Goal: Task Accomplishment & Management: Use online tool/utility

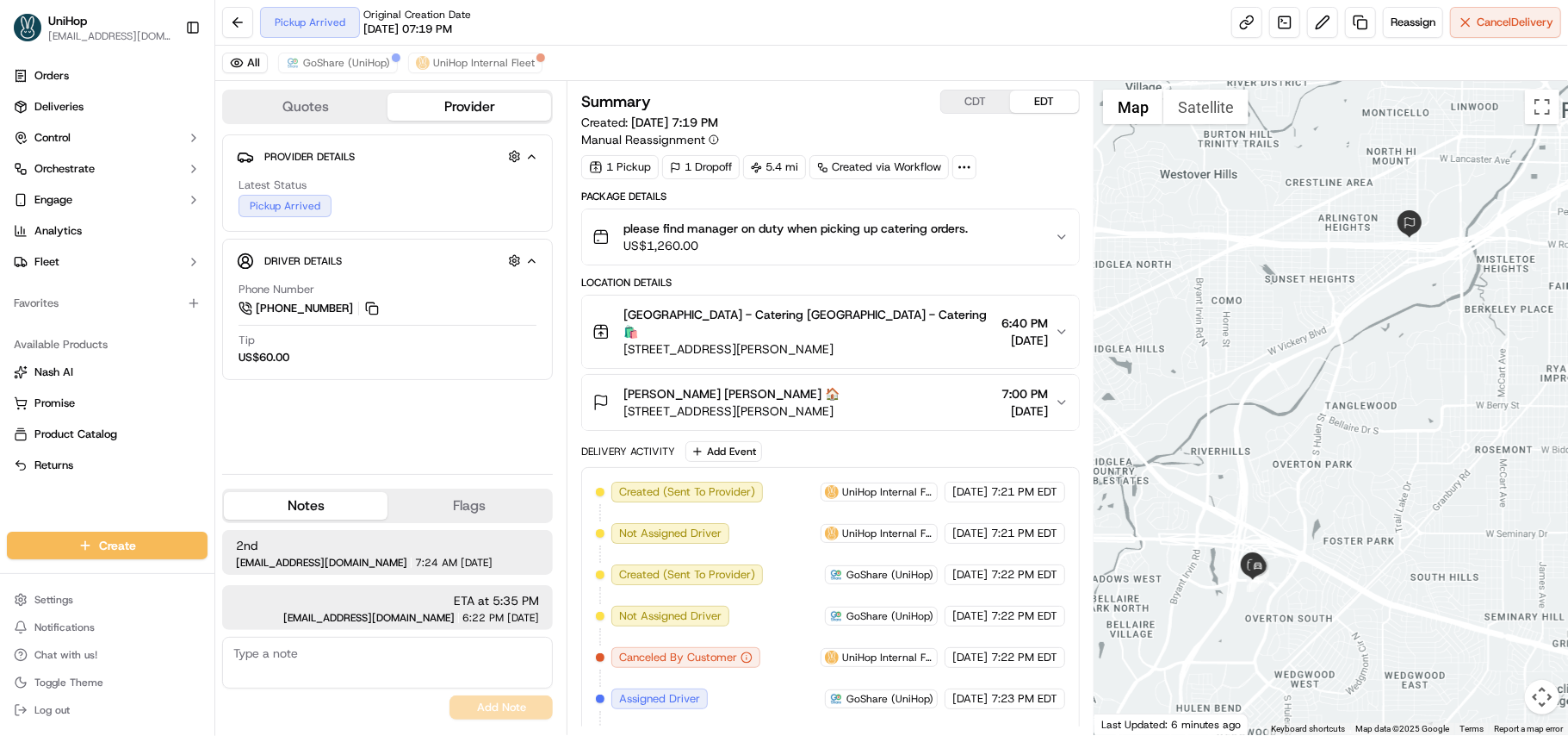
click at [839, 74] on div "All GoShare (UniHop) UniHop Internal Fleet" at bounding box center [891, 63] width 1352 height 36
click at [973, 112] on button "CDT" at bounding box center [975, 102] width 69 height 22
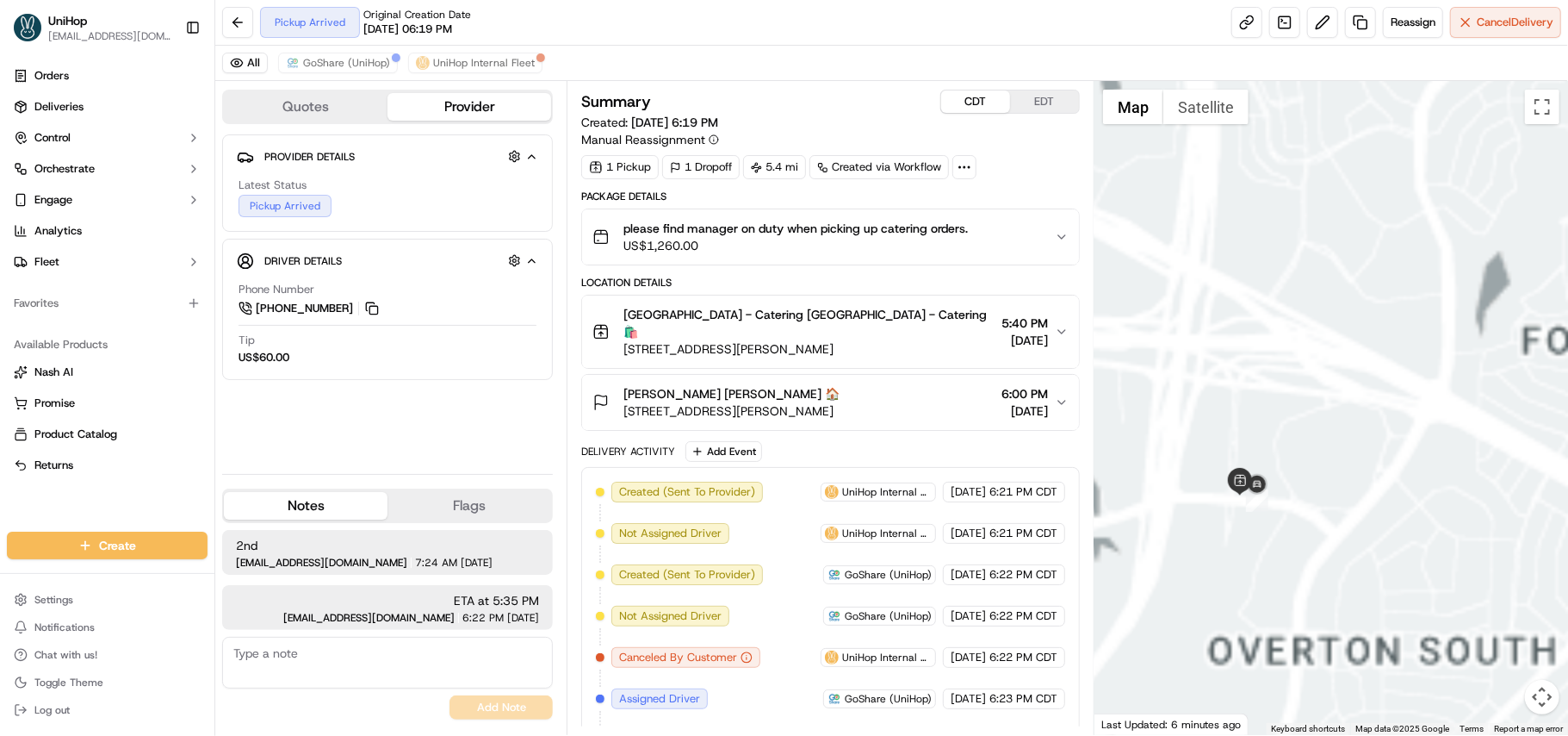
drag, startPoint x: 1264, startPoint y: 570, endPoint x: 1283, endPoint y: 453, distance: 118.5
click at [1283, 453] on div at bounding box center [1331, 408] width 474 height 654
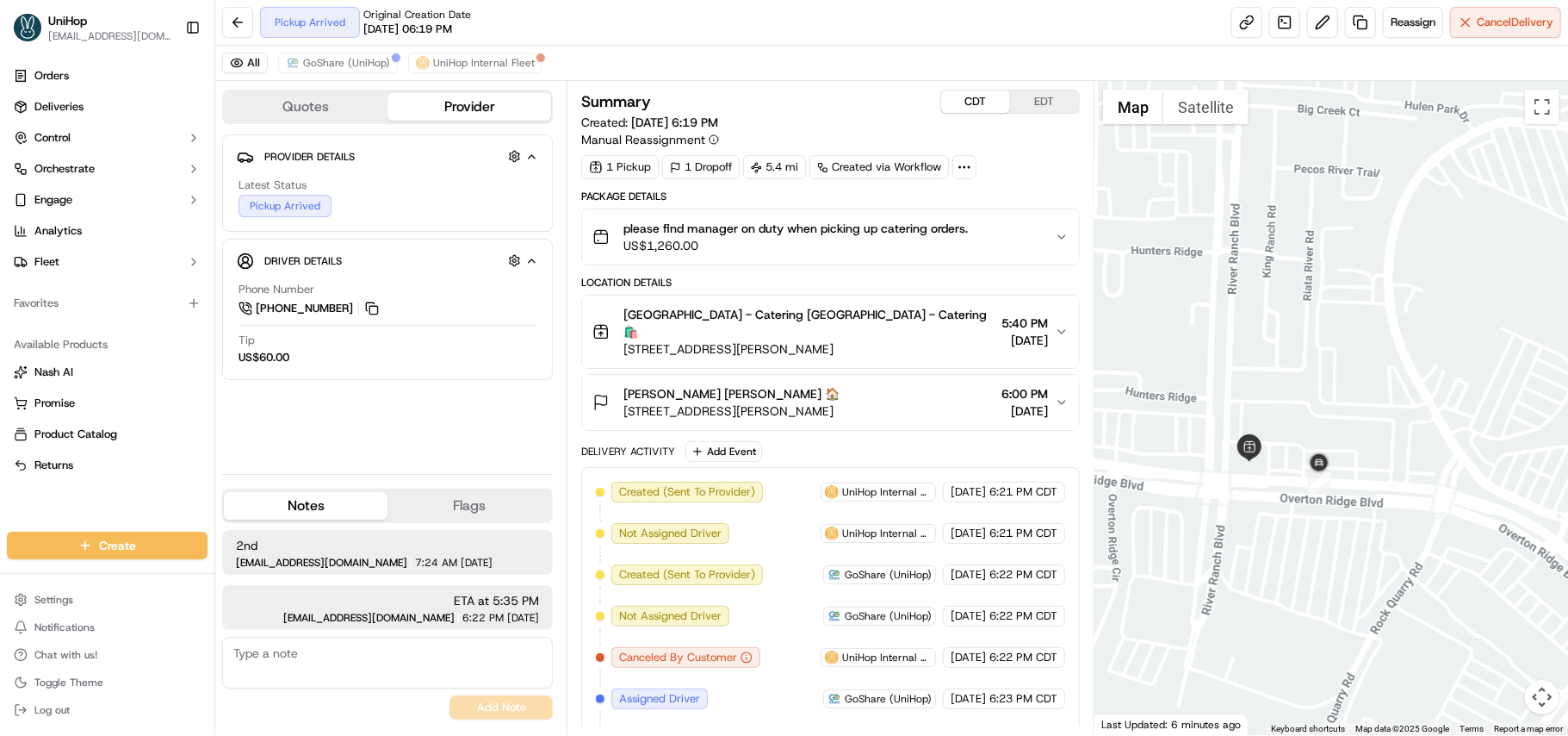
drag, startPoint x: 1193, startPoint y: 456, endPoint x: 1293, endPoint y: 438, distance: 101.6
click at [1293, 438] on div at bounding box center [1331, 408] width 474 height 654
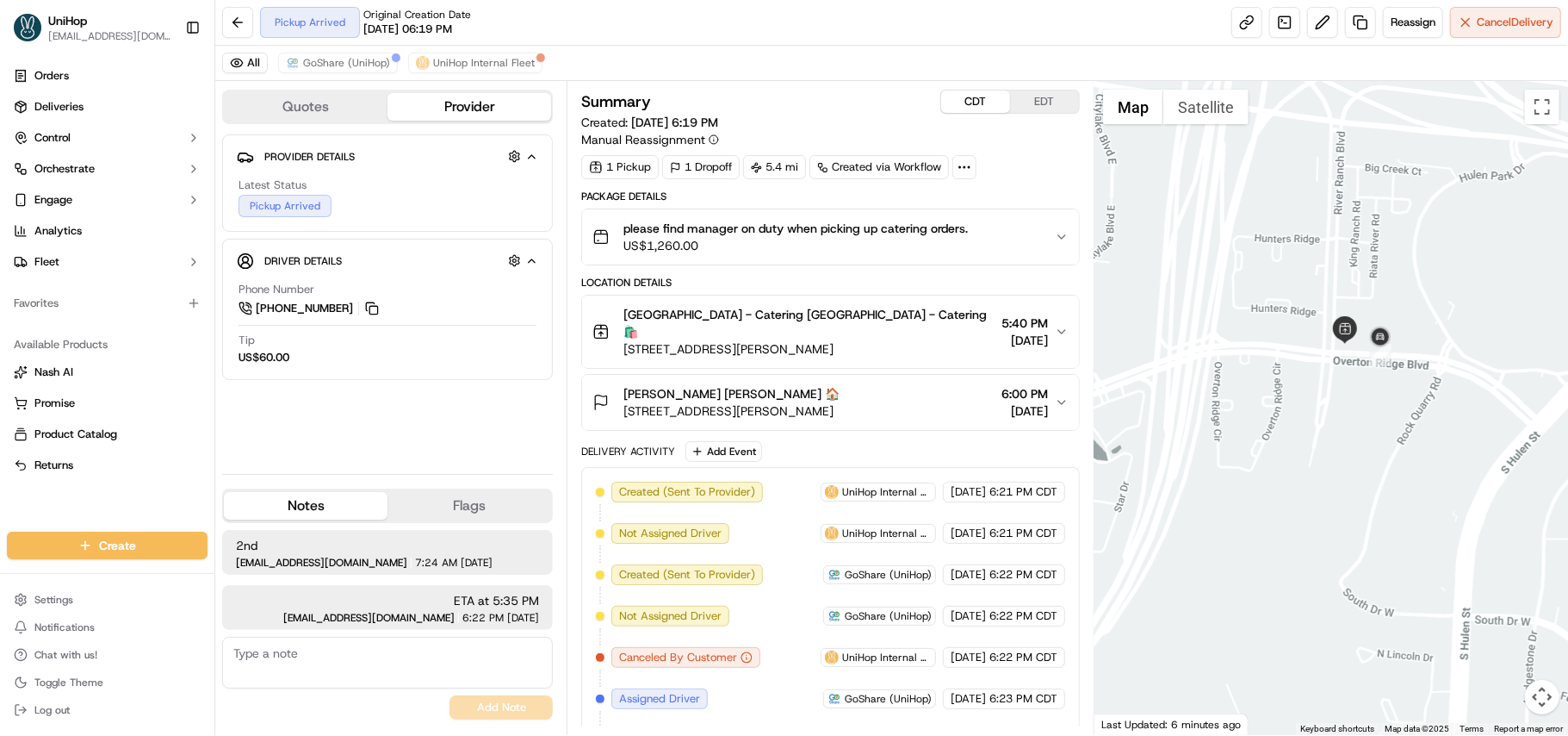
drag, startPoint x: 1263, startPoint y: 428, endPoint x: 1390, endPoint y: 286, distance: 190.5
click at [1390, 286] on div at bounding box center [1331, 408] width 474 height 654
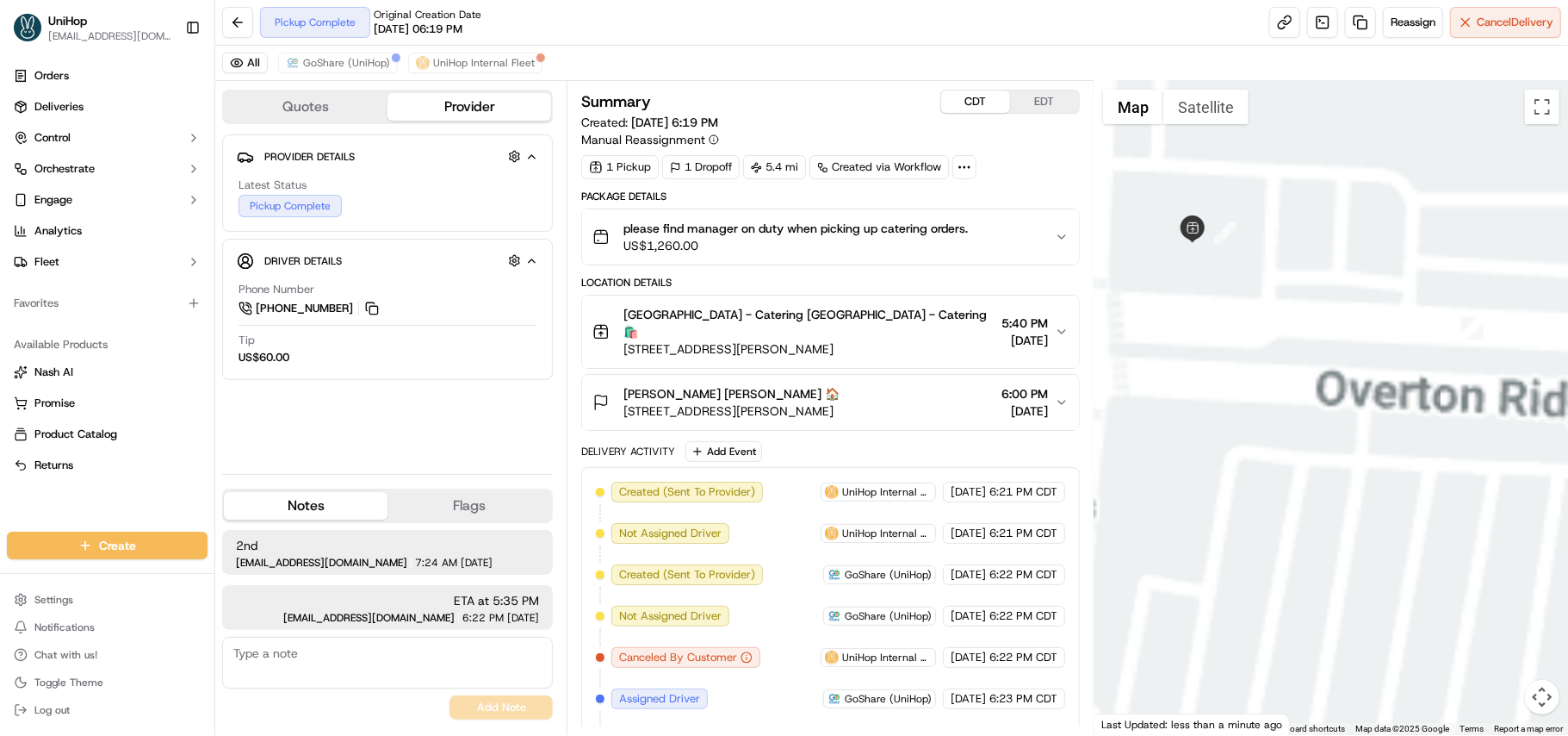
drag, startPoint x: 1299, startPoint y: 249, endPoint x: 1307, endPoint y: 369, distance: 120.3
click at [1307, 369] on div at bounding box center [1331, 408] width 474 height 654
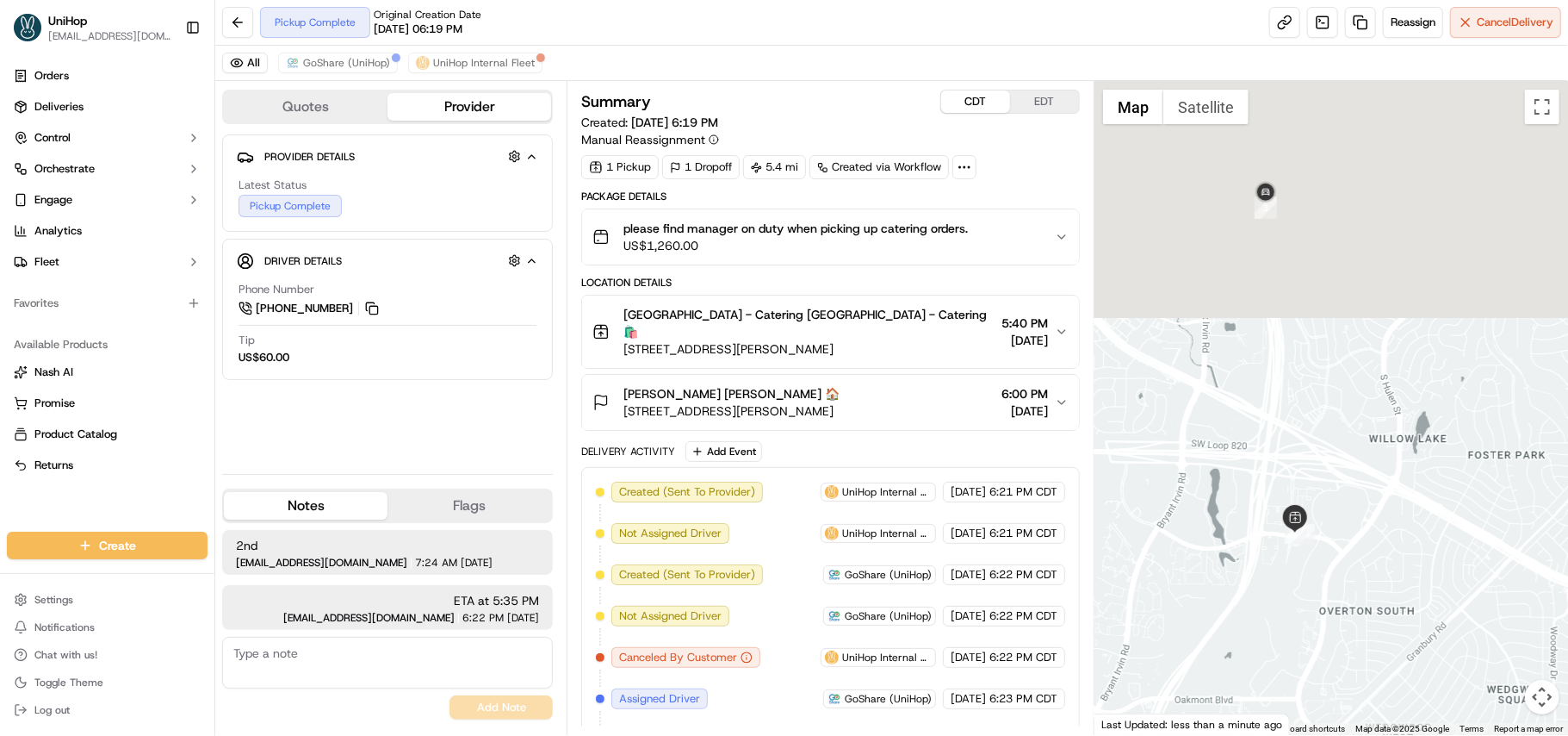
drag, startPoint x: 1364, startPoint y: 386, endPoint x: 1306, endPoint y: 573, distance: 195.8
click at [1310, 579] on div at bounding box center [1331, 408] width 474 height 654
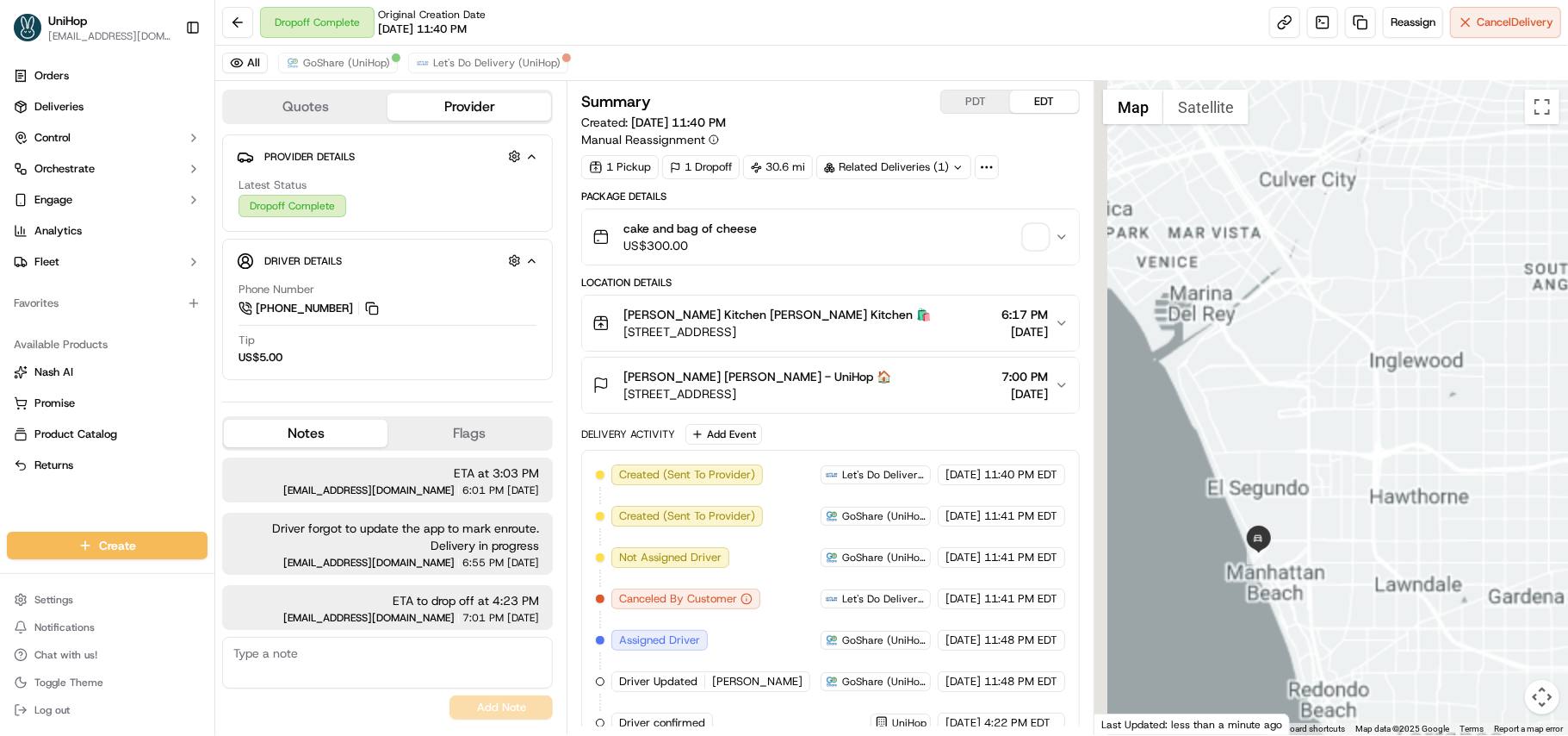
drag, startPoint x: 1182, startPoint y: 588, endPoint x: 1403, endPoint y: 412, distance: 282.5
click at [1406, 387] on div at bounding box center [1331, 408] width 474 height 654
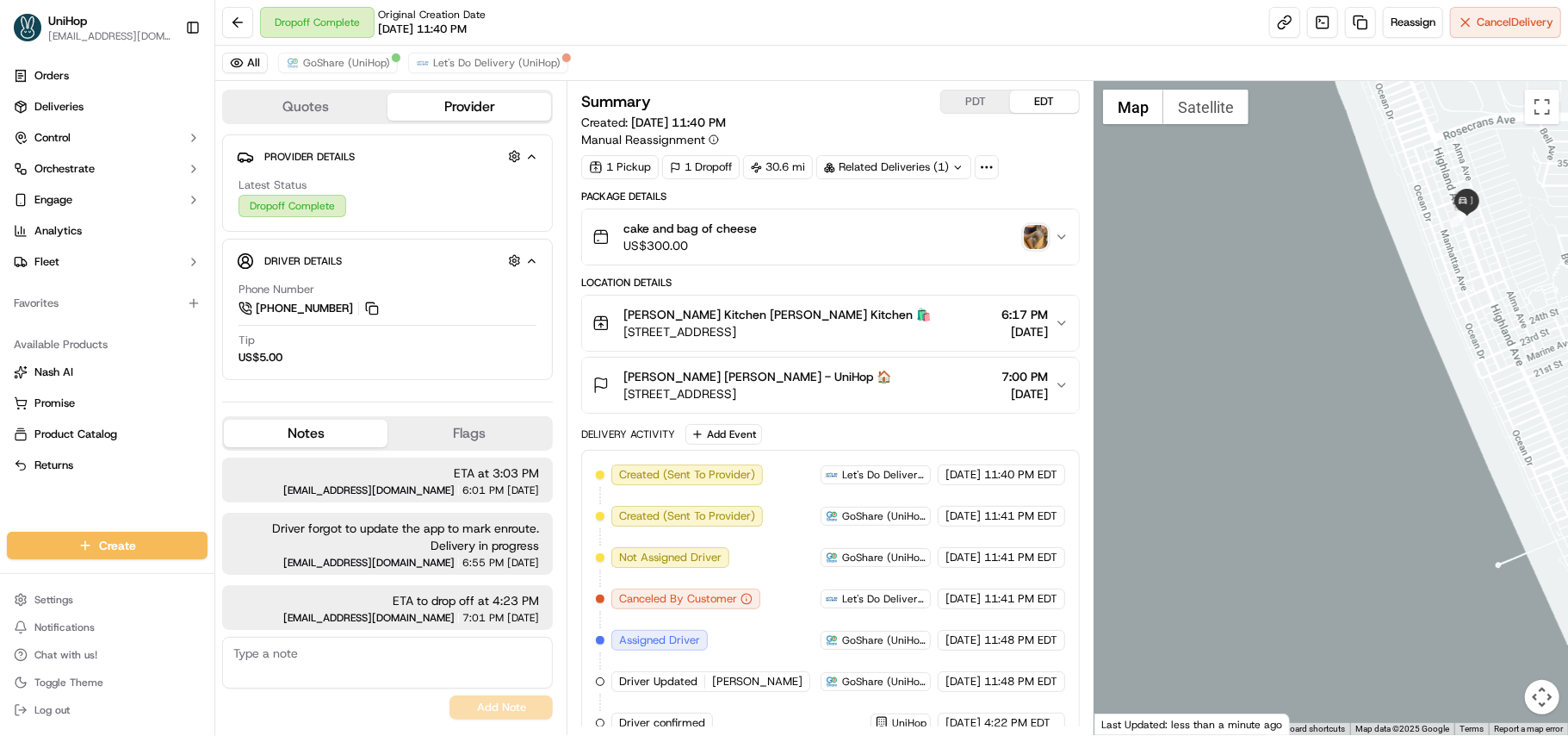
click at [1028, 234] on img "button" at bounding box center [1035, 237] width 24 height 24
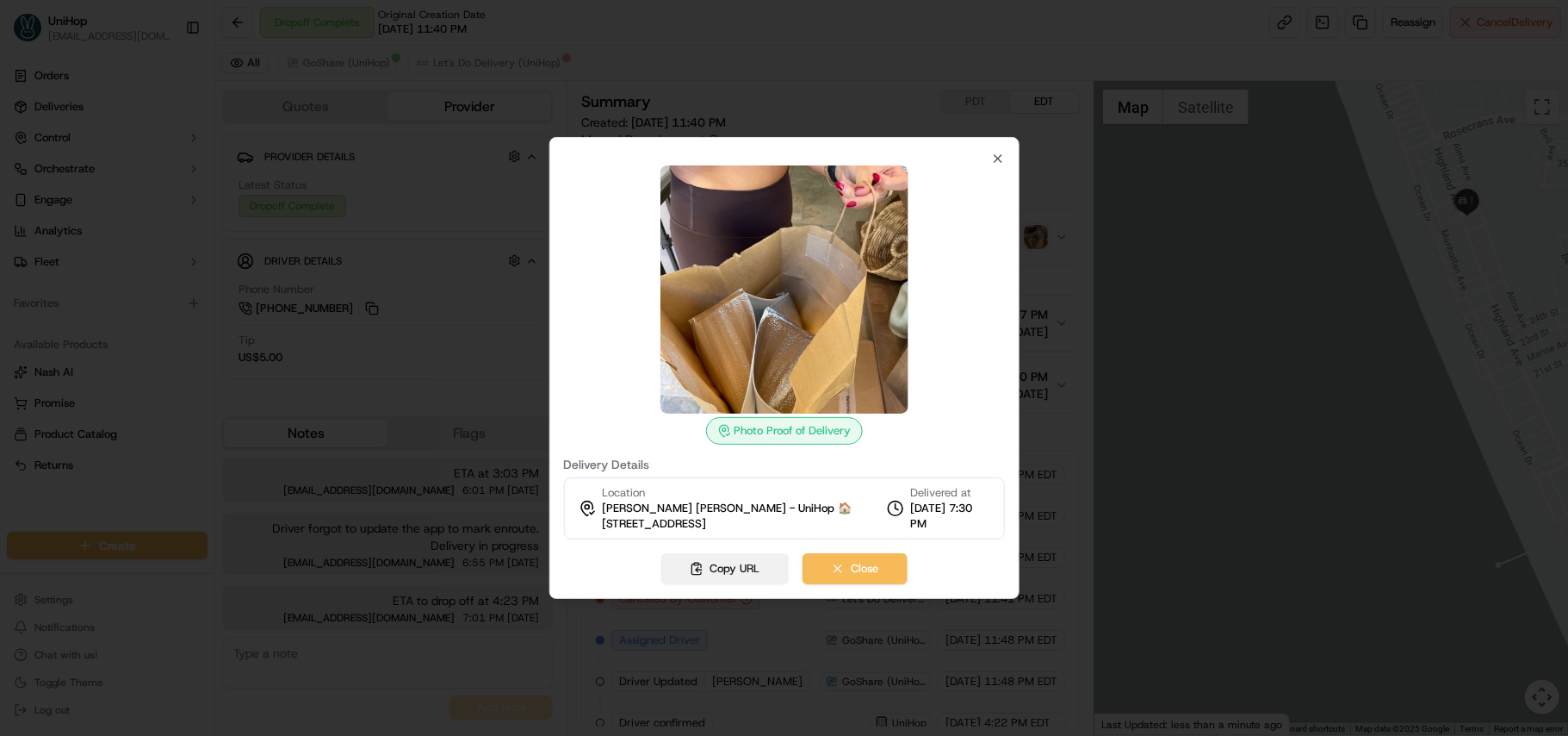
click at [744, 570] on button "Copy URL" at bounding box center [724, 569] width 128 height 31
click at [999, 149] on div "Photo Proof of Delivery Delivery Details Location Sami Clarke Sami Clarke - Uni…" at bounding box center [783, 368] width 470 height 461
click at [849, 565] on button "Close" at bounding box center [854, 569] width 105 height 31
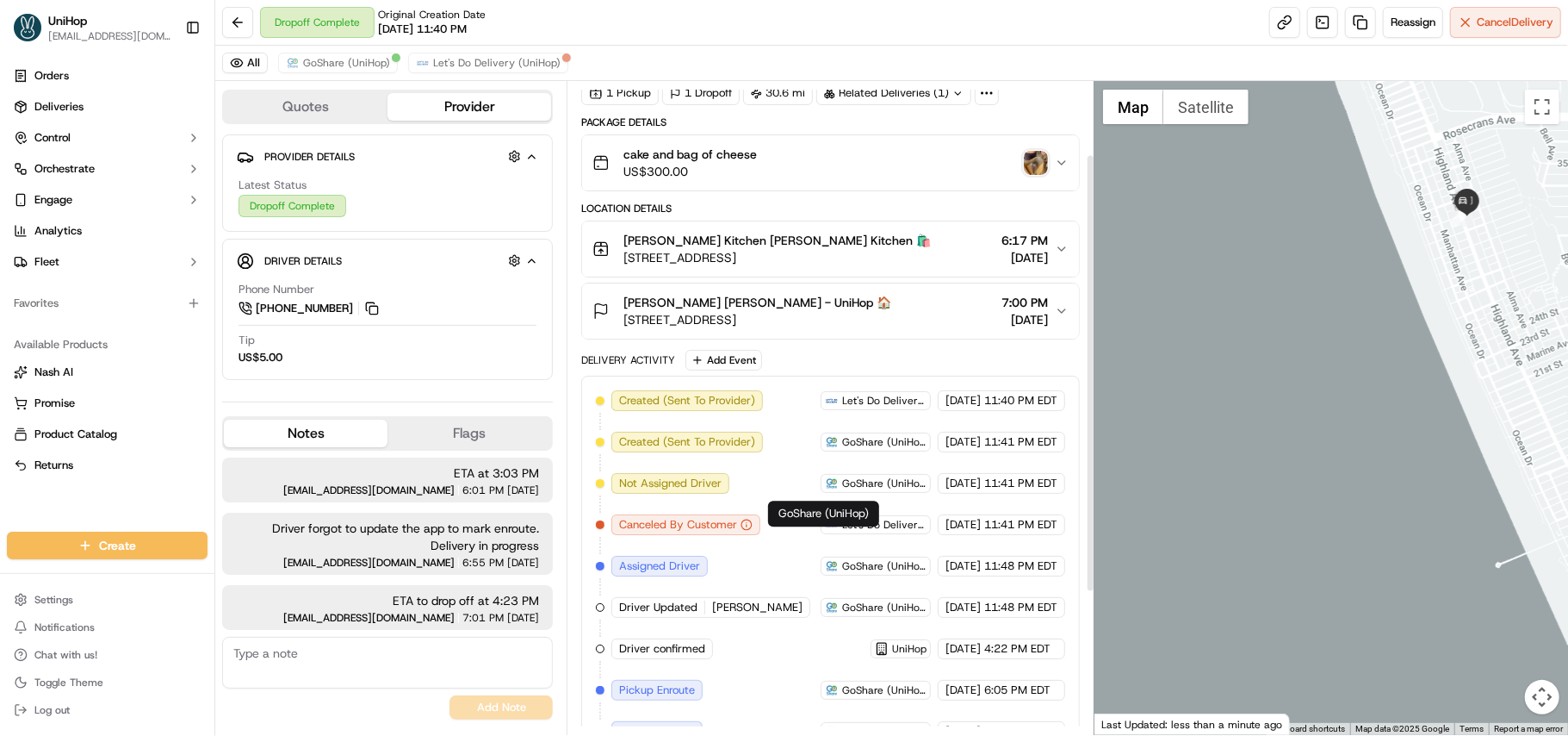
scroll to position [114, 0]
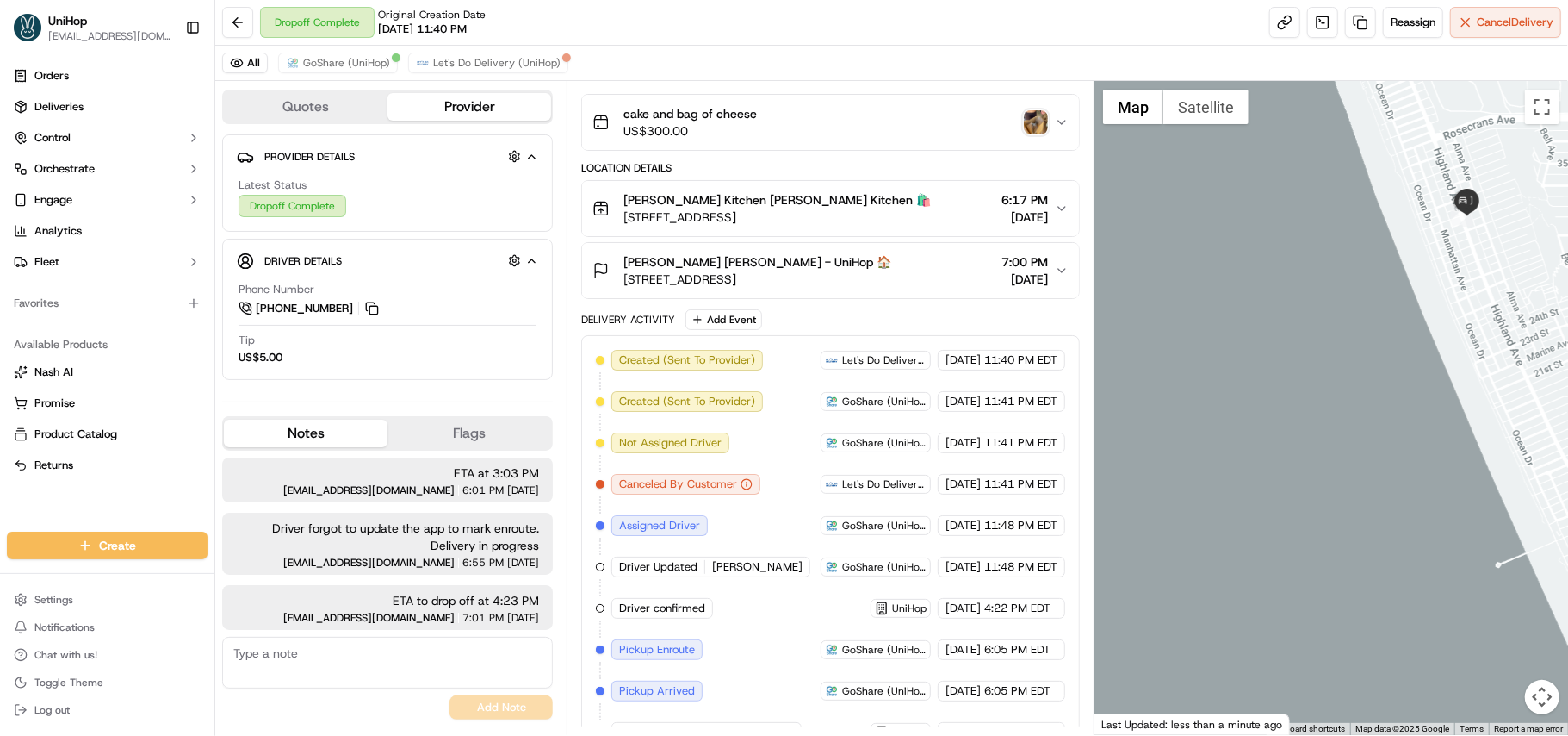
click at [218, 359] on div "Quotes Provider Provider Details Hidden ( 8 ) Latest Status Dropoff Complete Dr…" at bounding box center [391, 408] width 351 height 654
click at [376, 318] on button at bounding box center [372, 309] width 19 height 19
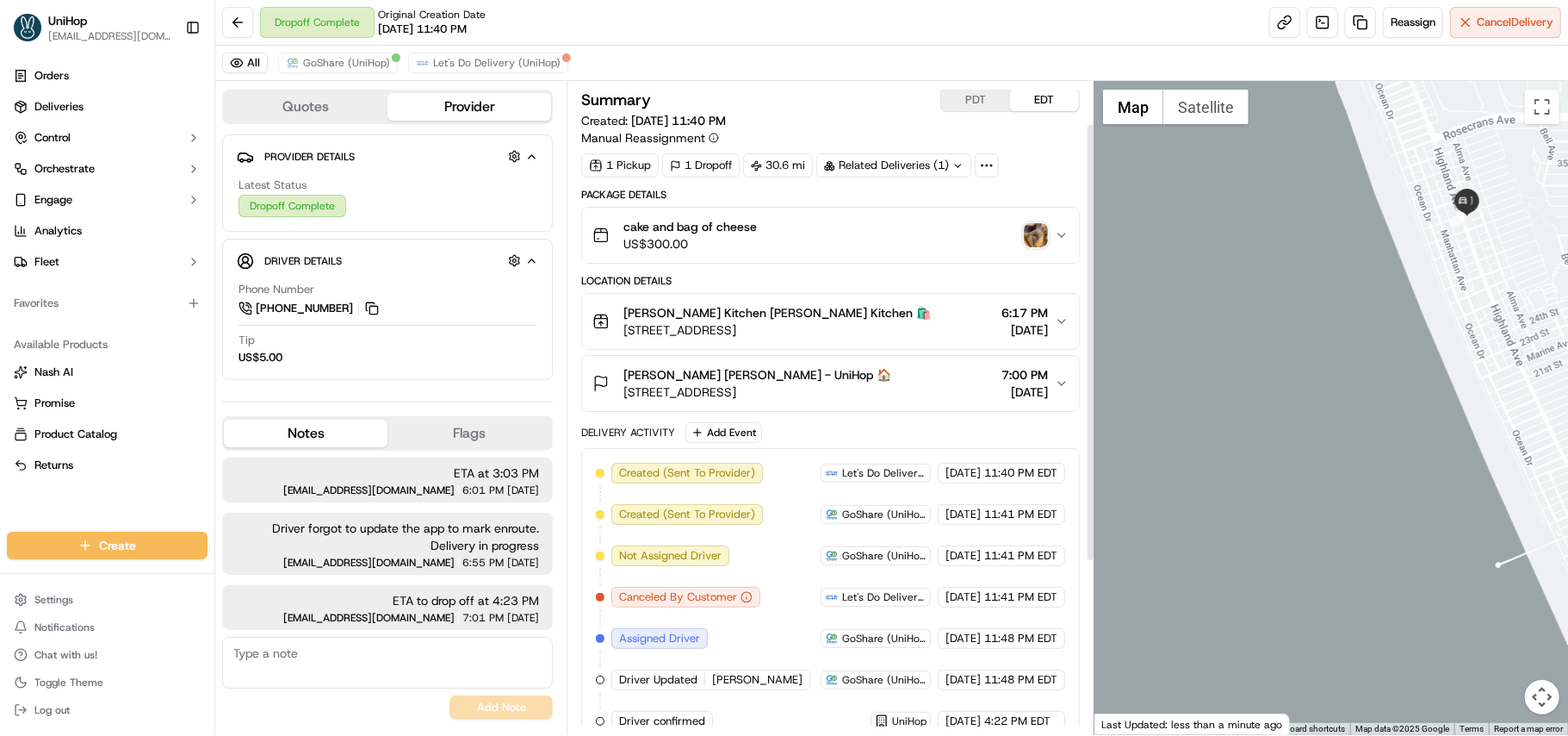
scroll to position [0, 0]
click at [1038, 234] on img "button" at bounding box center [1035, 237] width 24 height 24
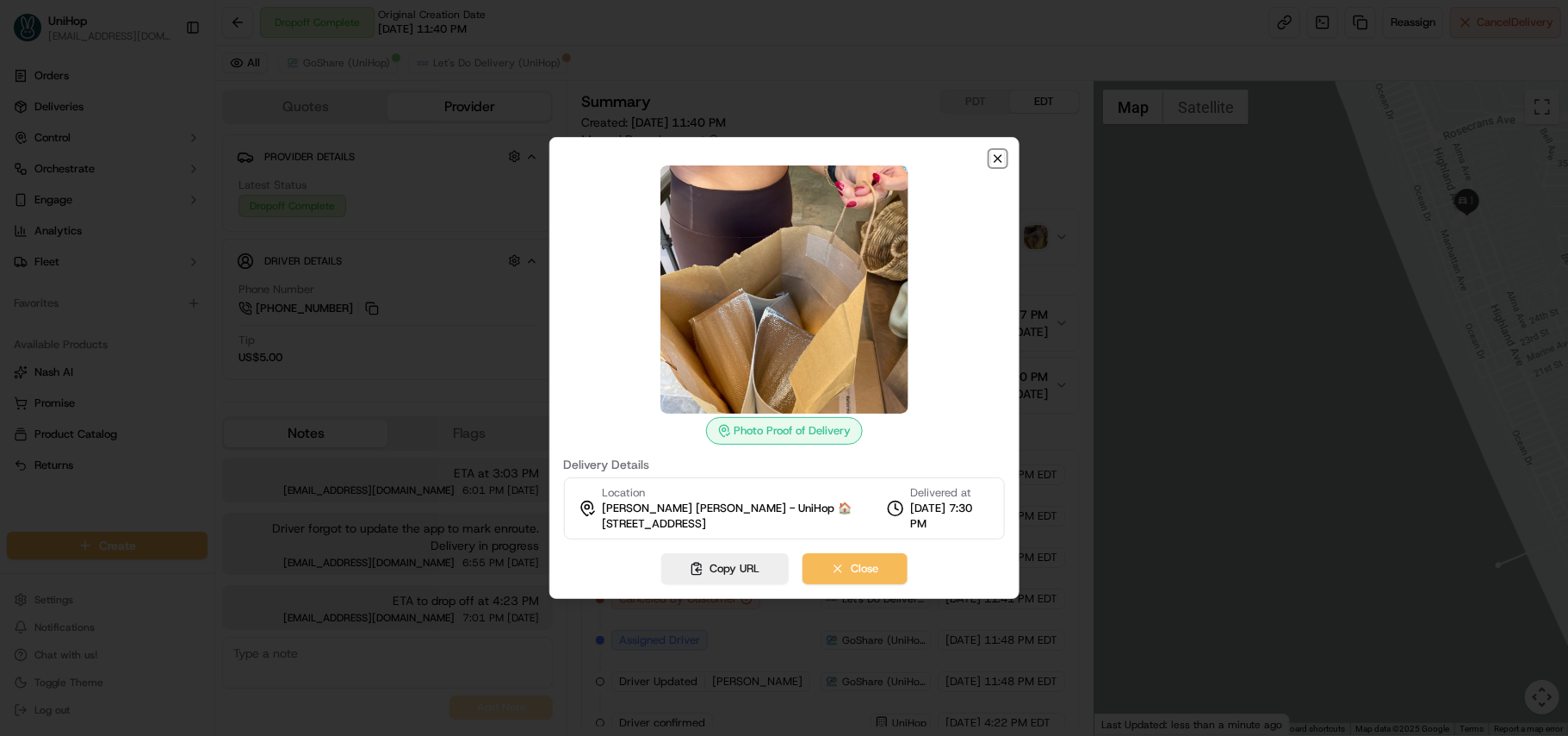
click at [997, 156] on icon "button" at bounding box center [998, 159] width 14 height 14
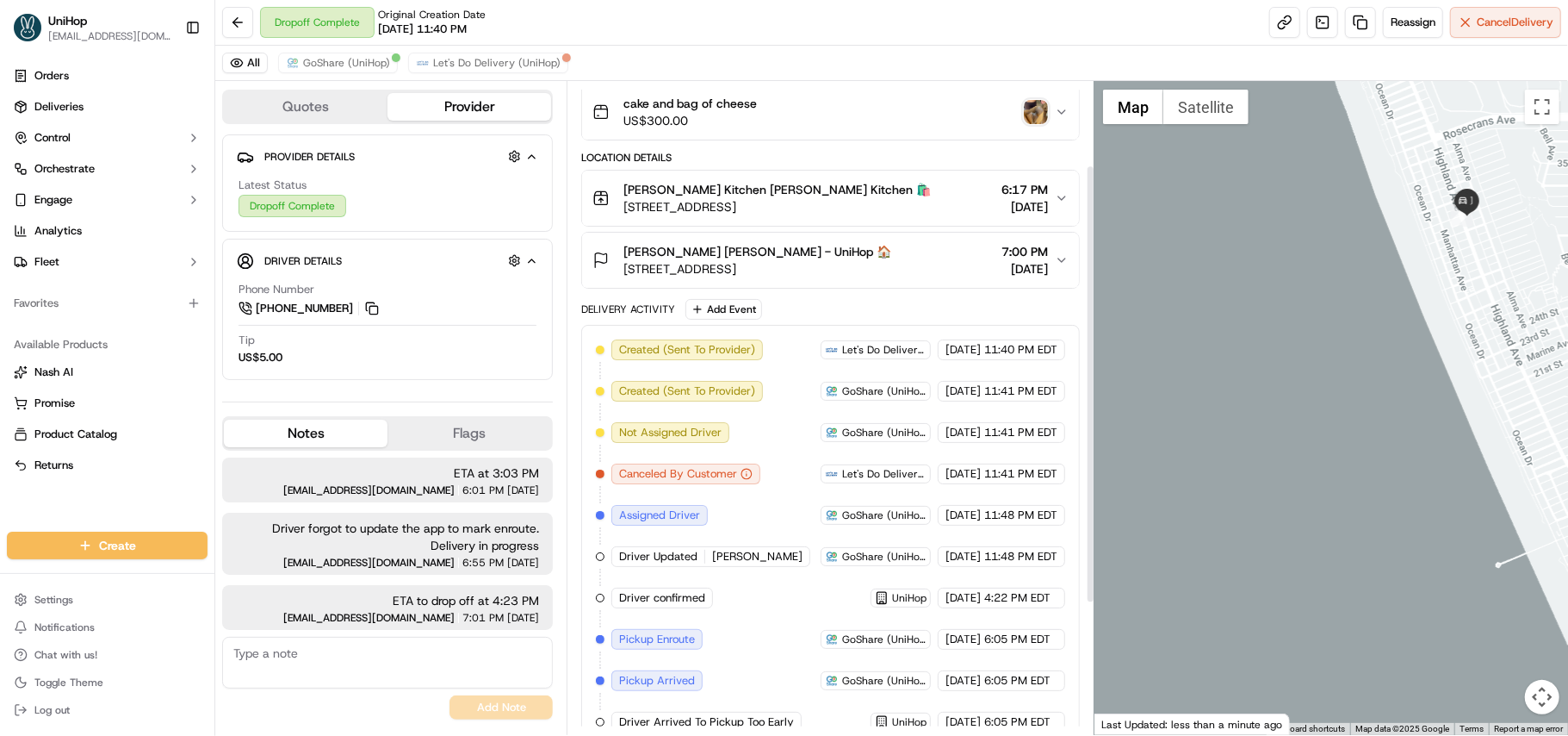
scroll to position [321, 0]
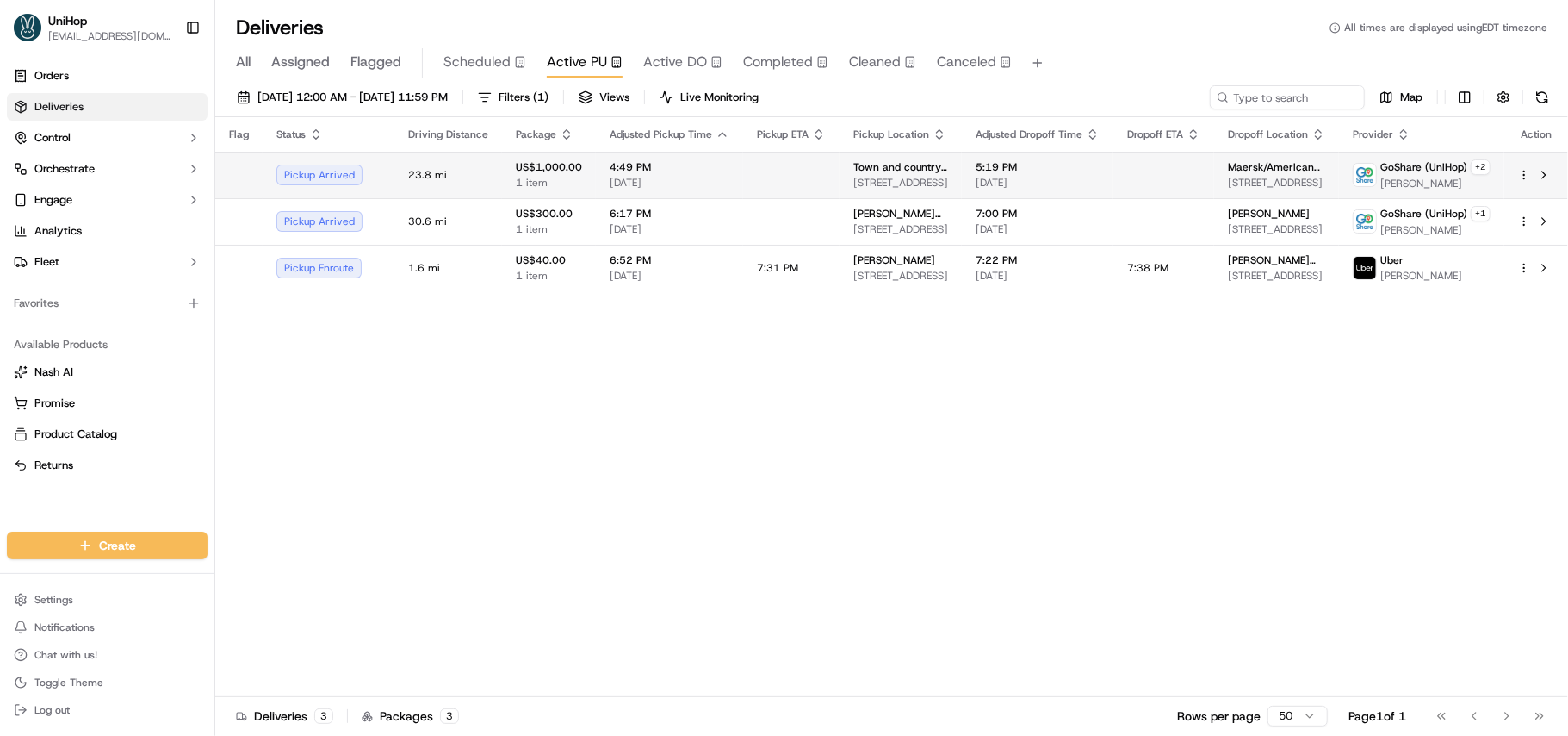
click at [908, 177] on span "707 Sampton Ave, South Plainfield, NJ 07080, USA" at bounding box center [901, 183] width 95 height 14
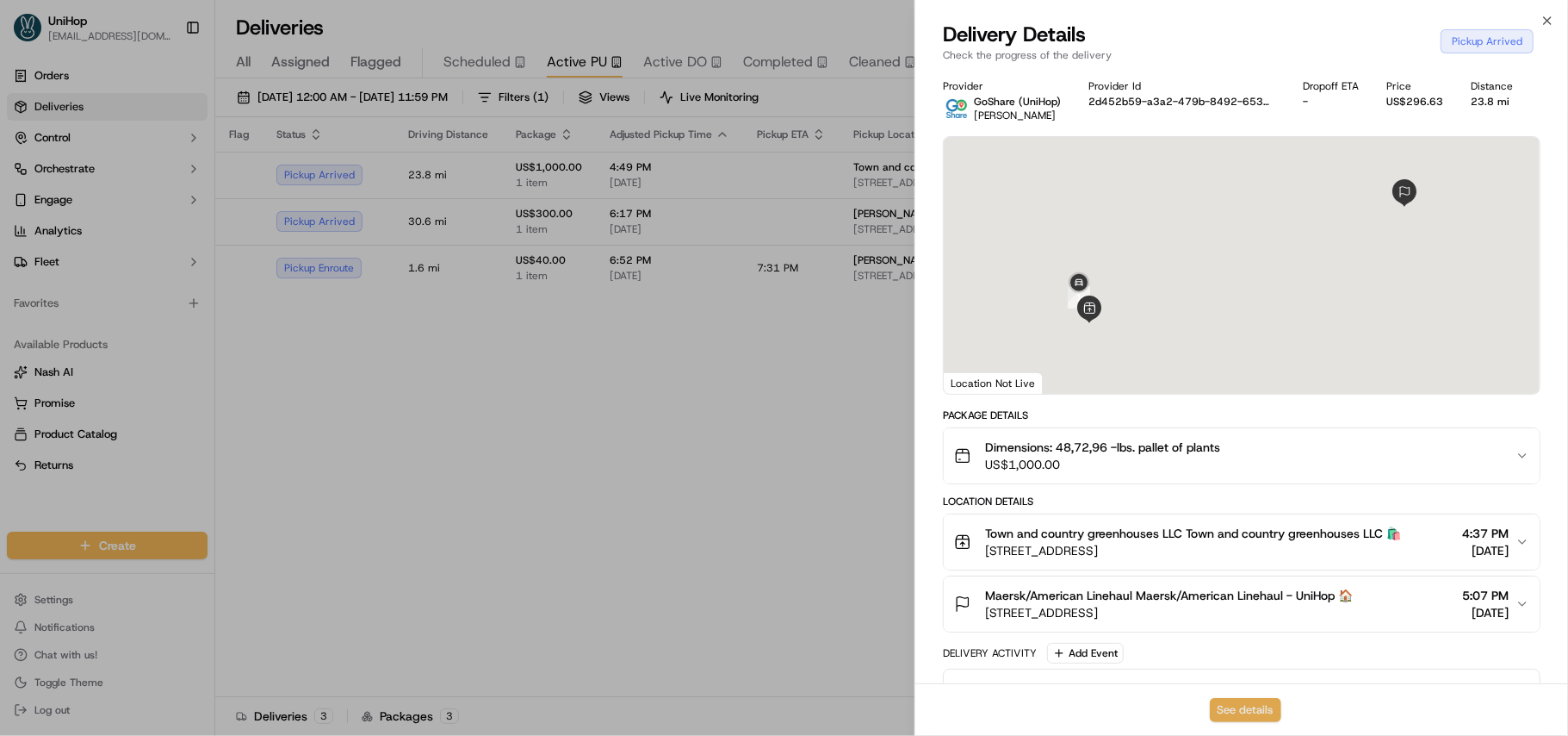
click at [1234, 703] on button "See details" at bounding box center [1246, 710] width 72 height 24
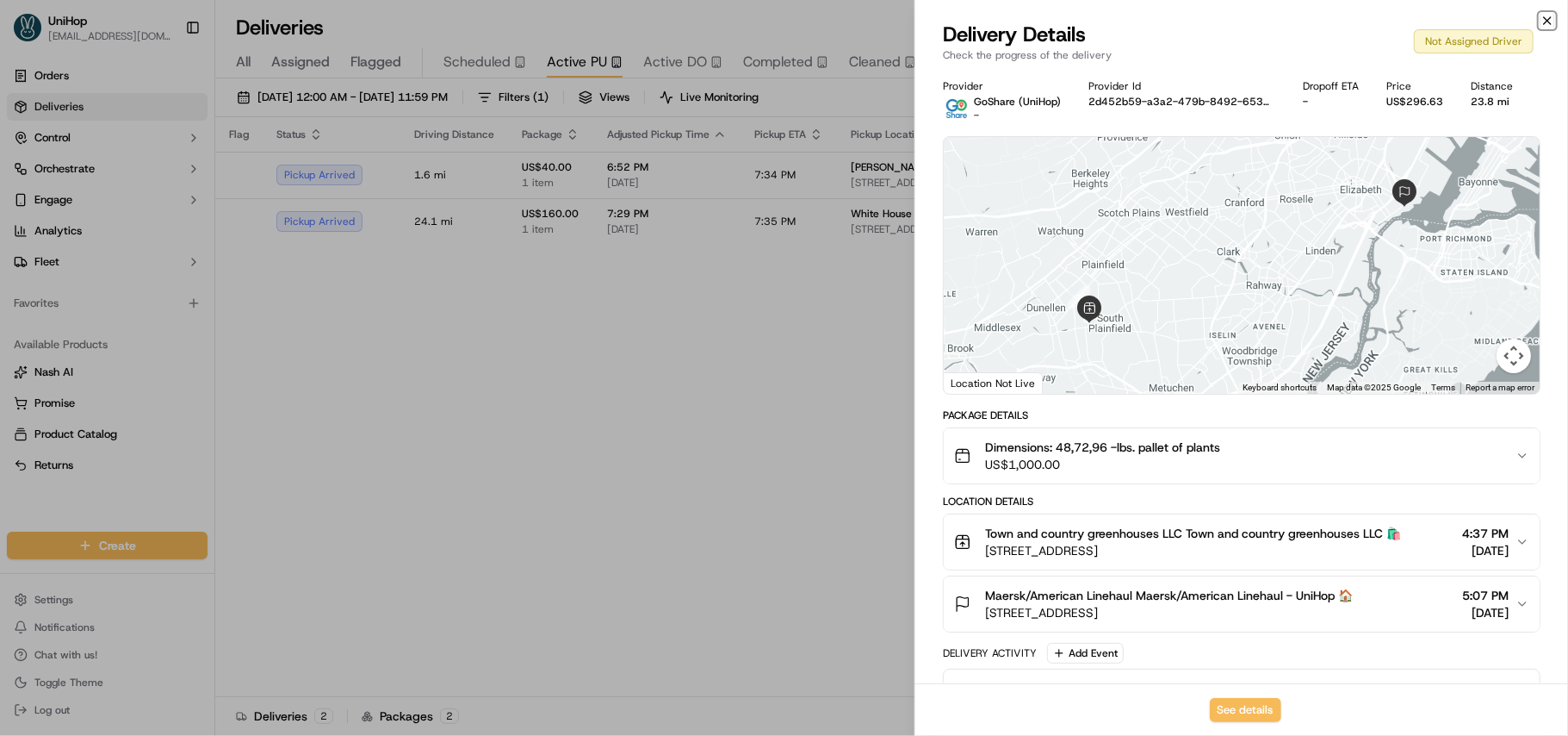
click at [1549, 21] on icon "button" at bounding box center [1547, 20] width 7 height 7
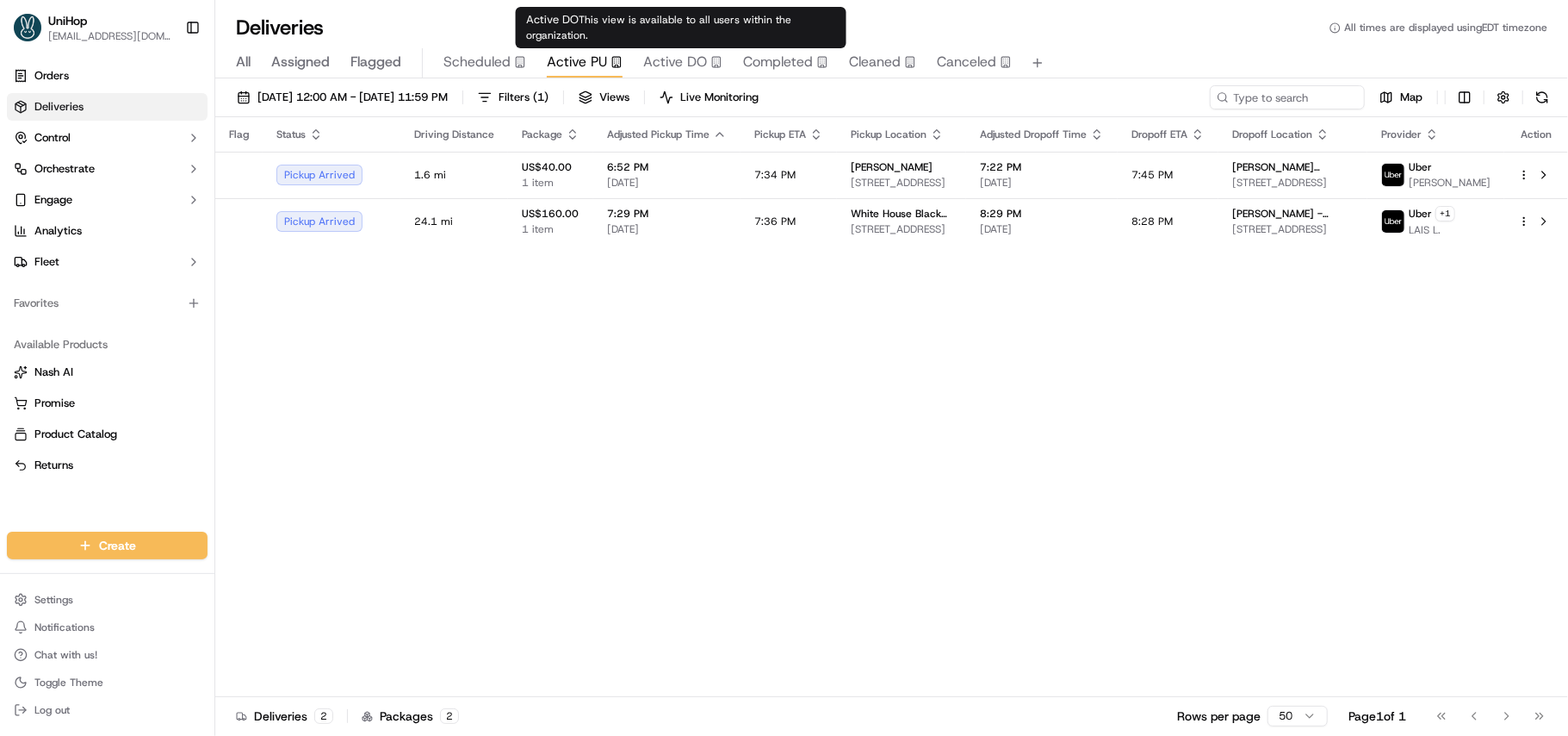
click at [675, 60] on span "Active DO" at bounding box center [675, 61] width 64 height 20
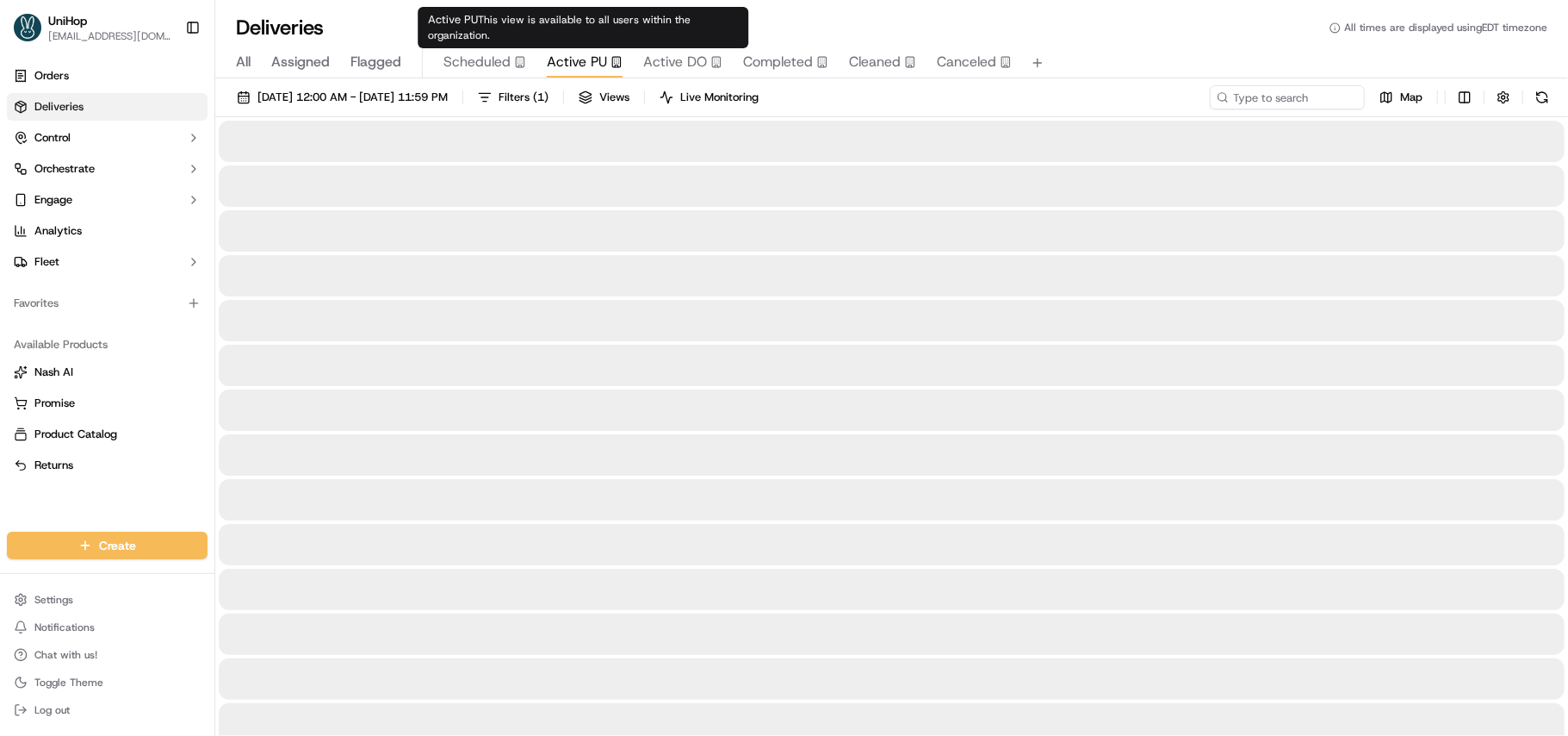
click at [576, 67] on span "Active PU" at bounding box center [577, 61] width 60 height 20
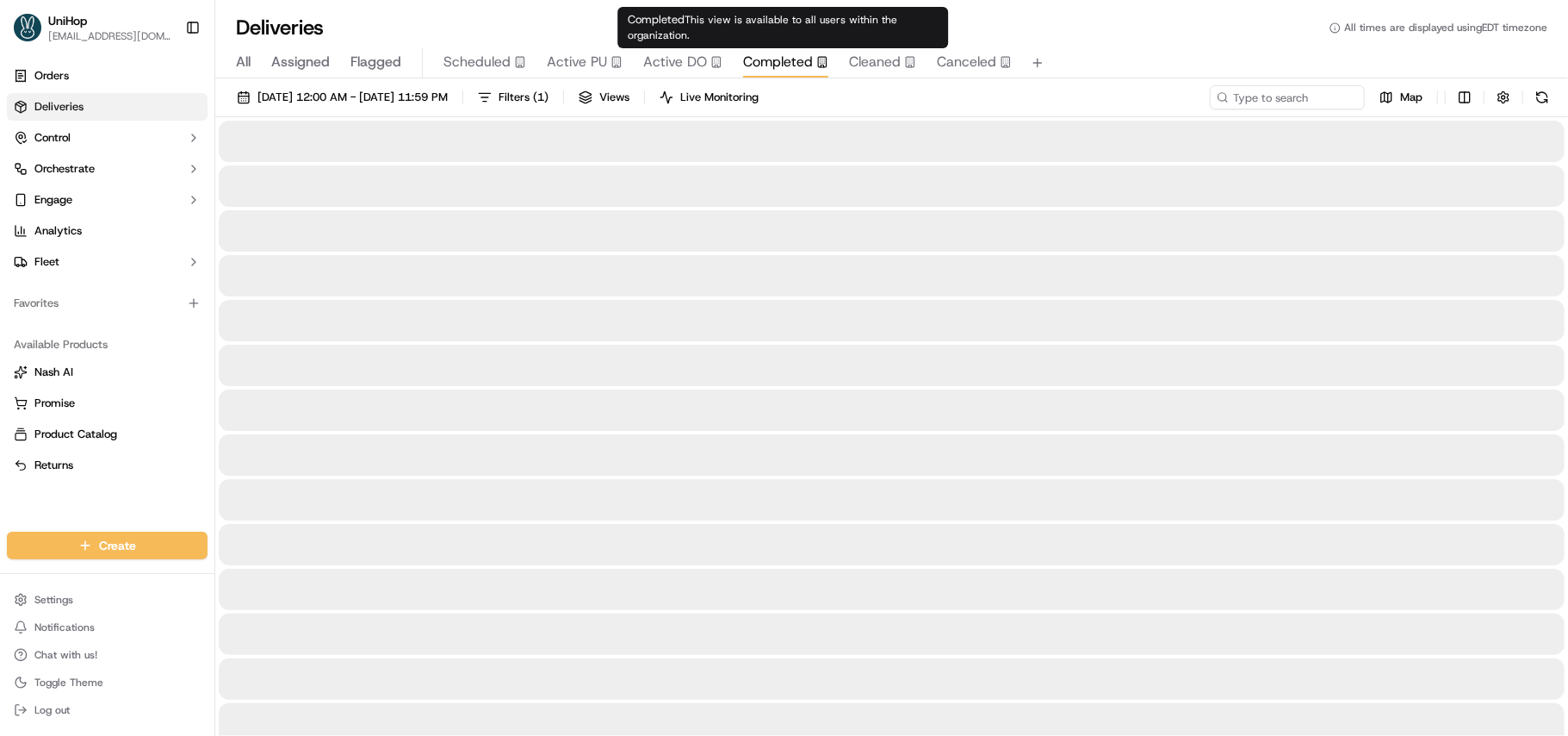
click at [793, 71] on span "Completed" at bounding box center [778, 61] width 70 height 20
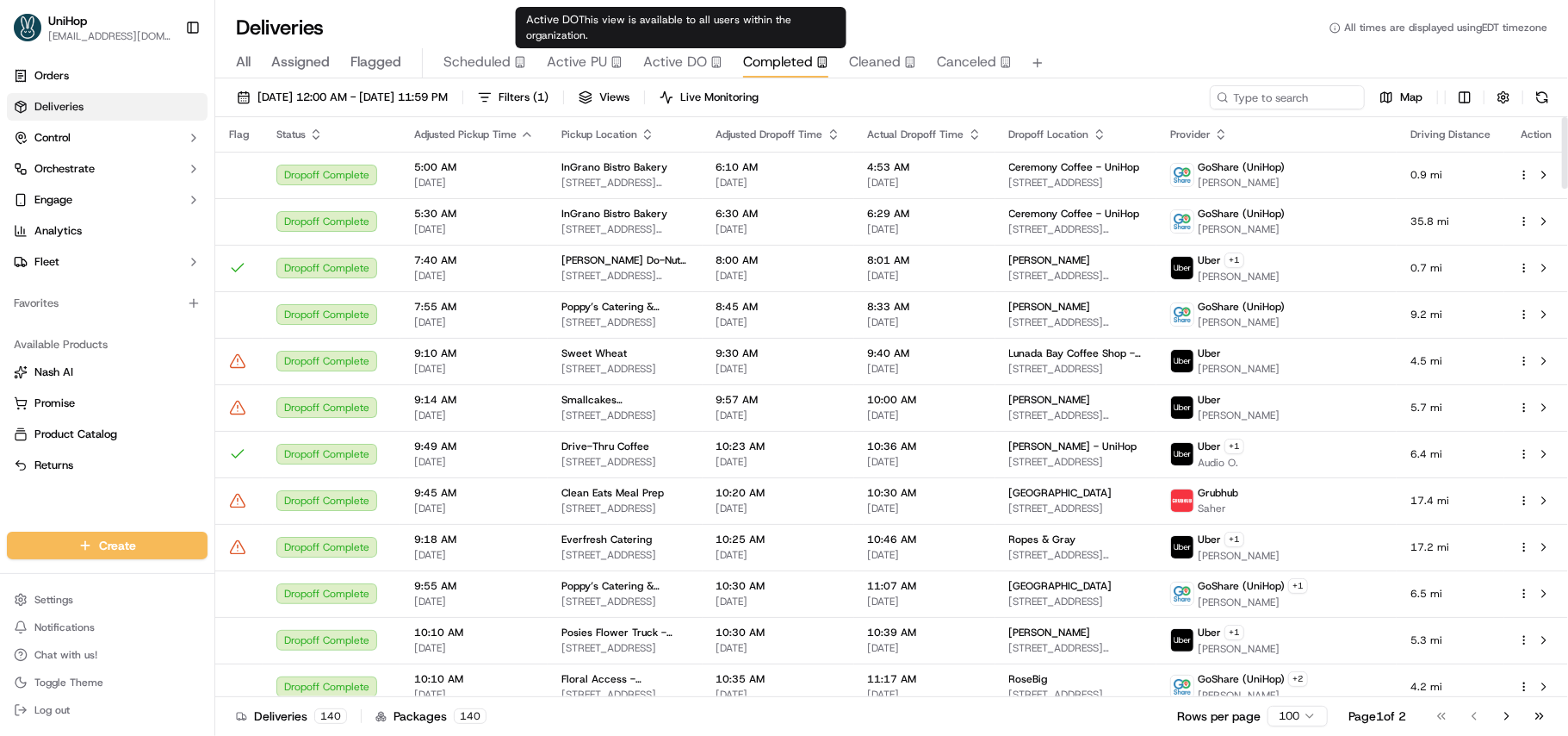
click at [679, 63] on span "Active DO" at bounding box center [675, 61] width 64 height 20
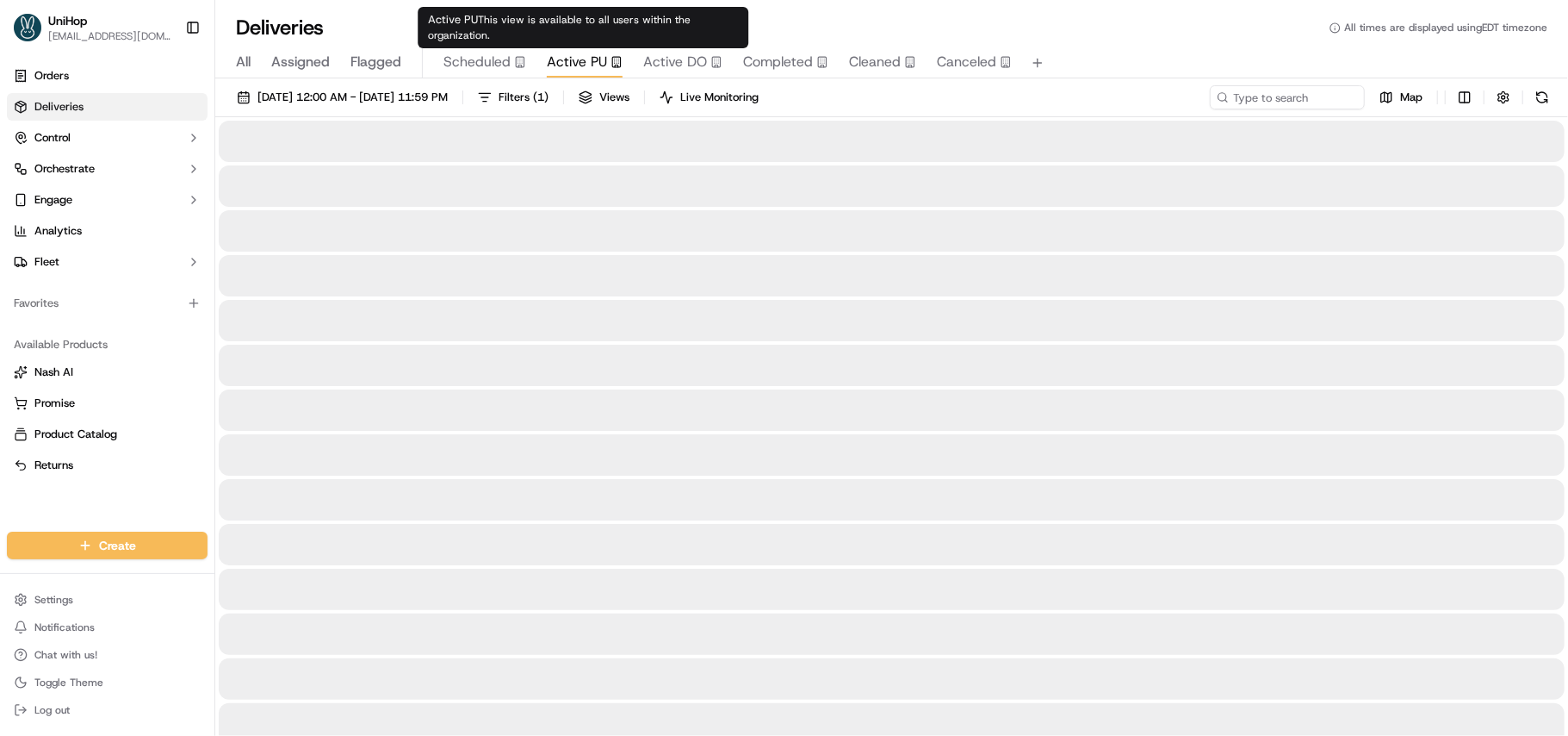
click at [559, 57] on span "Active PU" at bounding box center [577, 61] width 60 height 20
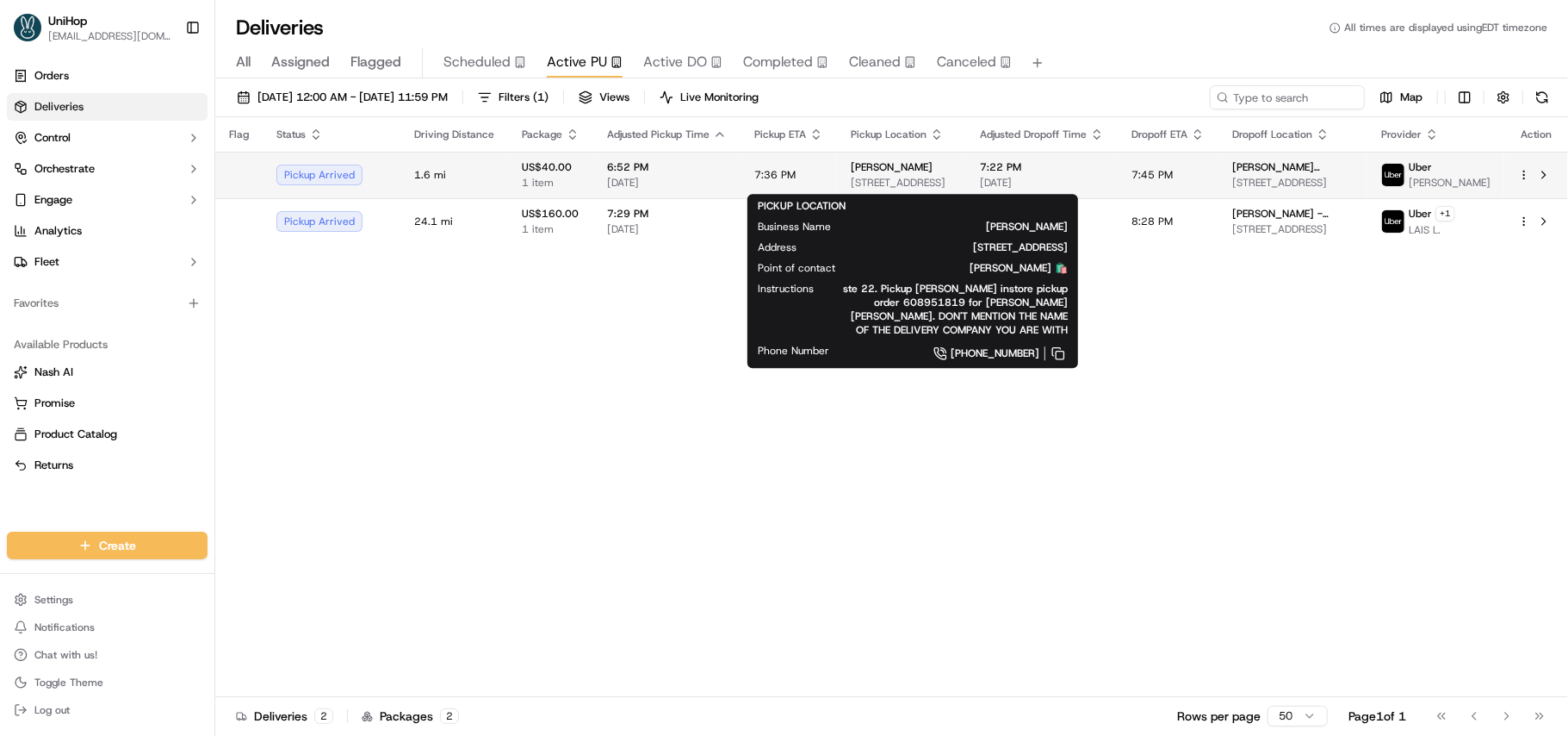
click at [876, 180] on span "3501 N Granville Ave Suite 22, Muncie, IN 47303, USA" at bounding box center [901, 183] width 102 height 14
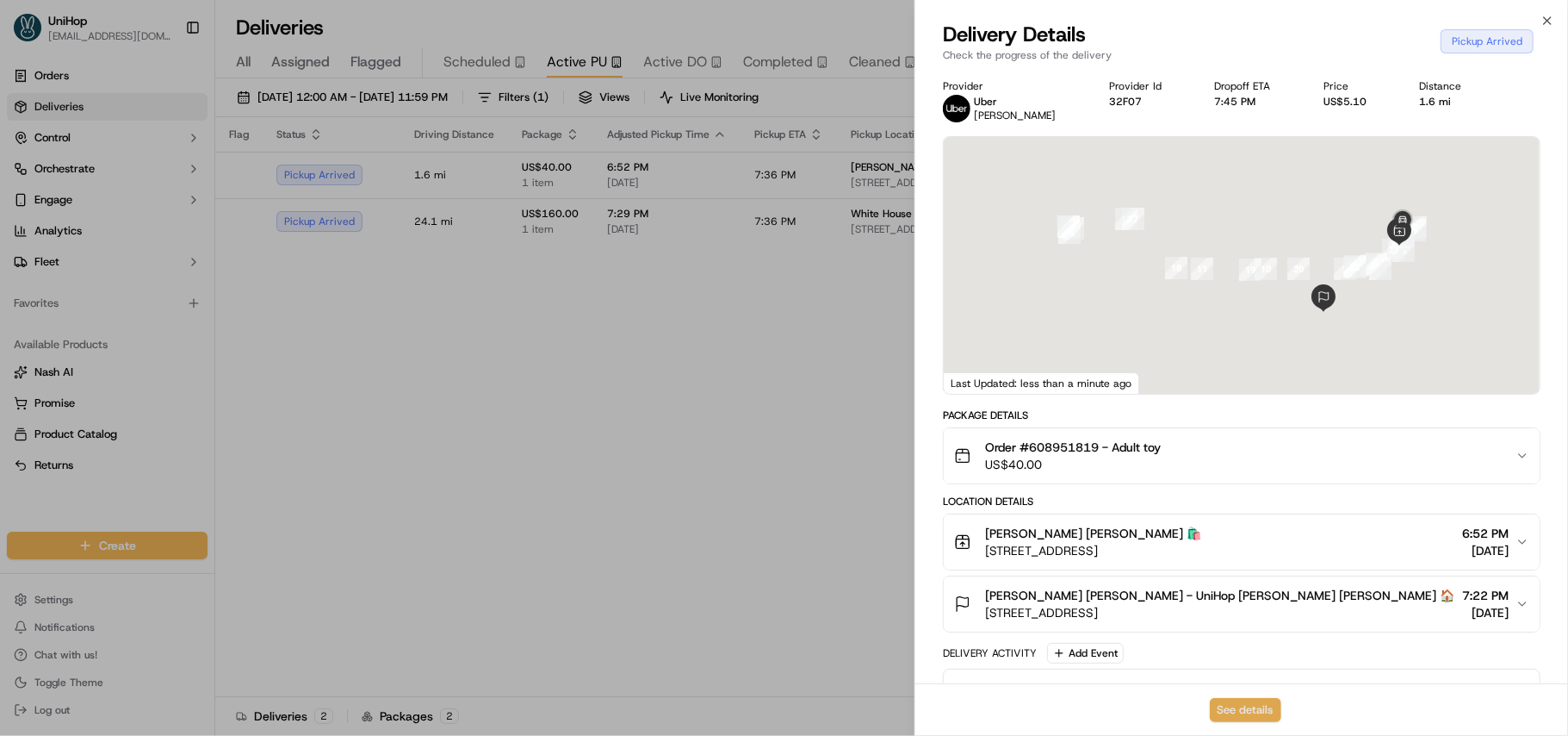
click at [1238, 707] on button "See details" at bounding box center [1246, 710] width 72 height 24
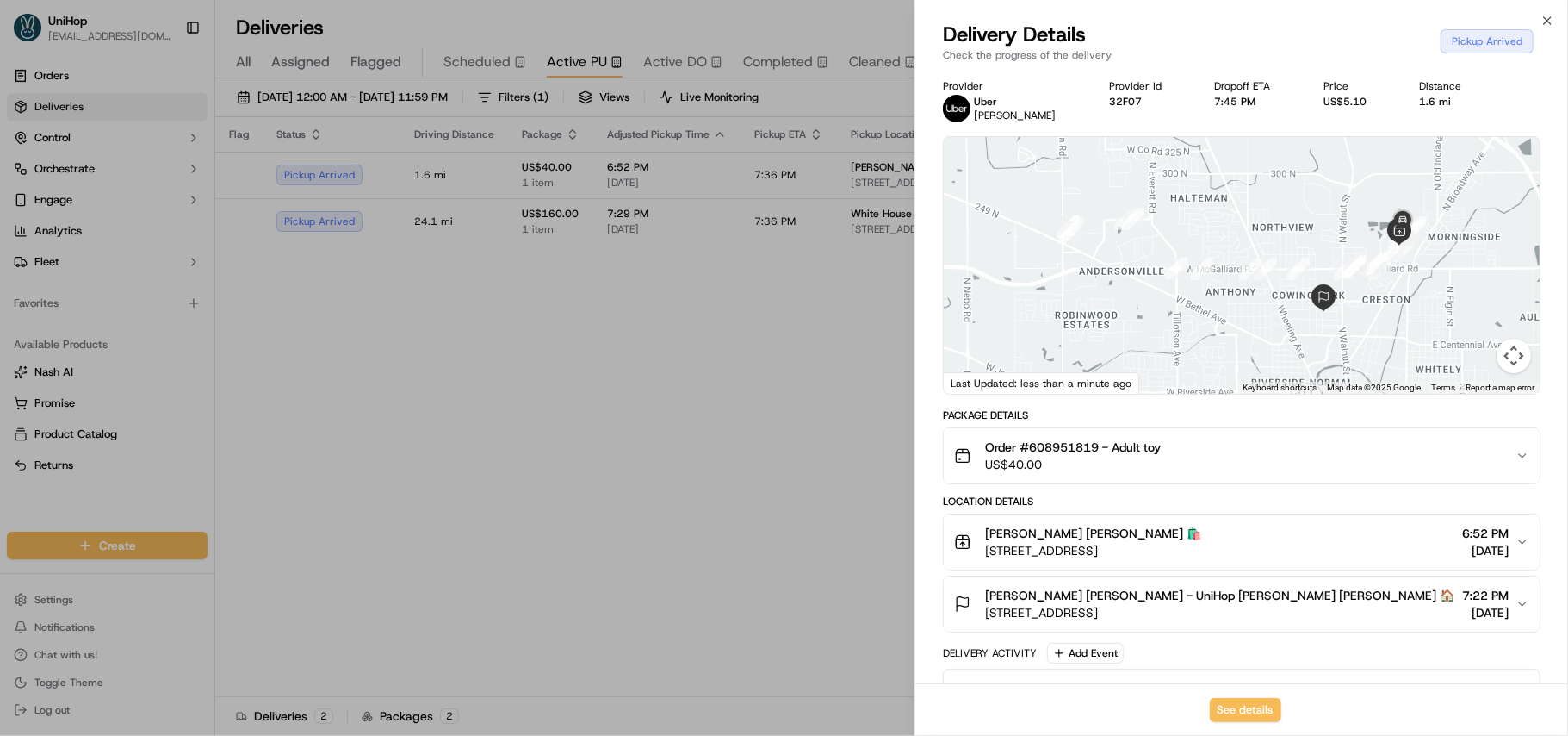
click at [1538, 17] on div "Close Delivery Details Check the progress of the delivery Pickup Arrived Provid…" at bounding box center [1241, 368] width 653 height 736
click at [1544, 17] on icon "button" at bounding box center [1547, 20] width 7 height 7
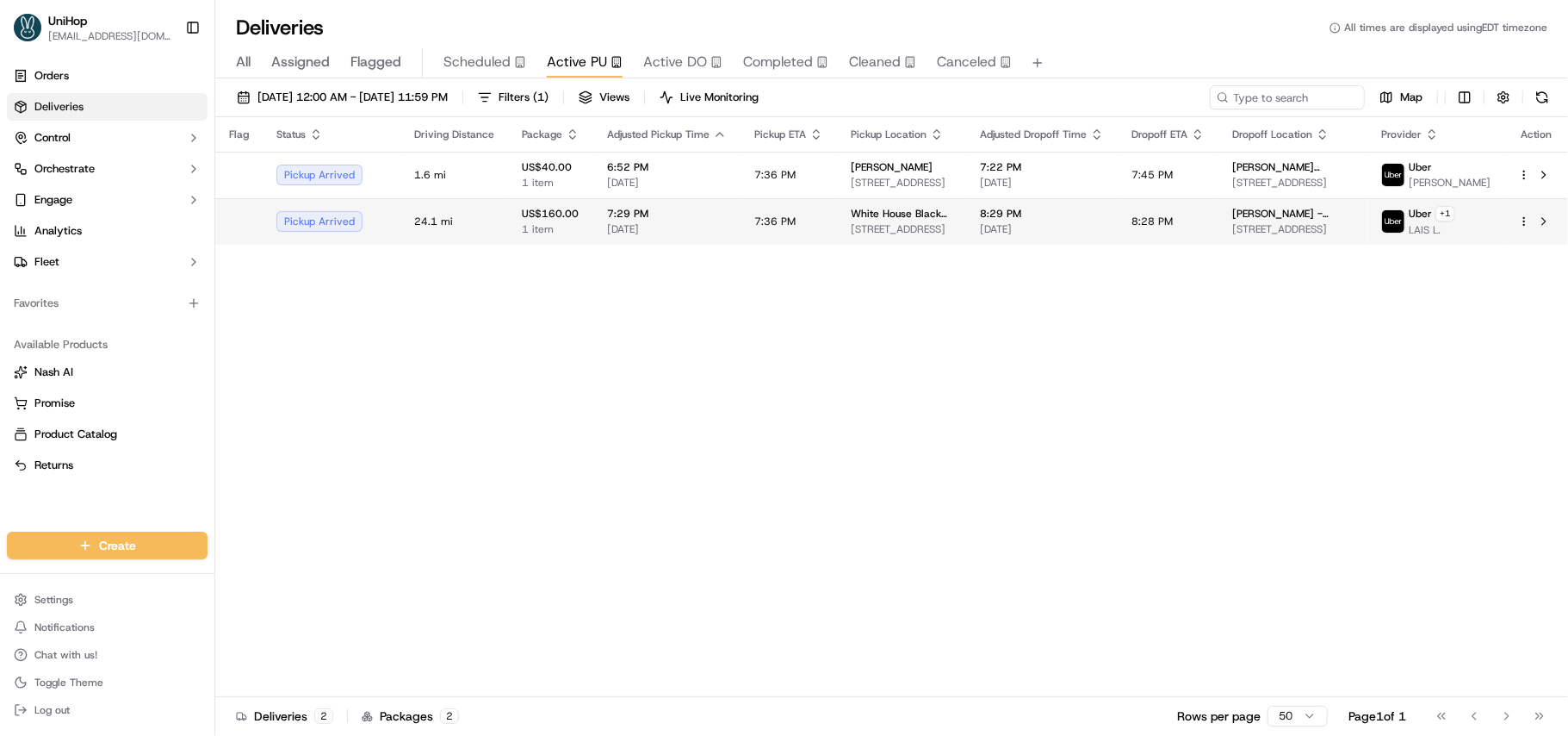
click at [1092, 222] on span "[DATE]" at bounding box center [1042, 229] width 124 height 14
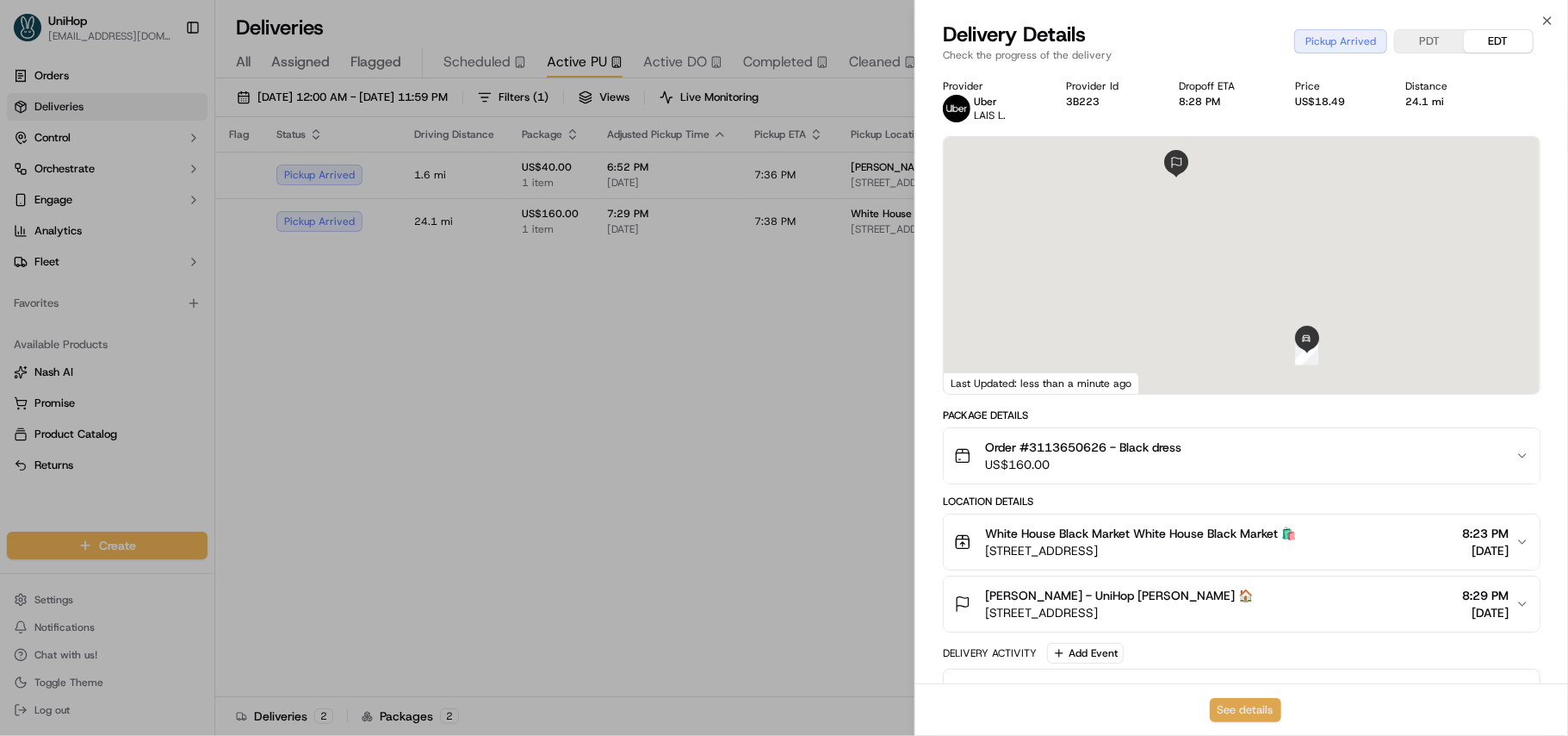
click at [1244, 703] on button "See details" at bounding box center [1246, 710] width 72 height 24
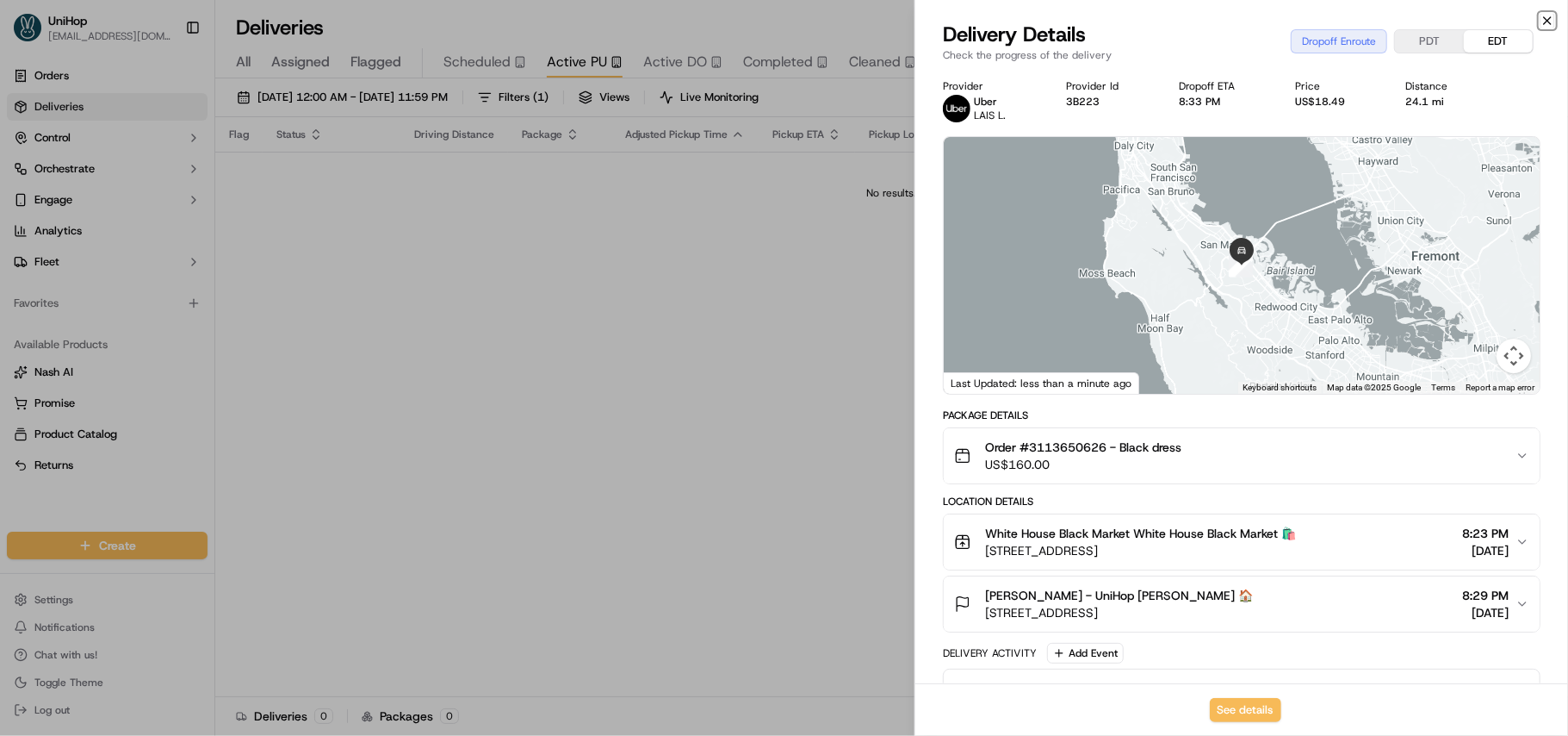
click at [1550, 18] on icon "button" at bounding box center [1547, 20] width 7 height 7
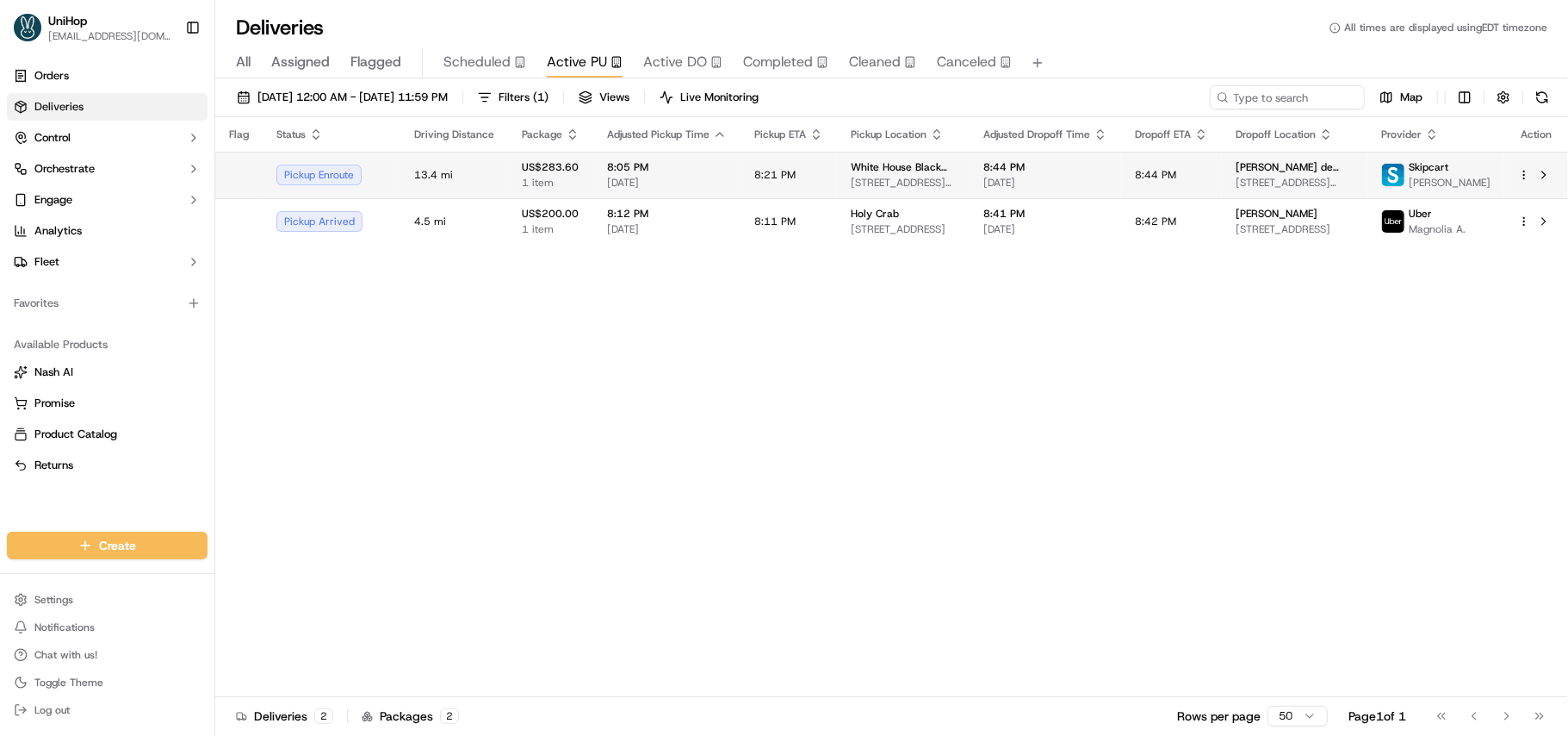
click at [672, 188] on span "[DATE]" at bounding box center [667, 183] width 120 height 14
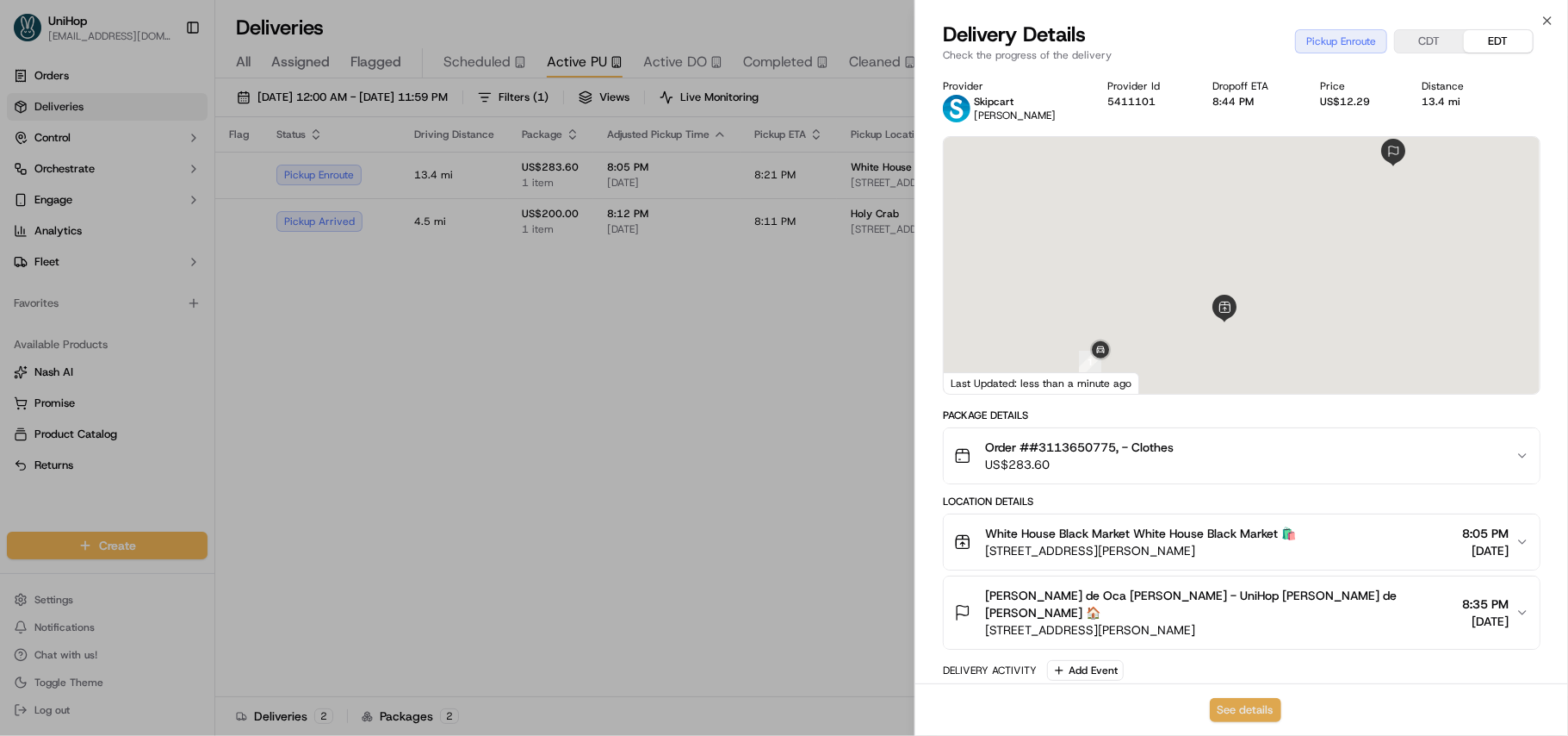
click at [1234, 710] on button "See details" at bounding box center [1246, 710] width 72 height 24
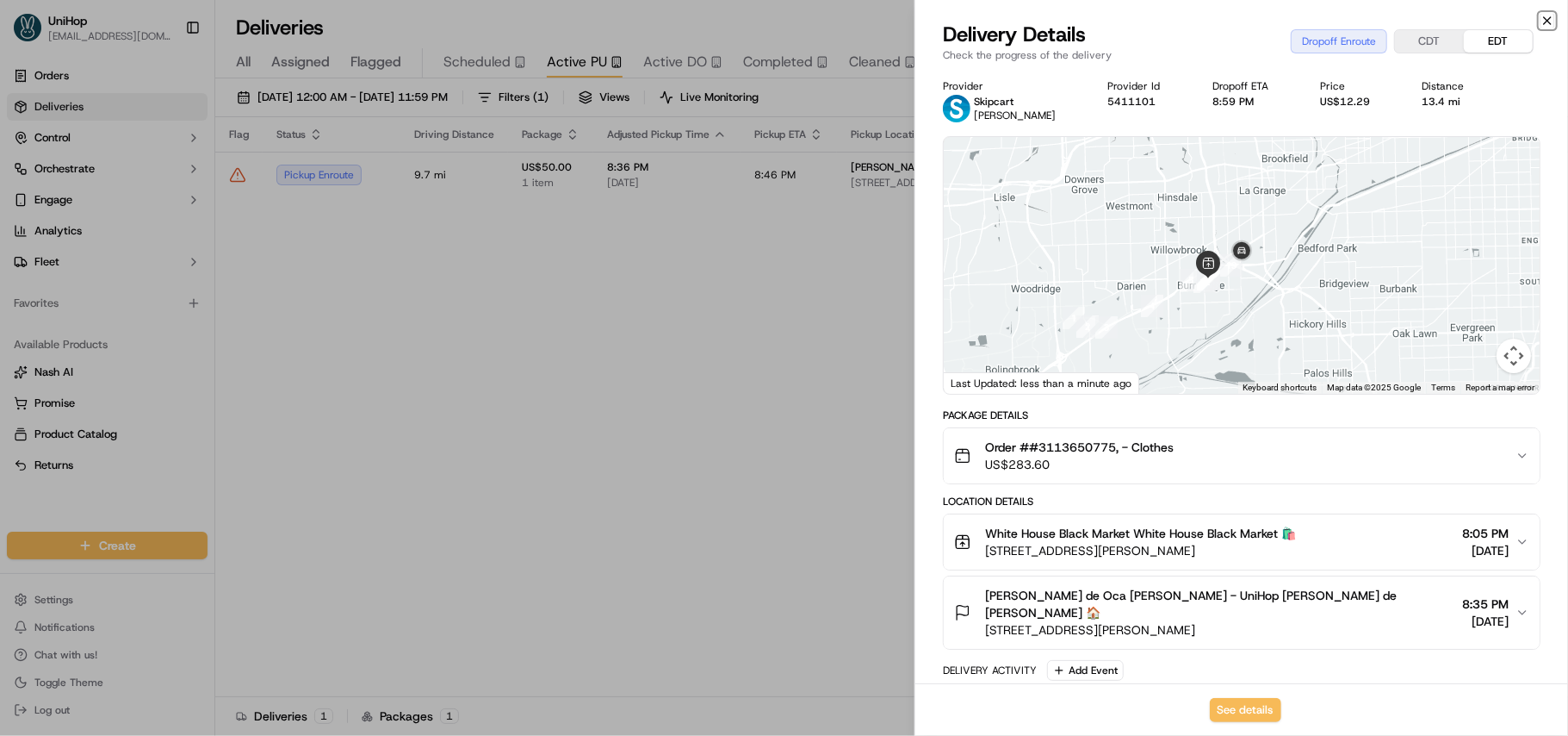
click at [1543, 21] on icon "button" at bounding box center [1548, 20] width 14 height 14
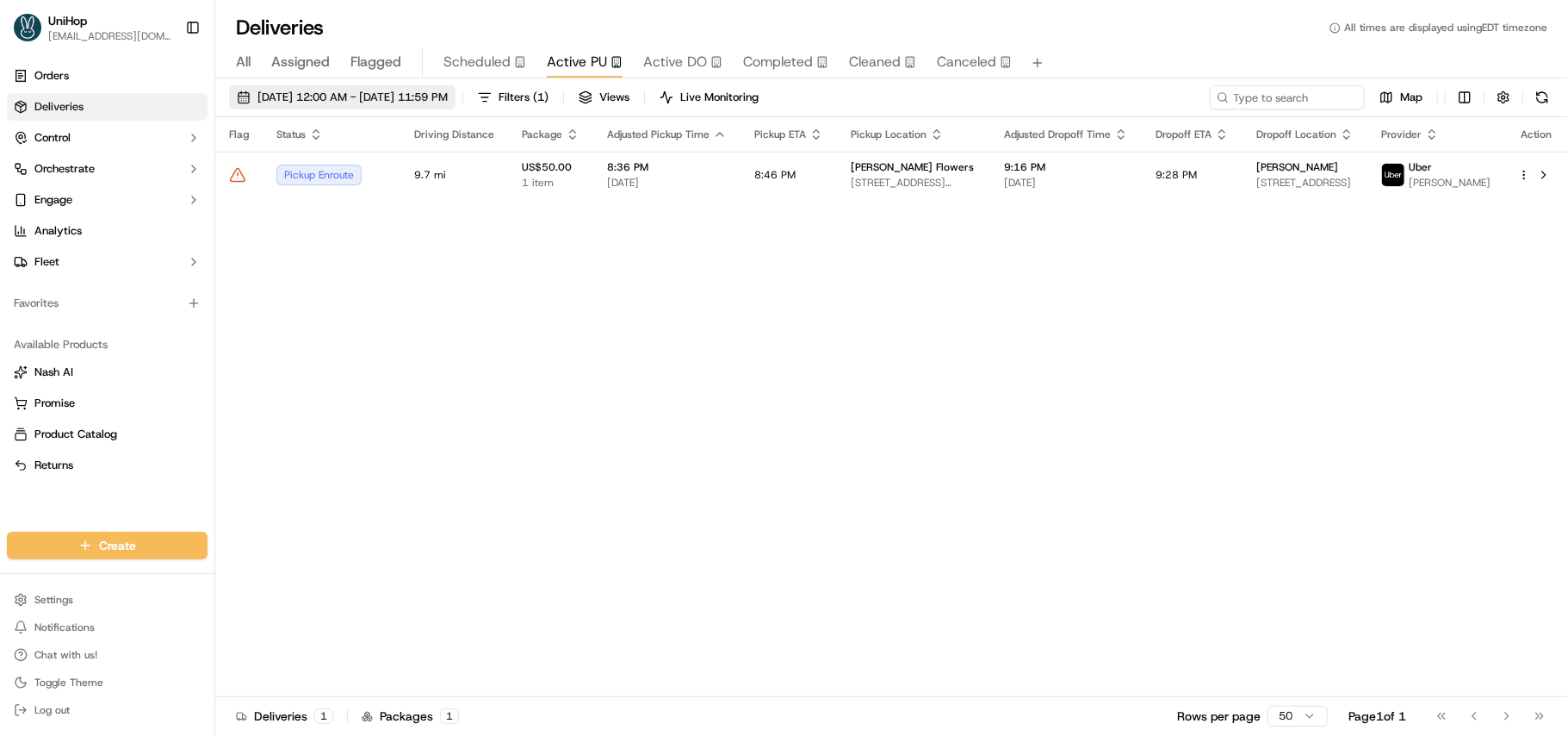
click at [315, 90] on span "Oct 15 2025 12:00 AM - Oct 15 2025 11:59 PM" at bounding box center [352, 98] width 190 height 15
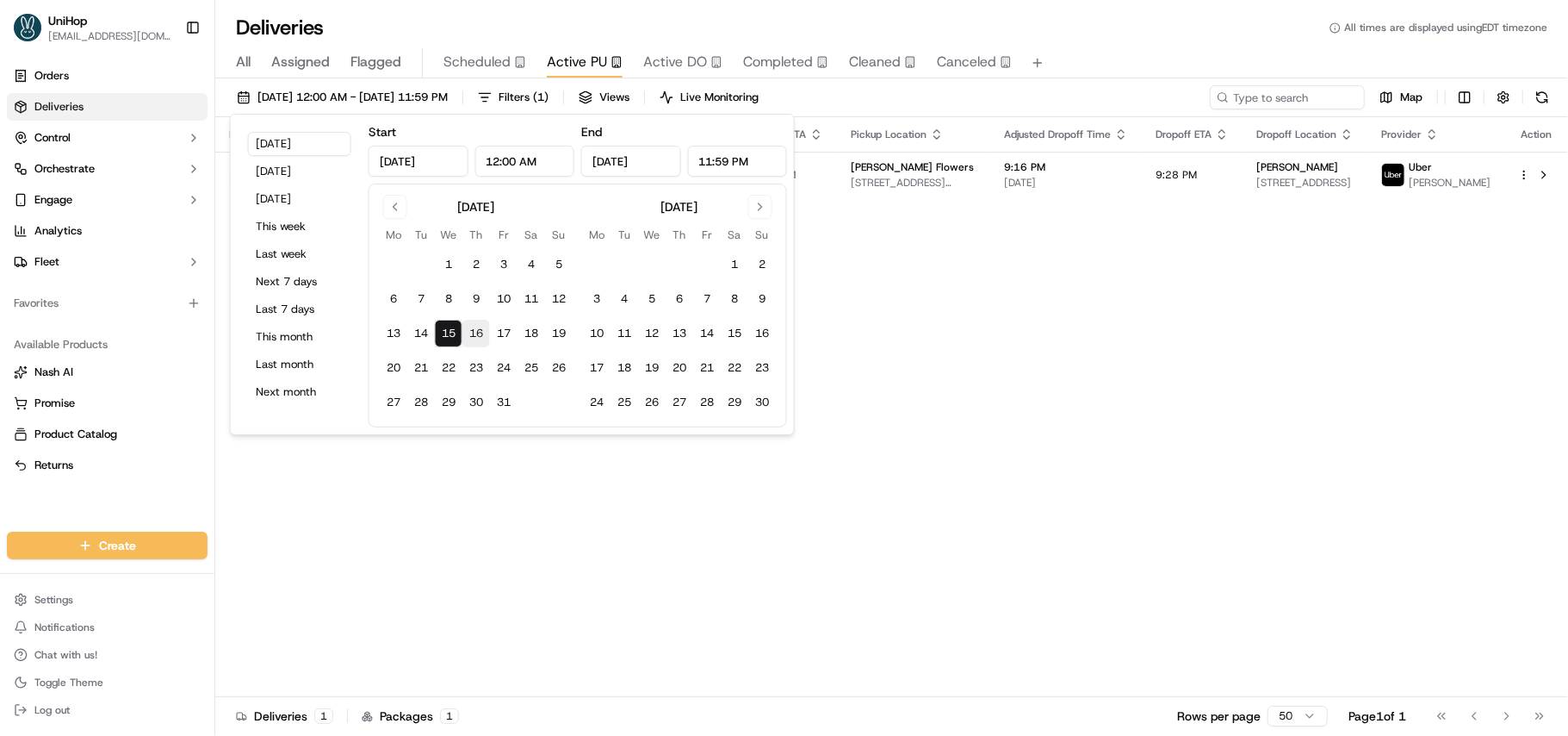
click at [469, 332] on button "16" at bounding box center [476, 333] width 28 height 28
type input "Oct 16, 2025"
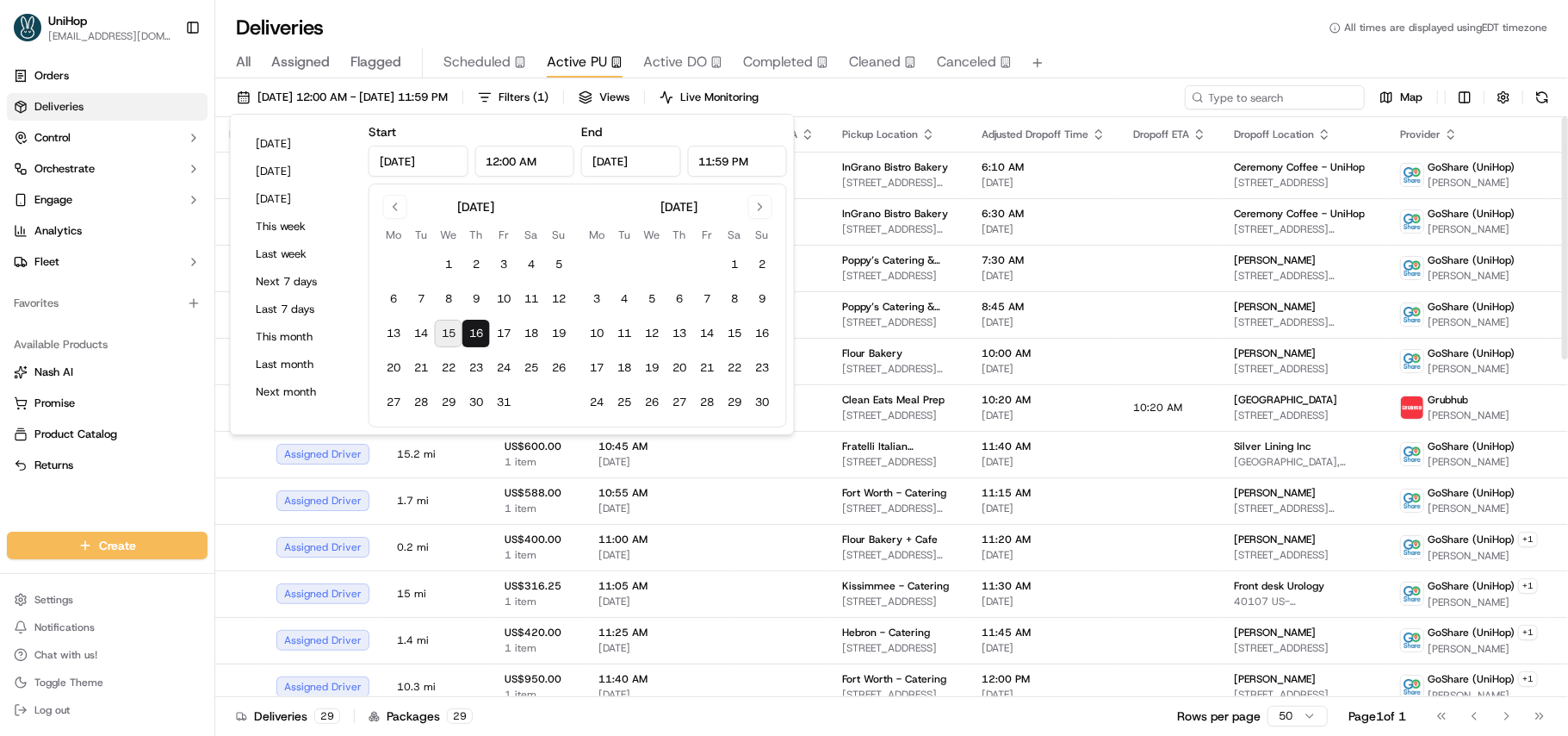
click at [1292, 102] on input at bounding box center [1275, 97] width 180 height 24
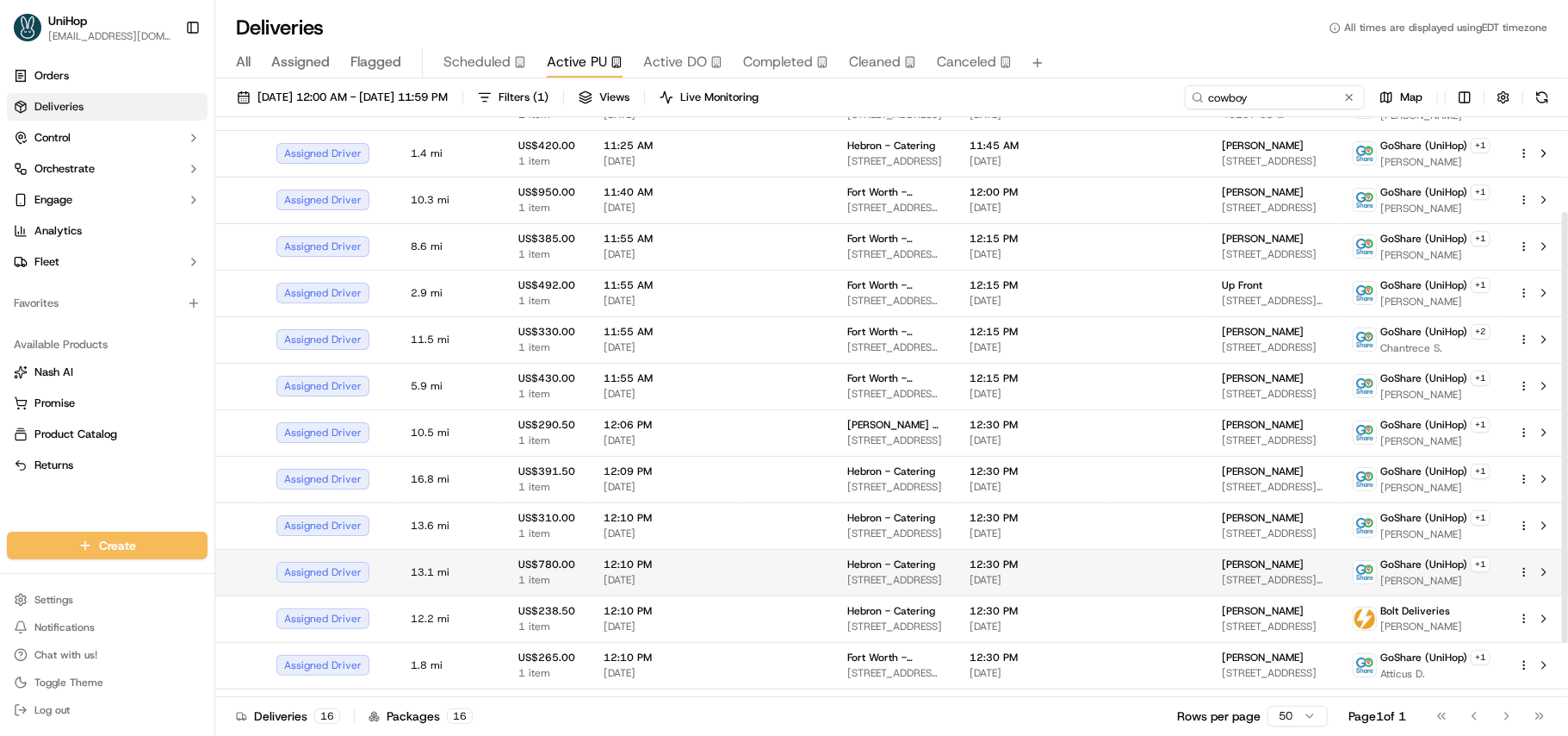
scroll to position [200, 0]
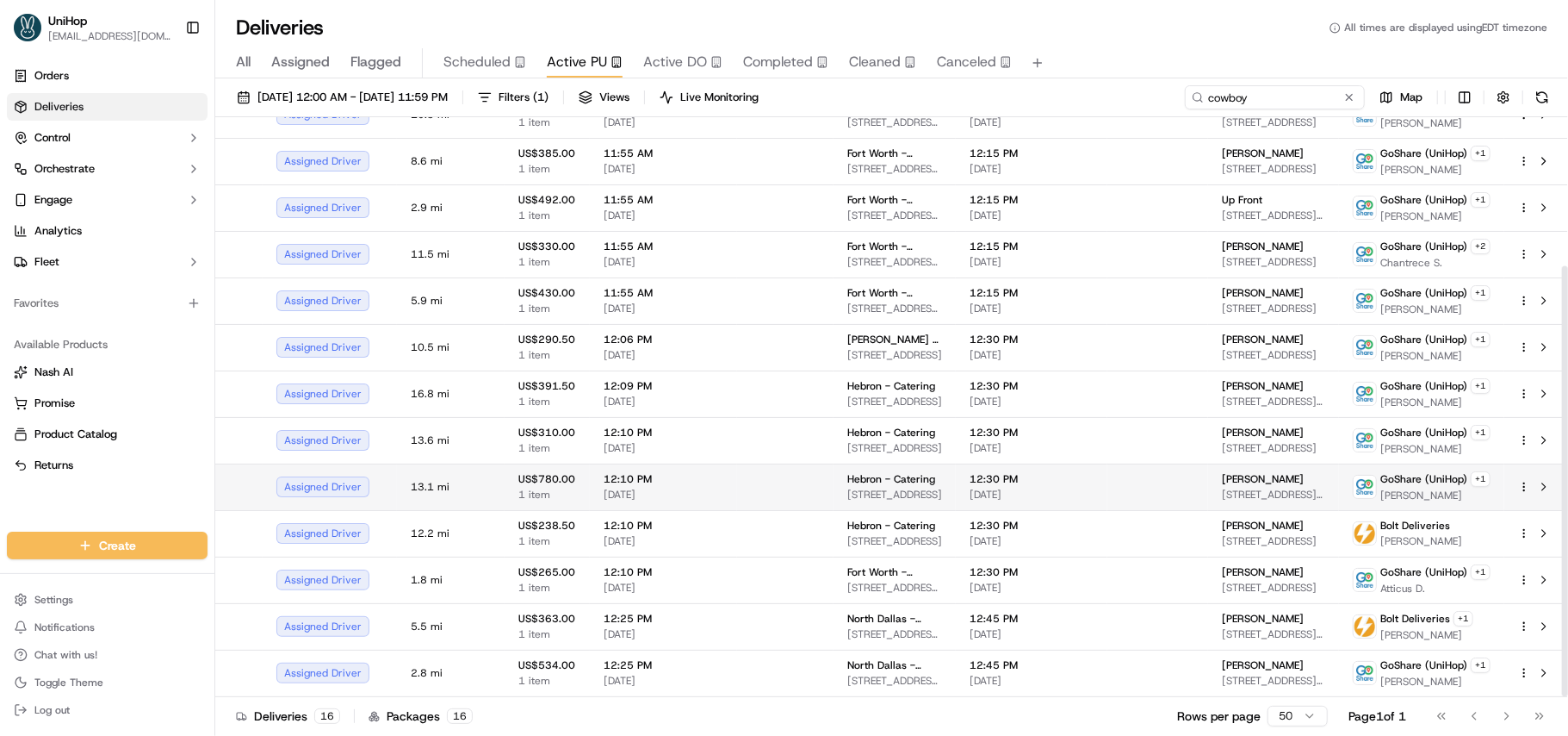
type input "cowboy"
click at [1317, 498] on span "7900 Henneman Way, McKinney, TX 75070, USA" at bounding box center [1273, 494] width 103 height 14
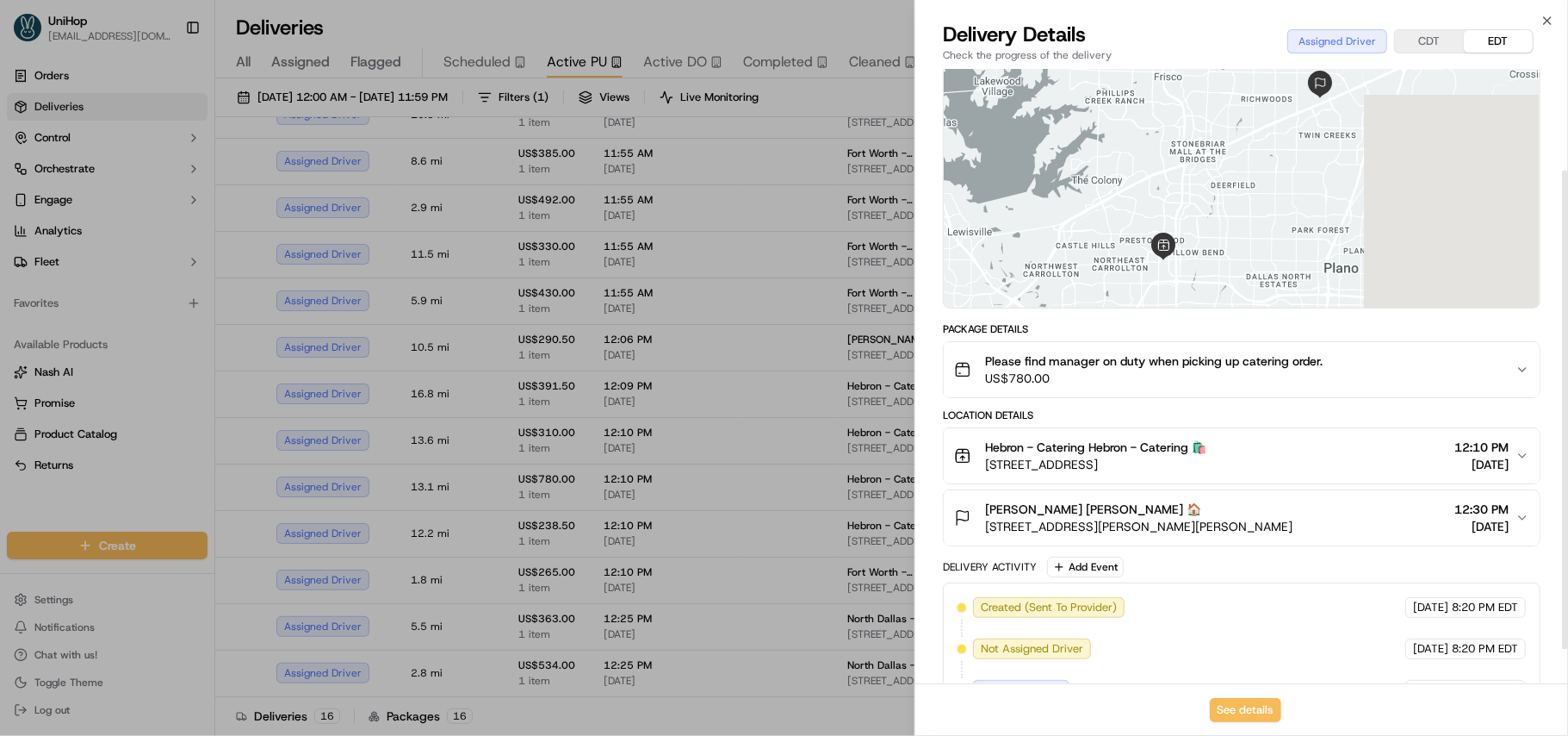
scroll to position [174, 0]
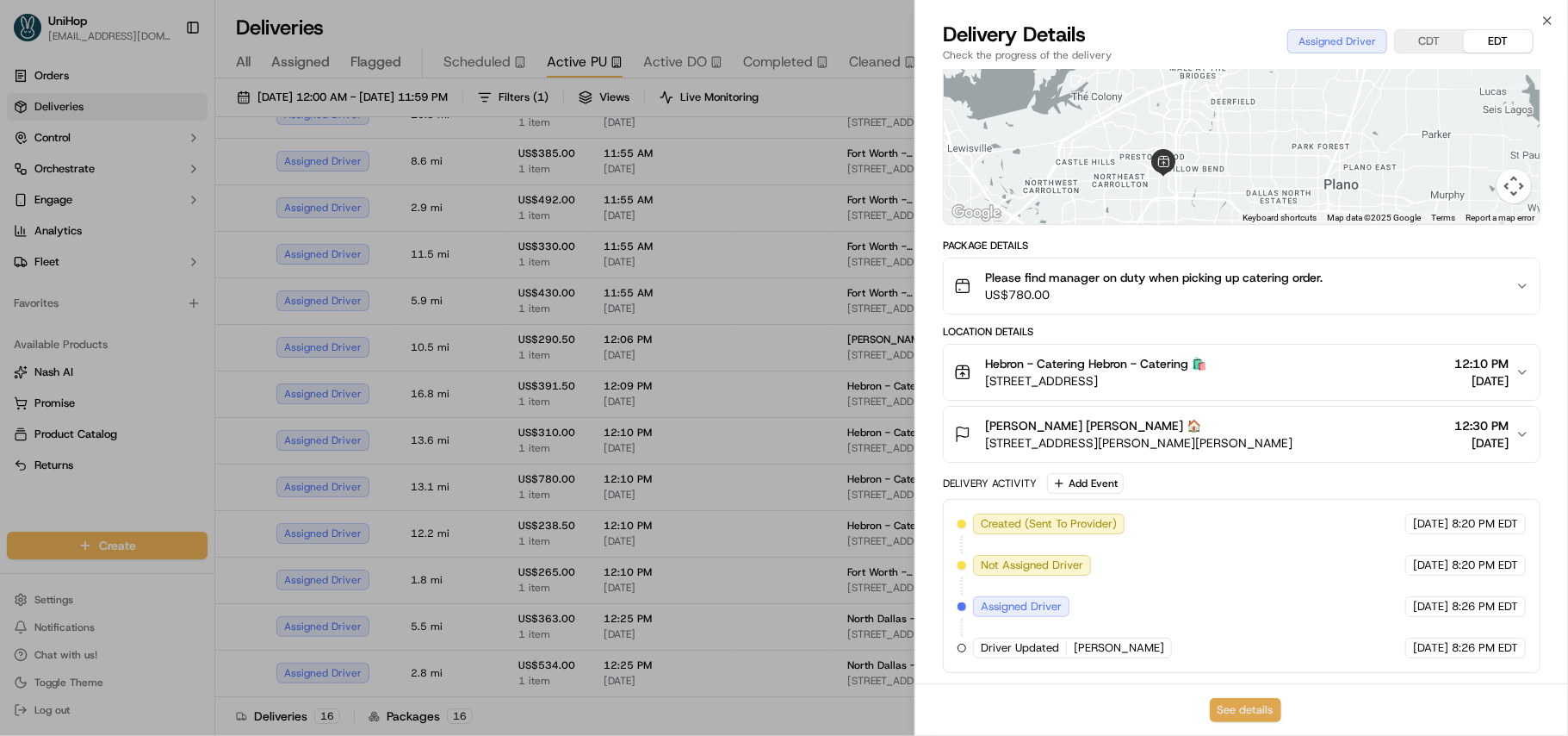
click at [1244, 707] on button "See details" at bounding box center [1246, 710] width 72 height 24
click at [1545, 18] on icon "button" at bounding box center [1547, 20] width 7 height 7
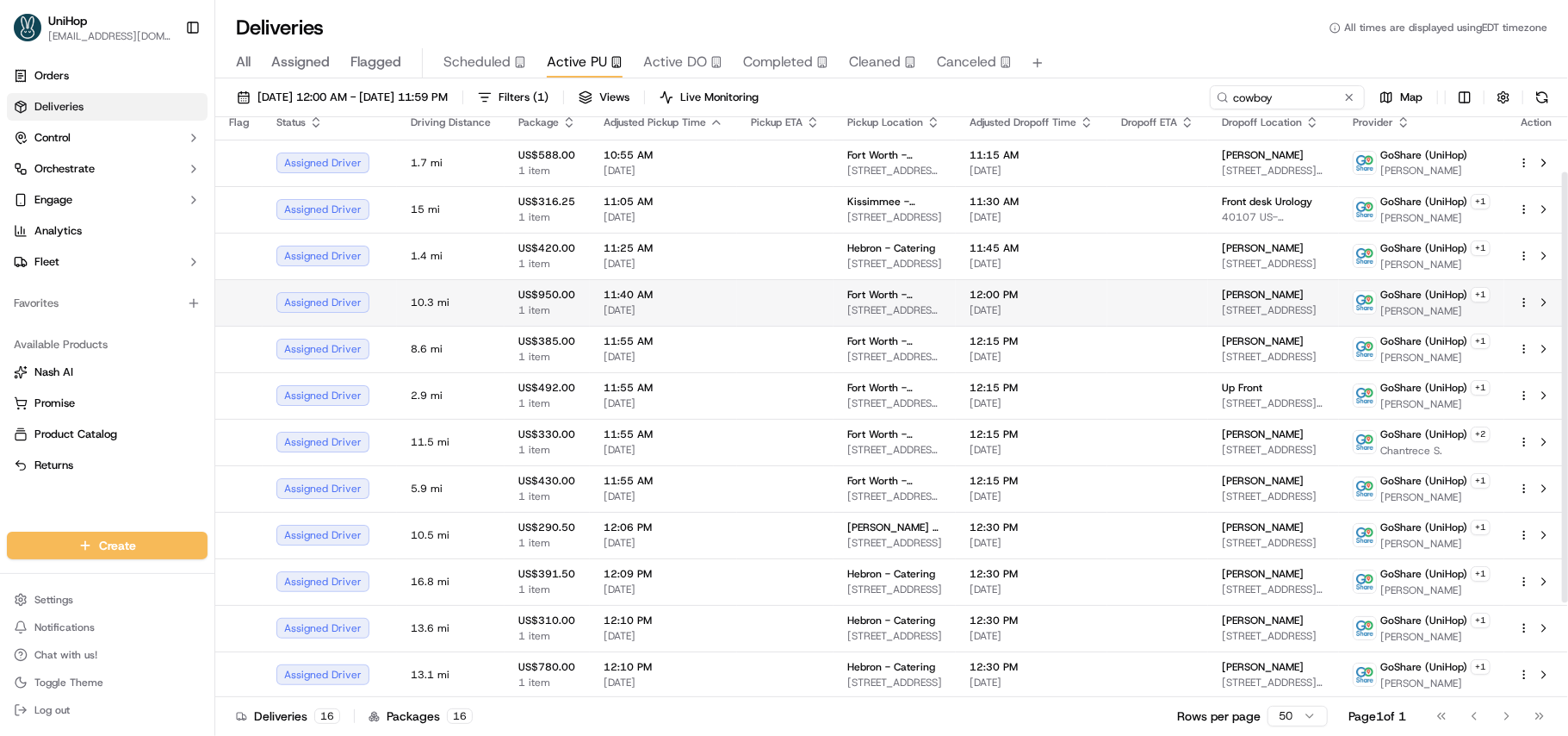
scroll to position [0, 0]
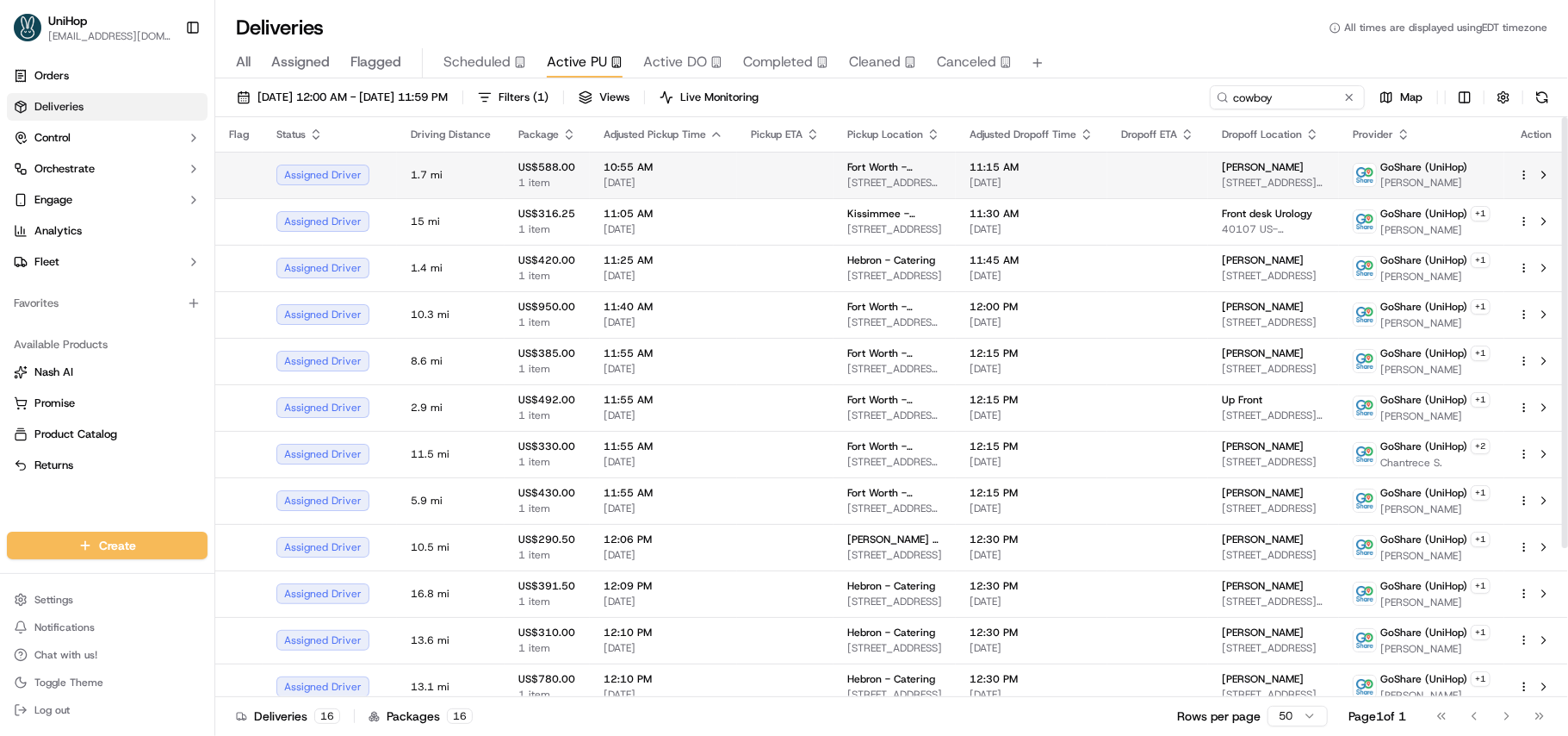
click at [1197, 161] on td at bounding box center [1158, 175] width 101 height 46
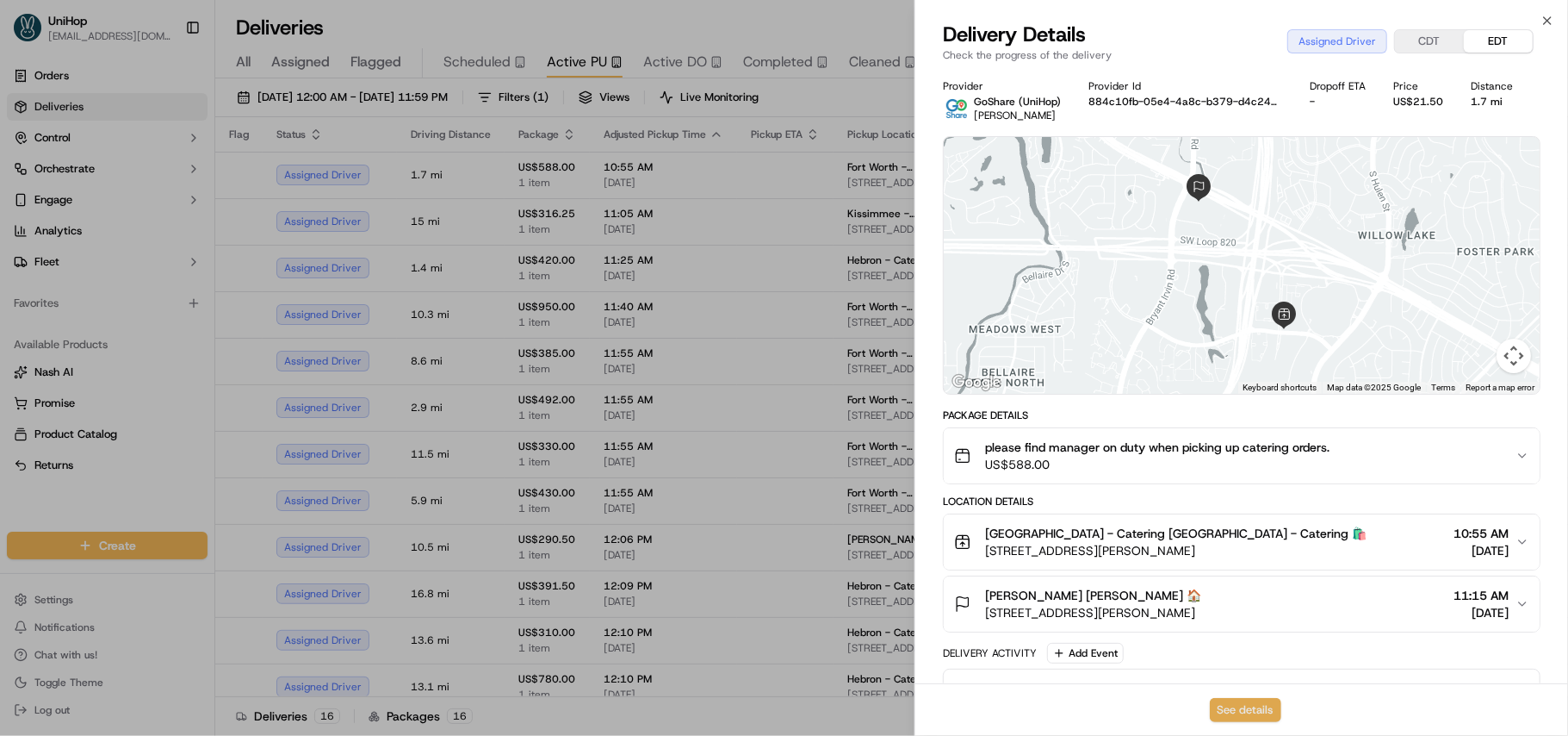
click at [1243, 708] on button "See details" at bounding box center [1246, 710] width 72 height 24
click at [1551, 21] on icon "button" at bounding box center [1548, 20] width 14 height 14
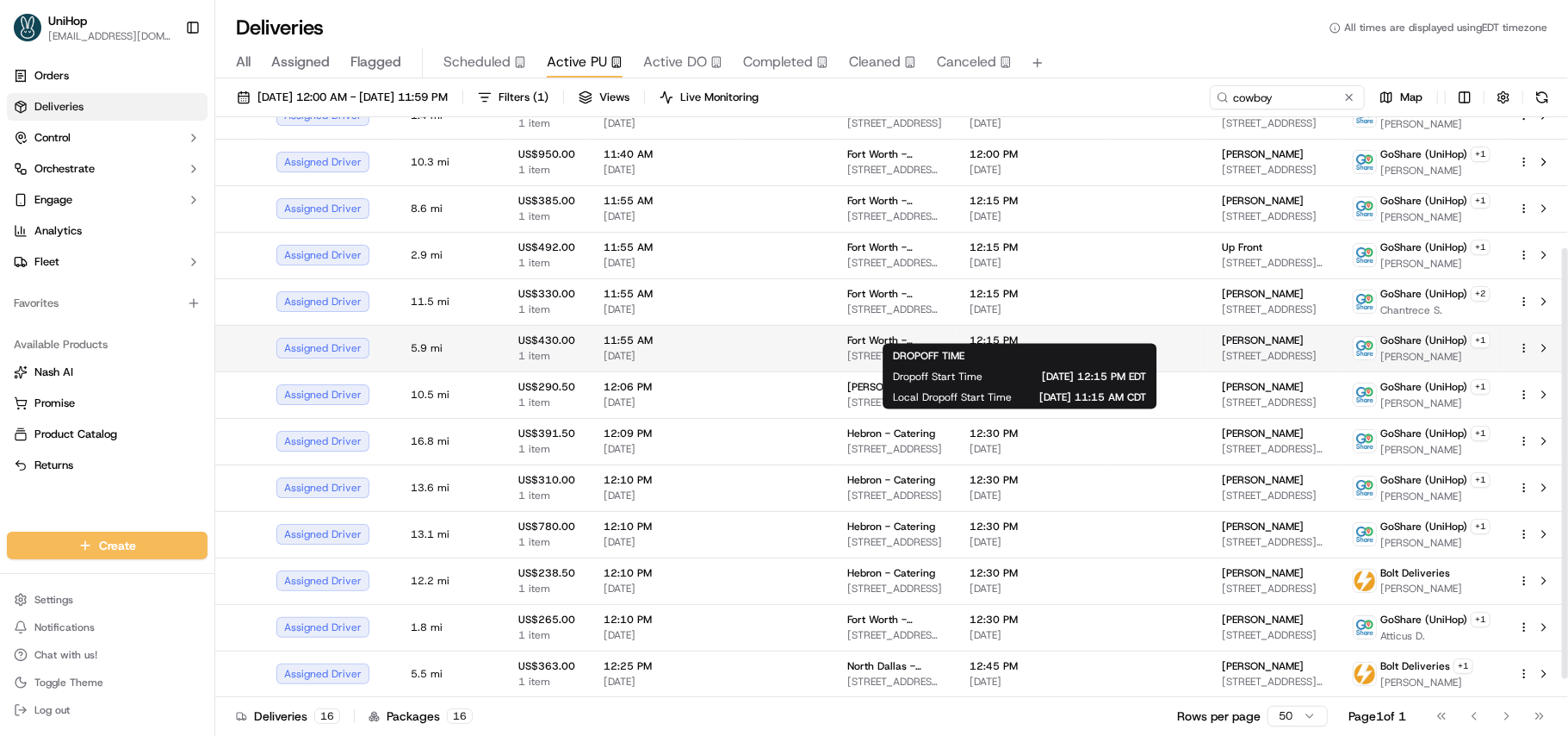
scroll to position [200, 0]
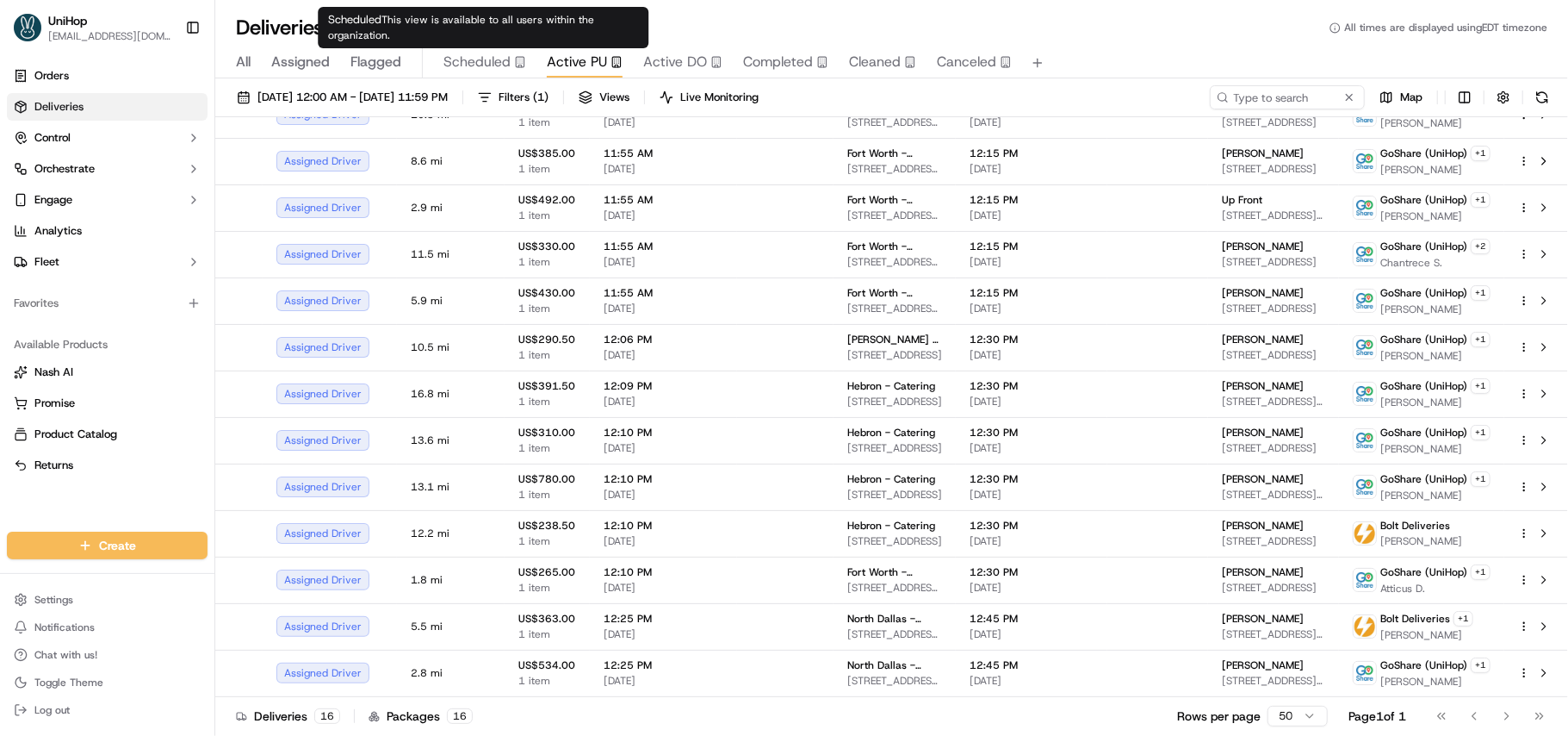
click at [482, 66] on span "Scheduled" at bounding box center [477, 61] width 67 height 20
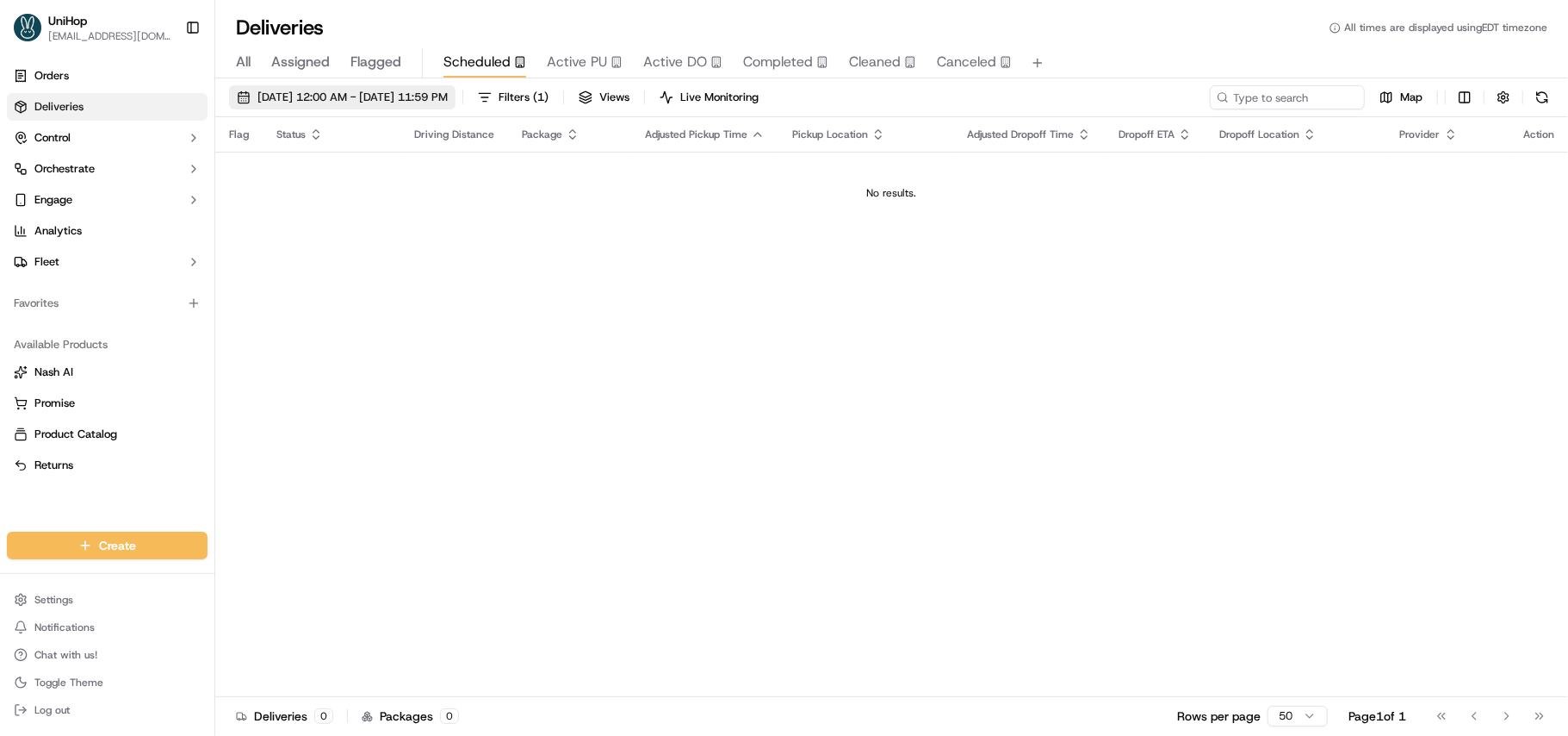
click at [280, 101] on span "Oct 15 2025 12:00 AM - Oct 15 2025 11:59 PM" at bounding box center [352, 98] width 190 height 15
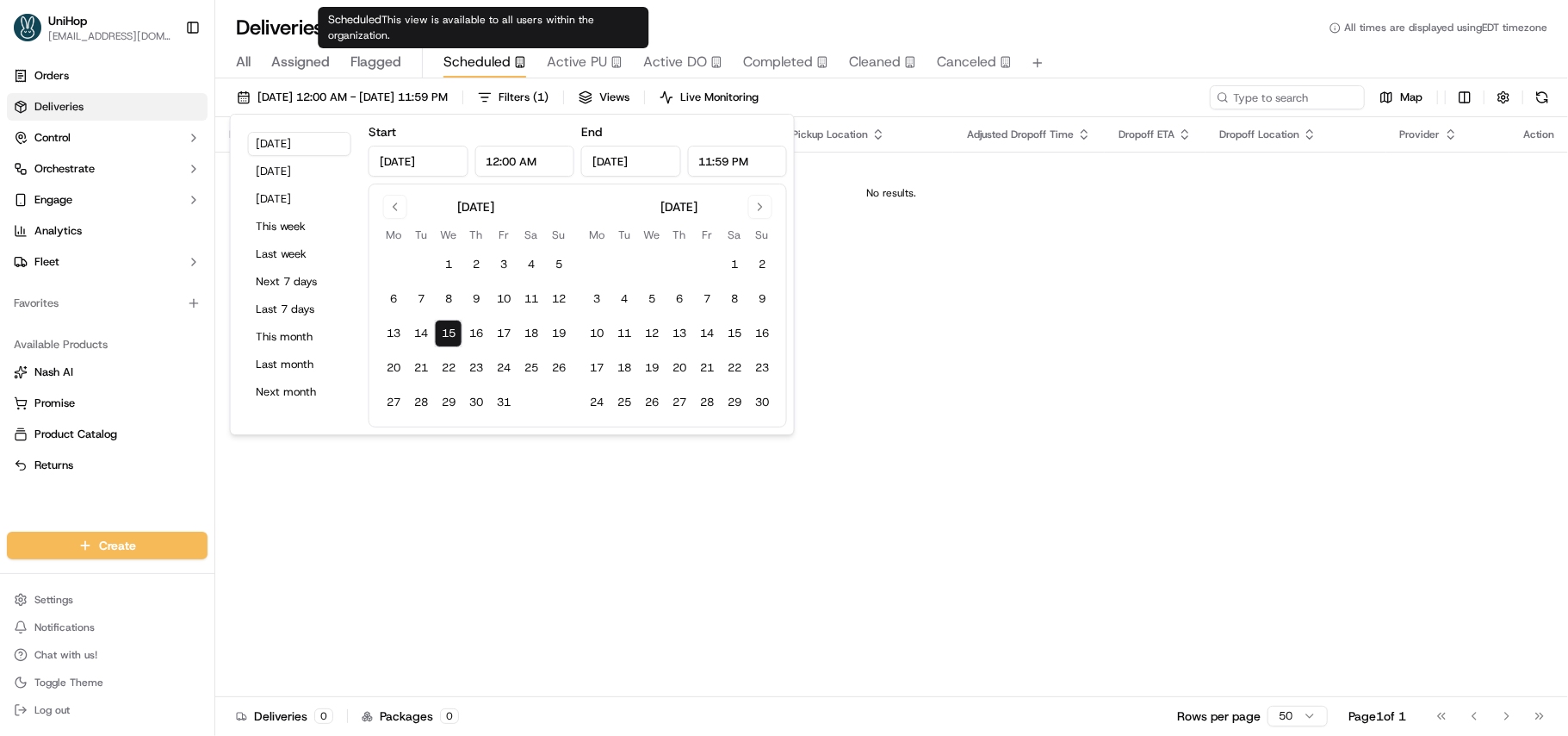
click at [583, 59] on span "Active PU" at bounding box center [577, 61] width 60 height 20
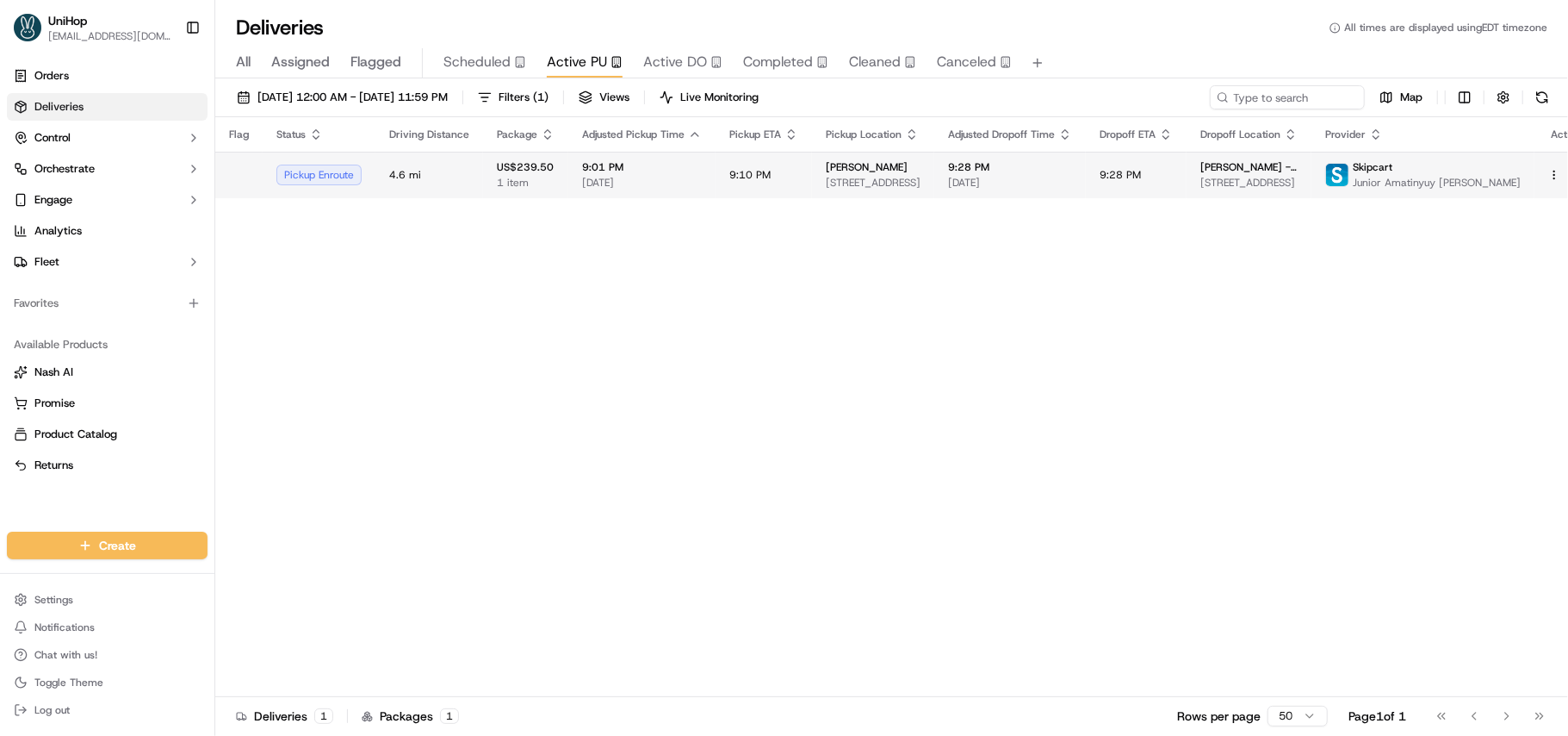
click at [706, 178] on td "9:01 PM Oct 15 2025" at bounding box center [642, 175] width 147 height 46
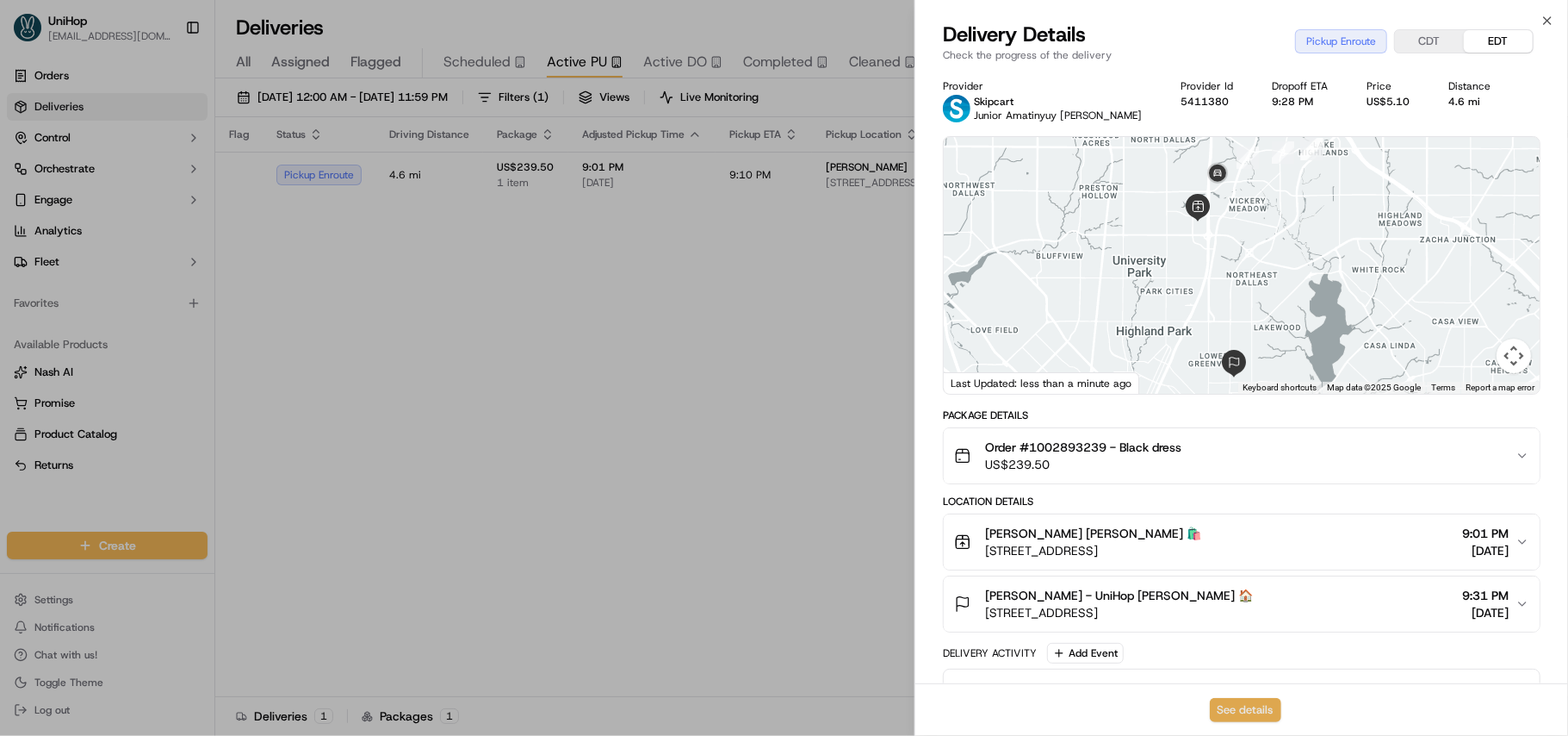
click at [1258, 707] on button "See details" at bounding box center [1246, 710] width 72 height 24
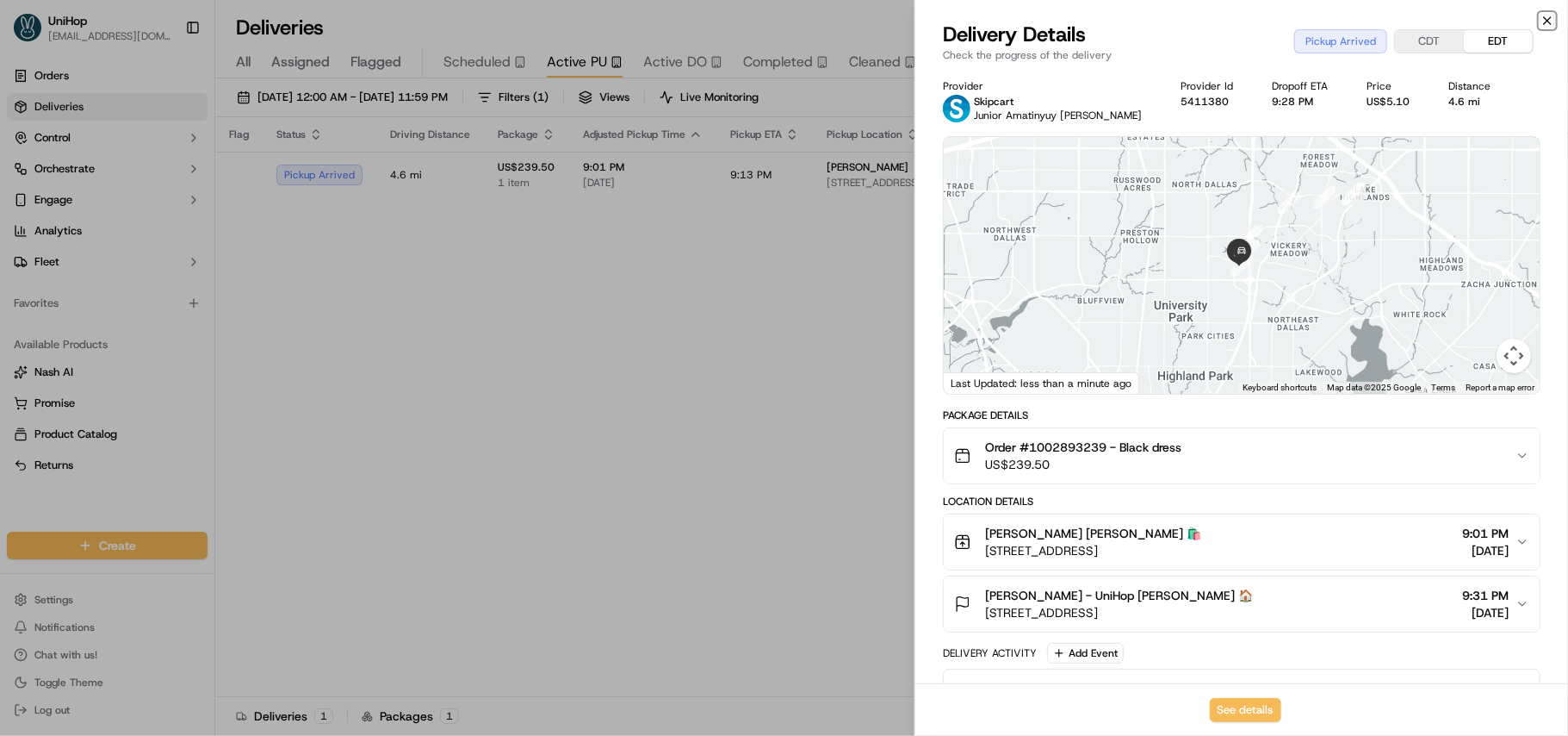
click at [1549, 21] on icon "button" at bounding box center [1547, 20] width 7 height 7
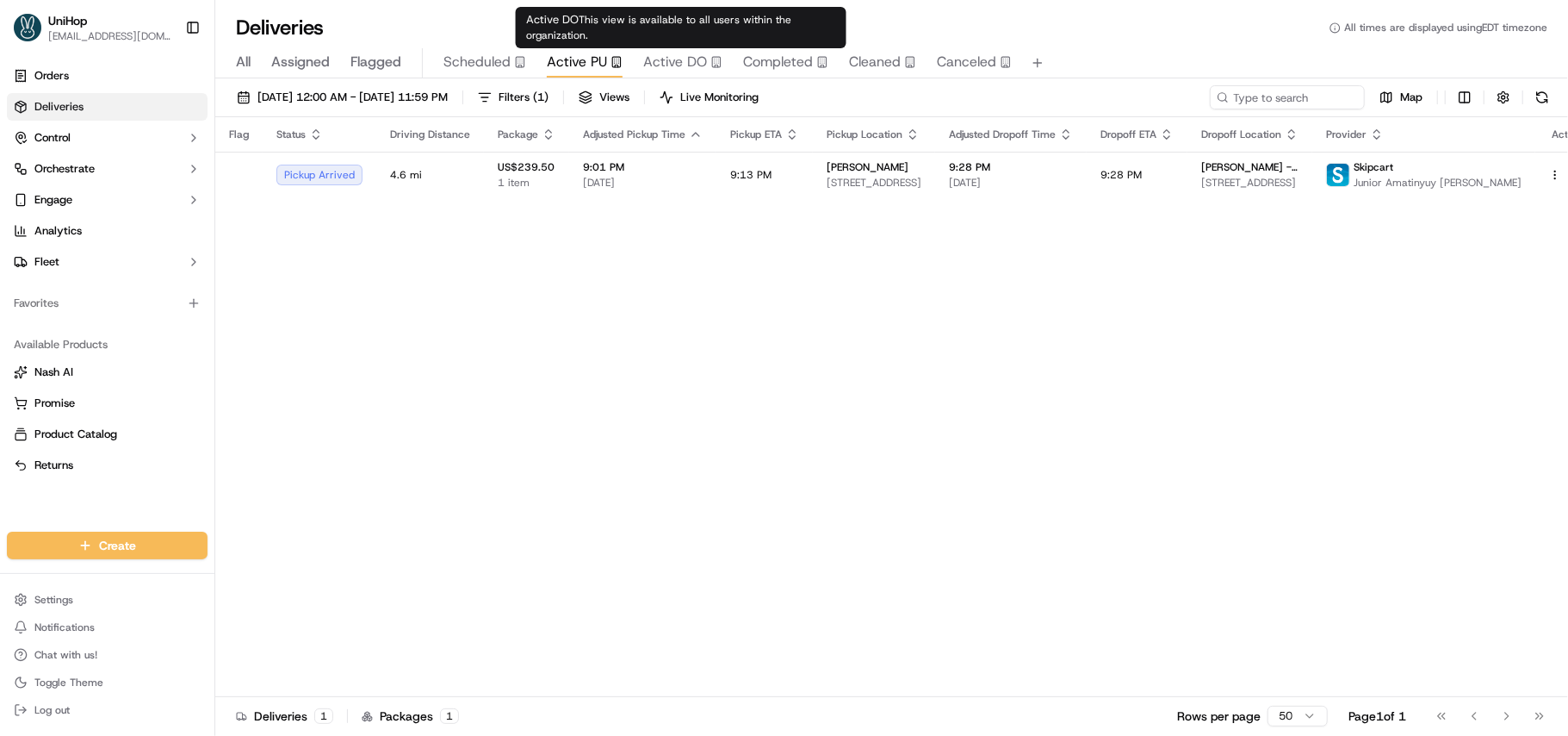
click at [682, 63] on span "Active DO" at bounding box center [675, 61] width 64 height 20
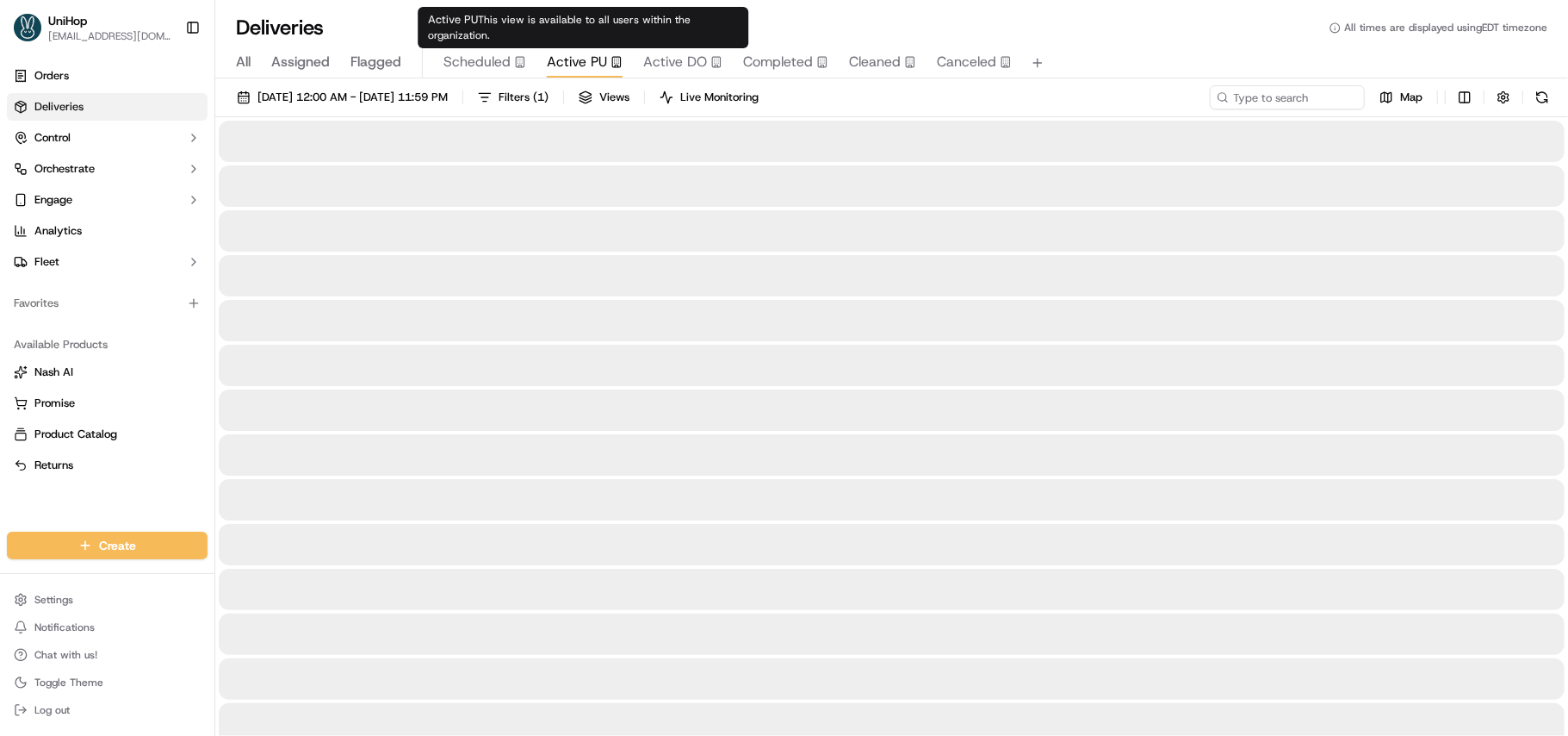
click at [593, 52] on span "Active PU" at bounding box center [577, 61] width 60 height 20
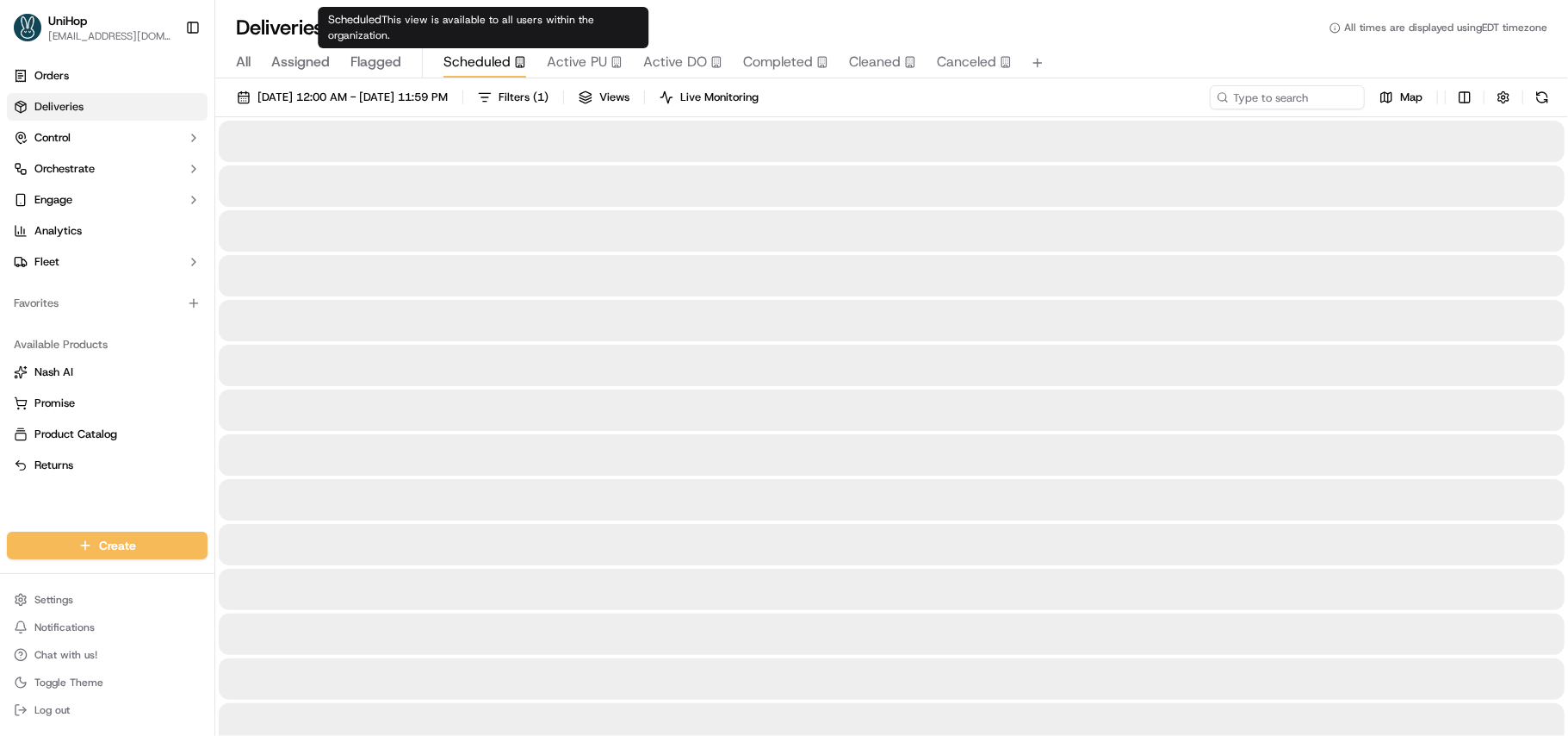
click at [483, 70] on span "Scheduled" at bounding box center [477, 61] width 67 height 20
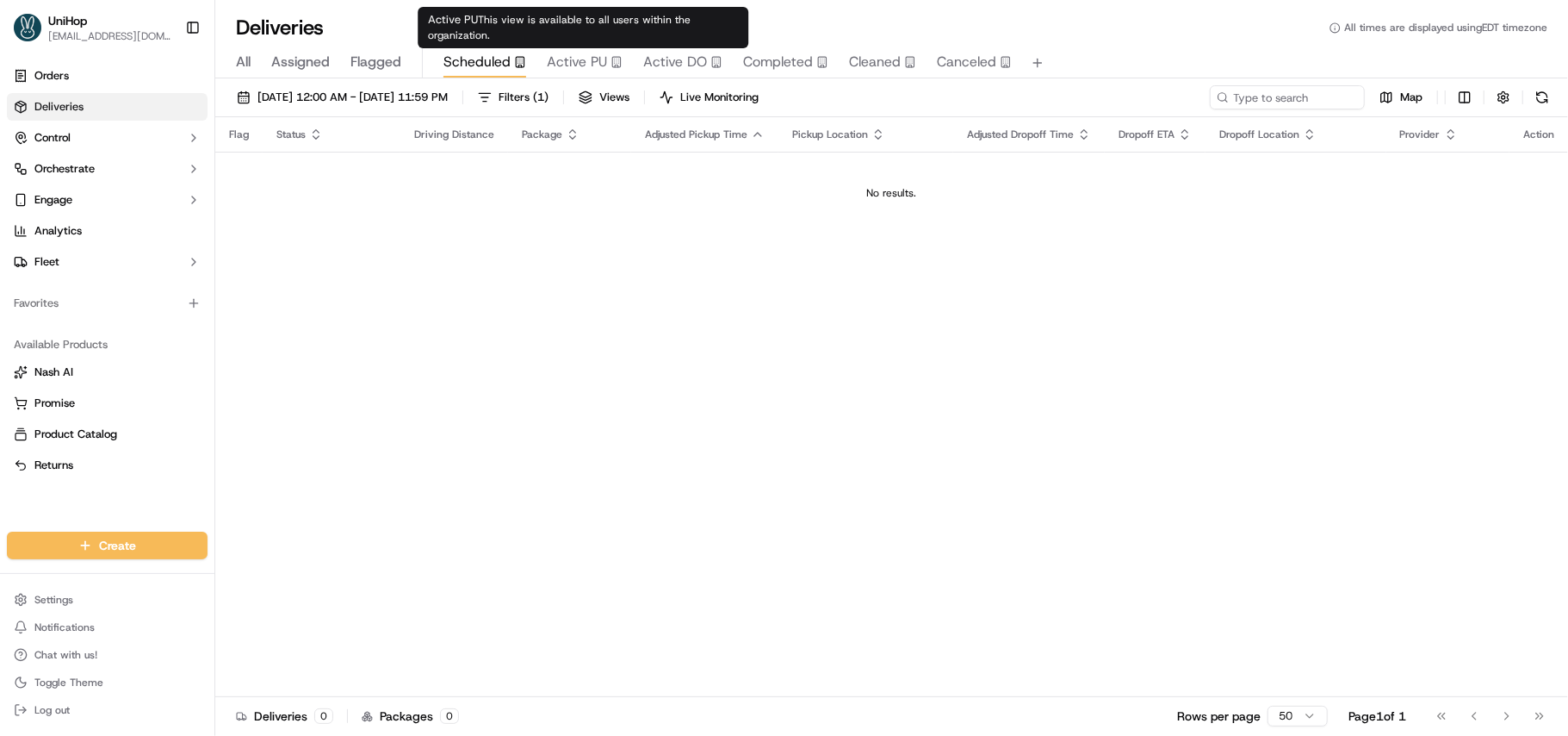
click at [566, 69] on span "Active PU" at bounding box center [577, 61] width 60 height 20
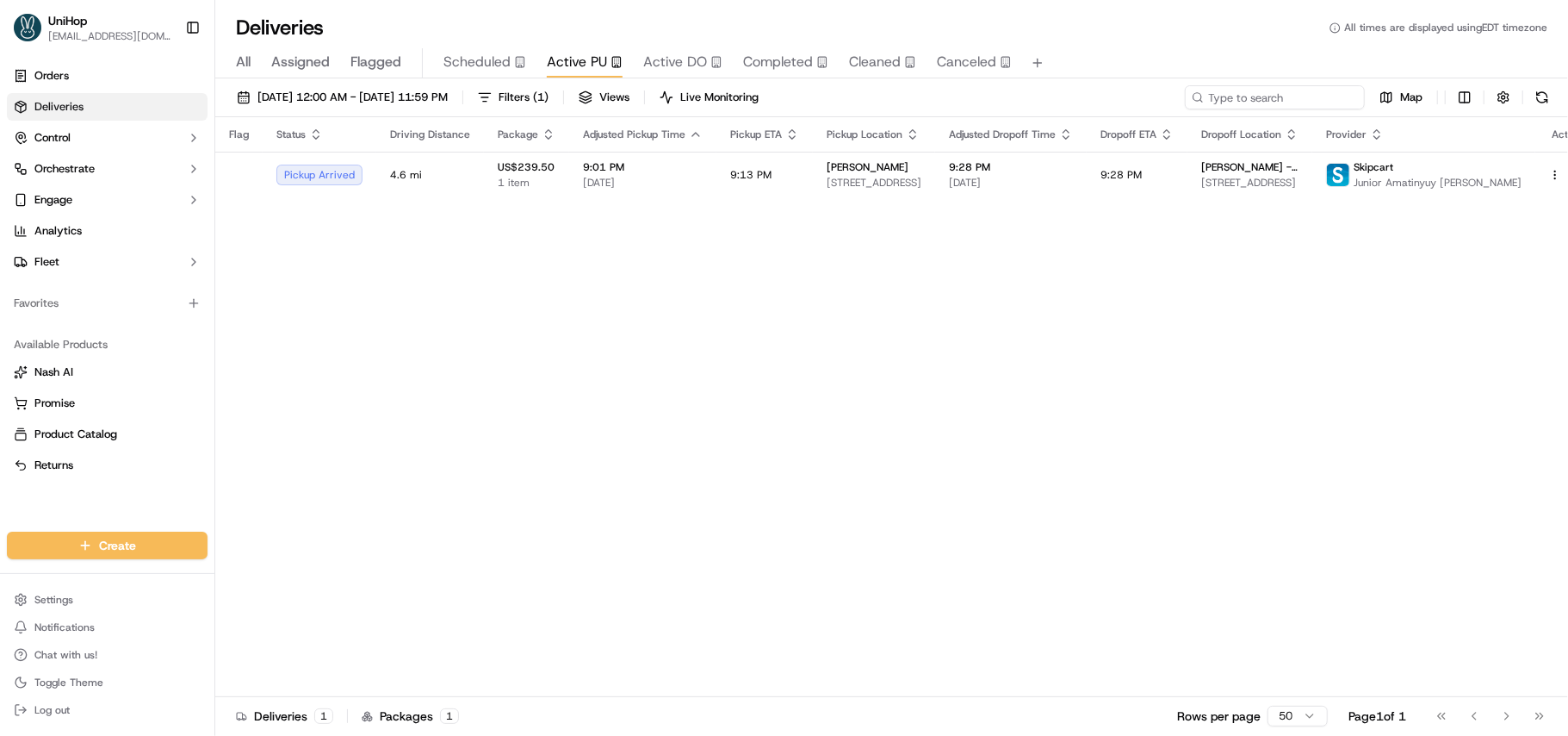
click at [1300, 103] on input at bounding box center [1275, 97] width 180 height 24
click at [252, 69] on div "All Assigned Flagged Scheduled Active PU Active DO Completed Cleaned Canceled" at bounding box center [891, 63] width 1352 height 30
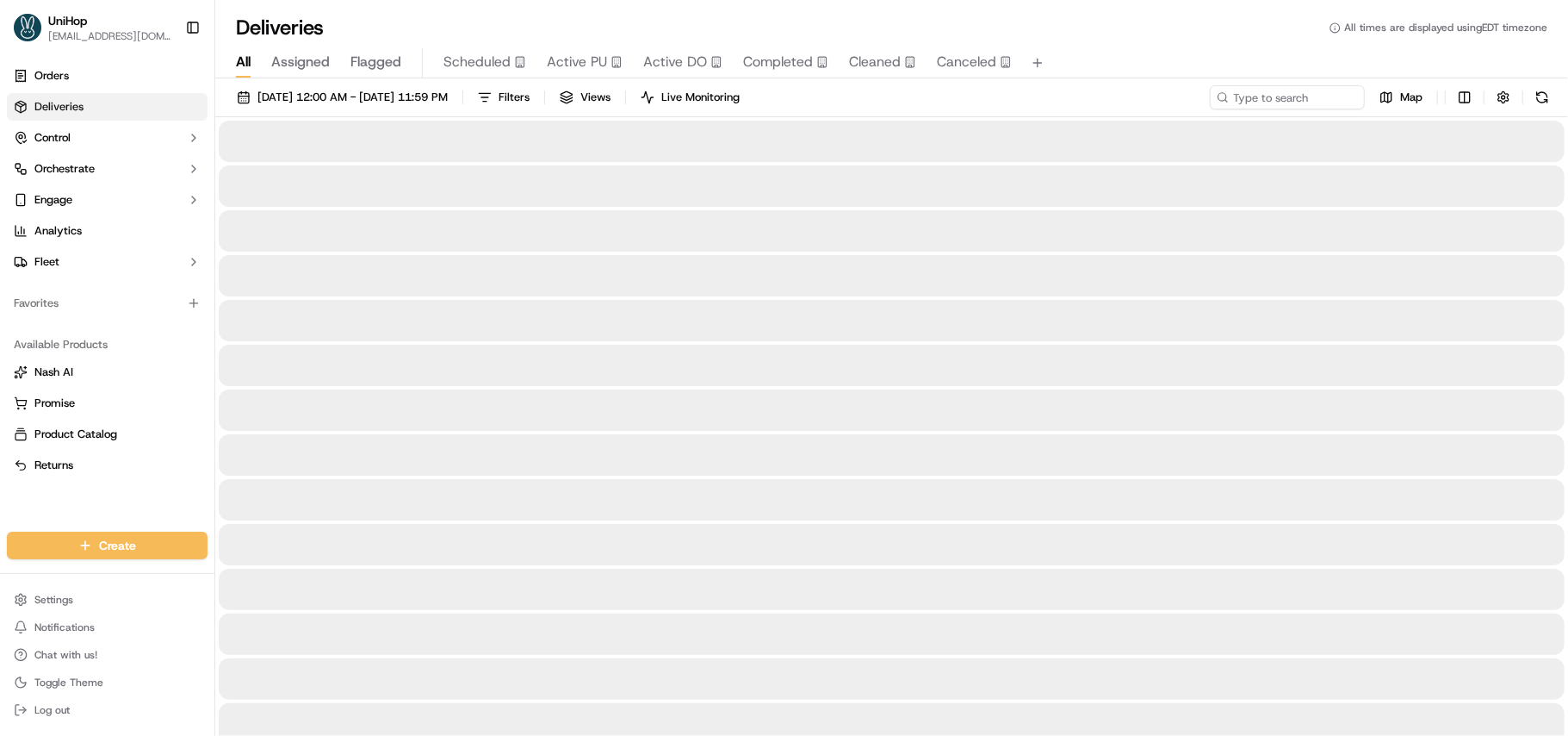
click at [249, 62] on span "All" at bounding box center [243, 61] width 15 height 20
click at [1258, 97] on input at bounding box center [1275, 97] width 180 height 24
paste input "1002847439"
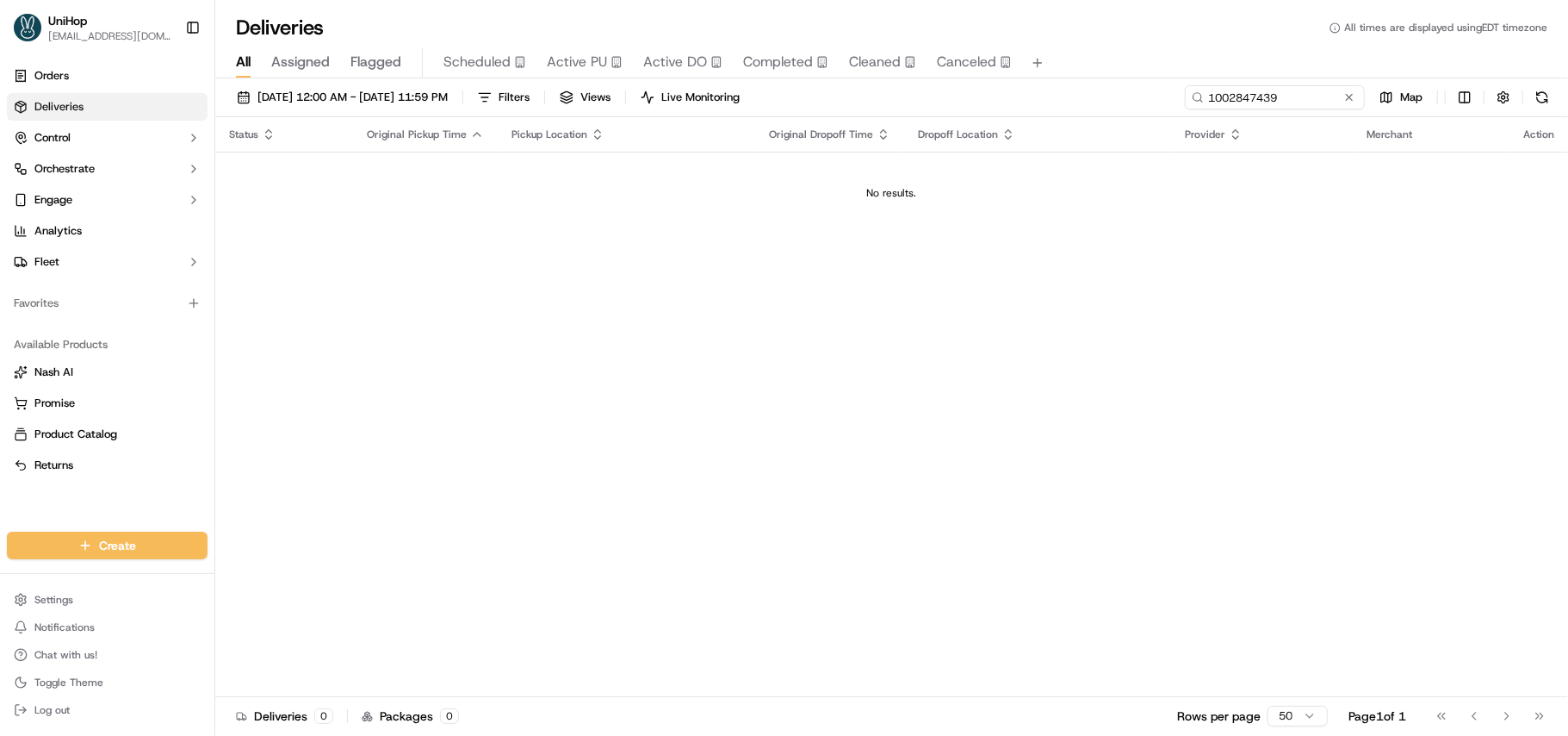
type input "1002847439"
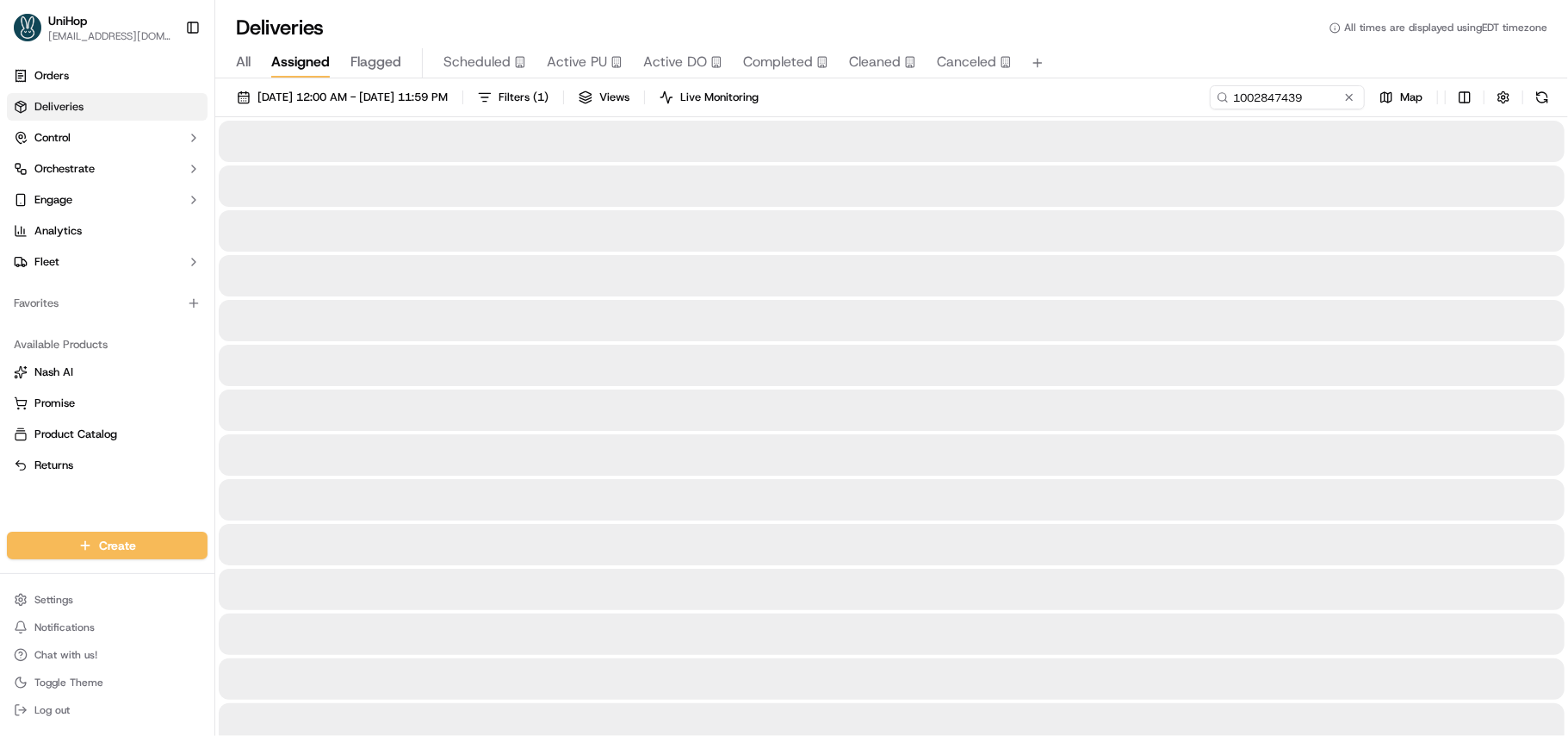
click at [304, 57] on span "Assigned" at bounding box center [301, 61] width 59 height 20
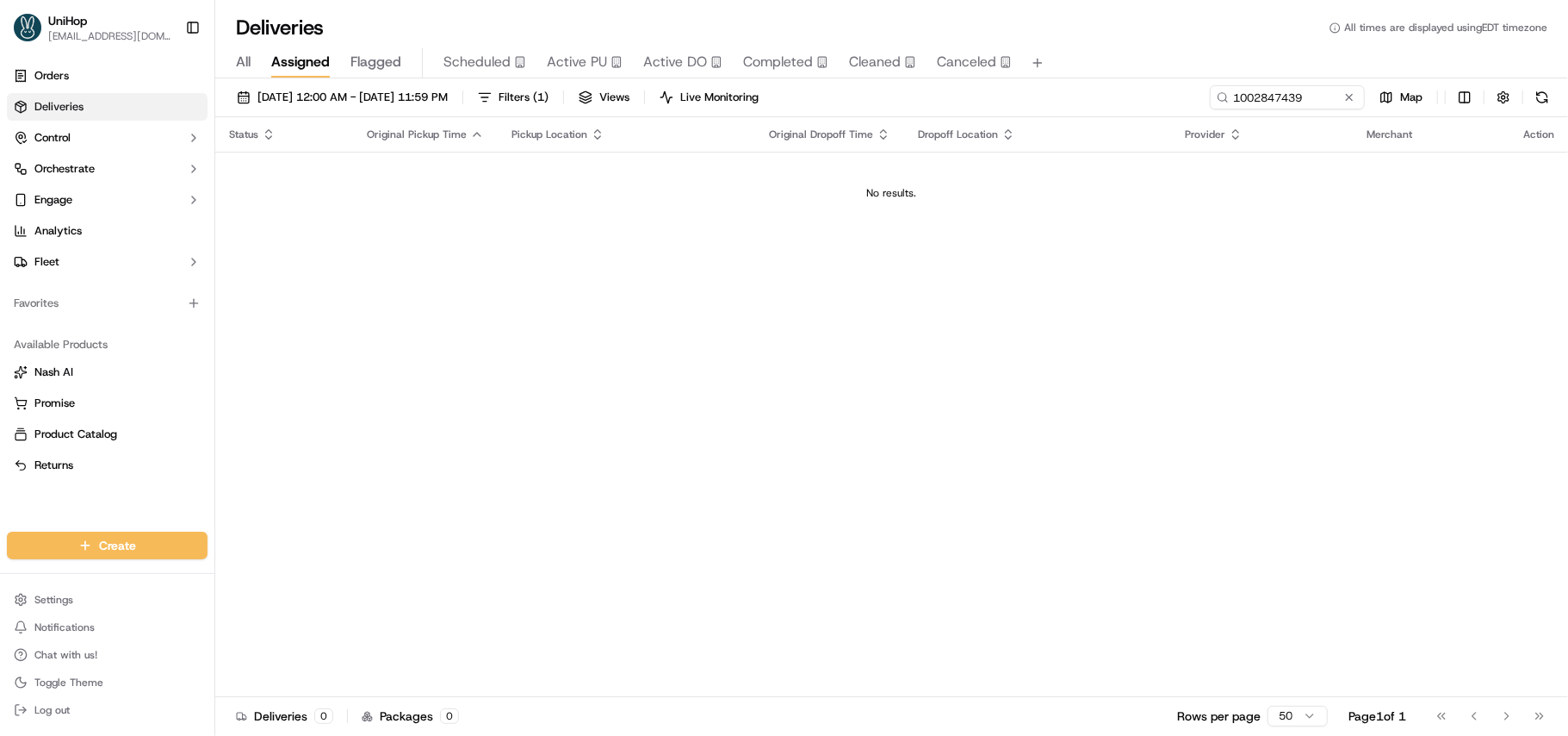
click at [248, 60] on span "All" at bounding box center [243, 61] width 15 height 20
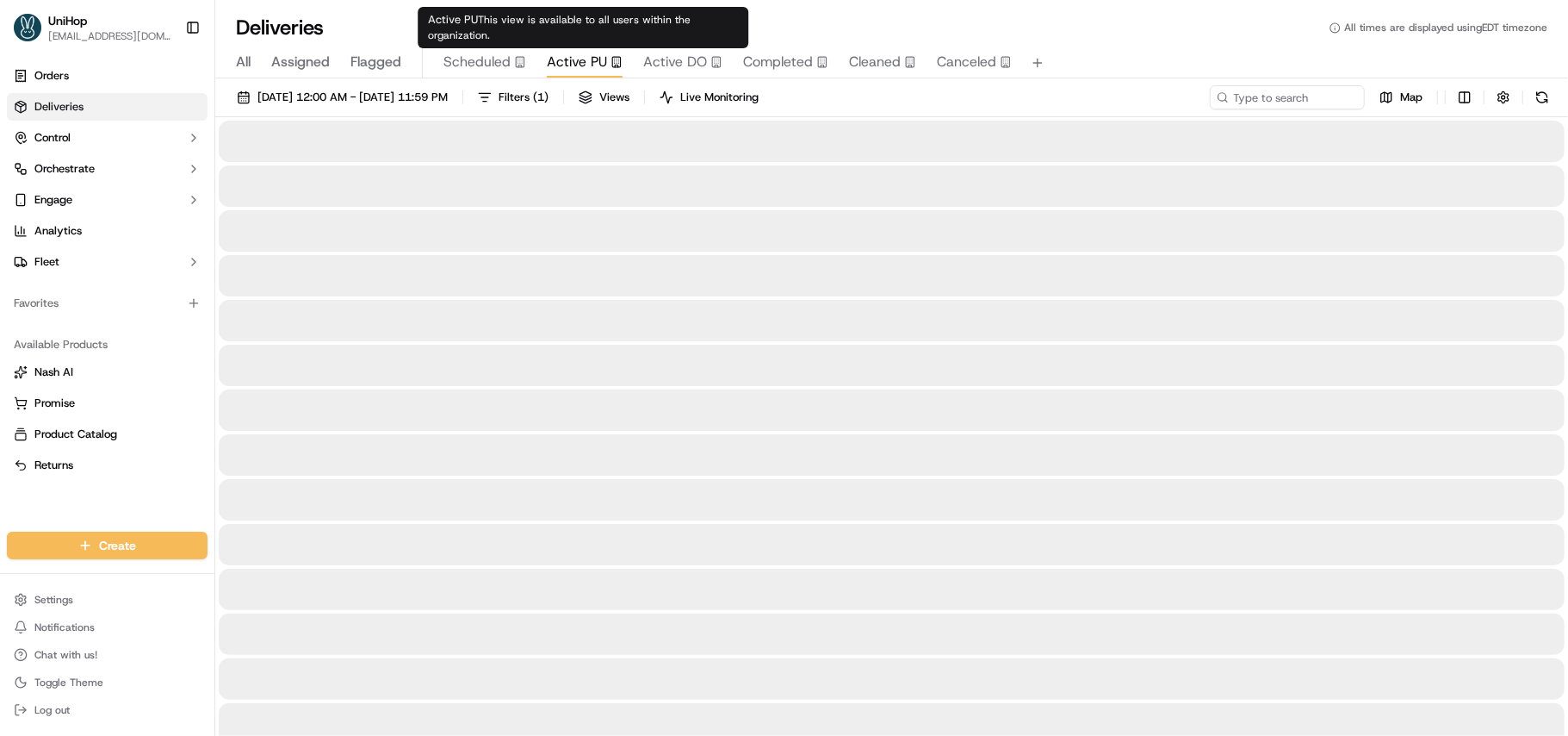
click at [586, 53] on span "Active PU" at bounding box center [577, 61] width 60 height 20
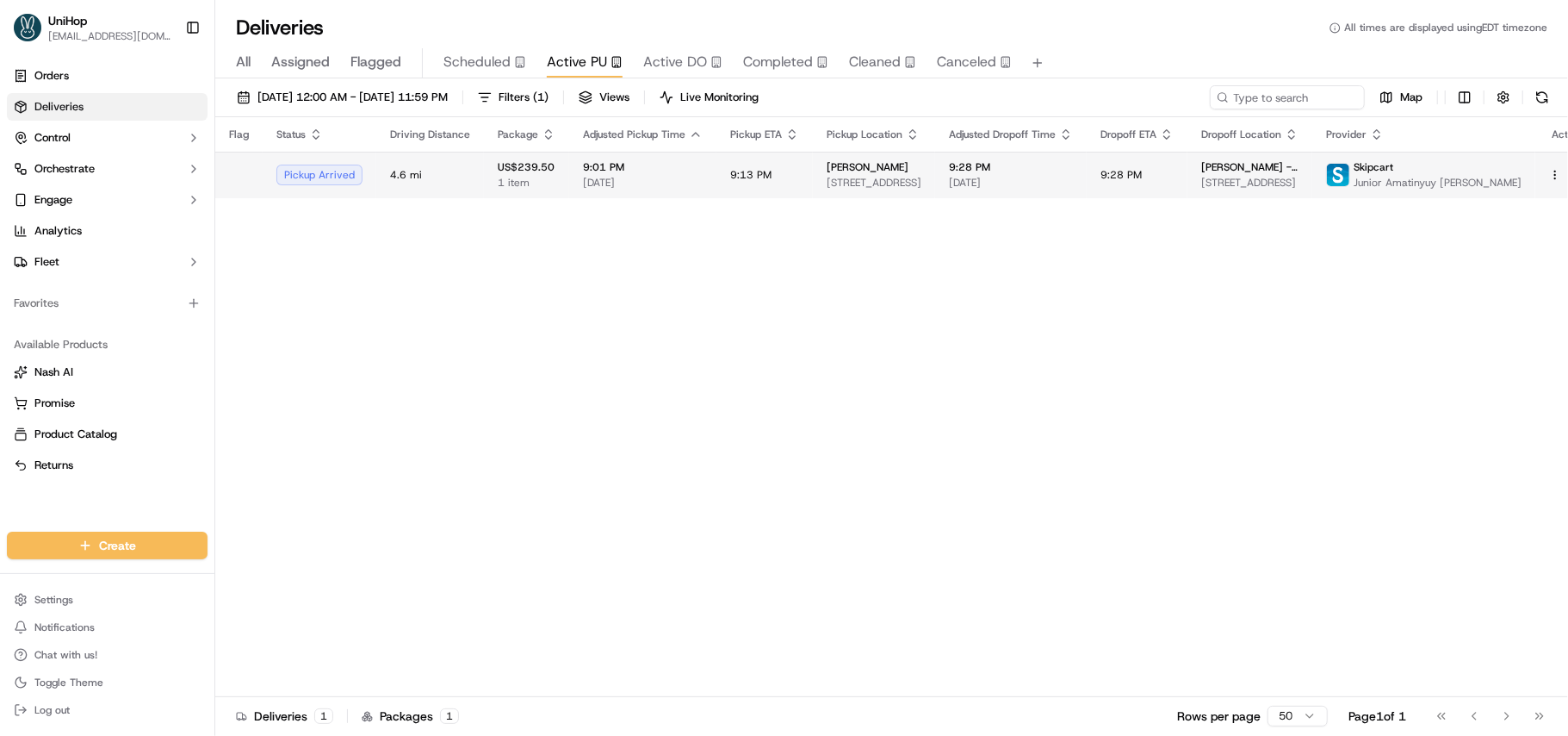
click at [738, 180] on span "9:13 PM" at bounding box center [750, 175] width 42 height 14
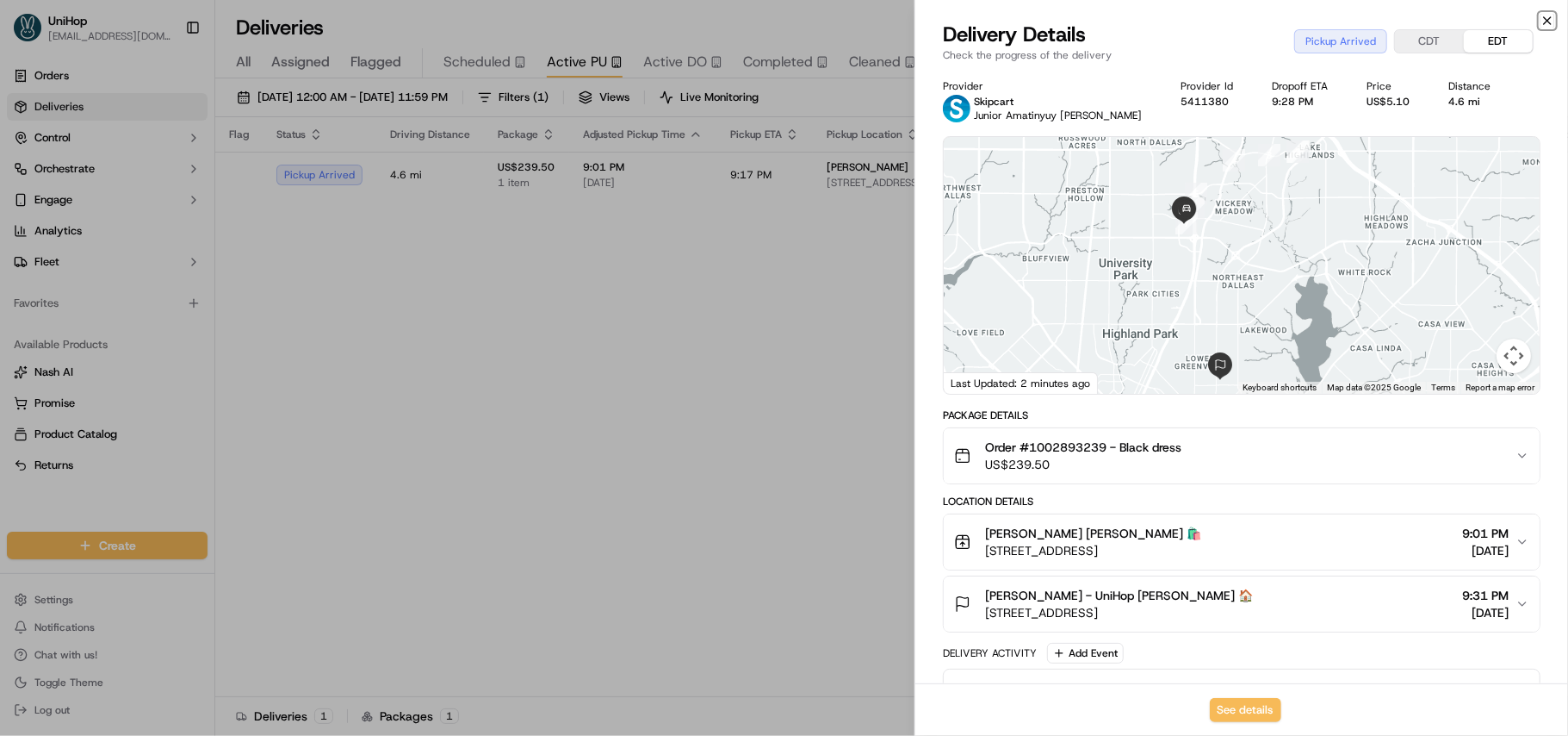
click at [1544, 21] on icon "button" at bounding box center [1548, 20] width 14 height 14
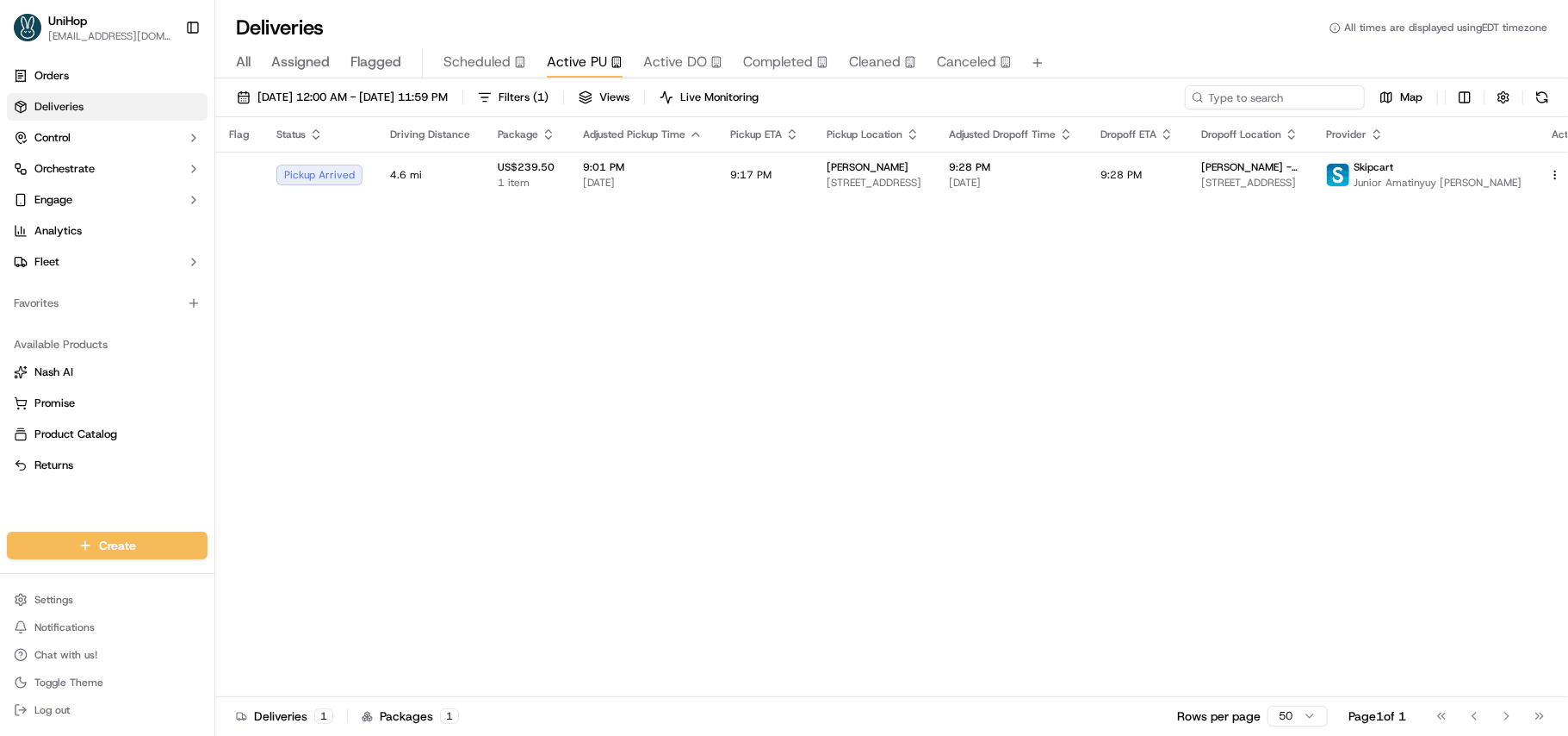
click at [1314, 108] on input at bounding box center [1275, 97] width 180 height 24
click at [253, 62] on div "All Assigned Flagged Scheduled Active PU Active DO Completed Cleaned Canceled" at bounding box center [891, 63] width 1352 height 30
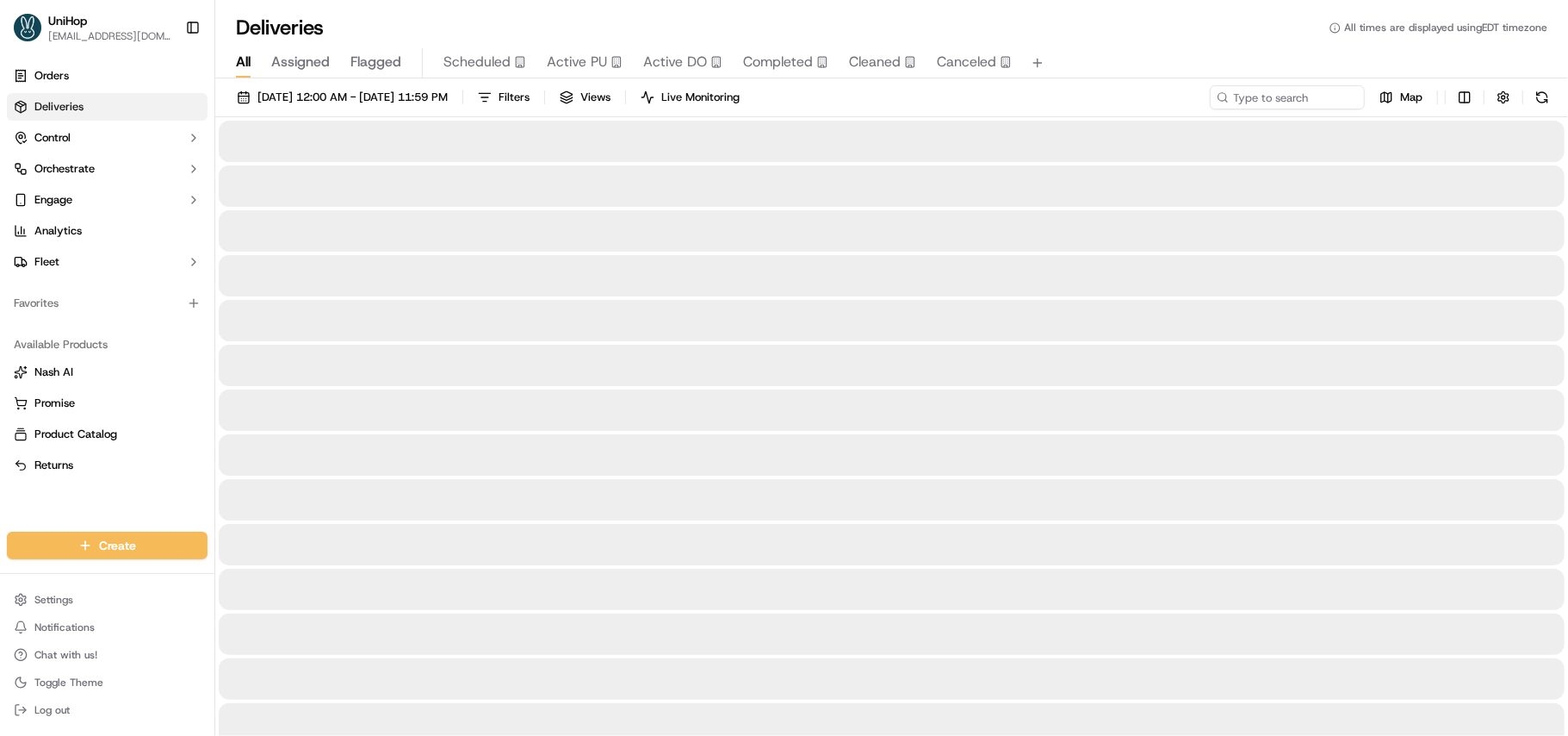
click at [246, 62] on span "All" at bounding box center [243, 61] width 15 height 20
click at [1231, 100] on input at bounding box center [1275, 97] width 180 height 24
paste input "+18167692860"
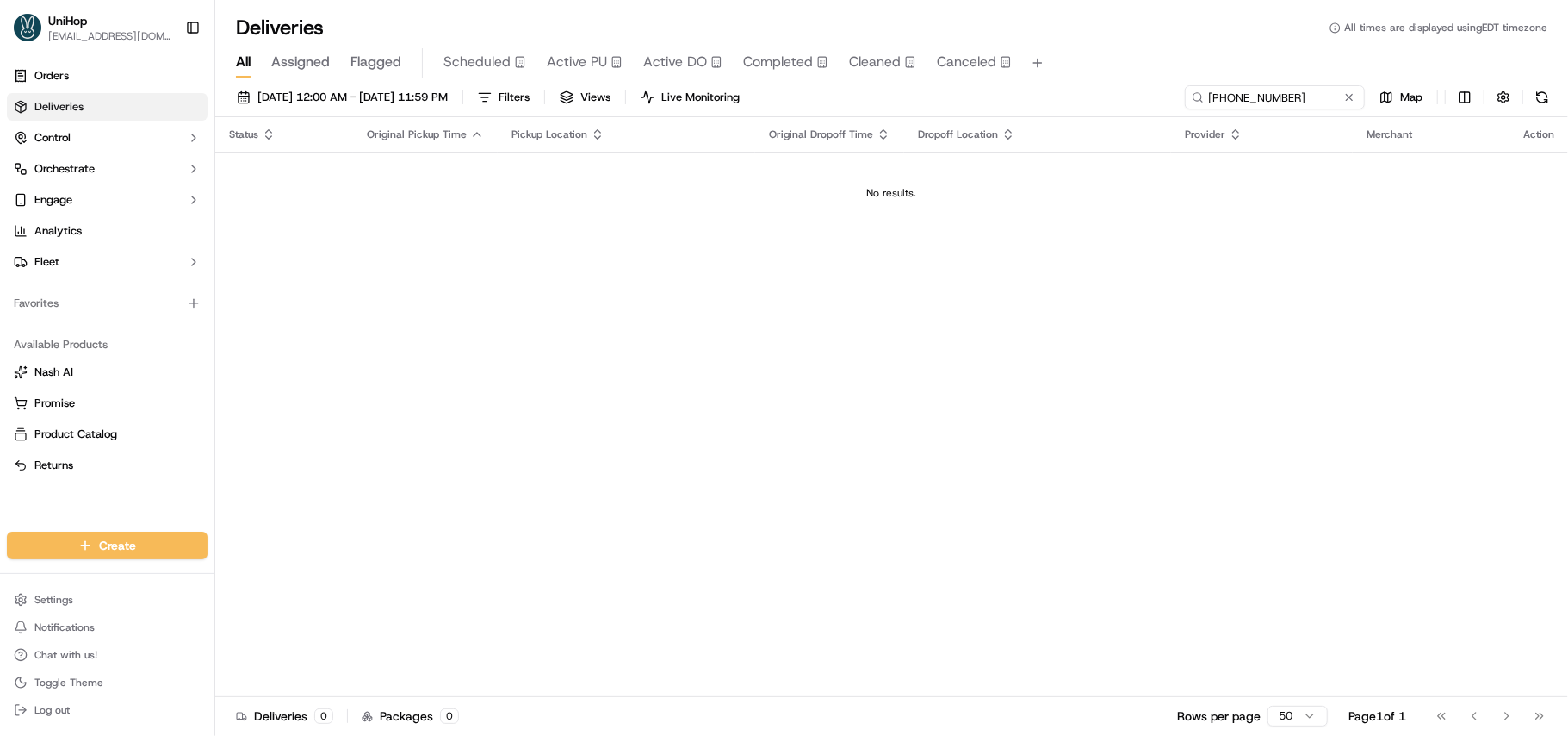
click at [1213, 104] on input "+18167692860" at bounding box center [1275, 97] width 180 height 24
type input "8167692860"
click at [1353, 97] on button at bounding box center [1350, 98] width 17 height 17
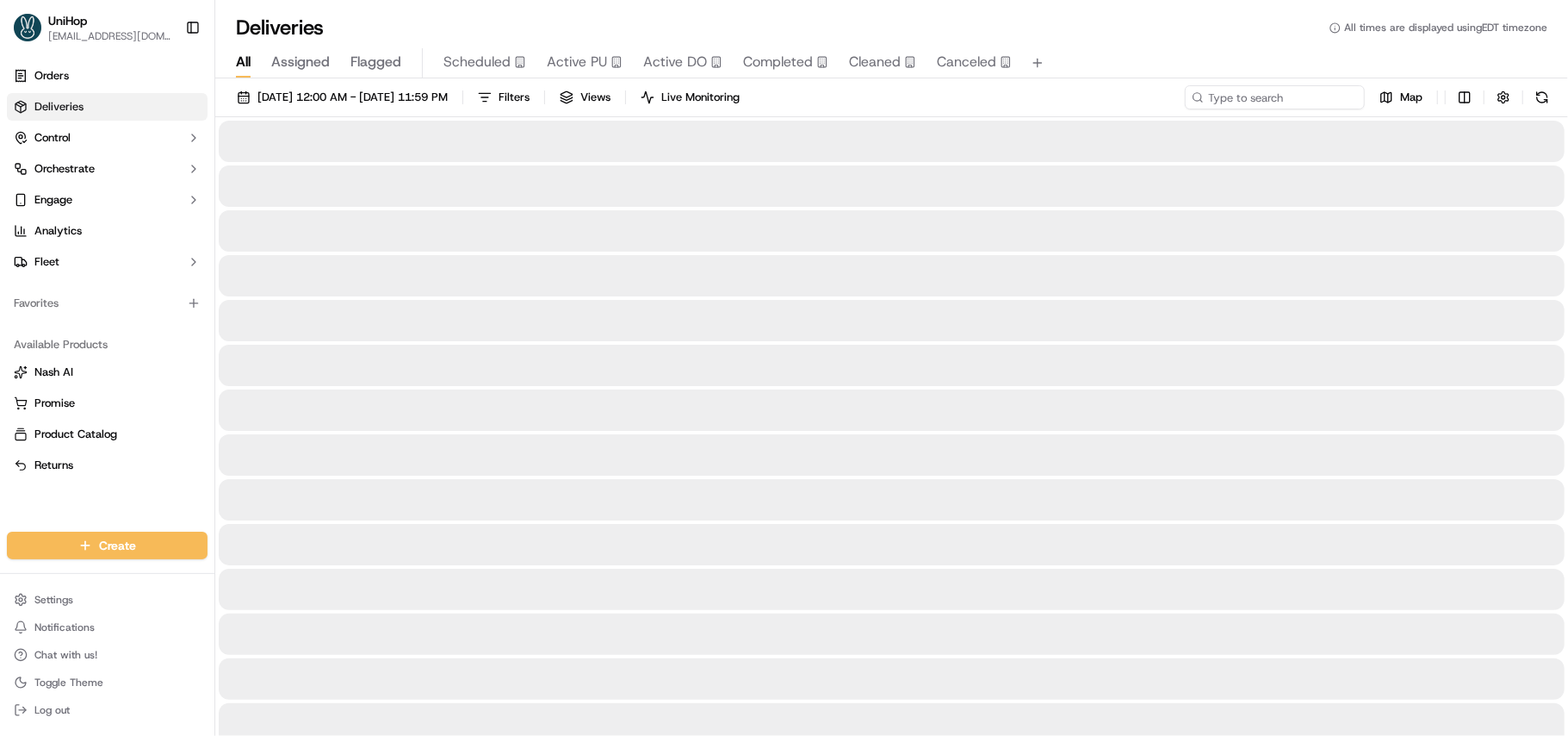
click at [1249, 99] on input at bounding box center [1275, 97] width 180 height 24
paste input "order #1002847439"
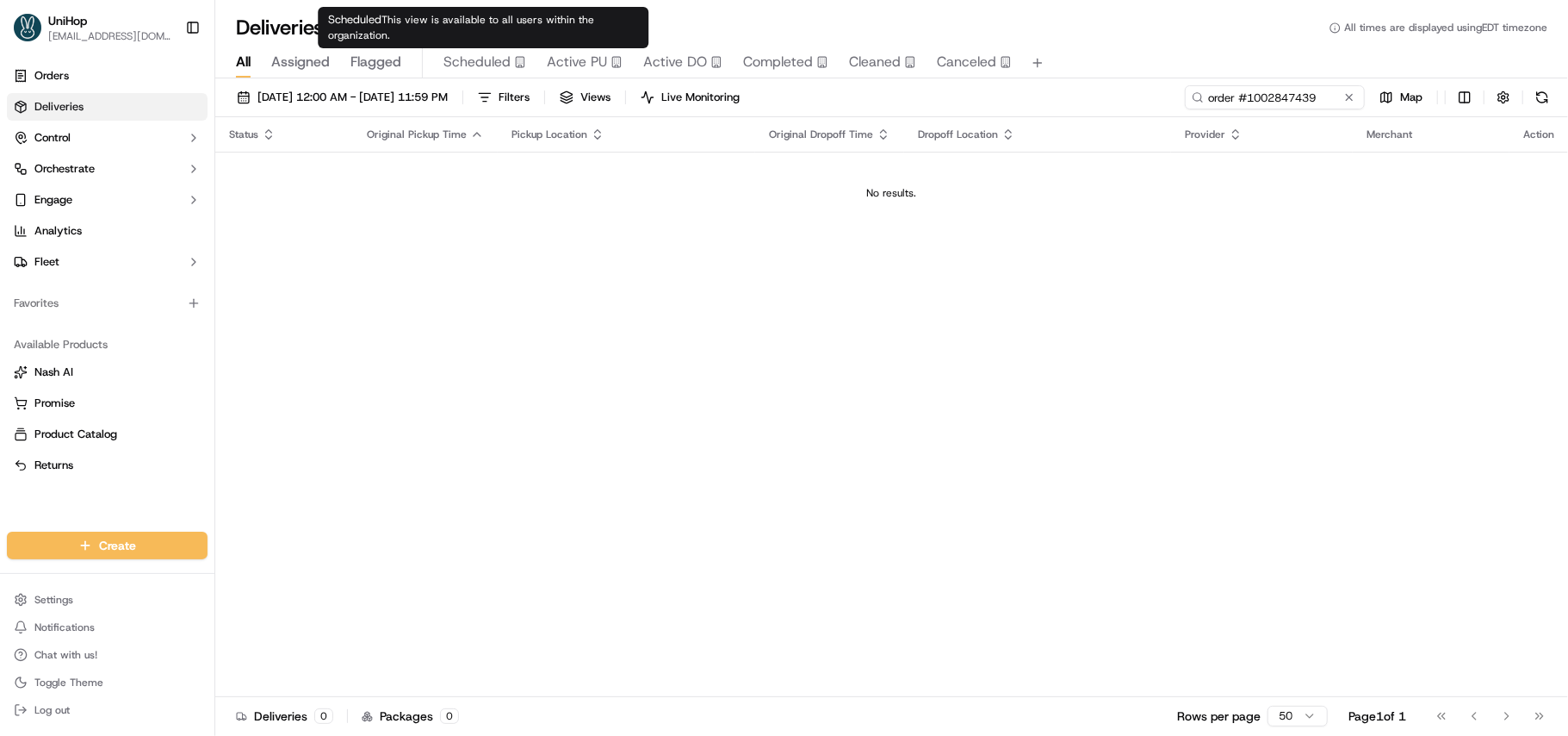
type input "order #1002847439"
click at [476, 64] on span "Scheduled" at bounding box center [477, 61] width 67 height 20
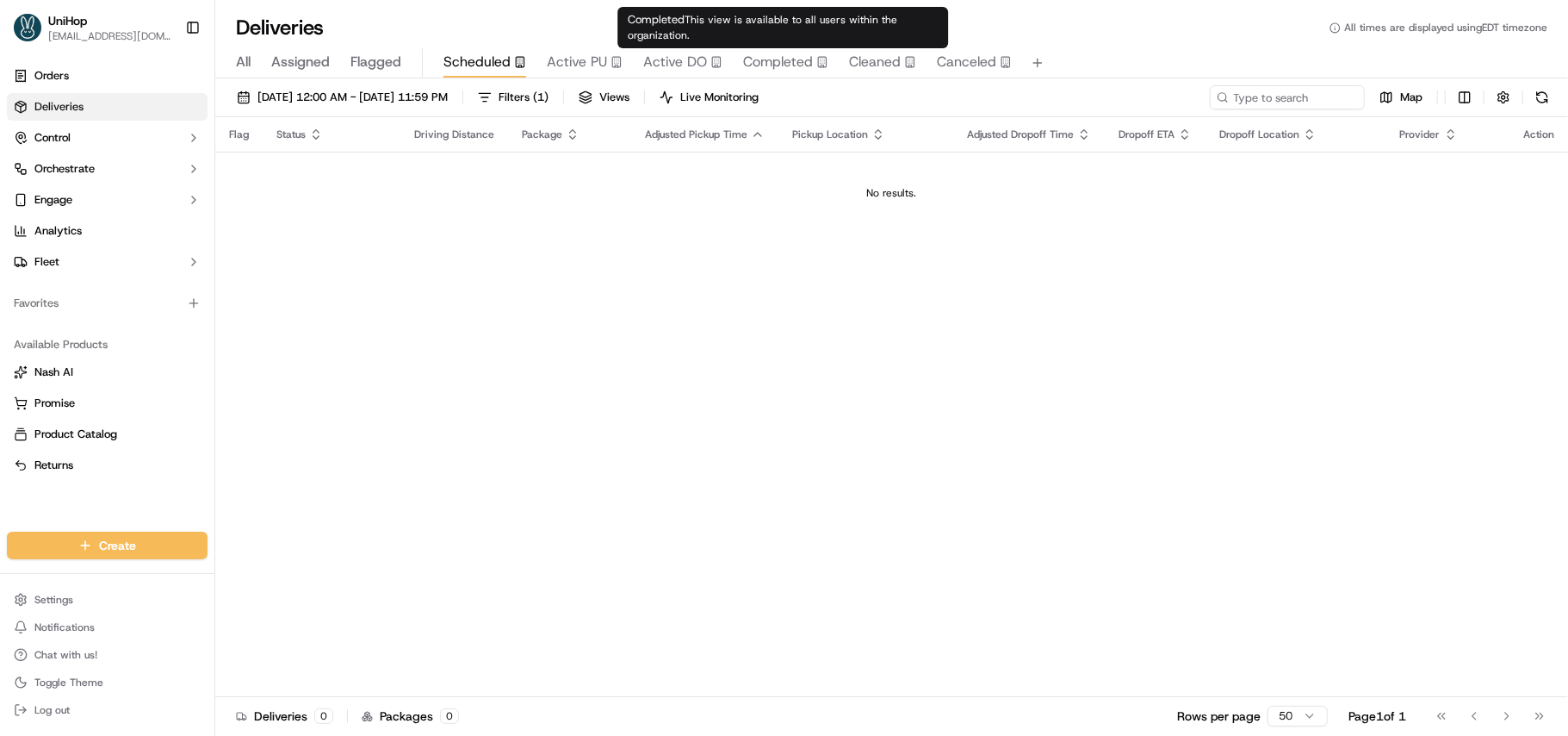
click at [786, 64] on span "Completed" at bounding box center [778, 61] width 70 height 20
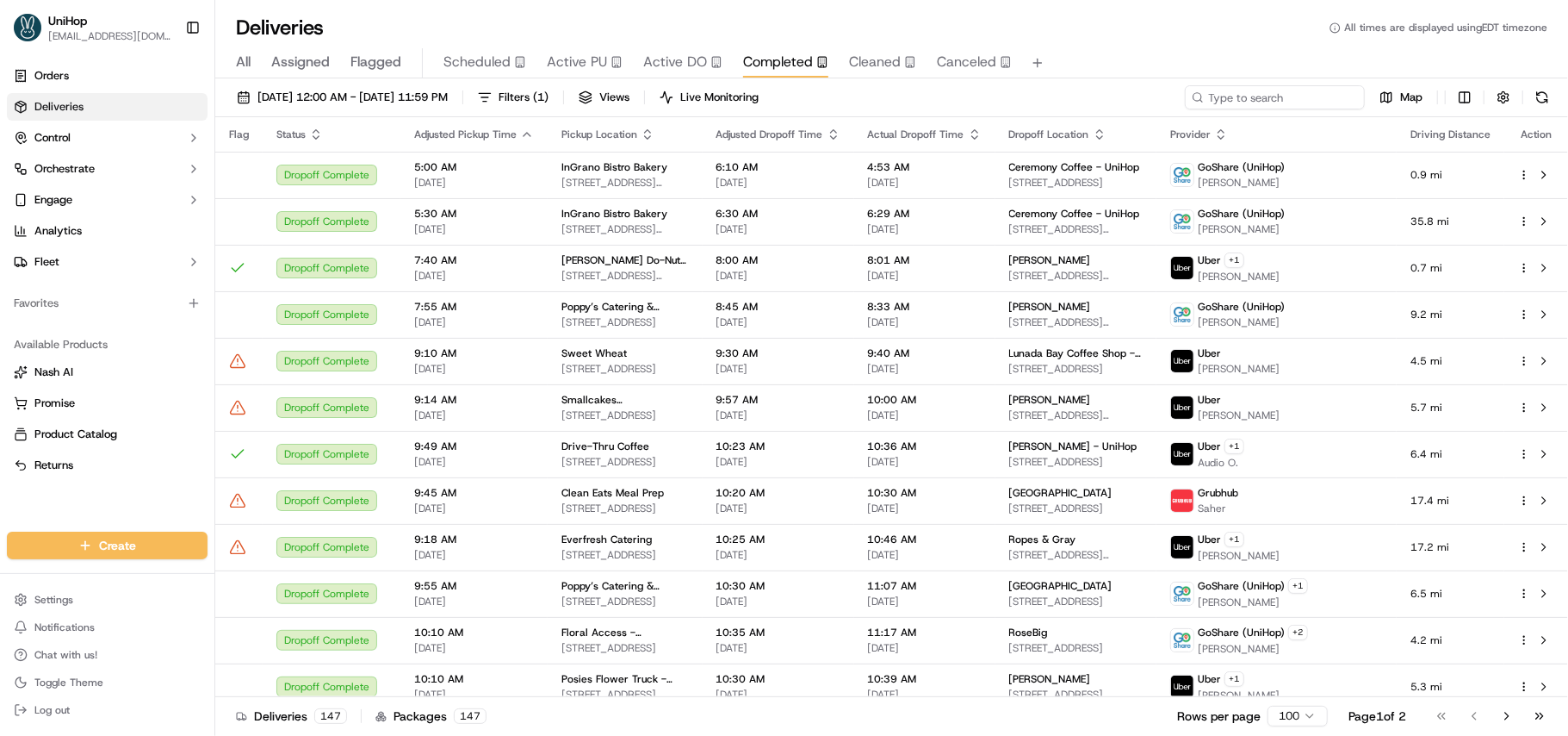
click at [1264, 104] on input at bounding box center [1275, 97] width 180 height 24
paste input "order #1002847439"
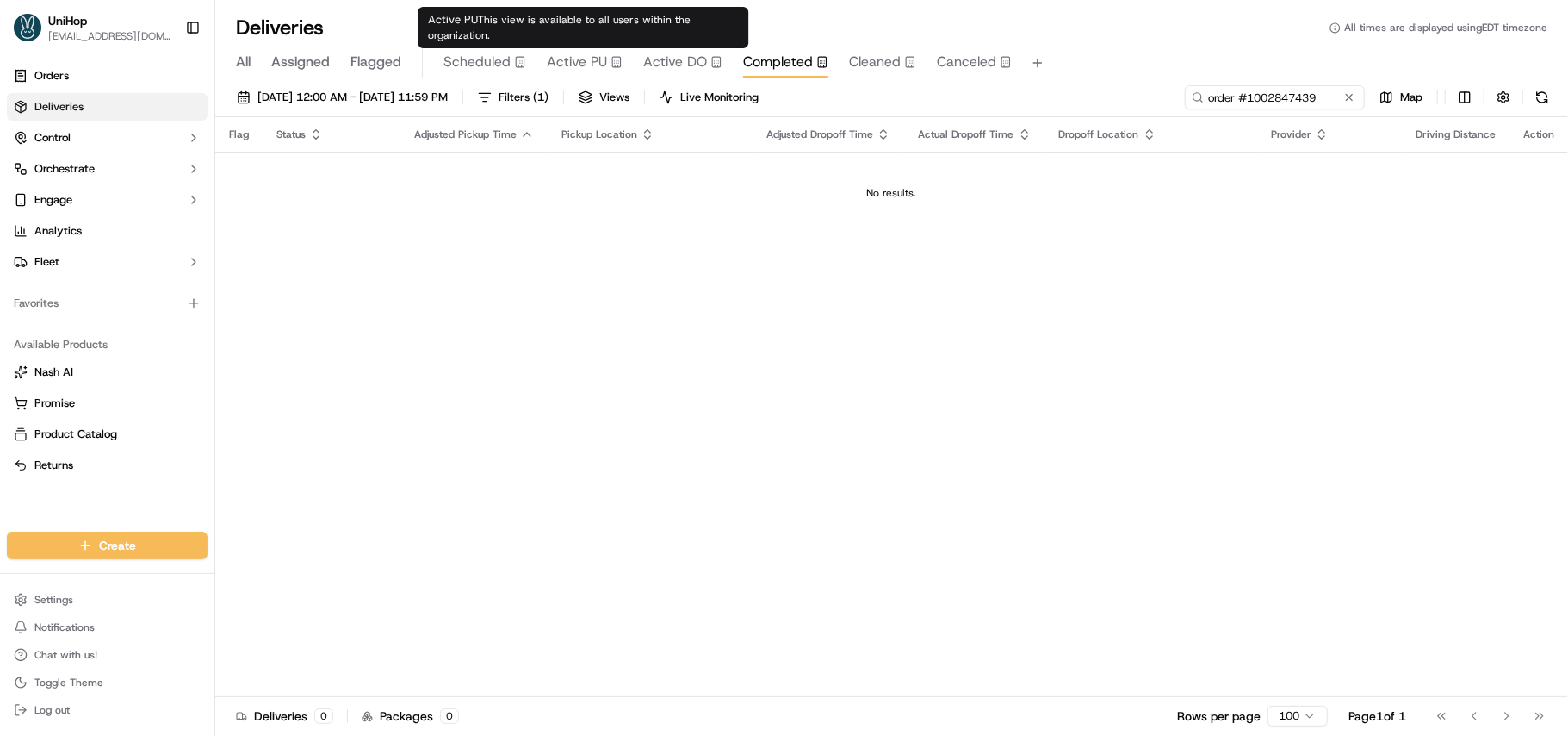
type input "order #1002847439"
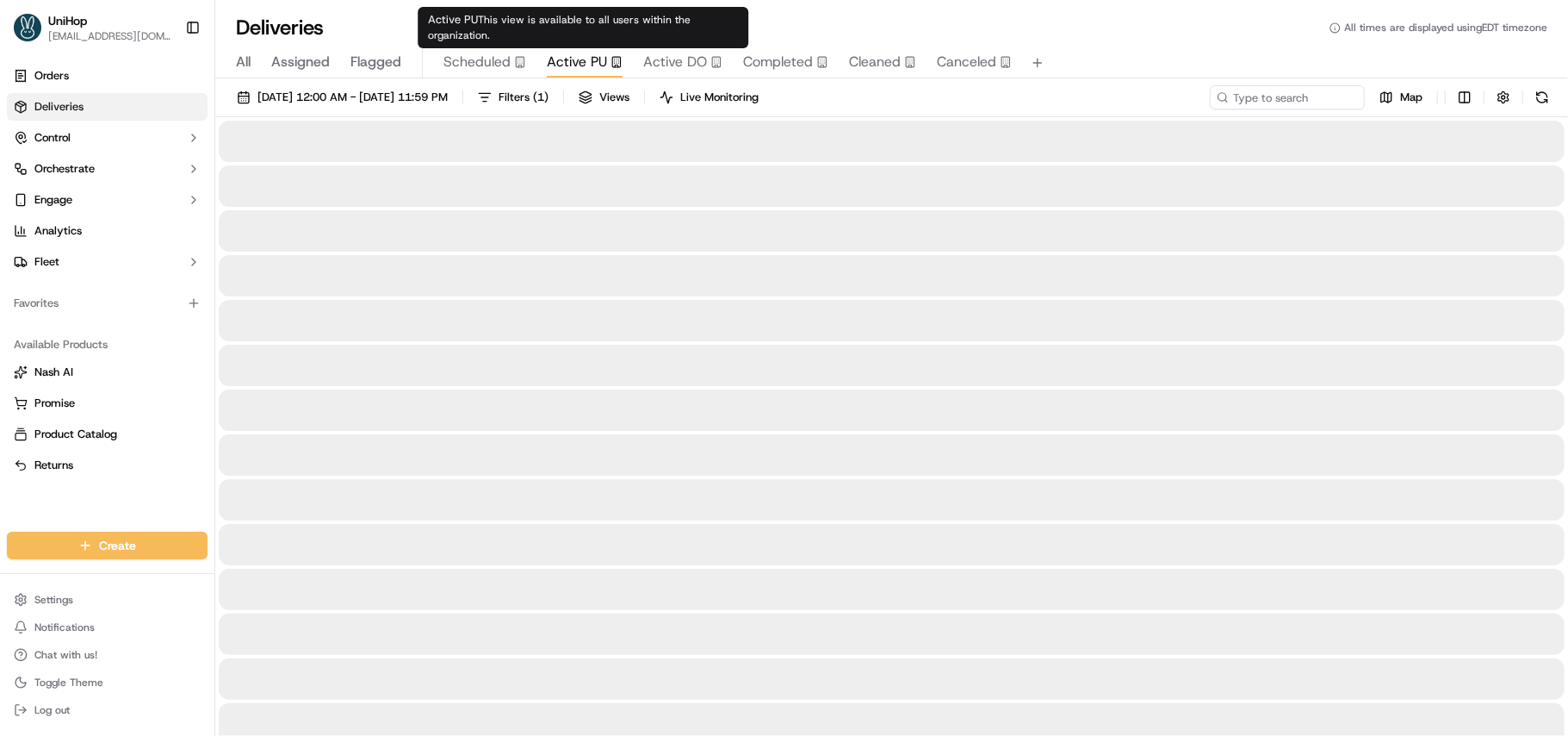
click at [588, 53] on span "Active PU" at bounding box center [577, 61] width 60 height 20
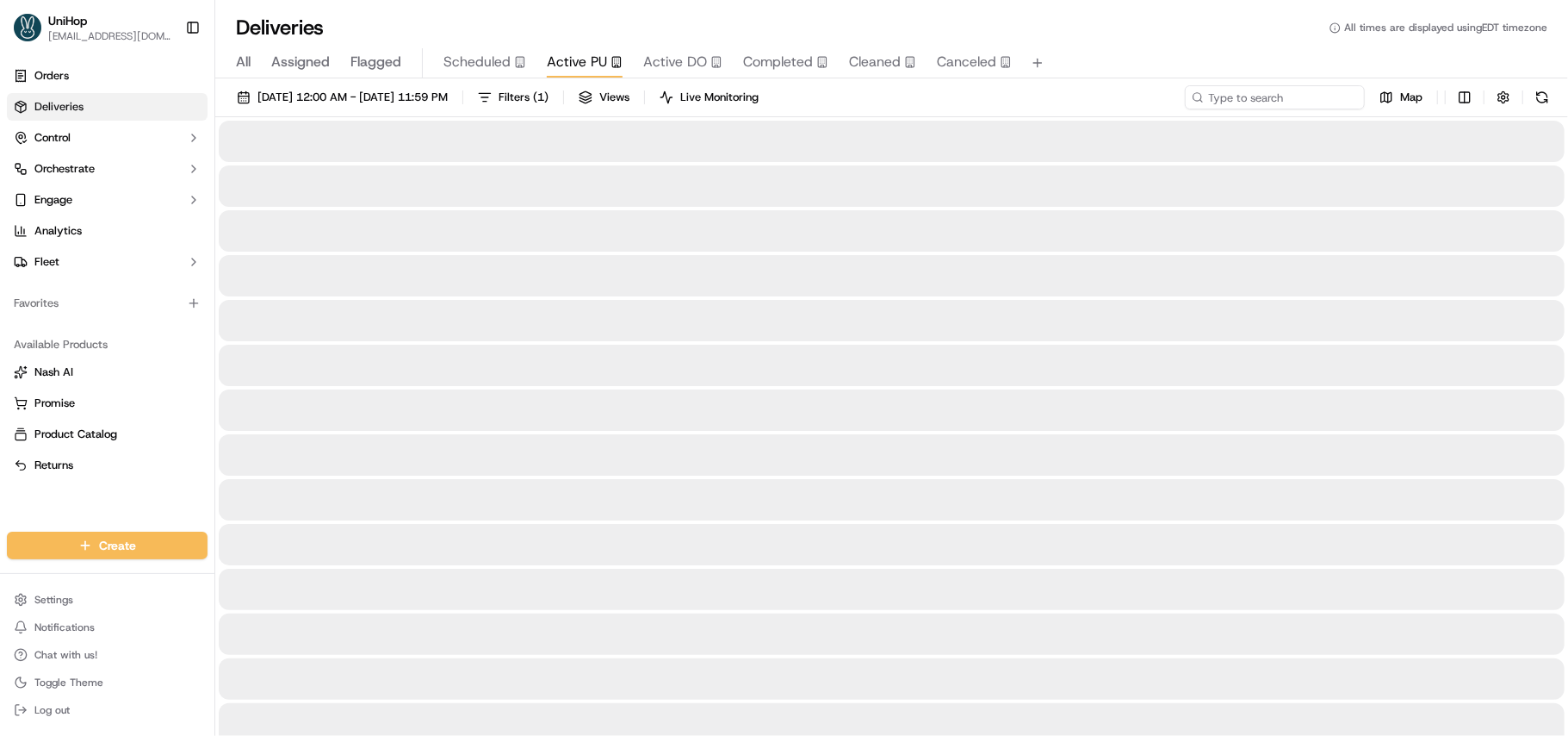
click at [1245, 91] on input at bounding box center [1275, 97] width 180 height 24
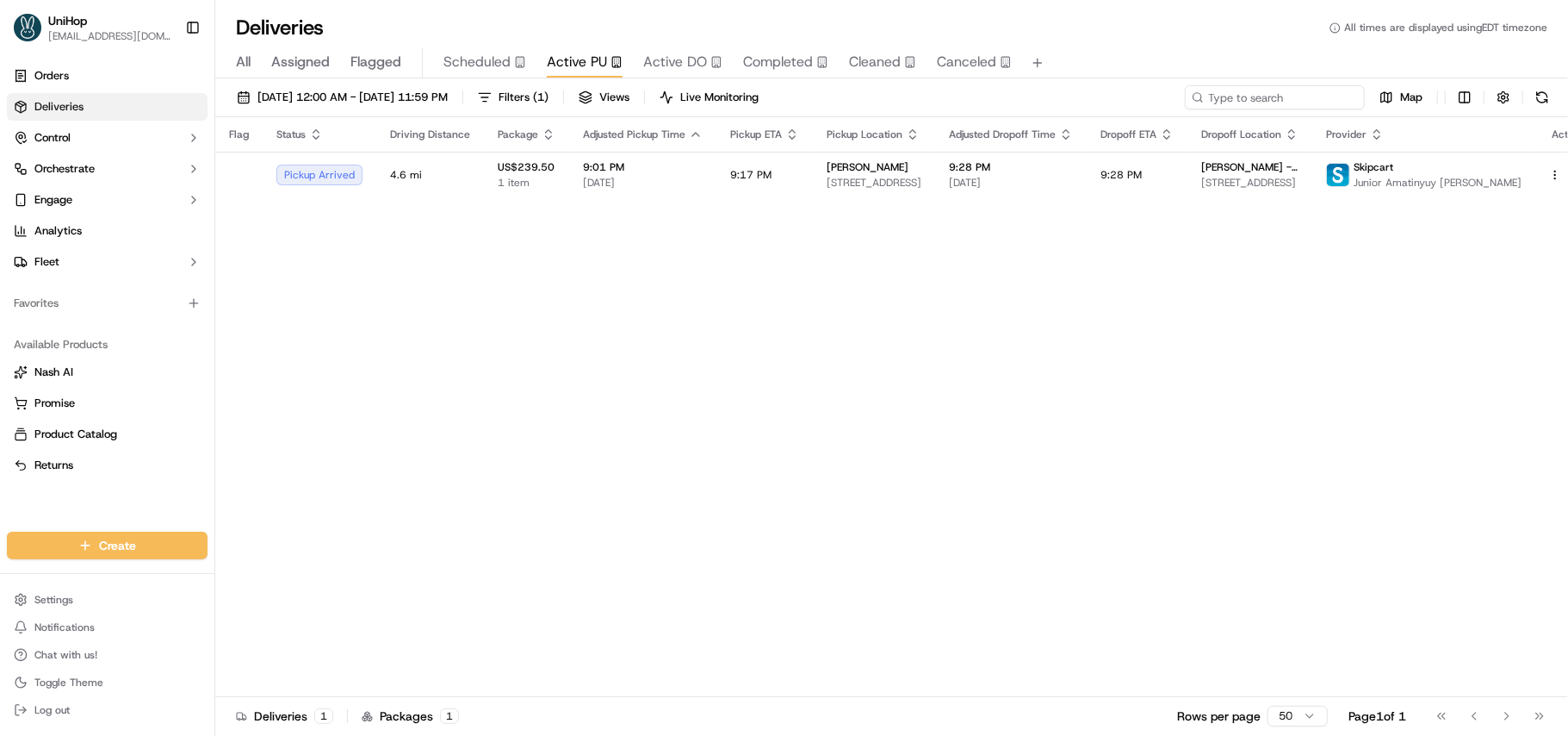
paste input "order #1002847439"
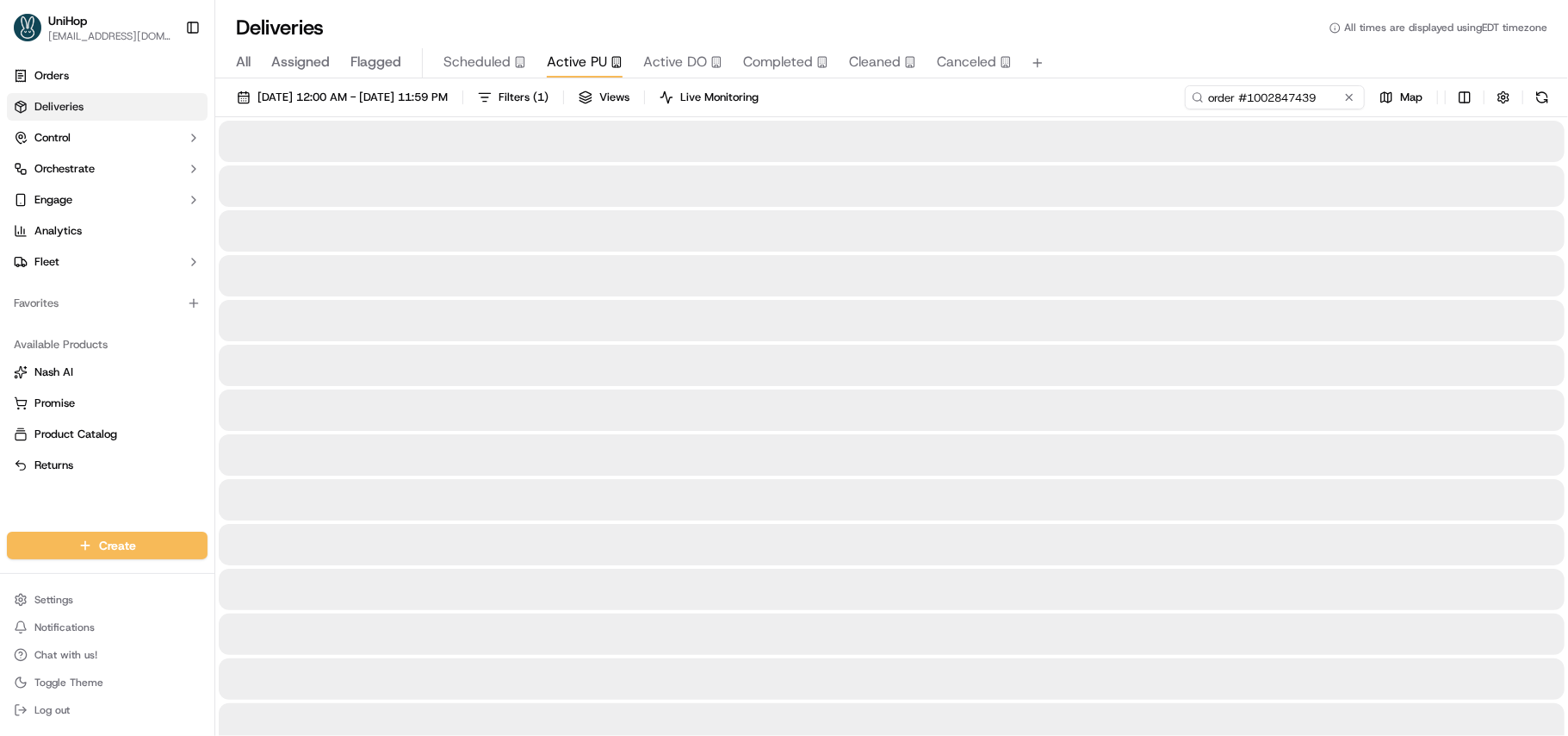
type input "order #1002847439"
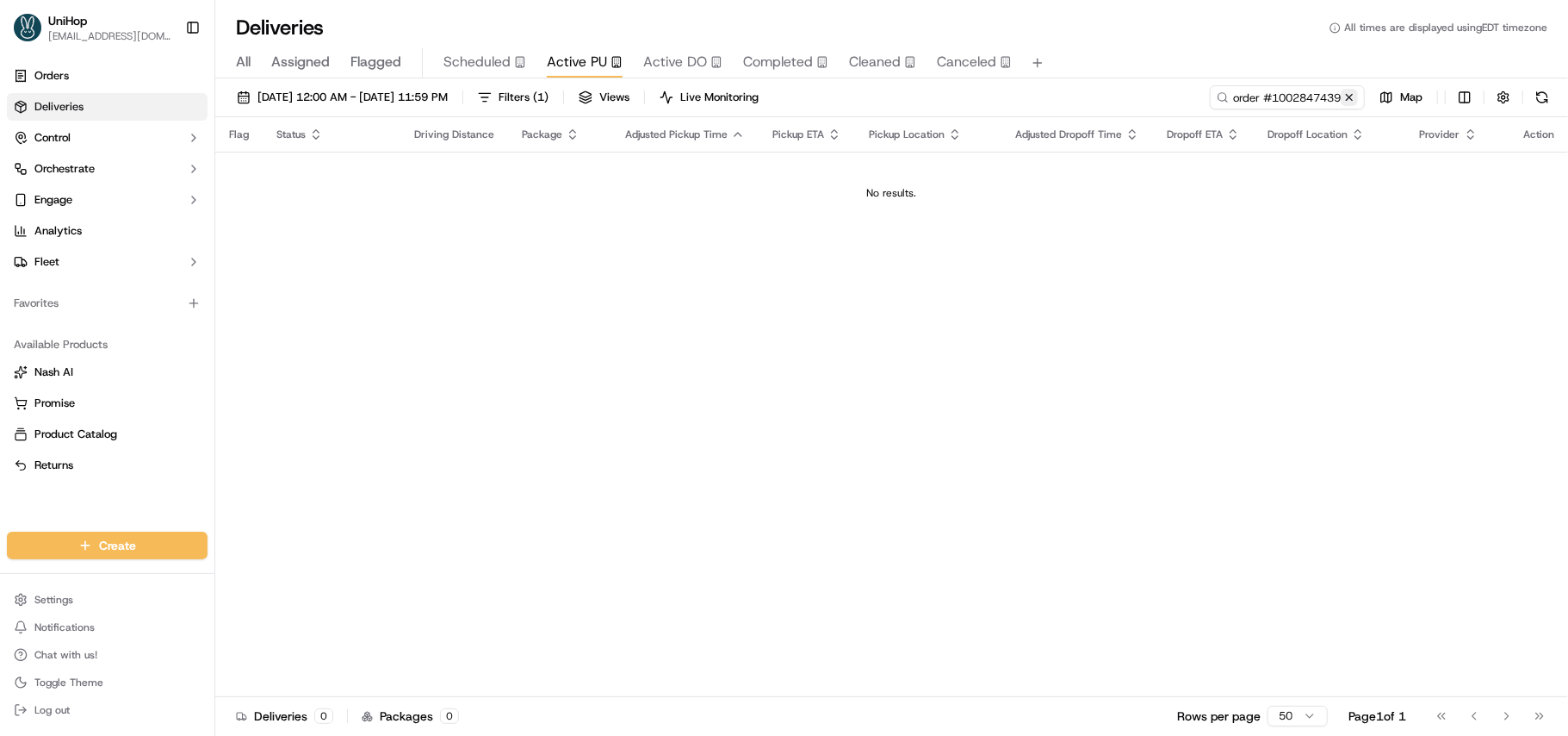
click at [1345, 97] on button at bounding box center [1350, 98] width 17 height 17
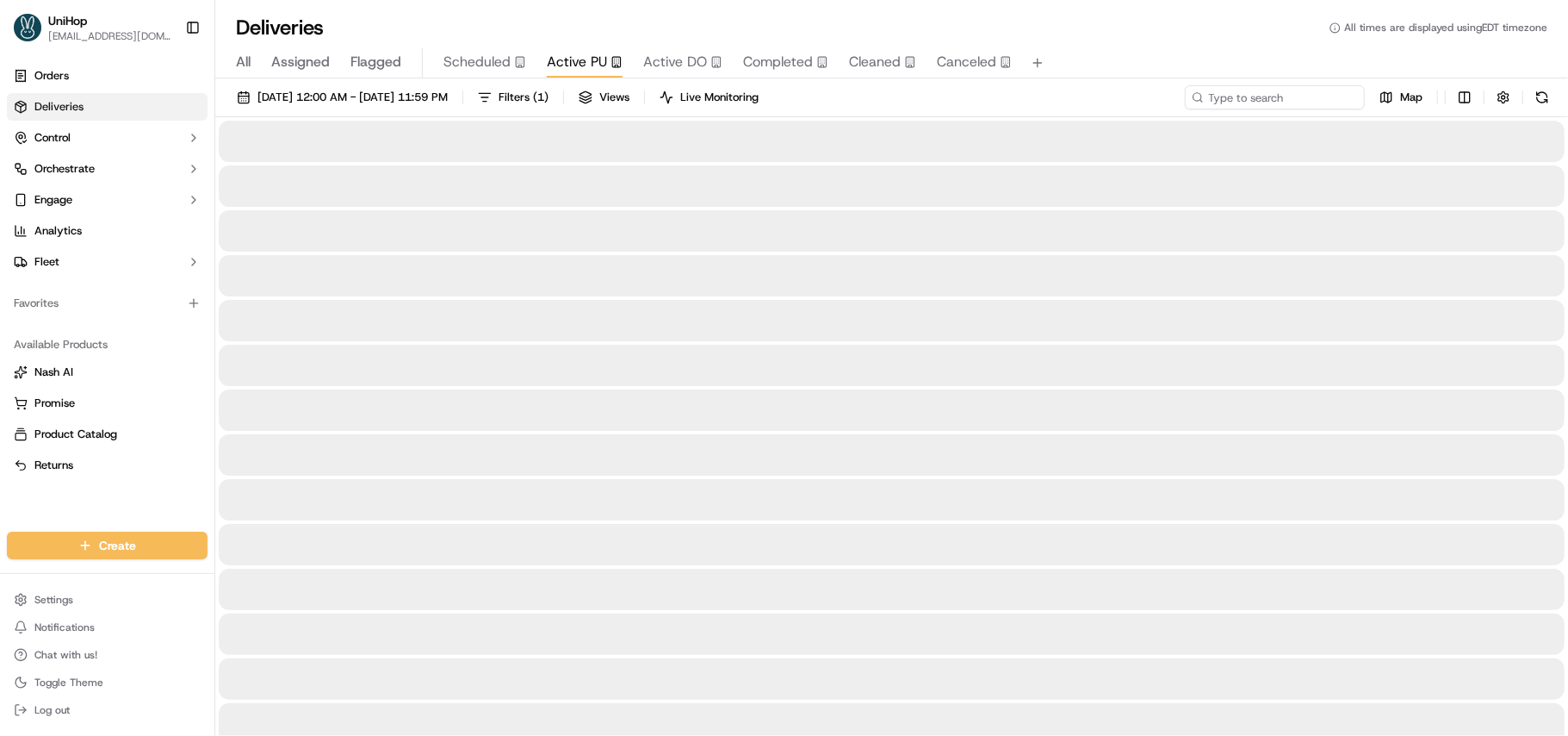
click at [1244, 100] on input at bounding box center [1275, 97] width 180 height 24
paste input "Order #1002893239"
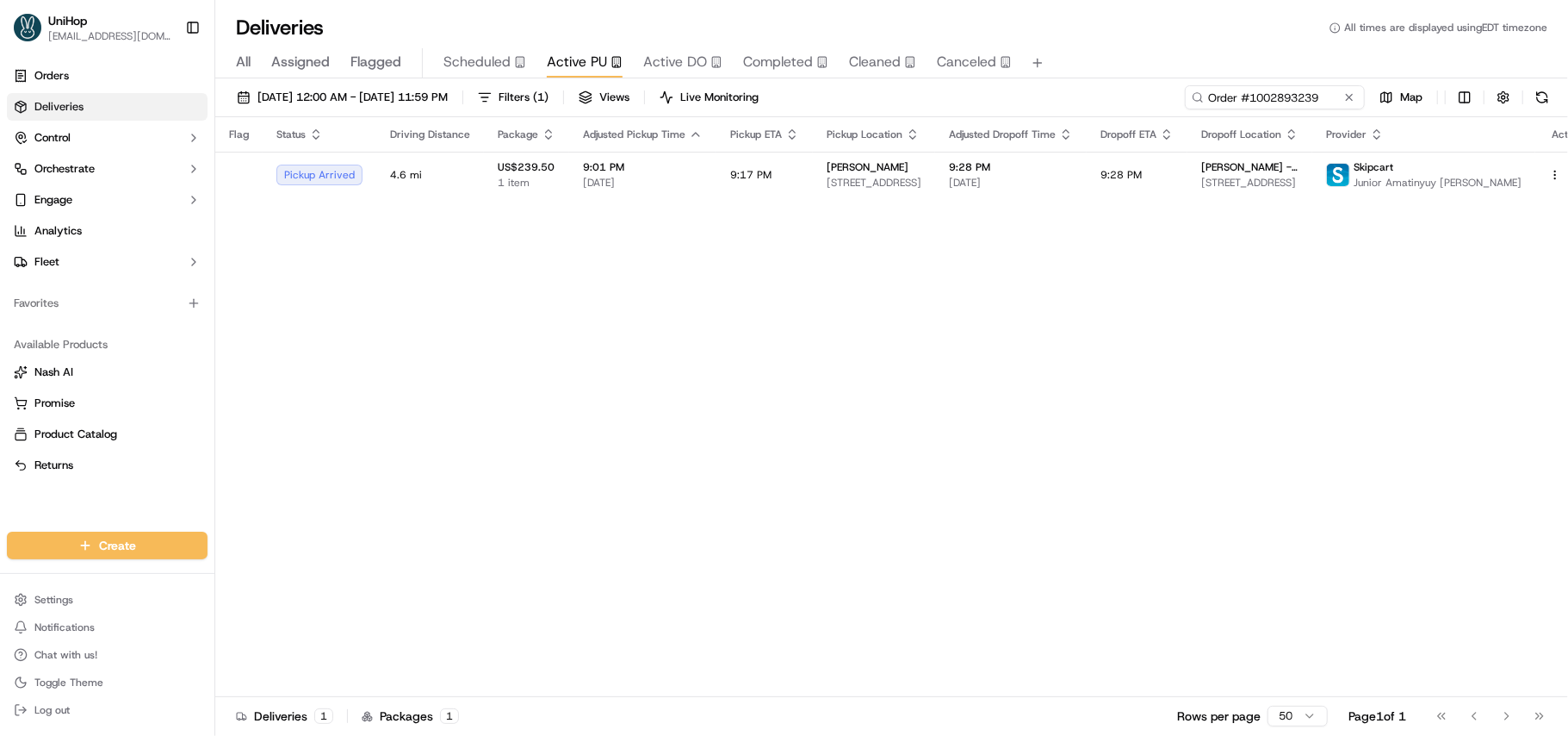
type input "Order #1002893239"
click at [1345, 94] on button at bounding box center [1350, 98] width 17 height 17
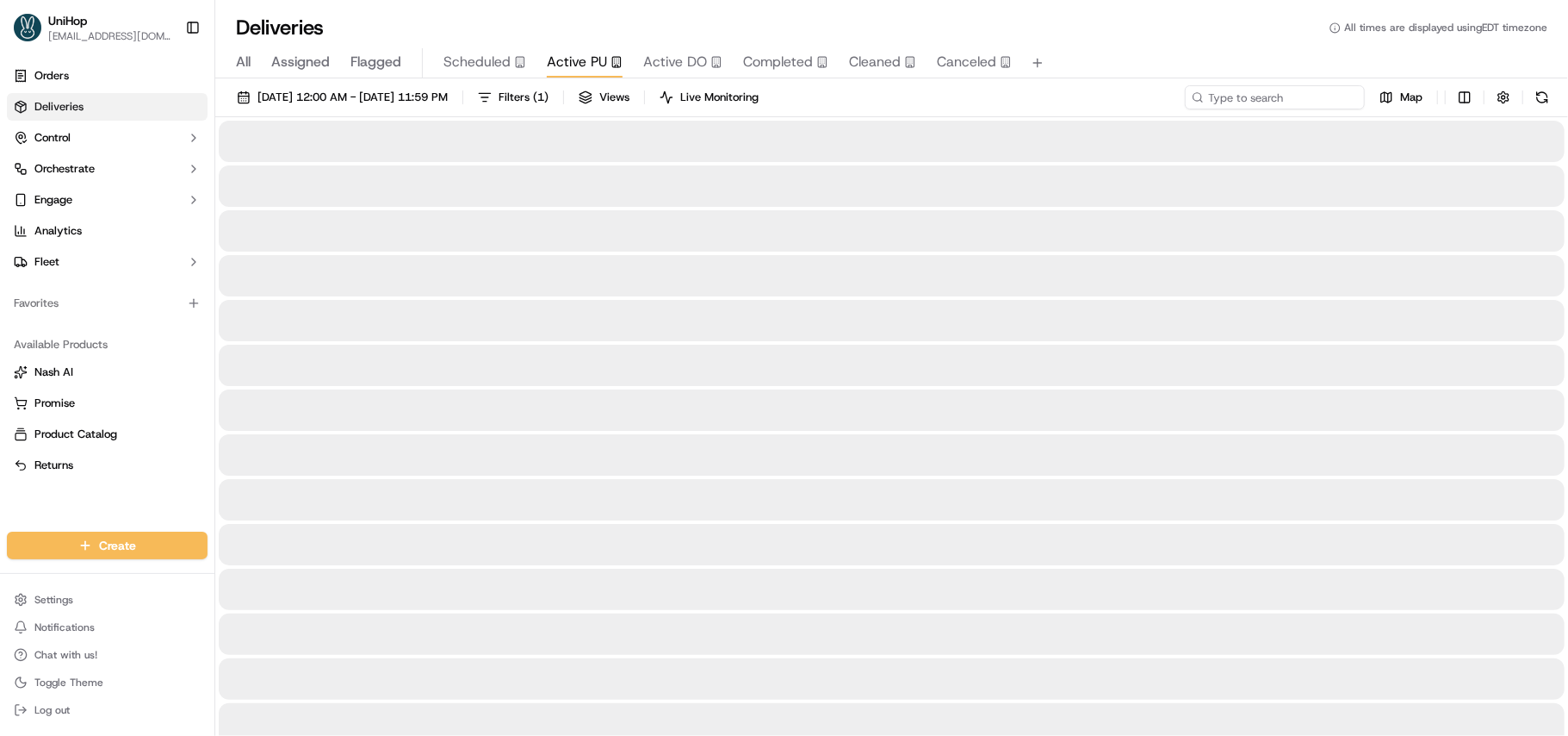
click at [1230, 99] on input at bounding box center [1275, 97] width 180 height 24
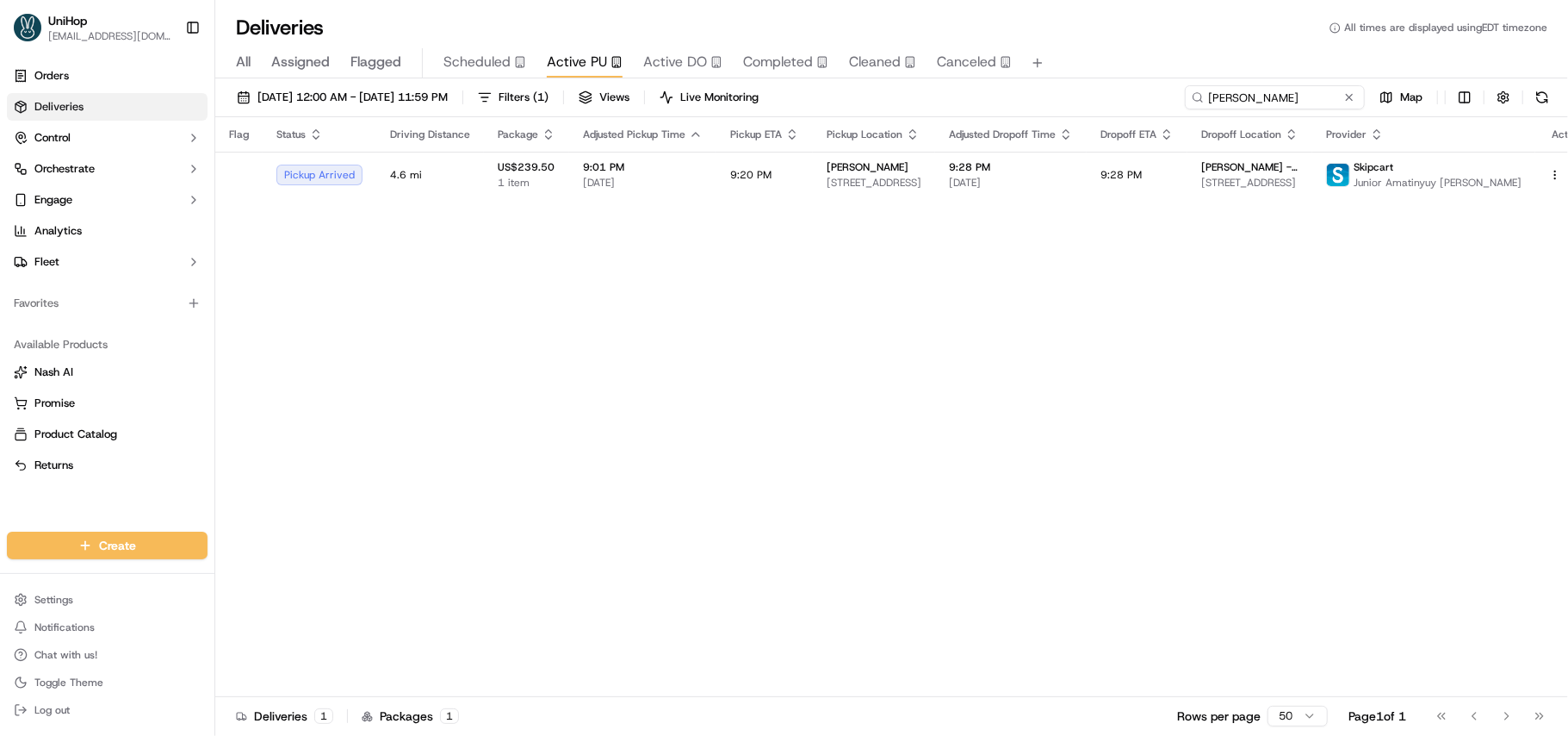
type input "ashley"
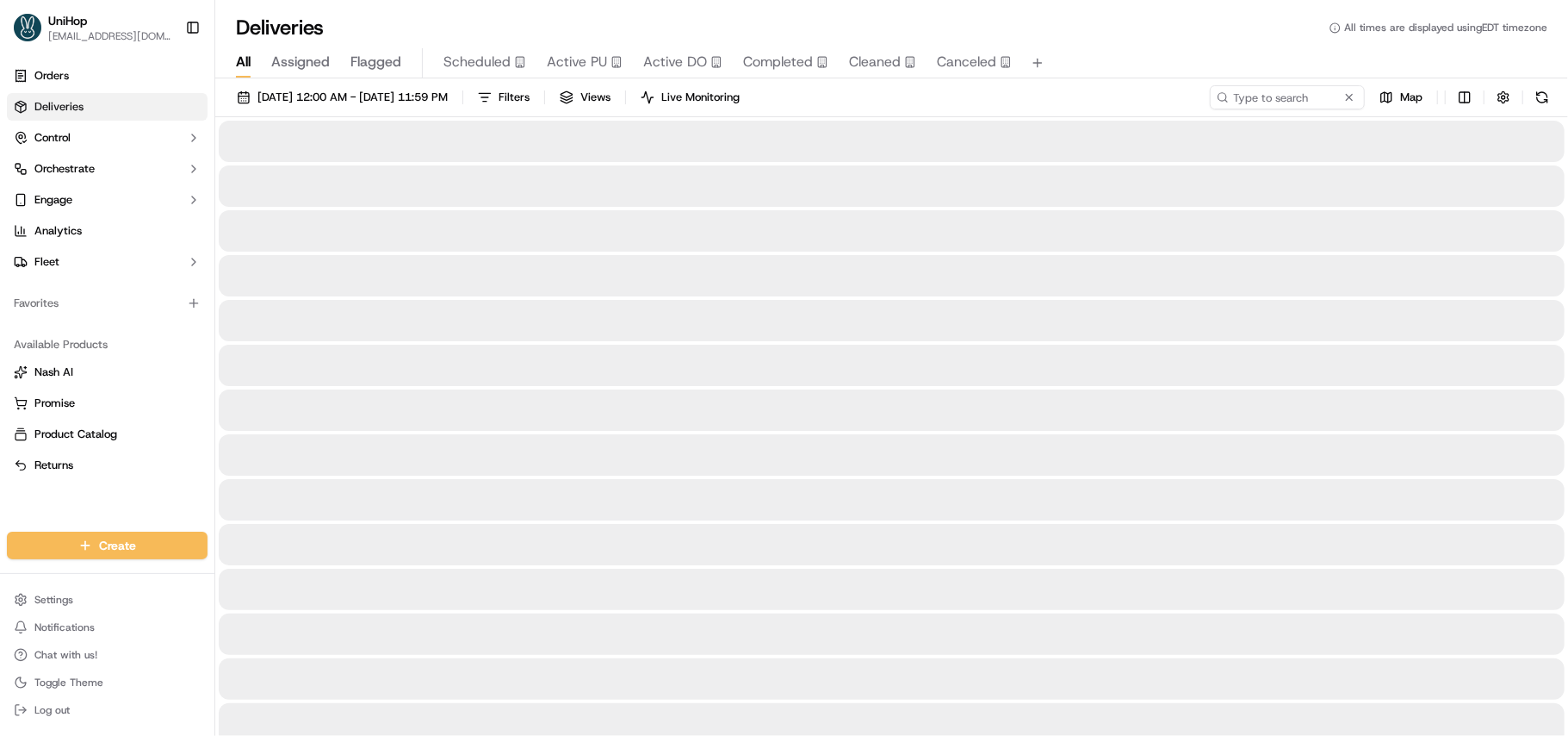
click at [238, 55] on span "All" at bounding box center [243, 61] width 15 height 20
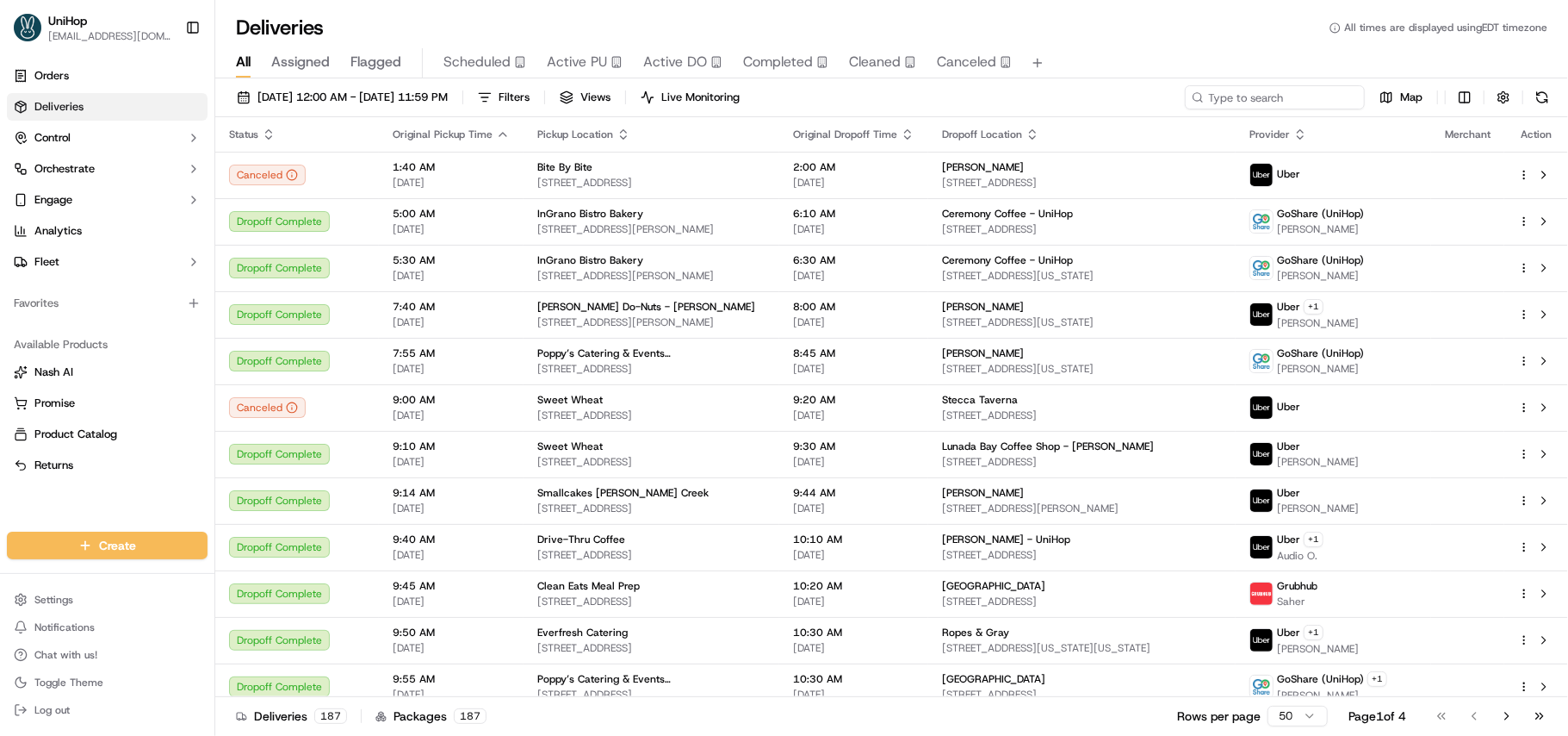
click at [1244, 93] on input at bounding box center [1275, 97] width 180 height 24
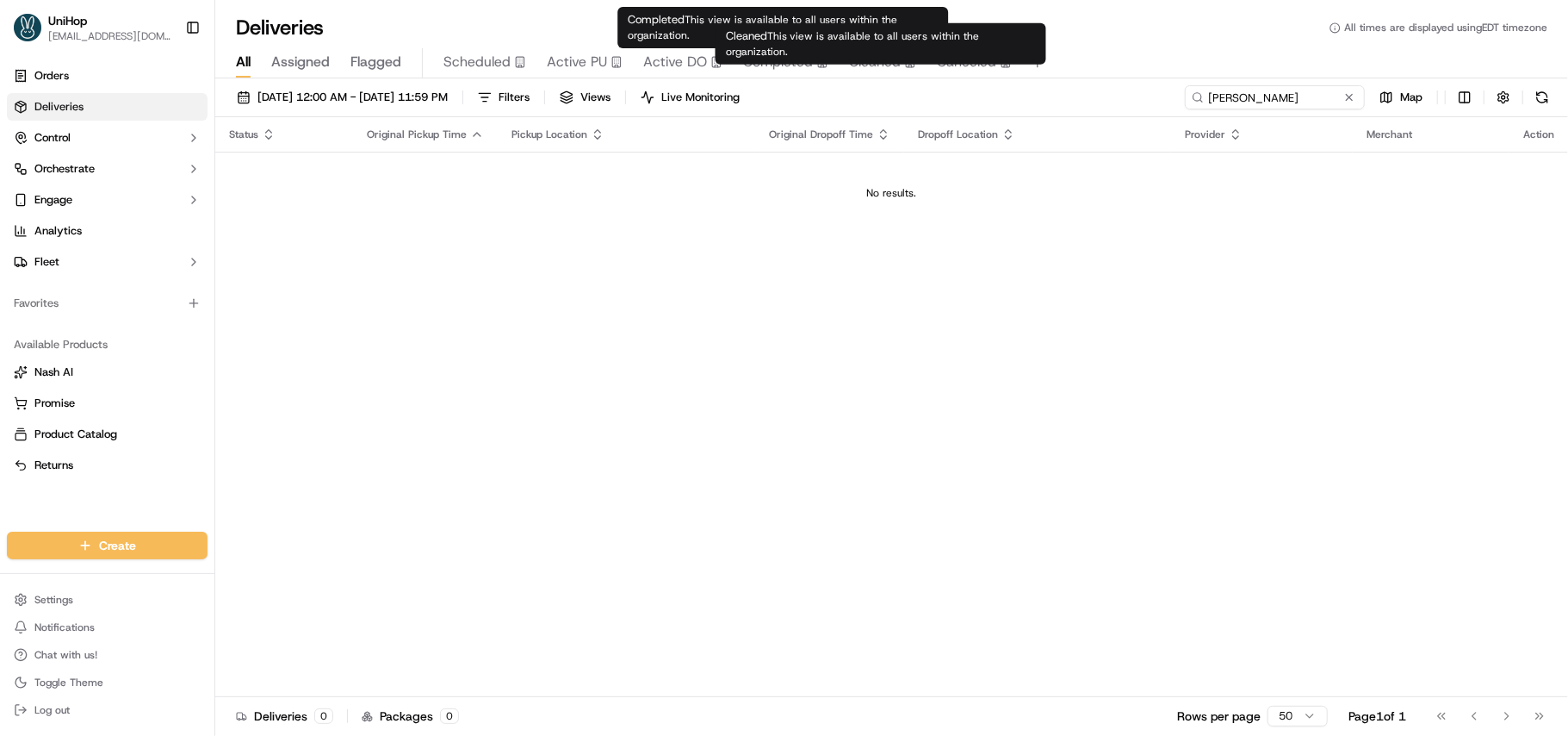
type input "ashley noonan"
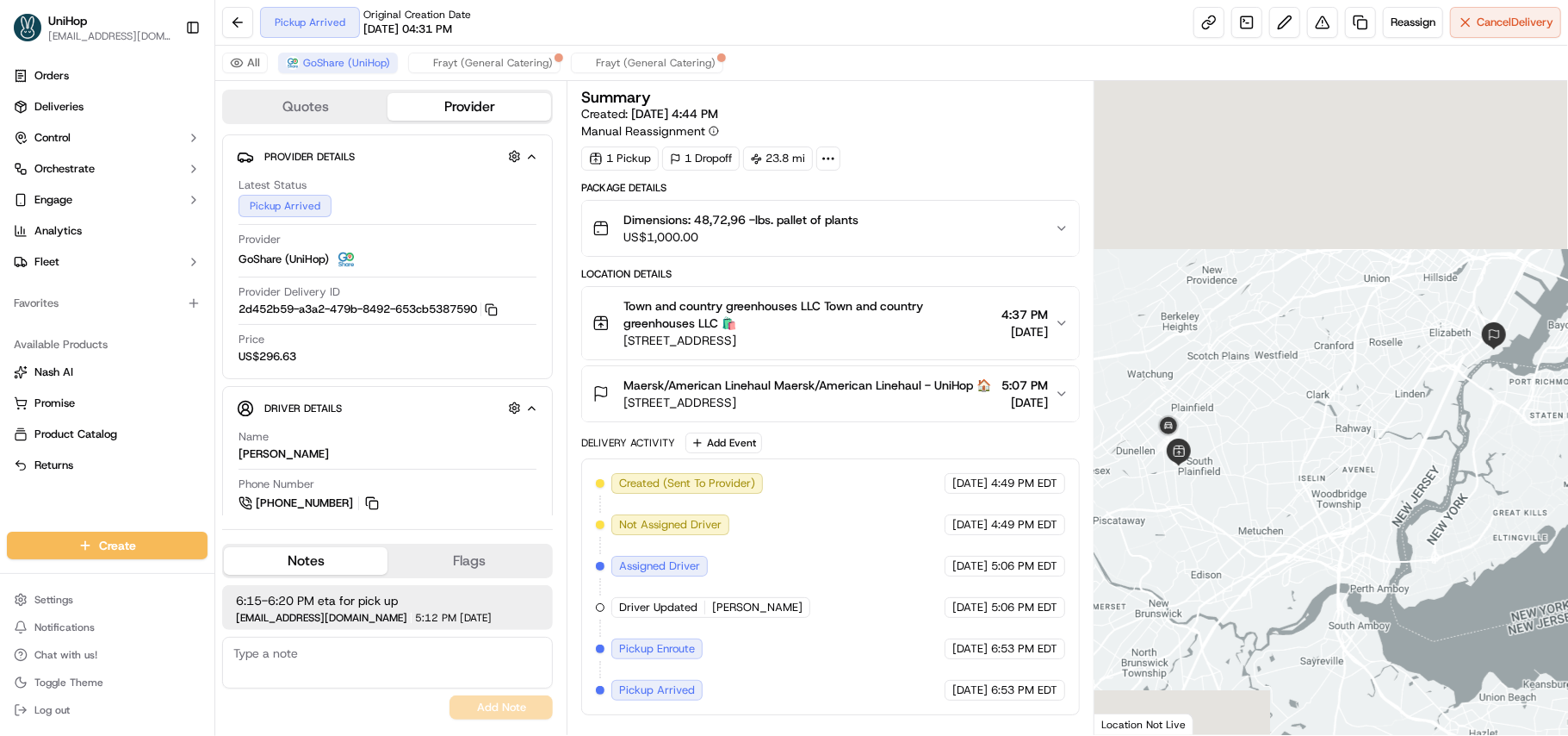
click at [1056, 399] on icon "button" at bounding box center [1061, 394] width 14 height 14
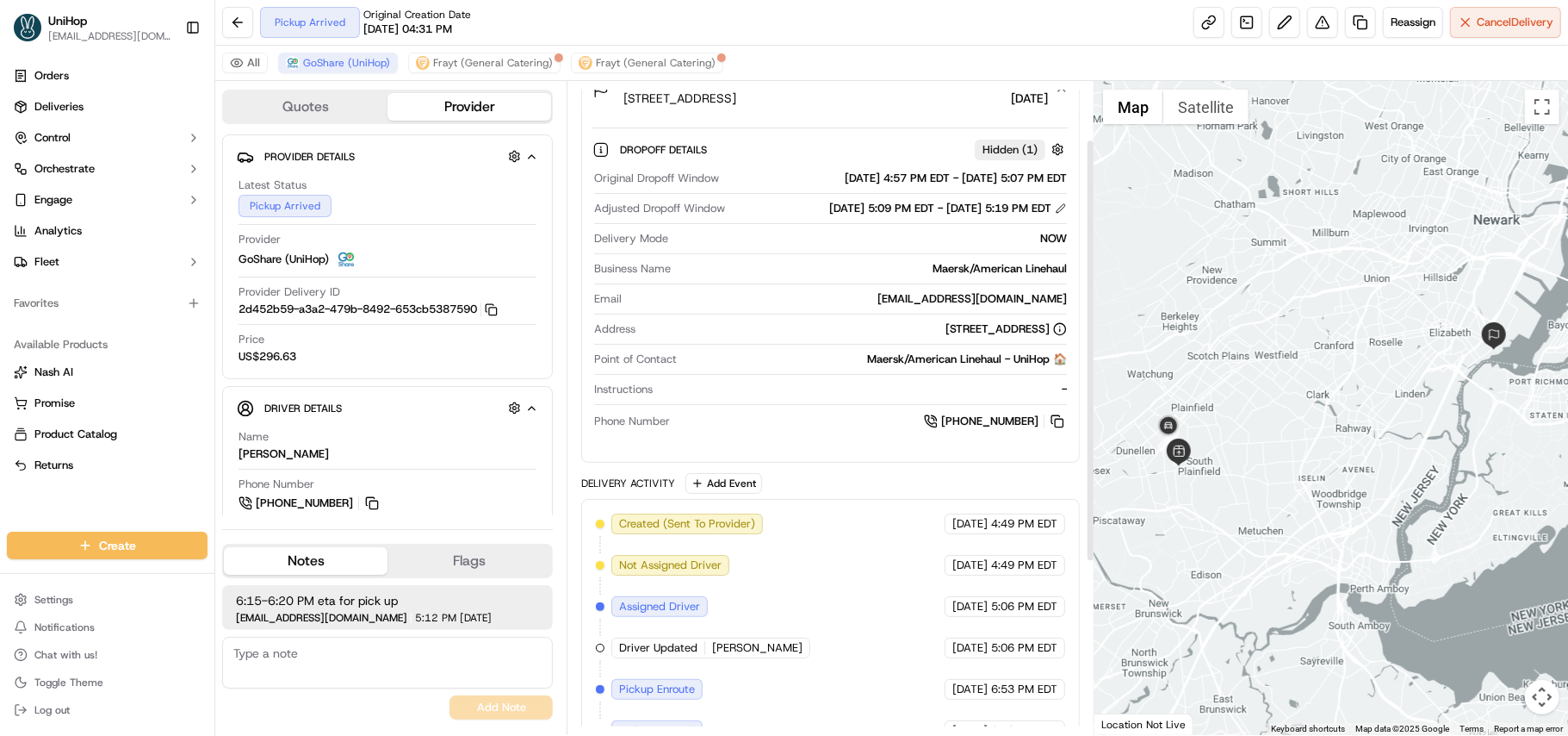
scroll to position [344, 0]
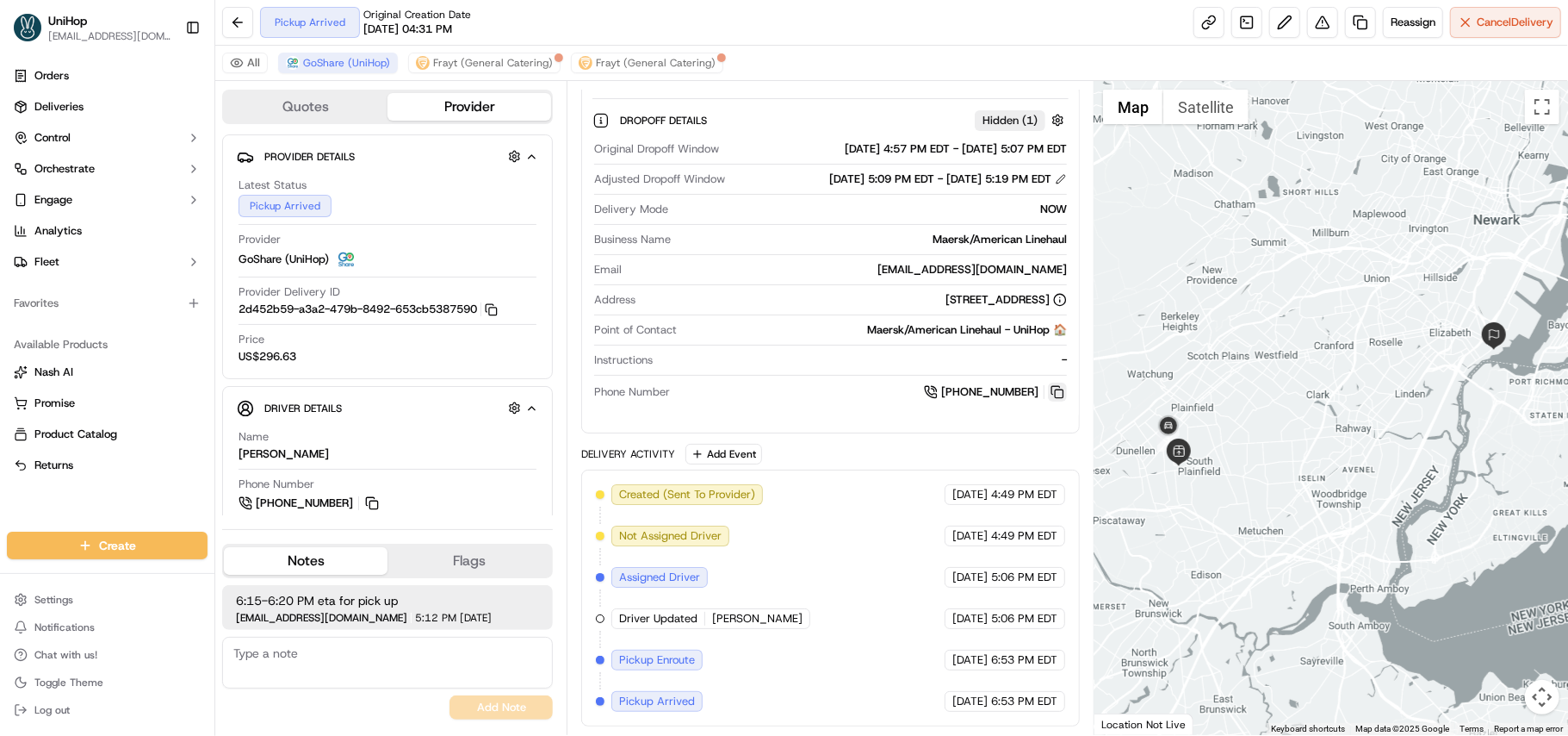
click at [1056, 401] on button at bounding box center [1058, 393] width 19 height 19
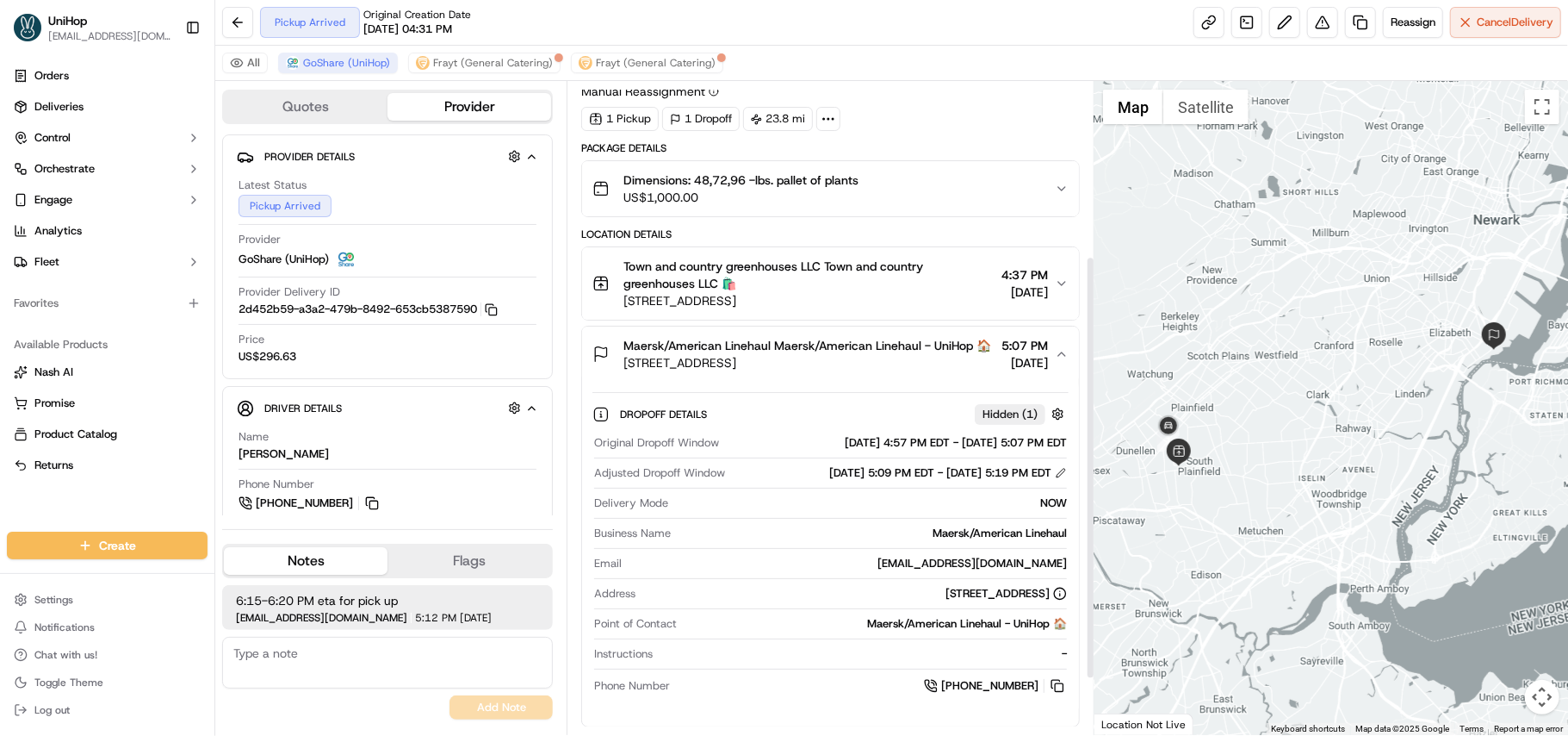
scroll to position [0, 0]
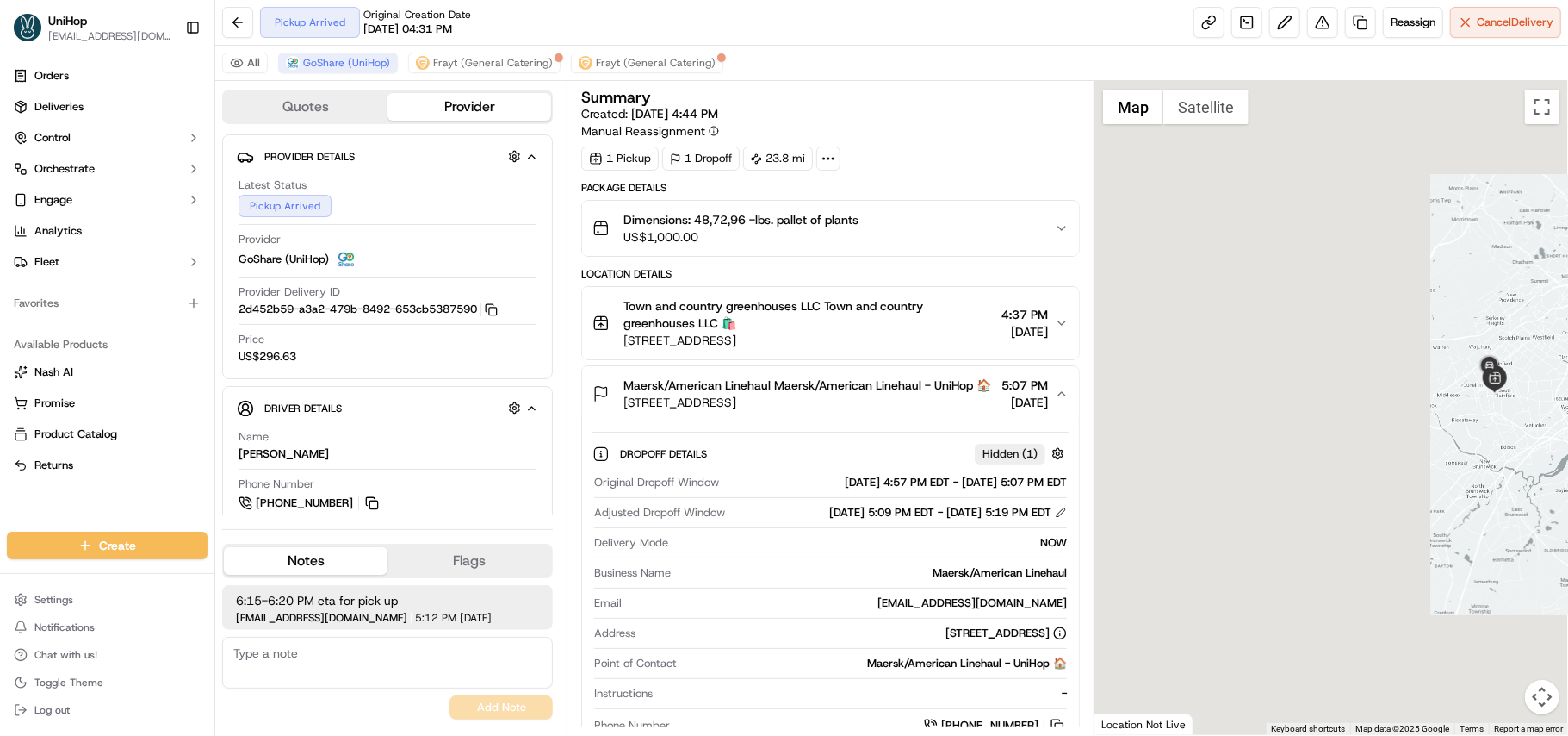
drag, startPoint x: 1403, startPoint y: 419, endPoint x: 1567, endPoint y: 419, distance: 164.0
click at [1567, 419] on div at bounding box center [1331, 408] width 474 height 654
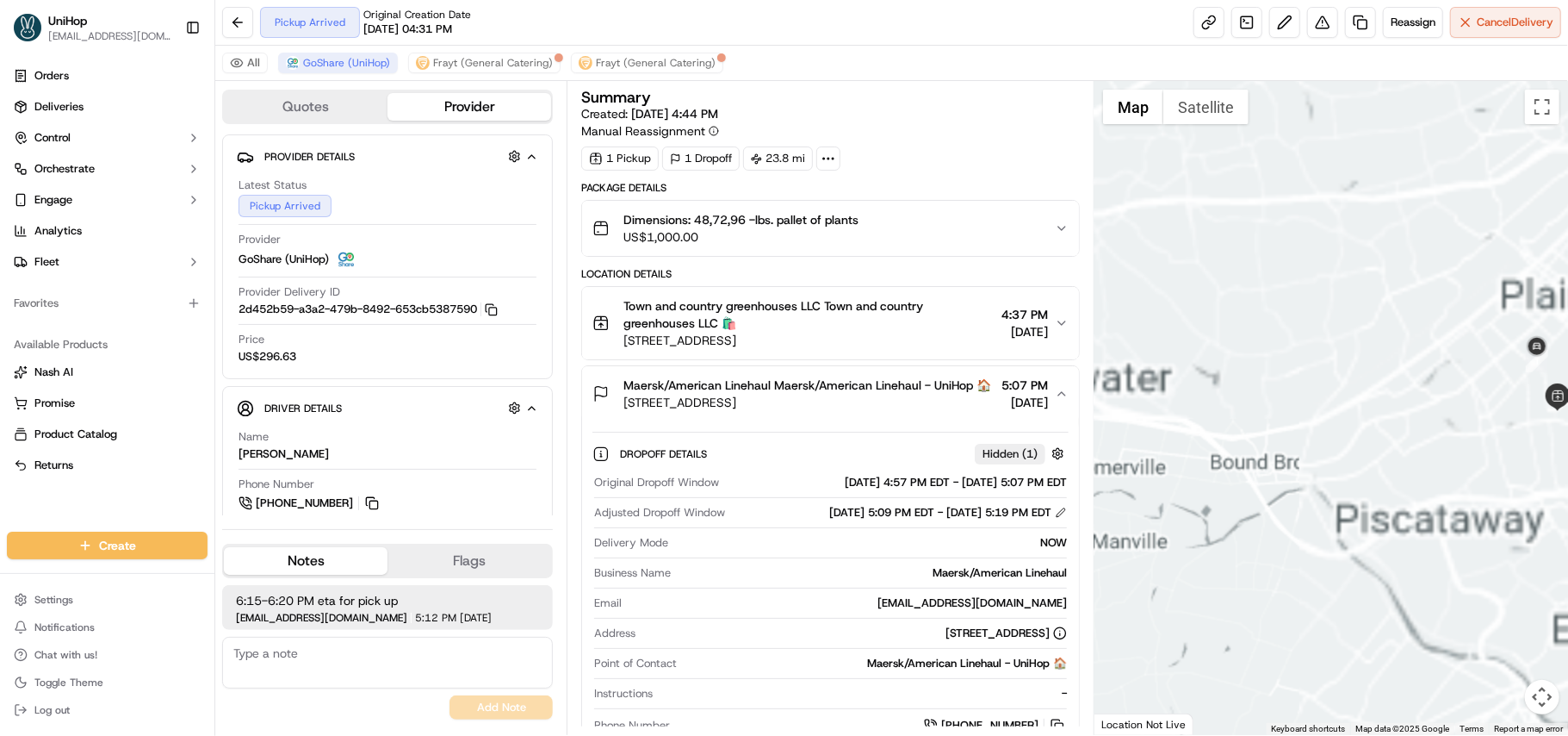
drag, startPoint x: 1513, startPoint y: 404, endPoint x: 1378, endPoint y: 379, distance: 137.3
click at [1378, 379] on div at bounding box center [1331, 408] width 474 height 654
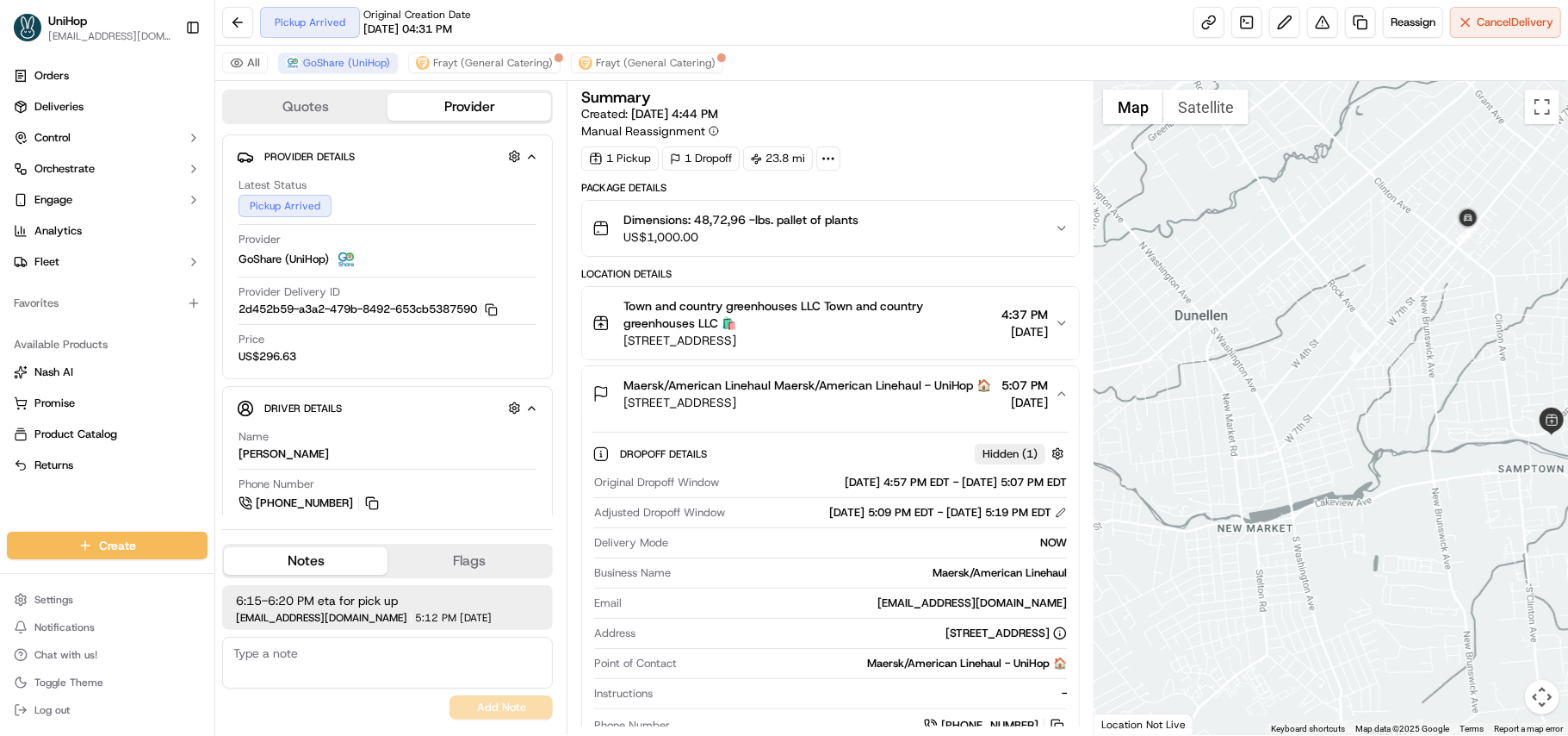
click at [214, 67] on div "Orders Deliveries Control Orchestrate Engage Analytics Fleet" at bounding box center [107, 168] width 215 height 227
click at [895, 321] on span "Town and country greenhouses LLC Town and country greenhouses LLC 🛍️" at bounding box center [809, 314] width 371 height 35
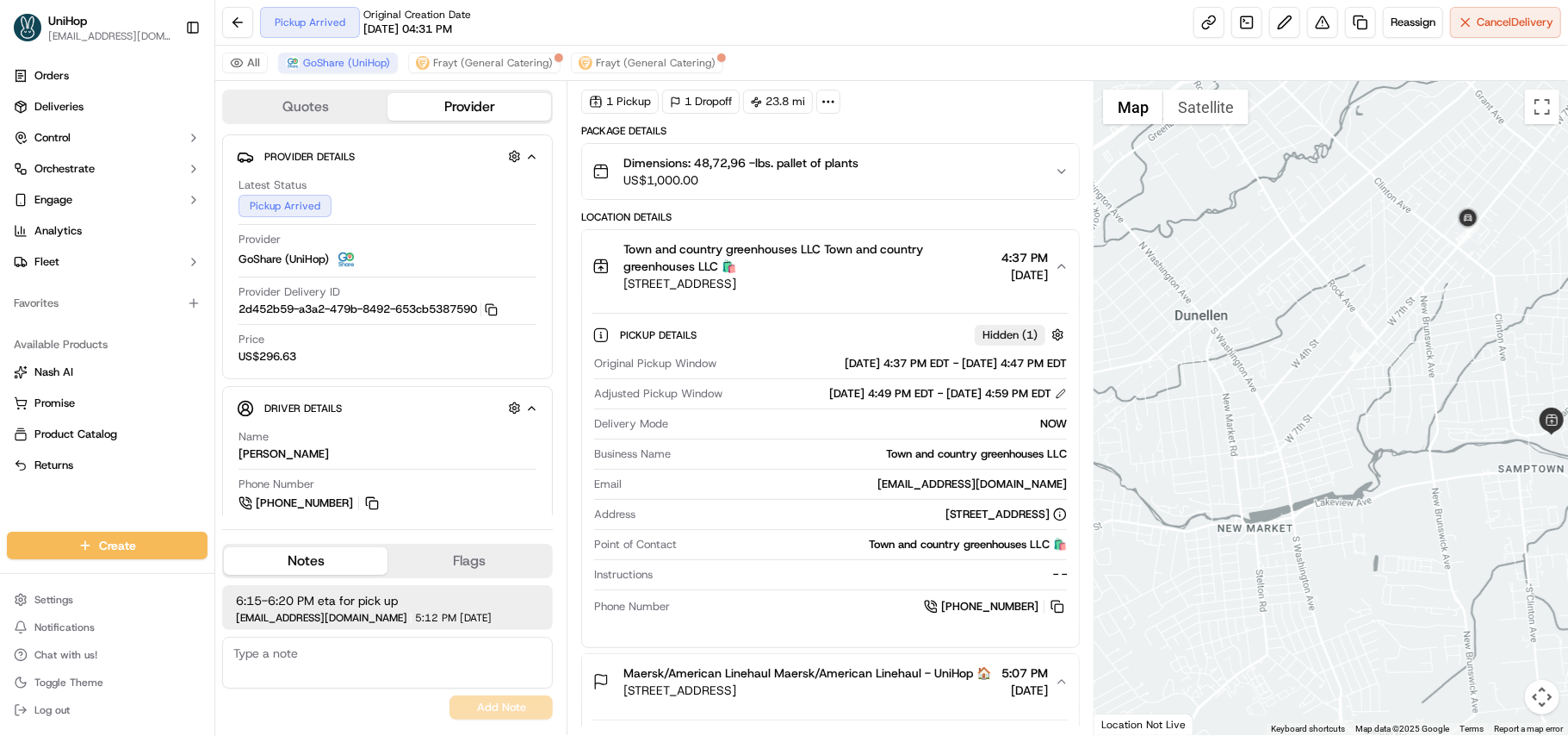
scroll to position [114, 0]
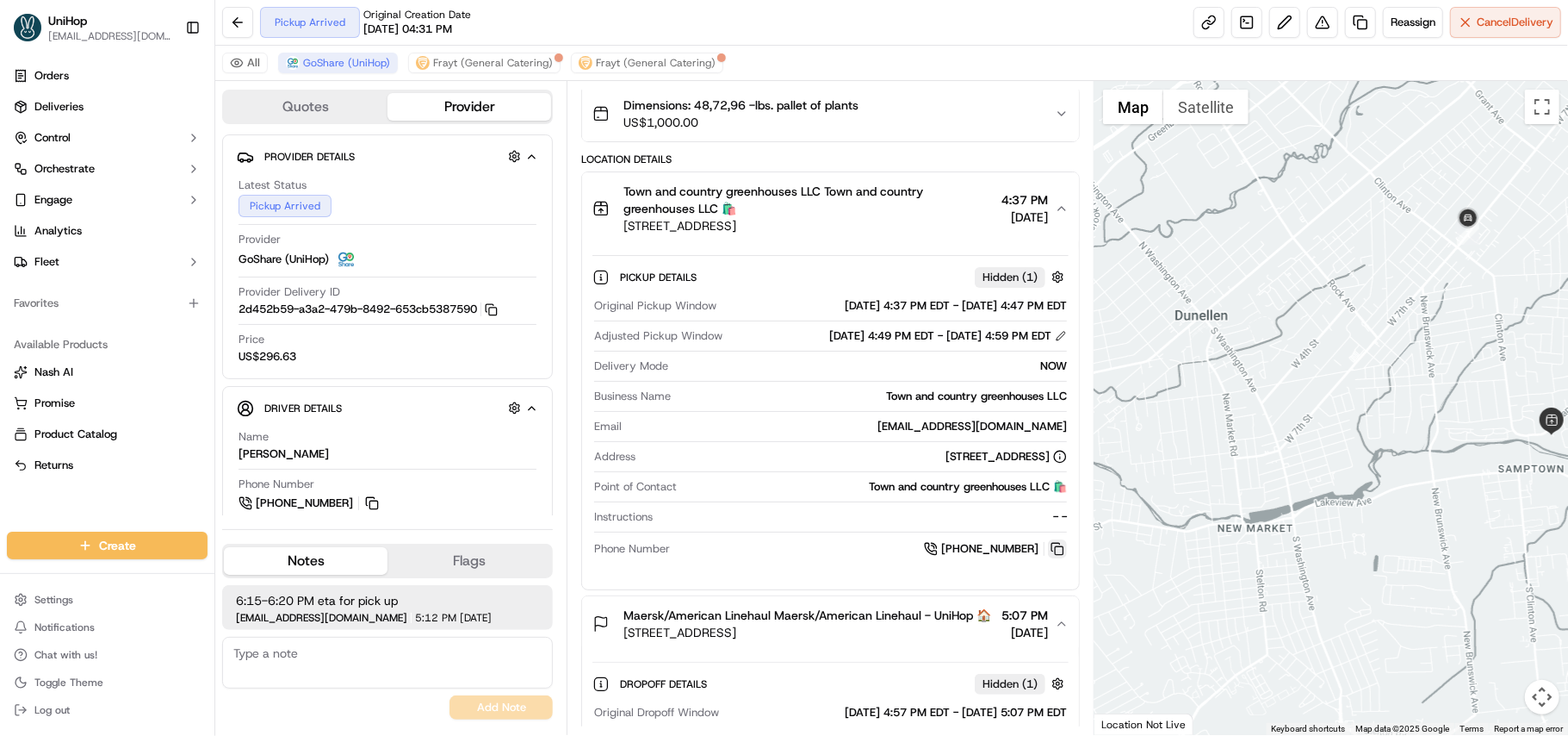
click at [1052, 558] on button at bounding box center [1058, 549] width 19 height 19
click at [1060, 555] on button at bounding box center [1058, 549] width 19 height 19
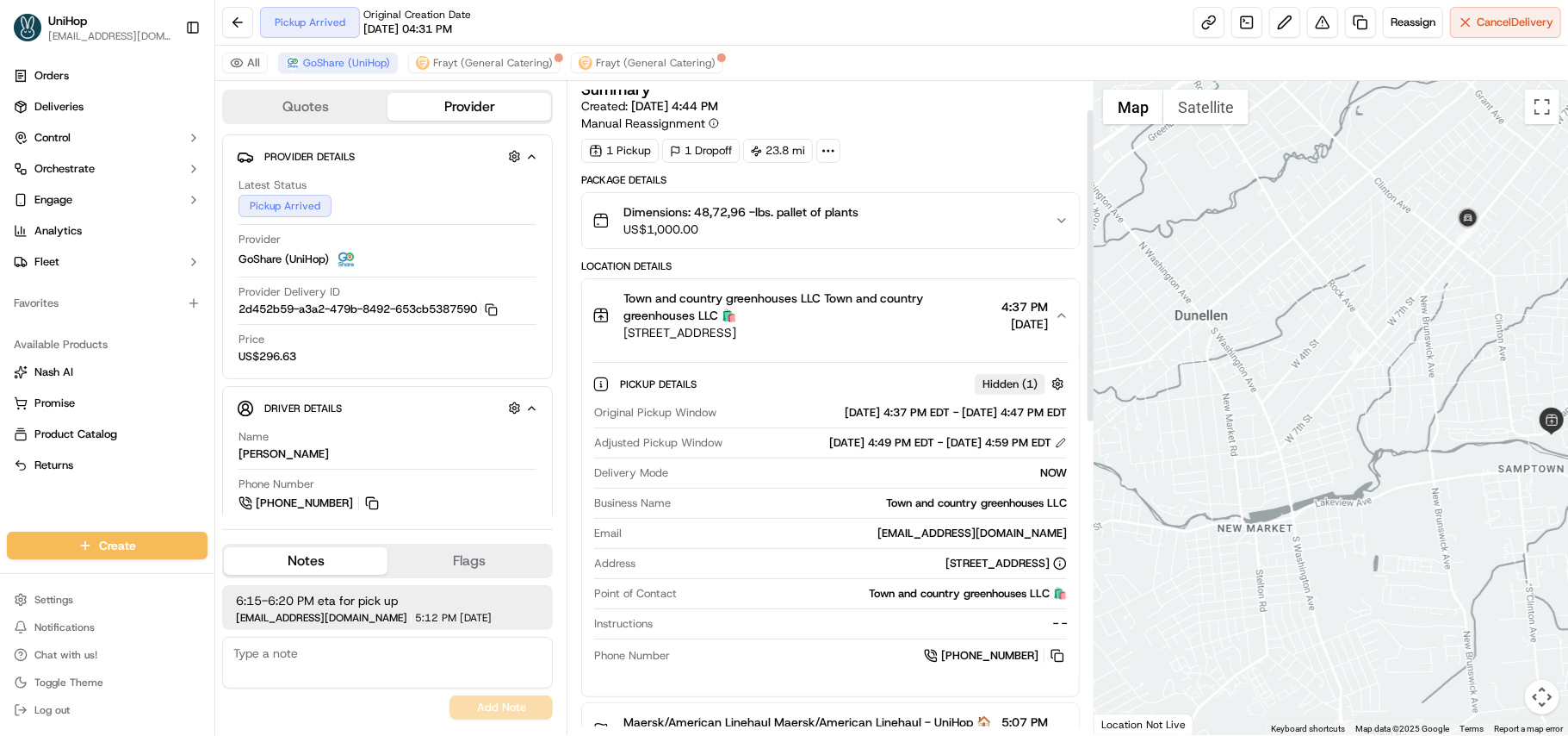
scroll to position [0, 0]
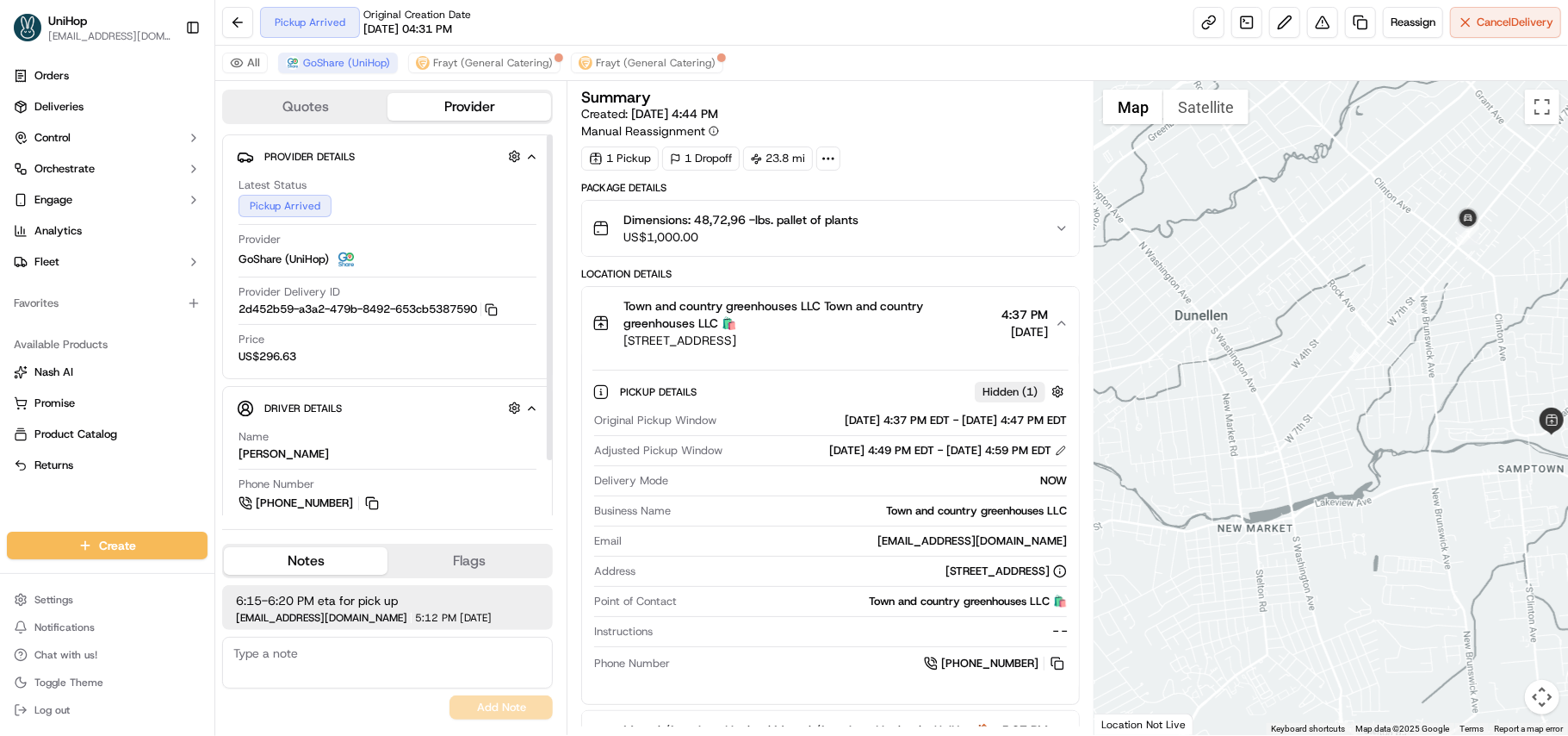
click at [234, 76] on div "All GoShare (UniHop) Frayt (General Catering) Frayt (General Catering)" at bounding box center [891, 63] width 1352 height 36
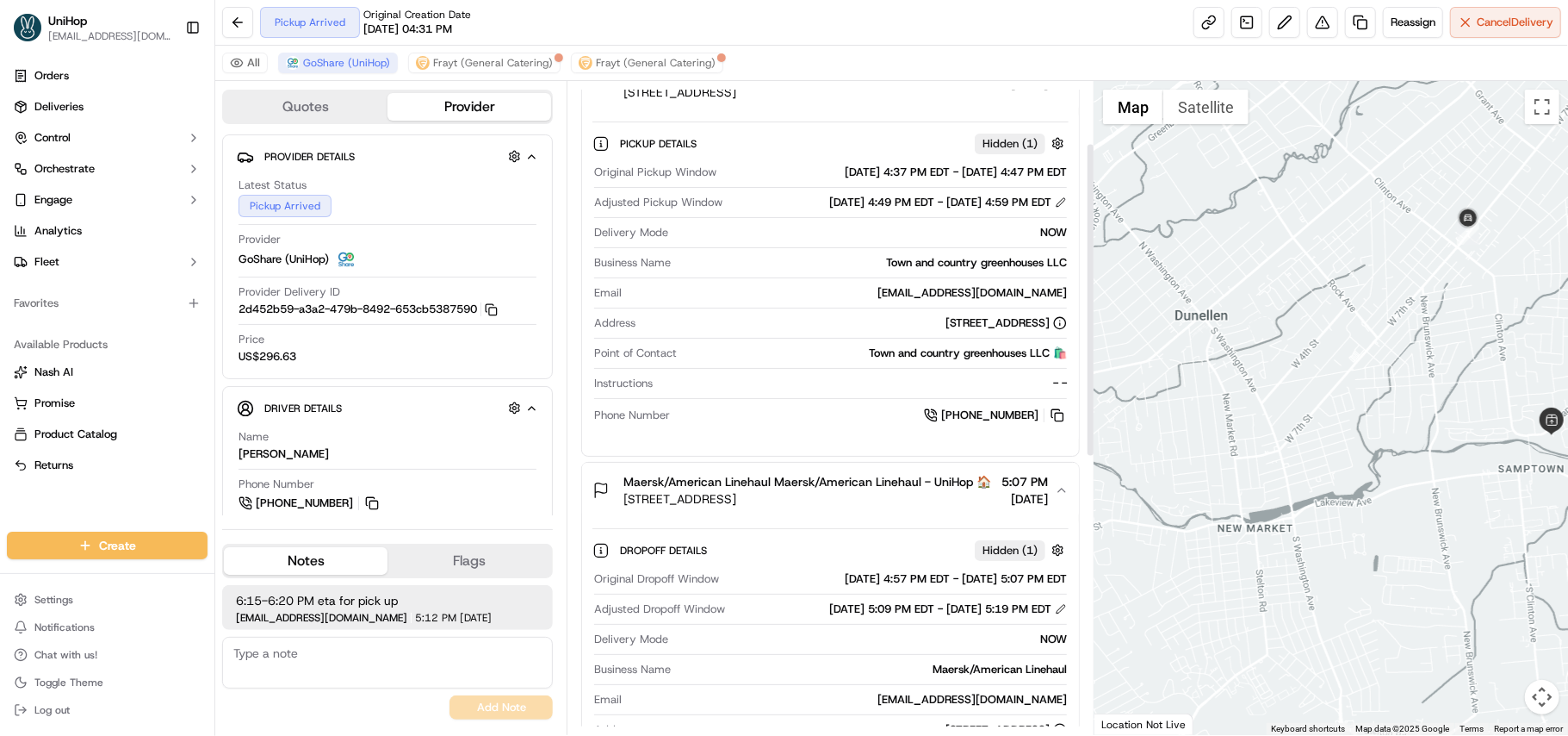
scroll to position [344, 0]
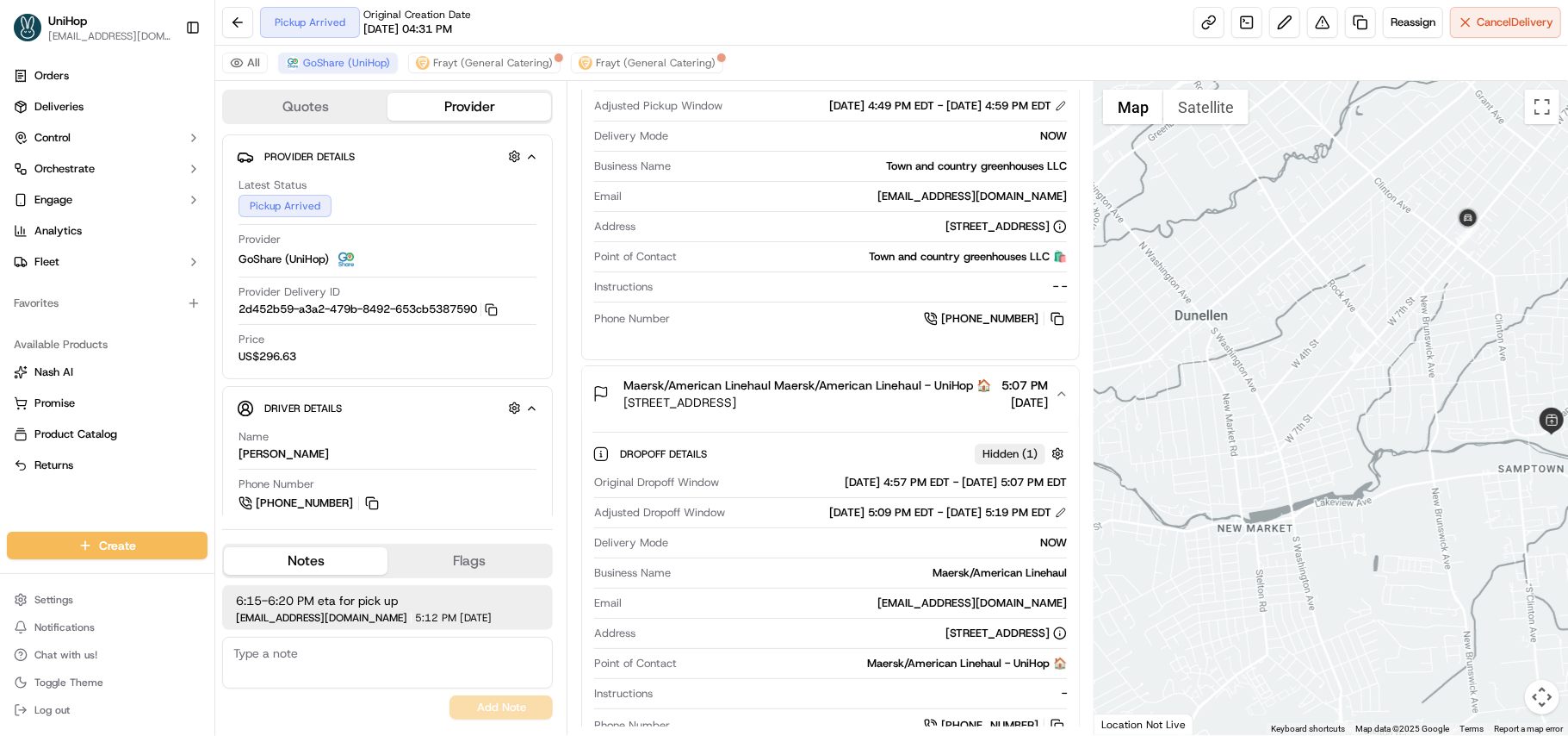
click at [216, 142] on div "Quotes Provider Provider Details Hidden ( 4 ) Latest Status Pickup Arrived Prov…" at bounding box center [391, 408] width 351 height 654
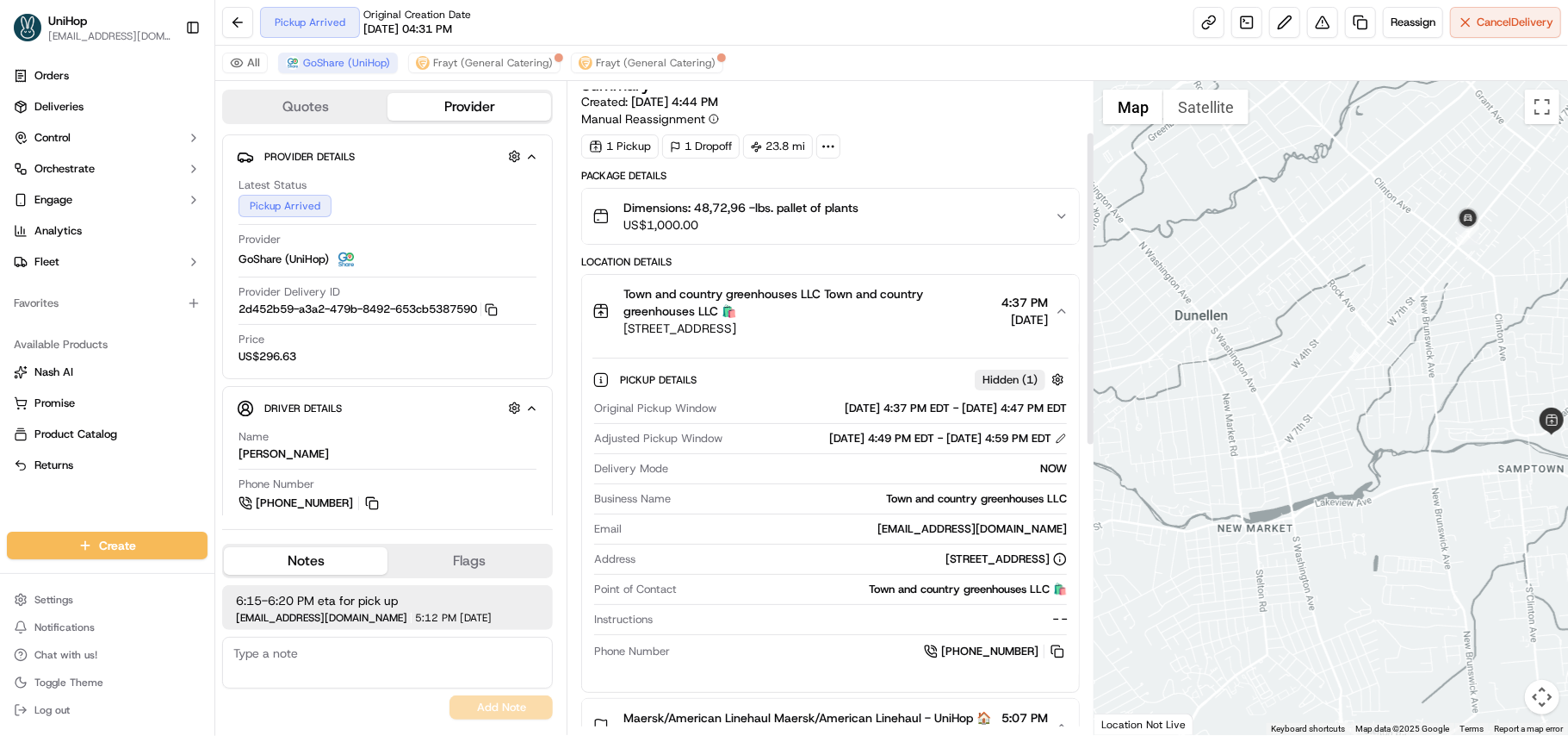
scroll to position [0, 0]
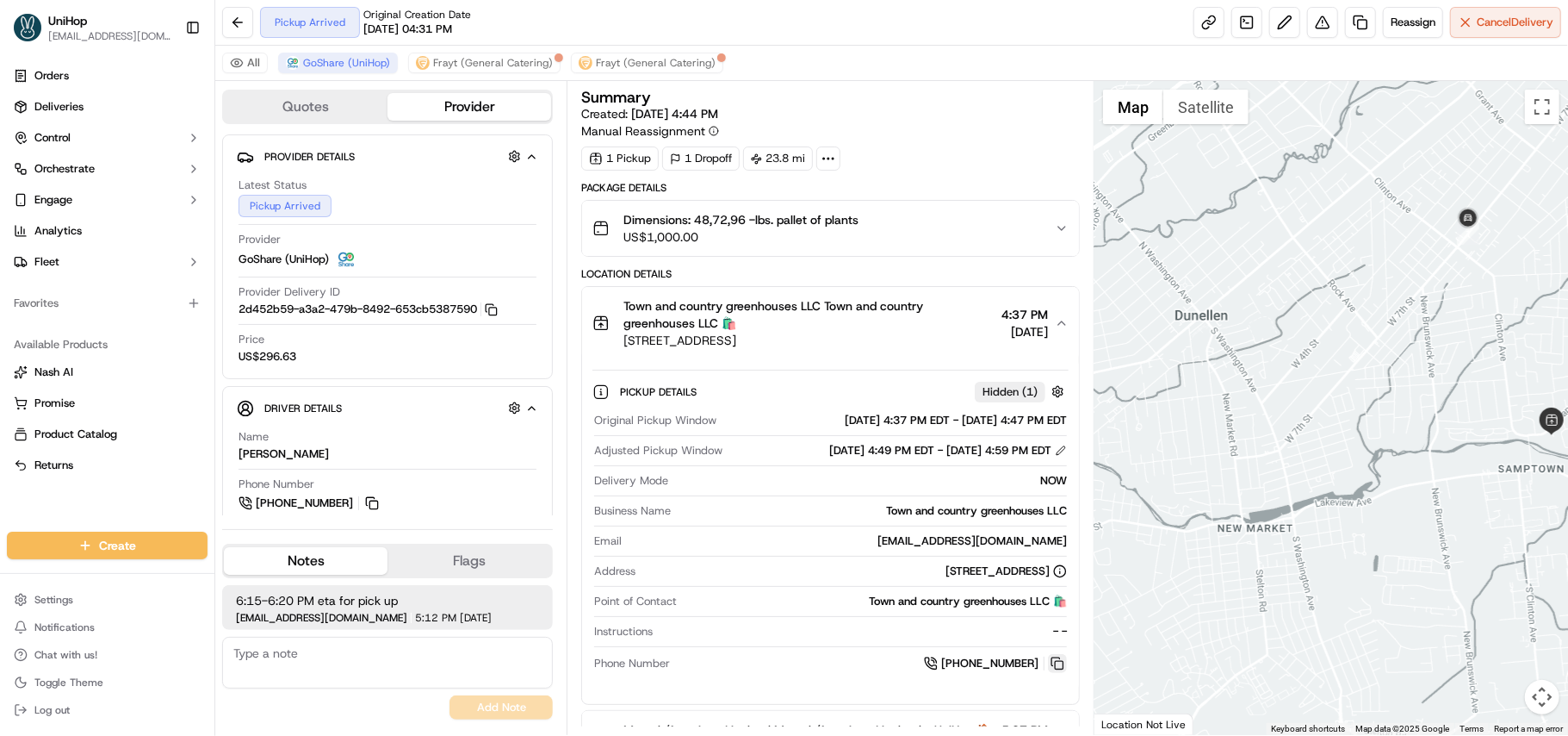
click at [1062, 663] on button at bounding box center [1058, 663] width 19 height 19
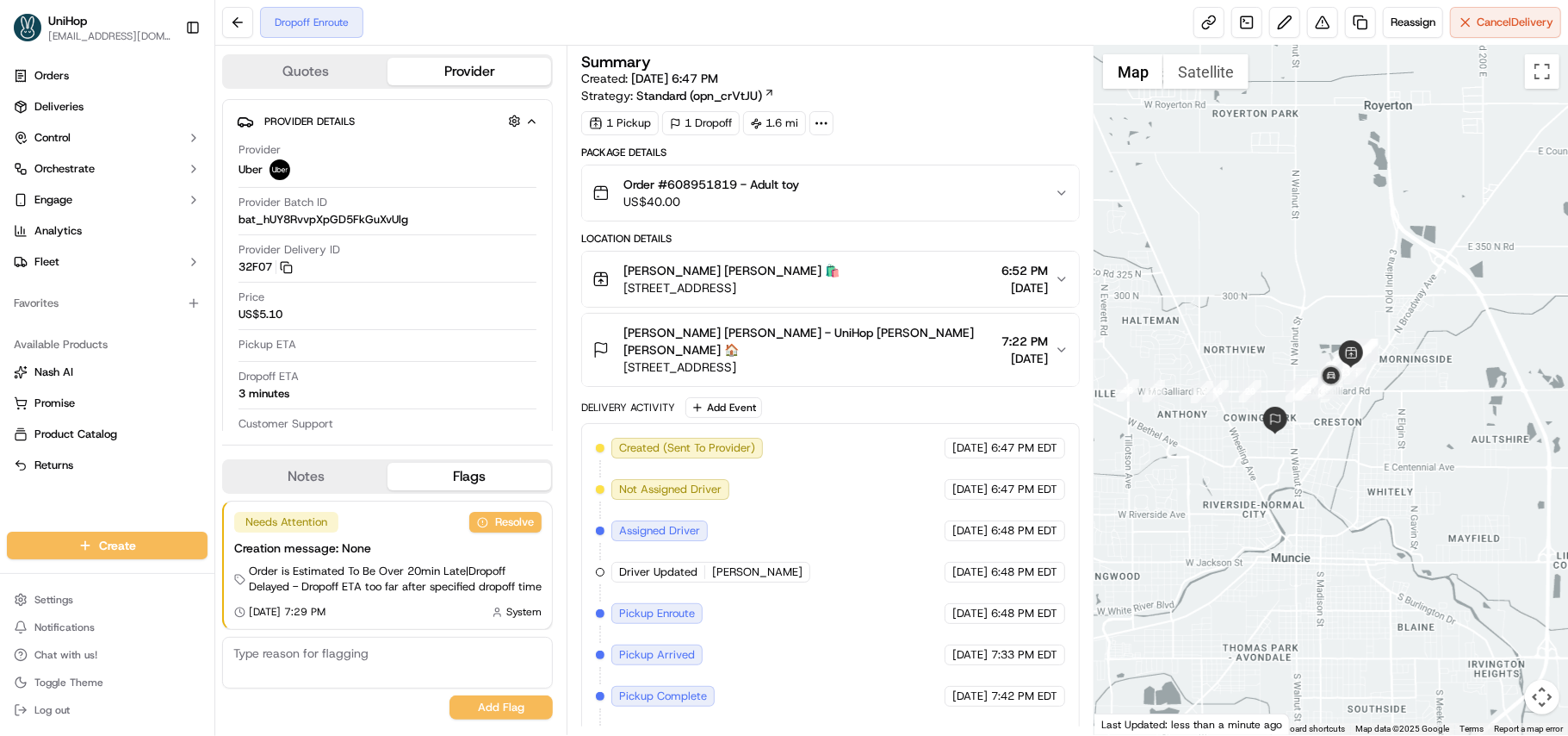
click at [335, 462] on button "Notes" at bounding box center [305, 476] width 163 height 28
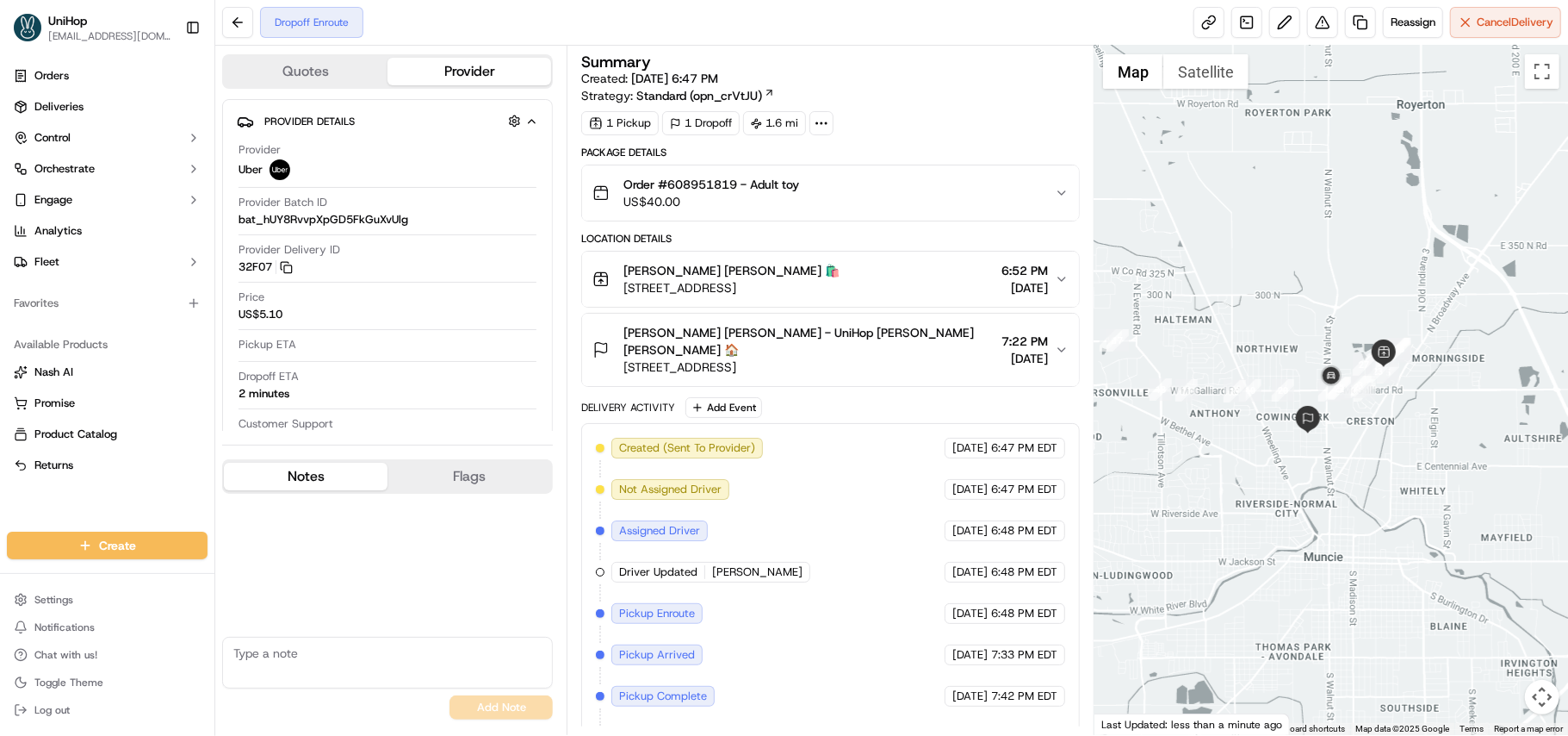
click at [1069, 280] on button "[PERSON_NAME] [PERSON_NAME] 🛍️ [STREET_ADDRESS] 6:52 PM [DATE]" at bounding box center [830, 279] width 497 height 55
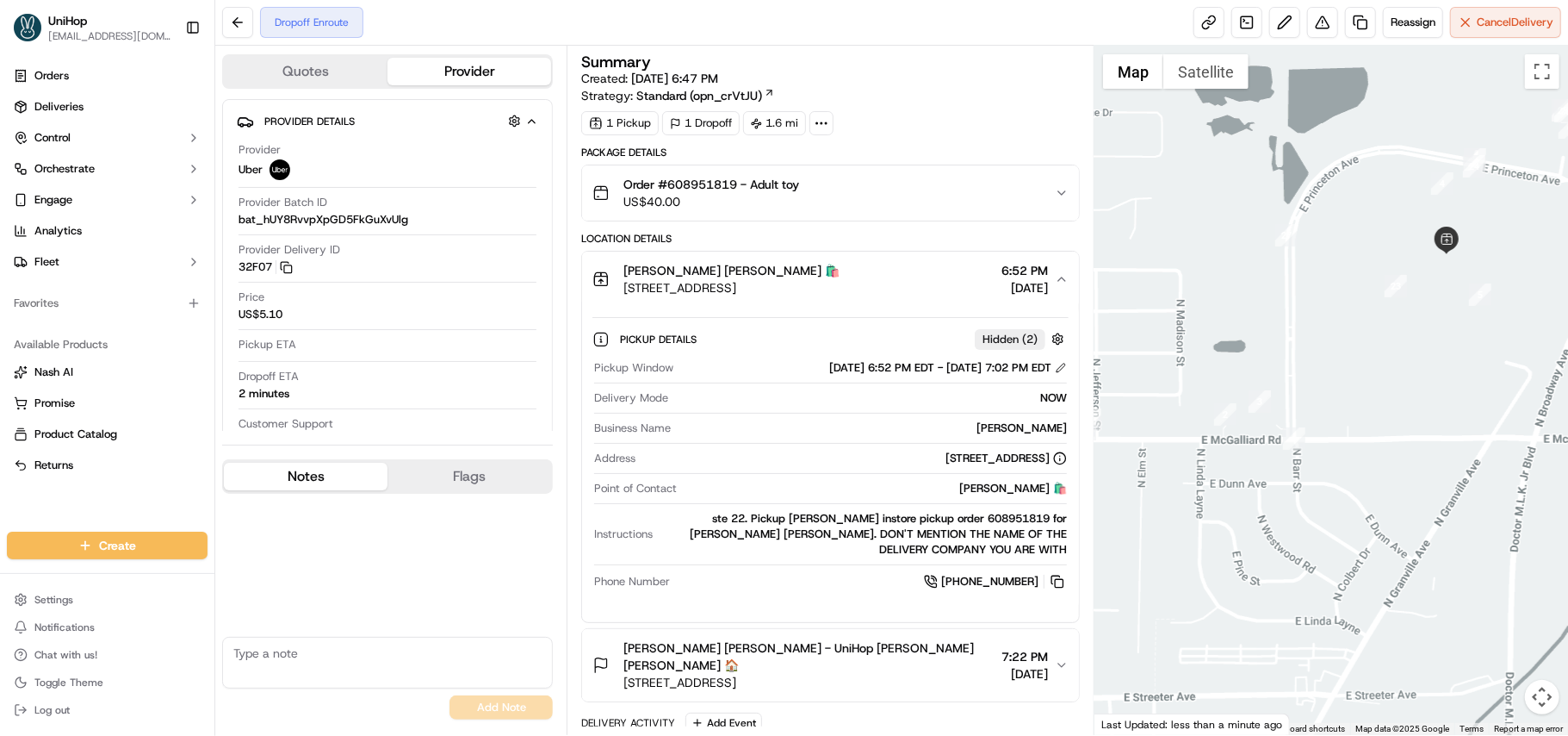
drag, startPoint x: 625, startPoint y: 294, endPoint x: 856, endPoint y: 294, distance: 231.0
click at [840, 294] on span "3501 N Granville Ave Suite 22, Muncie, IN 47303, USA" at bounding box center [732, 288] width 217 height 17
copy span "3501 N Granville Ave Suite 22, Muncie, IN"
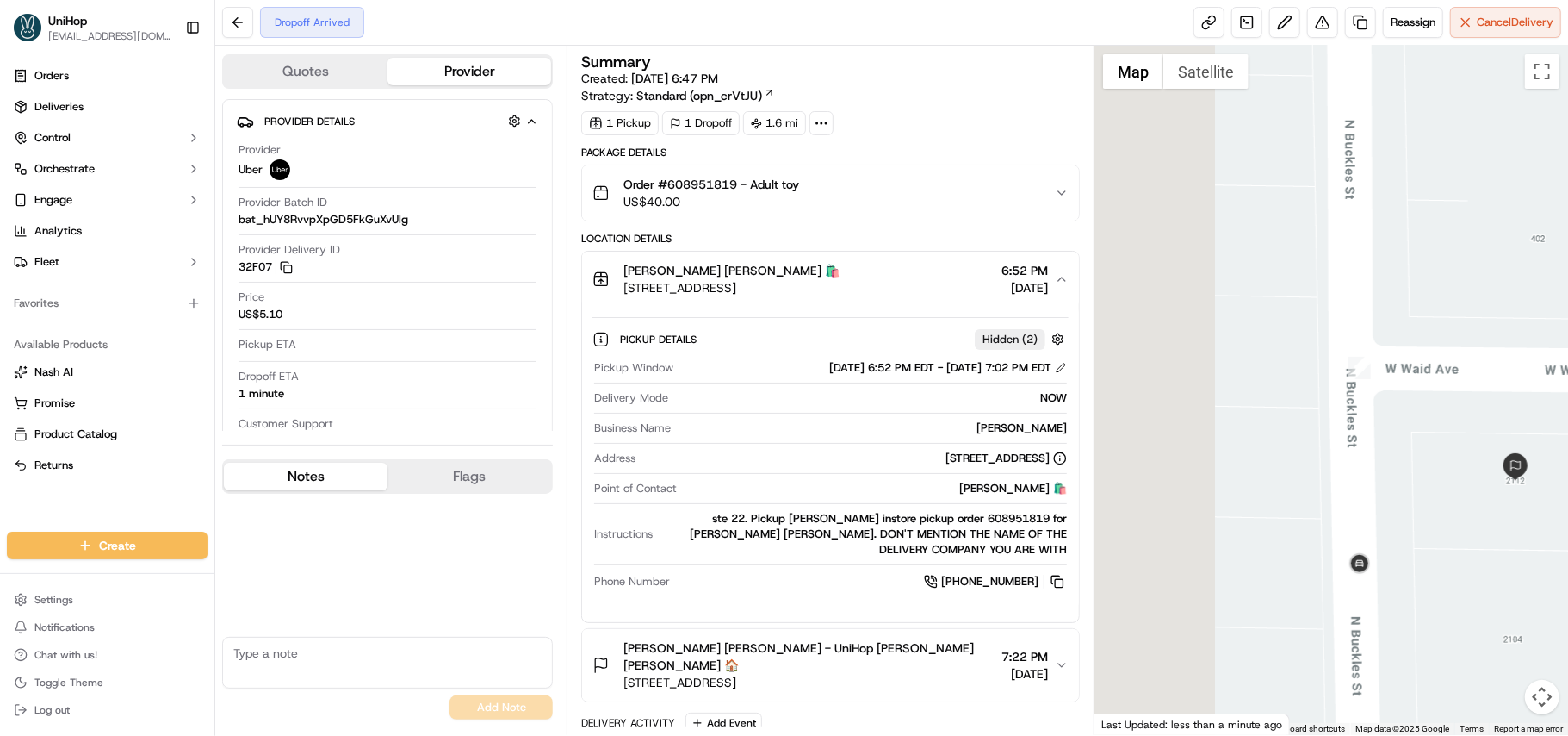
drag, startPoint x: 1269, startPoint y: 317, endPoint x: 1521, endPoint y: 430, distance: 276.2
click at [1567, 436] on div at bounding box center [1331, 390] width 474 height 690
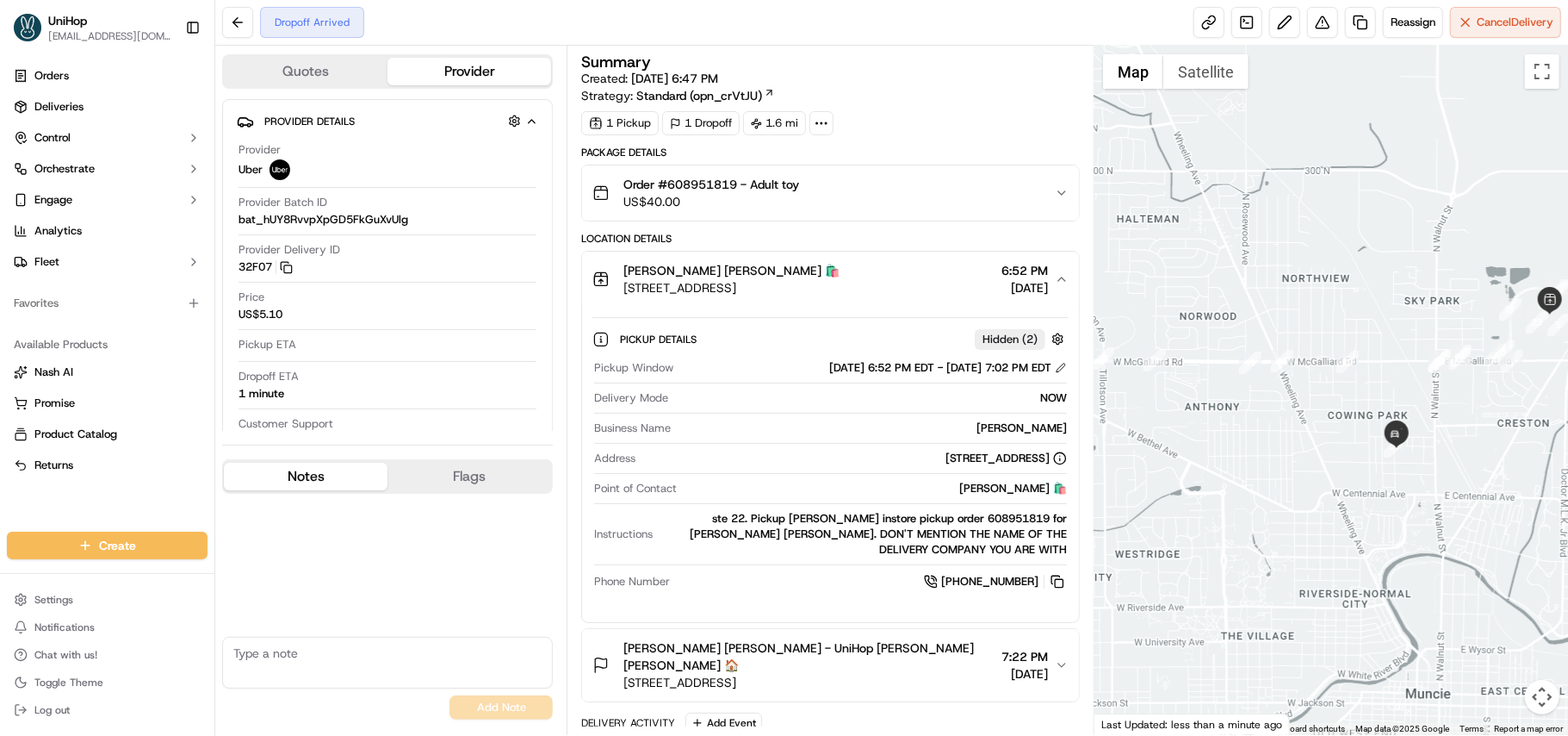
drag, startPoint x: 1437, startPoint y: 469, endPoint x: 1427, endPoint y: 450, distance: 21.5
click at [1437, 448] on div at bounding box center [1331, 390] width 474 height 690
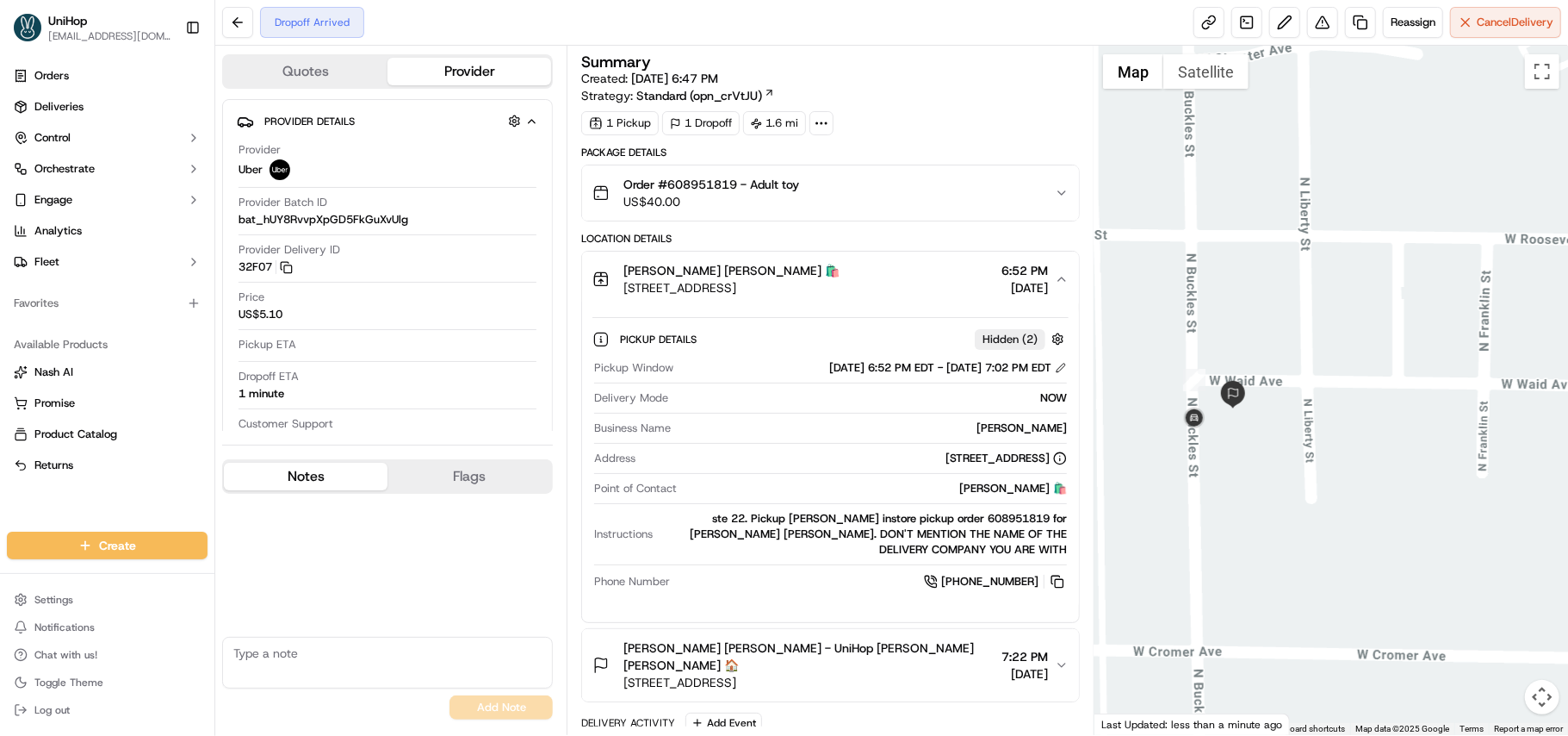
drag, startPoint x: 1207, startPoint y: 443, endPoint x: 1350, endPoint y: 454, distance: 143.4
click at [1350, 454] on div at bounding box center [1331, 390] width 474 height 690
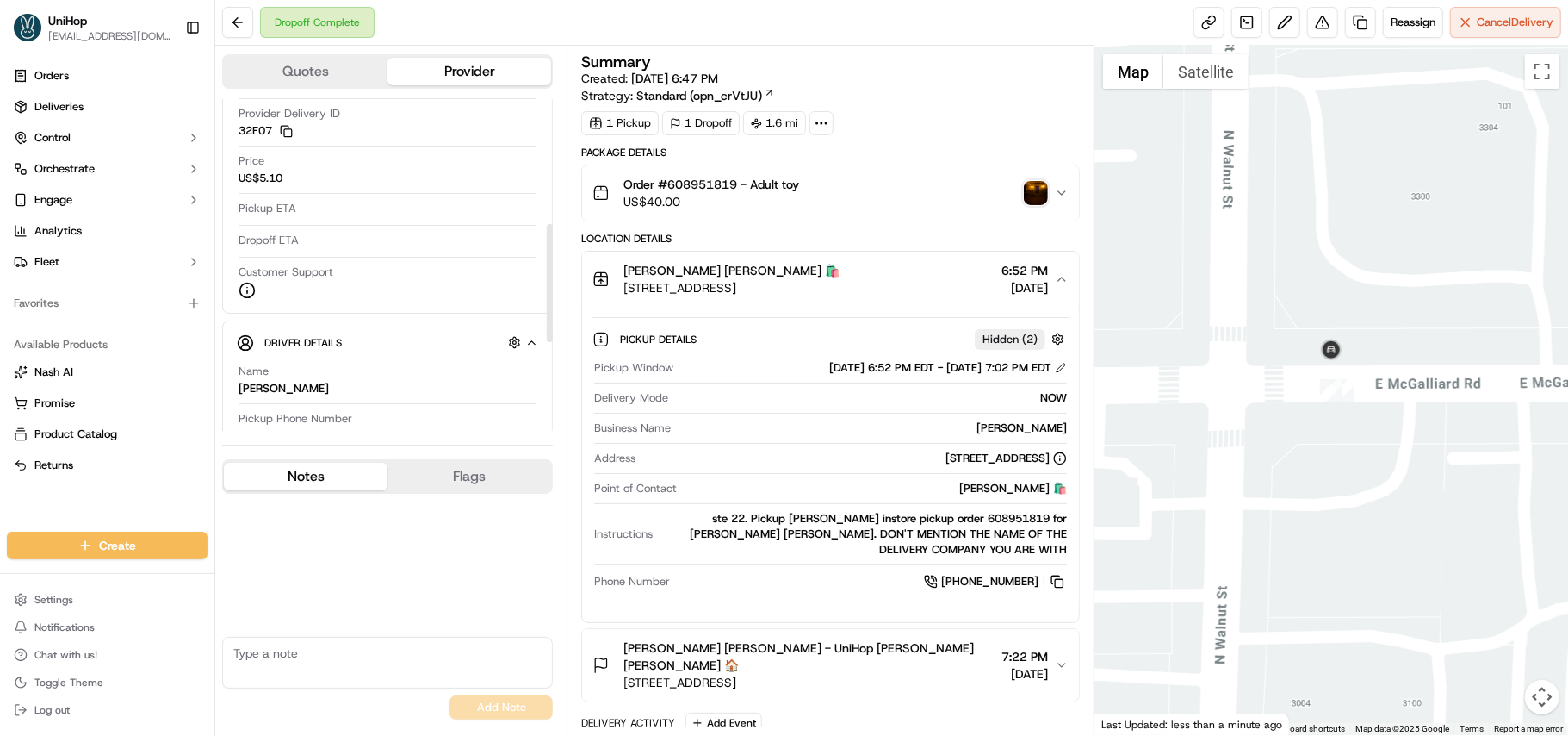
scroll to position [344, 0]
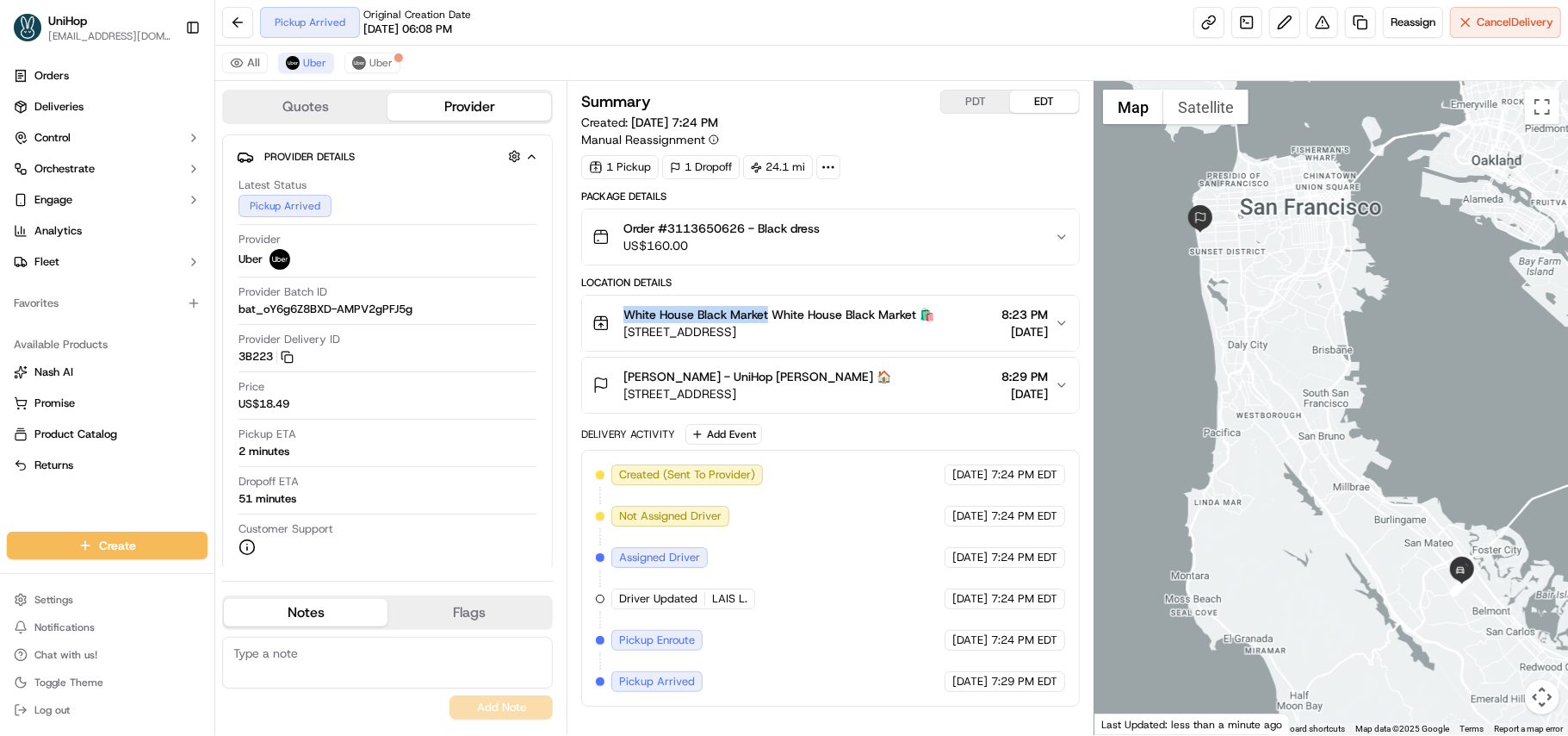
drag, startPoint x: 624, startPoint y: 313, endPoint x: 769, endPoint y: 313, distance: 145.0
click at [769, 313] on span "White House Black Market White House Black Market 🛍️" at bounding box center [779, 314] width 311 height 17
copy span "White House Black Market"
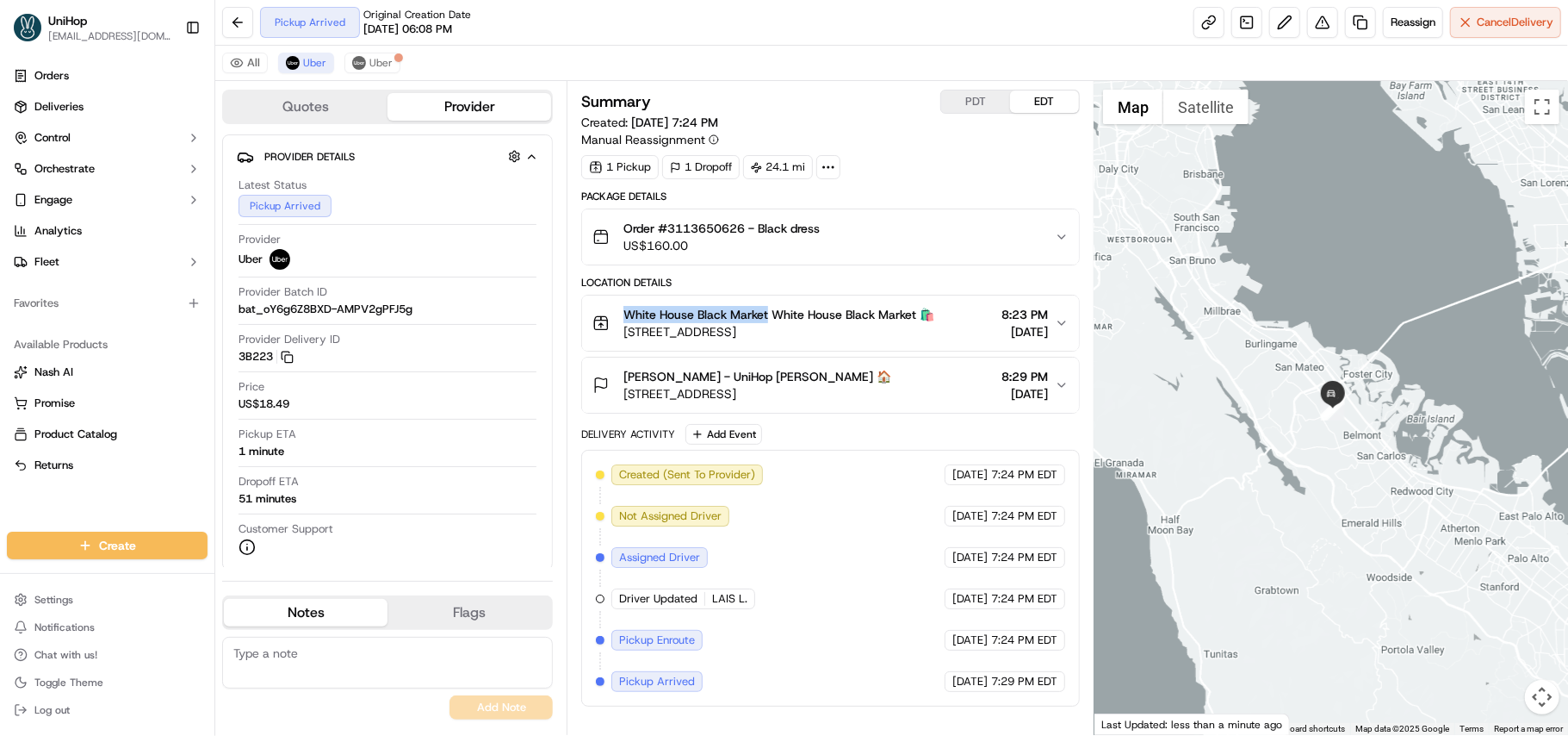
drag, startPoint x: 624, startPoint y: 336, endPoint x: 816, endPoint y: 335, distance: 192.0
click at [816, 335] on span "[STREET_ADDRESS]" at bounding box center [779, 332] width 311 height 17
copy span "[STREET_ADDRESS]"
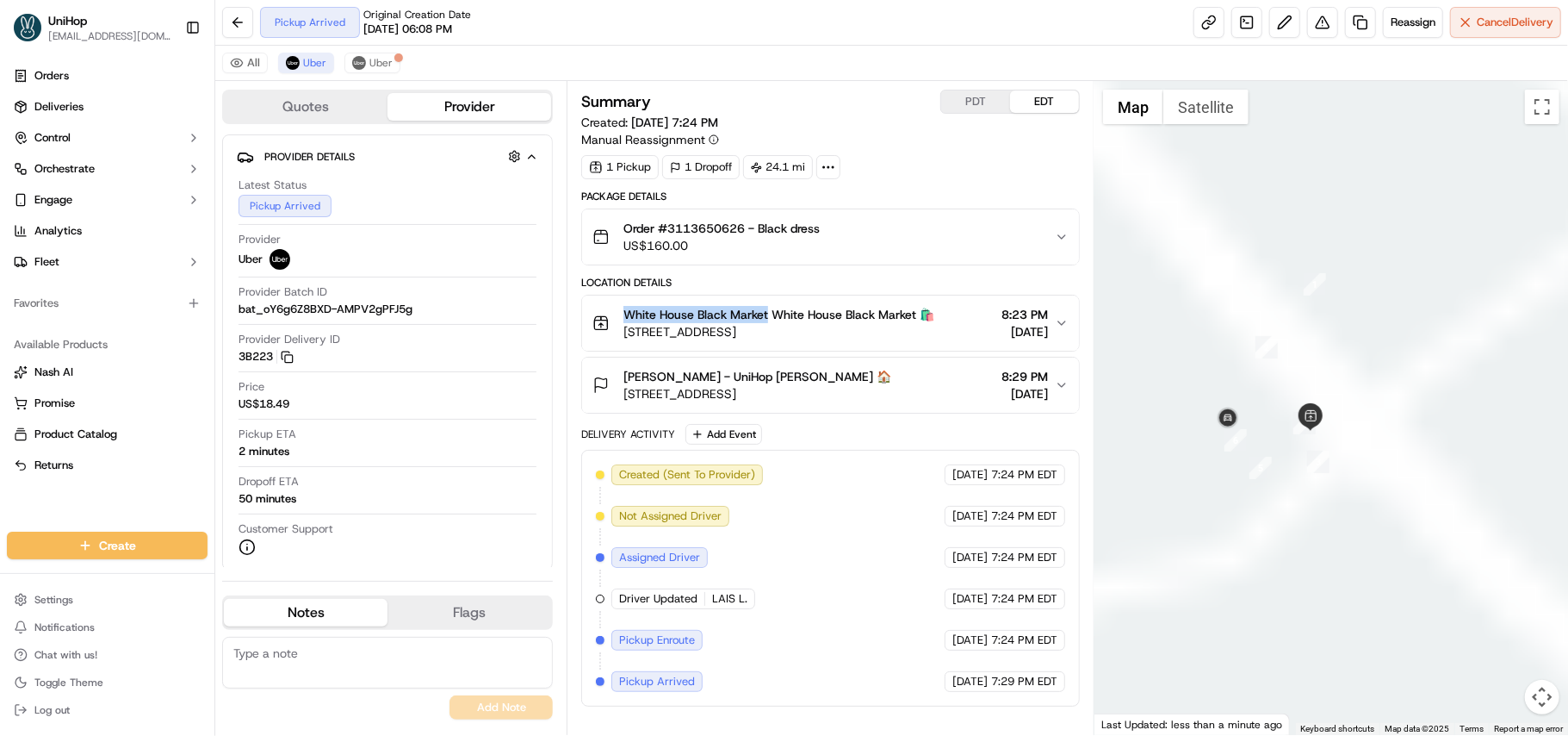
drag, startPoint x: 1195, startPoint y: 390, endPoint x: 1416, endPoint y: 394, distance: 221.0
click at [1416, 394] on div at bounding box center [1331, 408] width 474 height 654
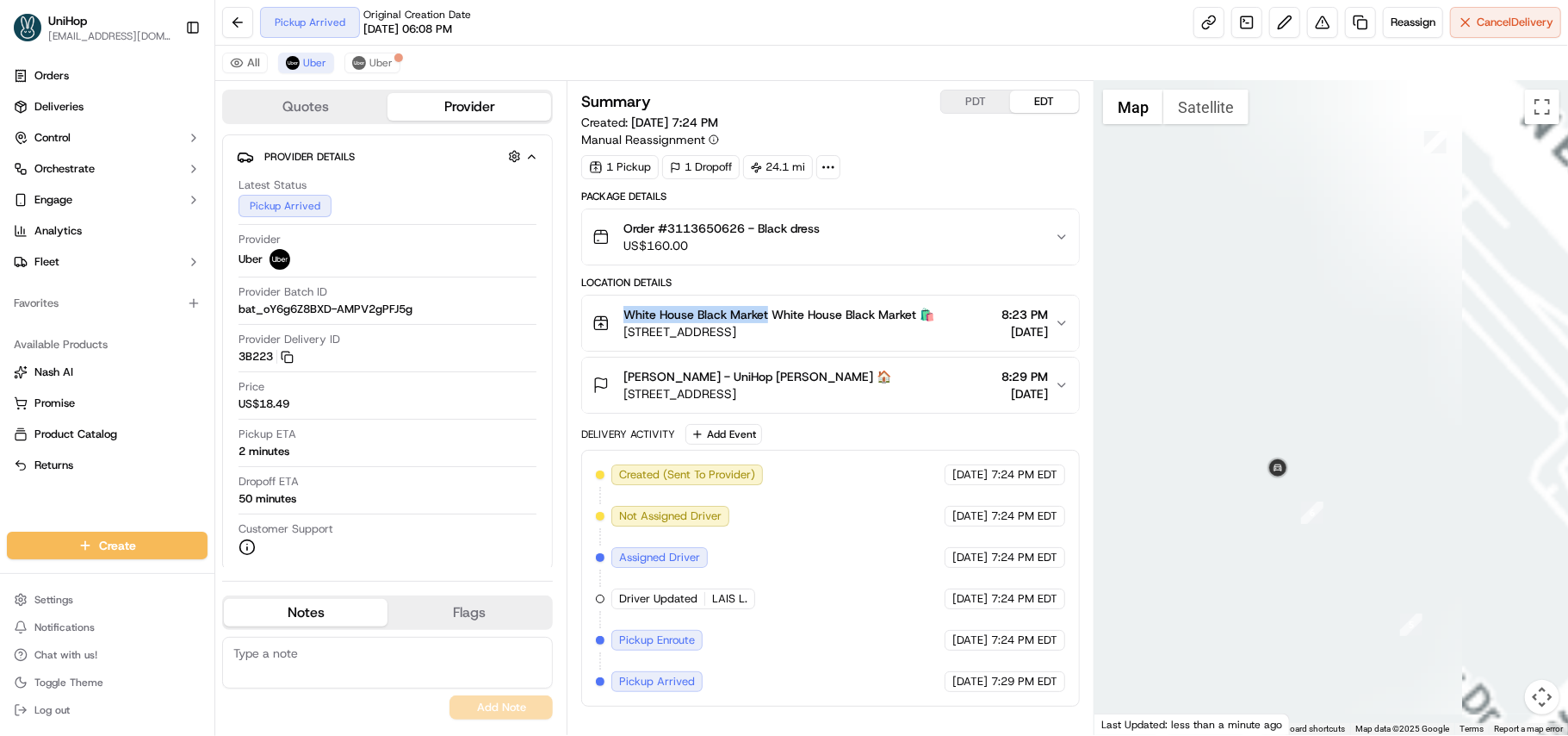
drag, startPoint x: 1502, startPoint y: 441, endPoint x: 1242, endPoint y: 367, distance: 270.3
click at [1242, 367] on div at bounding box center [1331, 408] width 474 height 654
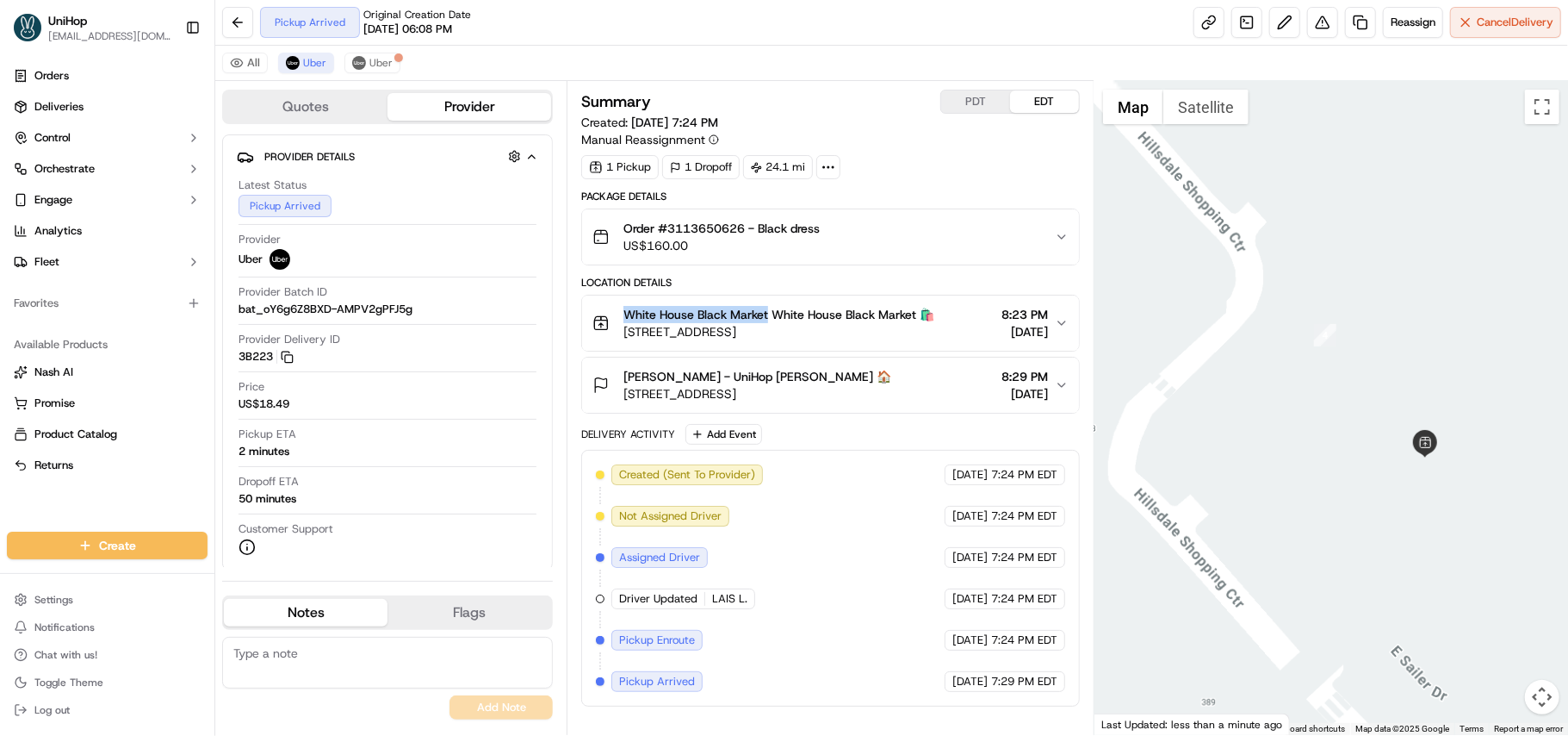
drag, startPoint x: 1499, startPoint y: 466, endPoint x: 1256, endPoint y: 351, distance: 268.8
click at [1256, 351] on div at bounding box center [1331, 408] width 474 height 654
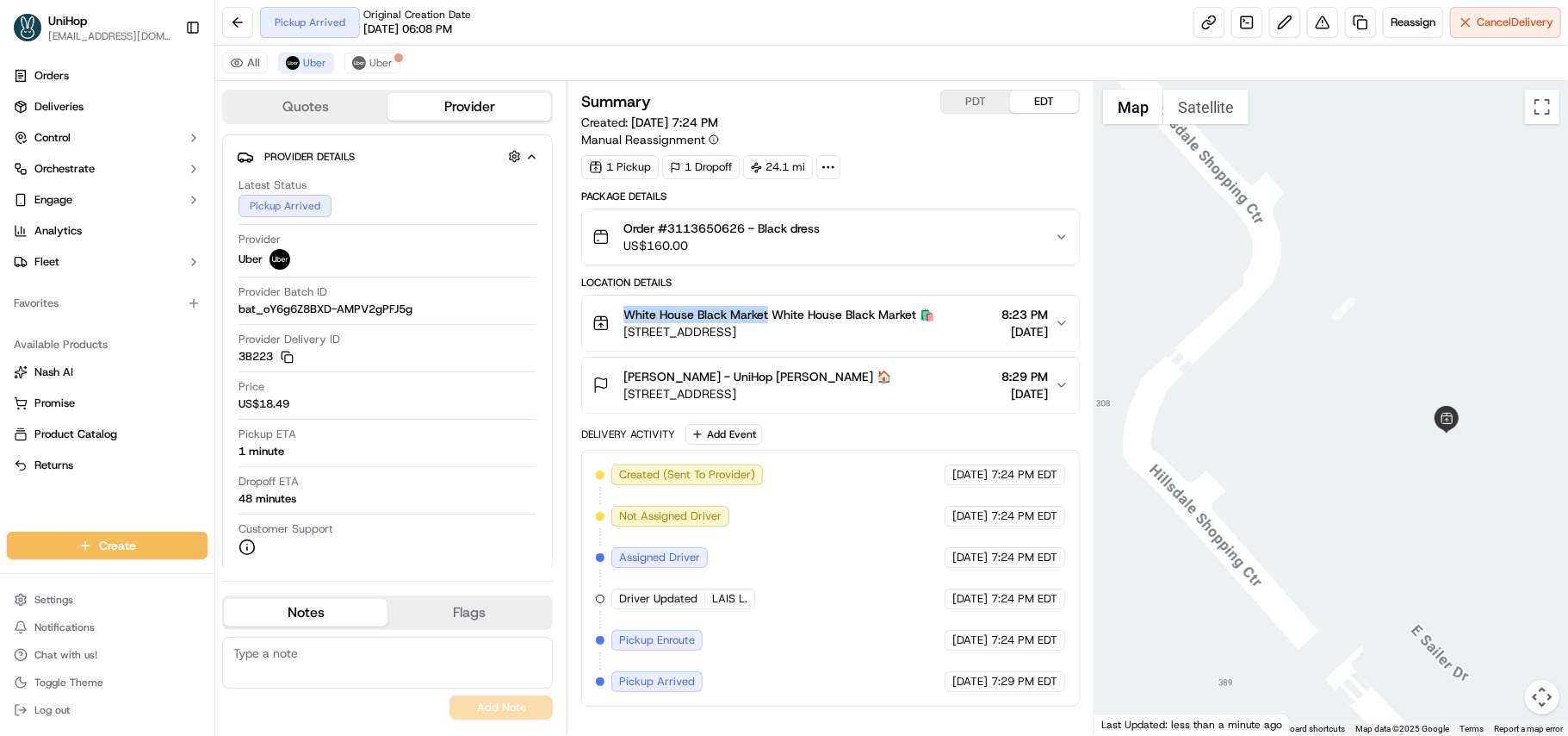
copy span "[STREET_ADDRESS]"
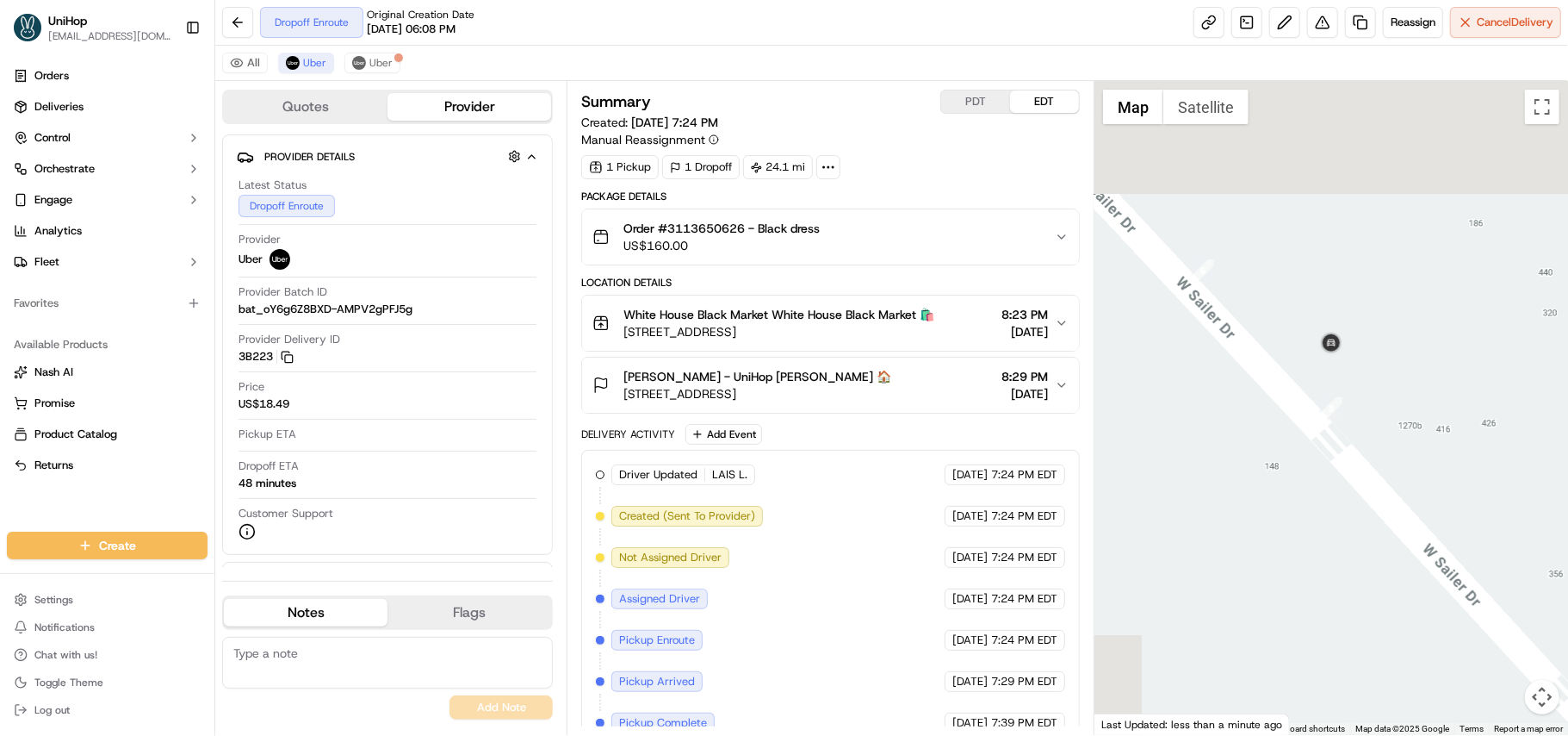
click at [294, 650] on textarea at bounding box center [388, 662] width 331 height 51
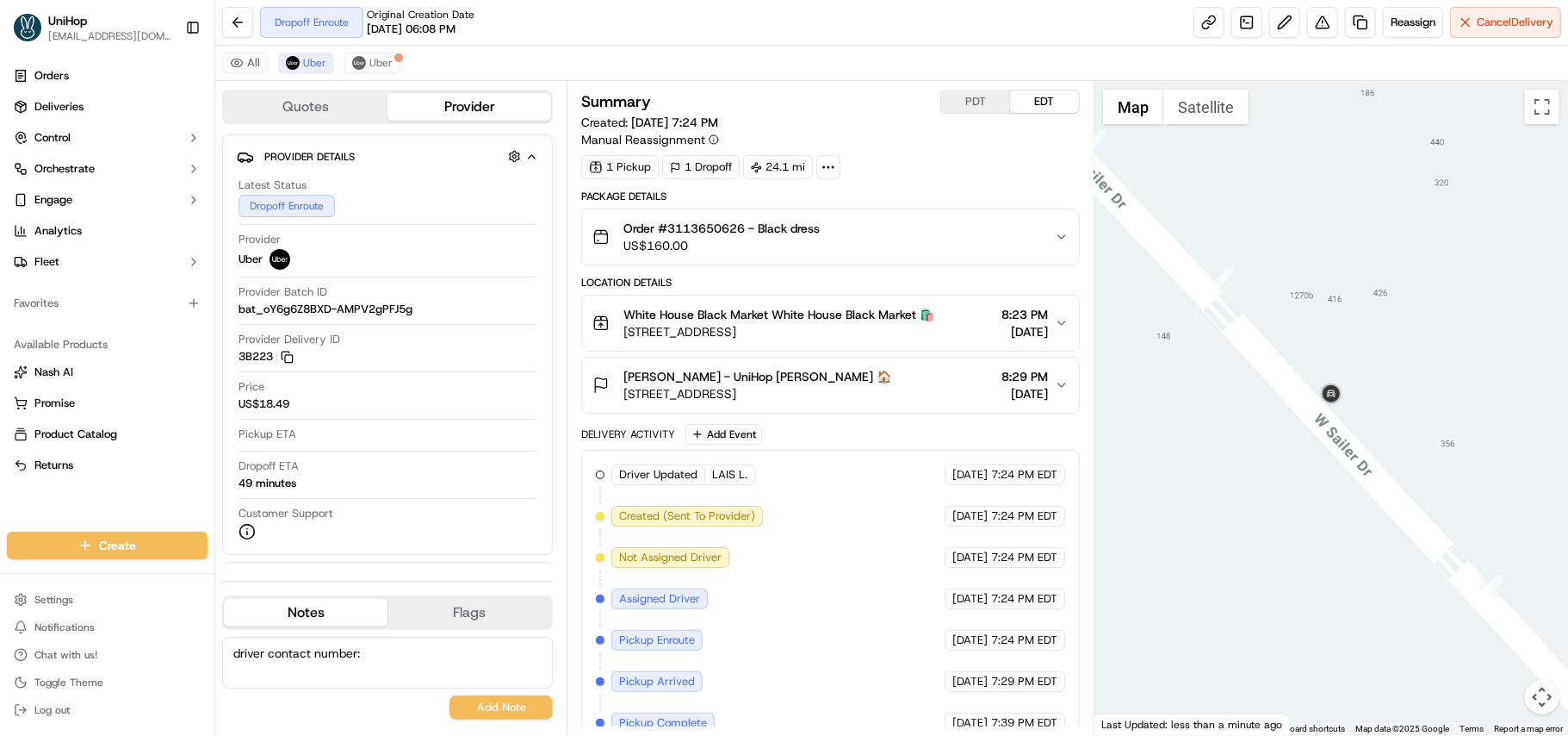
paste textarea "+19162619422"
type textarea "driver contact number: +19162619422"
click at [515, 714] on button "Add Note" at bounding box center [501, 707] width 103 height 24
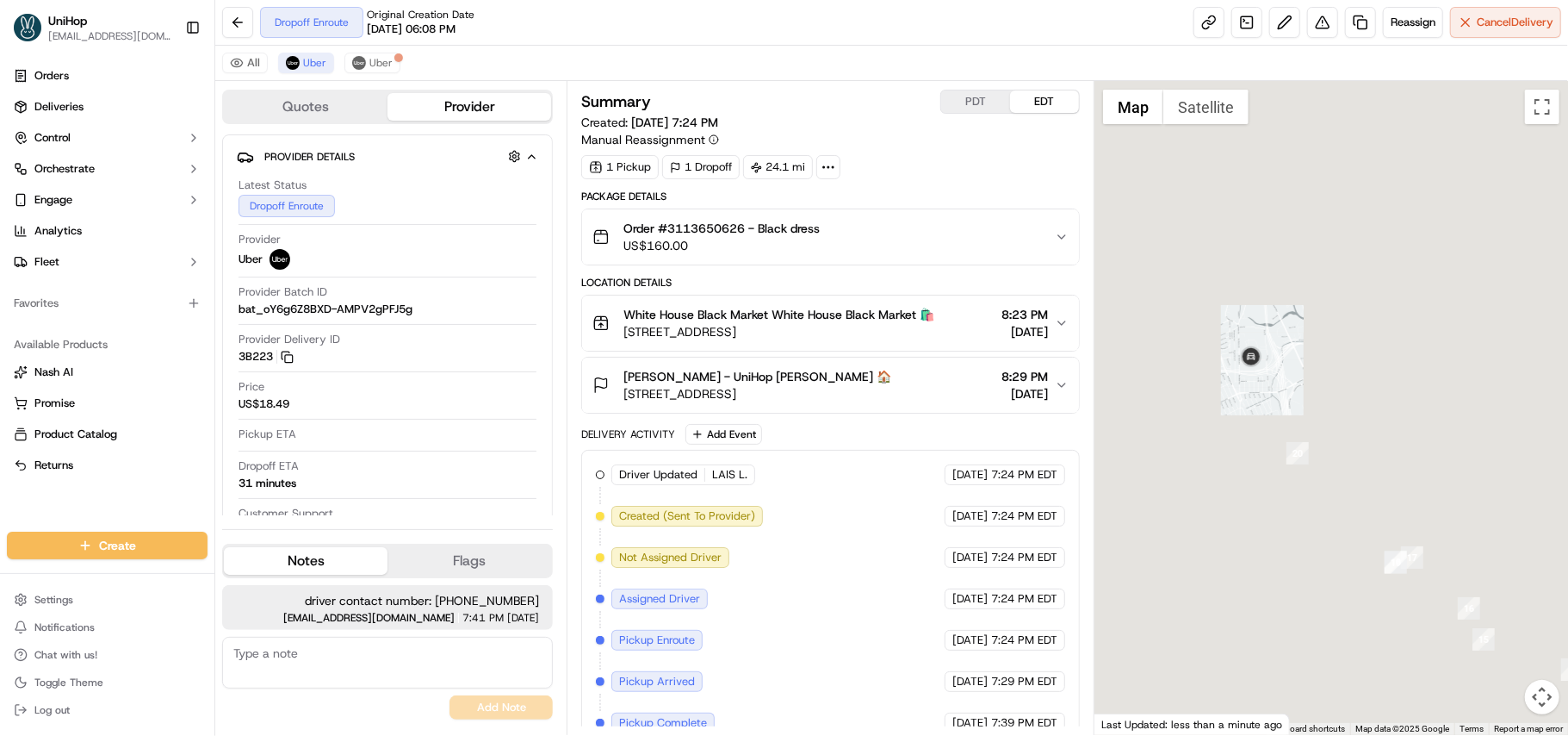
drag, startPoint x: 1351, startPoint y: 494, endPoint x: 1268, endPoint y: 446, distance: 95.9
click at [1272, 449] on div at bounding box center [1331, 408] width 474 height 654
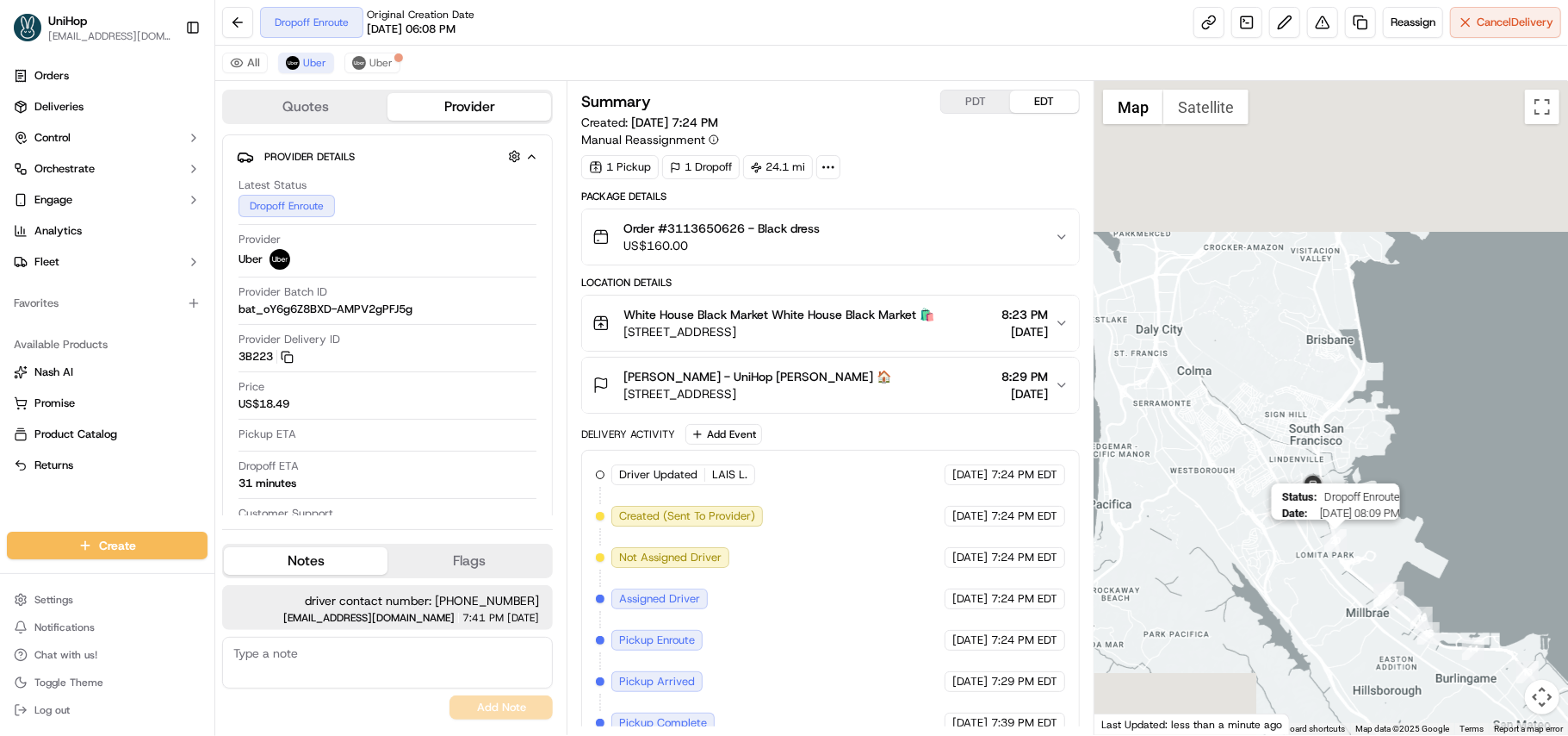
drag, startPoint x: 1267, startPoint y: 438, endPoint x: 1324, endPoint y: 543, distance: 119.5
click at [1324, 543] on div "Status : Dropoff Enroute Date : 10/15/2025 08:09 PM" at bounding box center [1331, 408] width 474 height 654
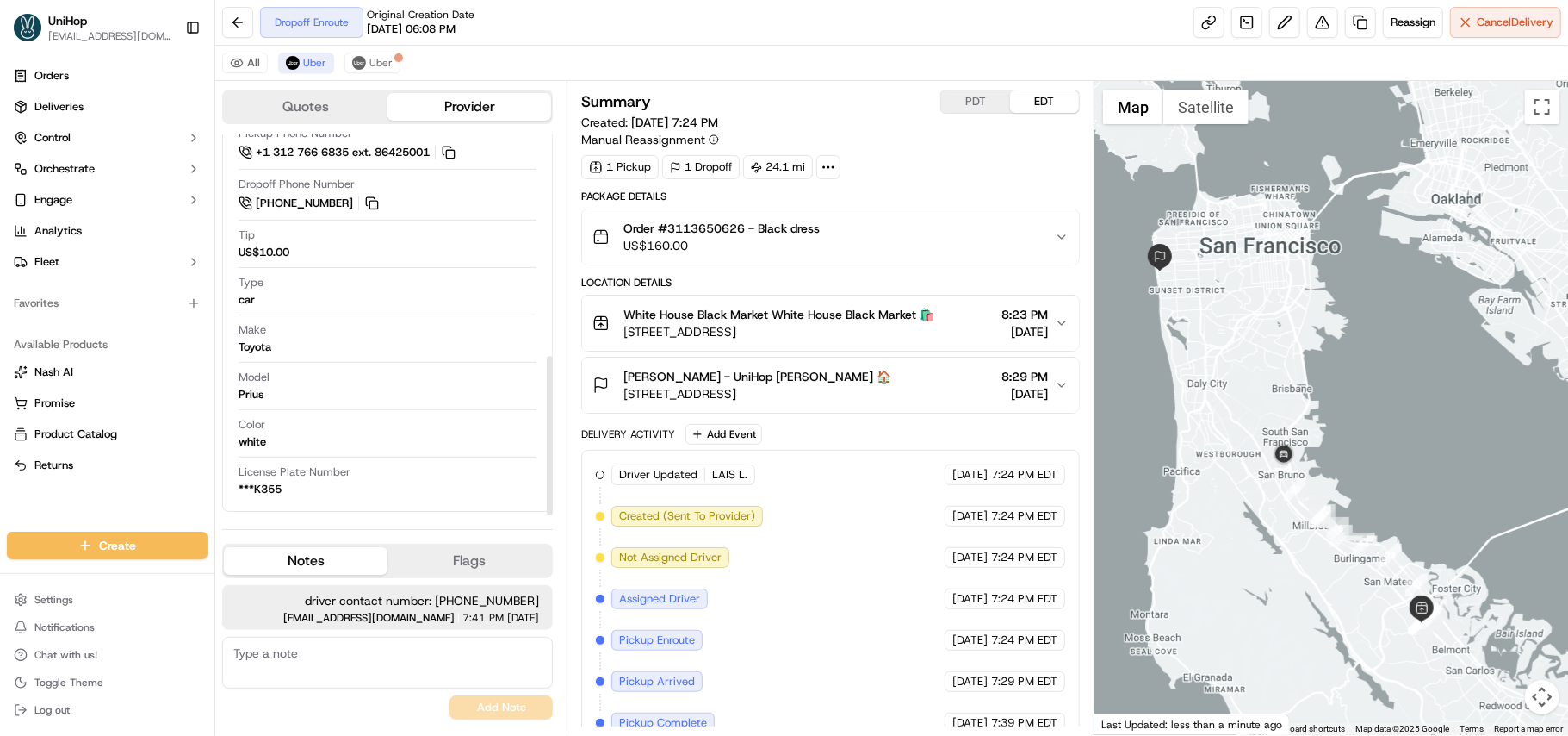
scroll to position [529, 0]
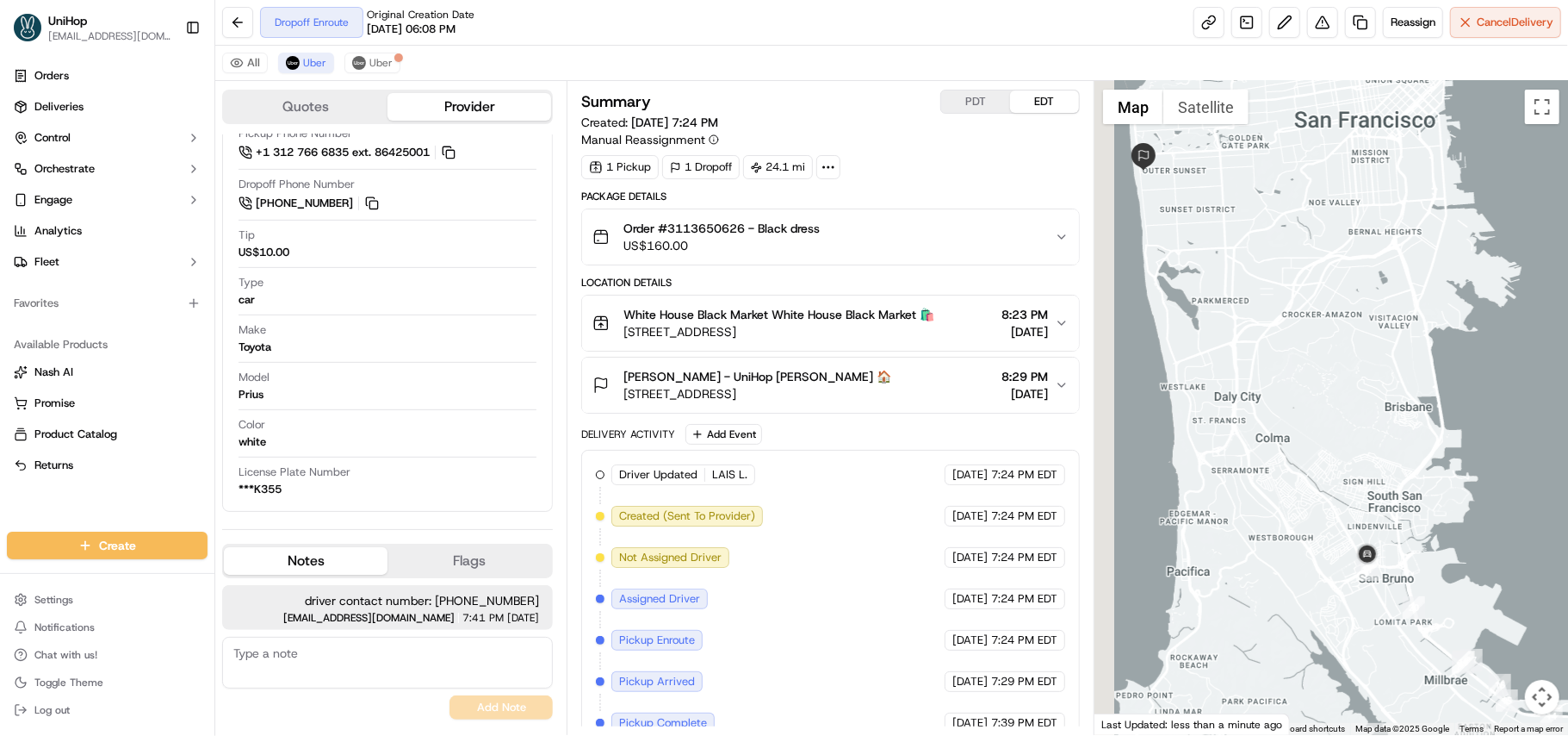
drag, startPoint x: 1279, startPoint y: 309, endPoint x: 1314, endPoint y: 428, distance: 124.0
click at [1314, 428] on div at bounding box center [1331, 408] width 474 height 654
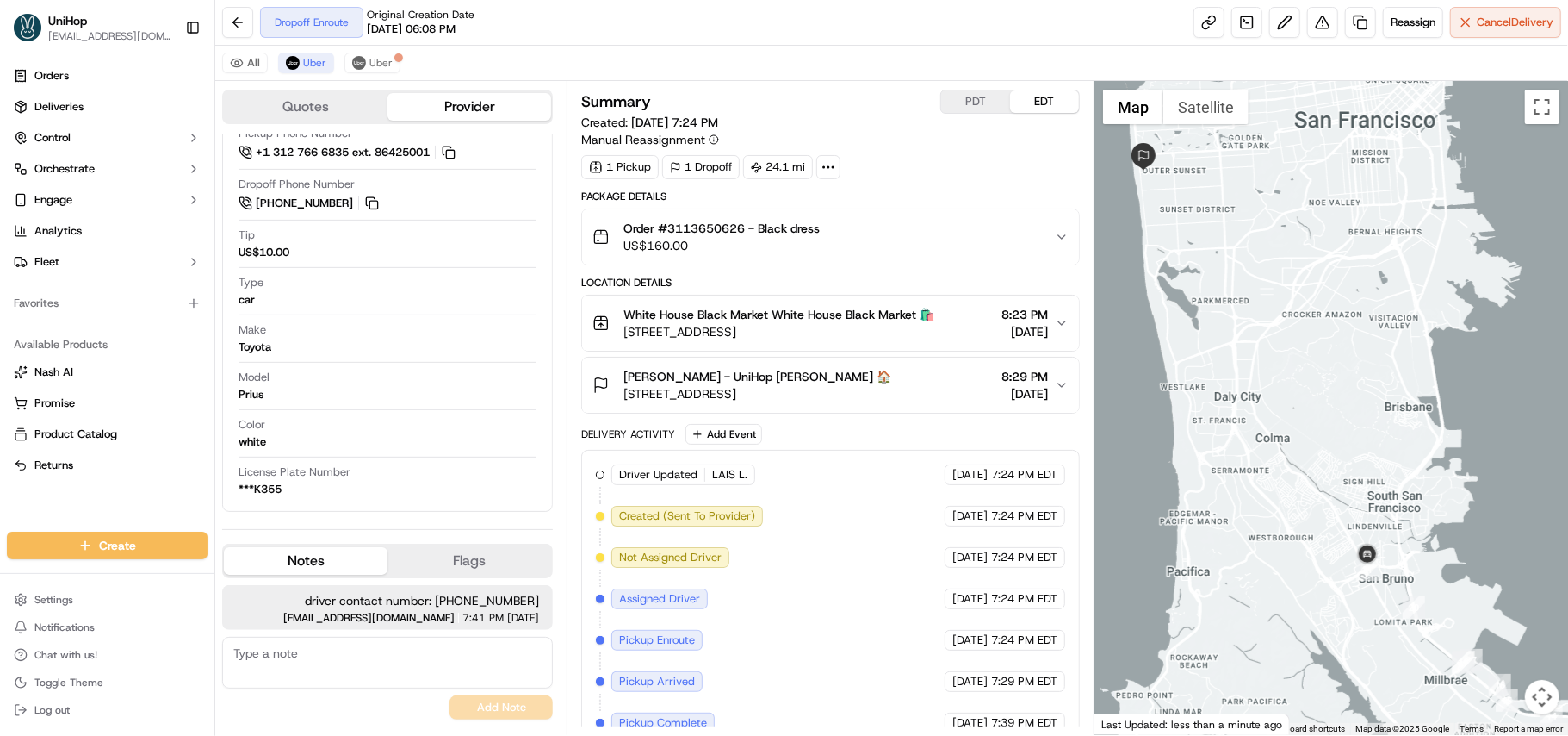
click at [355, 666] on textarea at bounding box center [388, 662] width 331 height 51
type textarea "WLH"
click at [522, 691] on div "WLH No results found Add Note" at bounding box center [388, 678] width 331 height 83
click at [524, 700] on button "Add Note" at bounding box center [501, 707] width 103 height 24
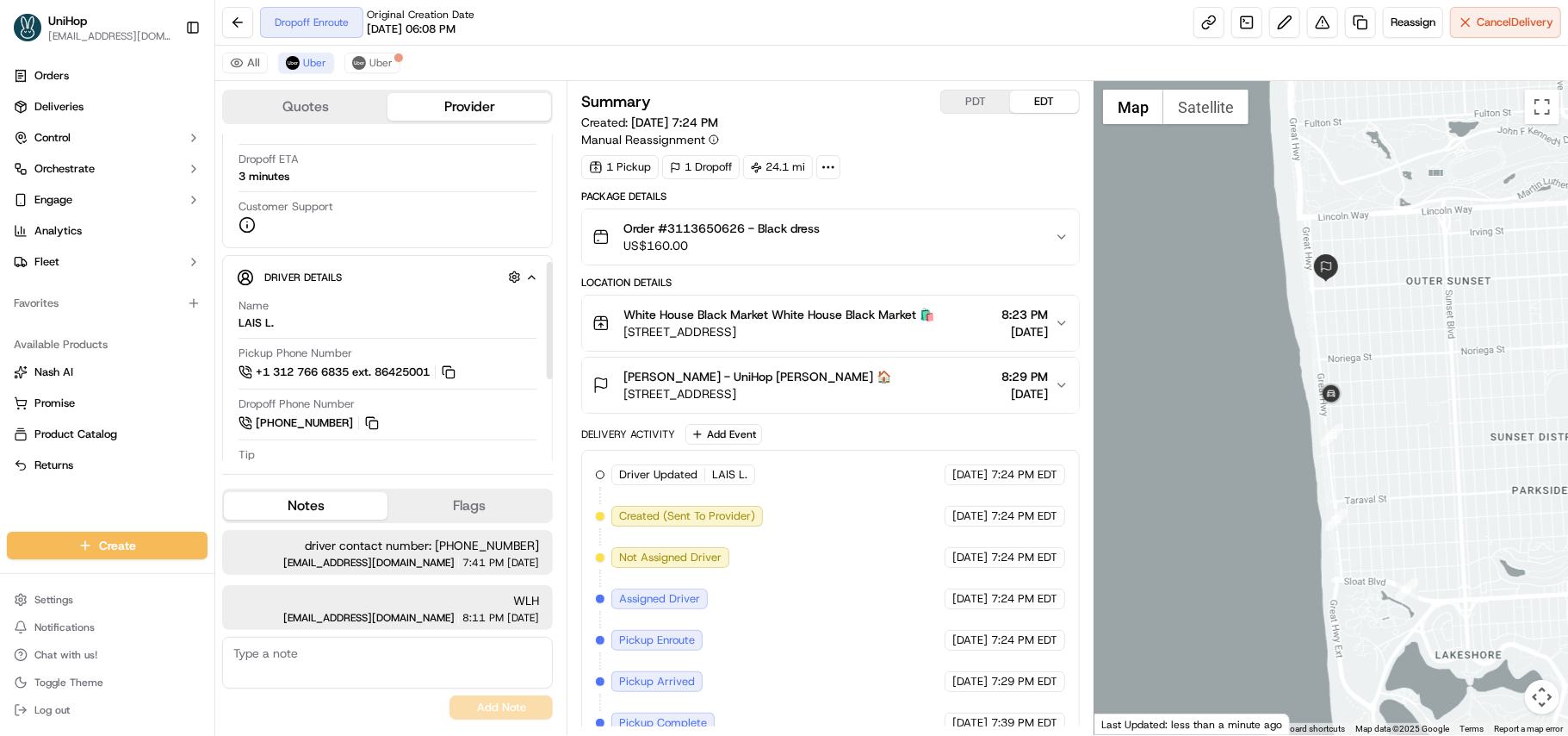
scroll to position [300, 0]
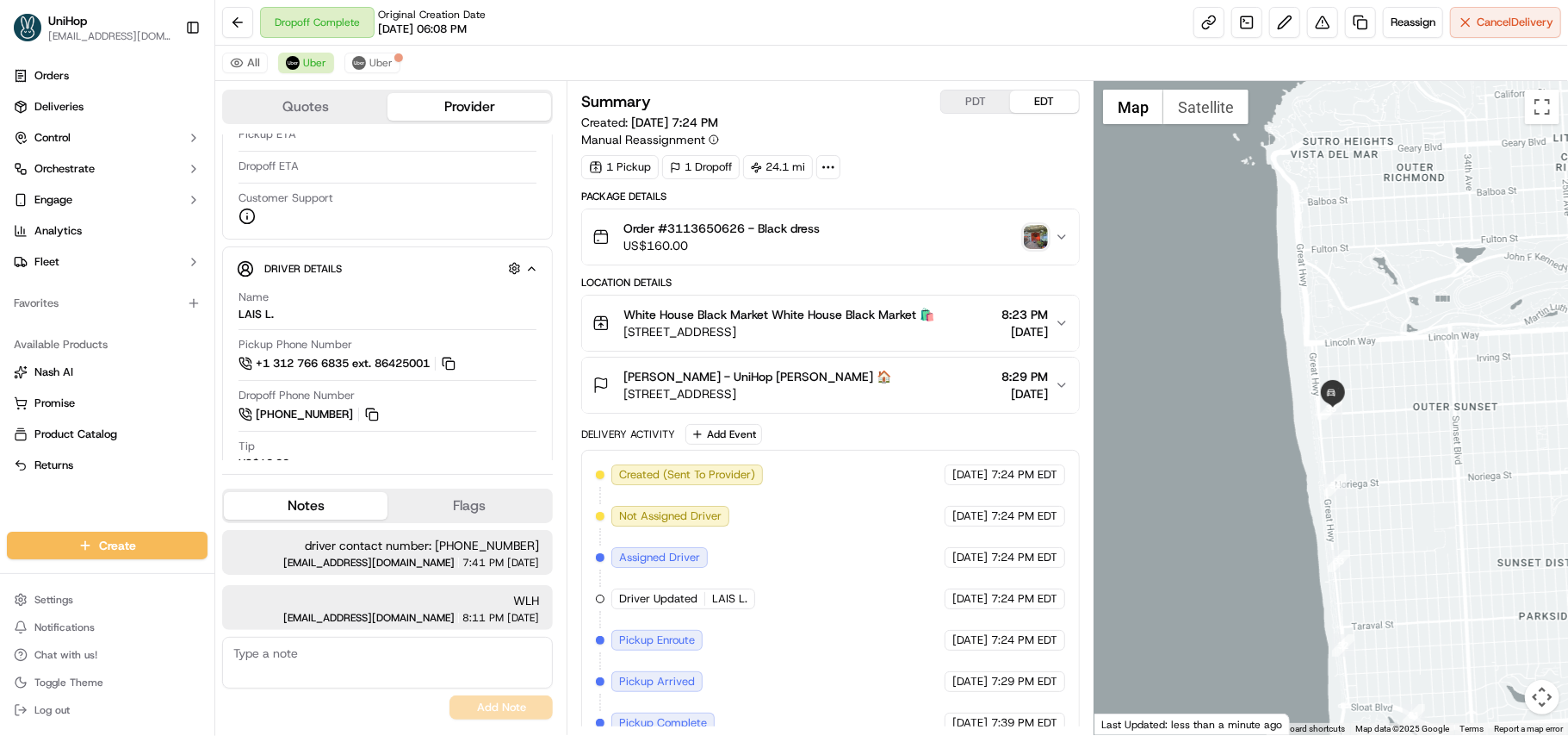
click at [1028, 238] on img "button" at bounding box center [1035, 237] width 24 height 24
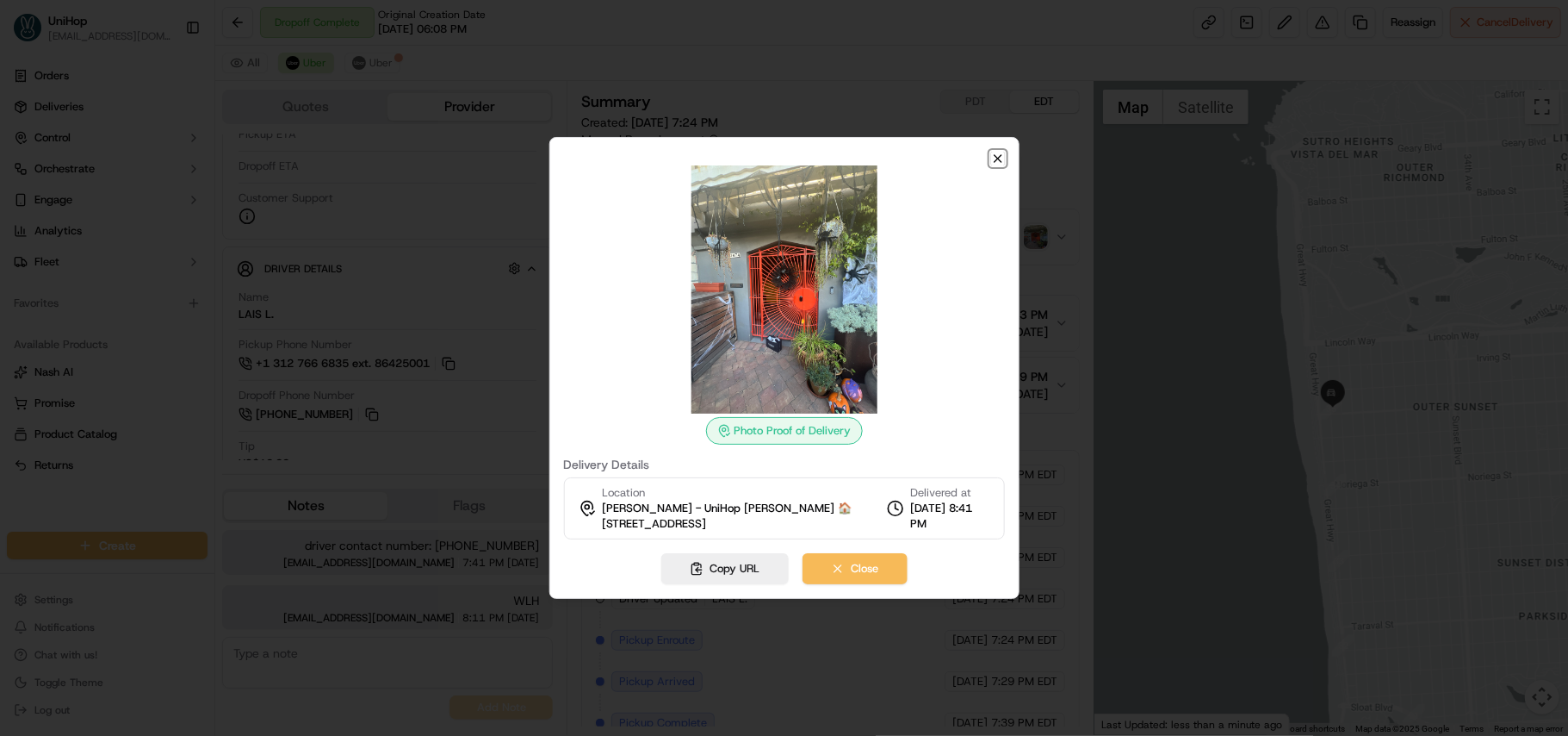
click at [992, 159] on icon "button" at bounding box center [998, 159] width 14 height 14
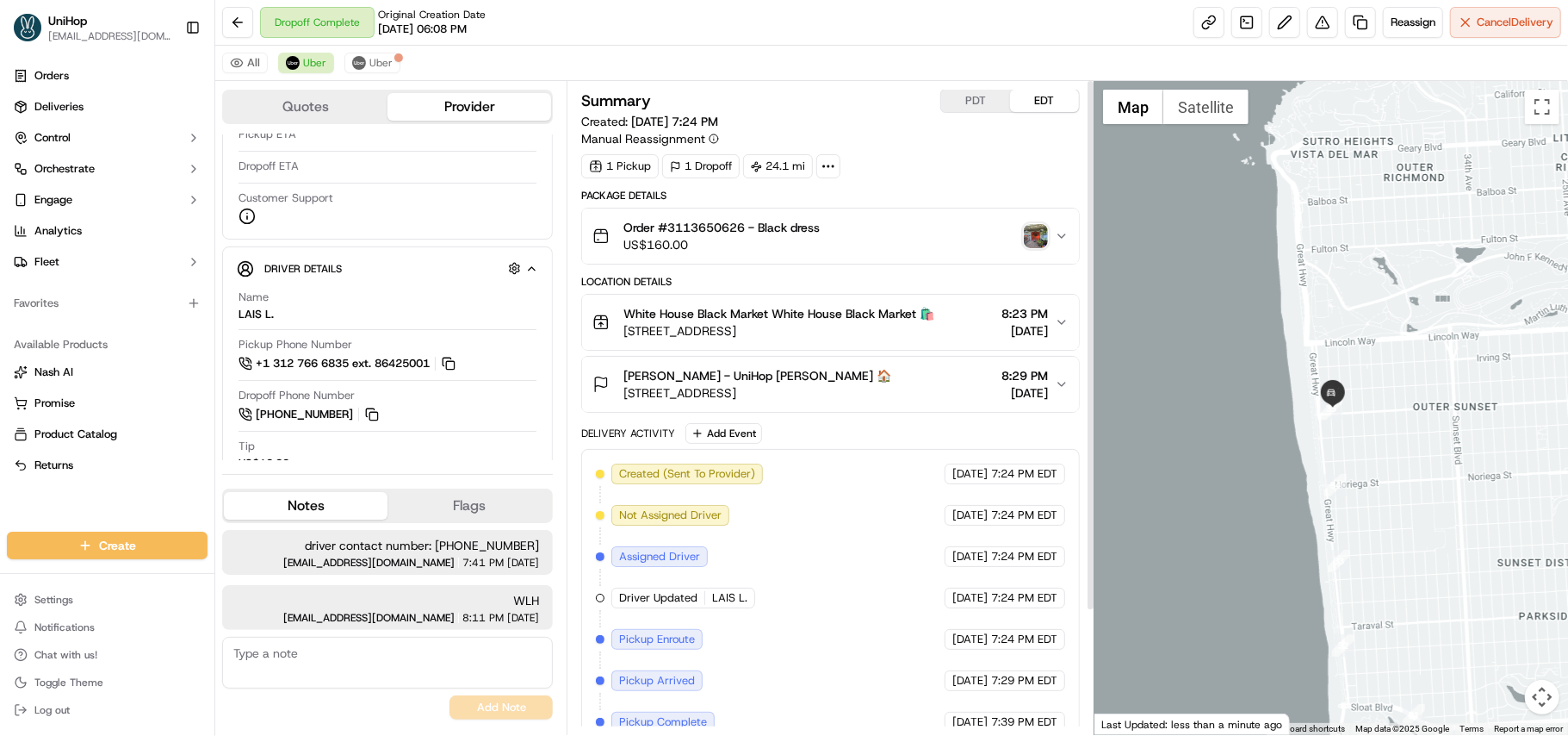
scroll to position [0, 0]
click at [1033, 242] on img "button" at bounding box center [1035, 237] width 24 height 24
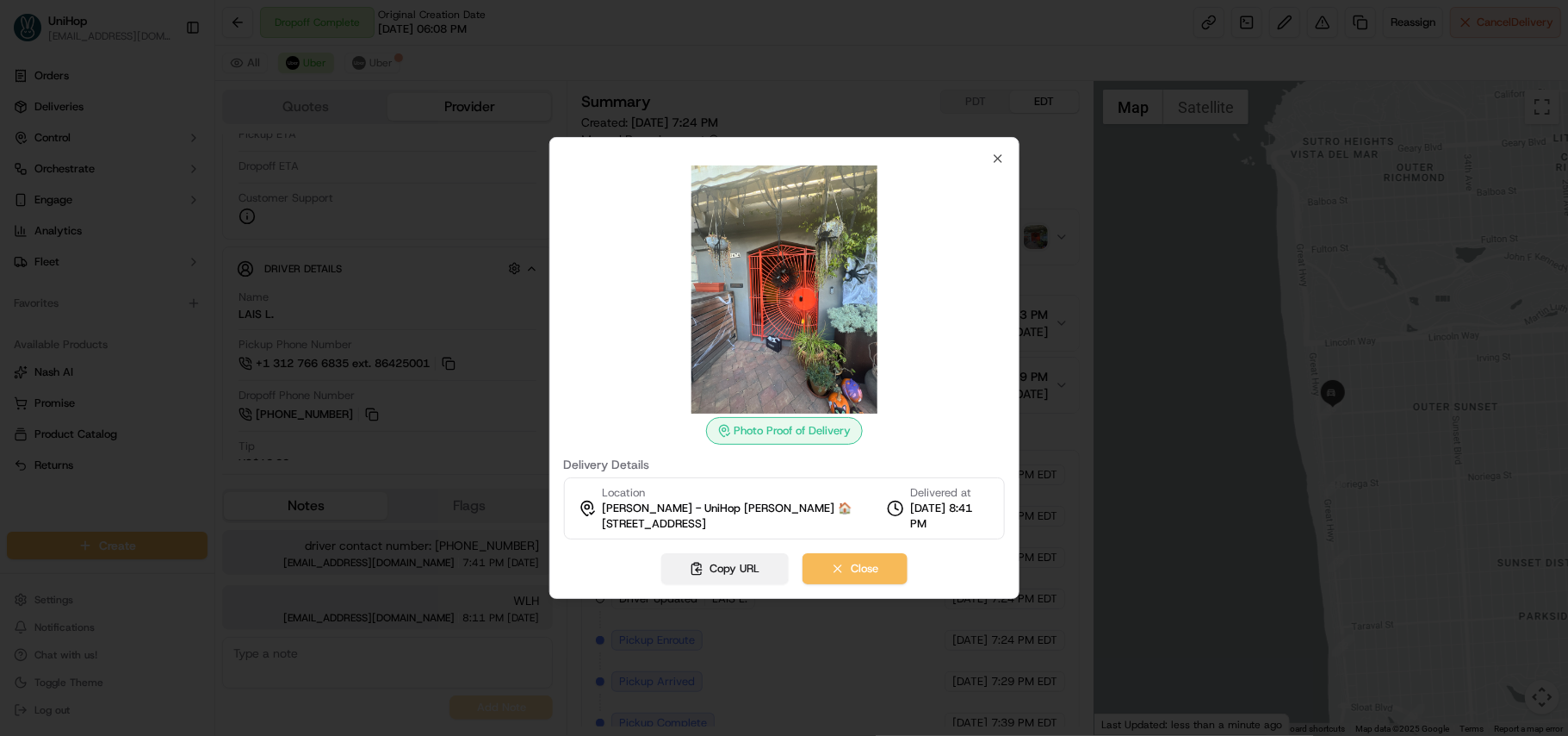
click at [713, 565] on button "Copy URL" at bounding box center [724, 569] width 128 height 31
click at [1003, 160] on icon "button" at bounding box center [998, 159] width 14 height 14
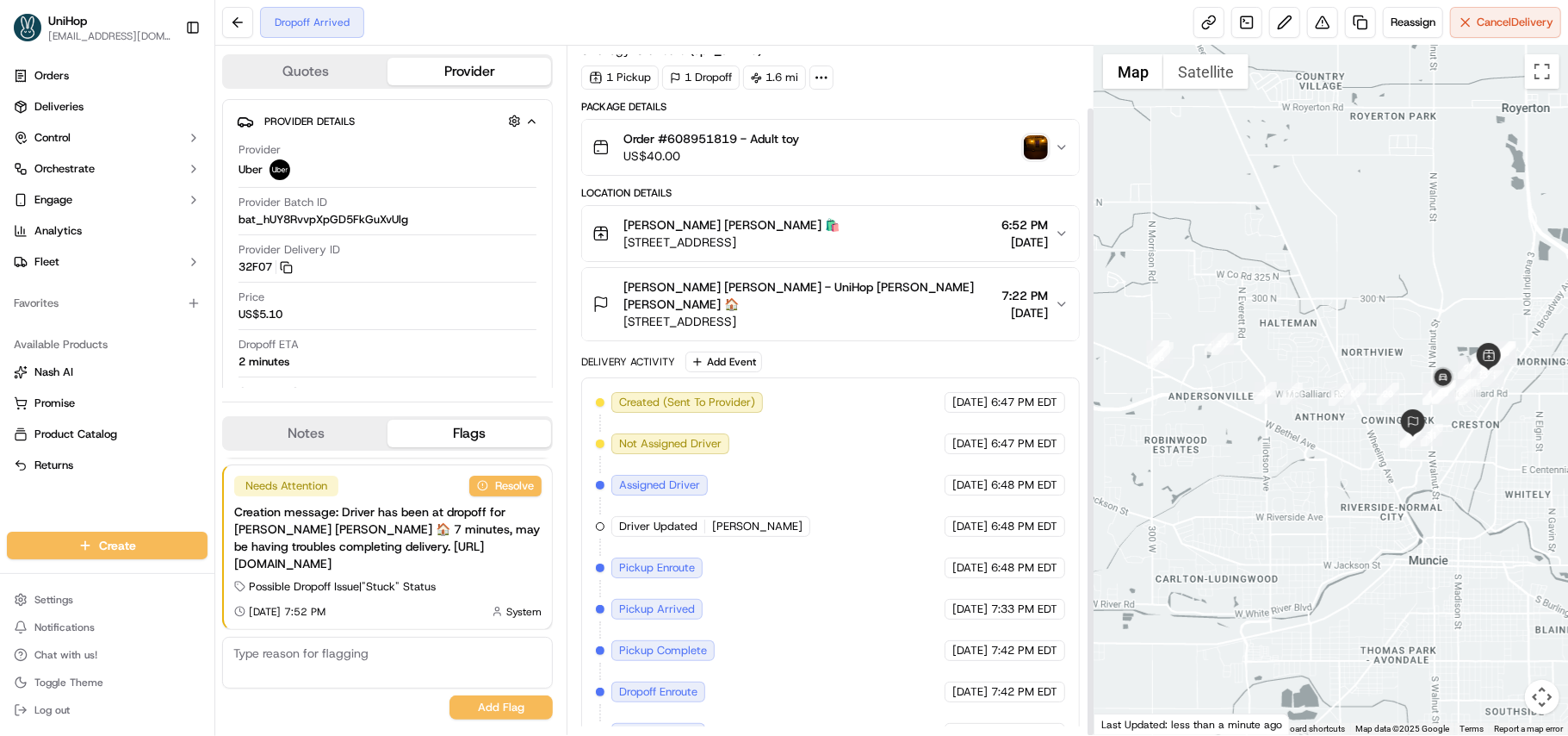
scroll to position [67, 0]
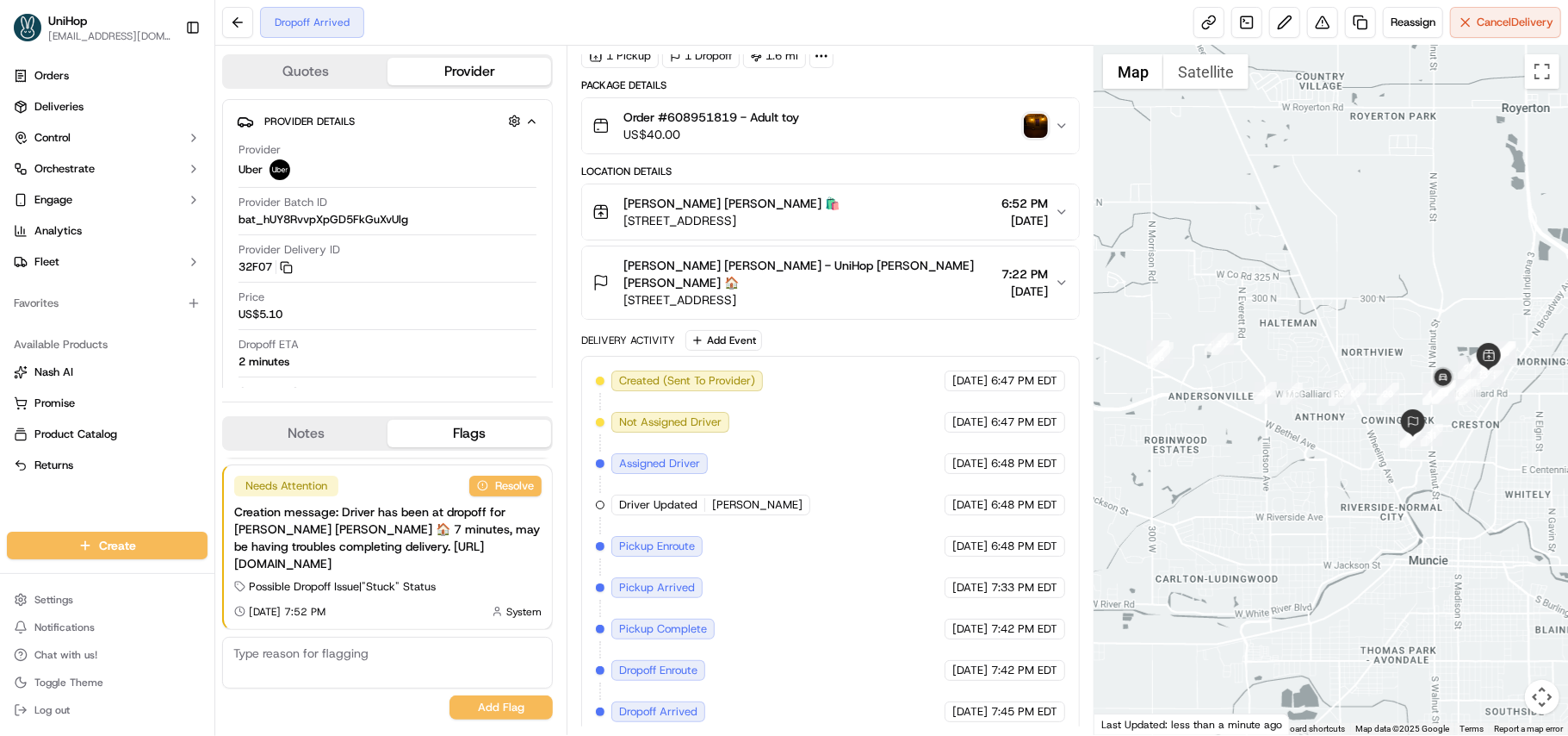
click at [1038, 126] on img "button" at bounding box center [1035, 126] width 24 height 24
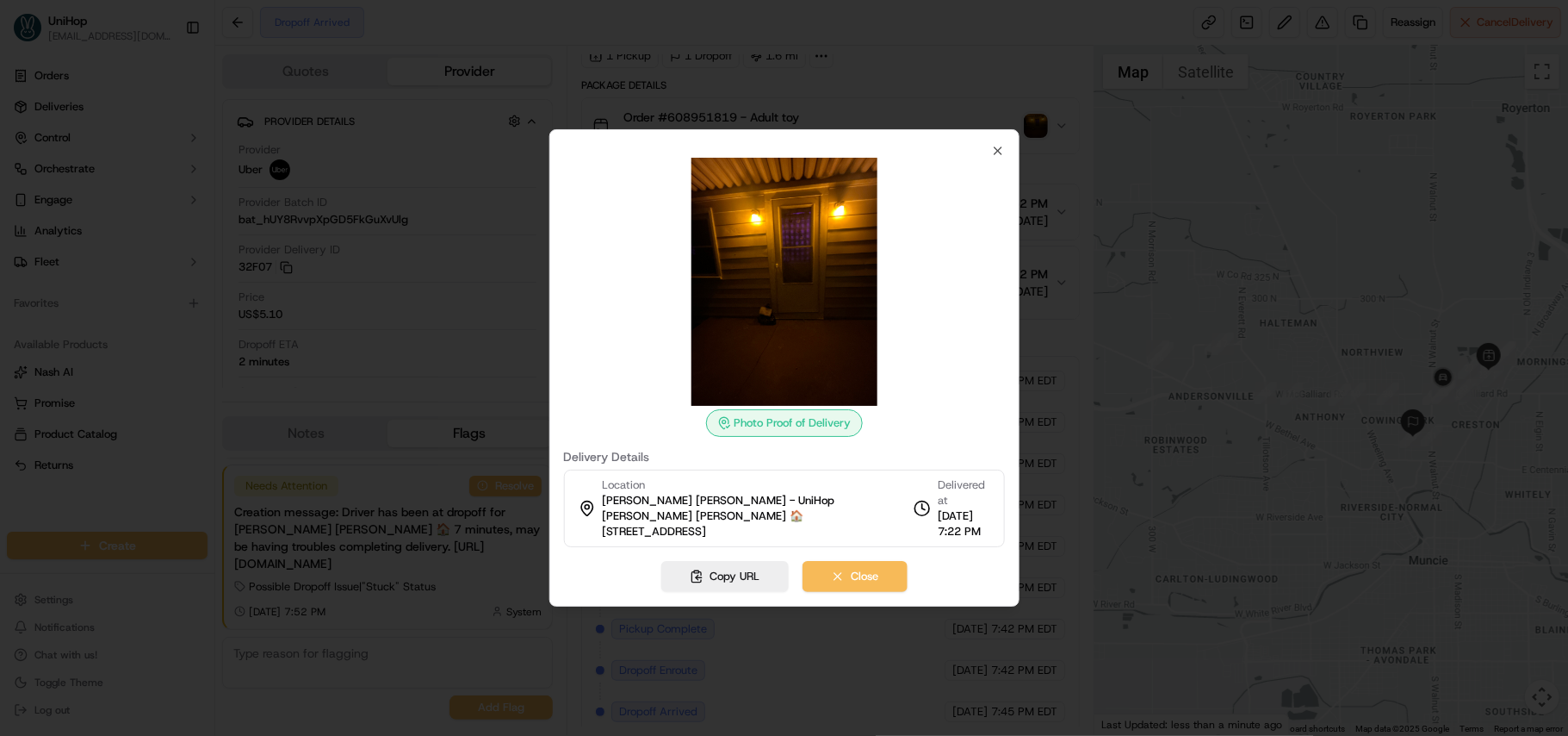
scroll to position [0, 0]
click at [704, 569] on button "Copy URL" at bounding box center [724, 576] width 128 height 31
click at [993, 152] on icon "button" at bounding box center [998, 151] width 14 height 14
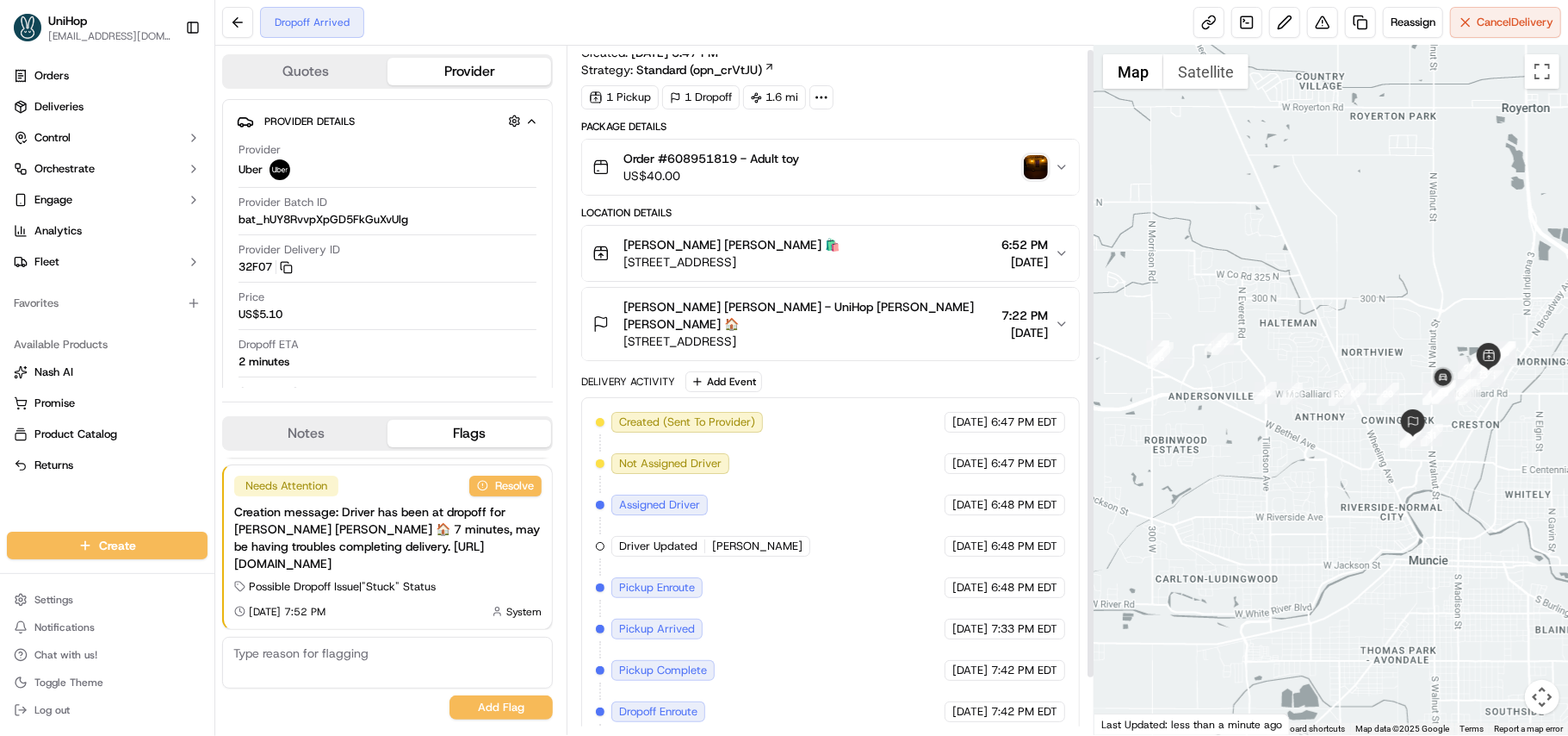
scroll to position [67, 0]
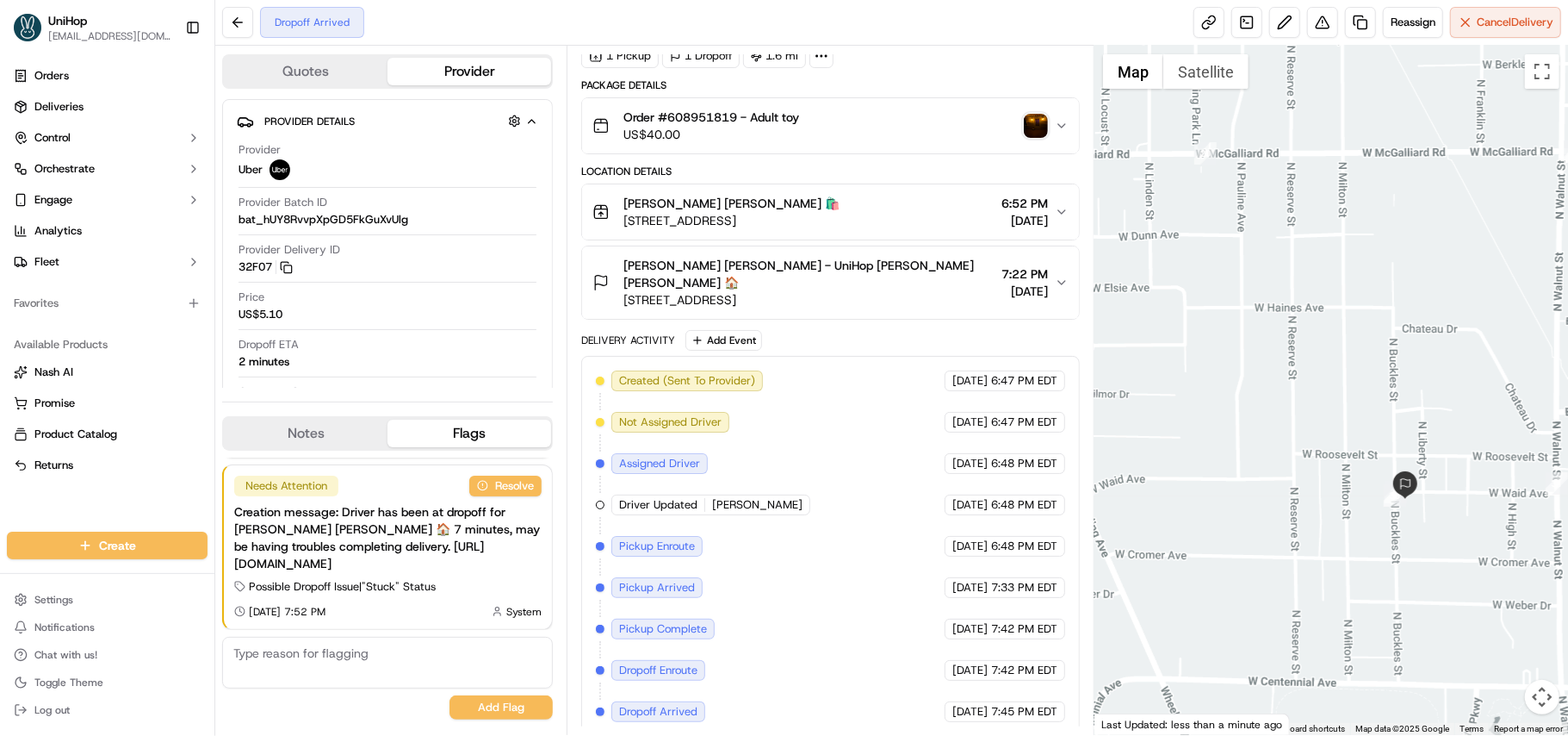
drag, startPoint x: 1389, startPoint y: 516, endPoint x: 1423, endPoint y: 412, distance: 109.4
click at [1423, 412] on div at bounding box center [1331, 390] width 474 height 690
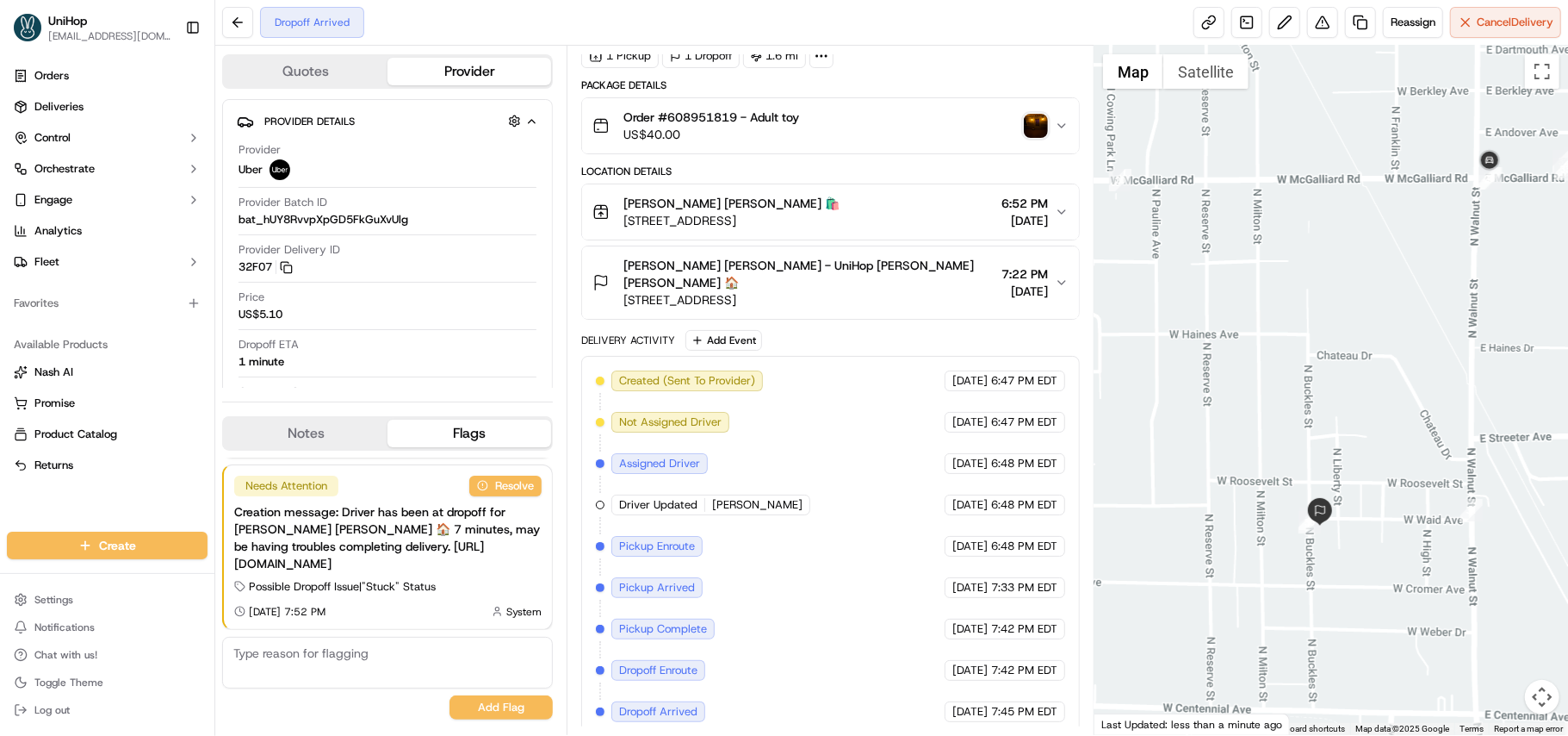
drag, startPoint x: 1245, startPoint y: 562, endPoint x: 1457, endPoint y: 258, distance: 370.6
click at [1457, 260] on div at bounding box center [1331, 390] width 474 height 690
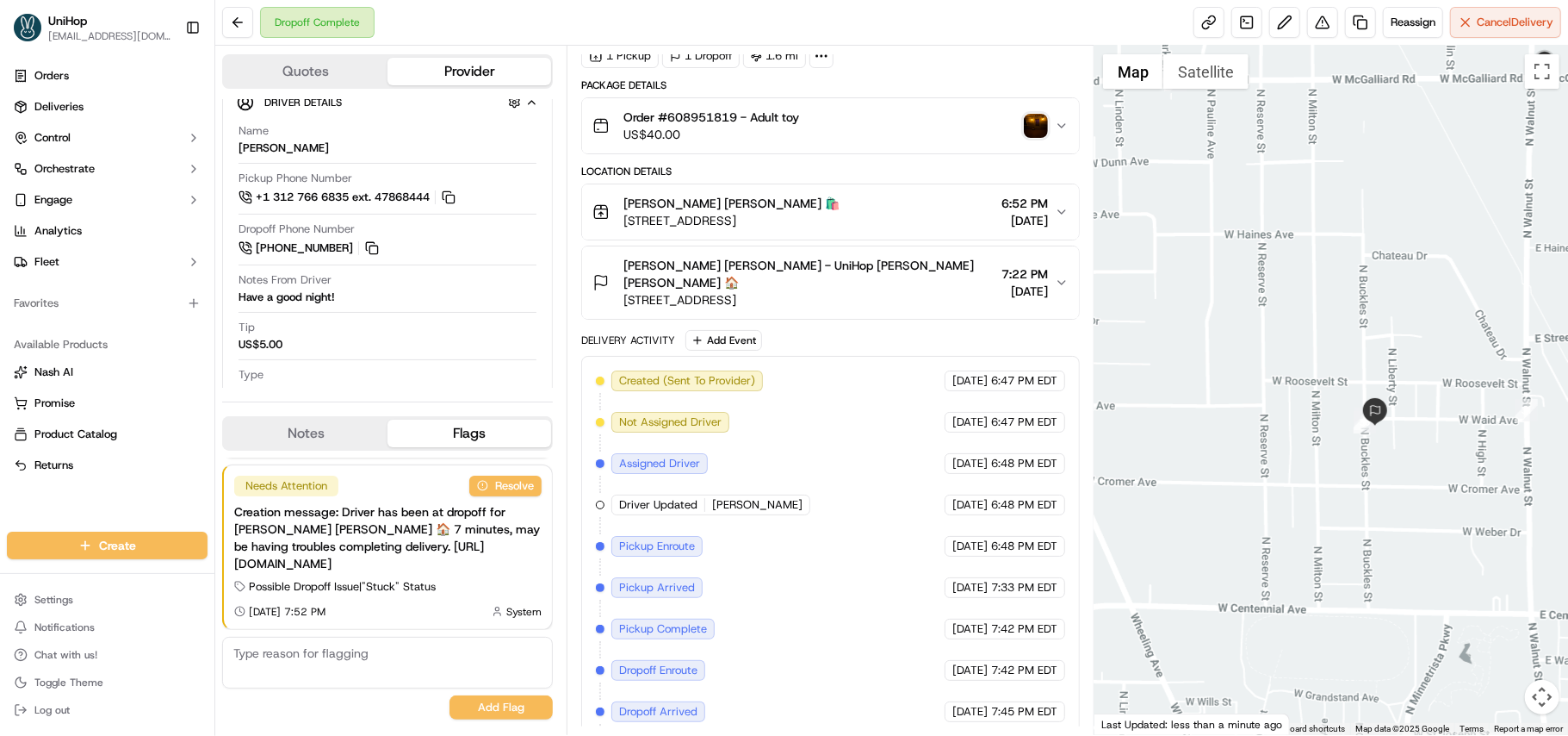
scroll to position [329, 0]
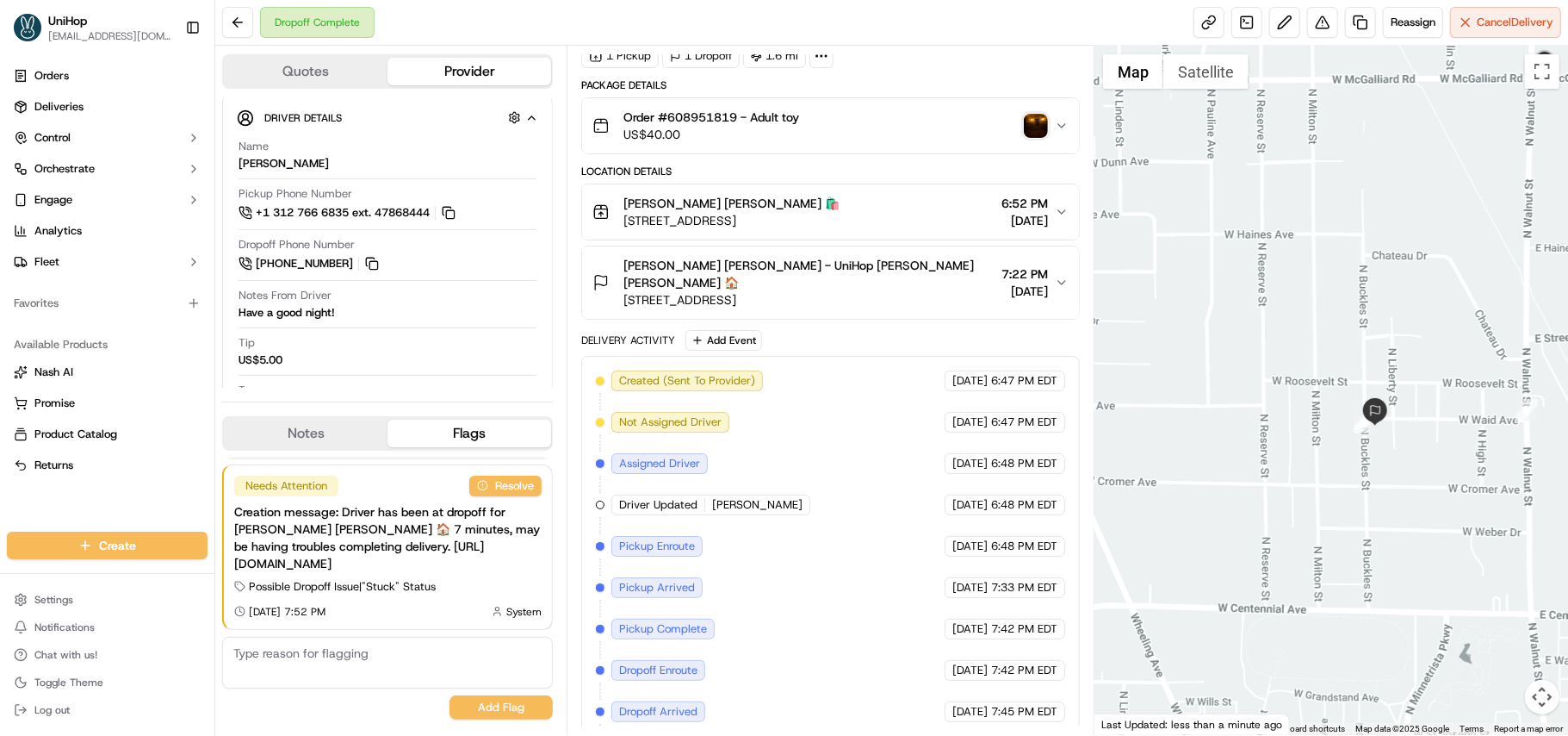
click at [1035, 124] on img "button" at bounding box center [1035, 126] width 24 height 24
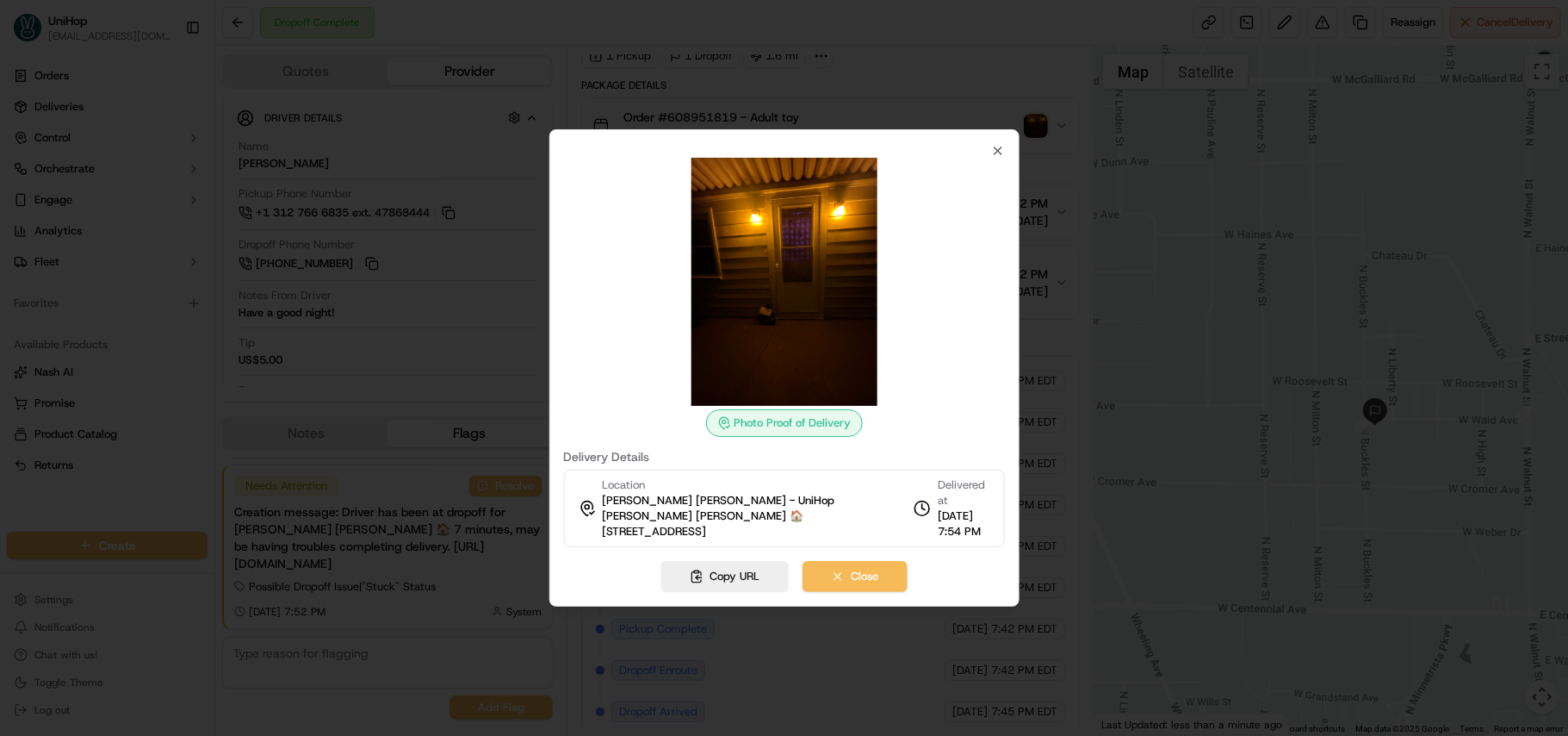
click at [328, 427] on div at bounding box center [784, 368] width 1568 height 736
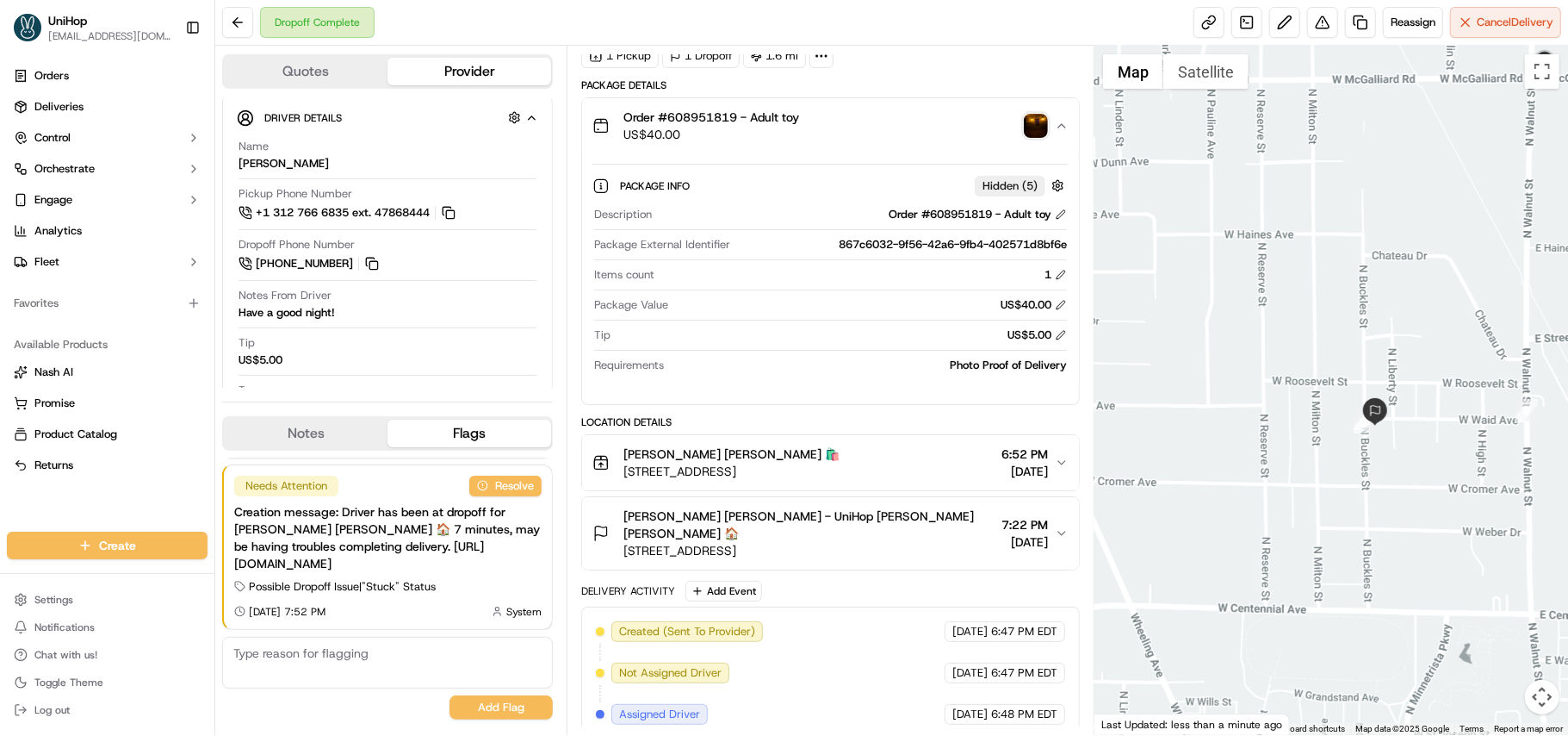
click at [328, 427] on button "Notes" at bounding box center [305, 433] width 163 height 28
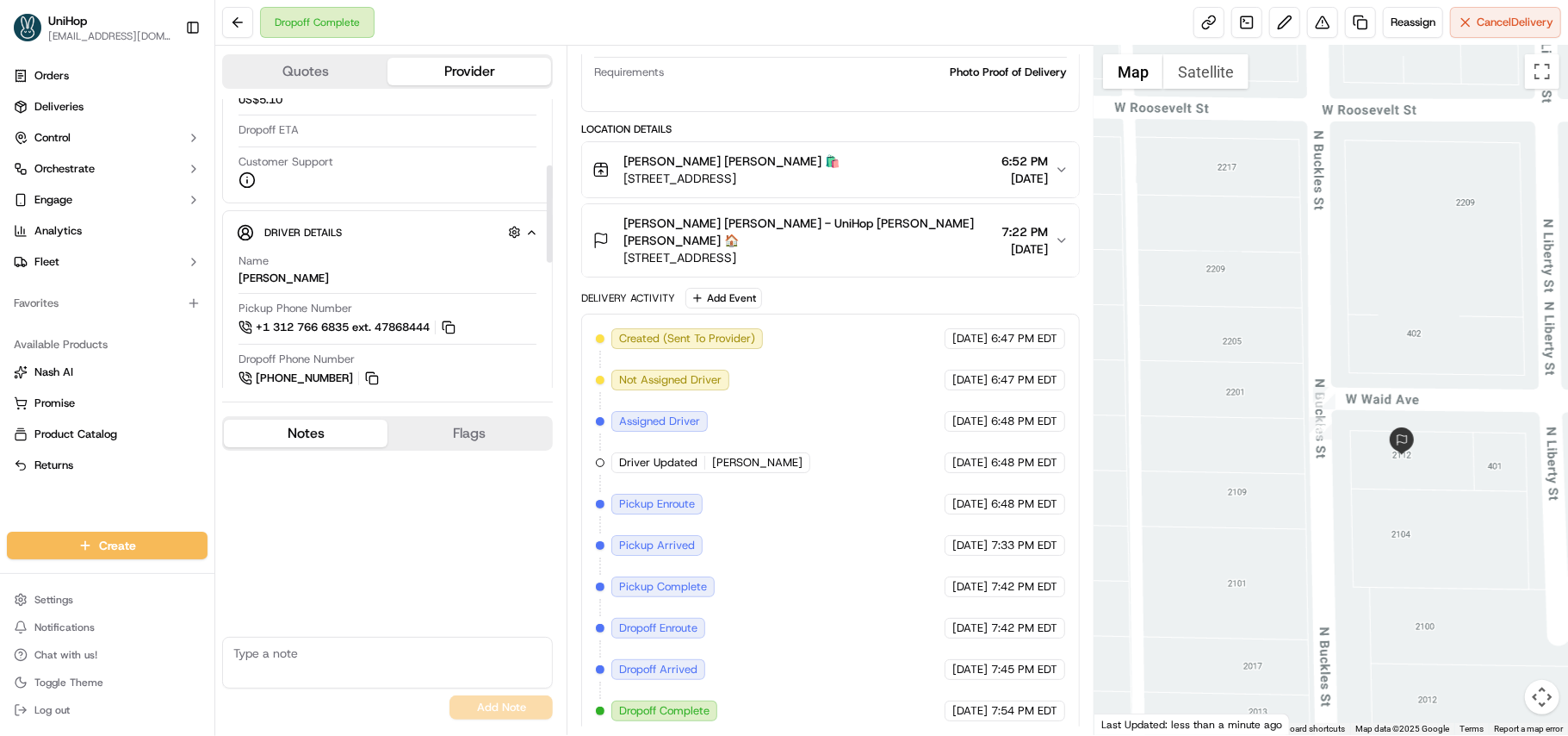
scroll to position [100, 0]
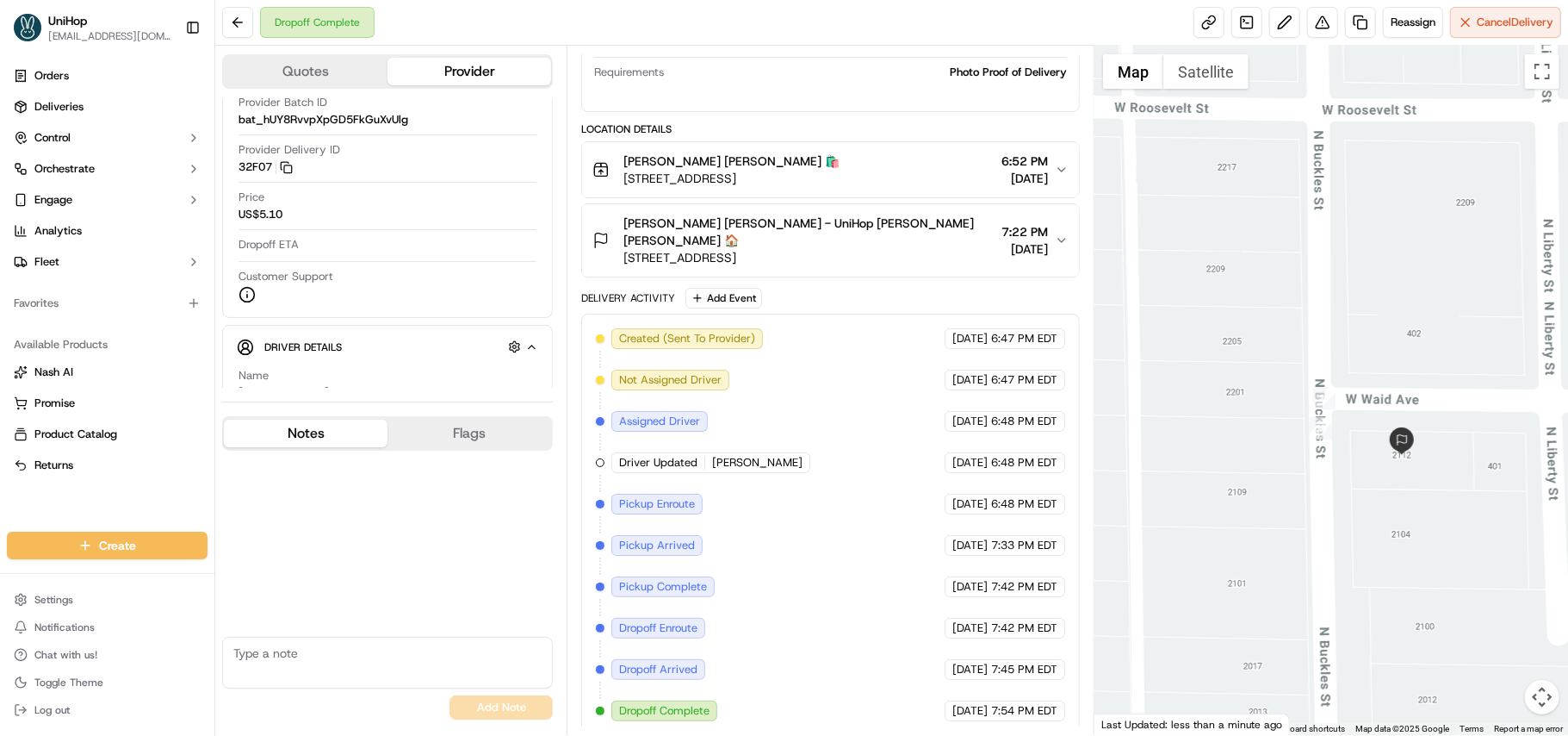
click at [1062, 169] on icon "button" at bounding box center [1061, 169] width 14 height 14
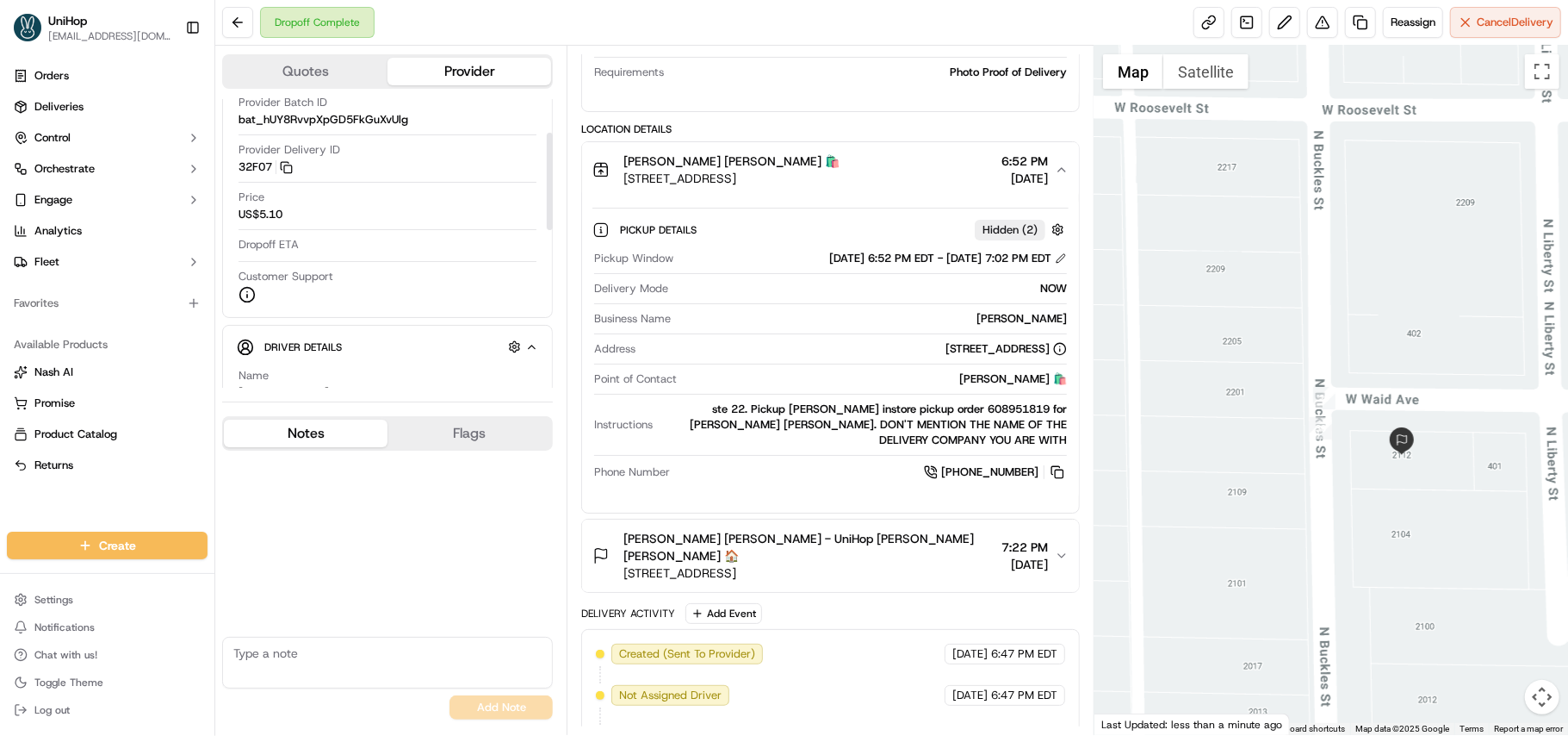
click at [549, 188] on div at bounding box center [550, 181] width 6 height 98
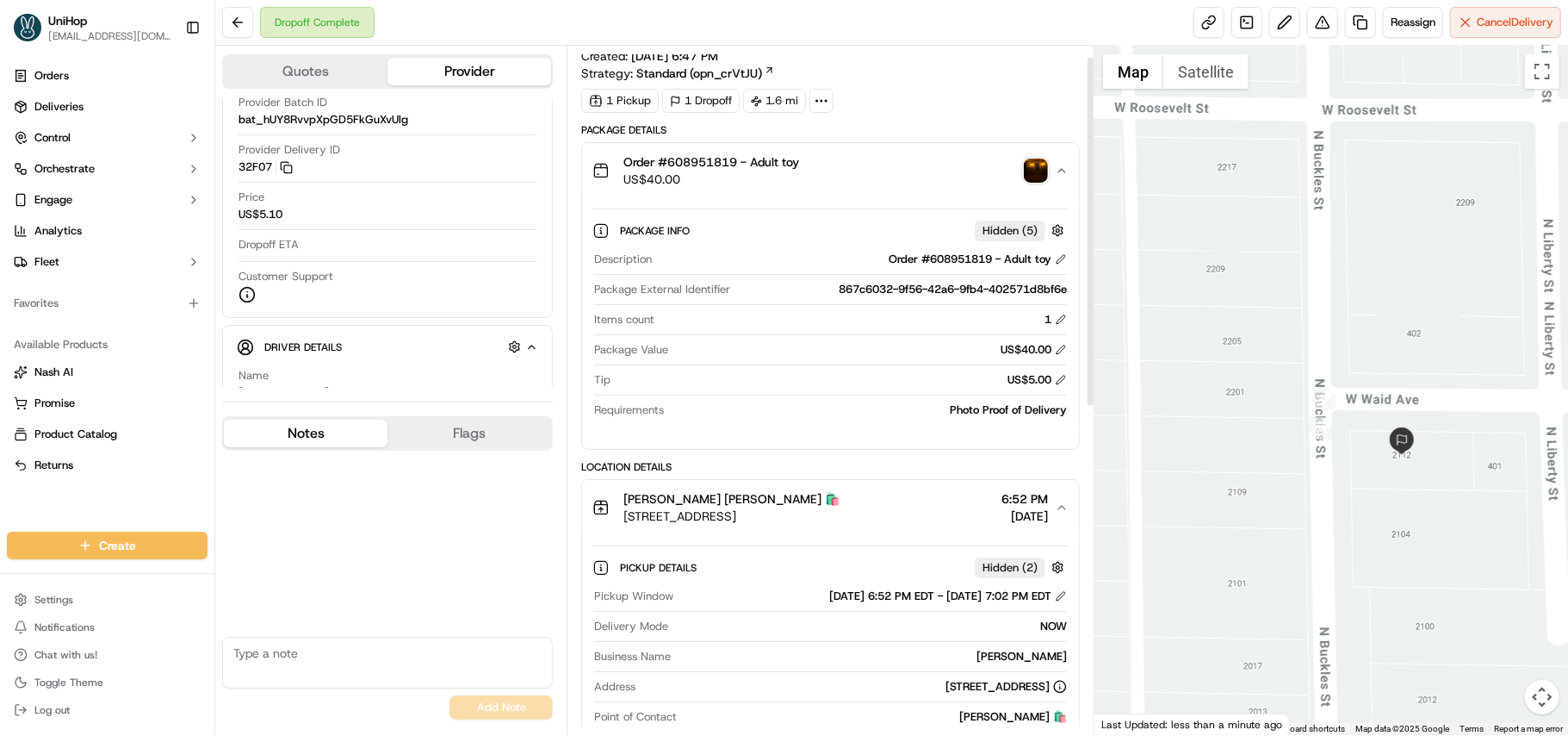
scroll to position [0, 0]
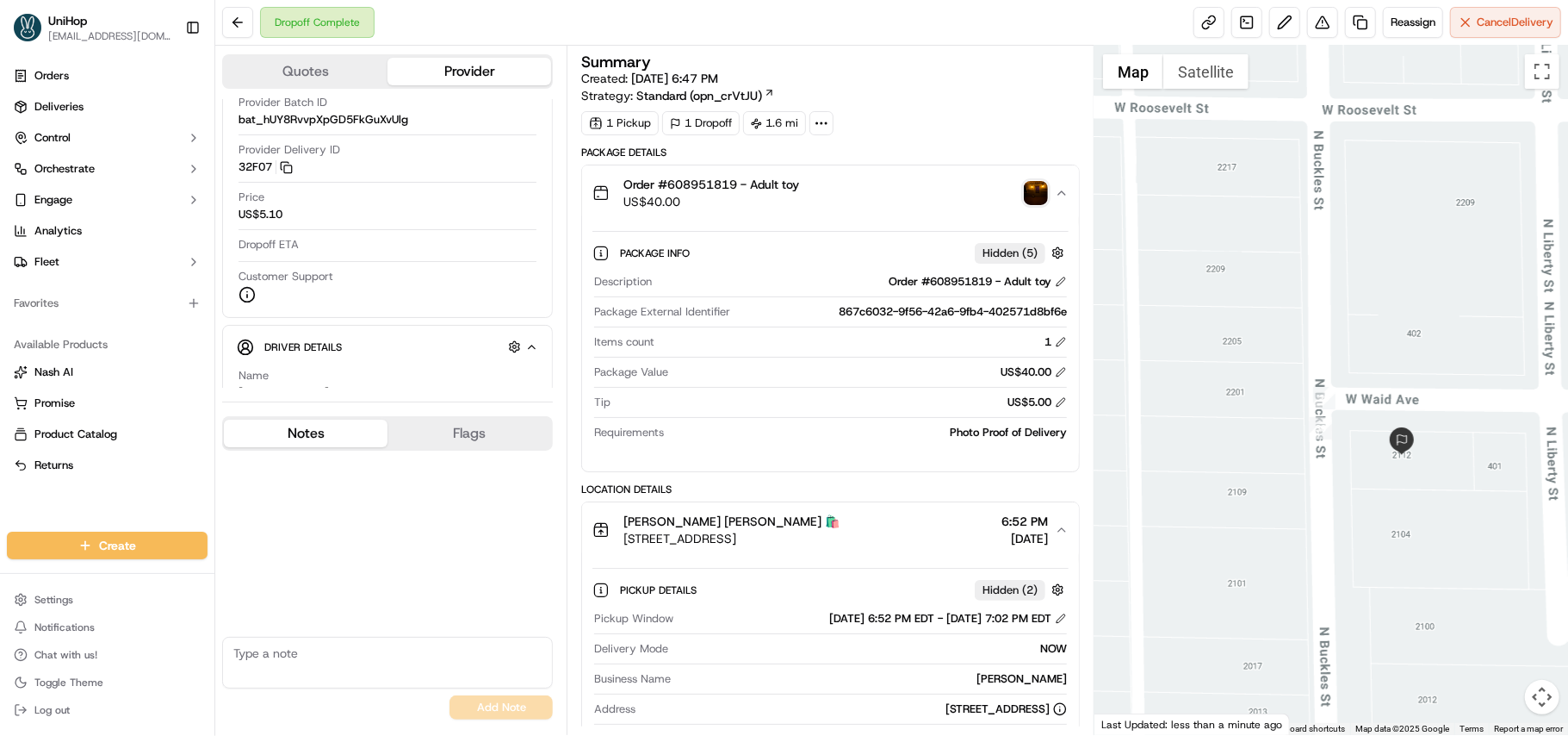
click at [1040, 193] on img "button" at bounding box center [1035, 192] width 24 height 24
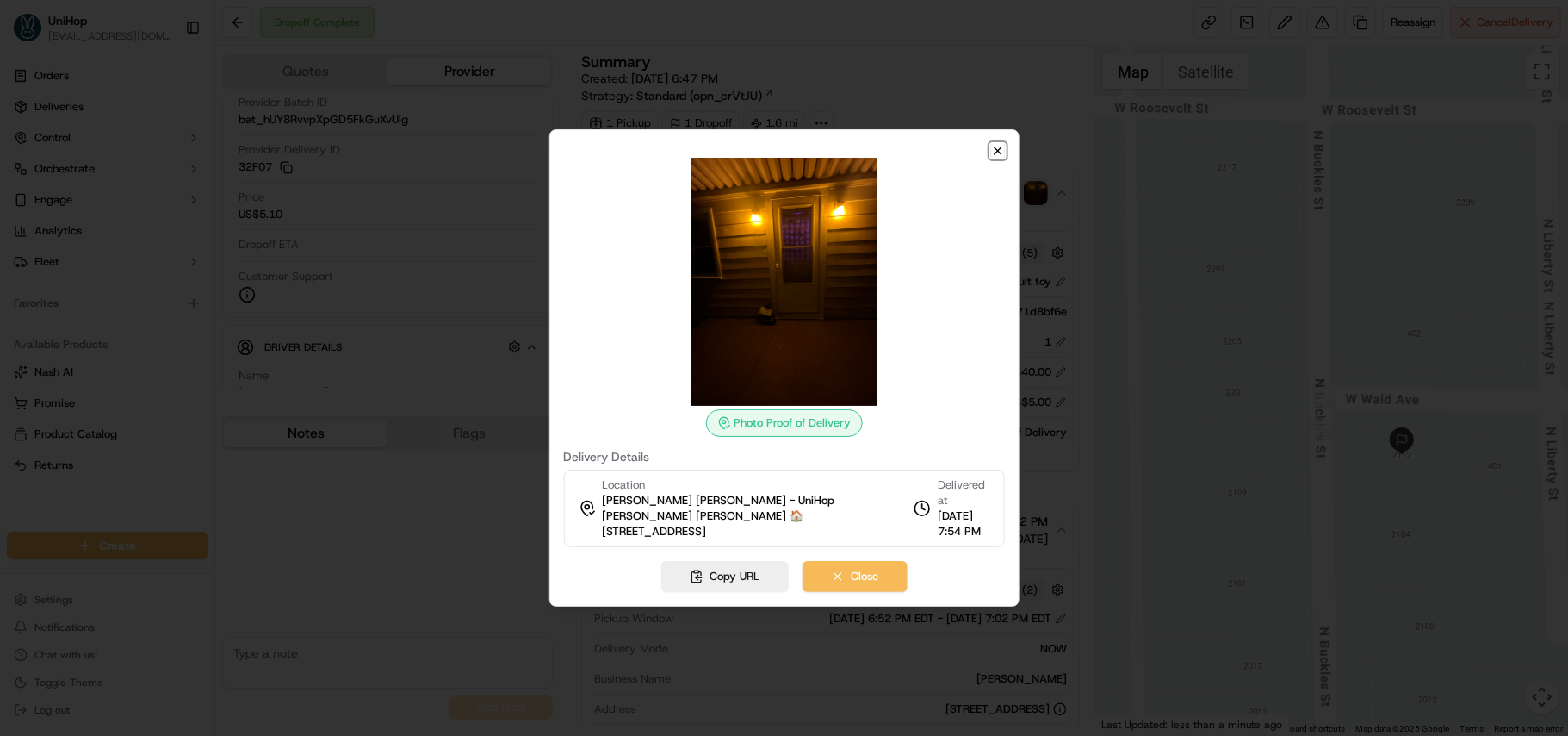
click at [997, 154] on icon "button" at bounding box center [998, 151] width 14 height 14
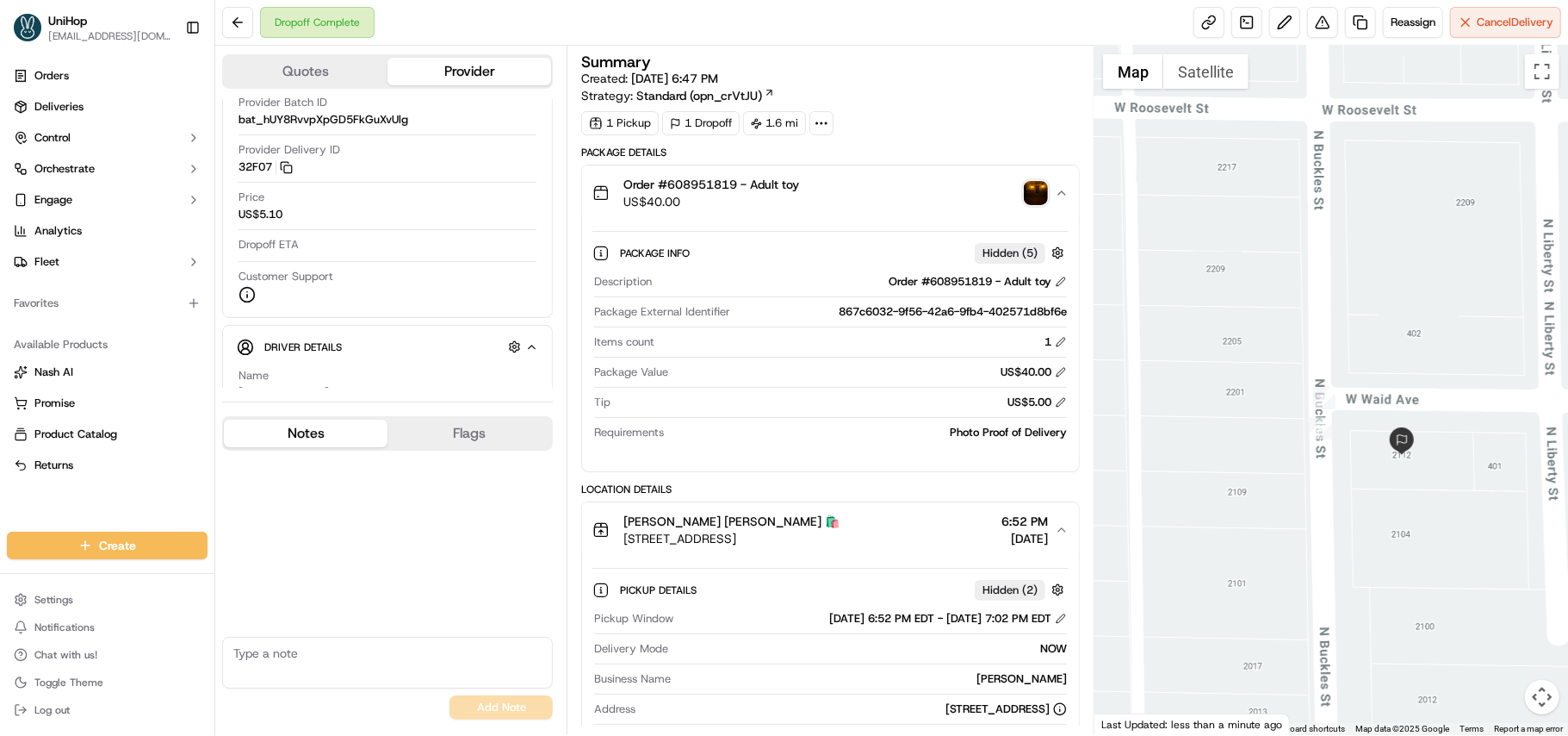
click at [365, 650] on textarea at bounding box center [388, 662] width 331 height 51
click at [307, 648] on textarea at bounding box center [388, 662] width 331 height 51
type textarea "Driver complied with the customer's instructions to leave the item at the front…"
click at [477, 711] on button "Add Note" at bounding box center [501, 707] width 103 height 24
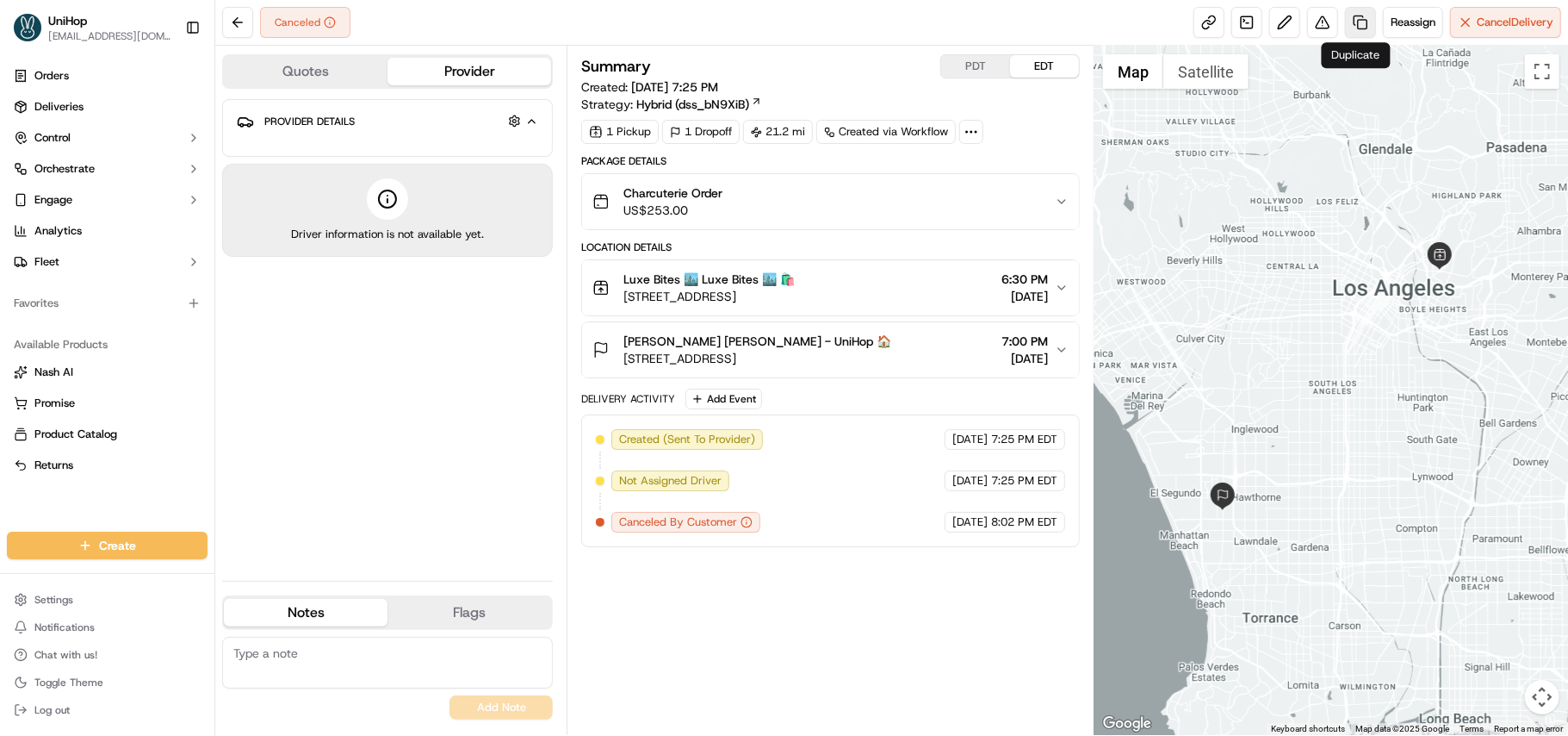
click at [1353, 18] on link at bounding box center [1360, 22] width 31 height 31
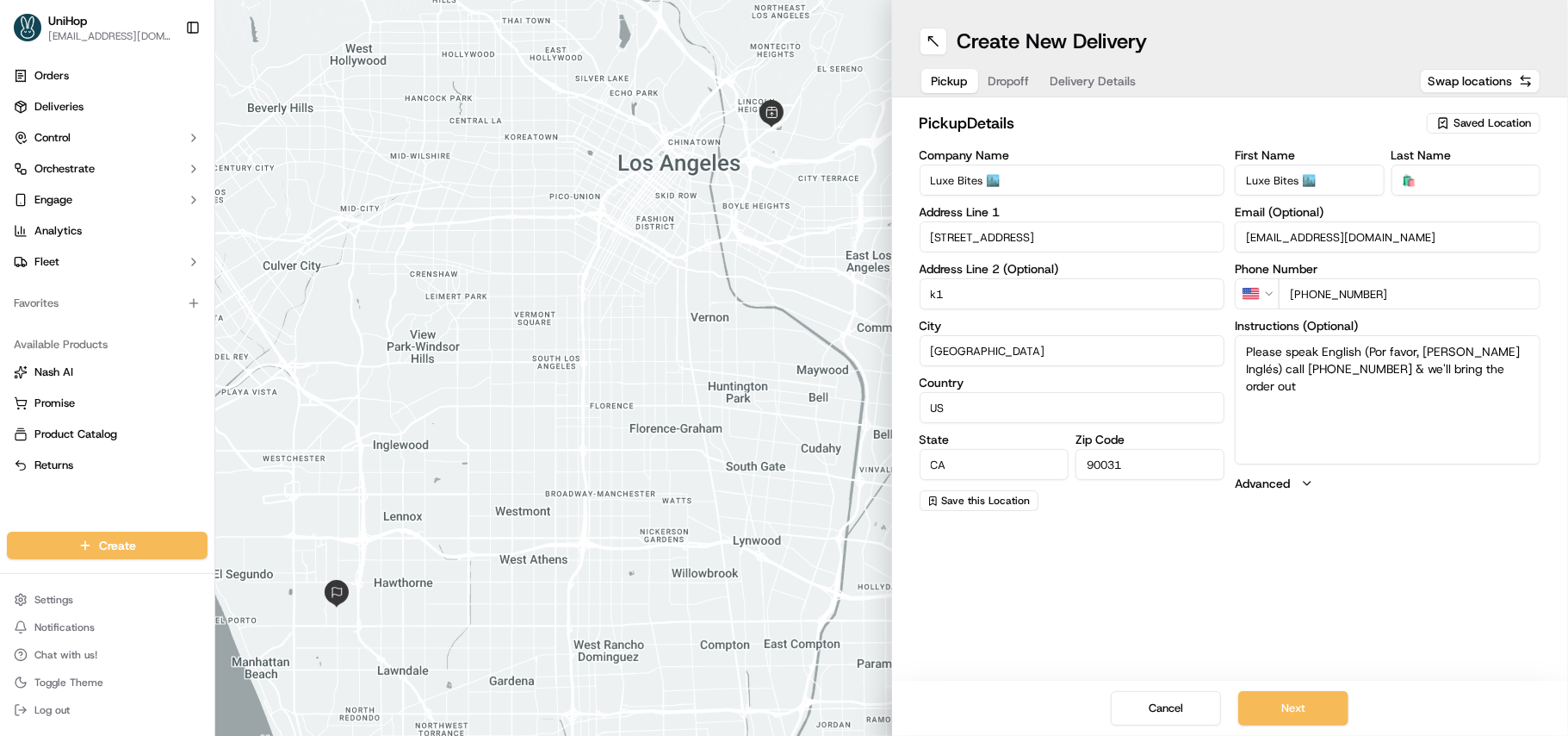
click at [1092, 79] on span "Delivery Details" at bounding box center [1093, 81] width 86 height 17
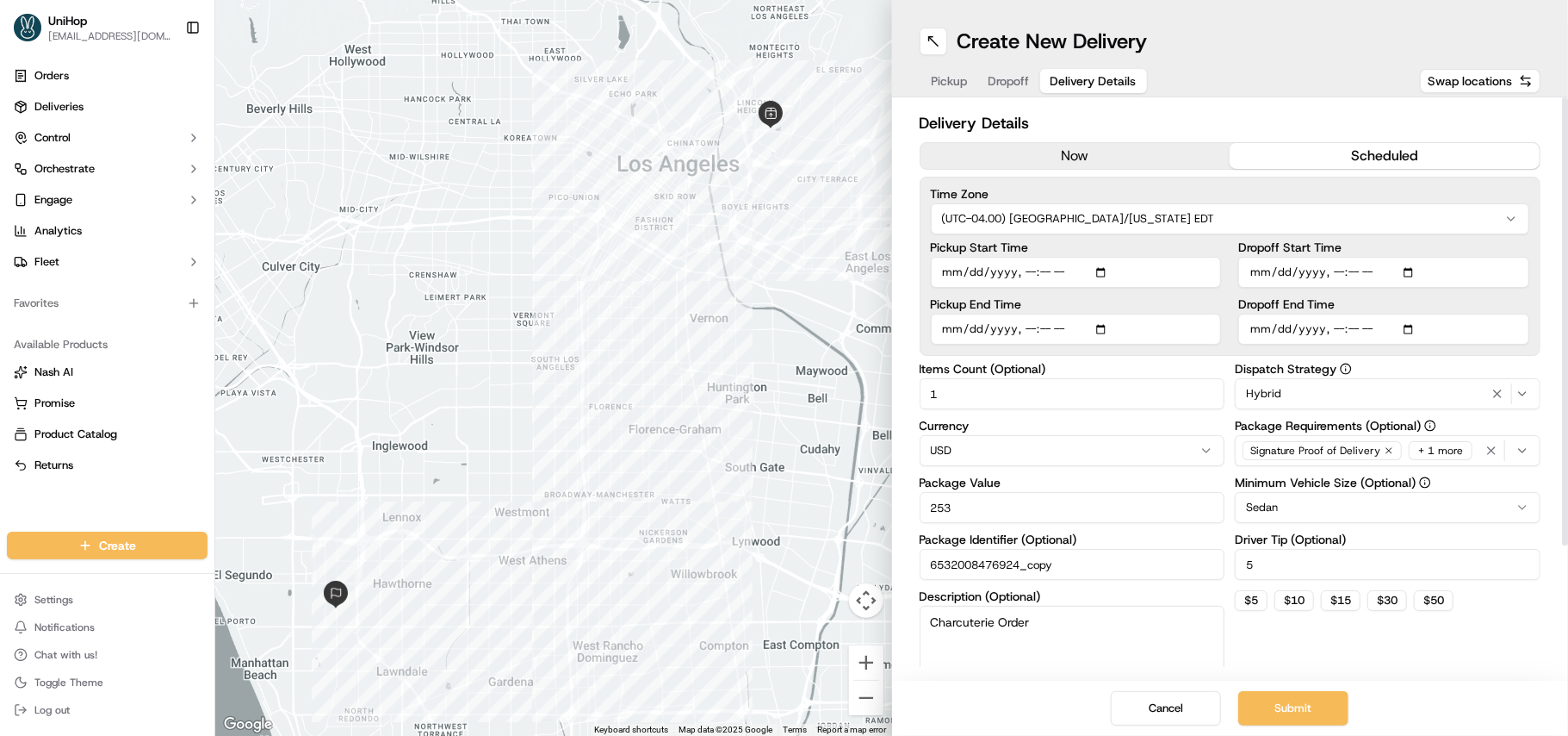
click at [1349, 383] on button "Hybrid" at bounding box center [1387, 394] width 305 height 31
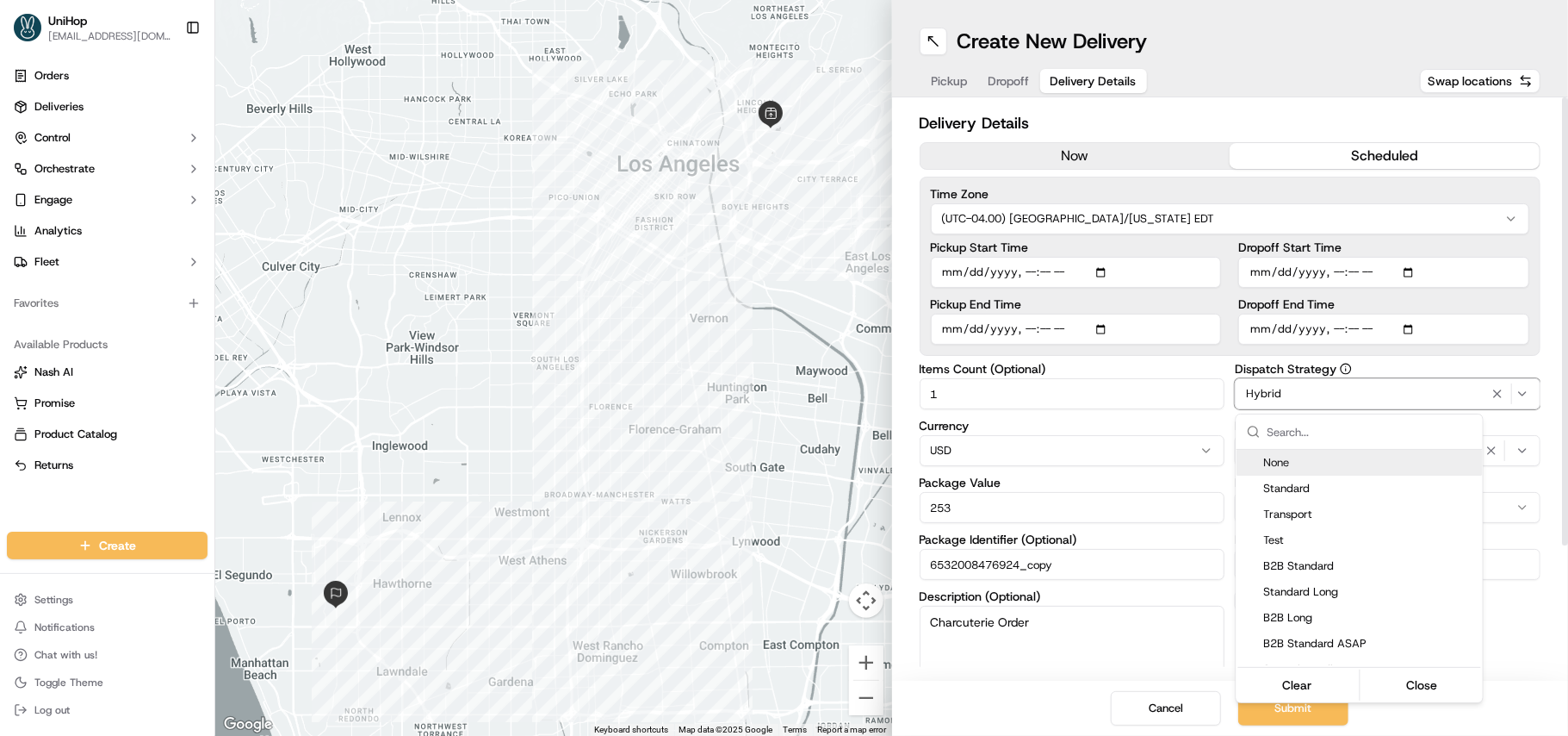
click at [1498, 391] on icon "button" at bounding box center [1496, 394] width 20 height 14
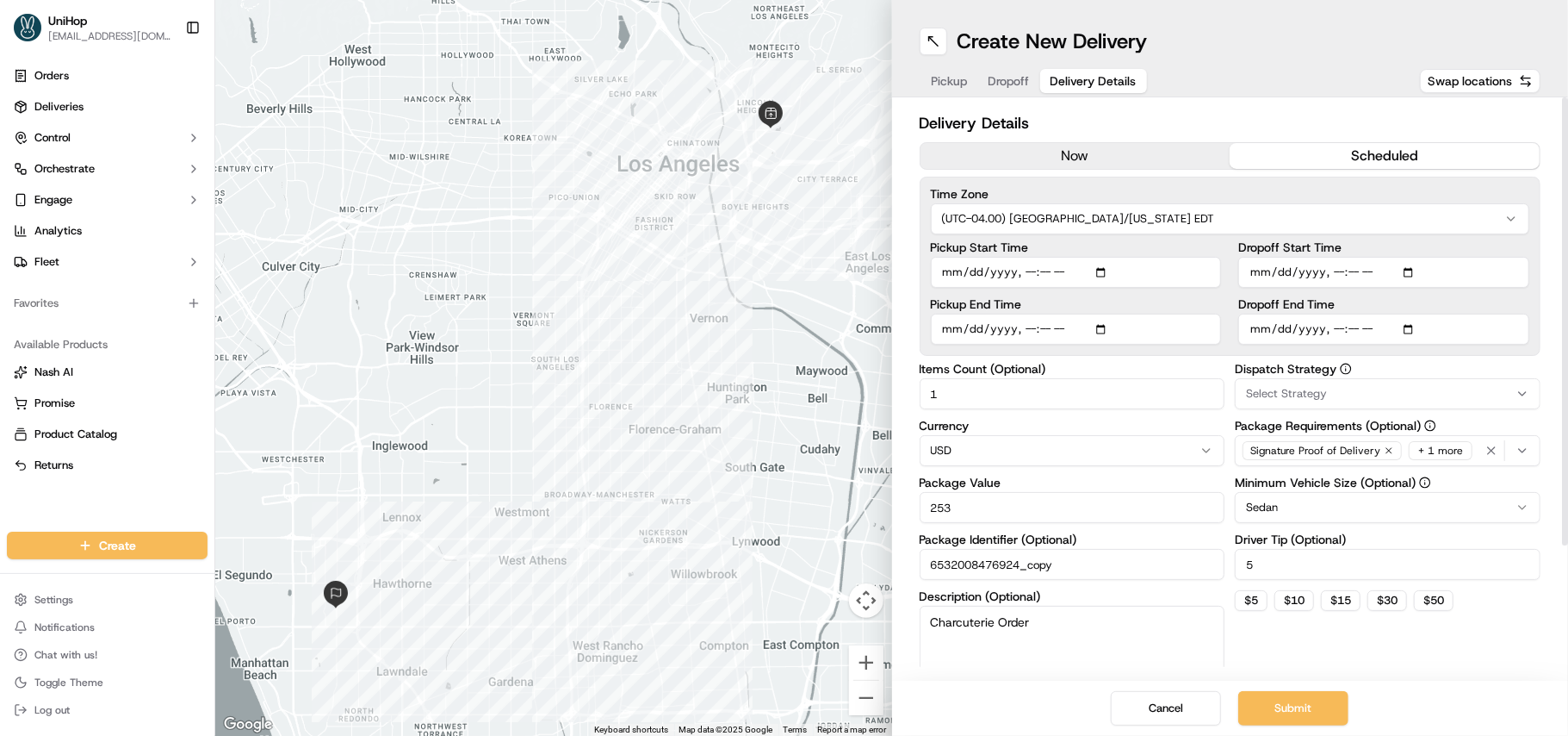
click at [1337, 393] on div "Select Strategy" at bounding box center [1387, 394] width 297 height 15
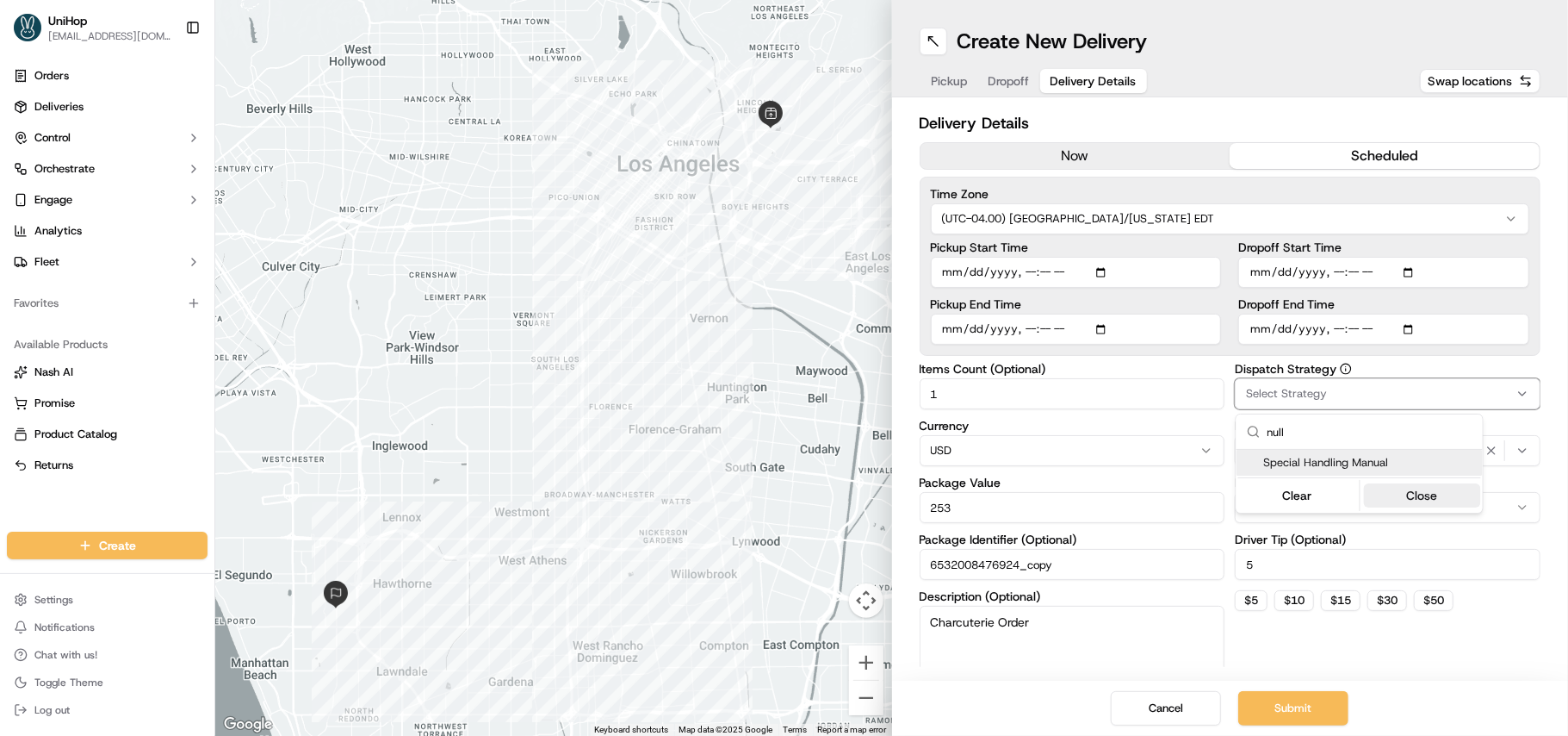
type input "null"
click at [1407, 491] on button "Close" at bounding box center [1422, 495] width 118 height 24
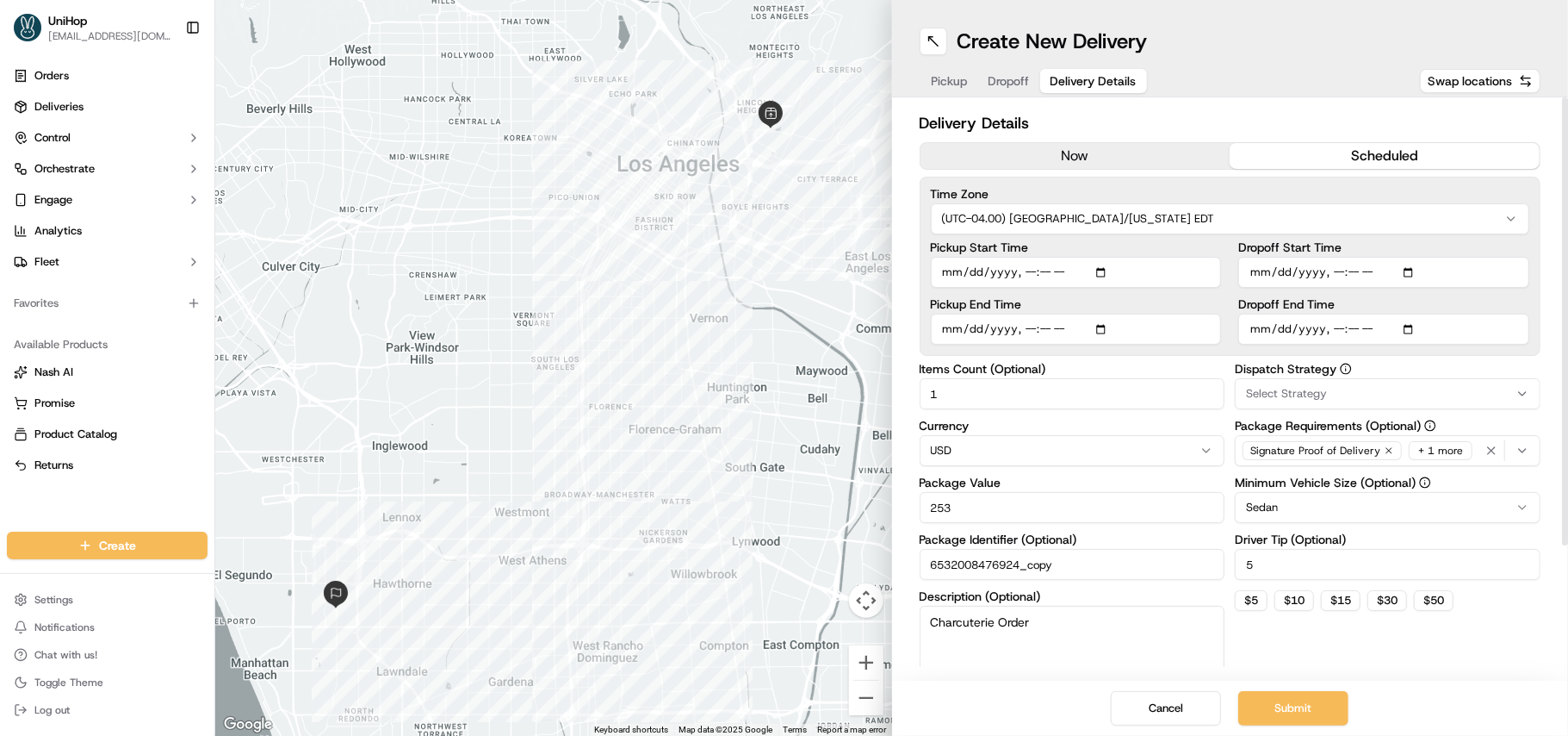
click at [1282, 391] on span "Select Strategy" at bounding box center [1287, 394] width 81 height 15
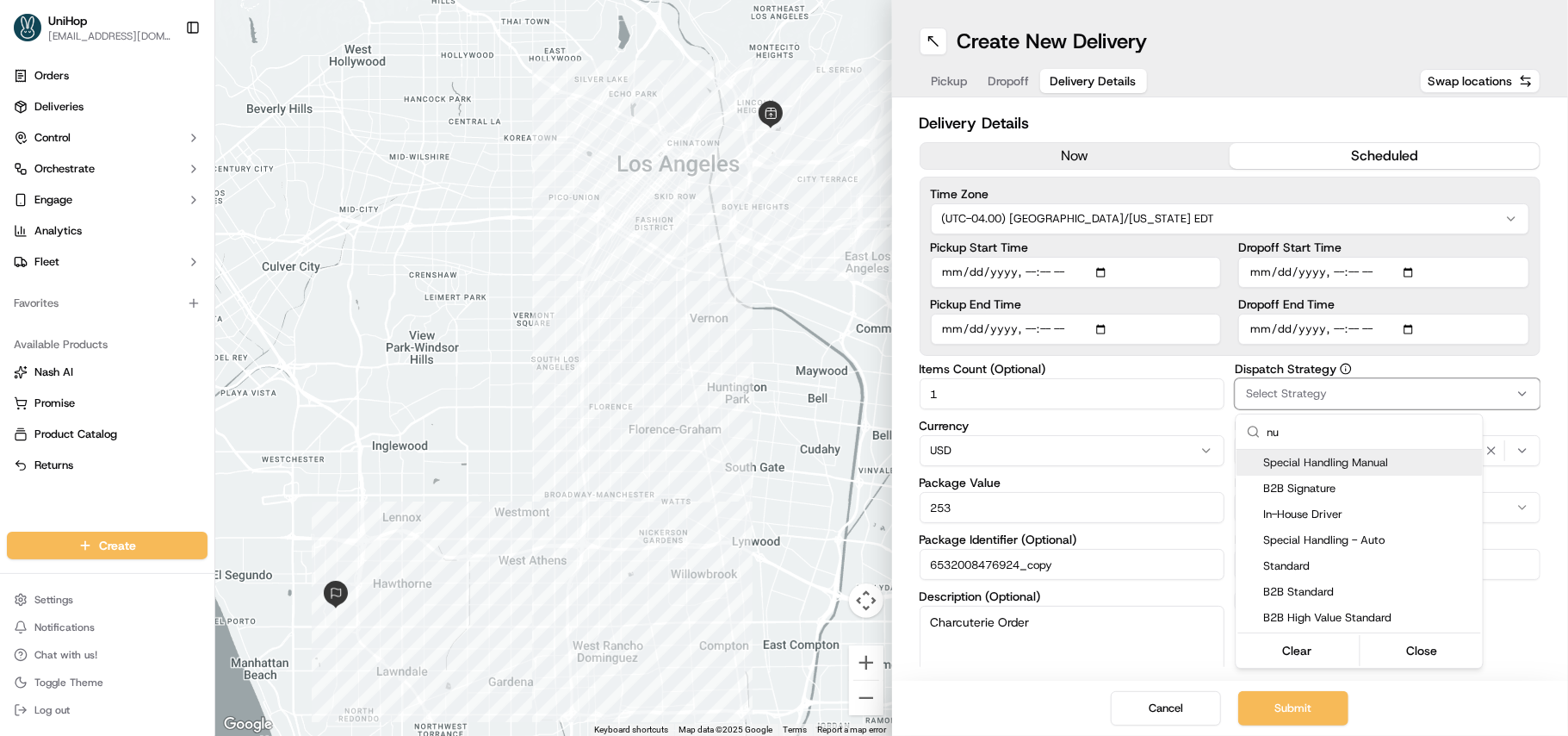
type input "n"
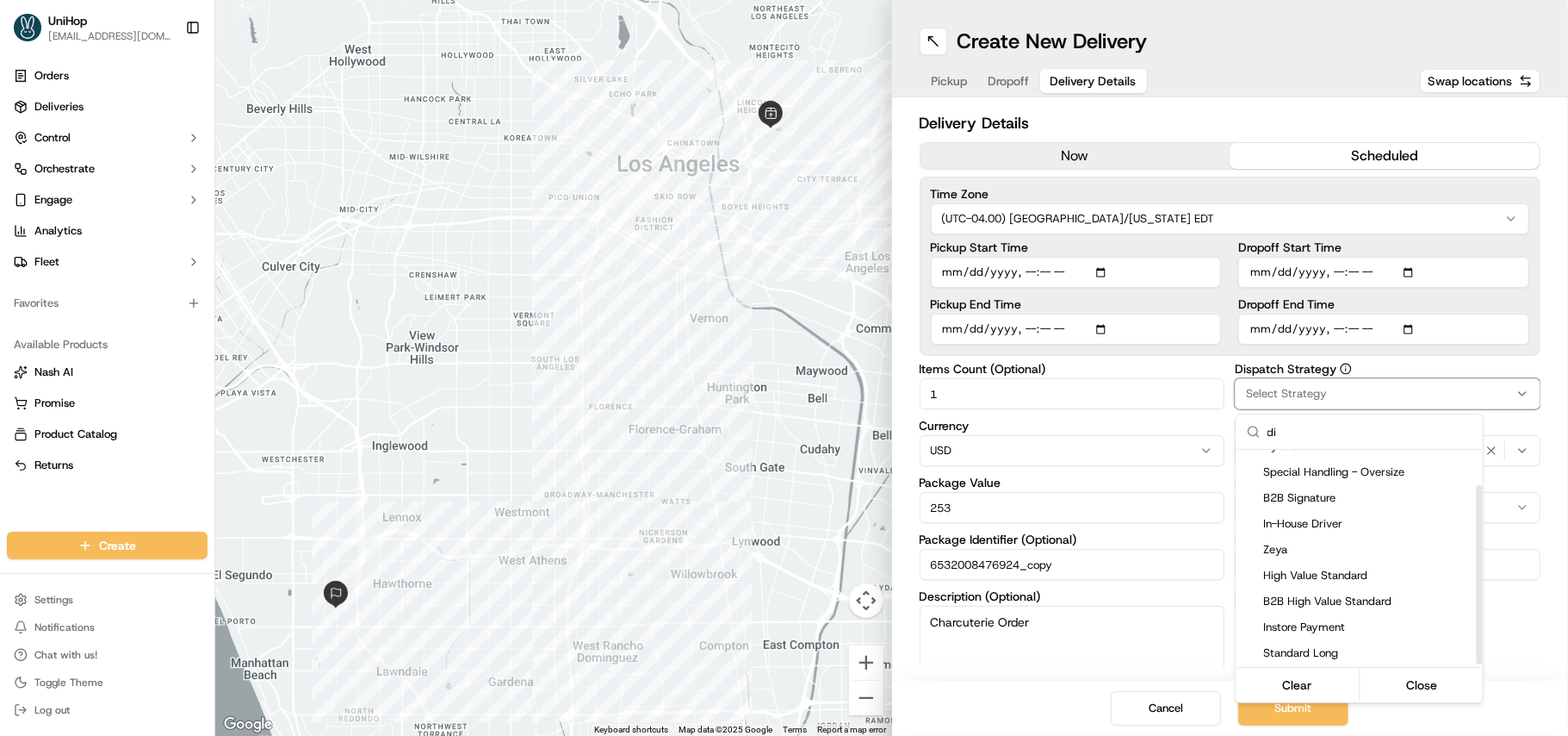
scroll to position [172, 0]
type input "d"
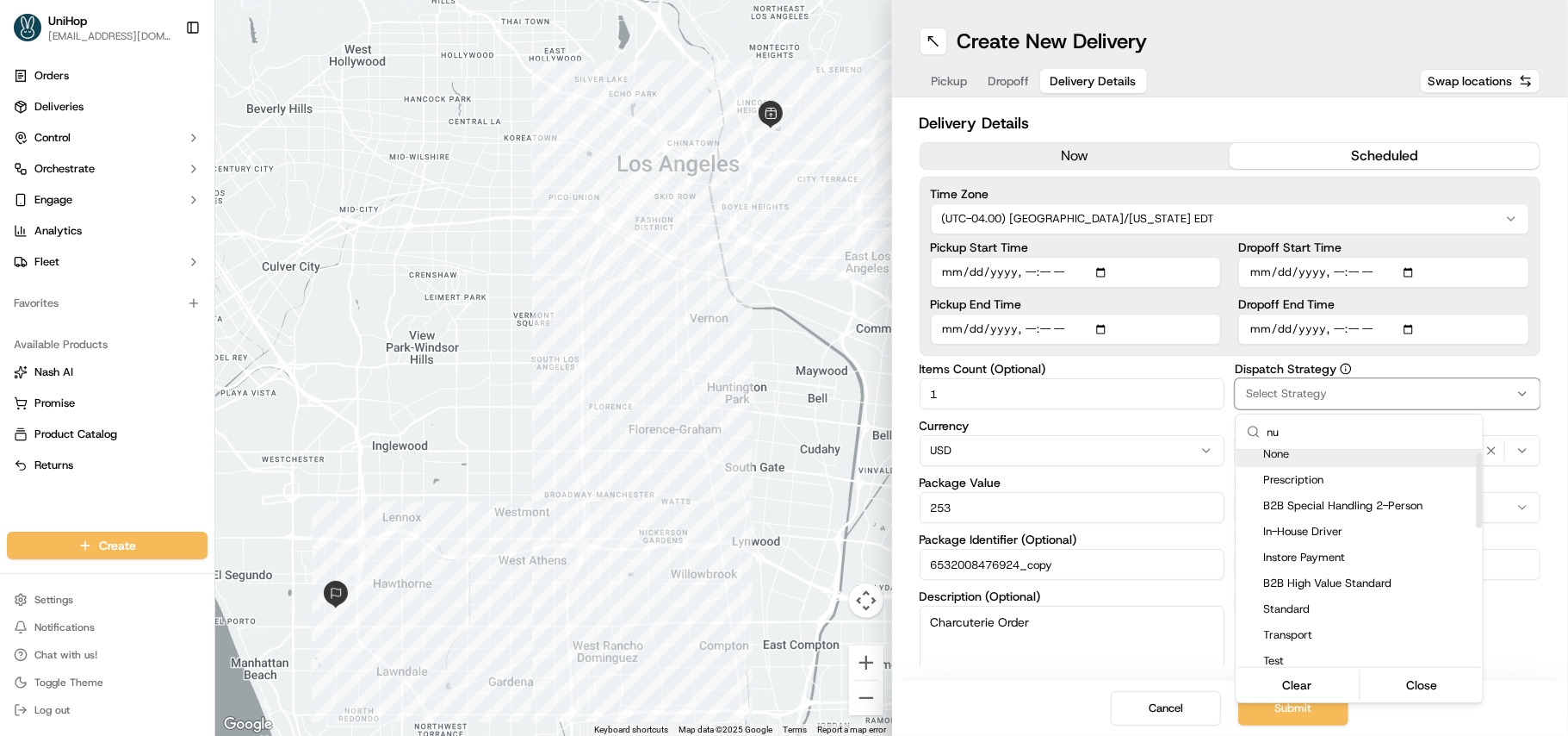
scroll to position [0, 0]
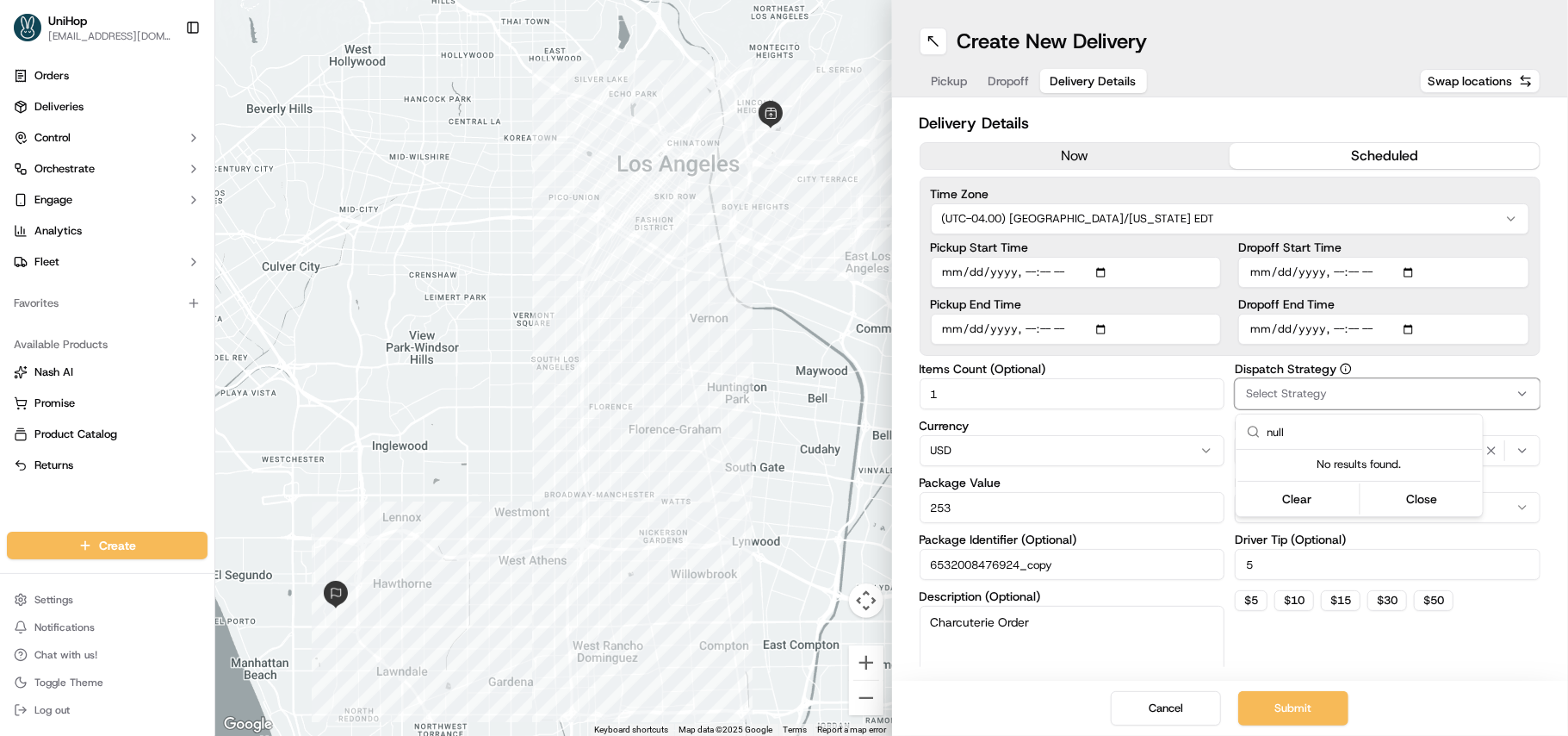
type input "null"
click at [1392, 497] on button "Close" at bounding box center [1422, 498] width 118 height 24
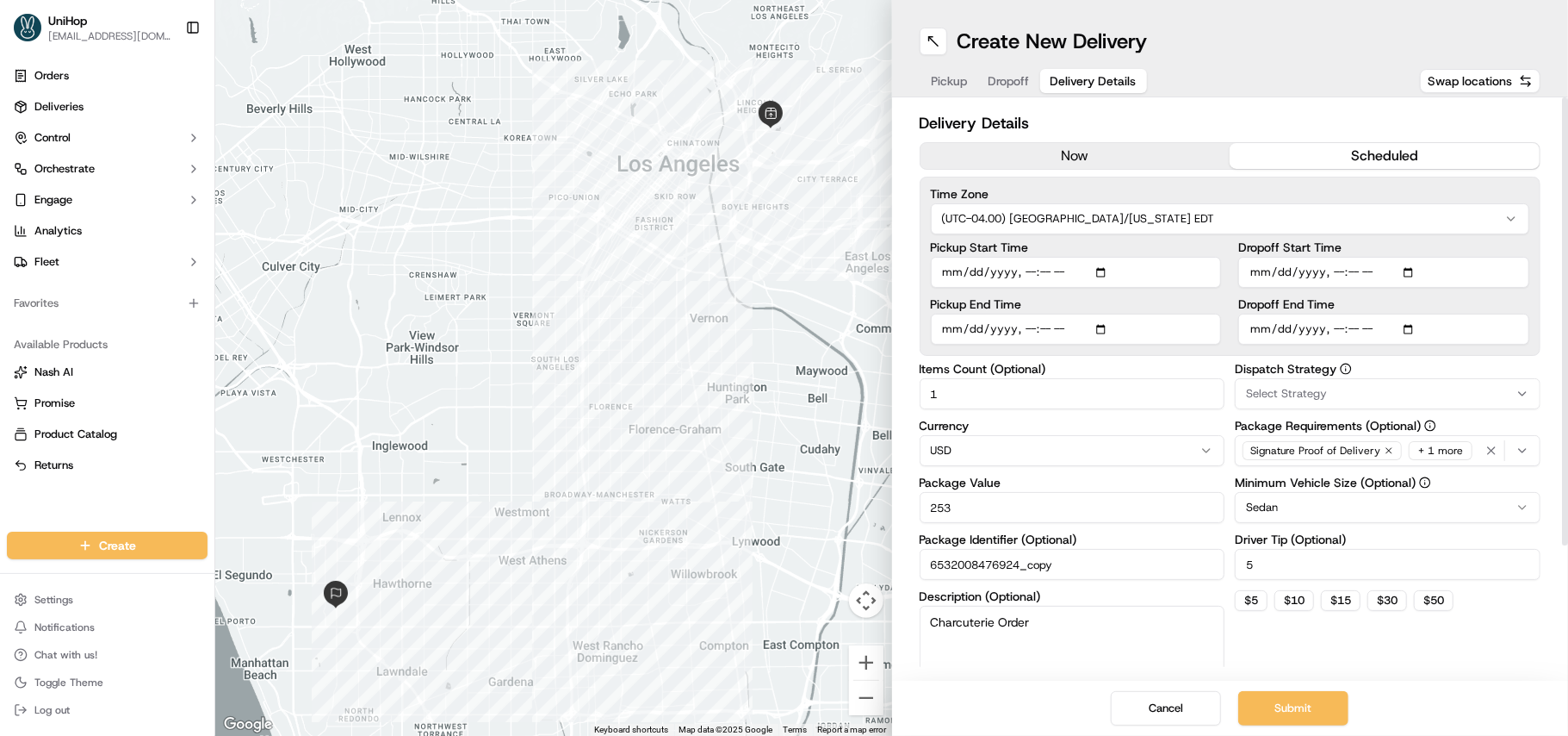
click at [1318, 391] on span "Select Strategy" at bounding box center [1287, 394] width 81 height 15
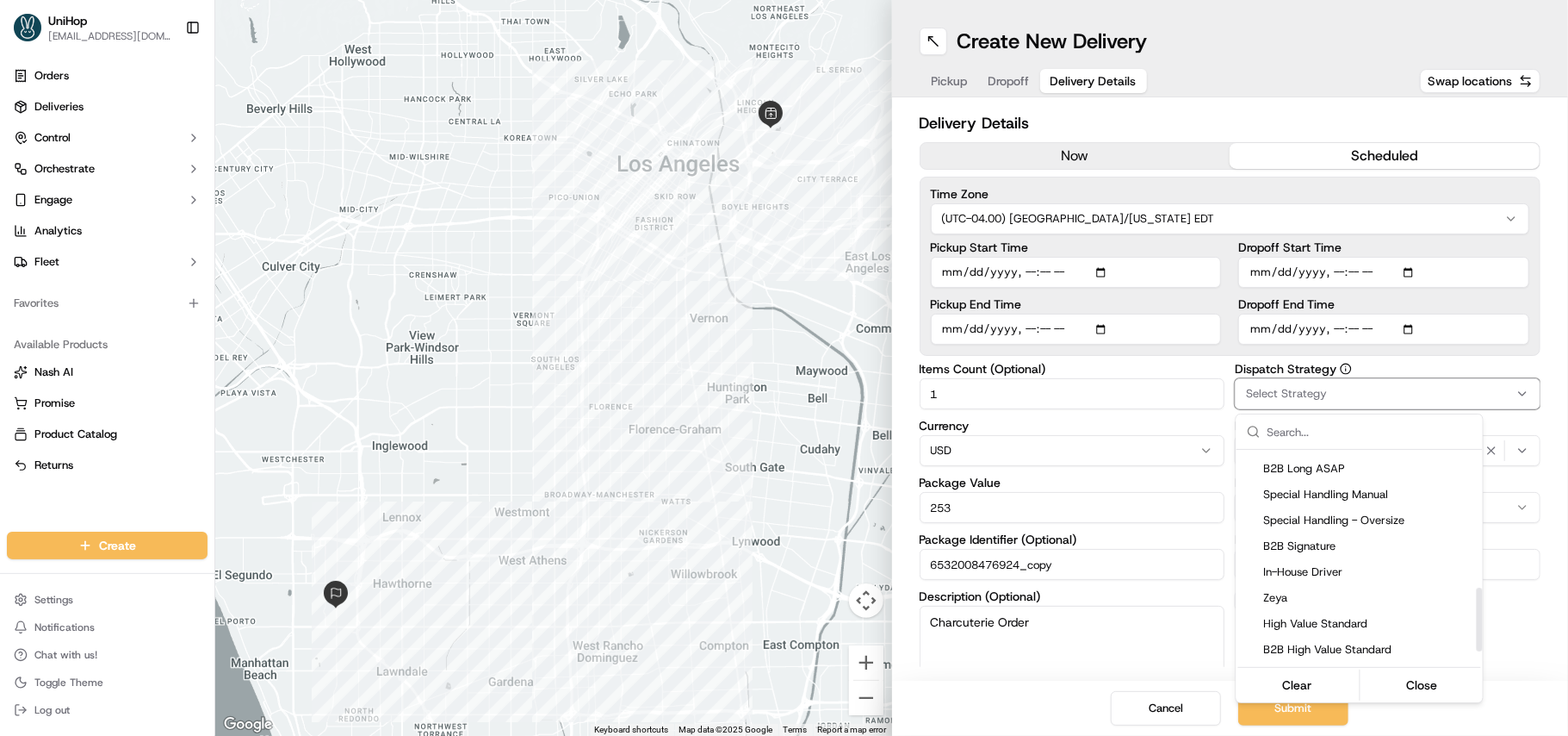
scroll to position [508, 0]
click at [1285, 403] on html "UniHop dispatch+e@unihop.app Toggle Sidebar Orders Deliveries Control Orchestra…" at bounding box center [784, 368] width 1568 height 736
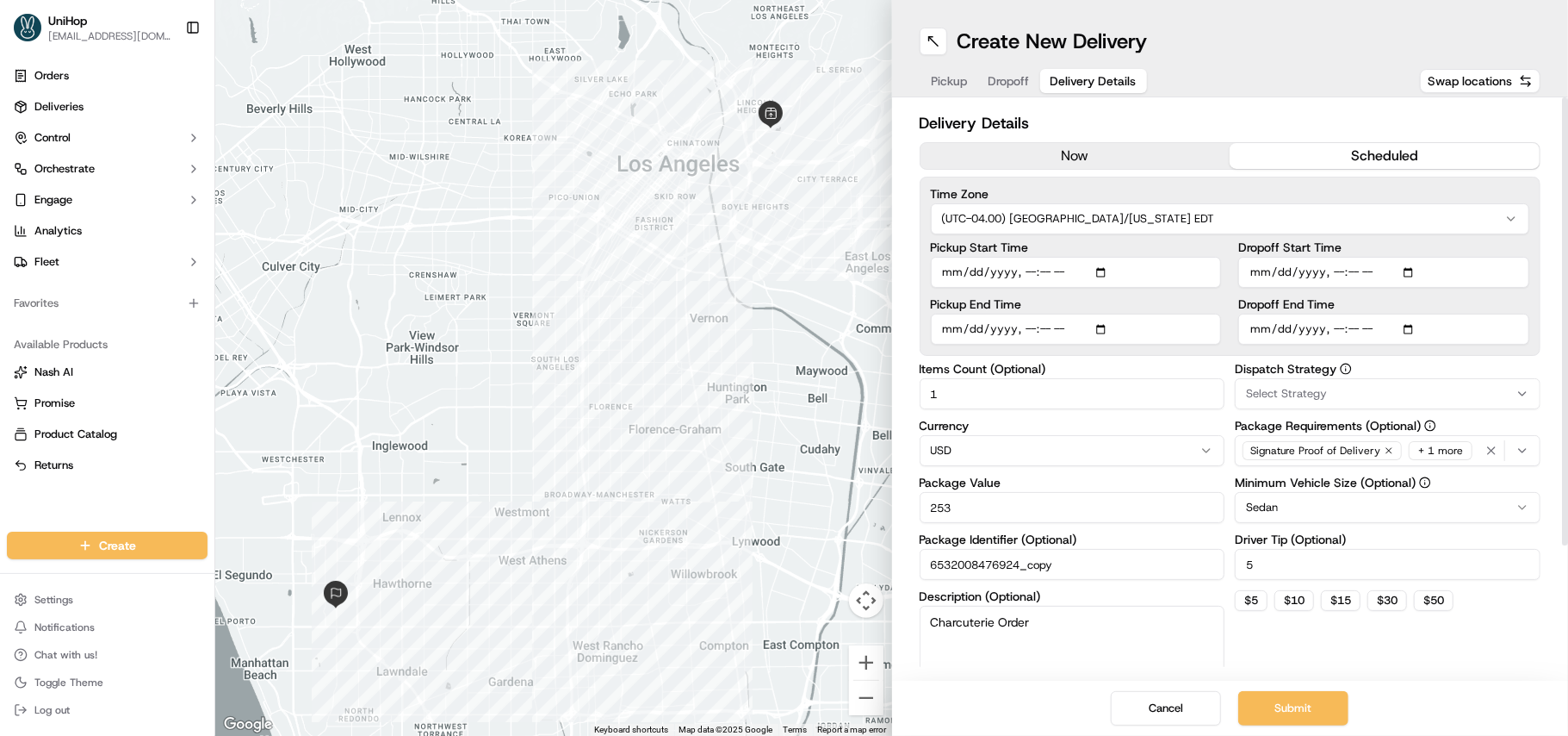
click at [1286, 395] on span "Select Strategy" at bounding box center [1287, 394] width 81 height 15
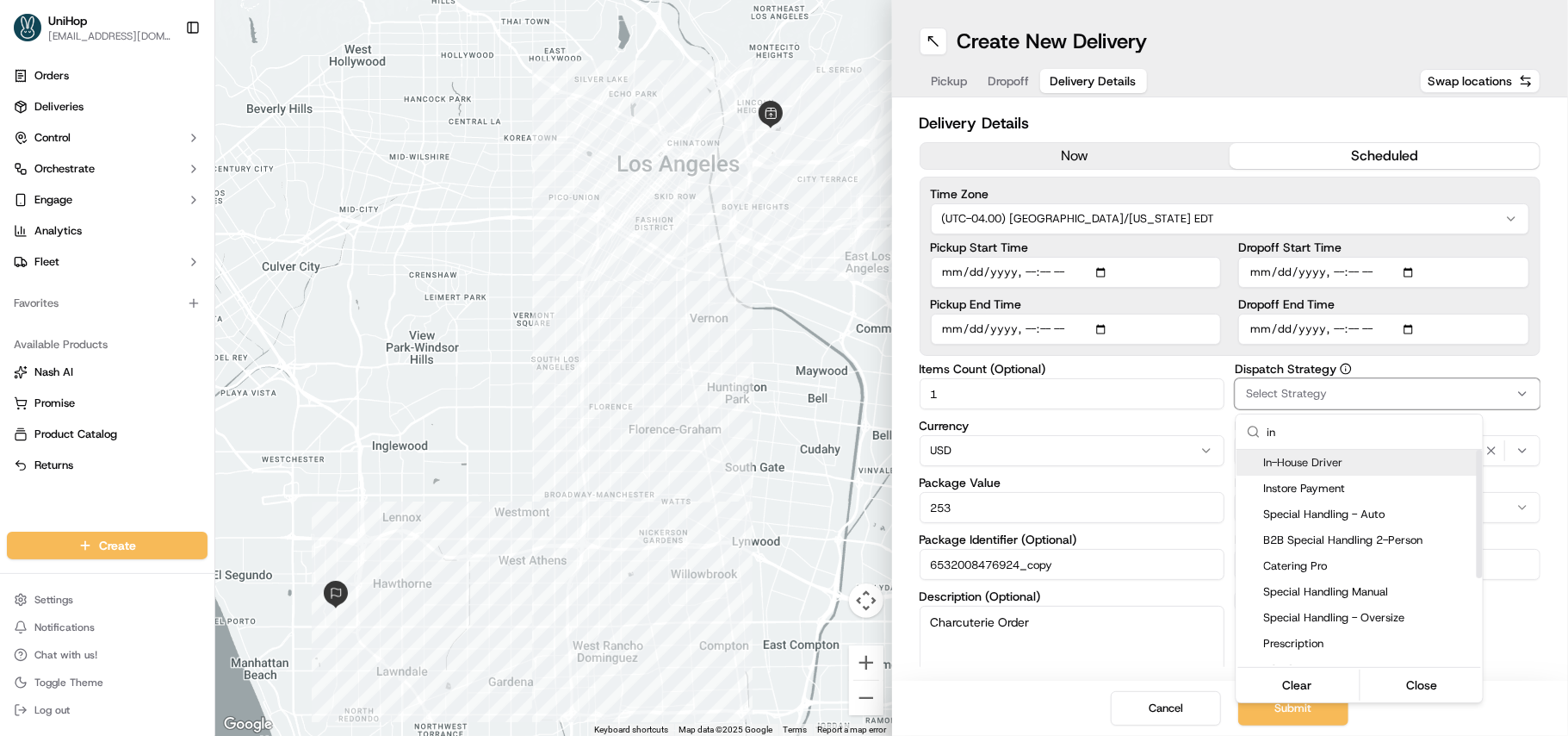
type input "in"
click at [1302, 465] on span "In-House Driver" at bounding box center [1370, 462] width 212 height 15
click at [1427, 687] on button "Close" at bounding box center [1422, 685] width 118 height 24
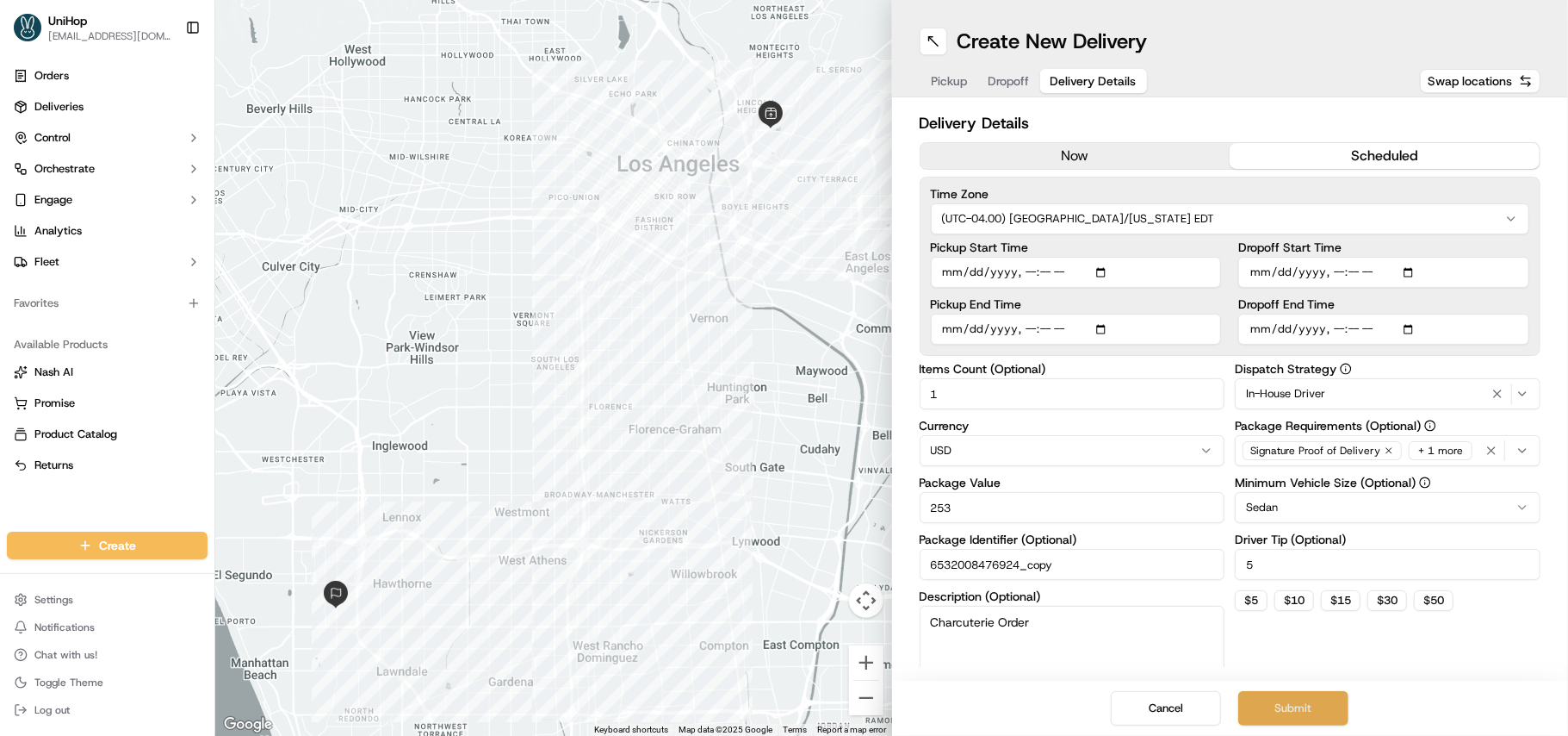
click at [1280, 703] on button "Submit" at bounding box center [1293, 708] width 110 height 35
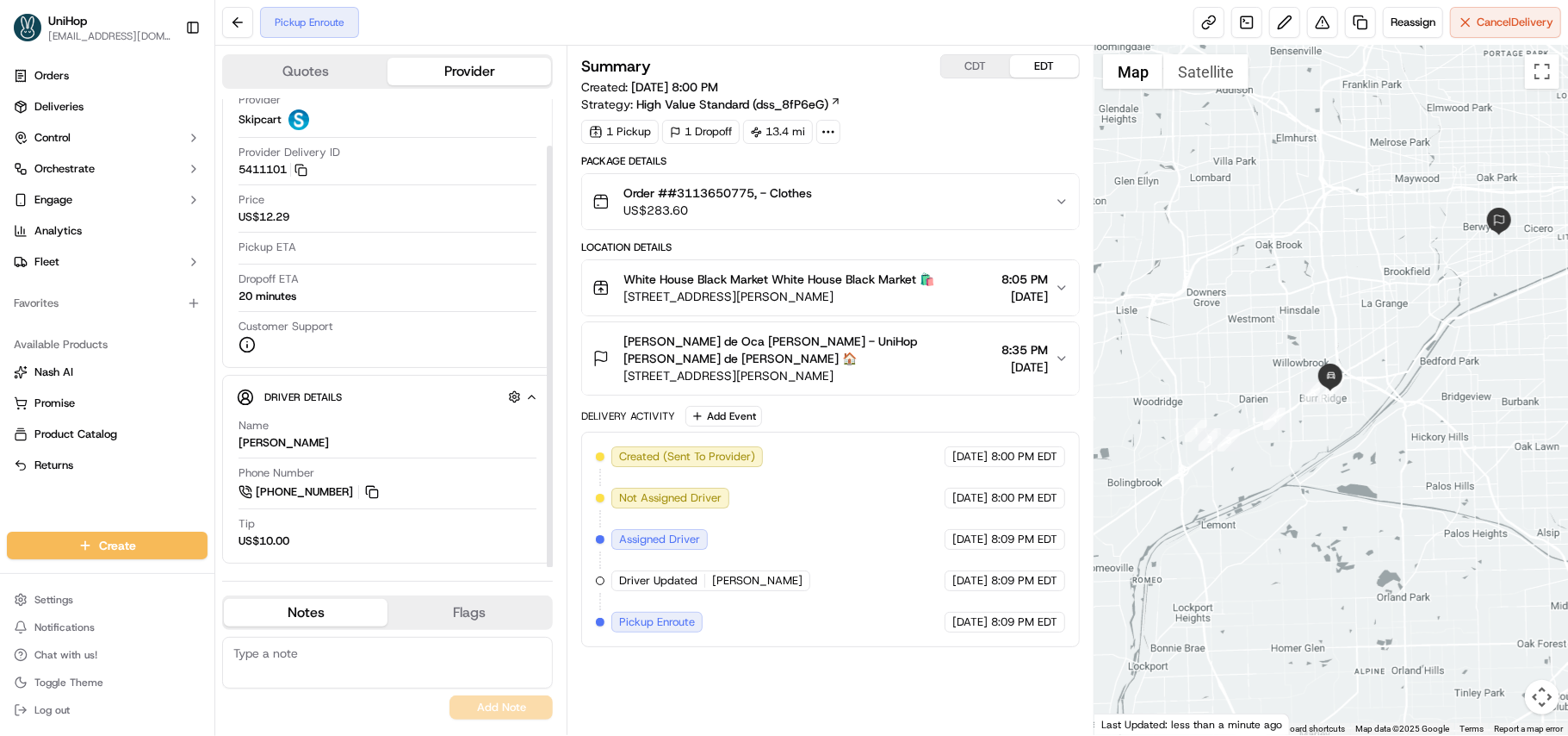
scroll to position [51, 0]
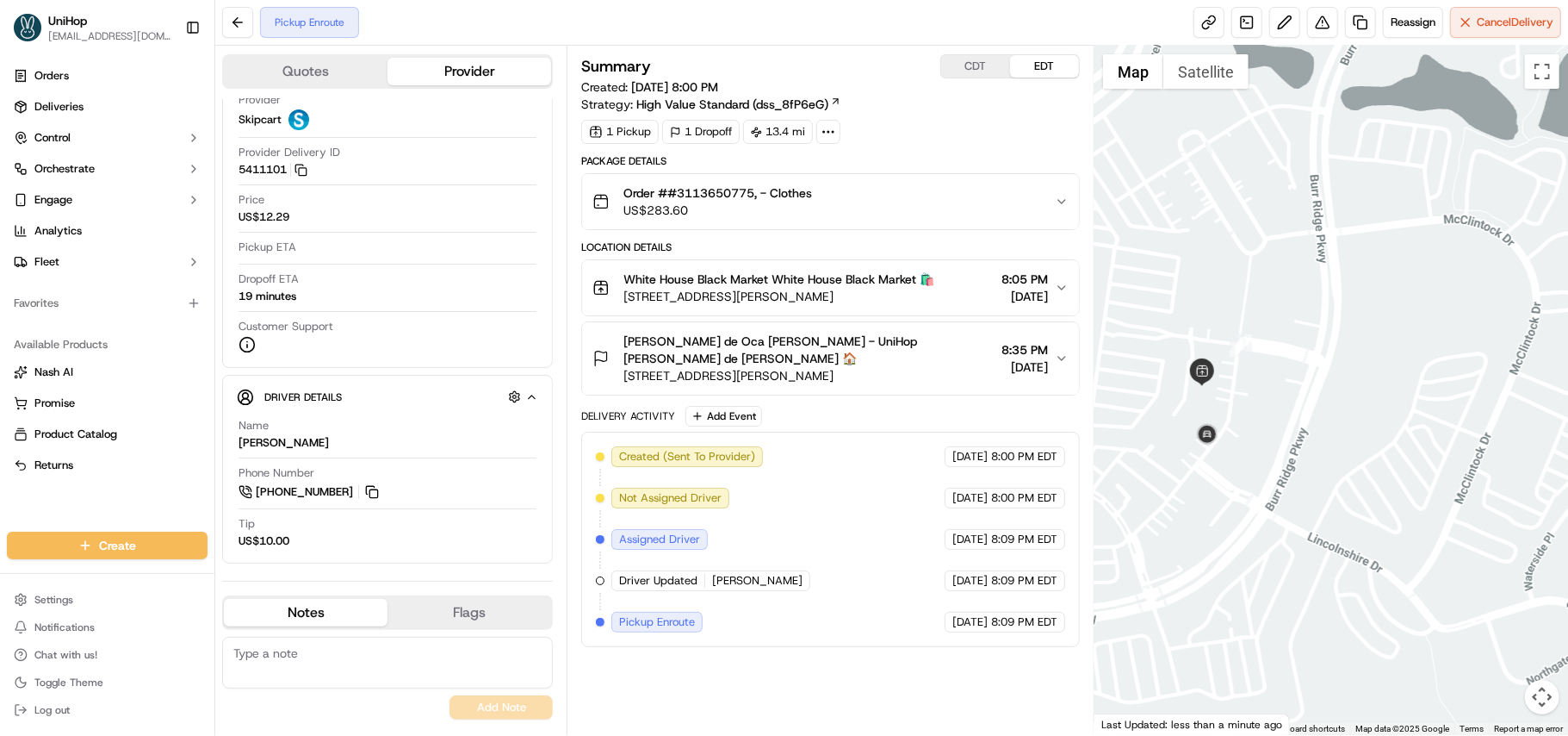
drag, startPoint x: 1214, startPoint y: 397, endPoint x: 1255, endPoint y: 394, distance: 41.1
click at [1255, 394] on div at bounding box center [1331, 390] width 474 height 690
drag, startPoint x: 620, startPoint y: 300, endPoint x: 832, endPoint y: 298, distance: 212.0
click at [832, 298] on div "White House Black Market White House Black Market 🛍️ 575 Village Center Dr, Bur…" at bounding box center [764, 288] width 342 height 35
copy span "575 Village Center Dr, Burr Ridge, IL"
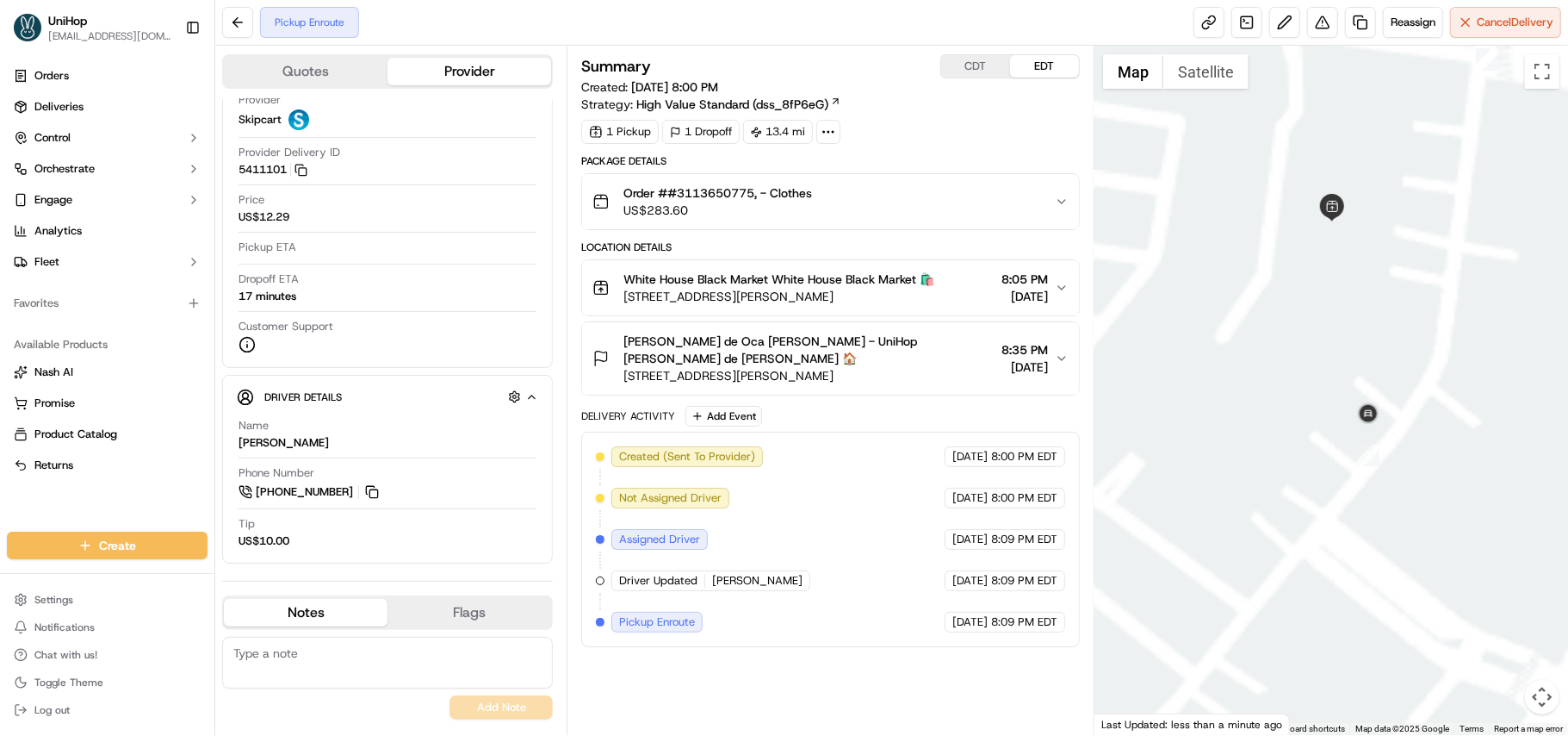
drag, startPoint x: 1338, startPoint y: 379, endPoint x: 1344, endPoint y: 400, distance: 21.8
click at [1344, 400] on div at bounding box center [1331, 390] width 474 height 690
click at [377, 486] on button at bounding box center [372, 492] width 19 height 19
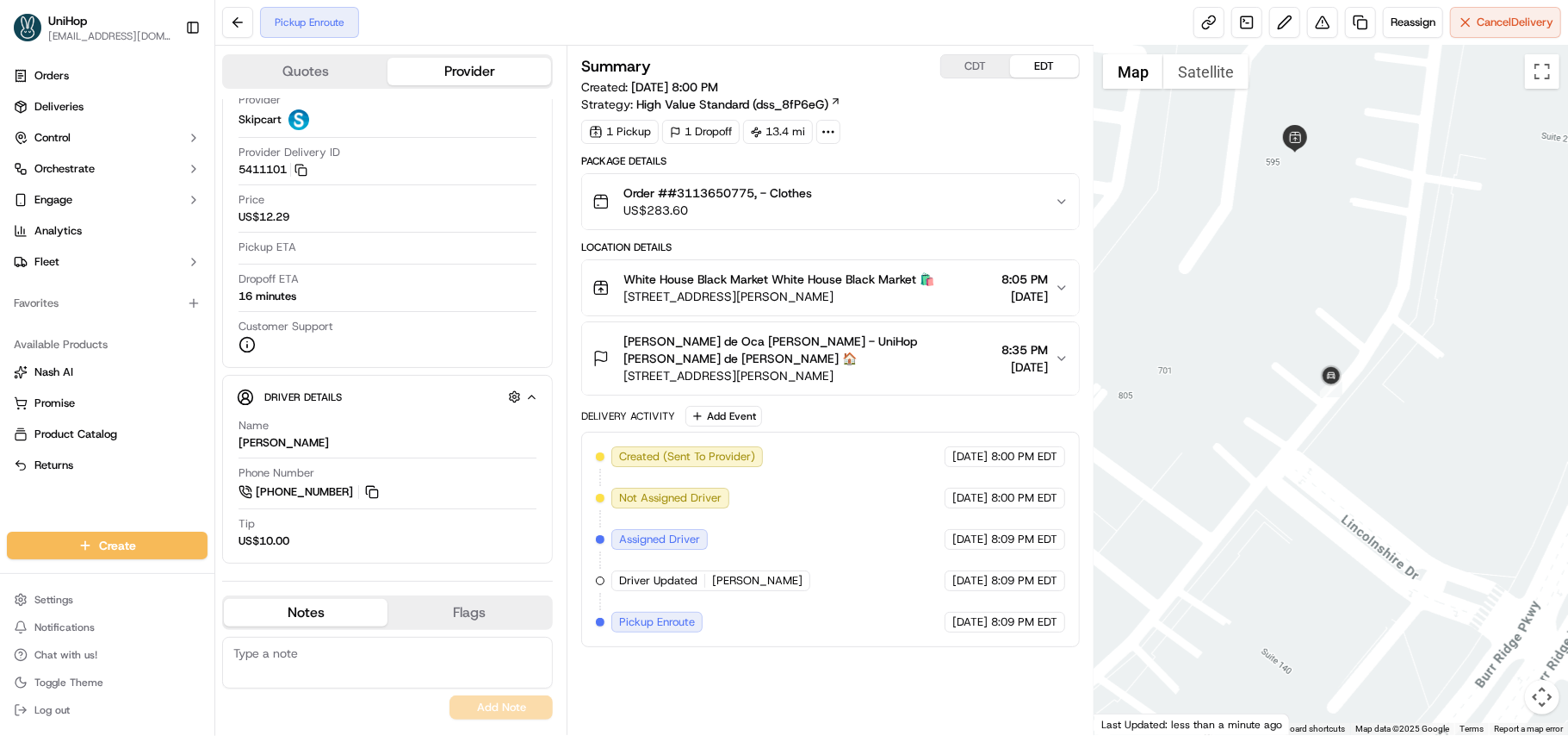
click at [474, 668] on textarea at bounding box center [388, 662] width 331 height 51
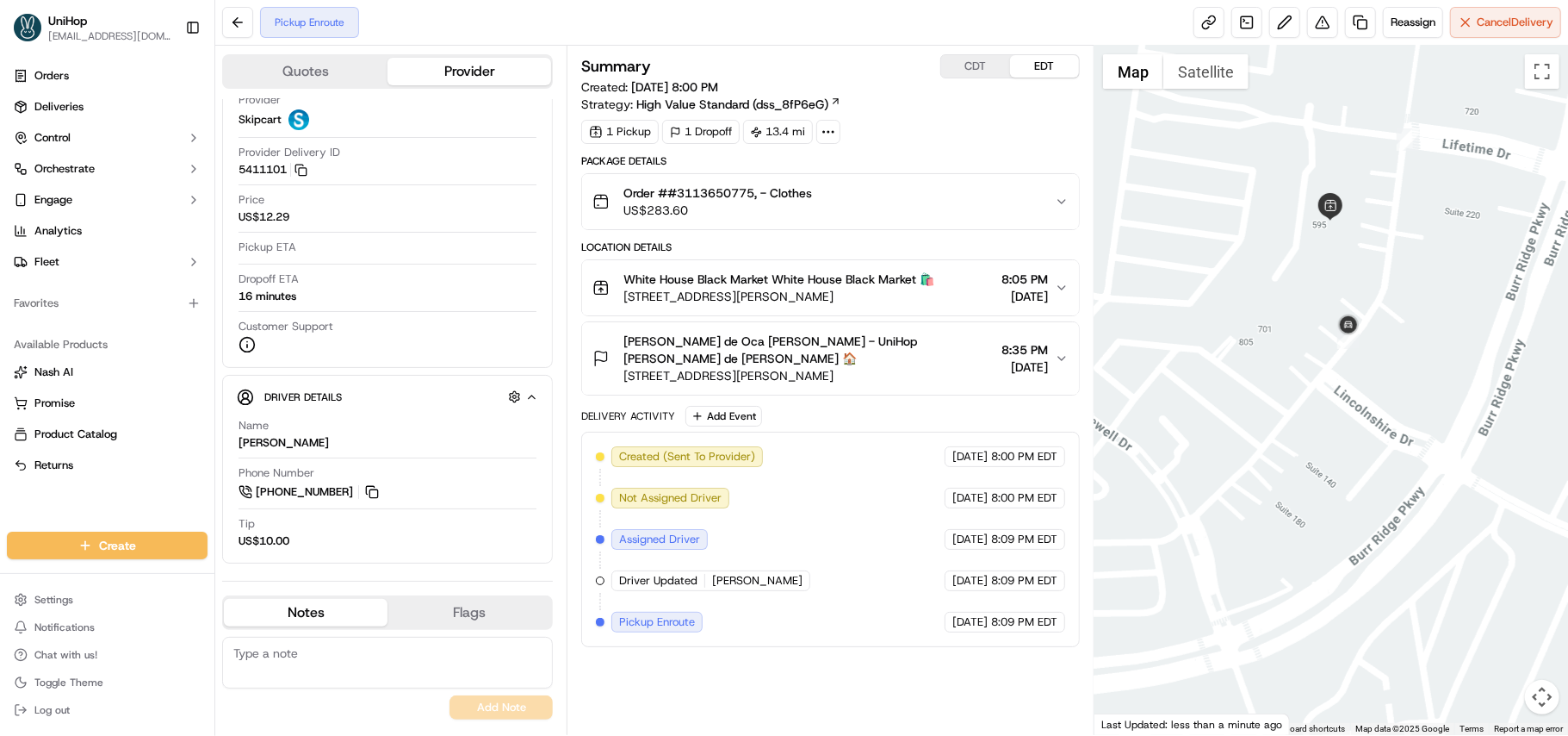
click at [401, 652] on textarea at bounding box center [388, 662] width 331 height 51
type textarea "Store closes at 8 PM. Made a call to the driver to remind her of the business h…"
click at [483, 708] on button "Add Note" at bounding box center [501, 707] width 103 height 24
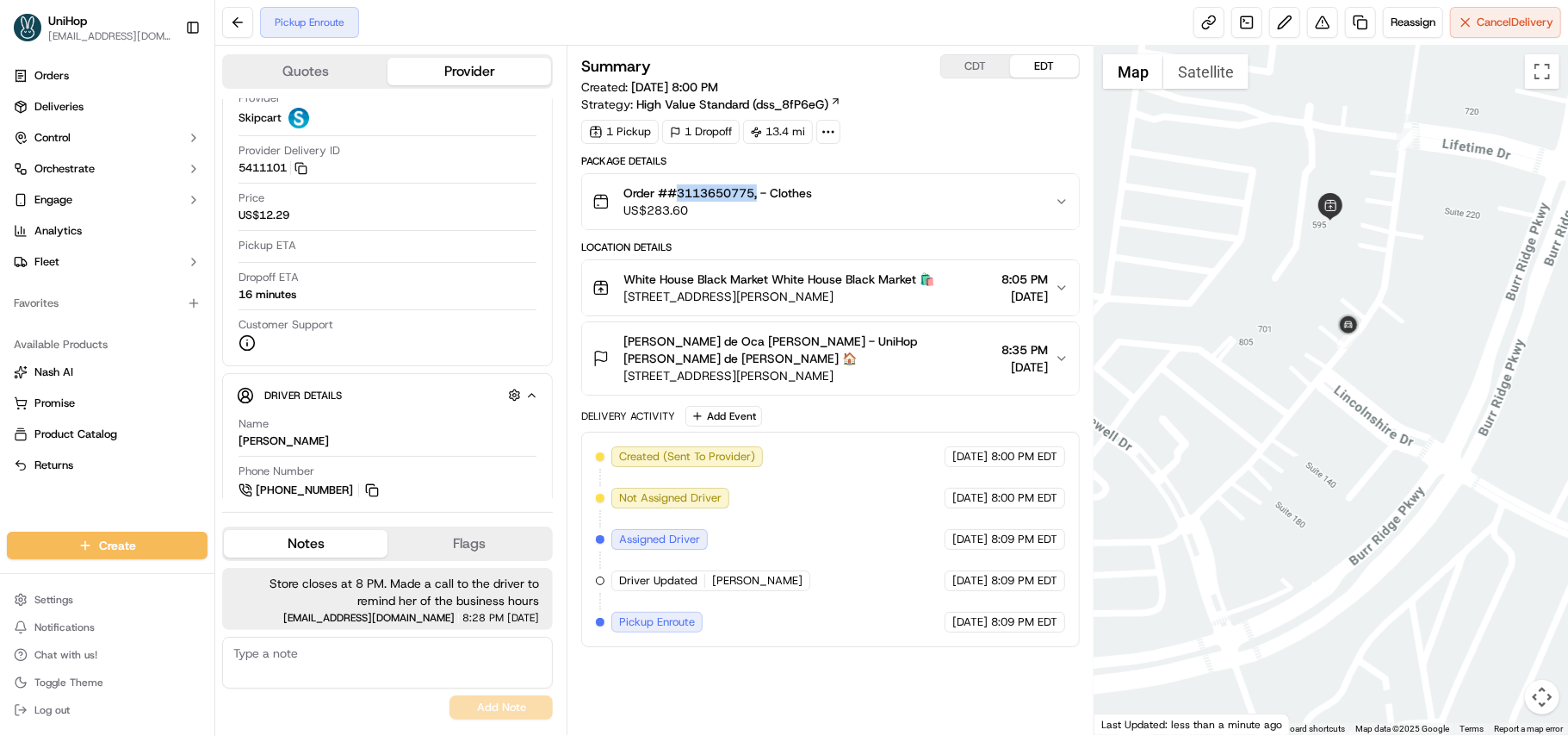
drag, startPoint x: 679, startPoint y: 190, endPoint x: 760, endPoint y: 191, distance: 81.0
click at [760, 191] on span "Order ##3113650775, - Clothes" at bounding box center [717, 193] width 189 height 17
copy span "3113650775,"
drag, startPoint x: 808, startPoint y: 381, endPoint x: 820, endPoint y: 381, distance: 12.0
click at [820, 381] on span "2435 S Lombard Ave, Cicero, IL 60804, USA" at bounding box center [809, 375] width 371 height 17
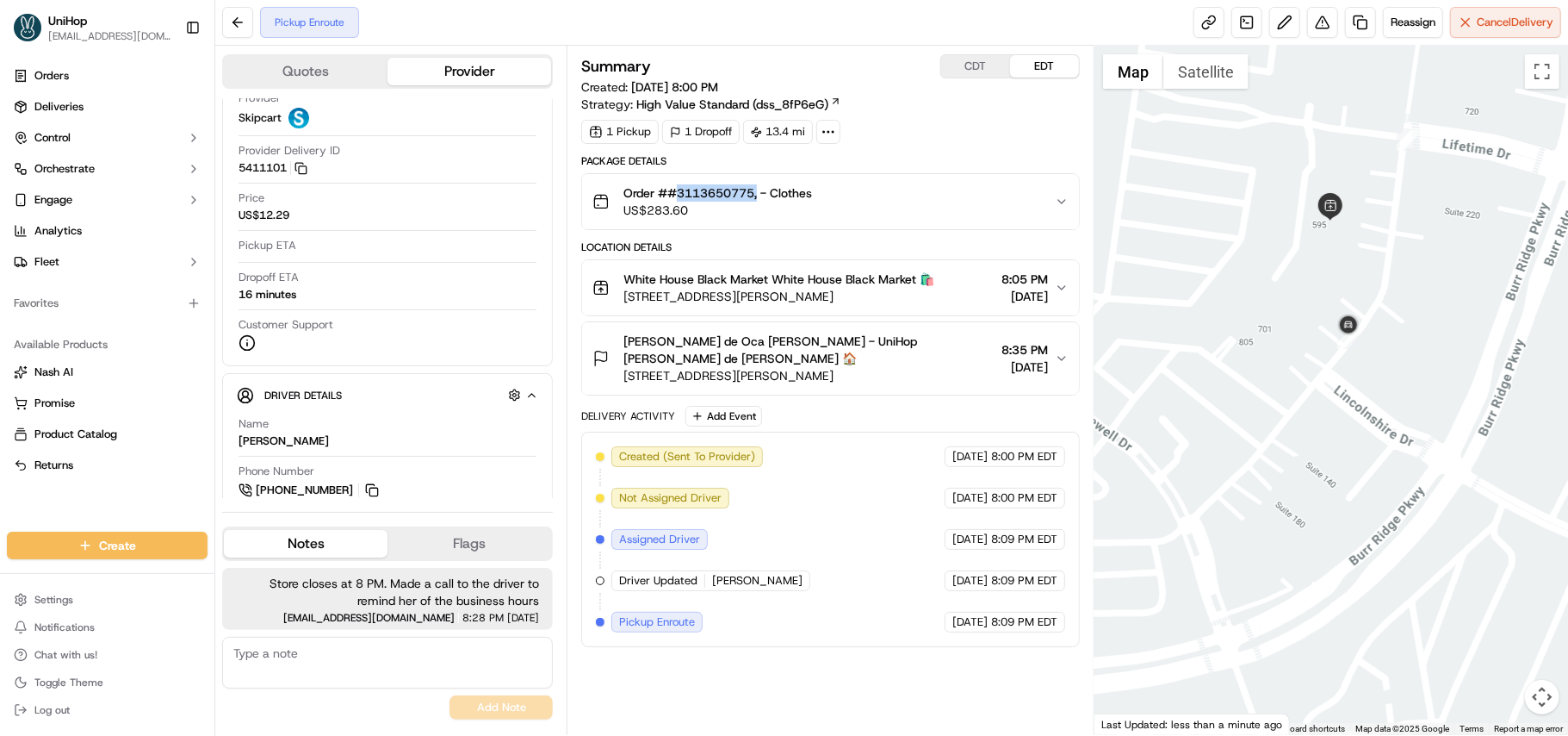
drag, startPoint x: 806, startPoint y: 381, endPoint x: 840, endPoint y: 379, distance: 34.1
click at [840, 379] on span "2435 S Lombard Ave, Cicero, IL 60804, USA" at bounding box center [809, 375] width 371 height 17
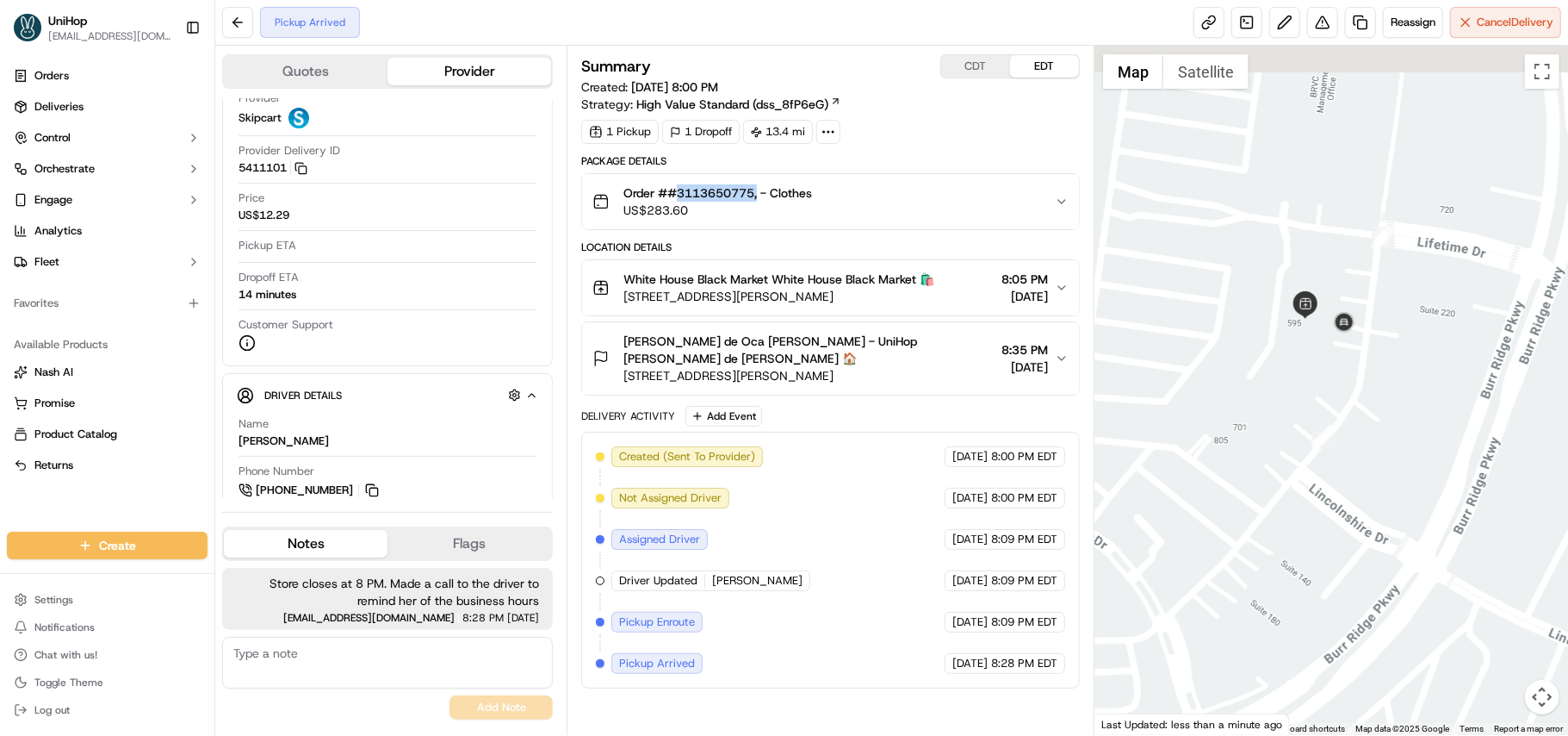
copy span "60804"
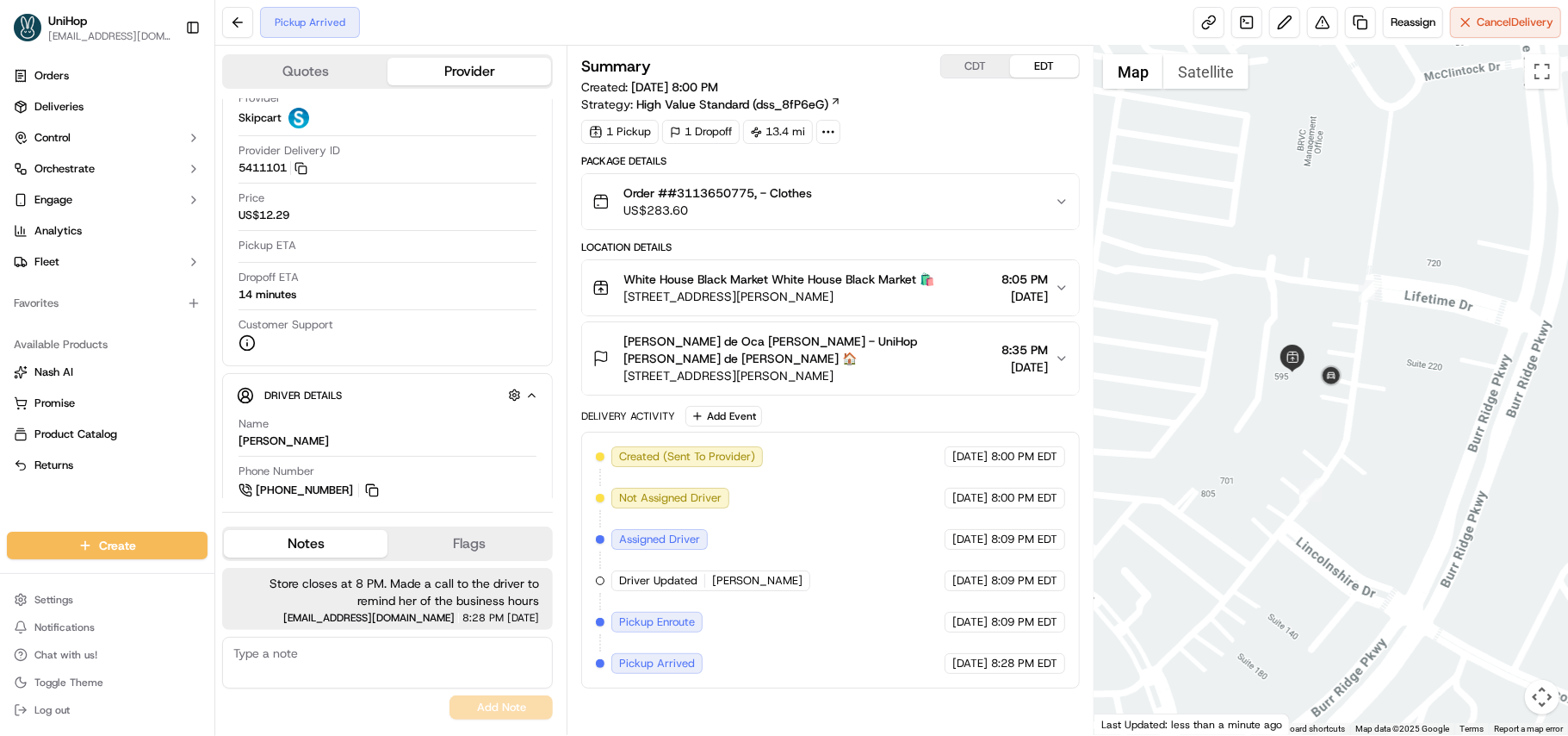
click at [1045, 291] on span "[DATE]" at bounding box center [1025, 297] width 46 height 17
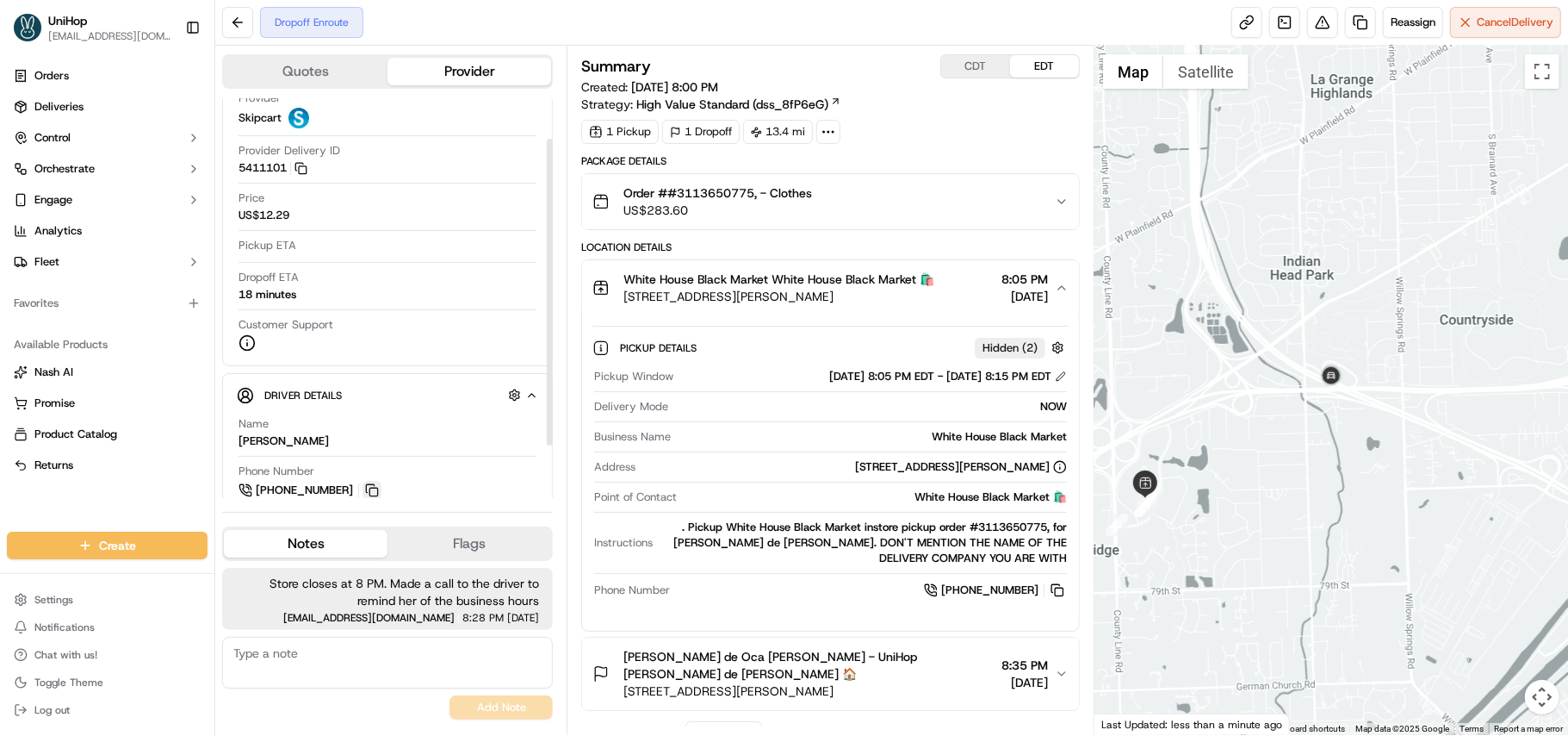
click at [370, 490] on button at bounding box center [372, 490] width 19 height 19
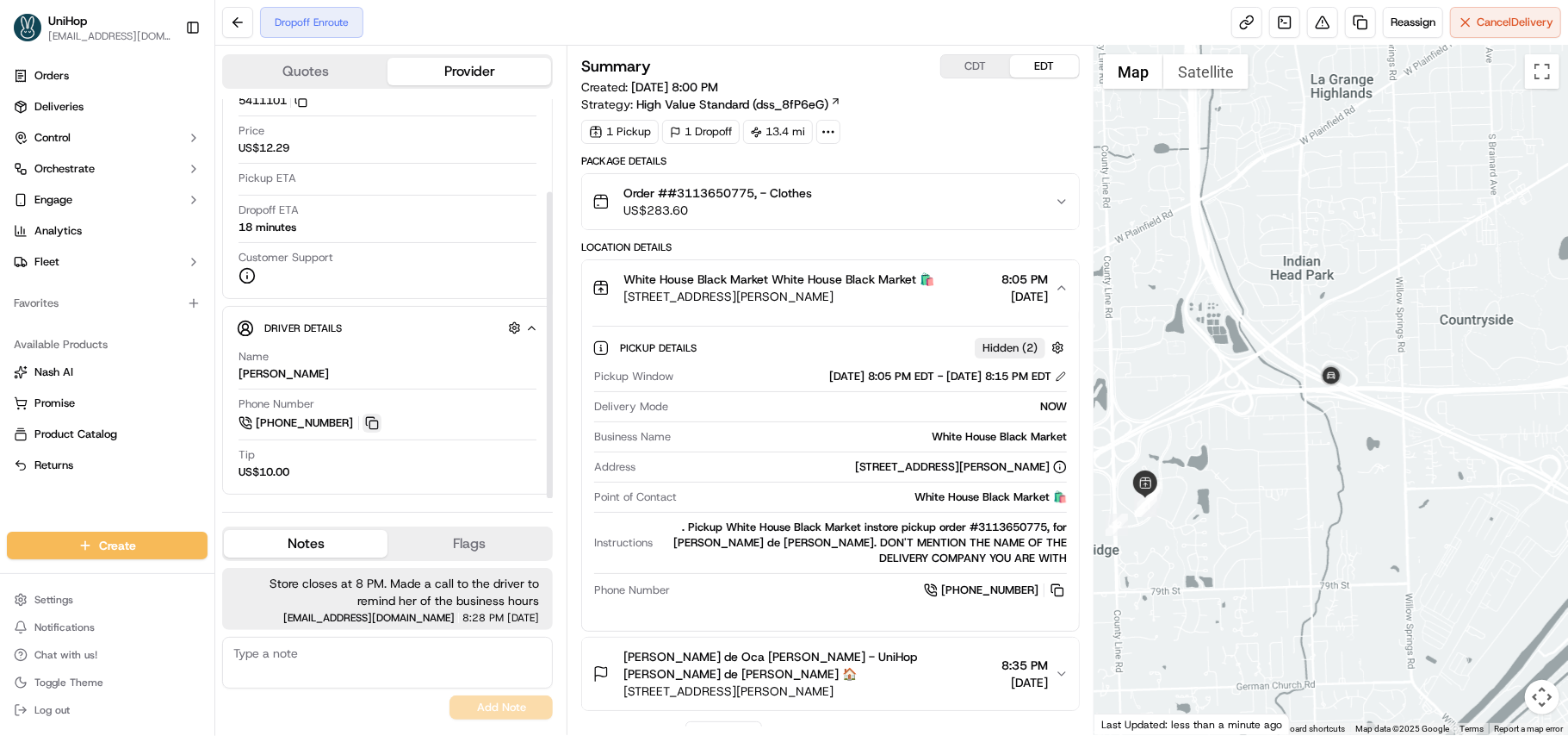
click at [363, 425] on button at bounding box center [372, 424] width 19 height 19
click at [345, 644] on textarea at bounding box center [388, 662] width 331 height 51
paste textarea "+17085413613"
type textarea "driver contact number: +17085413613"
click at [497, 708] on button "Add Note" at bounding box center [501, 707] width 103 height 24
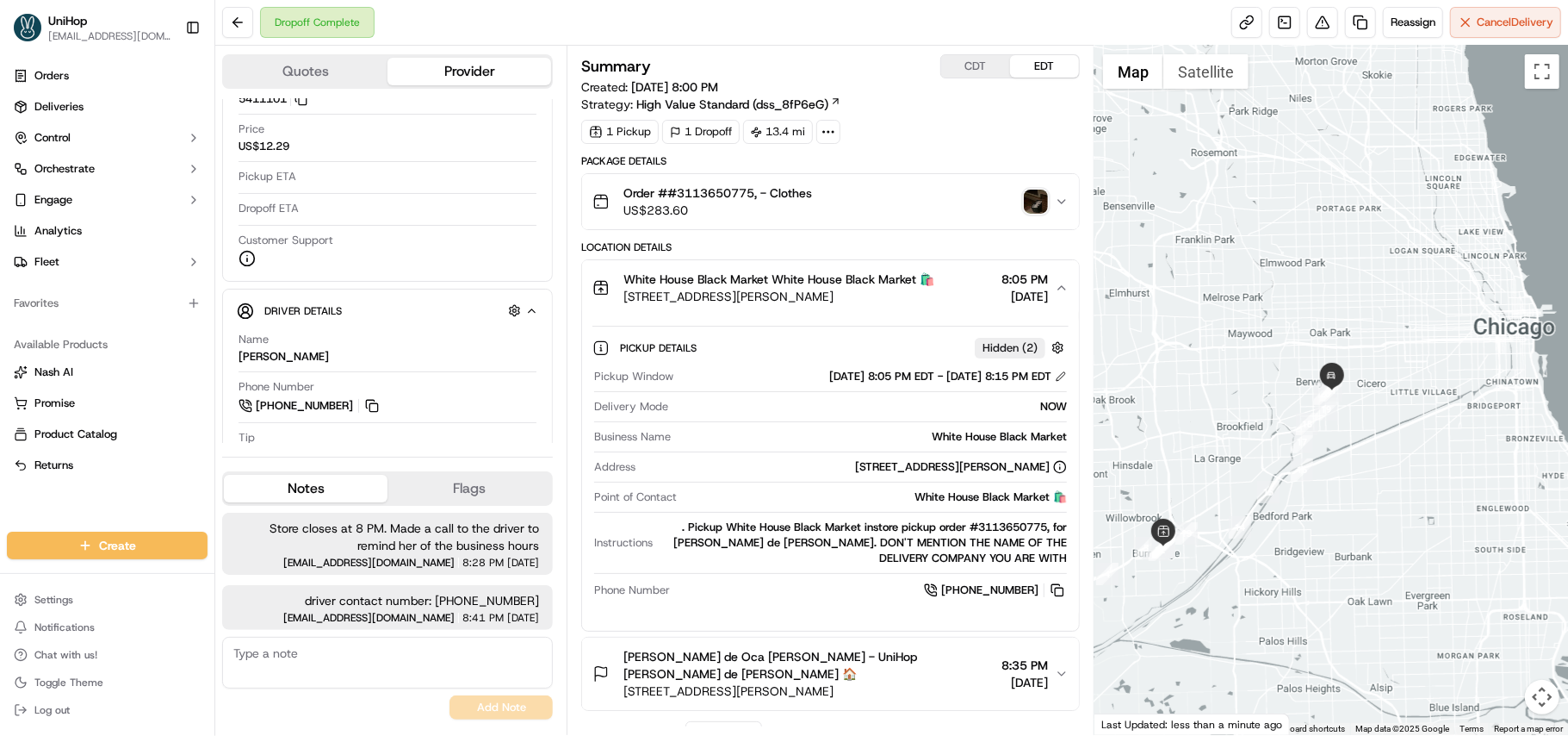
click at [1031, 208] on img "button" at bounding box center [1035, 201] width 24 height 24
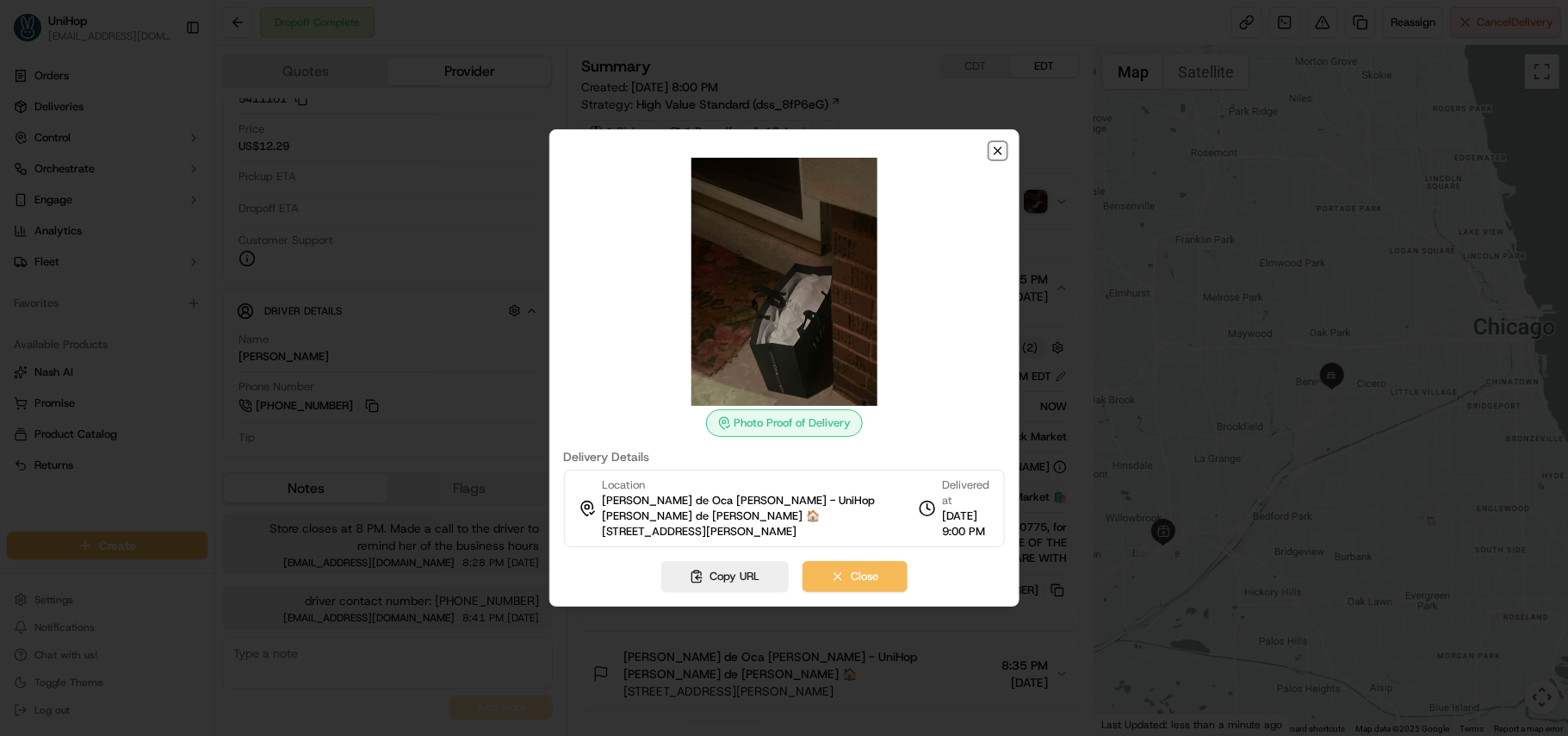
click at [1000, 146] on icon "button" at bounding box center [998, 151] width 14 height 14
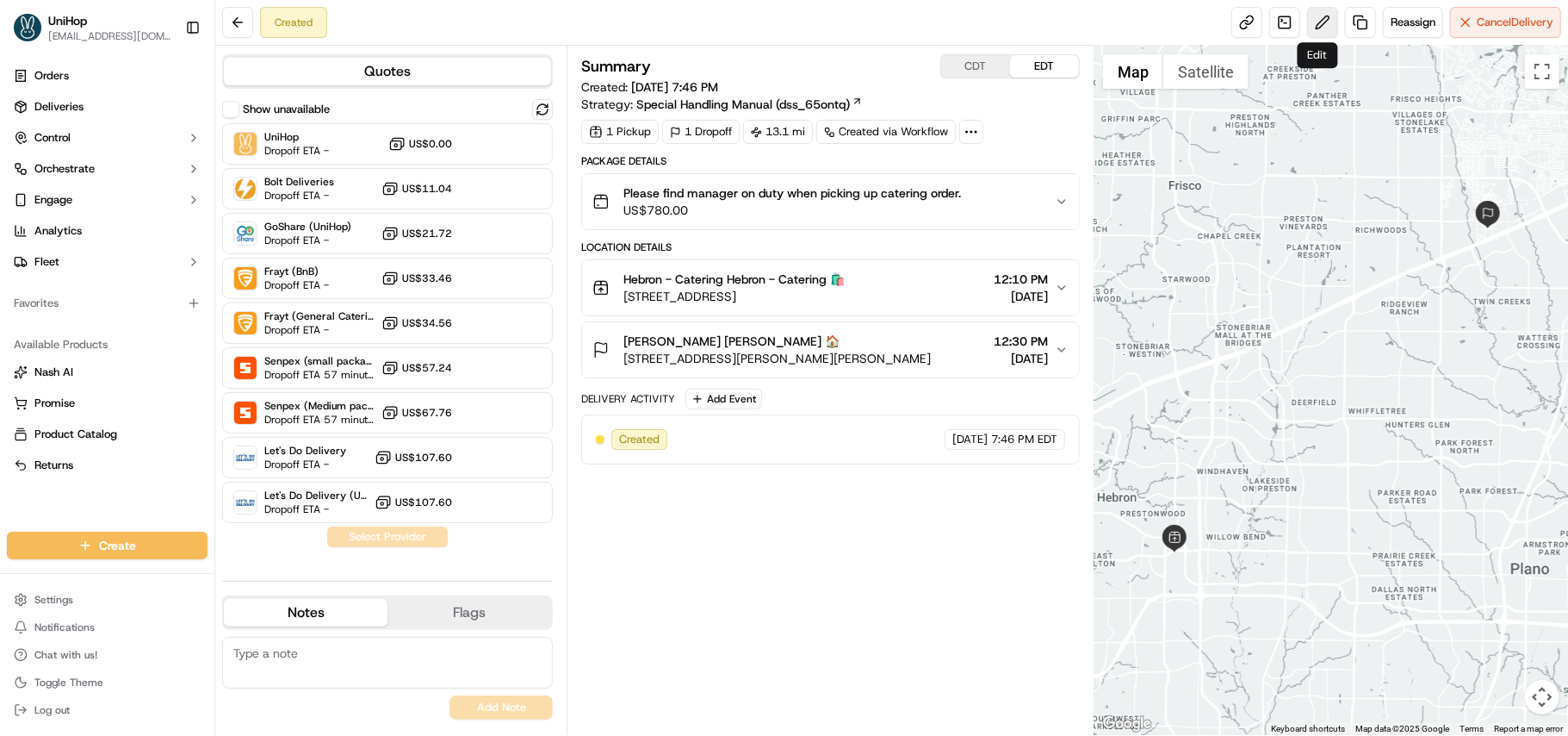
click at [1330, 25] on button at bounding box center [1322, 22] width 31 height 31
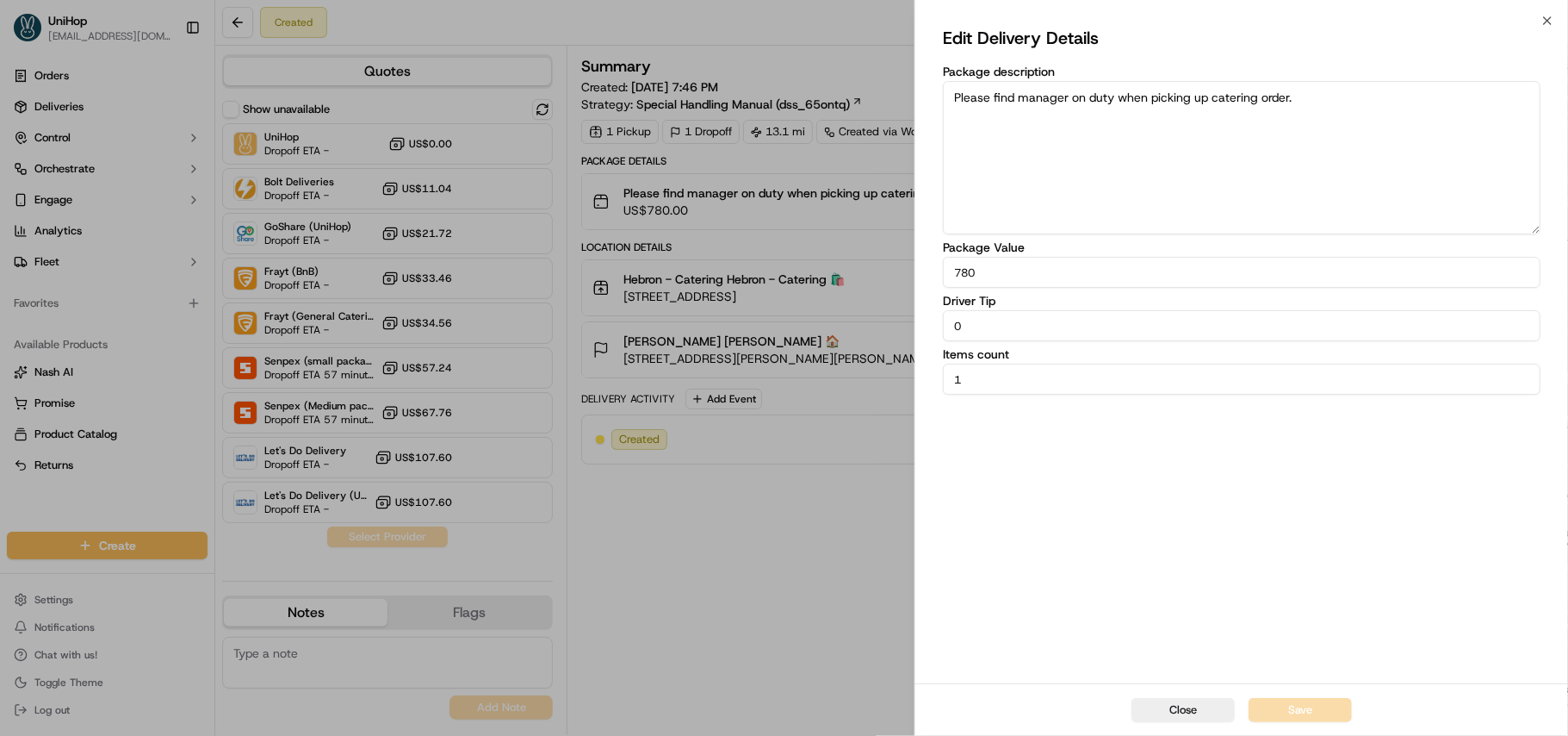
drag, startPoint x: 1016, startPoint y: 335, endPoint x: 951, endPoint y: 335, distance: 65.0
click at [951, 335] on input "0" at bounding box center [1241, 326] width 597 height 31
type input "40"
click at [1297, 706] on button "Save" at bounding box center [1300, 710] width 103 height 24
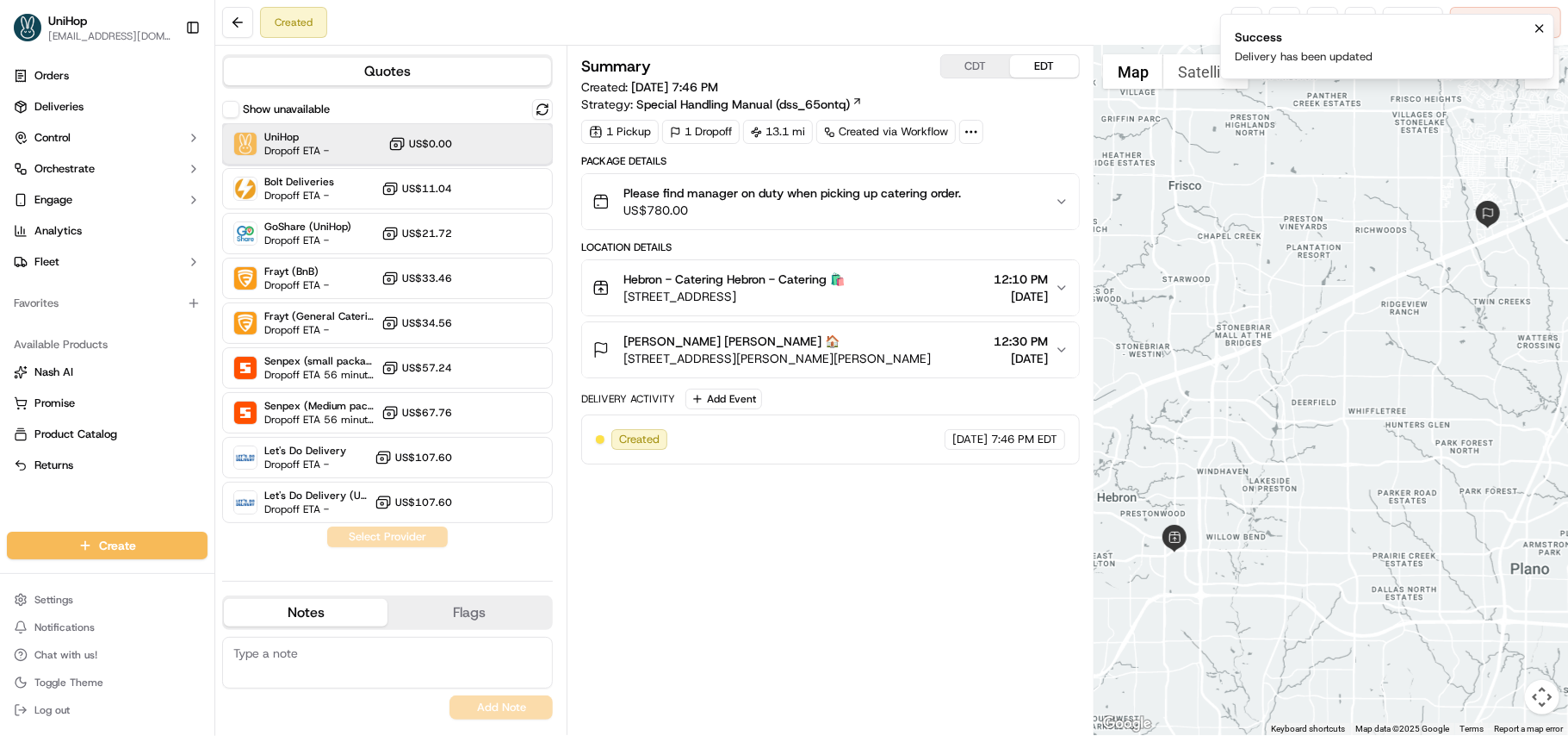
click at [266, 148] on span "Dropoff ETA -" at bounding box center [296, 151] width 65 height 14
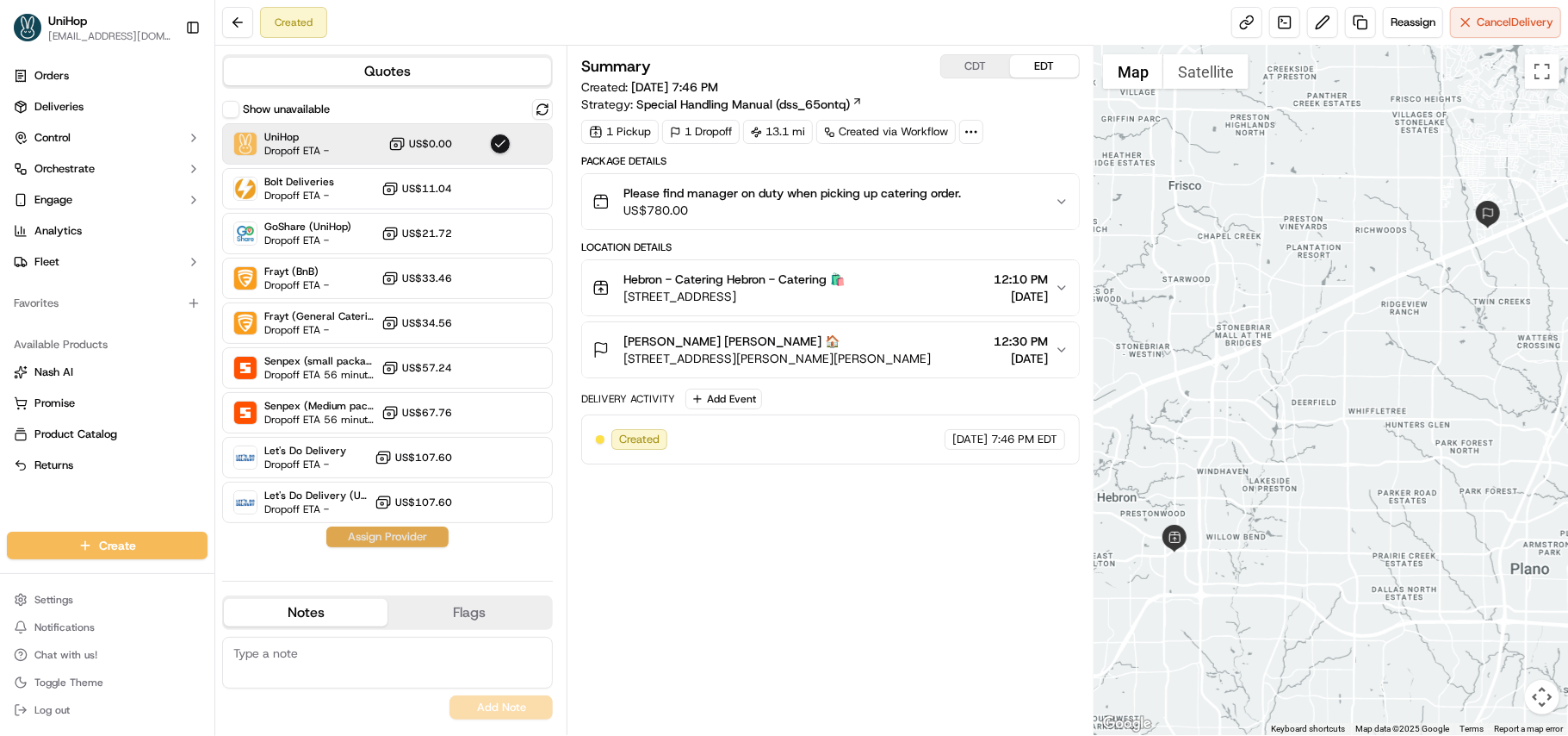
click at [414, 545] on button "Assign Provider" at bounding box center [388, 536] width 122 height 20
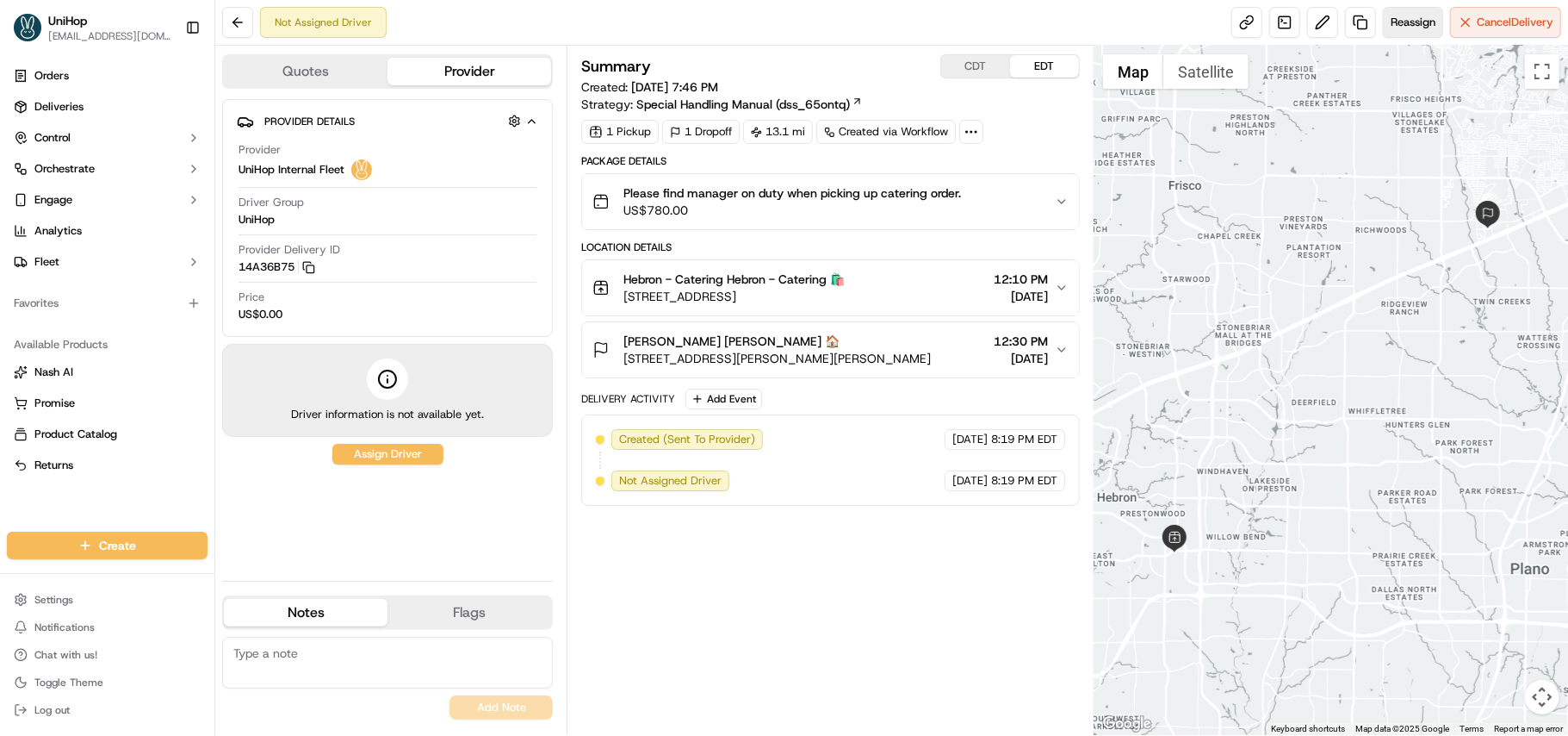
click at [1395, 28] on span "Reassign" at bounding box center [1413, 22] width 44 height 15
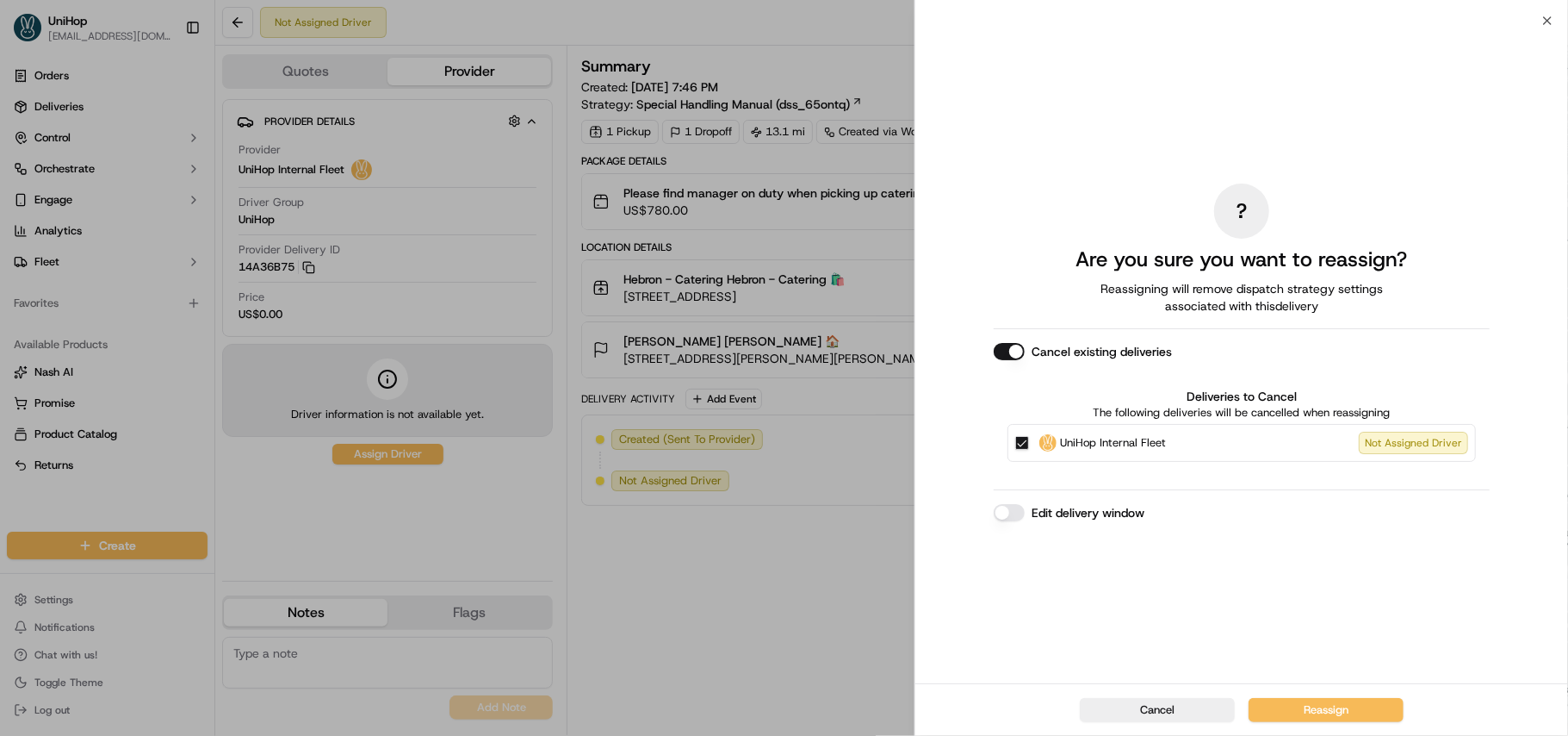
click at [1014, 351] on button "Cancel existing deliveries" at bounding box center [1009, 352] width 31 height 17
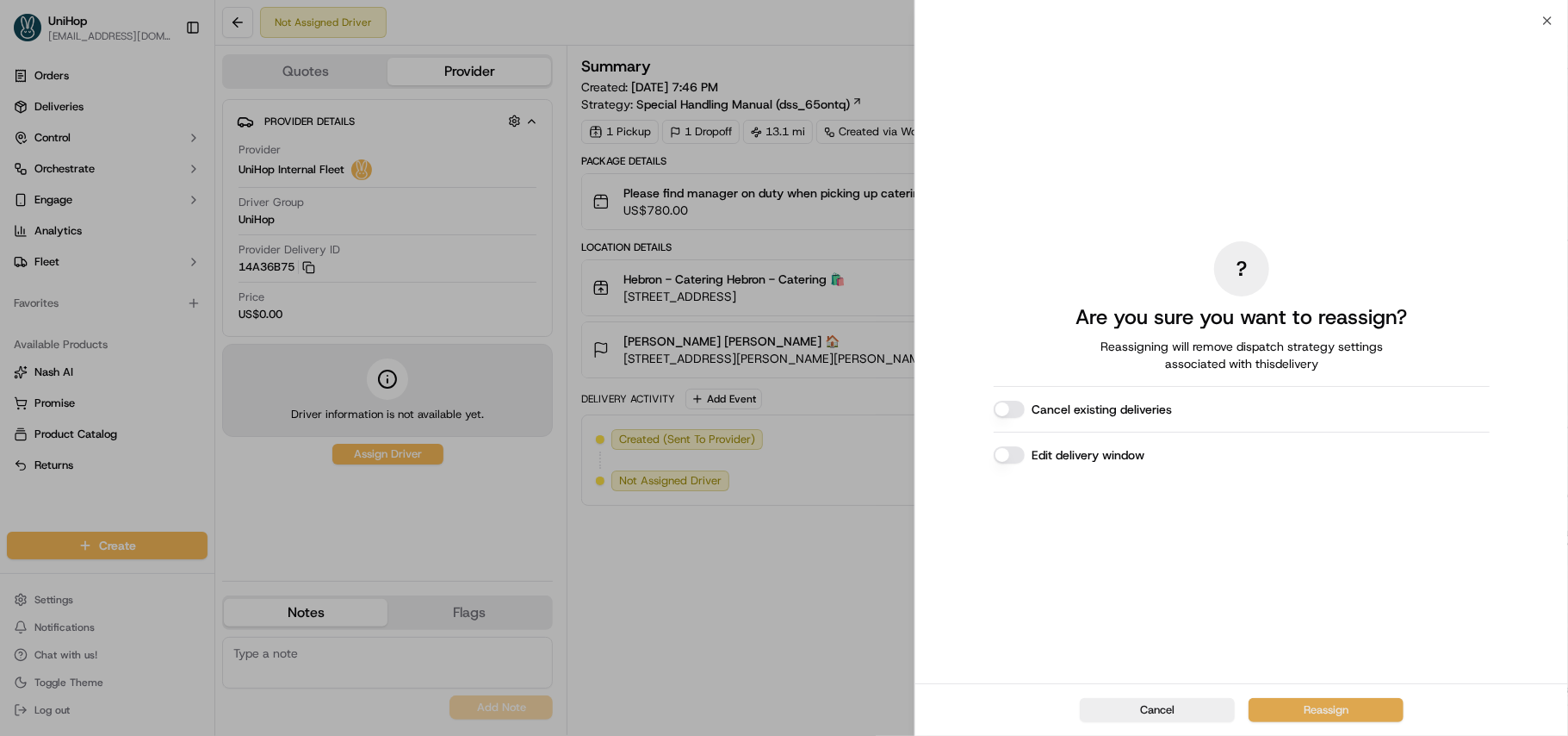
click at [1296, 707] on button "Reassign" at bounding box center [1326, 710] width 155 height 24
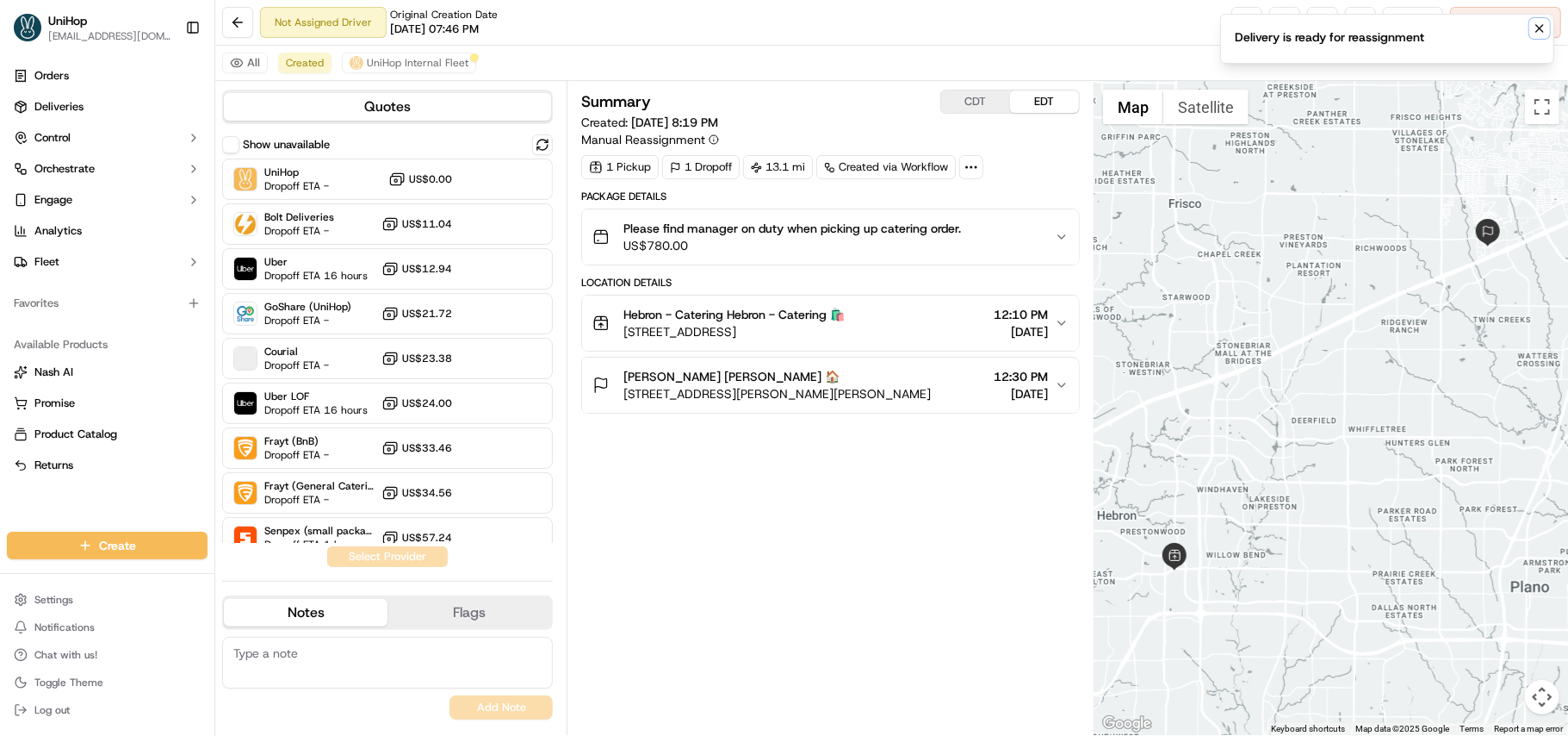
click at [1537, 35] on icon "Notifications (F8)" at bounding box center [1540, 28] width 14 height 14
click at [1314, 26] on button at bounding box center [1322, 22] width 31 height 31
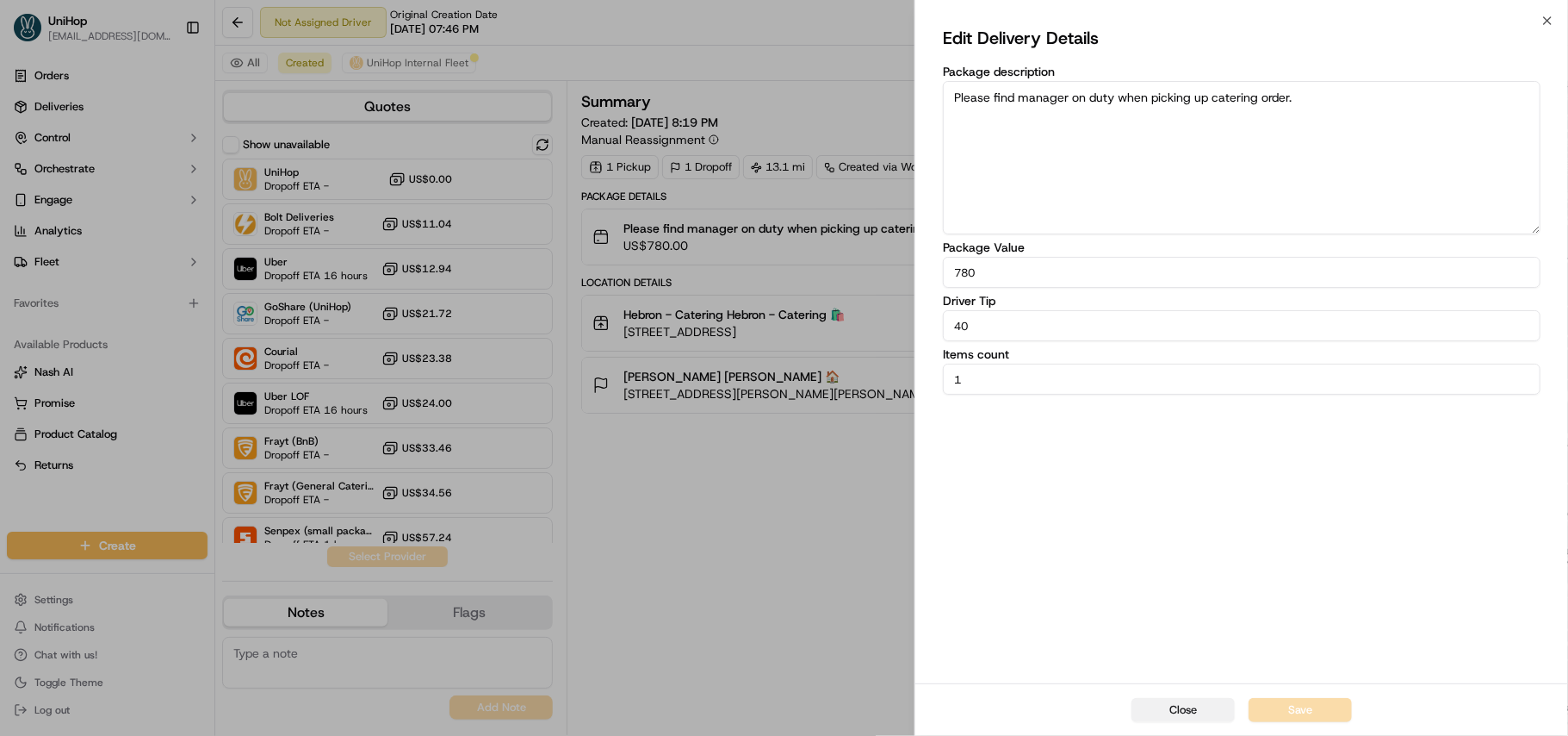
click at [1203, 721] on button "Close" at bounding box center [1183, 710] width 103 height 24
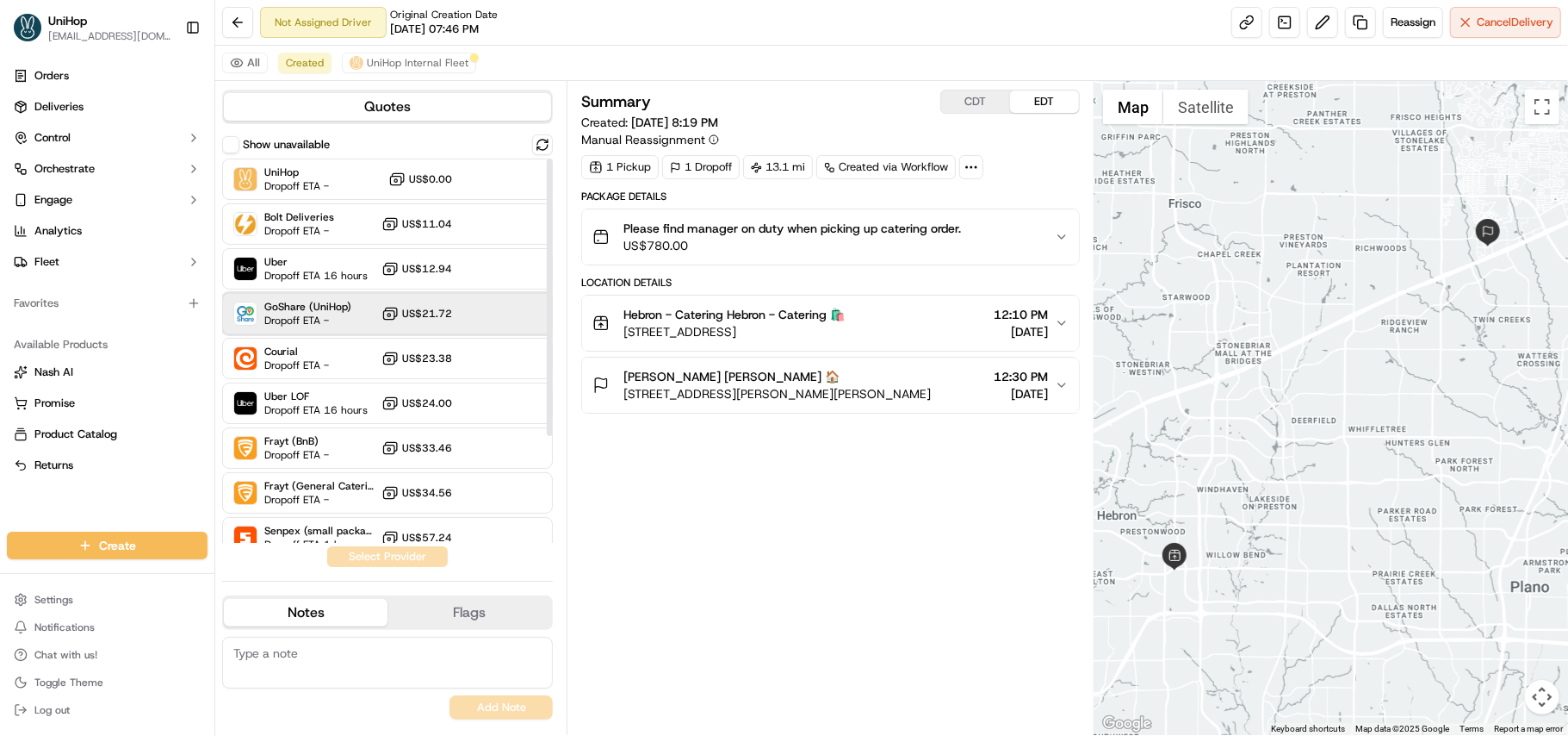
click at [276, 314] on span "Dropoff ETA -" at bounding box center [307, 320] width 87 height 14
click at [412, 553] on button "Assign Provider" at bounding box center [388, 556] width 122 height 20
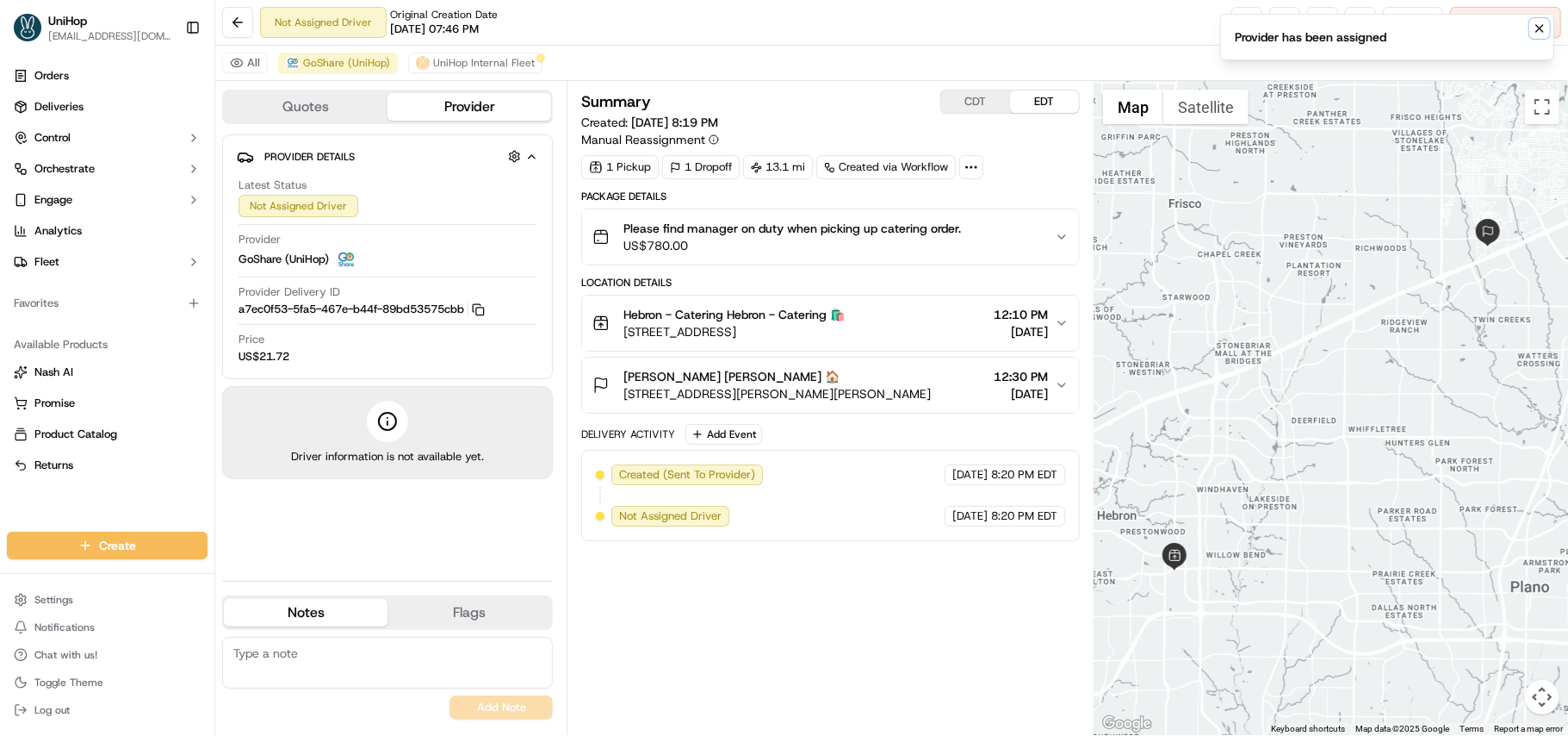
click at [1529, 28] on button "Notifications (F8)" at bounding box center [1539, 28] width 20 height 20
click at [476, 67] on span "UniHop Internal Fleet" at bounding box center [483, 63] width 102 height 14
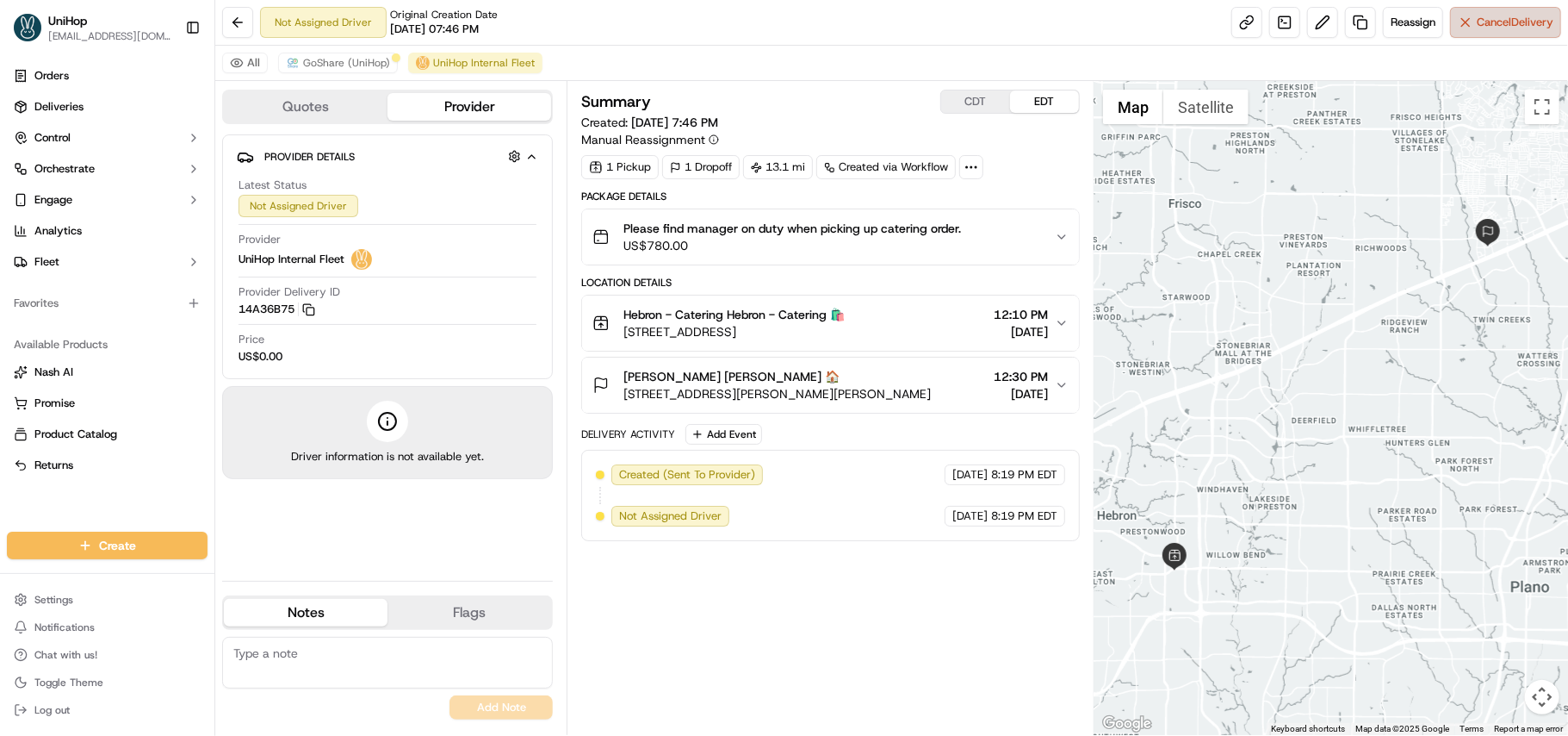
click at [1510, 36] on button "Cancel Delivery" at bounding box center [1505, 22] width 111 height 31
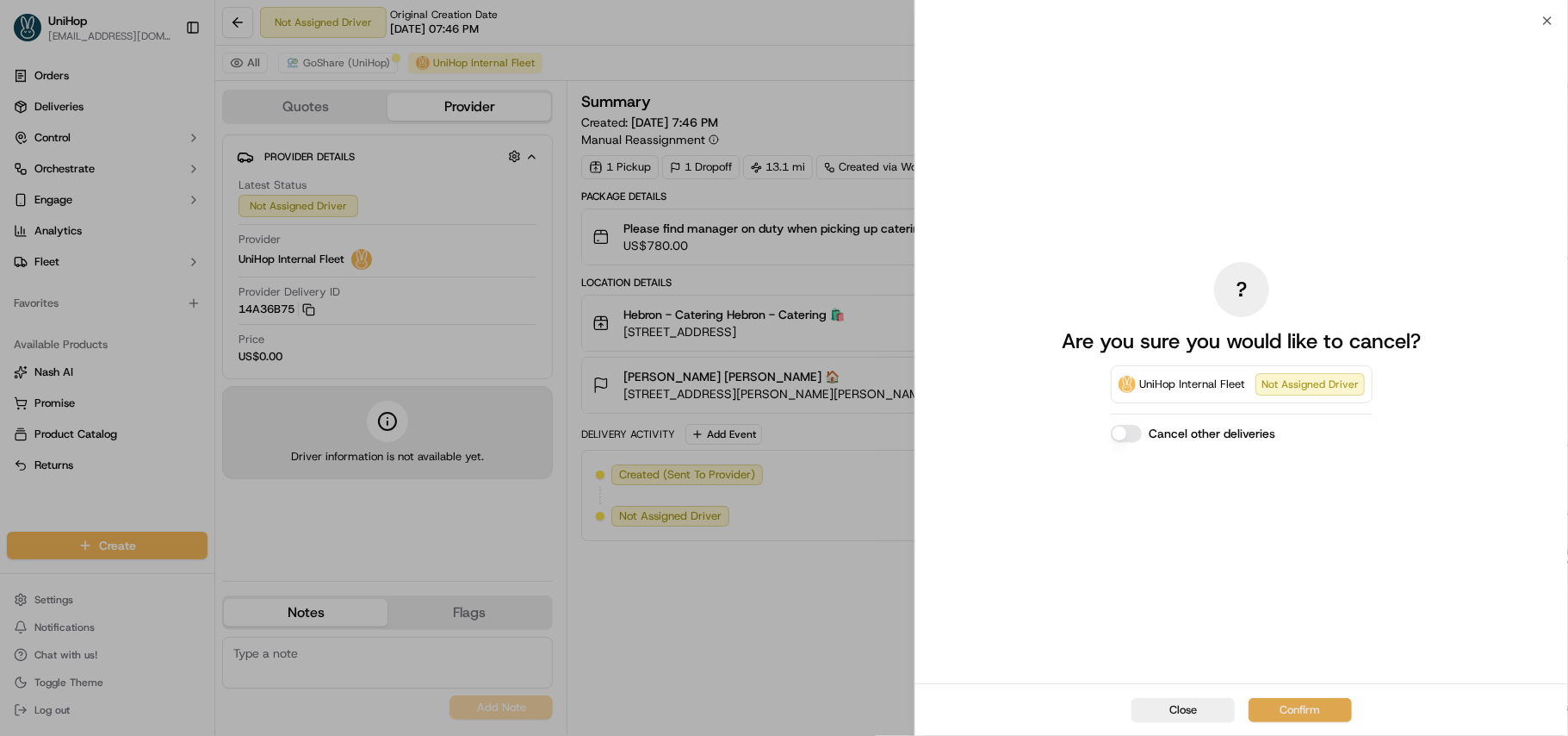
click at [1302, 714] on button "Confirm" at bounding box center [1300, 710] width 103 height 24
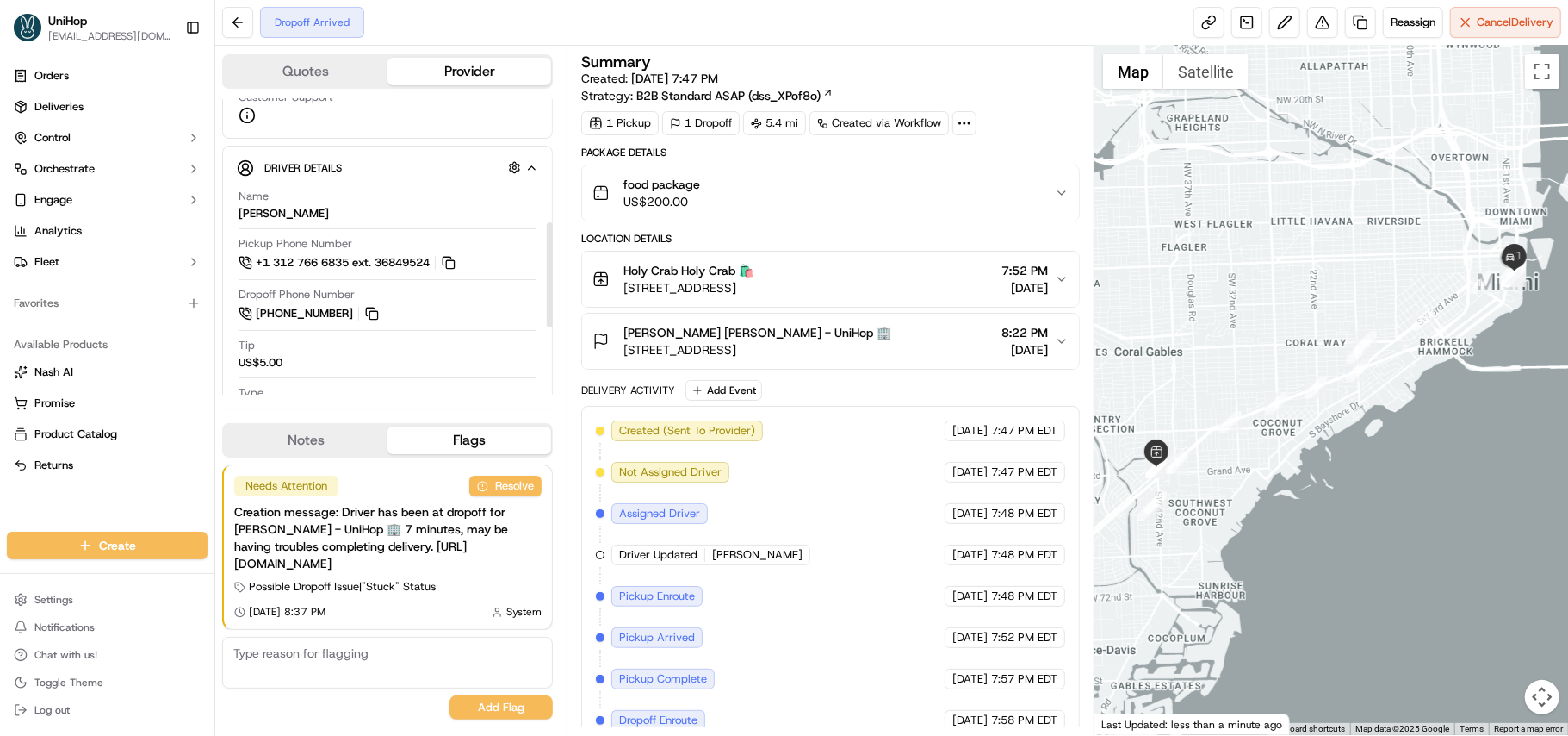
scroll to position [344, 0]
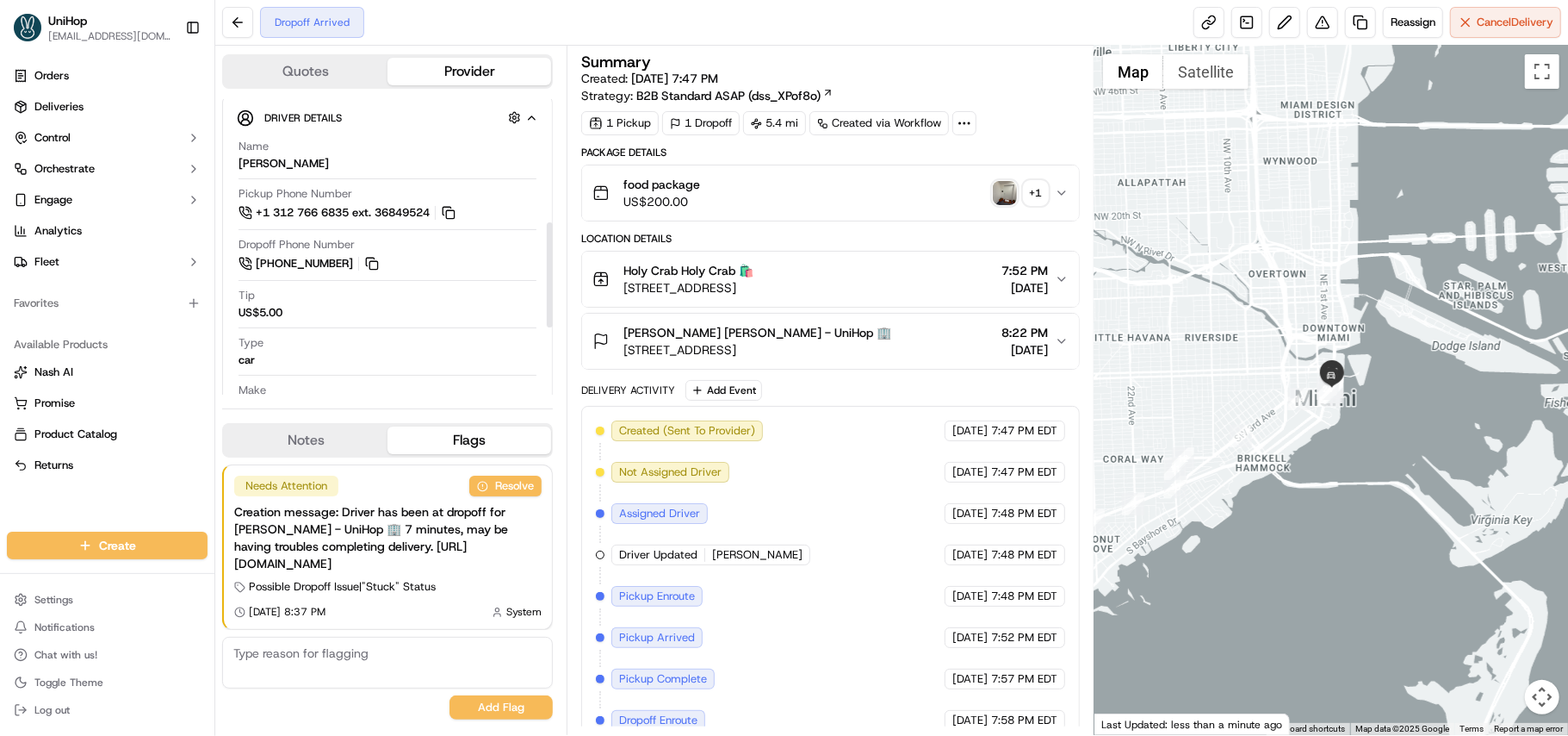
click at [469, 129] on div "Driver Details Hidden ( 5 )" at bounding box center [394, 117] width 261 height 21
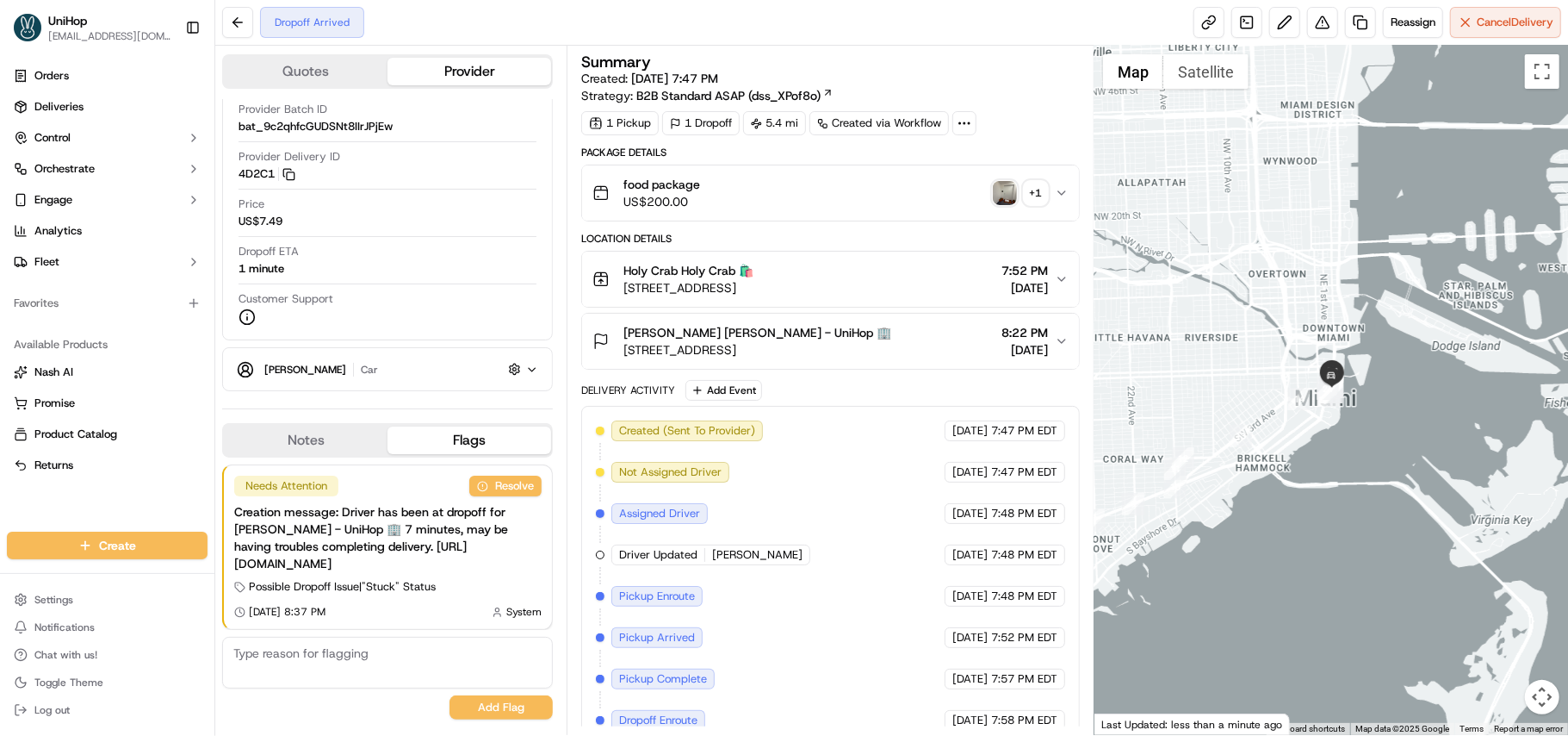
click at [1000, 201] on img "button" at bounding box center [1004, 192] width 24 height 24
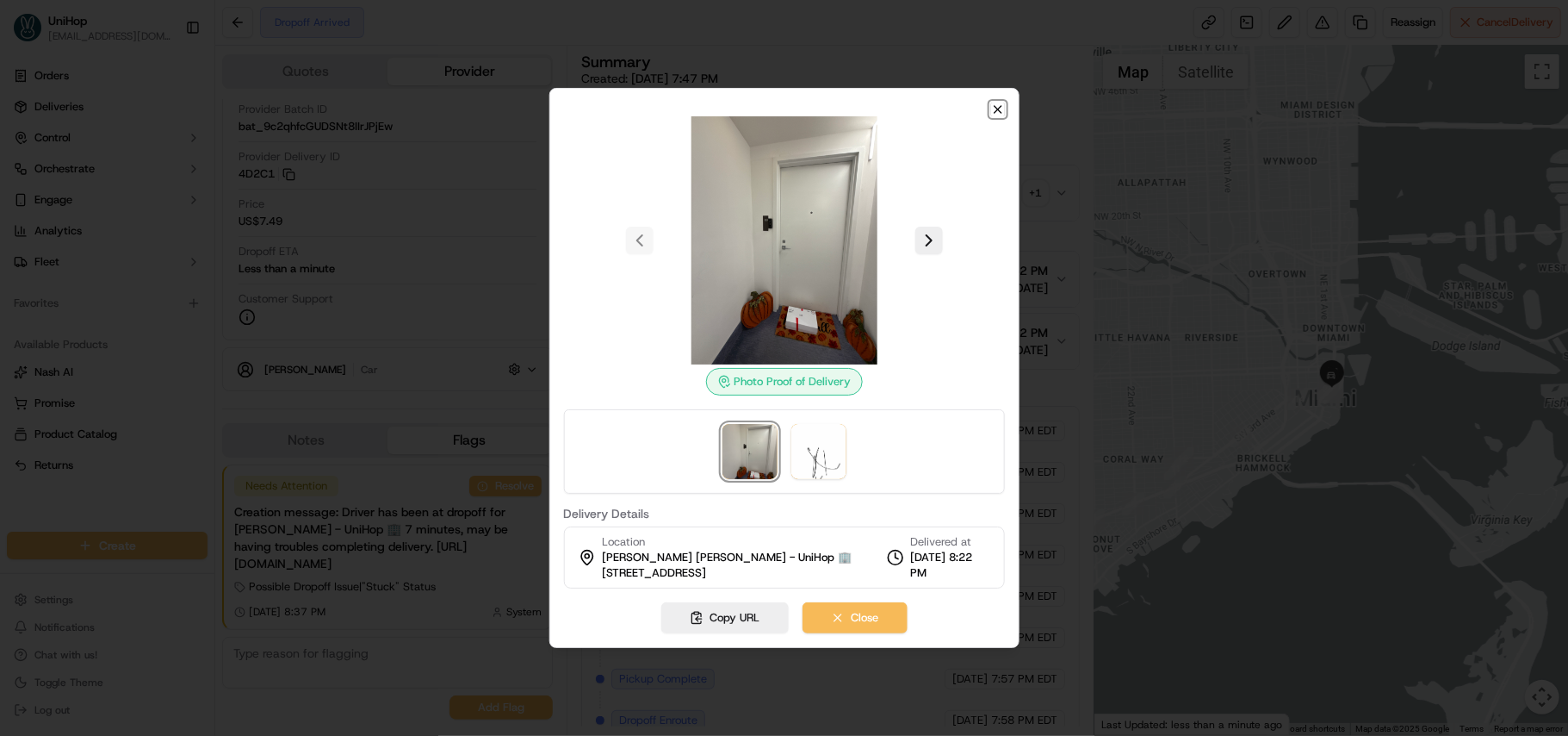
click at [995, 106] on icon "button" at bounding box center [998, 109] width 7 height 7
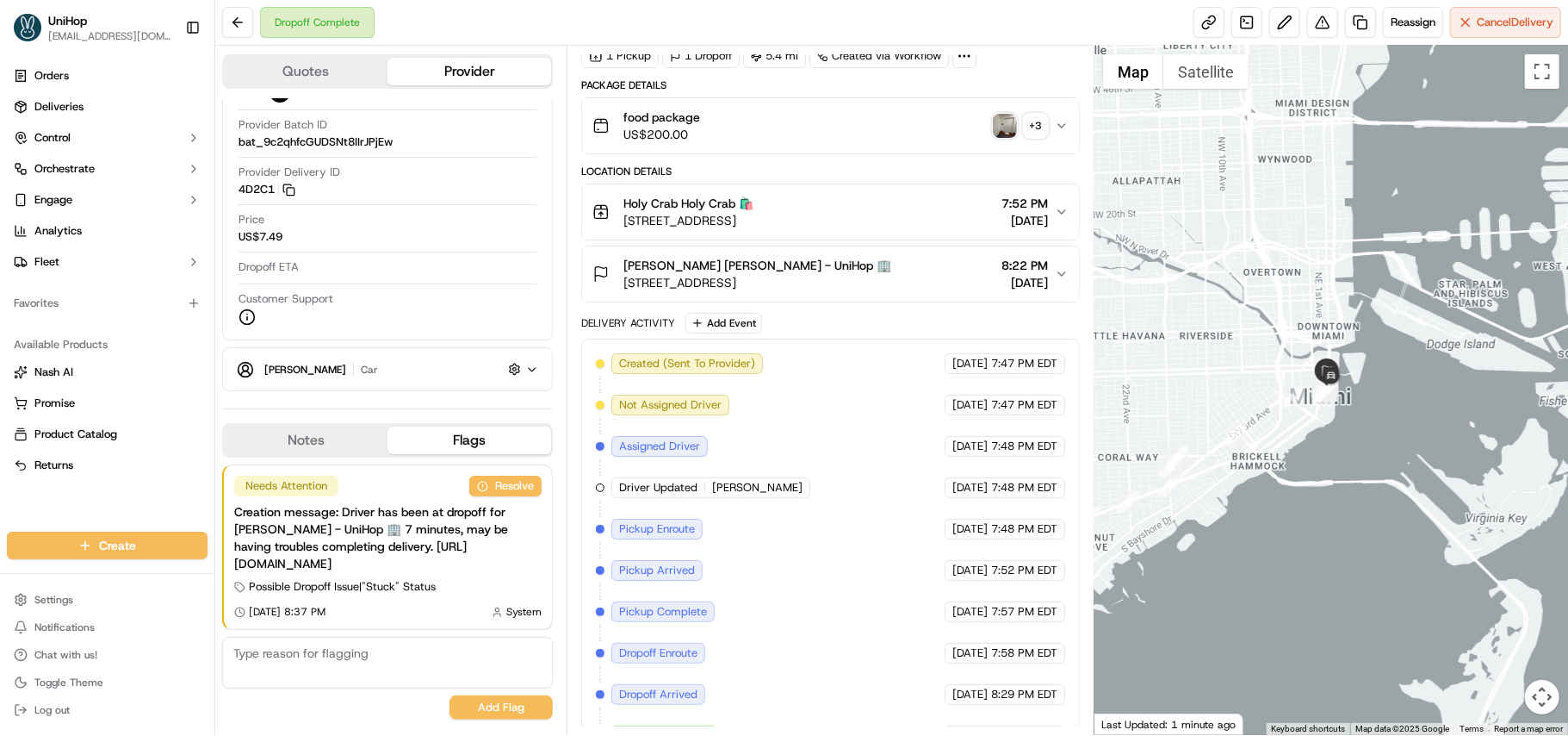
scroll to position [80, 0]
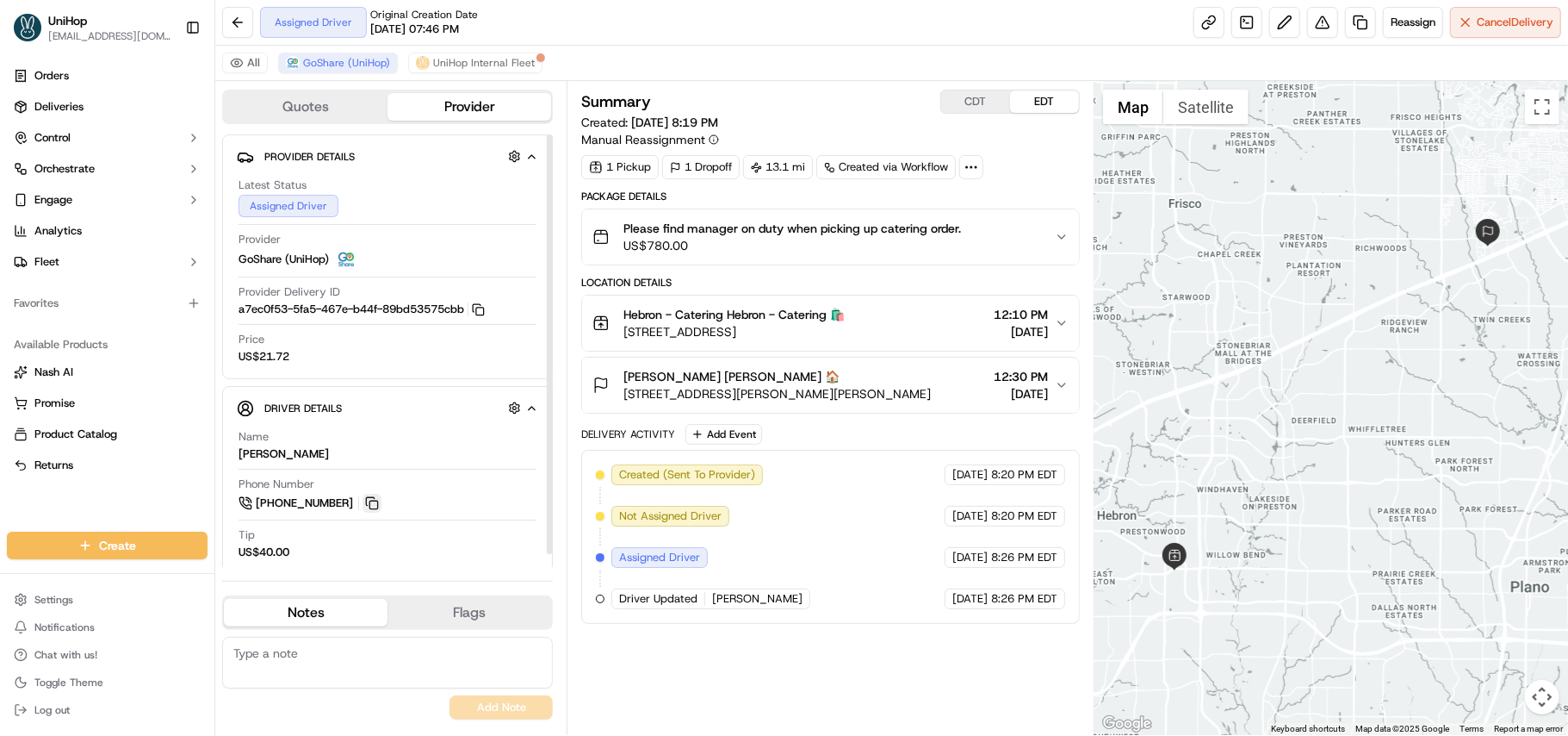
click at [372, 505] on button at bounding box center [372, 503] width 19 height 19
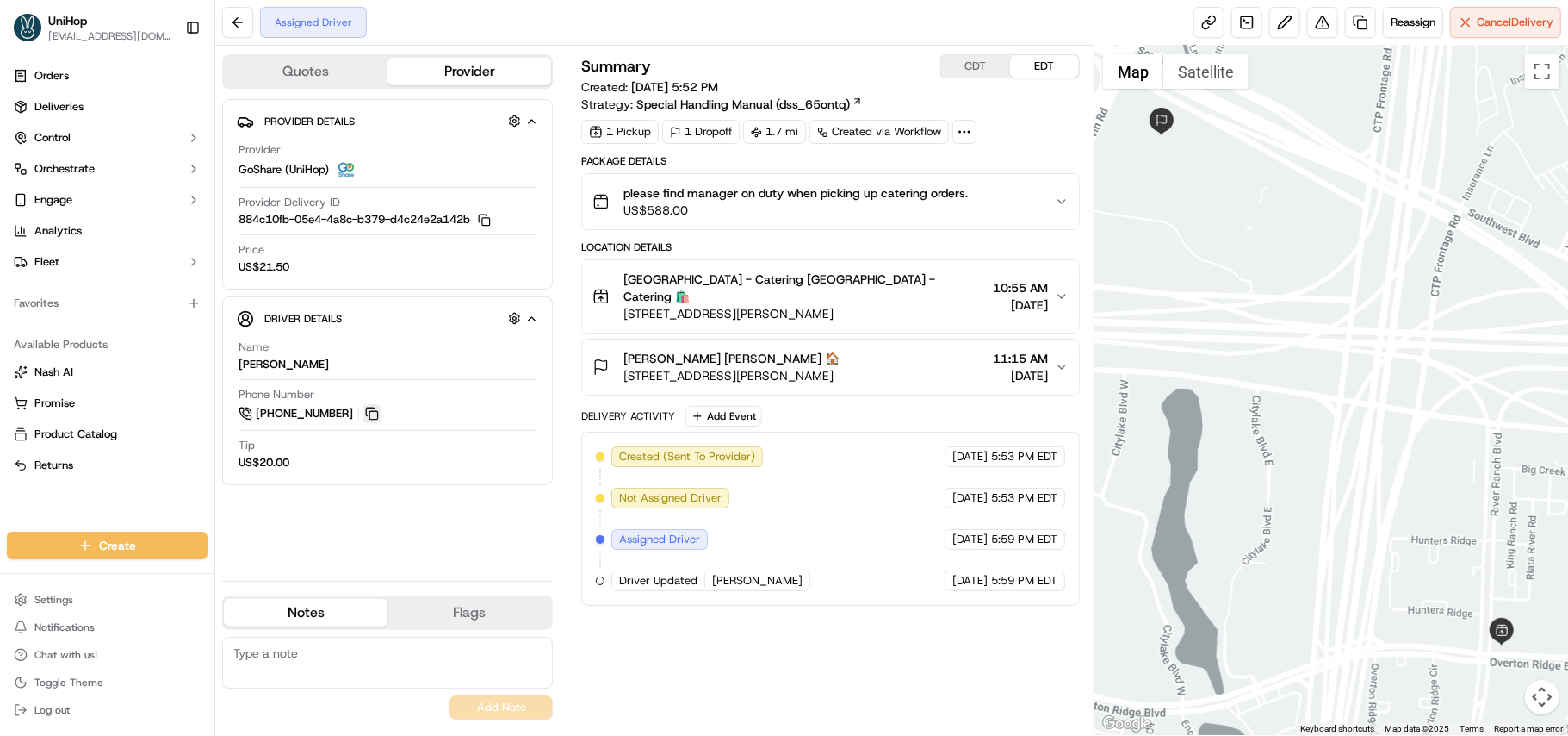
click at [377, 419] on button at bounding box center [372, 414] width 19 height 19
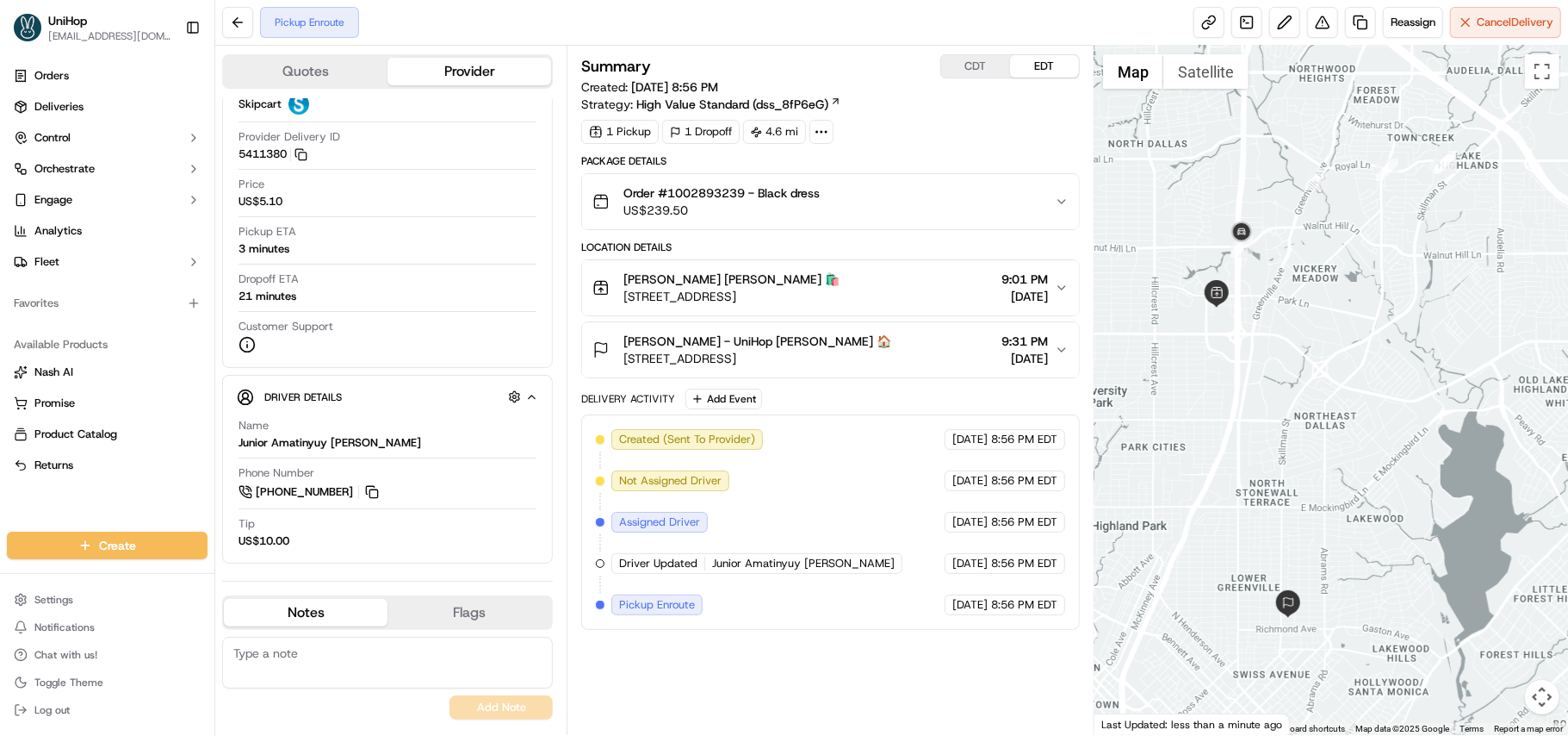
click at [1062, 276] on button "[PERSON_NAME] [PERSON_NAME] 🛍️ [STREET_ADDRESS] 9:01 PM [DATE]" at bounding box center [830, 287] width 497 height 55
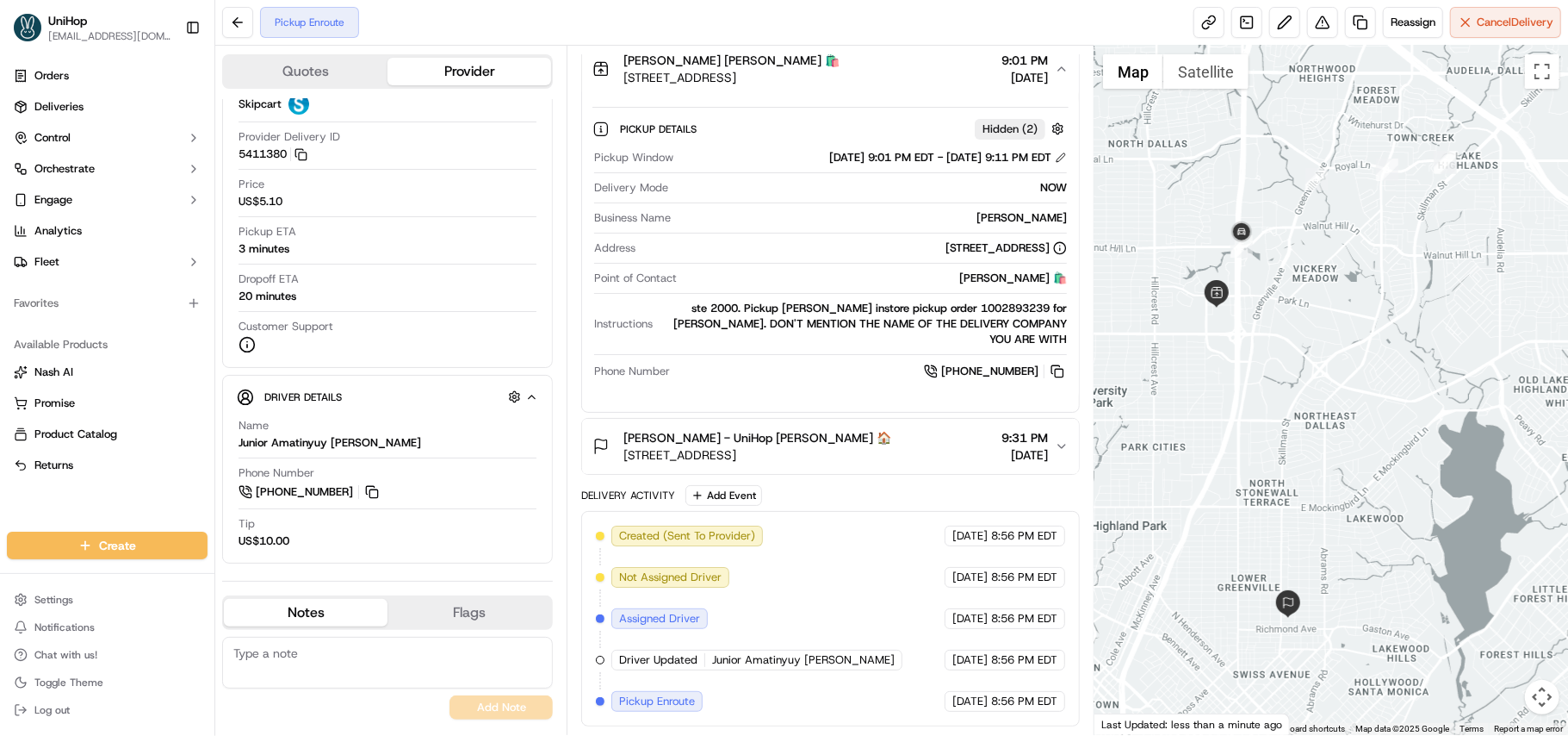
scroll to position [110, 0]
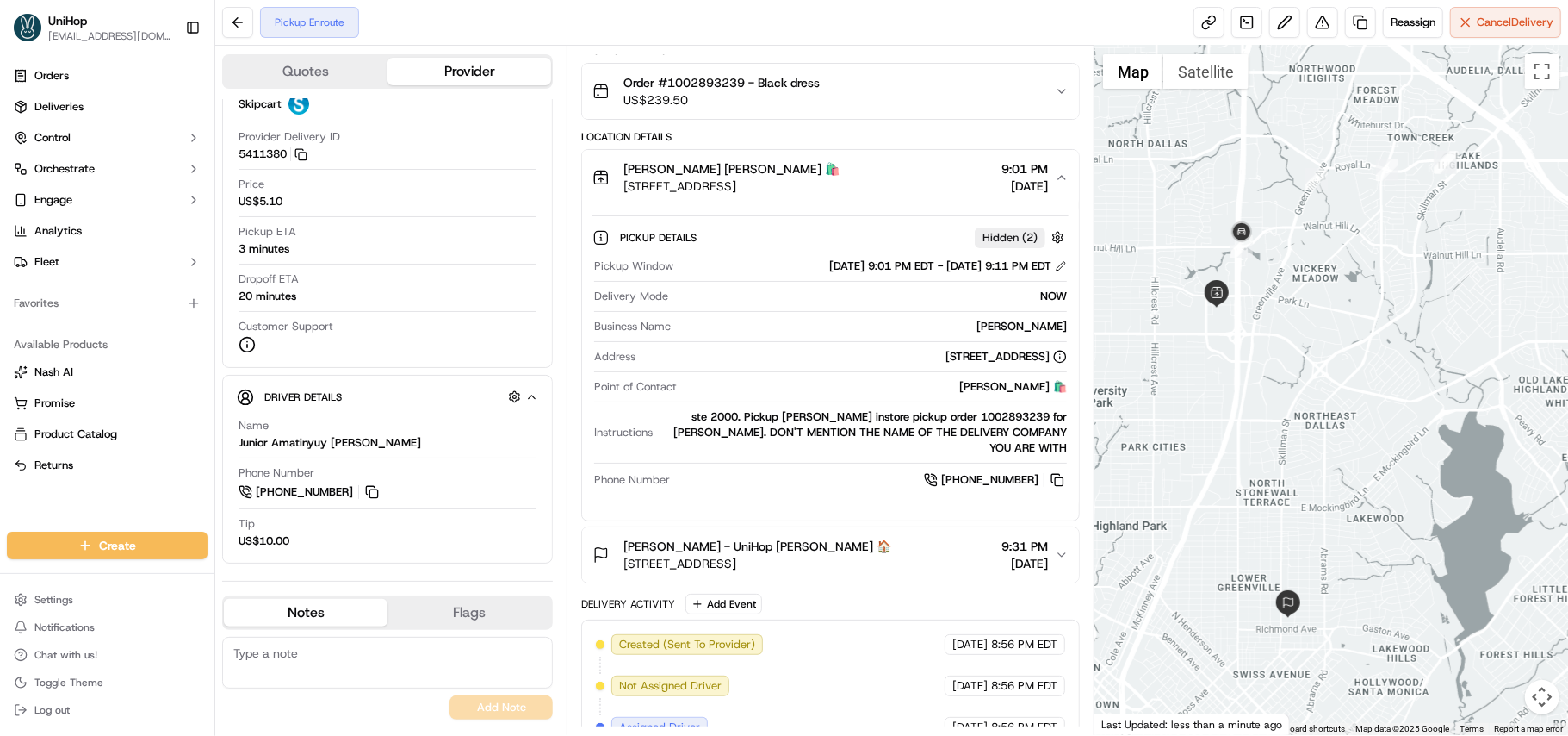
drag, startPoint x: 624, startPoint y: 191, endPoint x: 872, endPoint y: 181, distance: 248.2
click at [840, 181] on span "[STREET_ADDRESS]" at bounding box center [732, 187] width 217 height 17
copy span "[STREET_ADDRESS]"
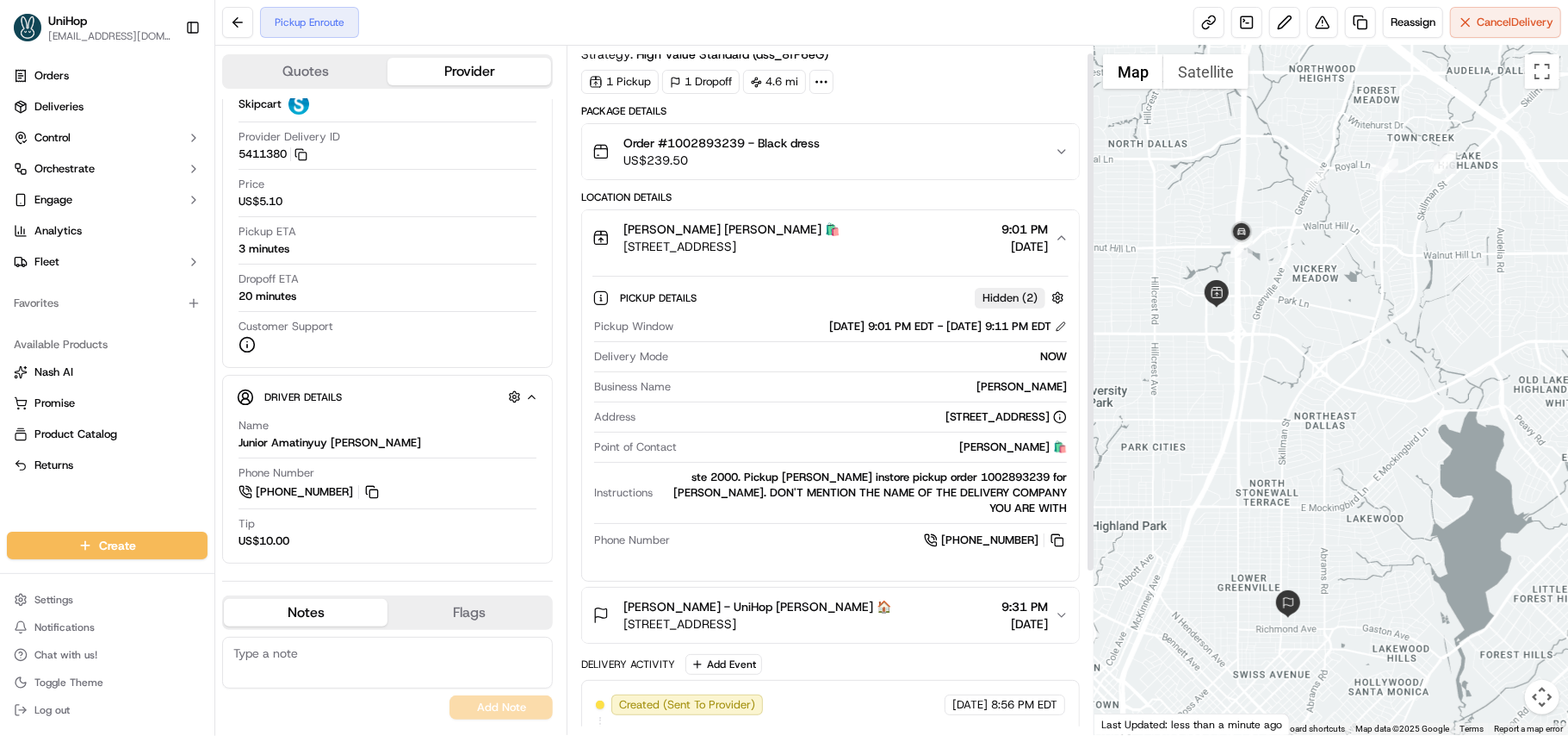
scroll to position [0, 0]
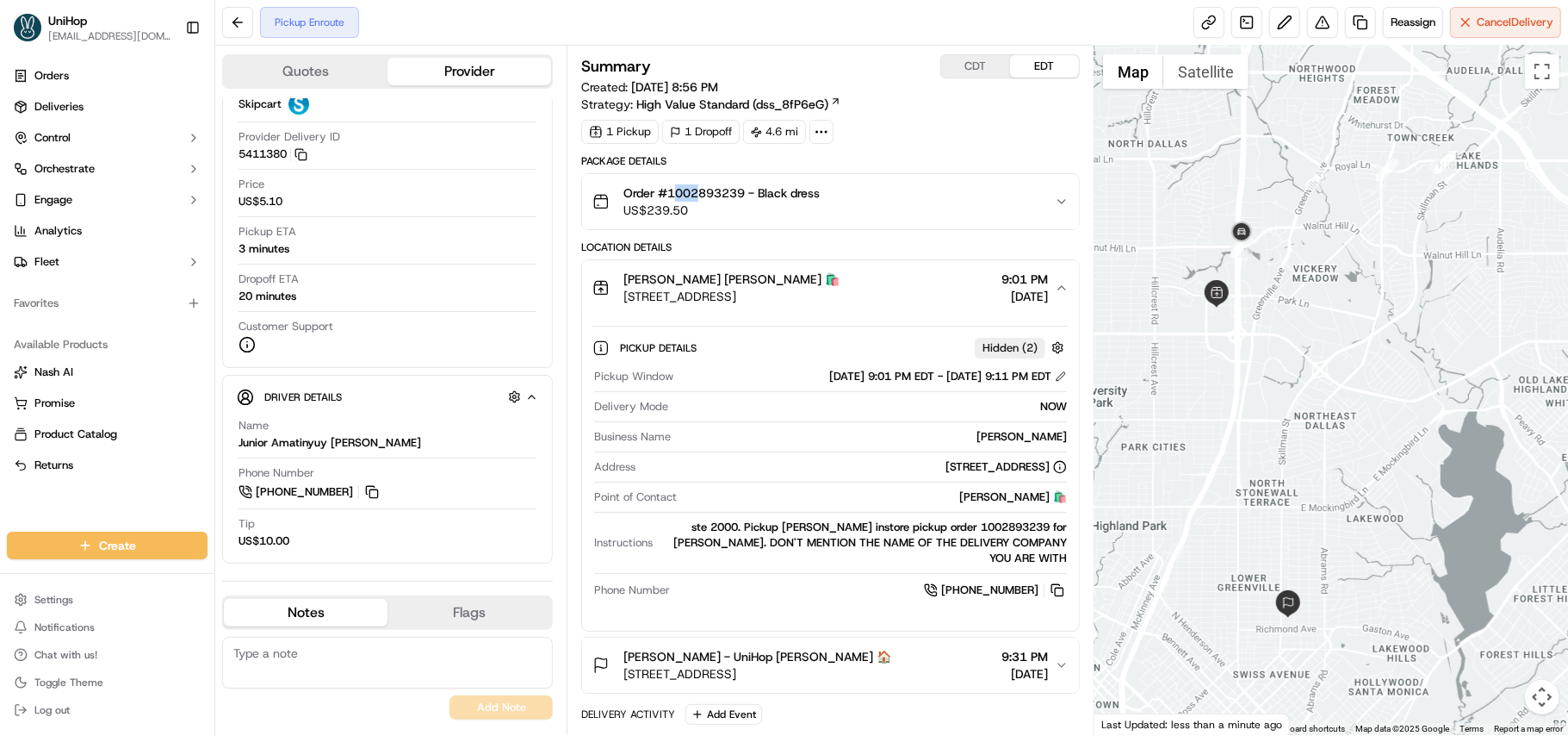
drag, startPoint x: 674, startPoint y: 196, endPoint x: 703, endPoint y: 196, distance: 29.0
click at [703, 196] on span "Order #1002893239 - Black dress" at bounding box center [721, 193] width 196 height 17
drag, startPoint x: 669, startPoint y: 185, endPoint x: 728, endPoint y: 185, distance: 59.0
click at [728, 185] on button "Order #1002893239 - Black dress US$239.50" at bounding box center [830, 201] width 497 height 55
click at [714, 221] on button "Order #1002893239 - Black dress US$239.50" at bounding box center [830, 201] width 497 height 55
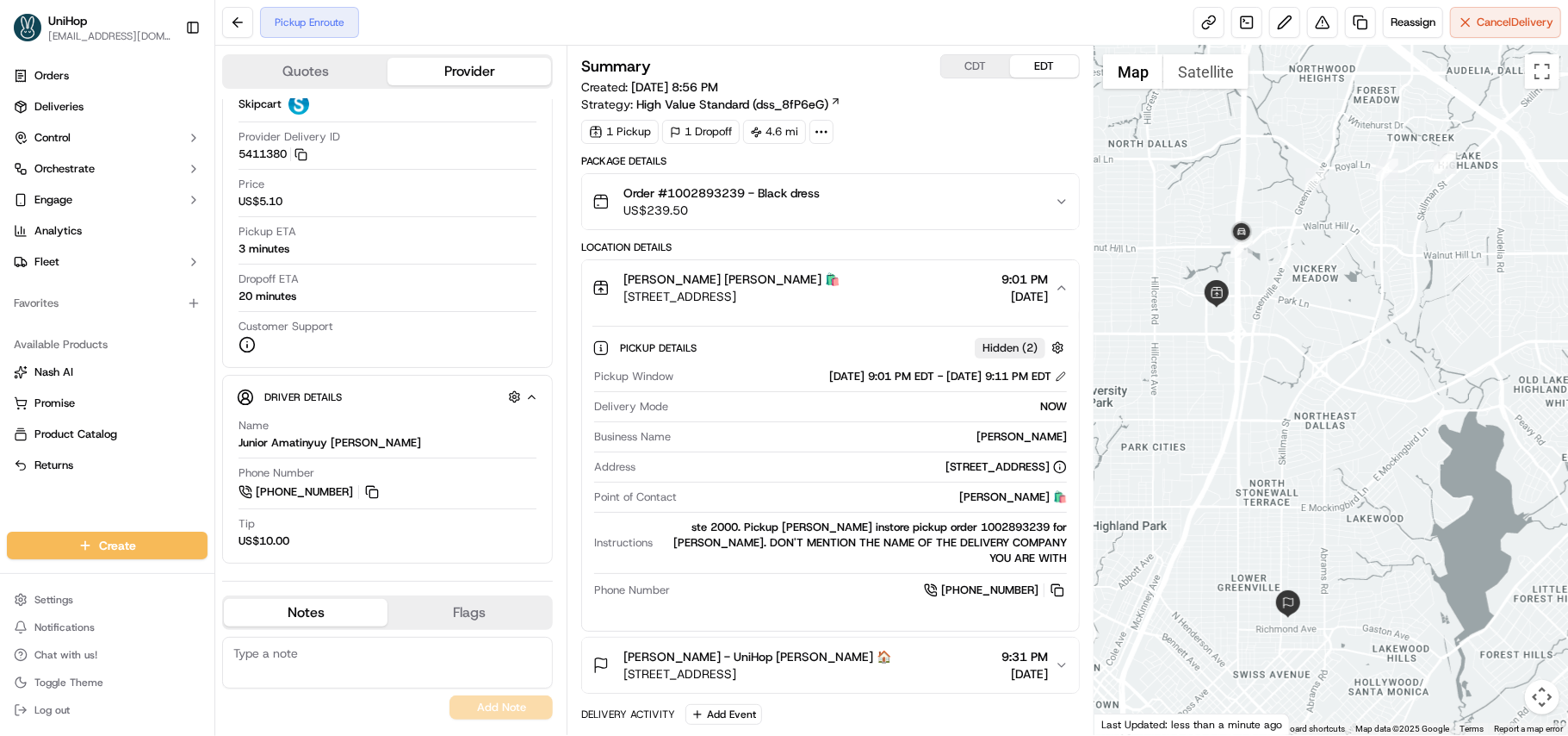
click at [927, 136] on div "1 Pickup 1 Dropoff 4.6 mi" at bounding box center [830, 132] width 499 height 24
drag, startPoint x: 669, startPoint y: 190, endPoint x: 748, endPoint y: 191, distance: 79.0
click at [748, 191] on span "Order #1002893239 - Black dress" at bounding box center [721, 193] width 196 height 17
copy span "1002893239"
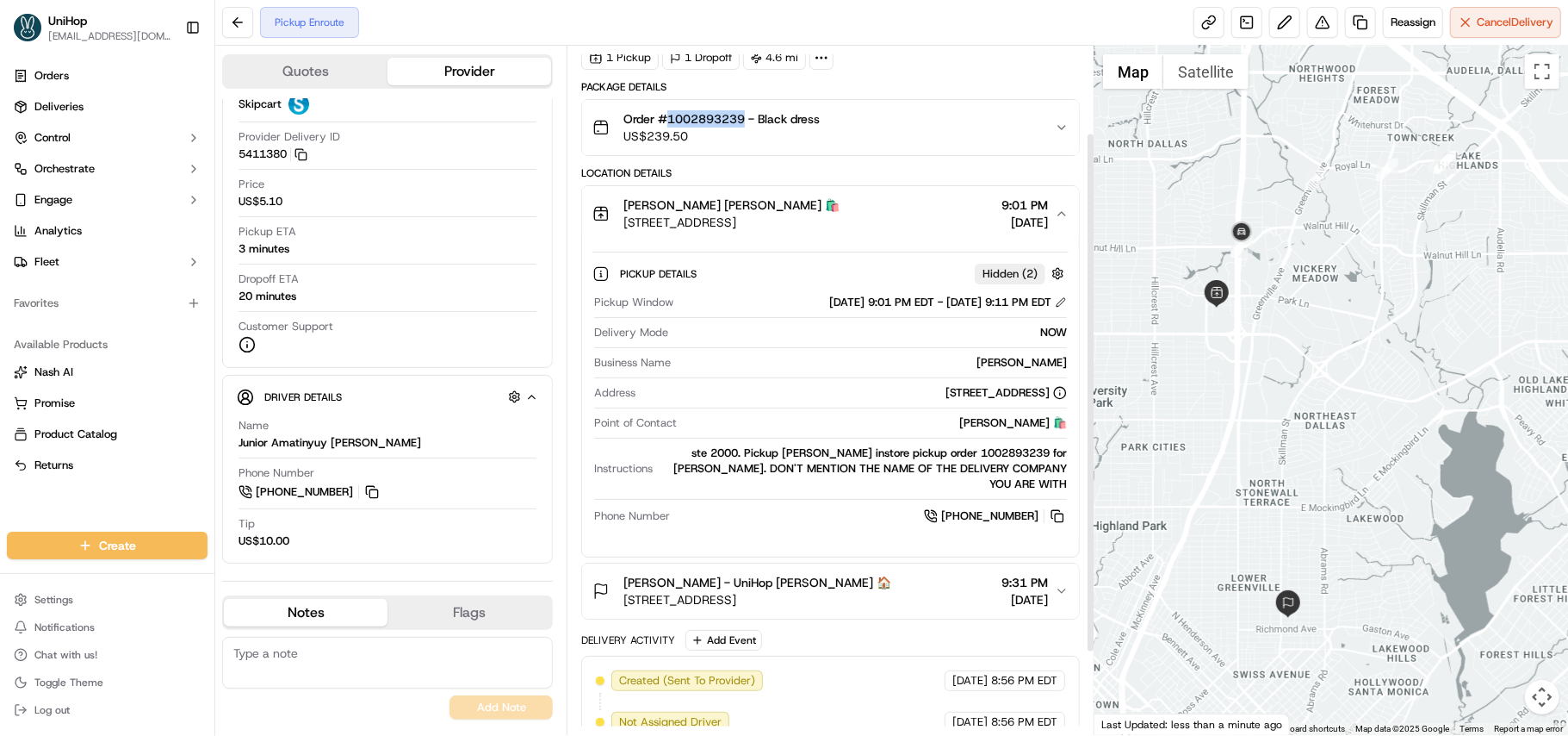
scroll to position [114, 0]
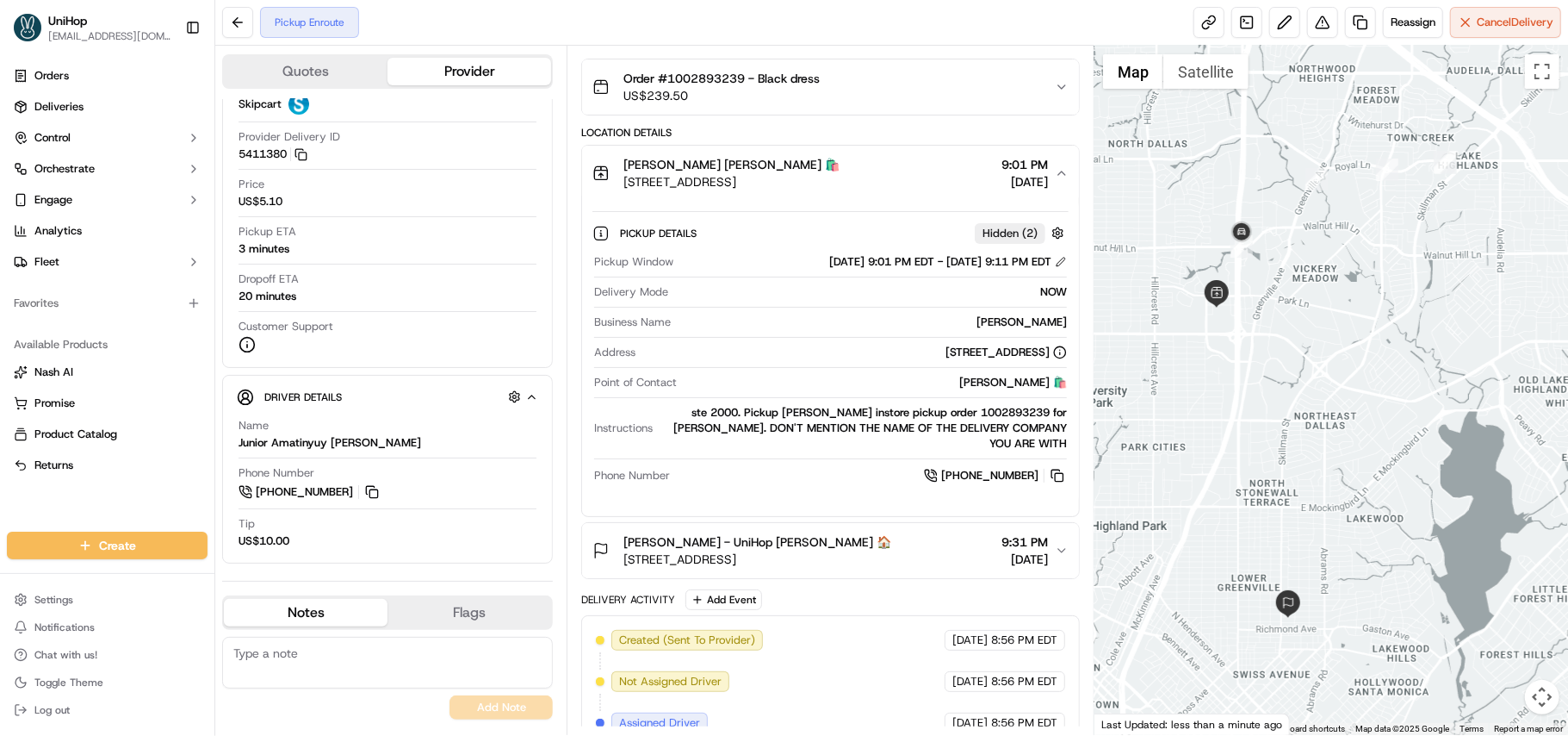
click at [1053, 553] on div "Ashley Becker - UniHop Ashley Becker 🏠 6134 Goliad Ave, Dallas, TX 75214, USA 9…" at bounding box center [824, 550] width 462 height 35
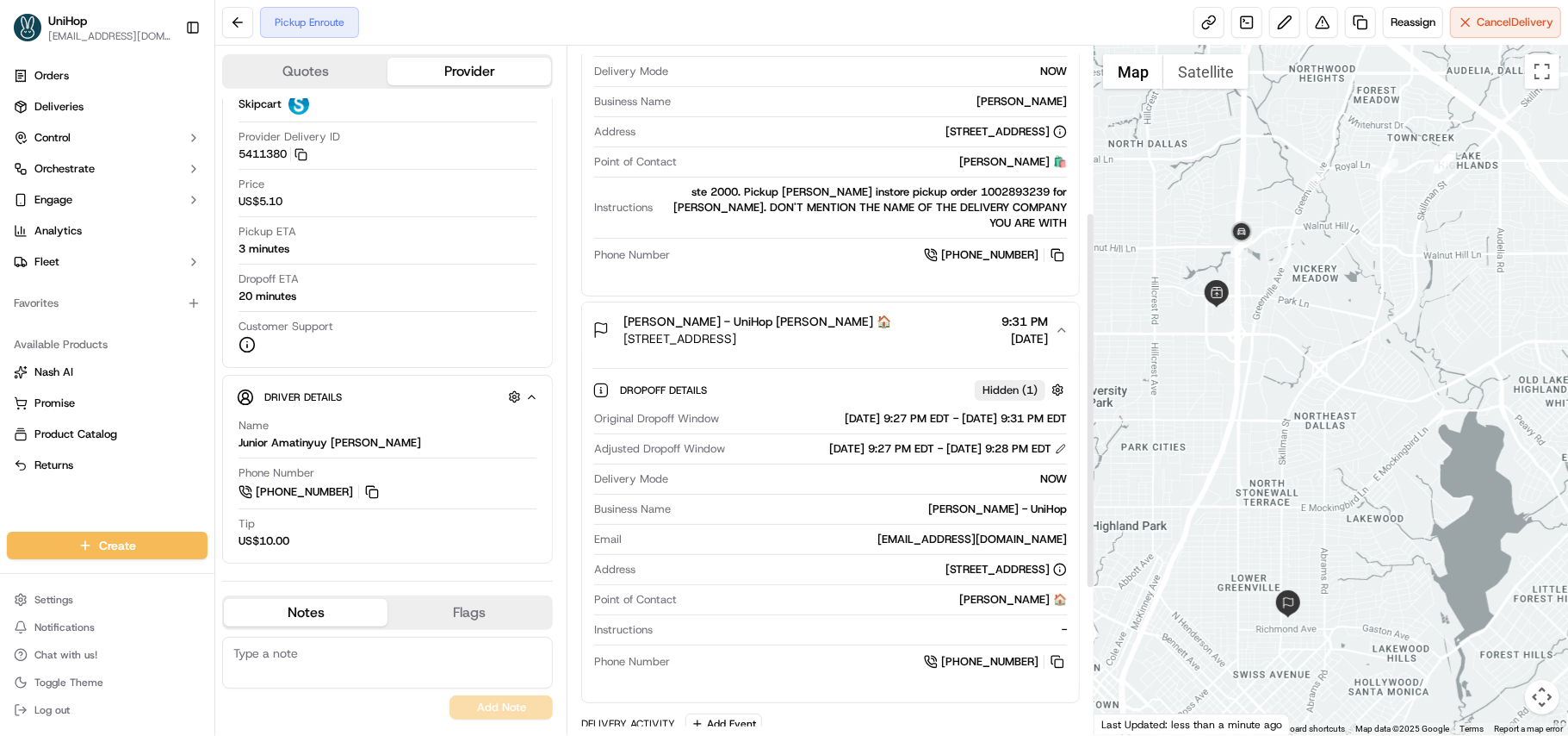
scroll to position [344, 0]
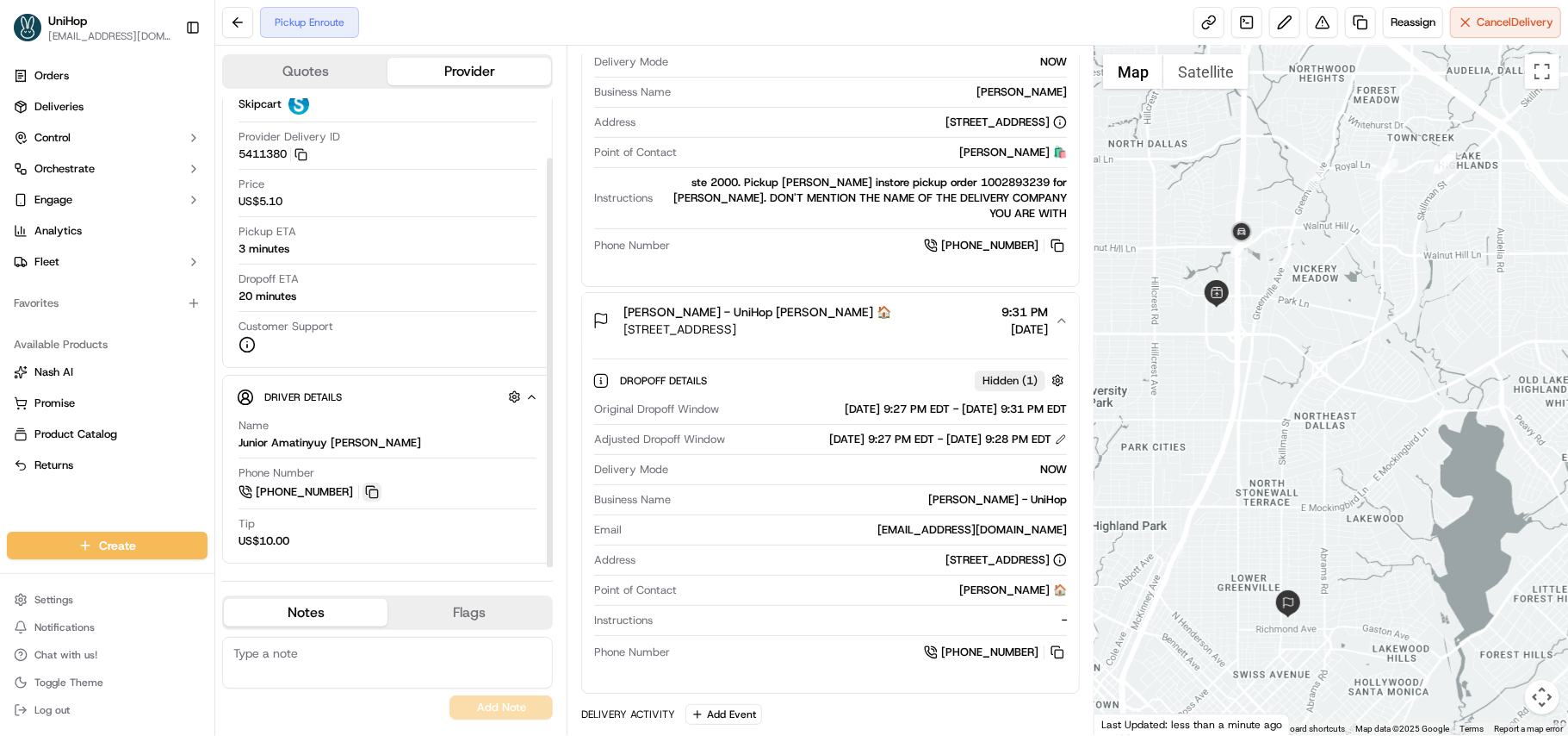
click at [369, 494] on button at bounding box center [372, 492] width 19 height 19
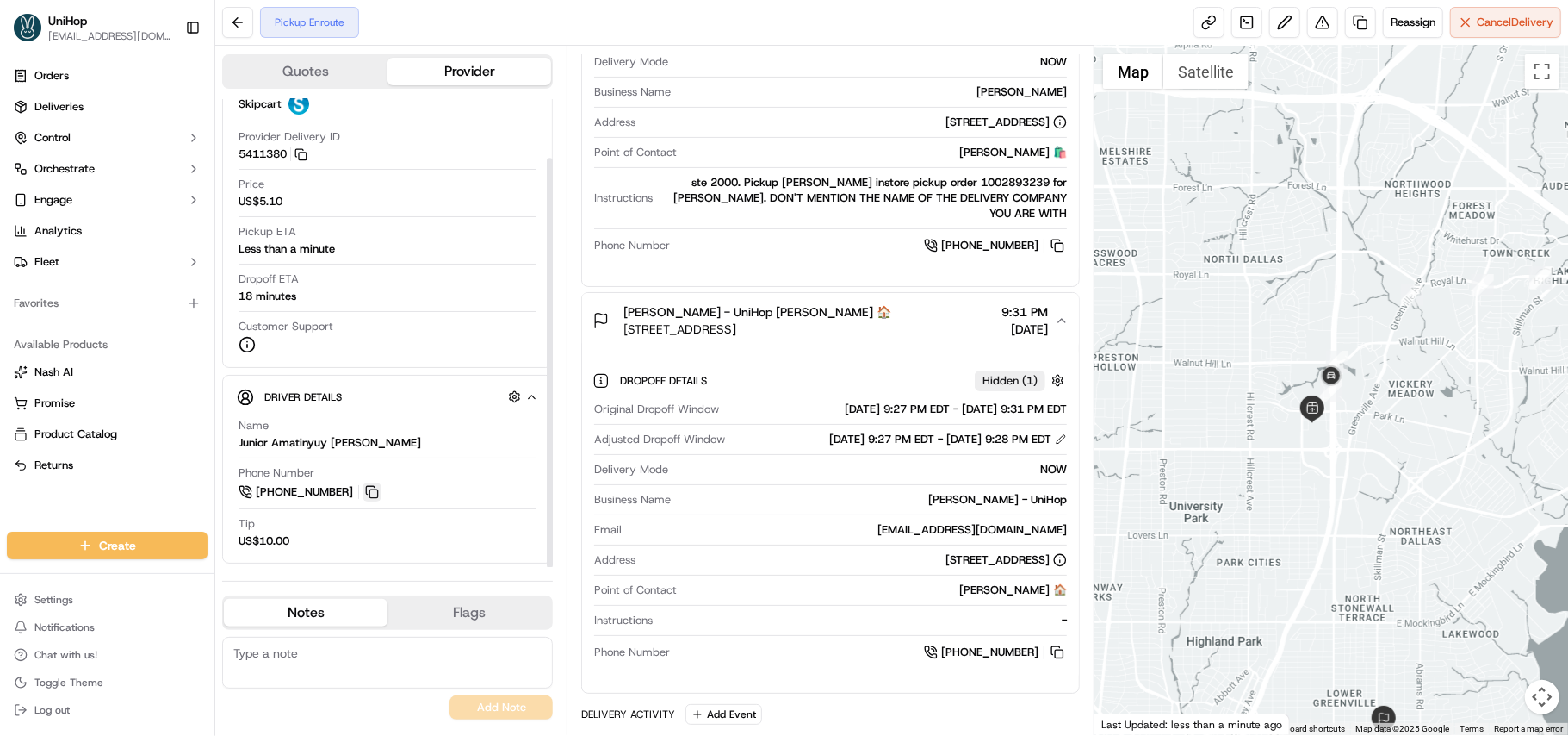
click at [374, 491] on button at bounding box center [372, 492] width 19 height 19
click at [328, 659] on textarea at bounding box center [388, 662] width 331 height 51
paste textarea "+19453833641"
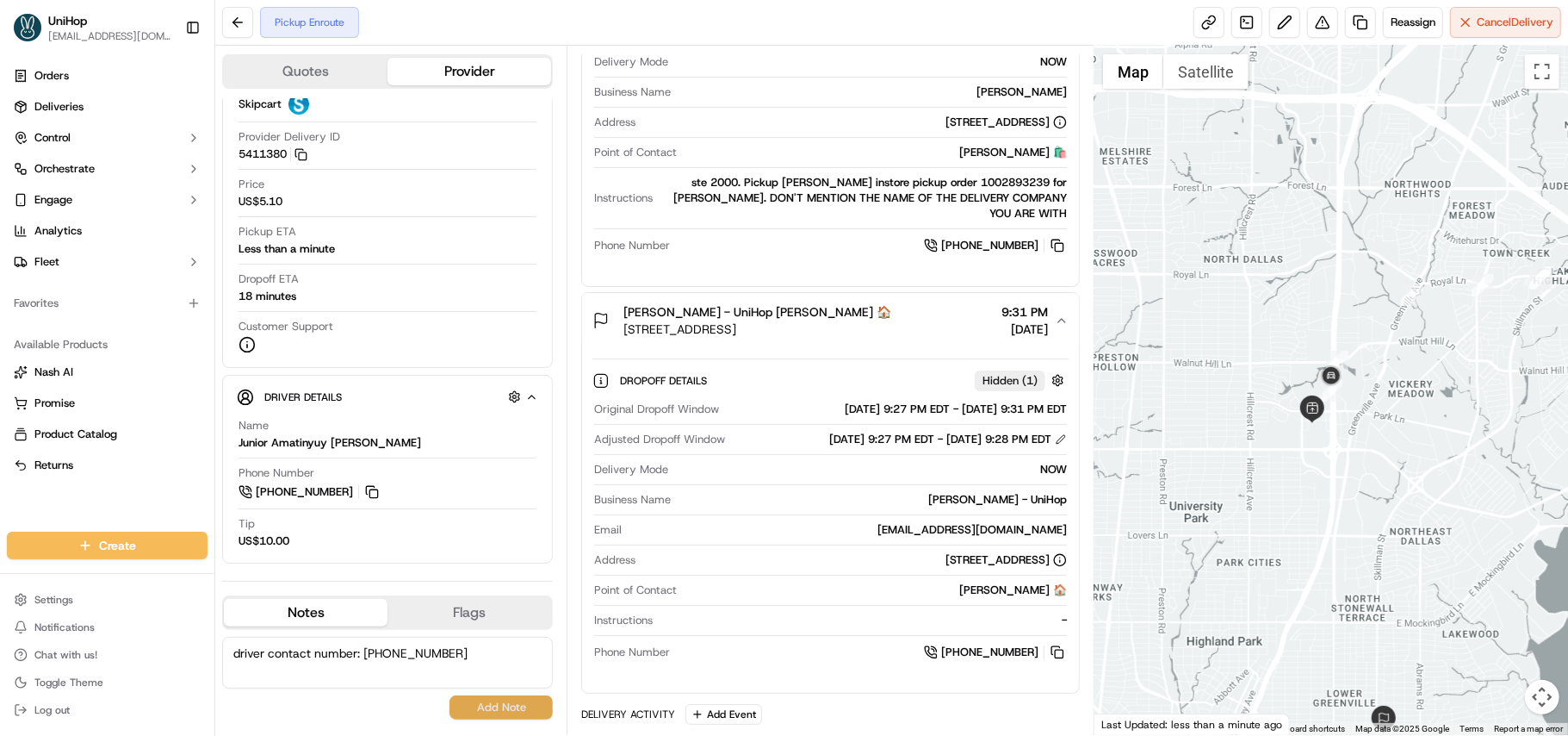
type textarea "driver contact number: +19453833641"
click at [498, 707] on button "Add Note" at bounding box center [501, 707] width 103 height 24
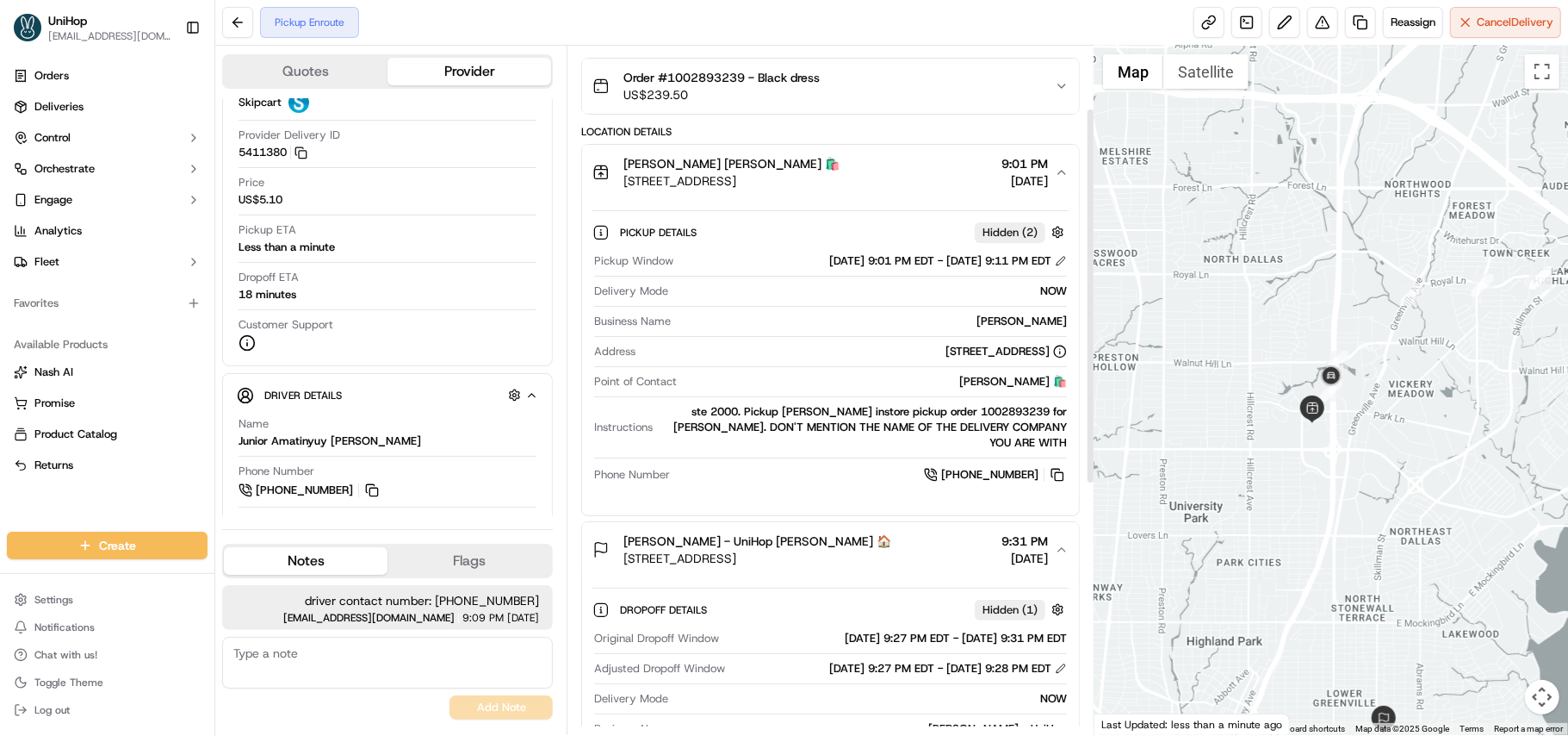
scroll to position [114, 0]
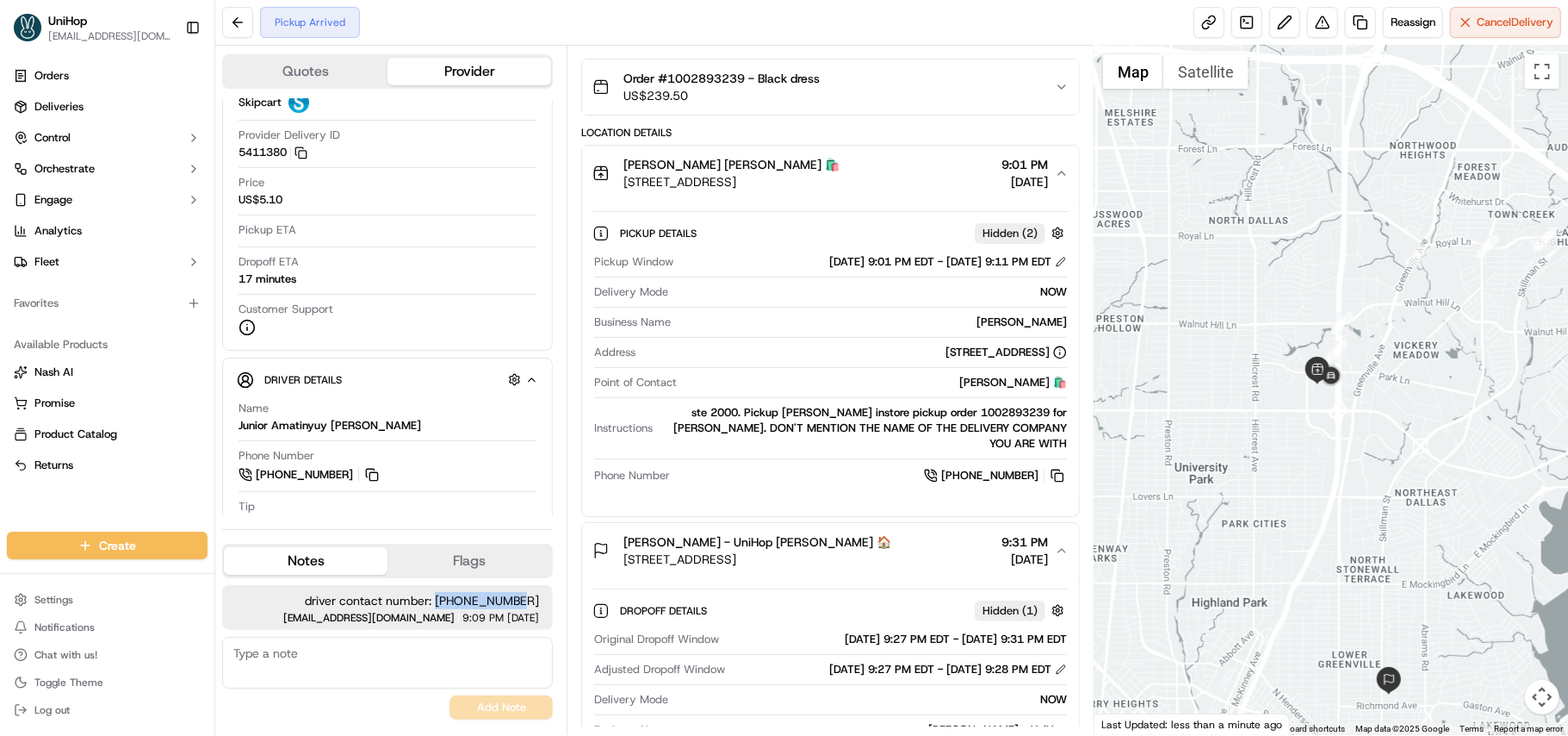
drag, startPoint x: 449, startPoint y: 602, endPoint x: 542, endPoint y: 598, distance: 93.1
click at [542, 598] on div "driver contact number: +19453833641 dispatch+e@unihop.app 9:09 PM Oct 15 2025" at bounding box center [388, 607] width 331 height 44
copy span "+19453833641"
drag, startPoint x: 618, startPoint y: 539, endPoint x: 708, endPoint y: 539, distance: 90.0
click at [708, 539] on div "Ashley Becker - UniHop Ashley Becker 🏠 6134 Goliad Ave, Dallas, TX 75214, USA" at bounding box center [741, 550] width 299 height 35
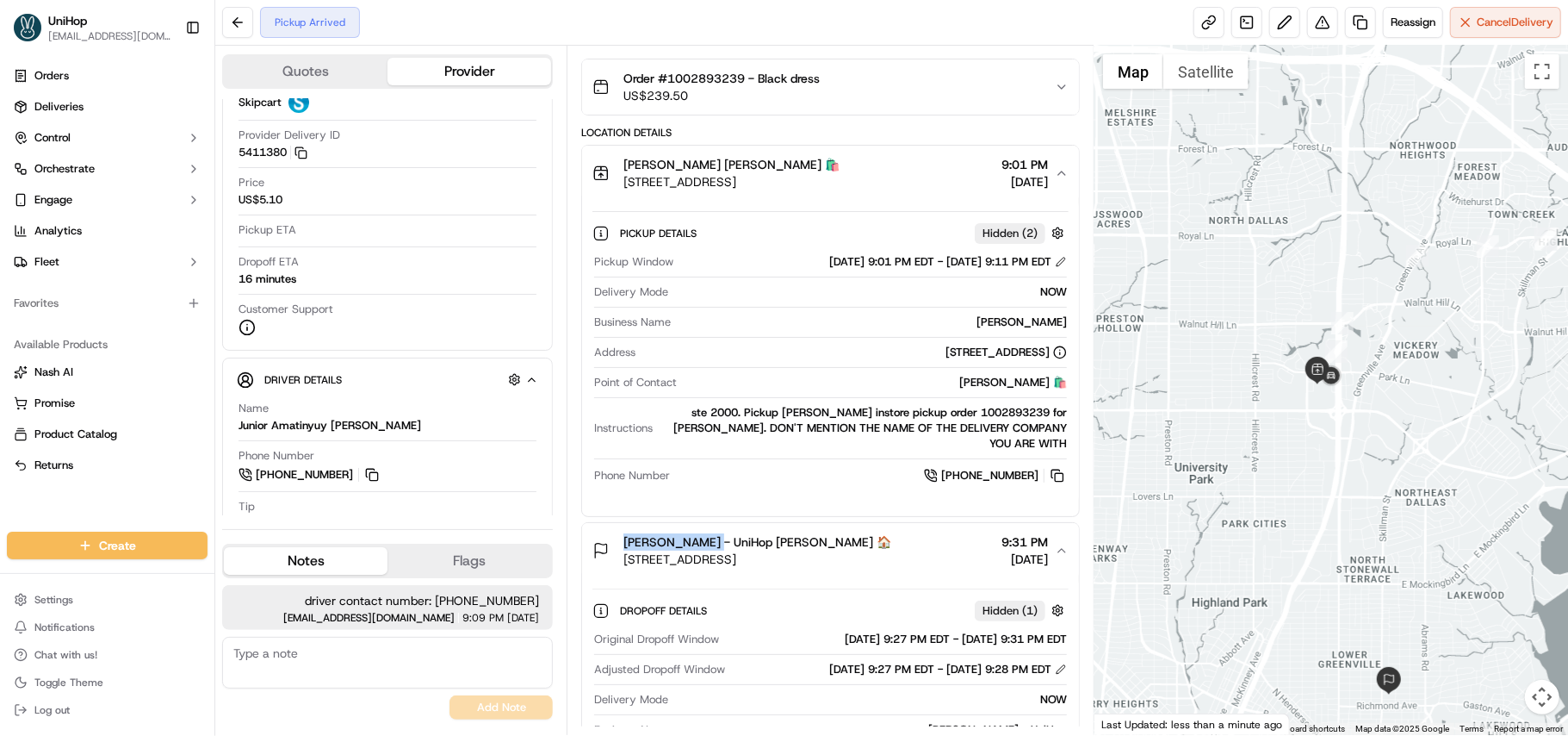
copy span "Ashley Becker"
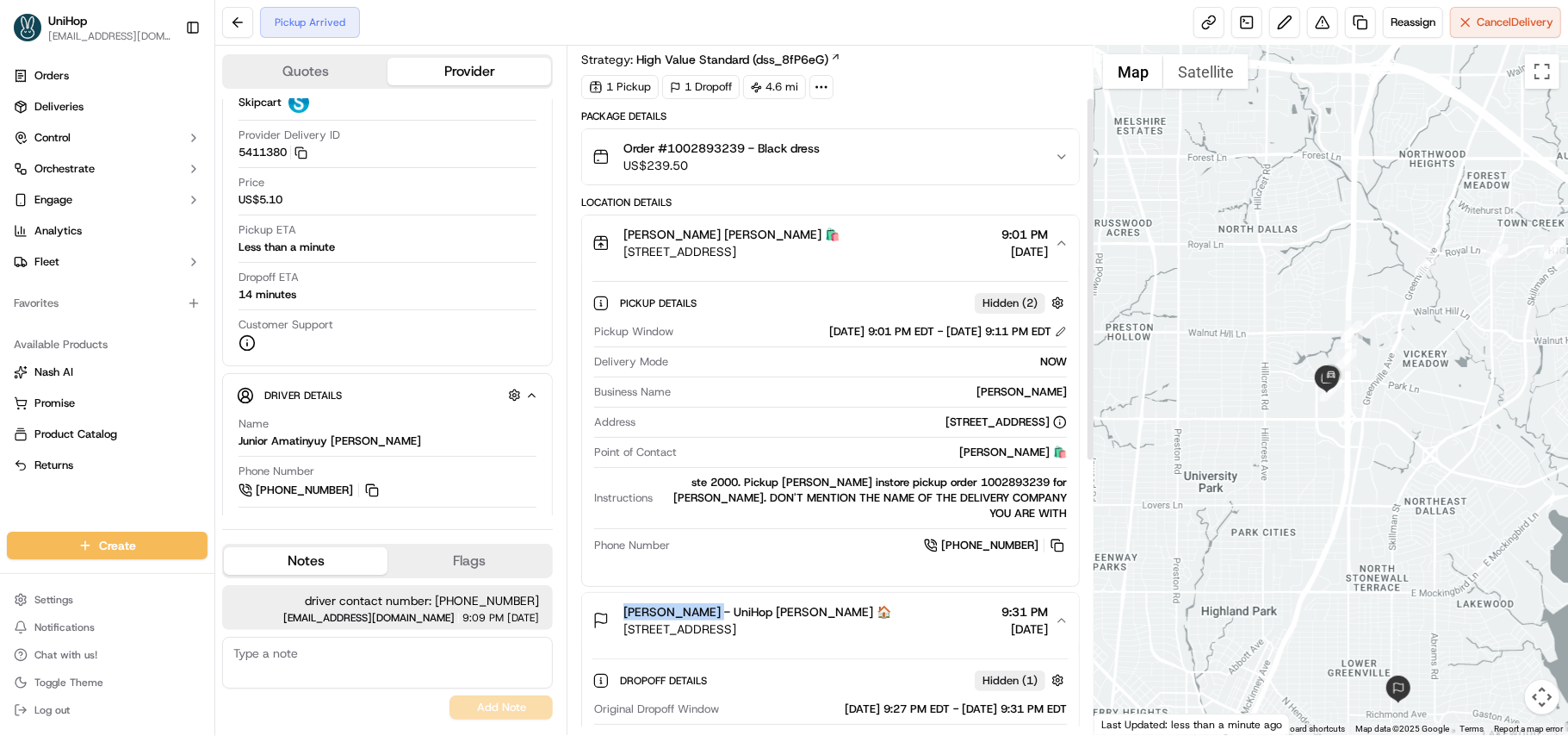
scroll to position [0, 0]
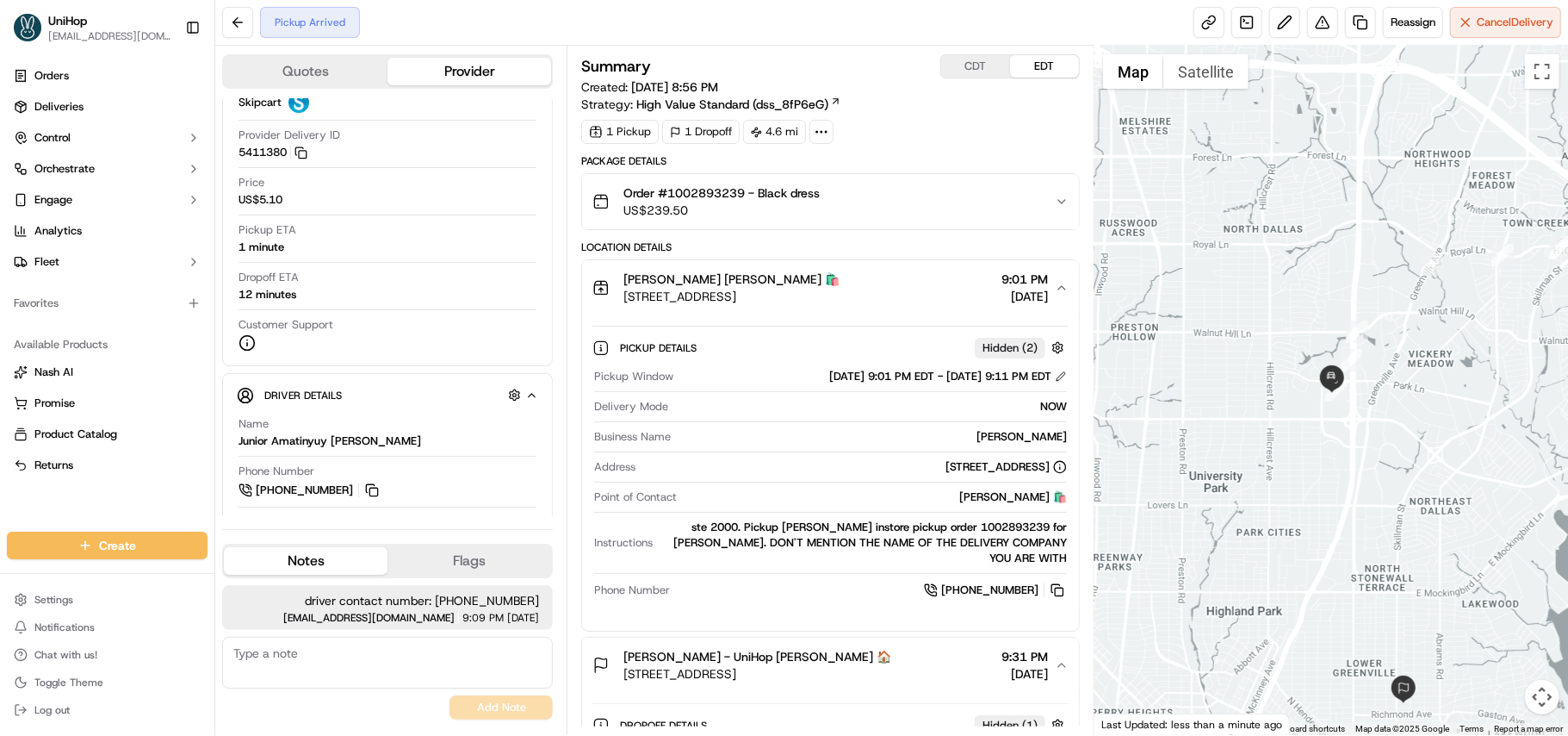
click at [635, 187] on span "Order #1002893239 - Black dress" at bounding box center [721, 193] width 196 height 17
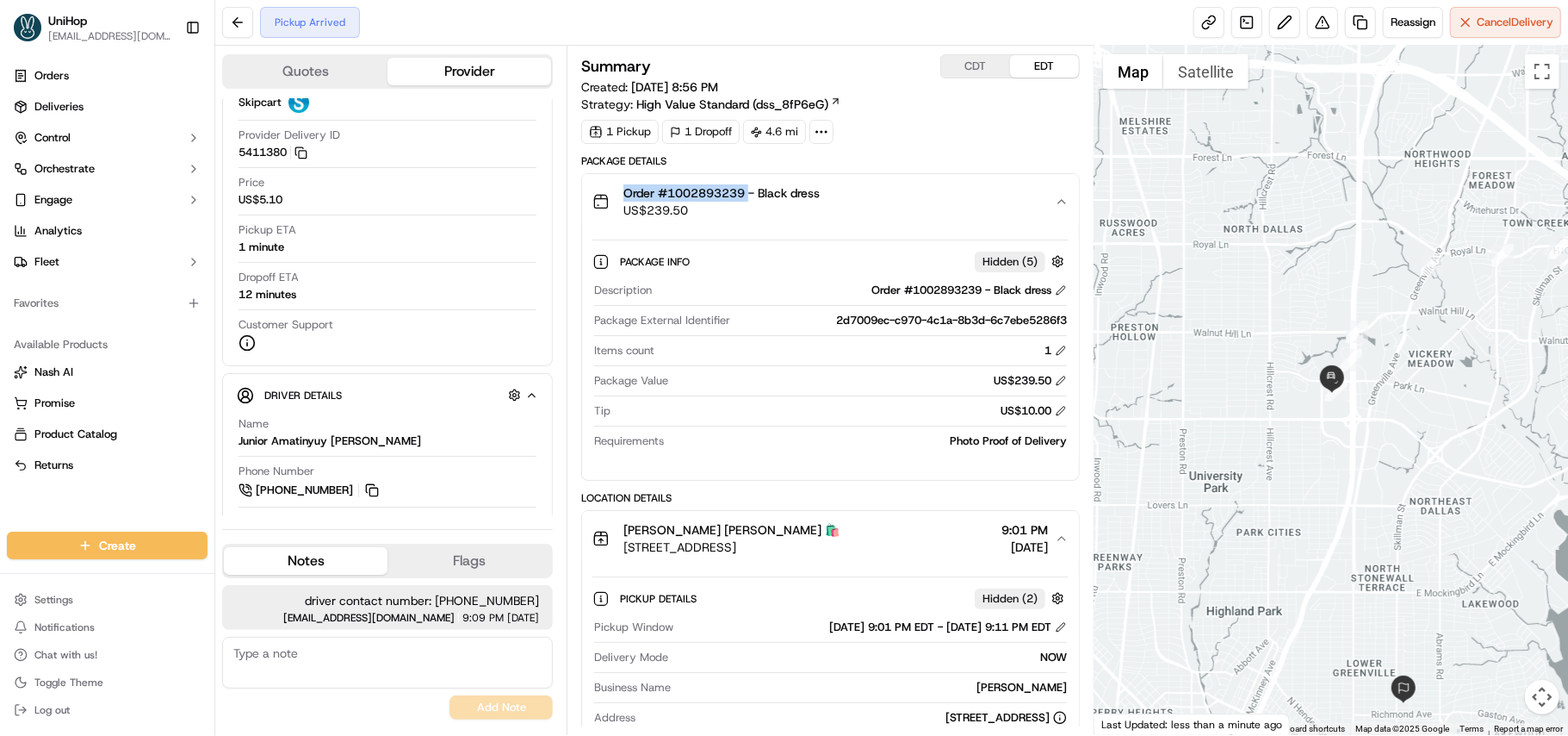
drag, startPoint x: 625, startPoint y: 190, endPoint x: 751, endPoint y: 190, distance: 126.0
click at [751, 190] on span "Order #1002893239 - Black dress" at bounding box center [721, 193] width 196 height 17
copy span "Order #1002893239"
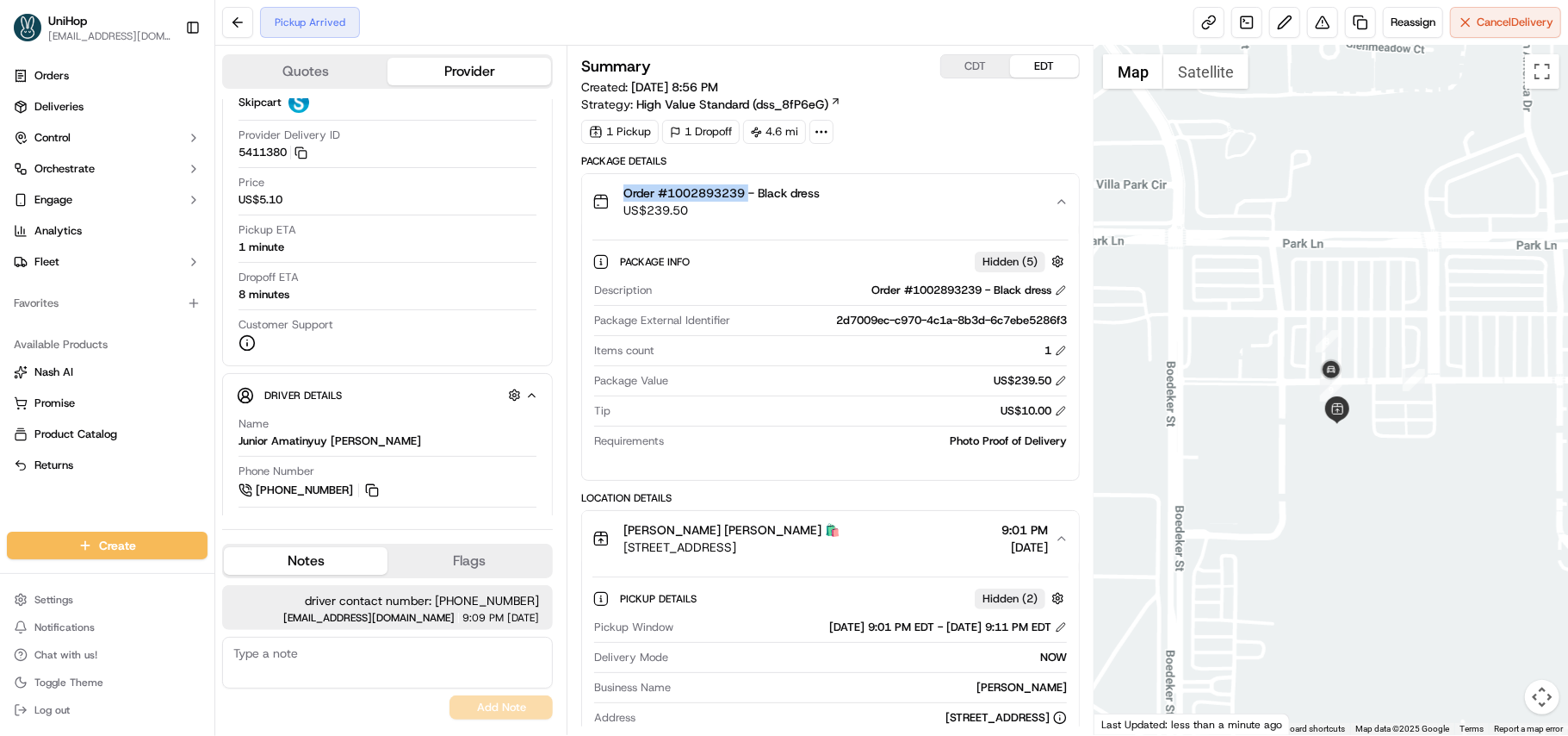
copy span "Order #1002893239"
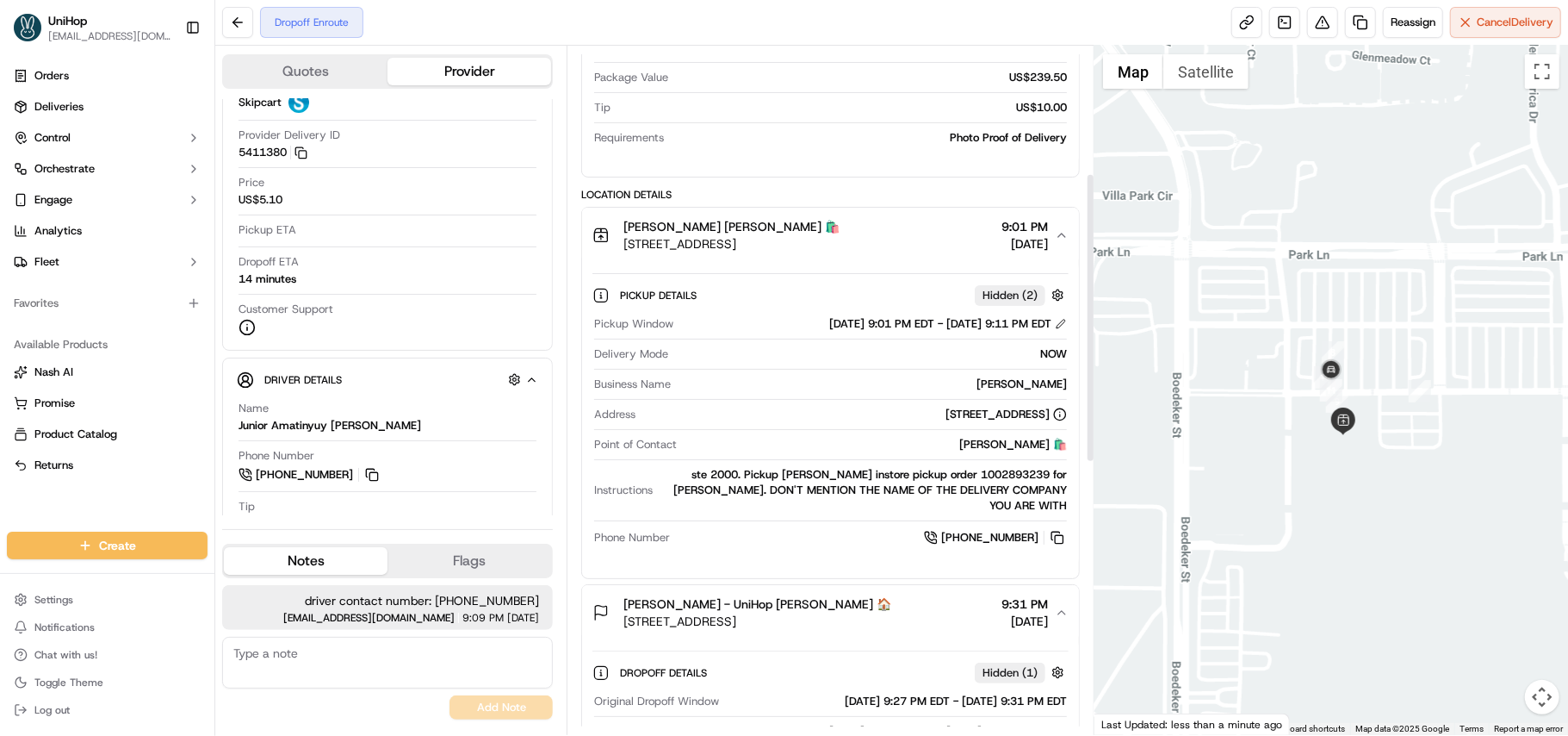
scroll to position [344, 0]
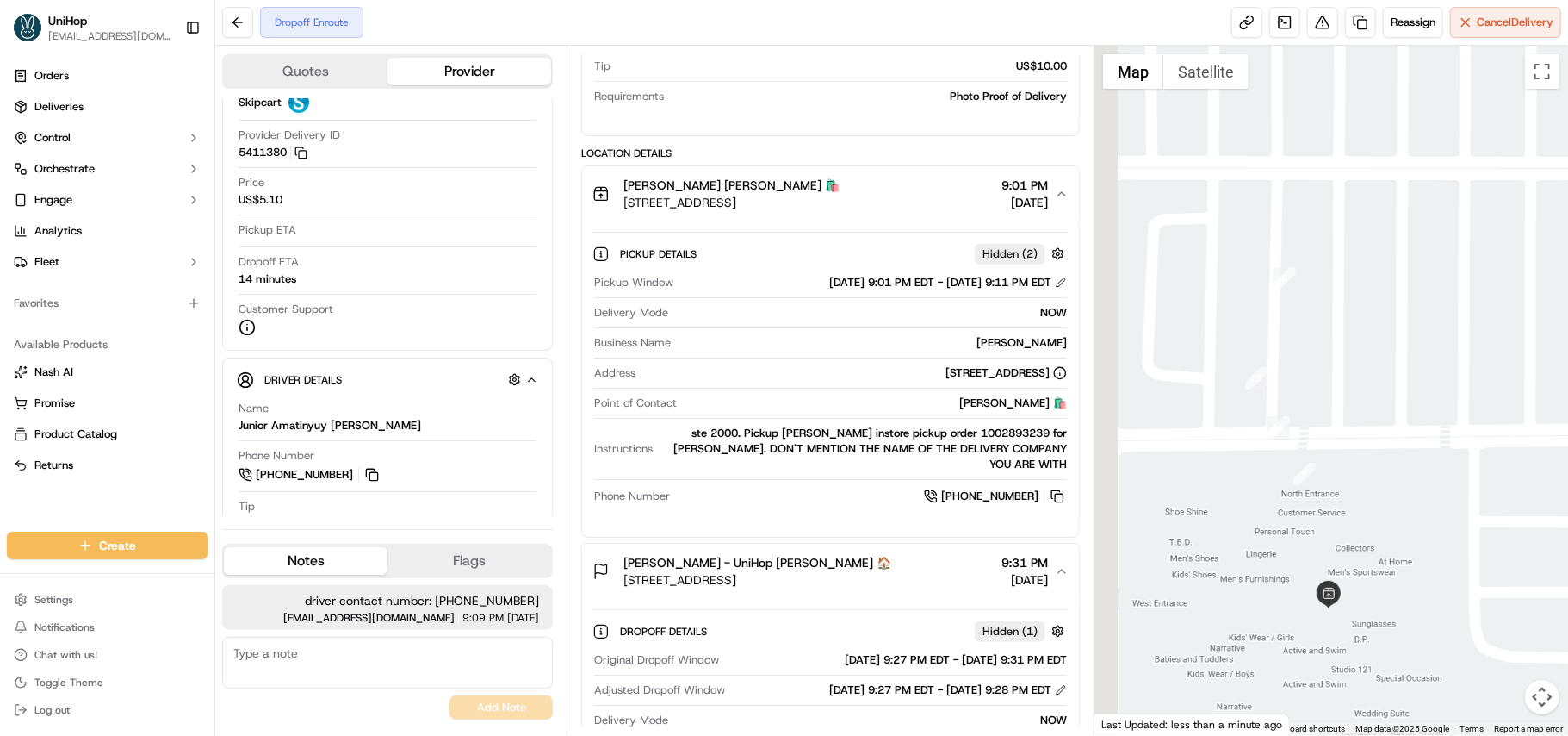
drag, startPoint x: 1223, startPoint y: 445, endPoint x: 1396, endPoint y: 452, distance: 173.1
click at [1396, 452] on div at bounding box center [1331, 390] width 474 height 690
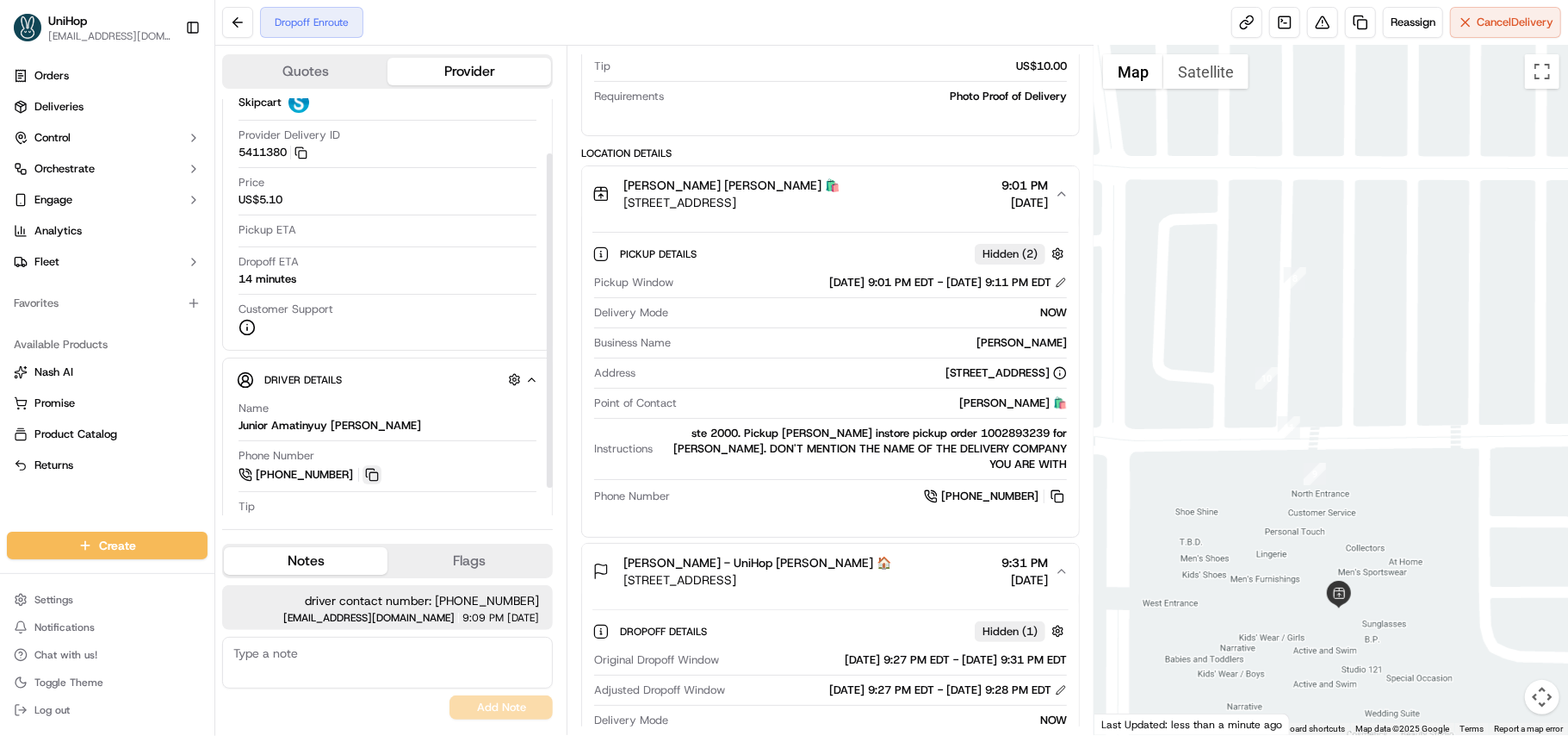
click at [377, 480] on button at bounding box center [372, 475] width 19 height 19
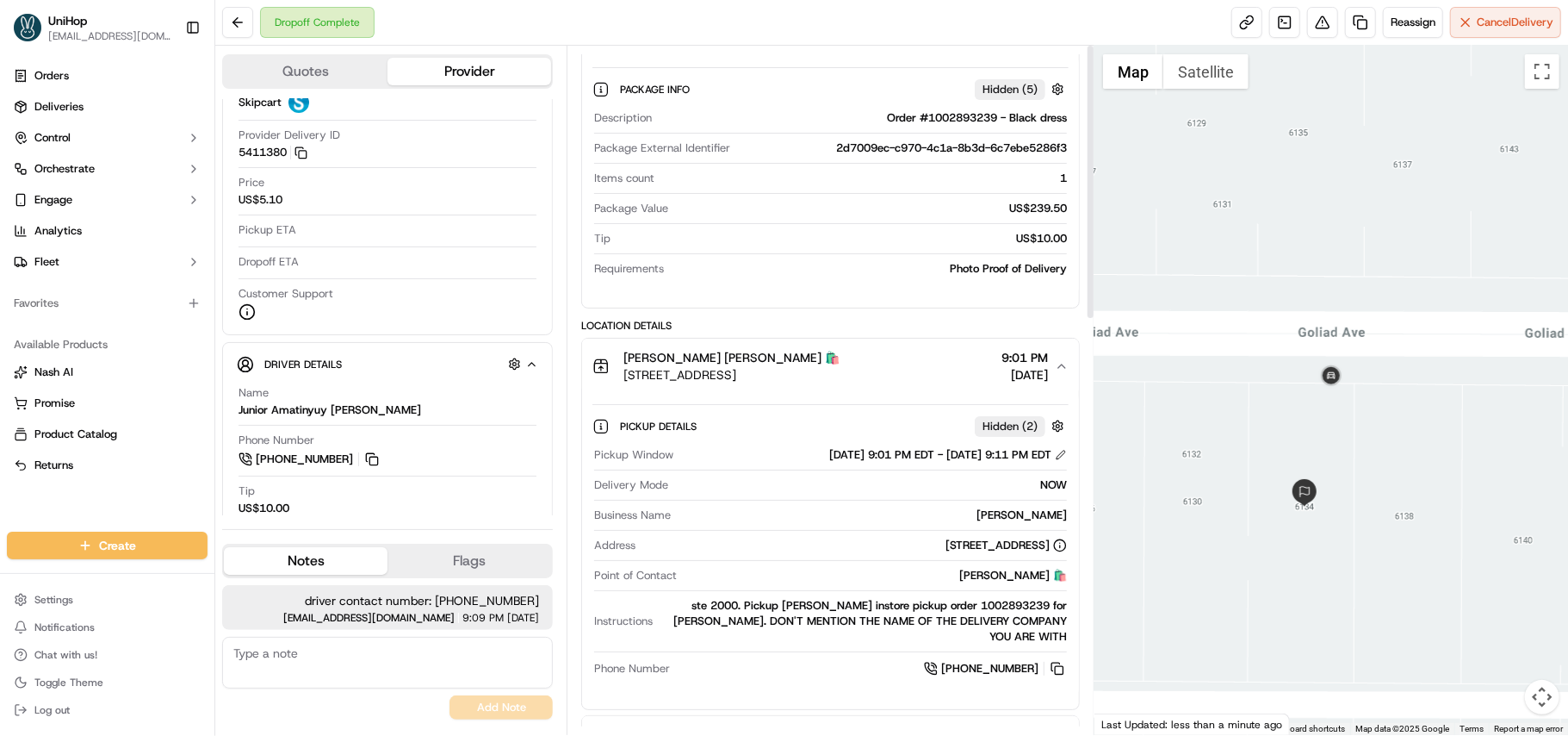
scroll to position [0, 0]
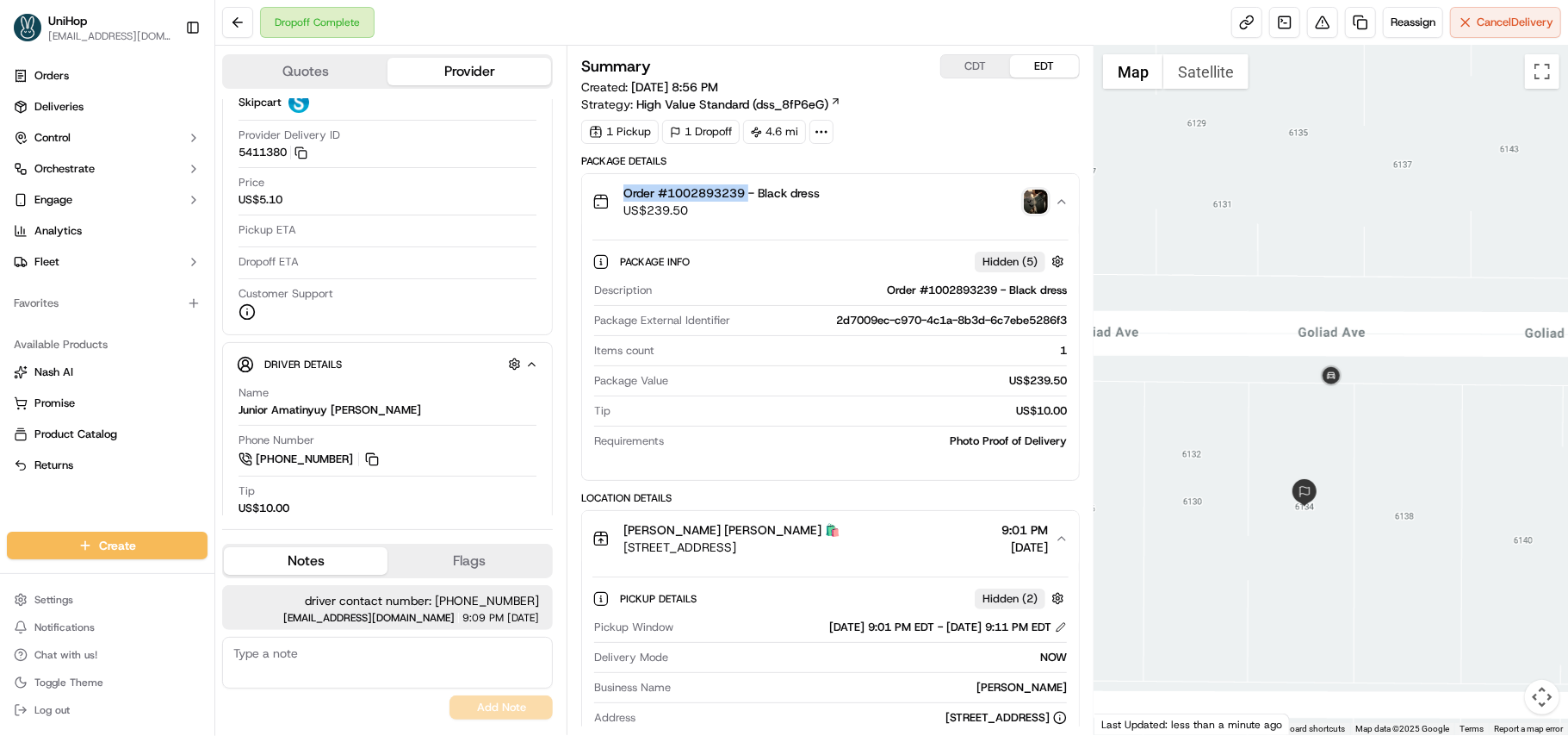
click at [1031, 207] on img "button" at bounding box center [1035, 201] width 24 height 24
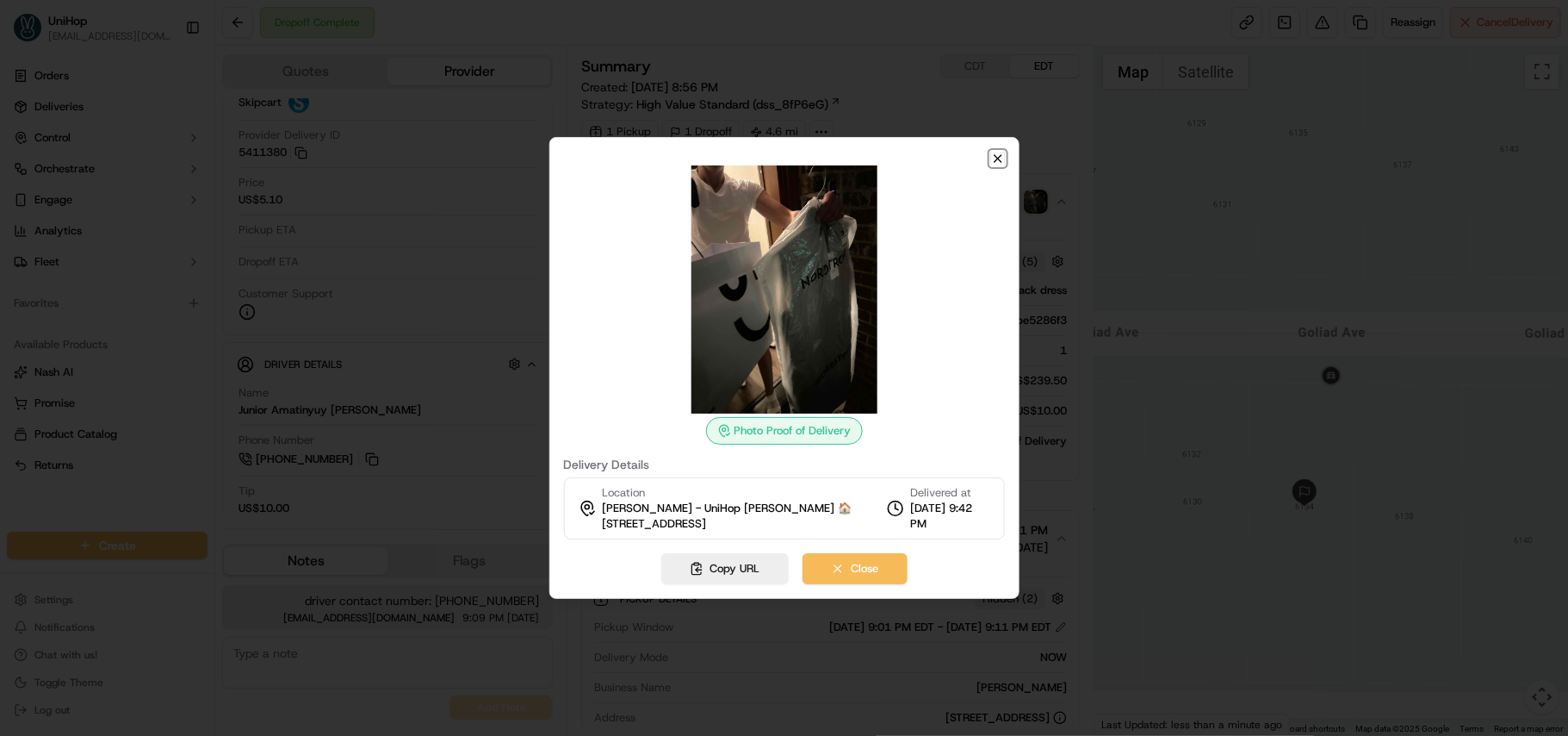
click at [993, 162] on icon "button" at bounding box center [998, 159] width 14 height 14
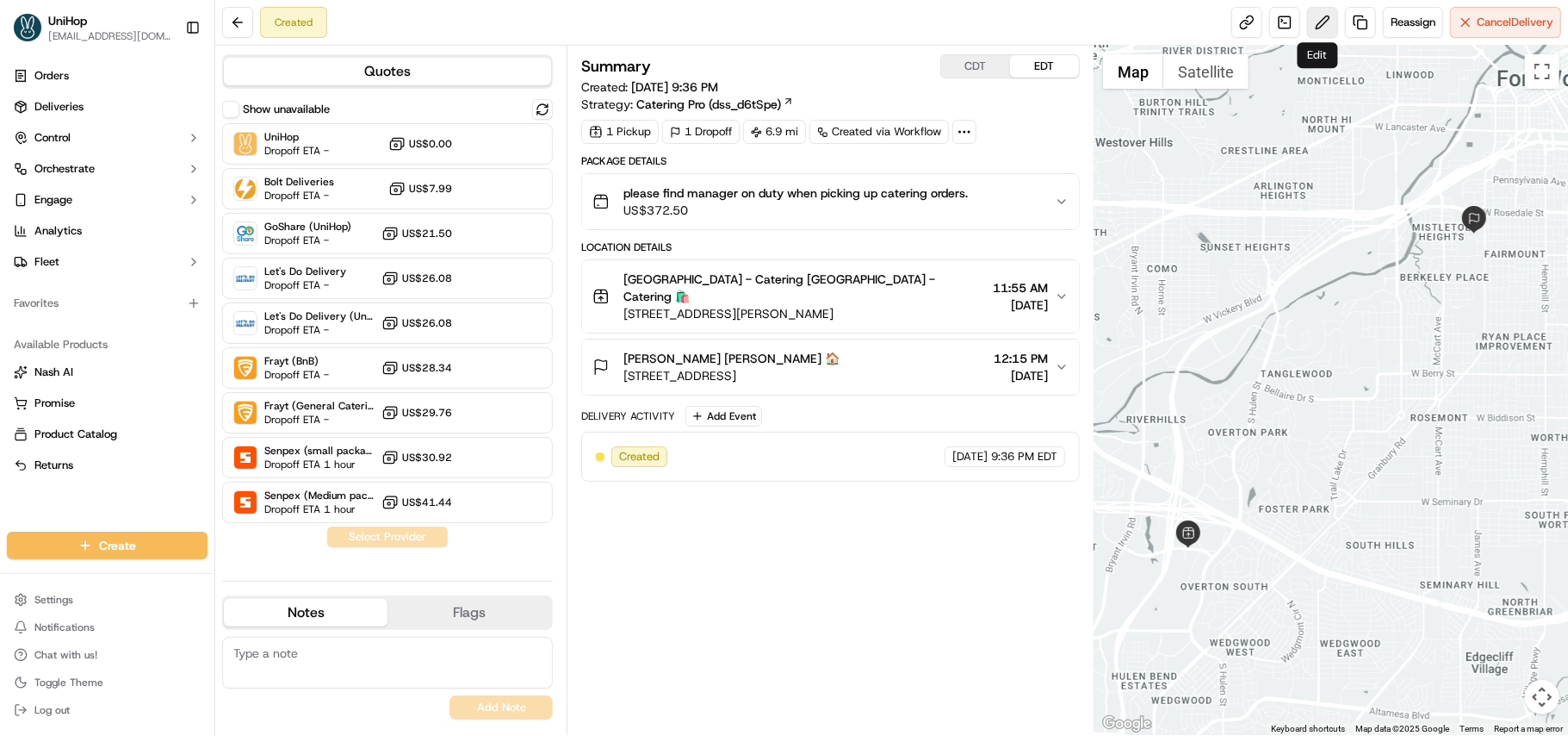
click at [1317, 32] on button at bounding box center [1322, 22] width 31 height 31
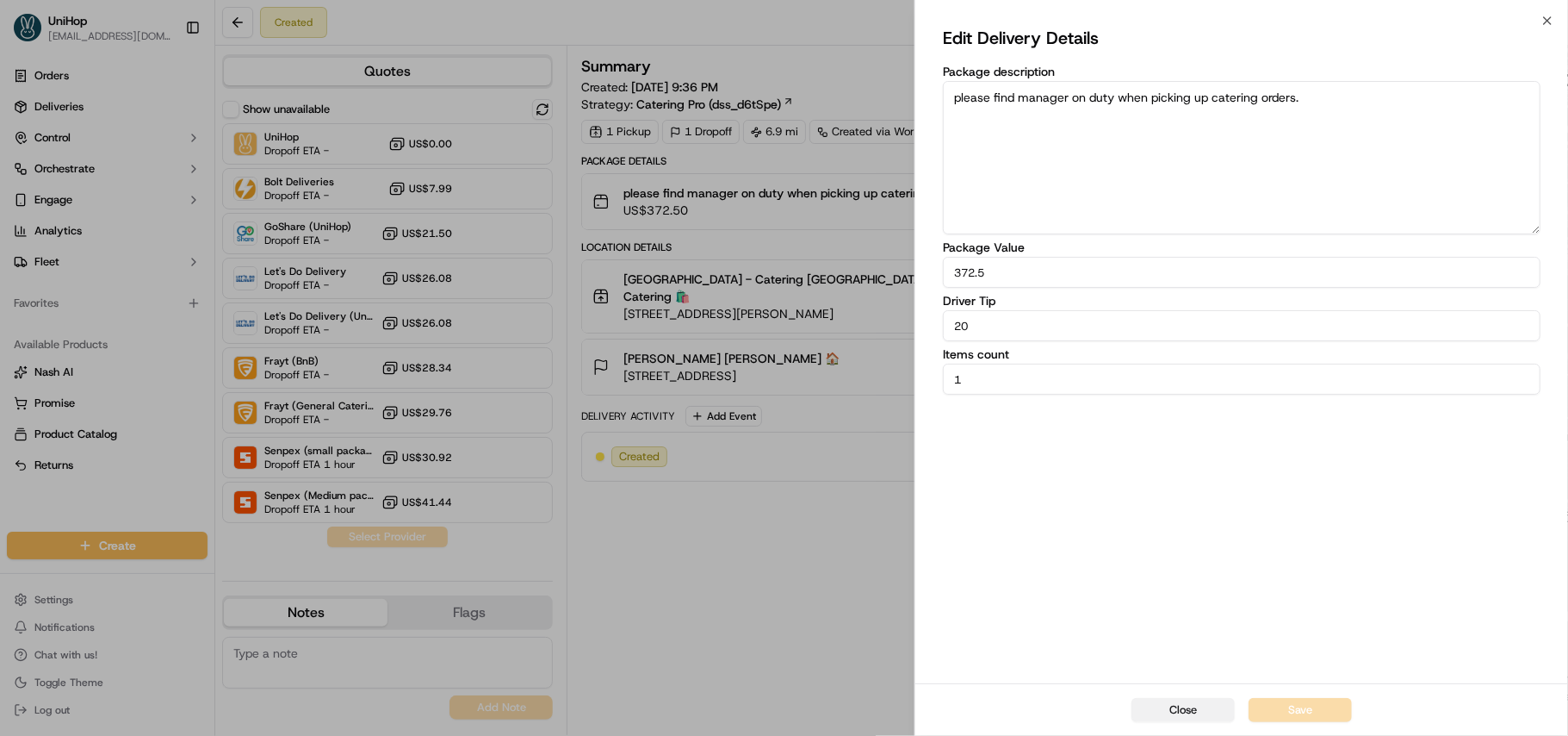
click at [1194, 714] on button "Close" at bounding box center [1183, 710] width 103 height 24
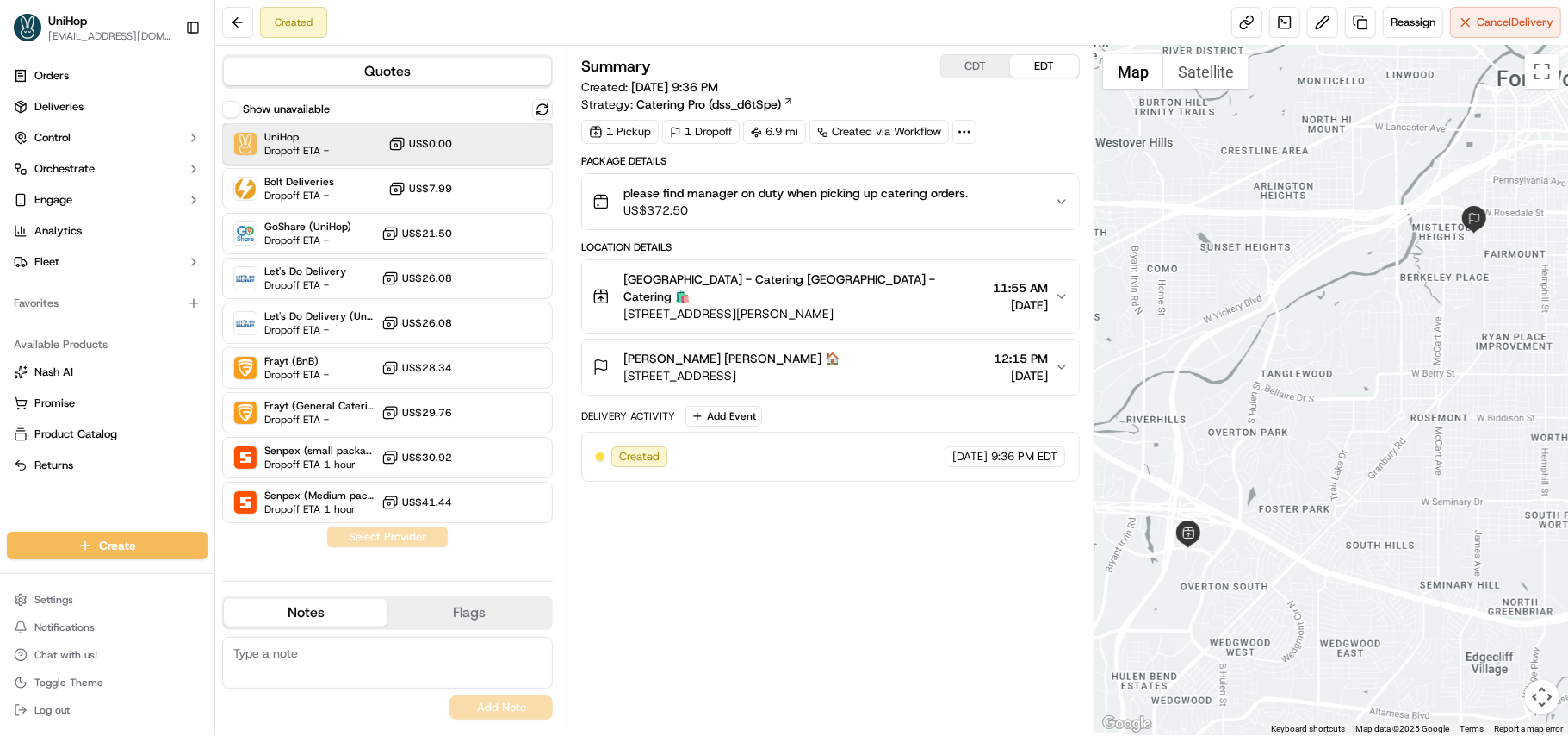
click at [366, 152] on div "UniHop Dropoff ETA - US$0.00" at bounding box center [388, 143] width 331 height 42
click at [399, 535] on button "Assign Provider" at bounding box center [388, 536] width 122 height 20
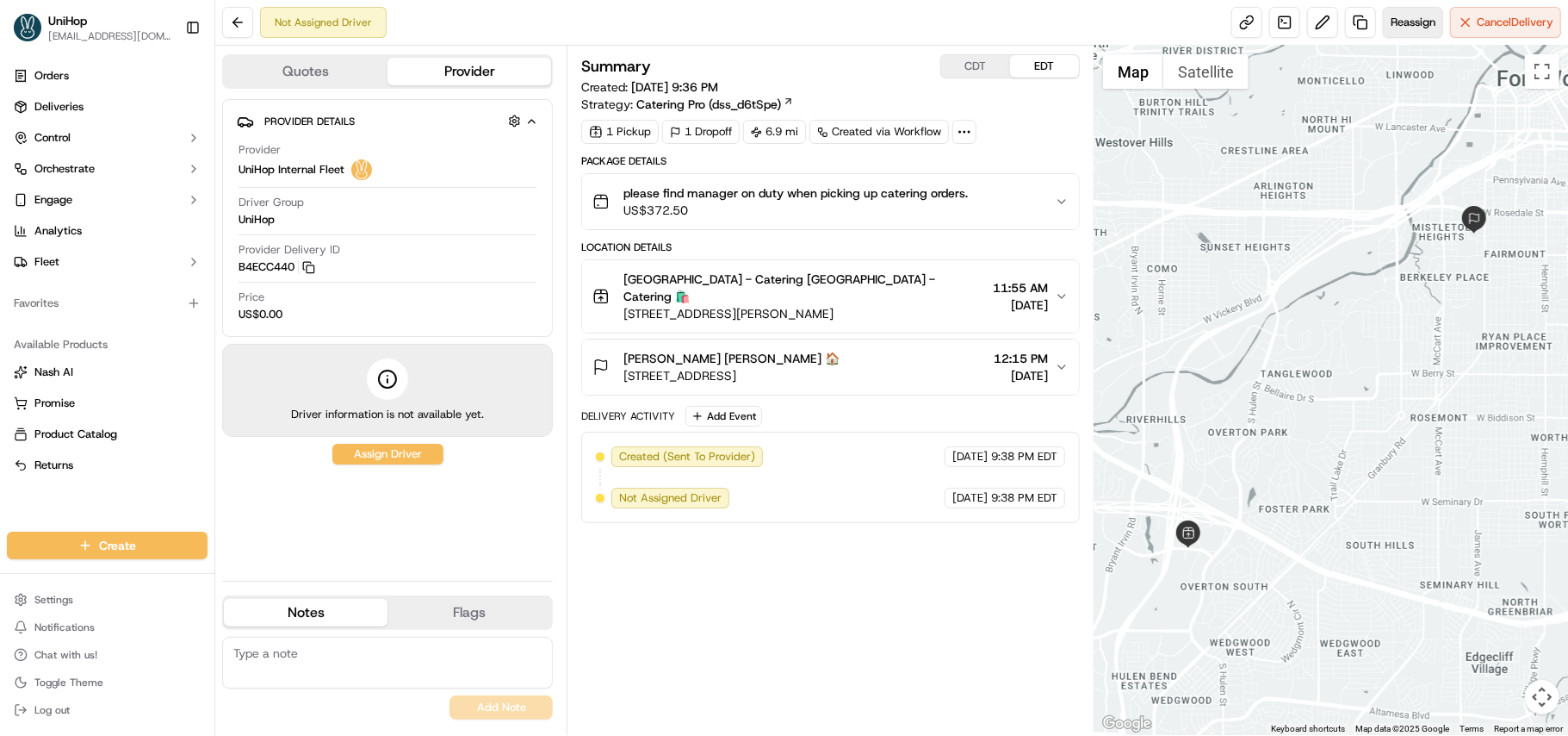
click at [1424, 15] on span "Reassign" at bounding box center [1413, 22] width 44 height 15
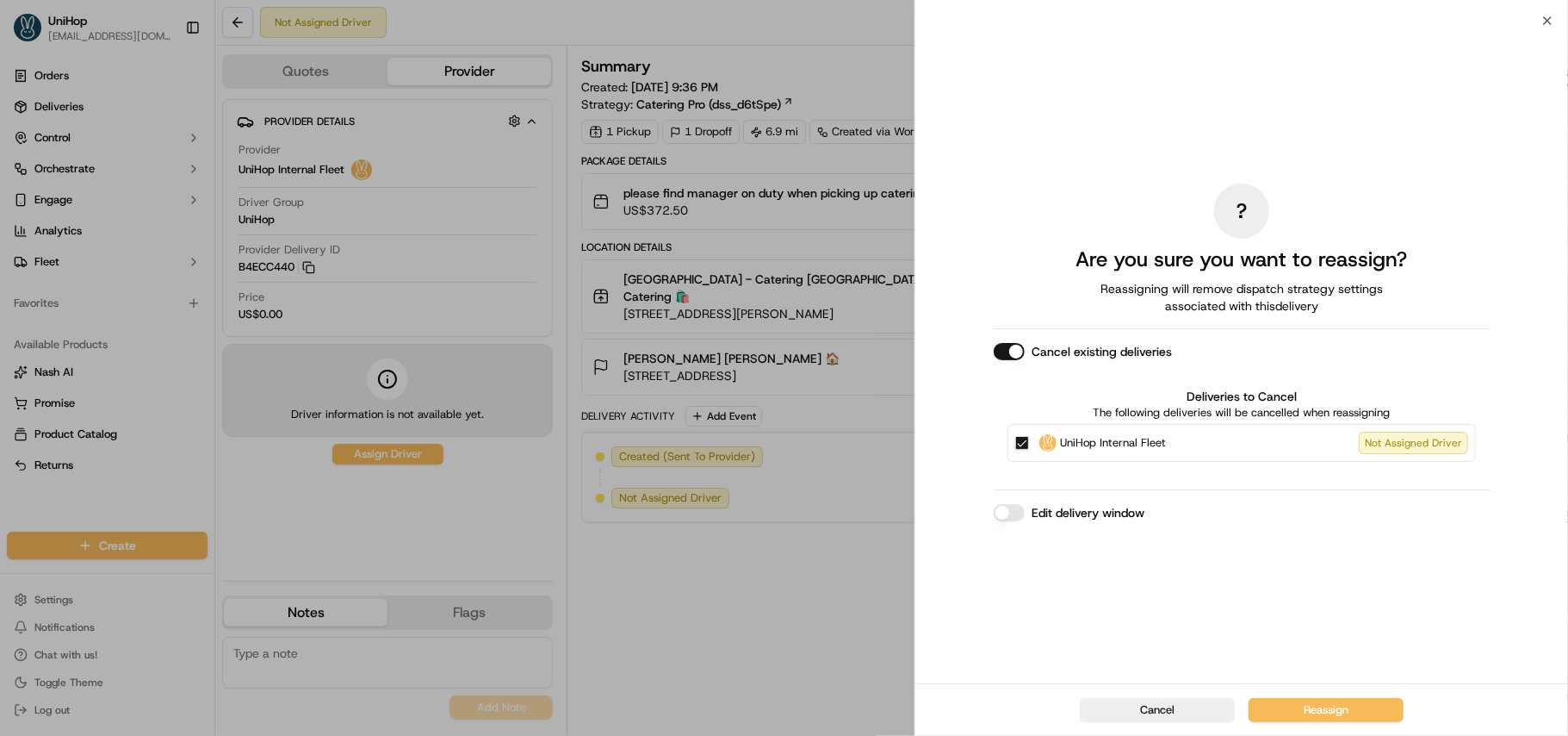
click at [1013, 355] on button "Cancel existing deliveries" at bounding box center [1009, 352] width 31 height 17
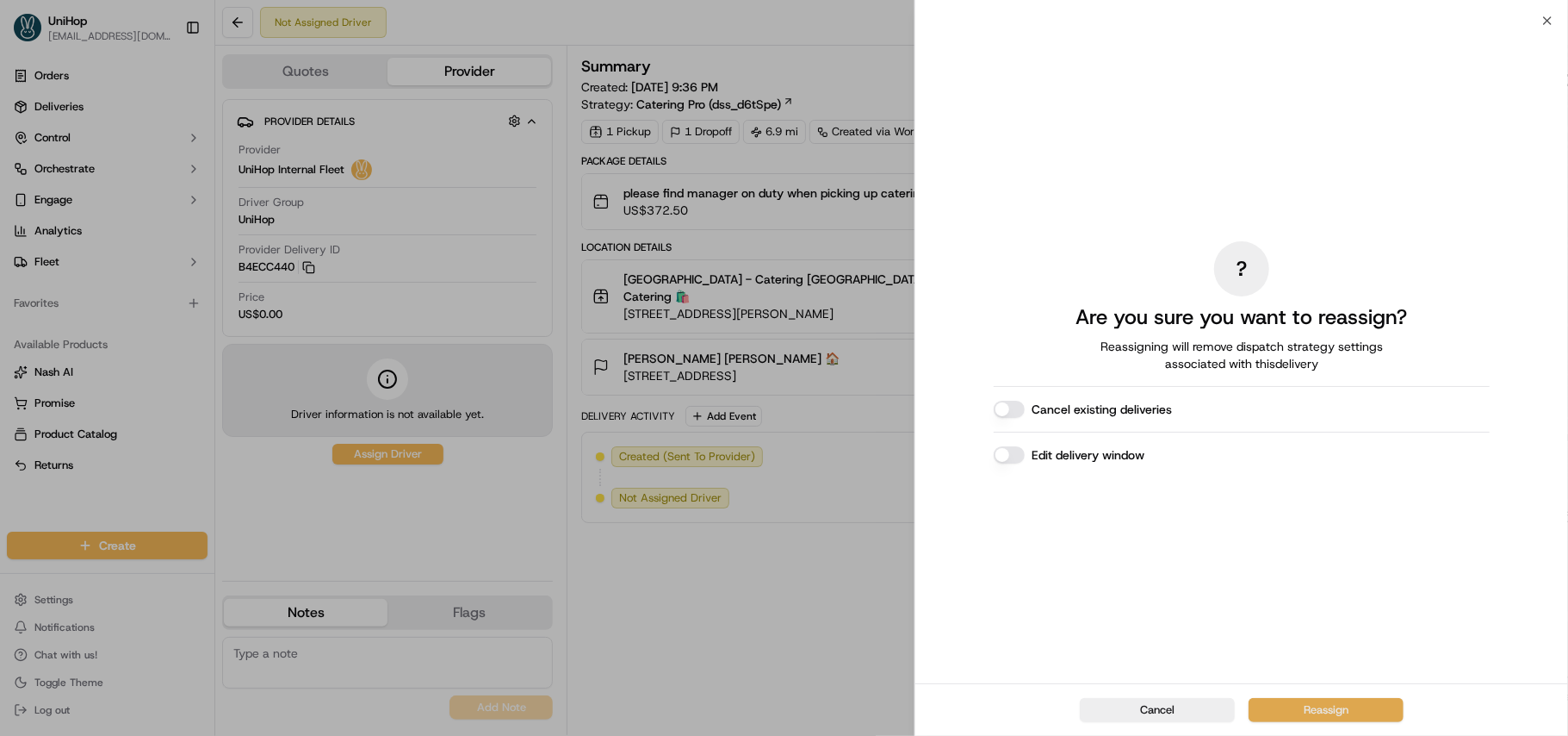
click at [1318, 711] on button "Reassign" at bounding box center [1326, 710] width 155 height 24
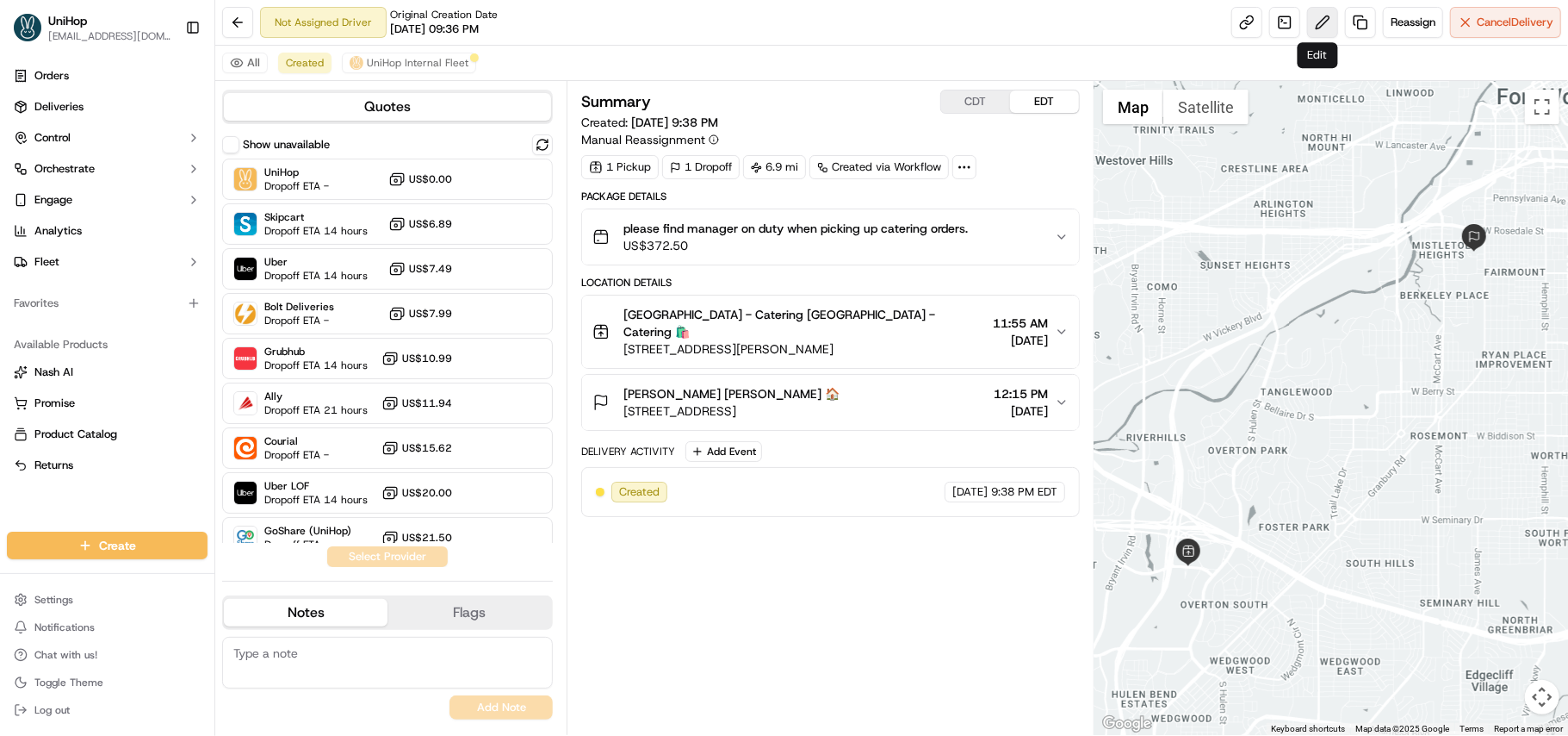
click at [1321, 31] on button at bounding box center [1322, 22] width 31 height 31
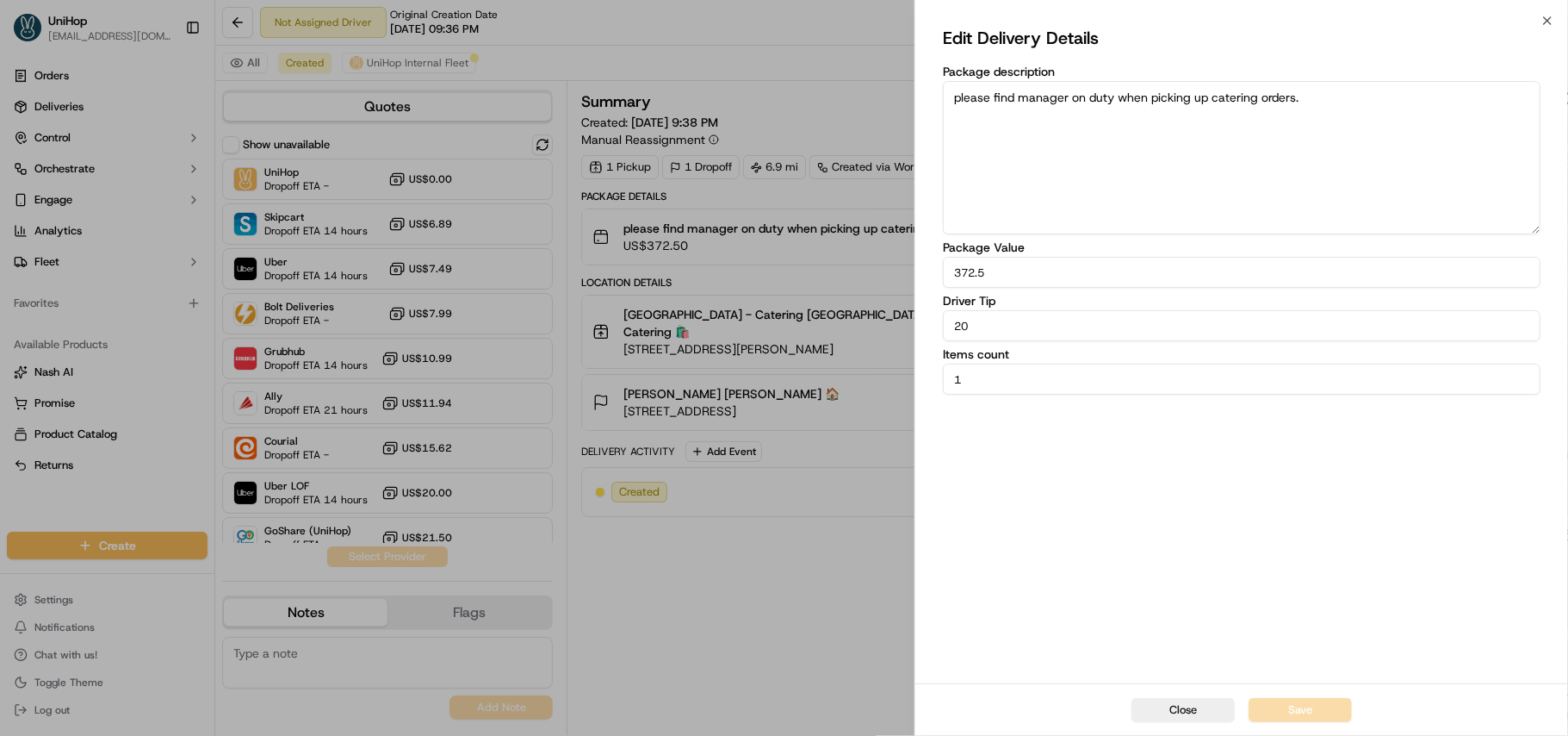
drag, startPoint x: 1014, startPoint y: 333, endPoint x: 924, endPoint y: 336, distance: 90.0
click at [924, 336] on div "Edit Delivery Details Package description please find manager on duty when pick…" at bounding box center [1241, 351] width 653 height 662
type input "17"
click at [1168, 498] on div "Edit Delivery Details Package description please find manager on duty when pick…" at bounding box center [1241, 352] width 597 height 656
click at [1279, 700] on button "Save" at bounding box center [1300, 710] width 103 height 24
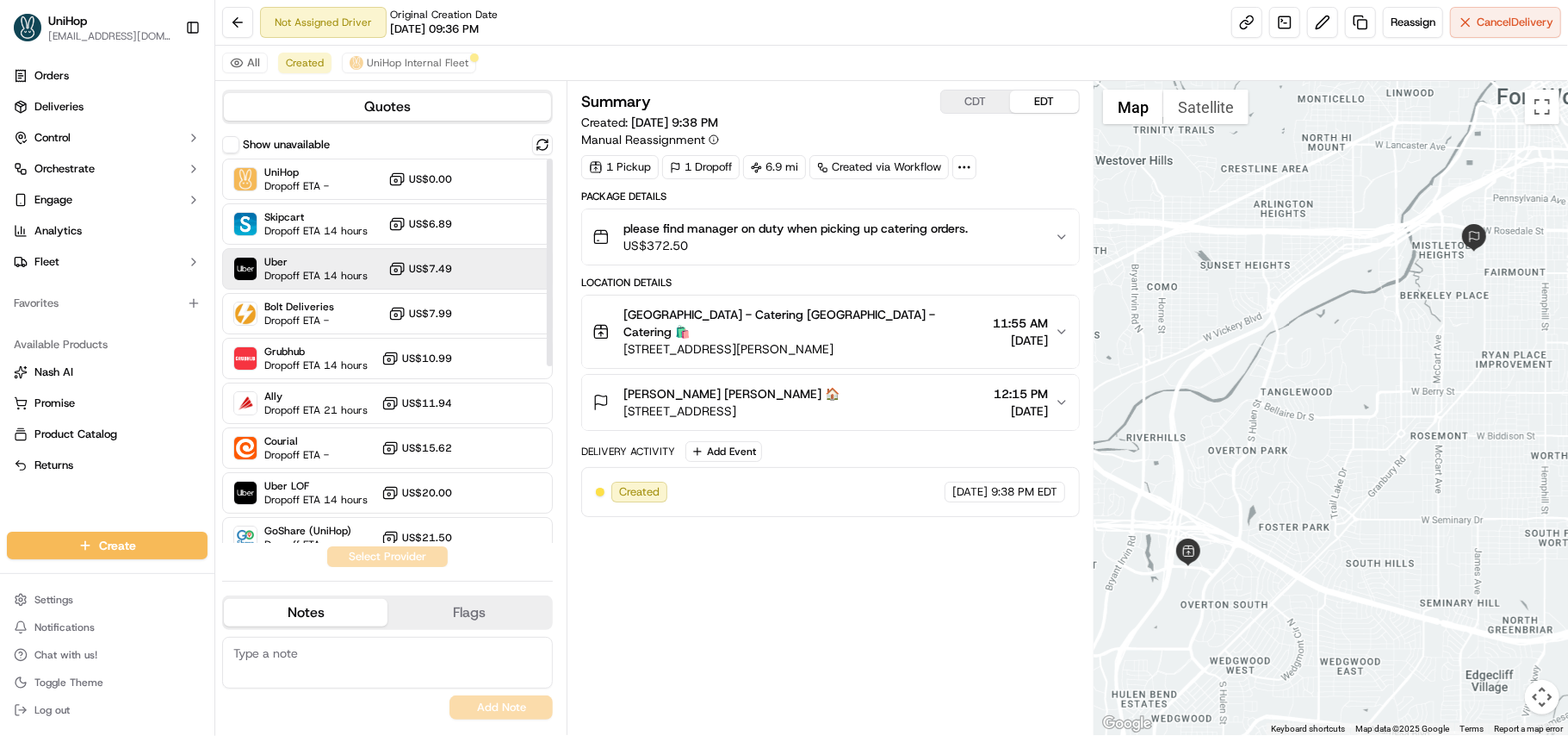
scroll to position [229, 0]
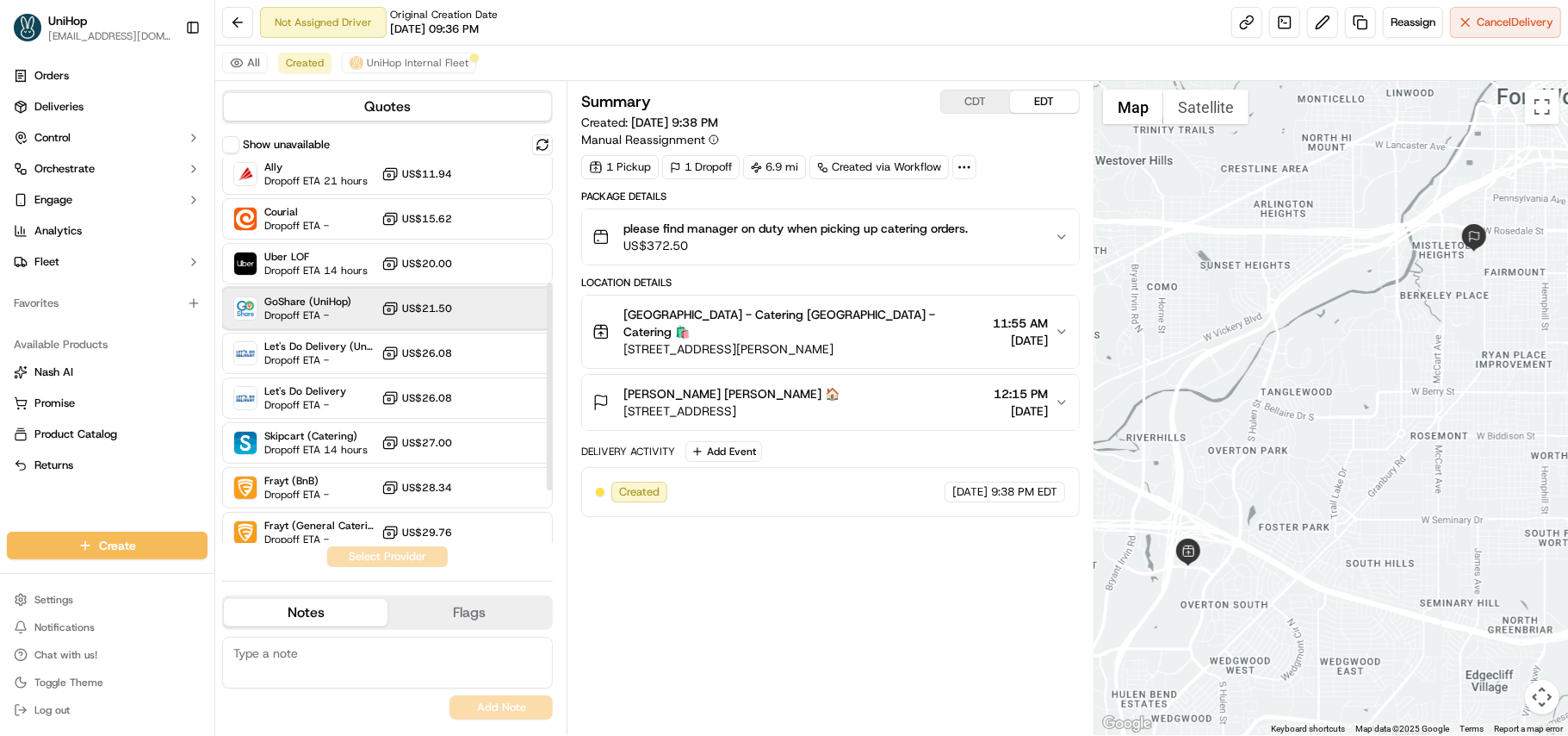
click at [329, 304] on span "GoShare (UniHop)" at bounding box center [307, 302] width 87 height 14
click at [383, 558] on button "Assign Provider" at bounding box center [388, 556] width 122 height 20
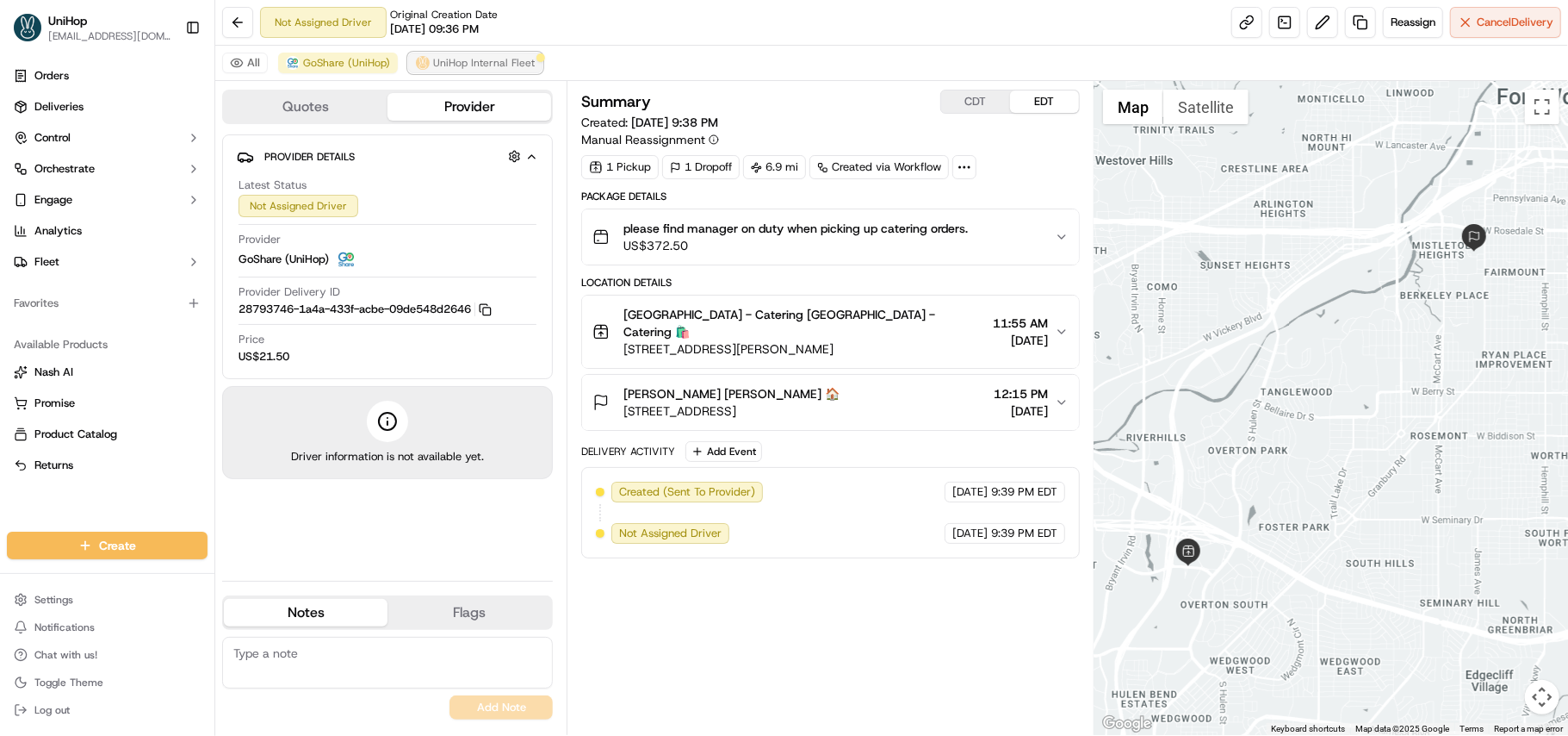
click at [508, 67] on span "UniHop Internal Fleet" at bounding box center [483, 63] width 102 height 14
click at [503, 56] on span "UniHop Internal Fleet" at bounding box center [483, 63] width 102 height 14
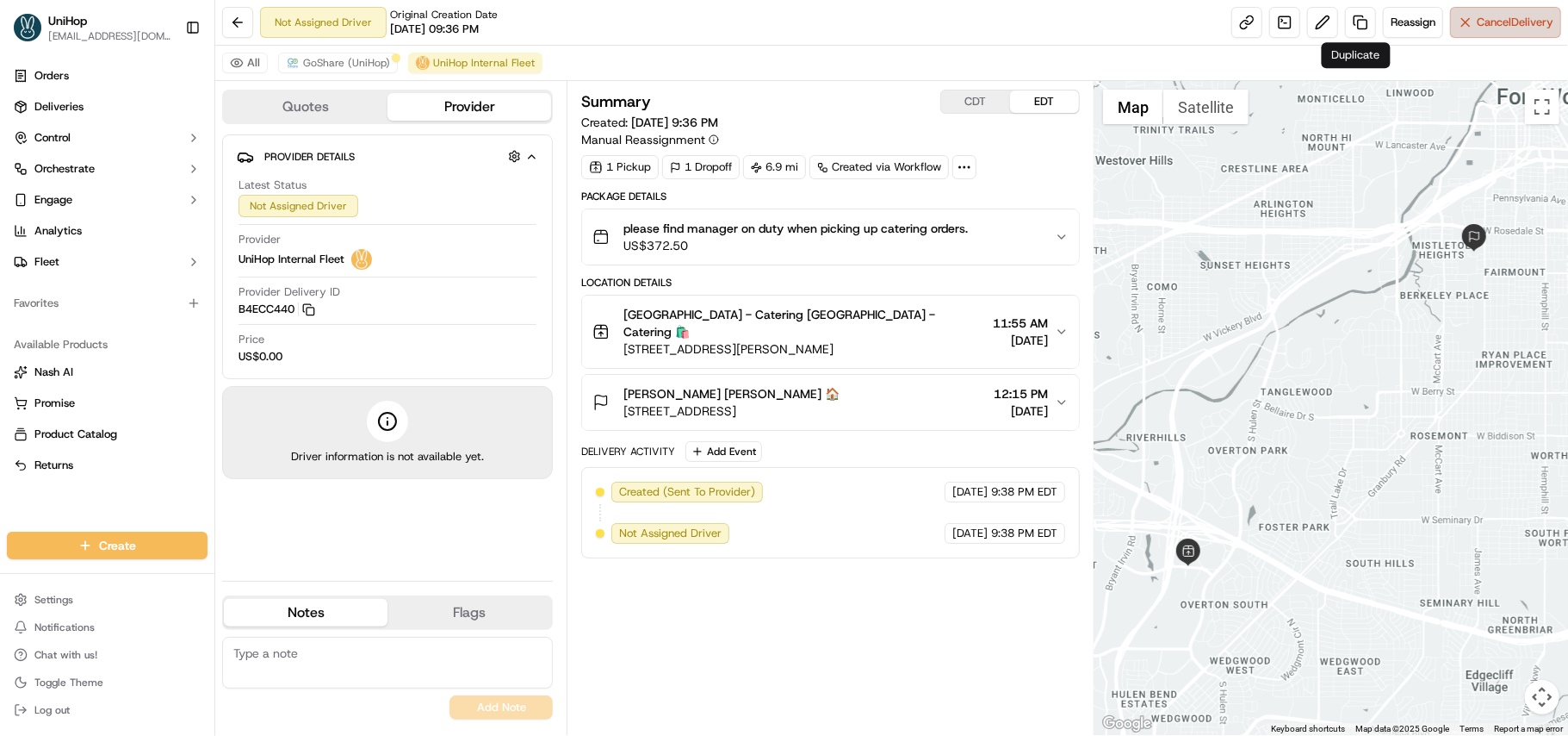
click at [1494, 18] on span "Cancel Delivery" at bounding box center [1515, 22] width 76 height 15
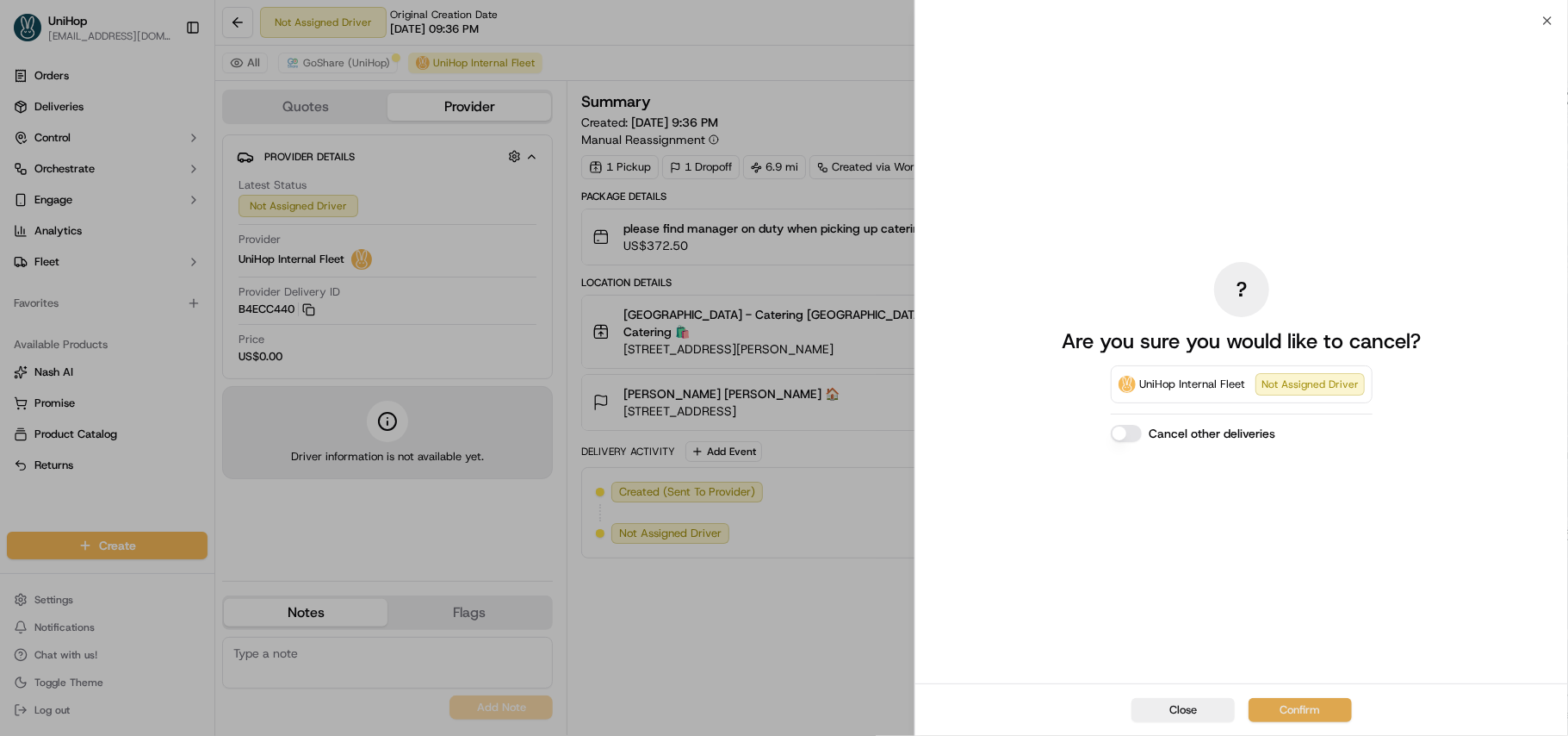
click at [1300, 701] on button "Confirm" at bounding box center [1300, 710] width 103 height 24
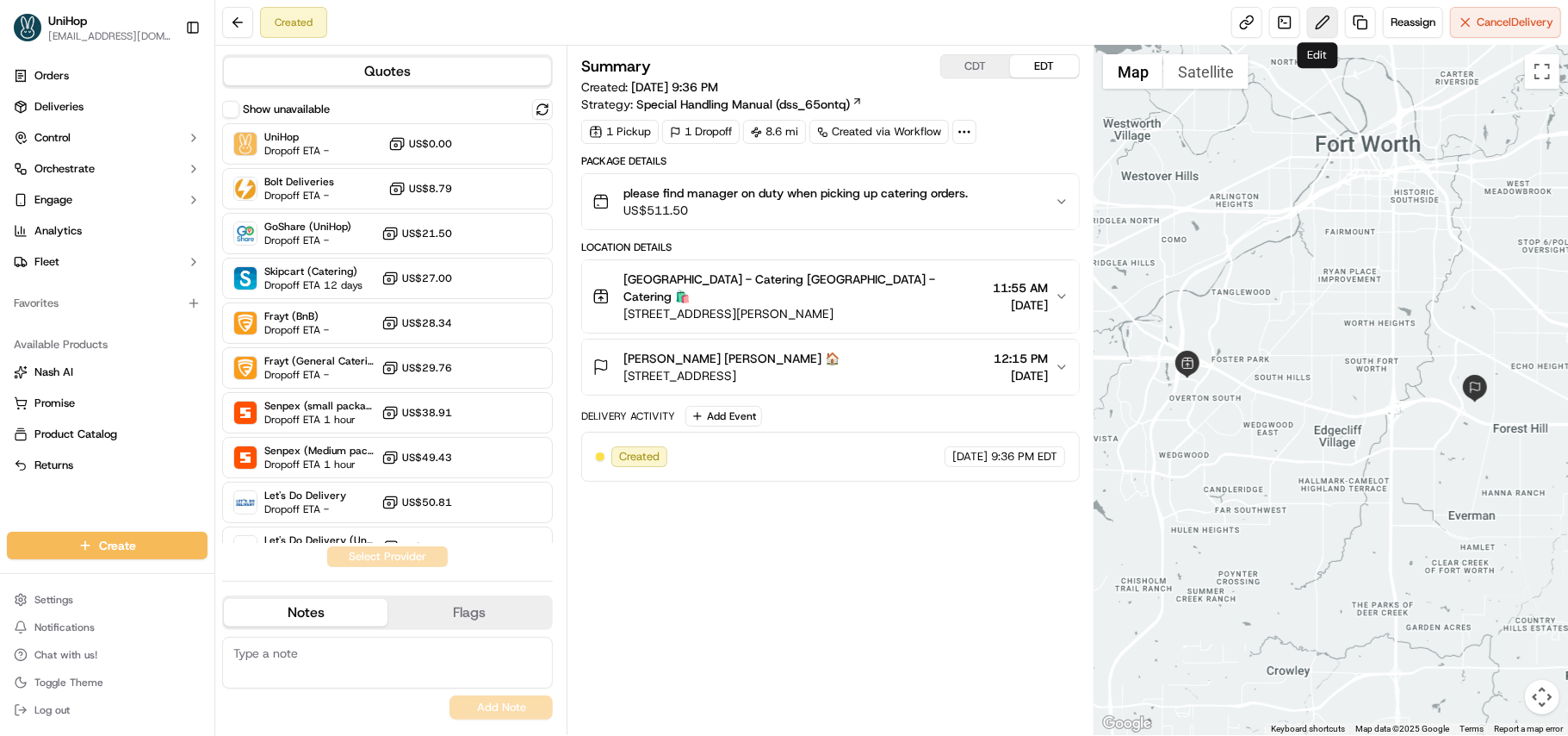
click at [1313, 26] on button at bounding box center [1322, 22] width 31 height 31
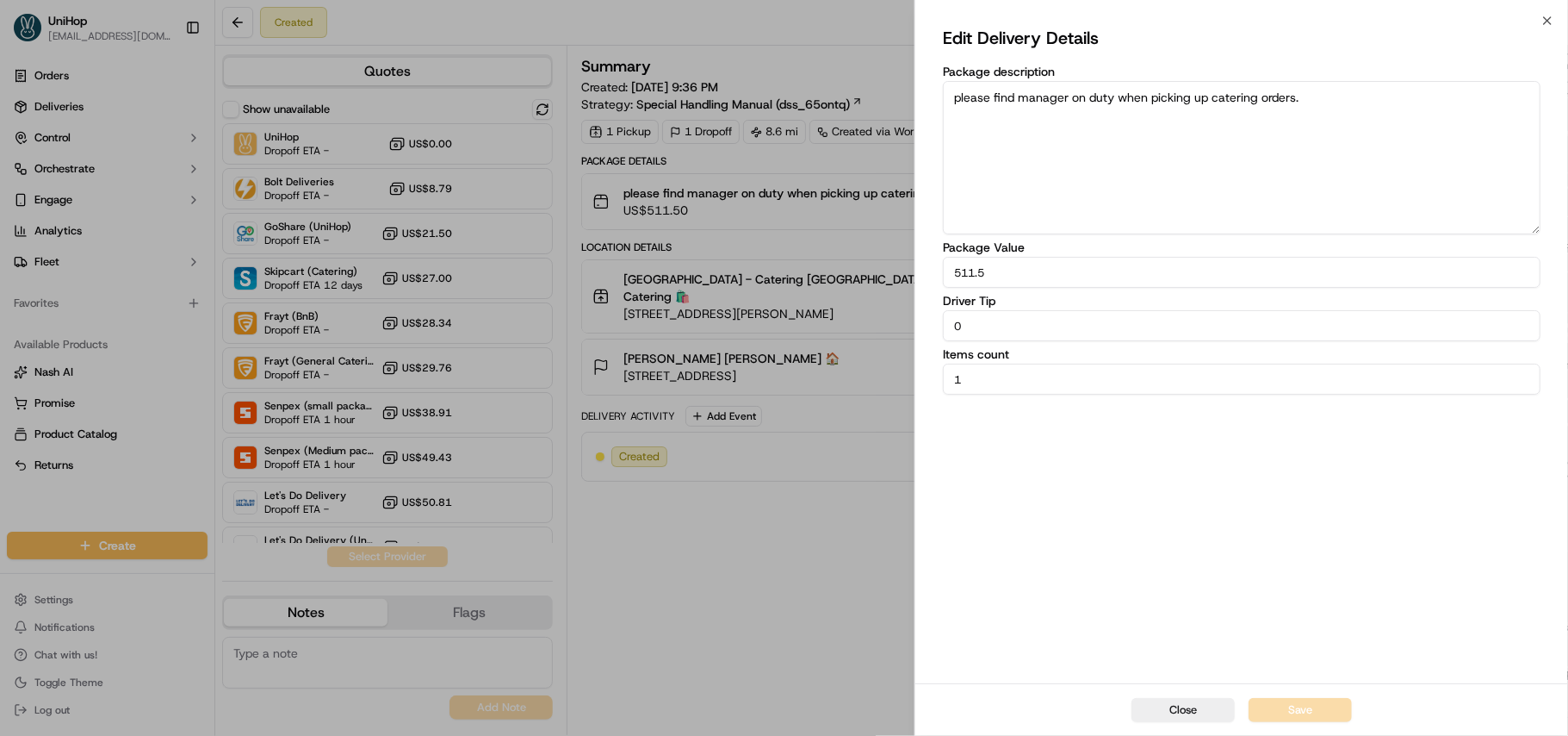
drag, startPoint x: 996, startPoint y: 319, endPoint x: 906, endPoint y: 319, distance: 90.0
click at [906, 319] on body "UniHop [EMAIL_ADDRESS][DOMAIN_NAME] Toggle Sidebar Orders Deliveries Control Or…" at bounding box center [784, 368] width 1568 height 736
type input "20"
click at [1292, 714] on button "Save" at bounding box center [1300, 710] width 103 height 24
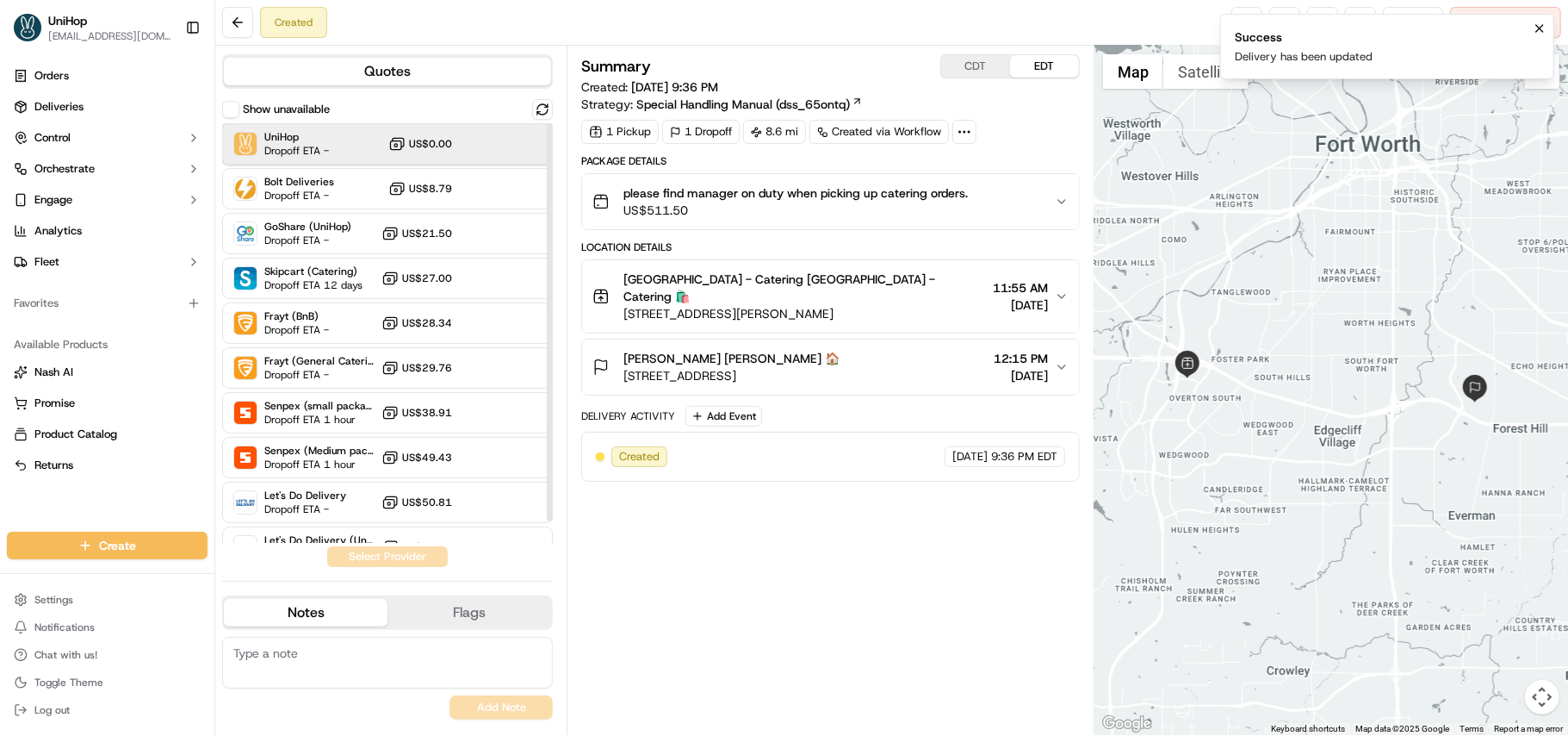
click at [291, 142] on span "UniHop" at bounding box center [296, 137] width 65 height 14
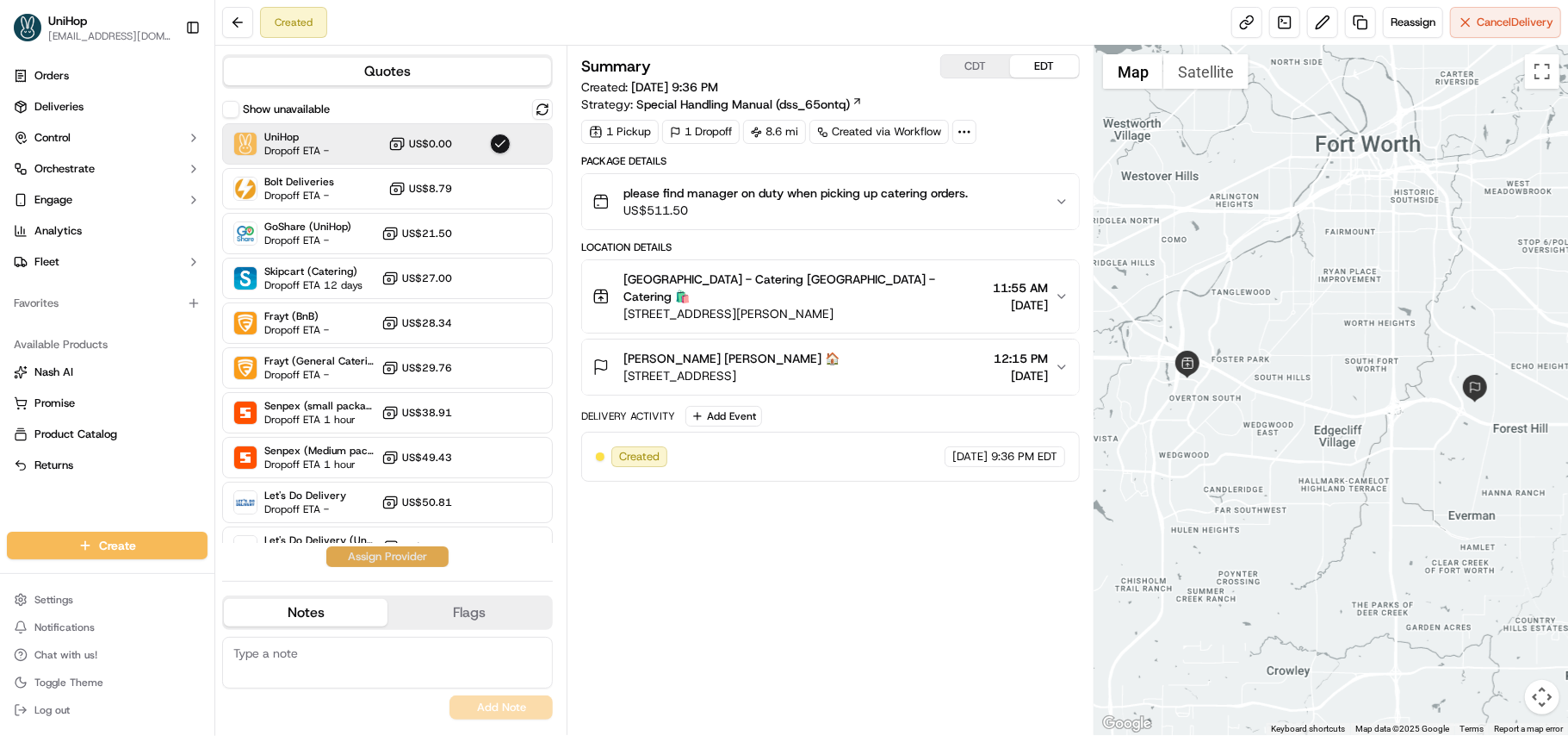
click at [427, 549] on button "Assign Provider" at bounding box center [388, 556] width 122 height 20
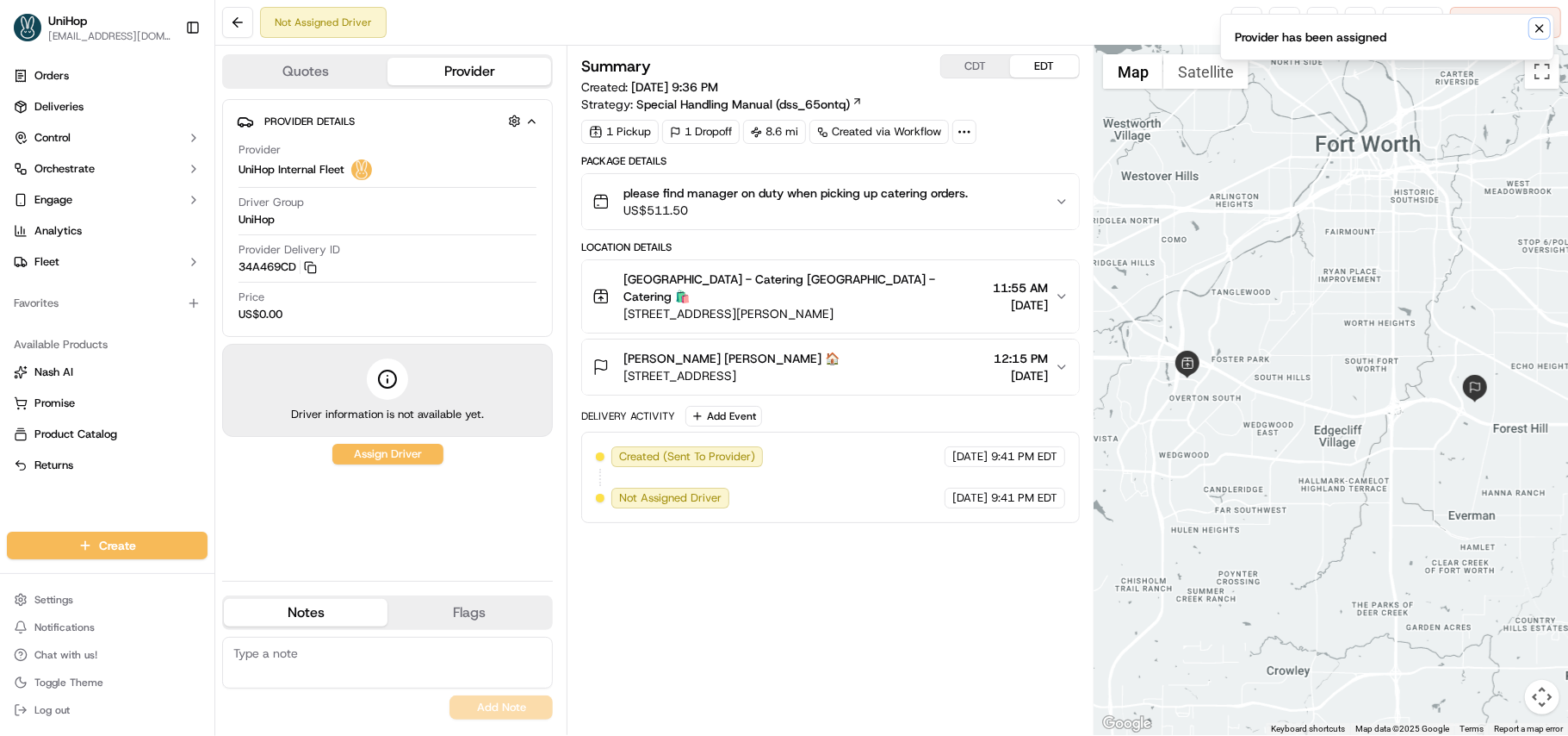
click at [1534, 29] on icon "Notifications (F8)" at bounding box center [1540, 28] width 14 height 14
click at [1404, 38] on button "Reassign" at bounding box center [1413, 22] width 60 height 31
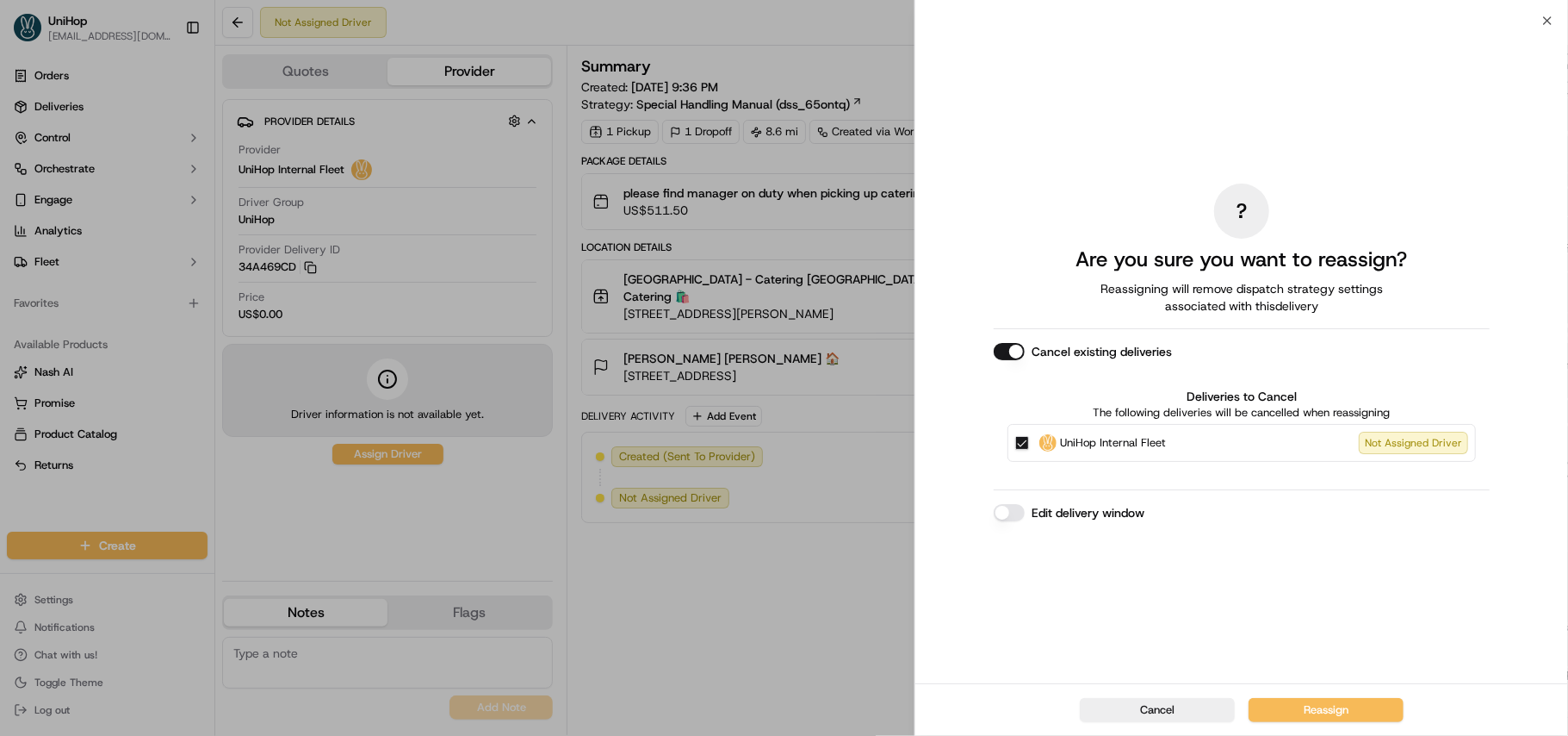
click at [1017, 356] on button "Cancel existing deliveries" at bounding box center [1009, 352] width 31 height 17
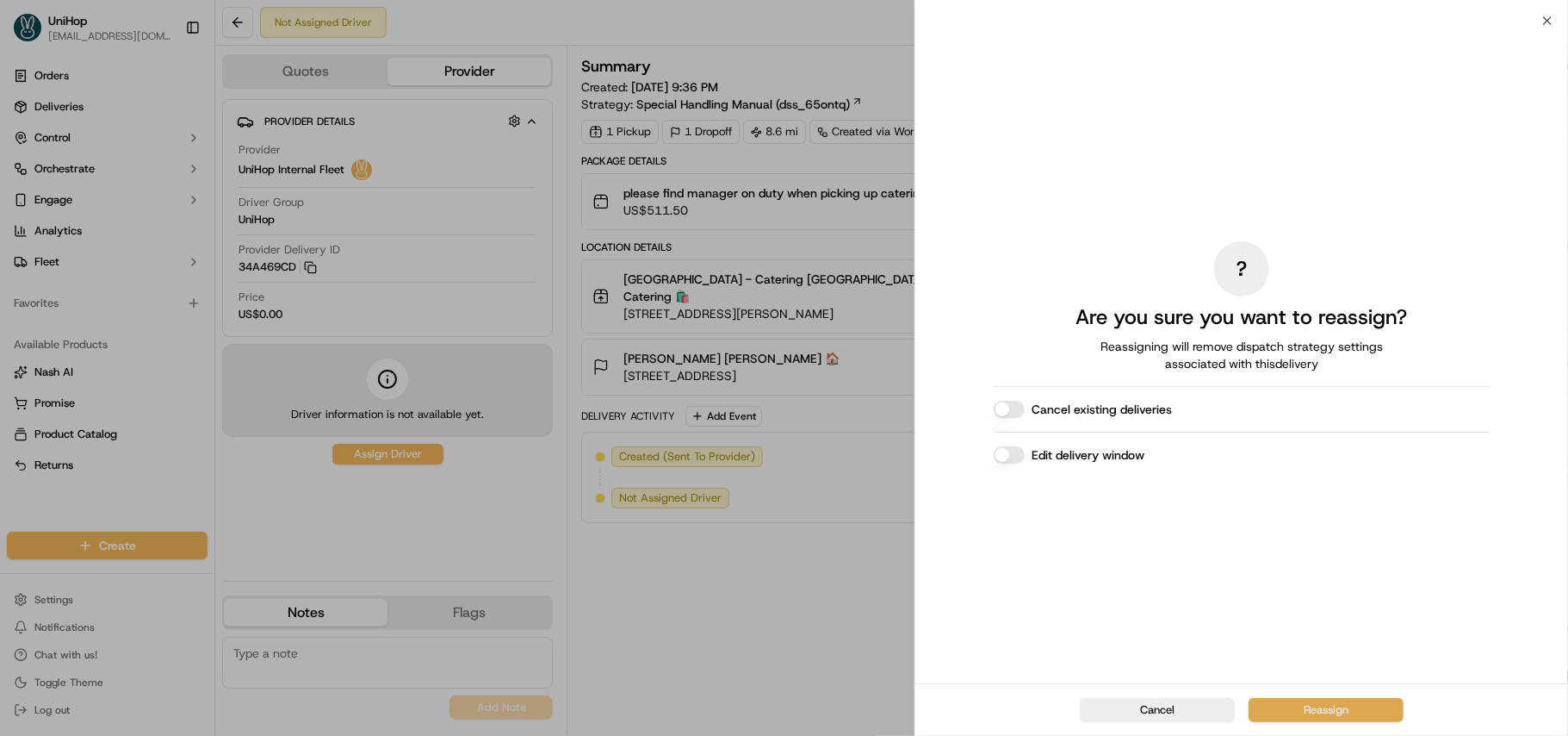
click at [1293, 714] on button "Reassign" at bounding box center [1326, 710] width 155 height 24
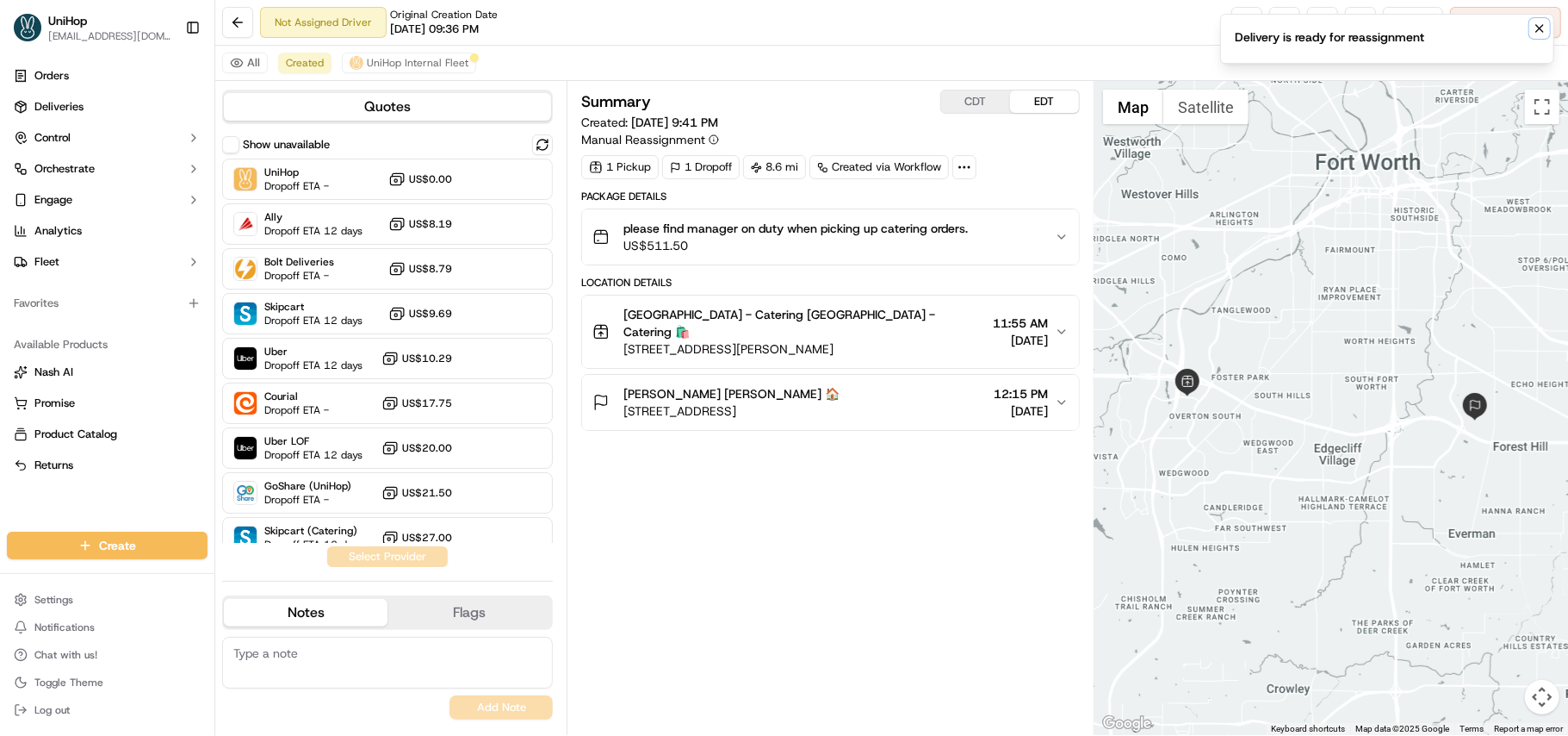
click at [1533, 25] on icon "Notifications (F8)" at bounding box center [1540, 28] width 14 height 14
click at [1326, 32] on button at bounding box center [1322, 22] width 31 height 31
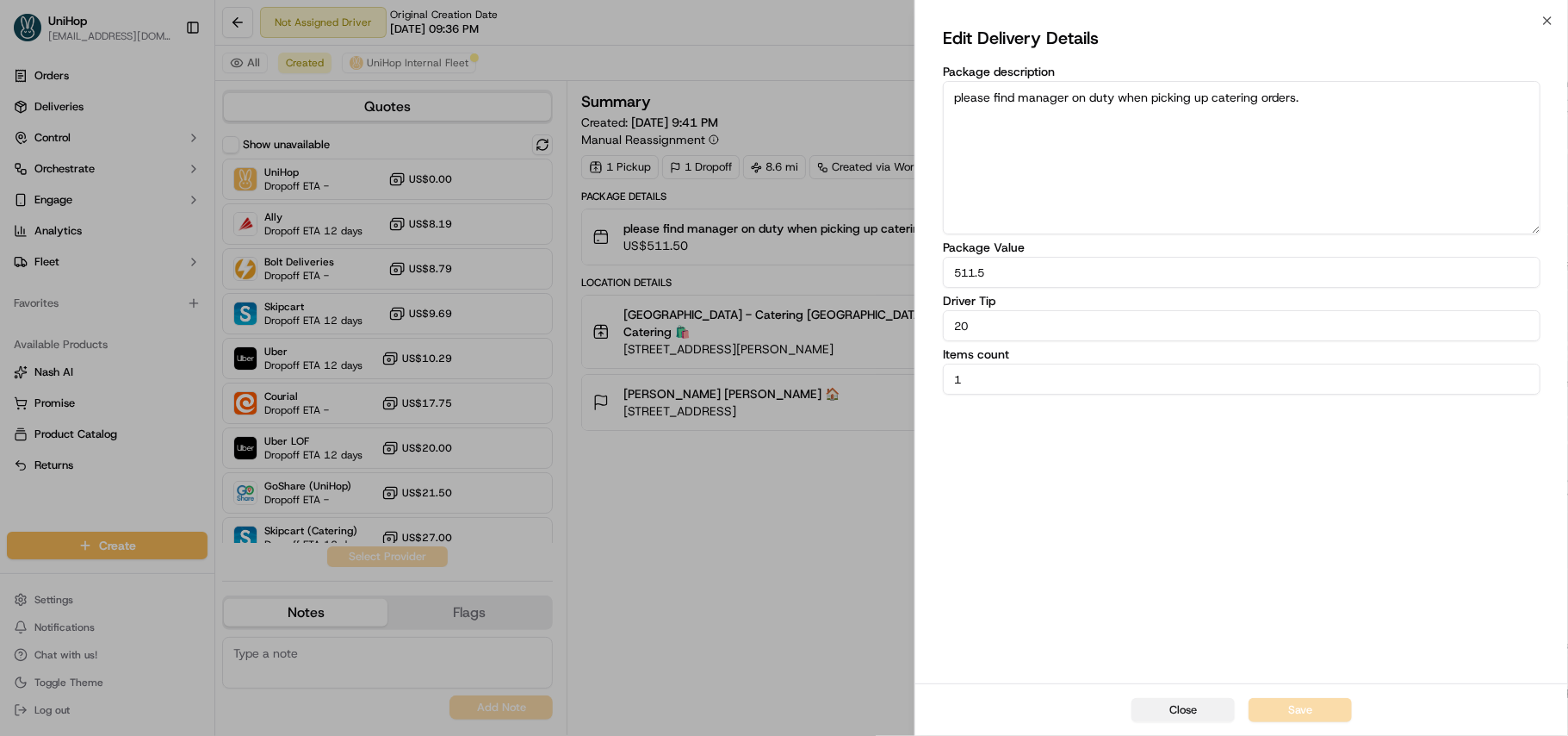
click at [1164, 715] on button "Close" at bounding box center [1183, 710] width 103 height 24
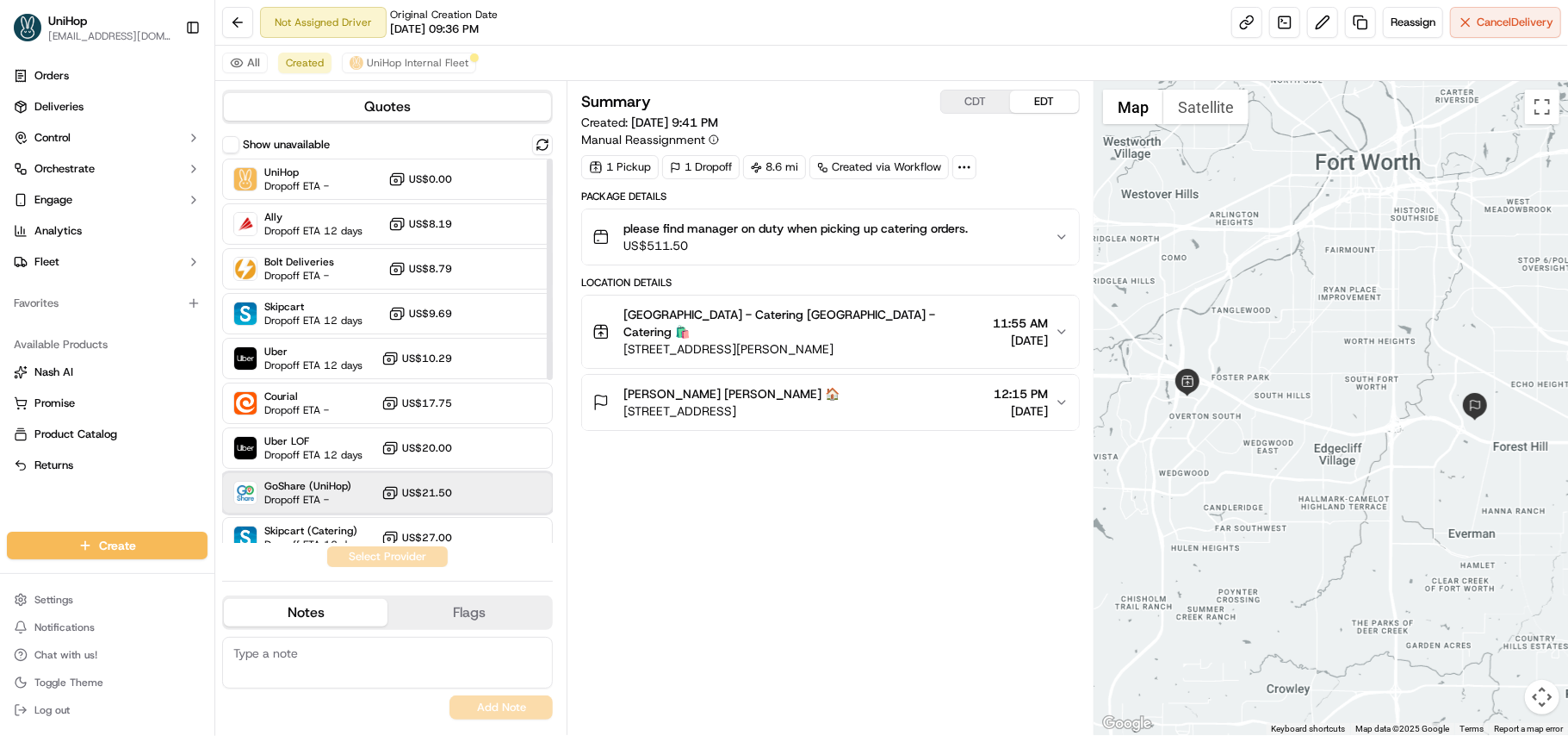
click at [328, 484] on span "GoShare (UniHop)" at bounding box center [307, 486] width 87 height 14
click at [366, 555] on button "Assign Provider" at bounding box center [388, 556] width 122 height 20
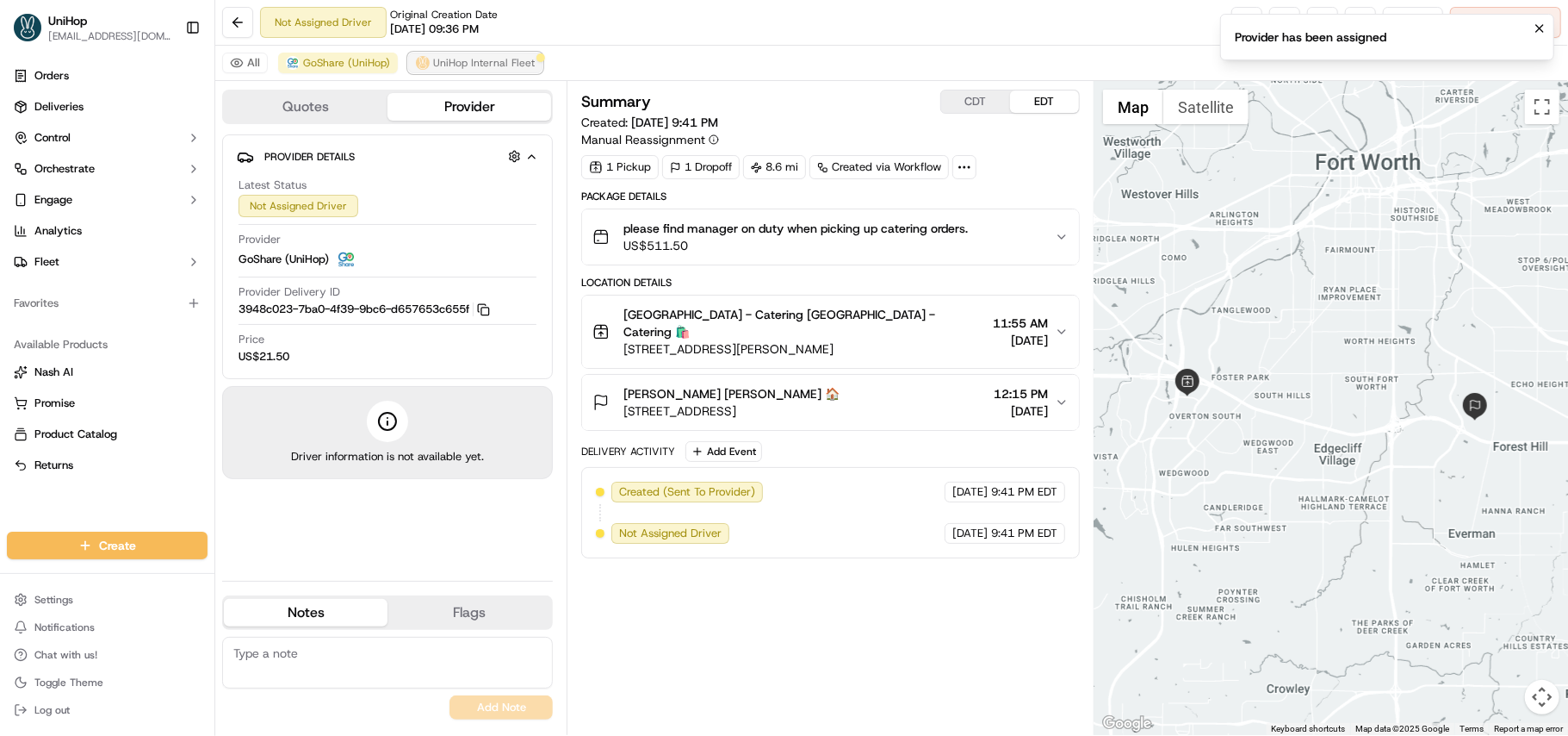
click at [451, 64] on span "UniHop Internal Fleet" at bounding box center [483, 63] width 102 height 14
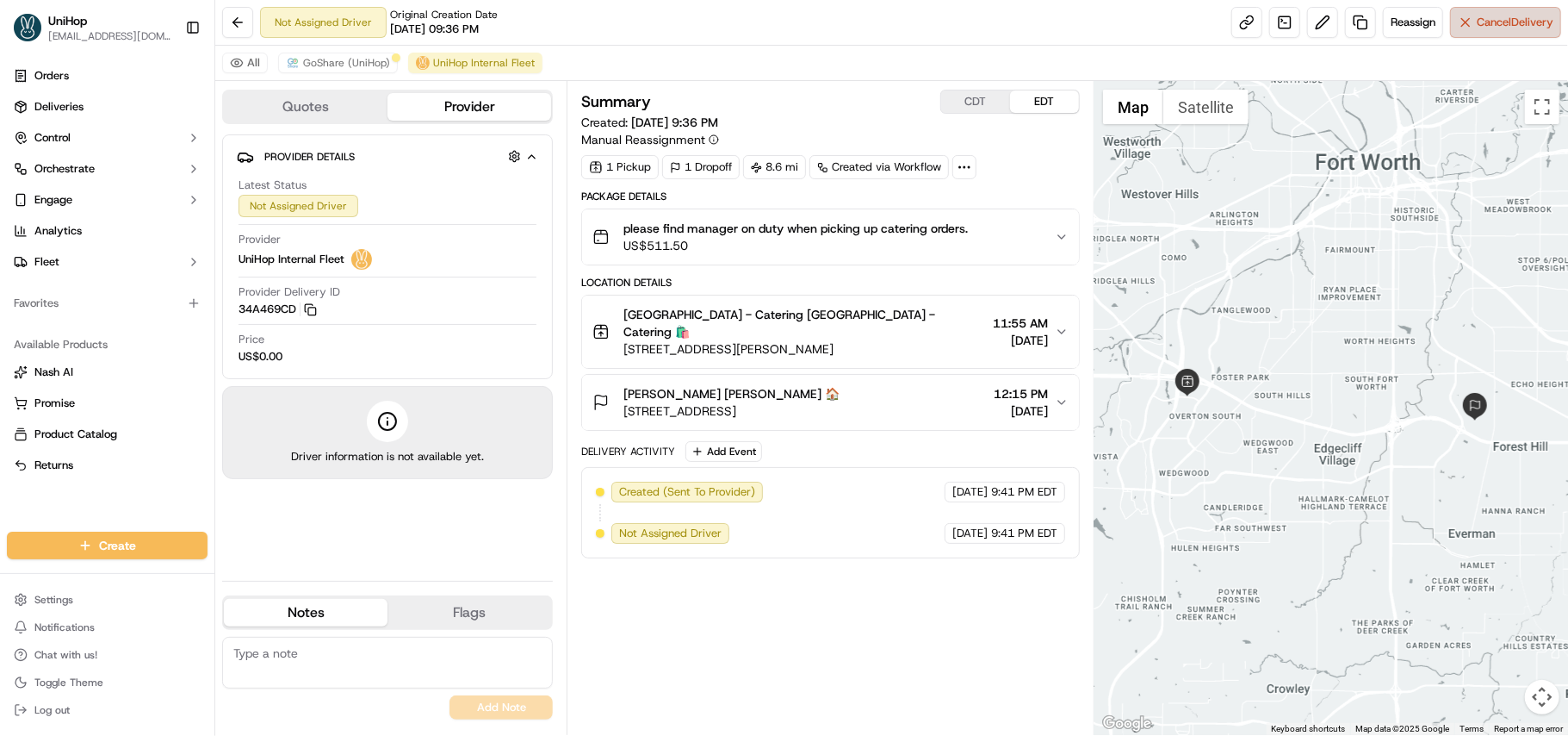
click at [1513, 25] on span "Cancel Delivery" at bounding box center [1515, 22] width 76 height 15
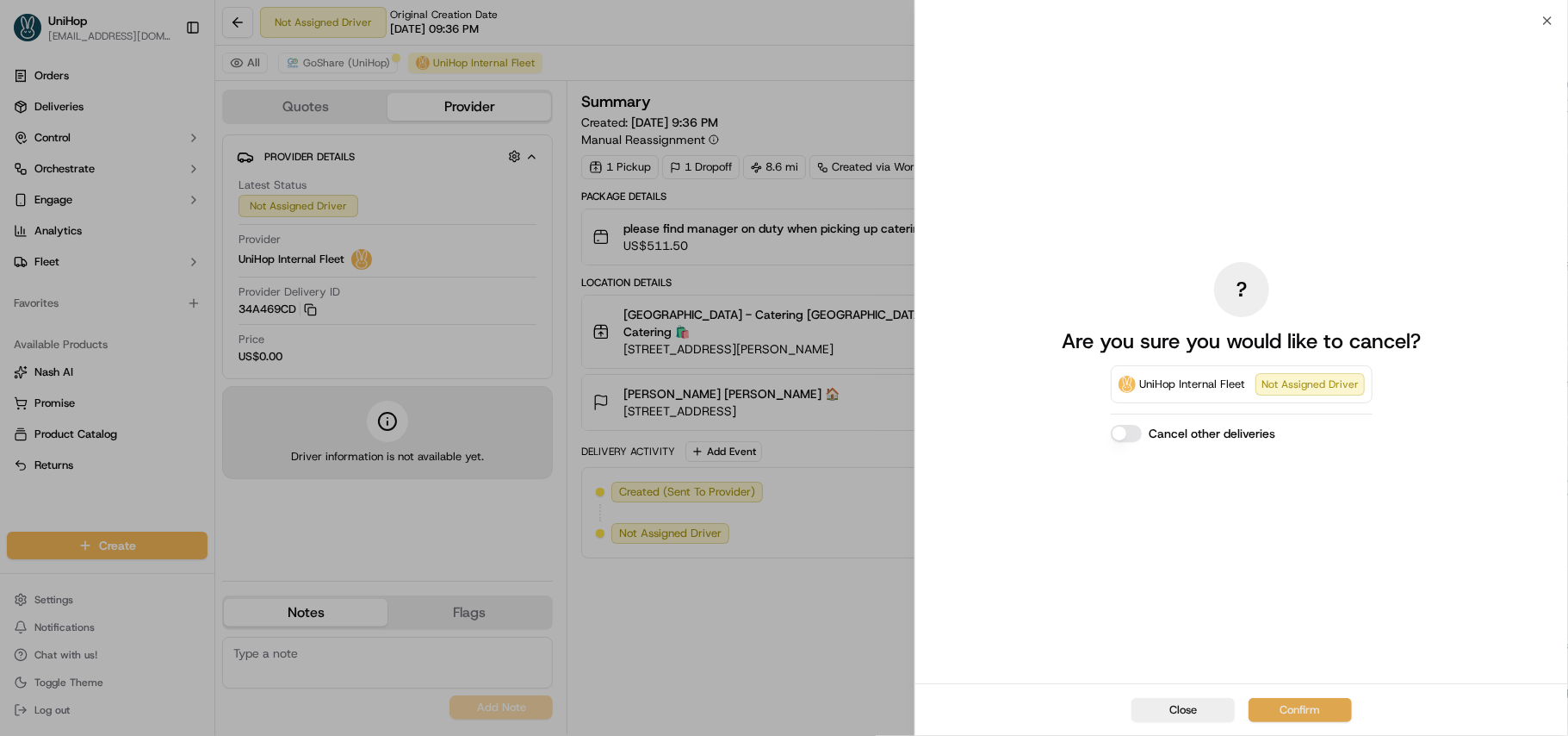
click at [1303, 710] on button "Confirm" at bounding box center [1300, 710] width 103 height 24
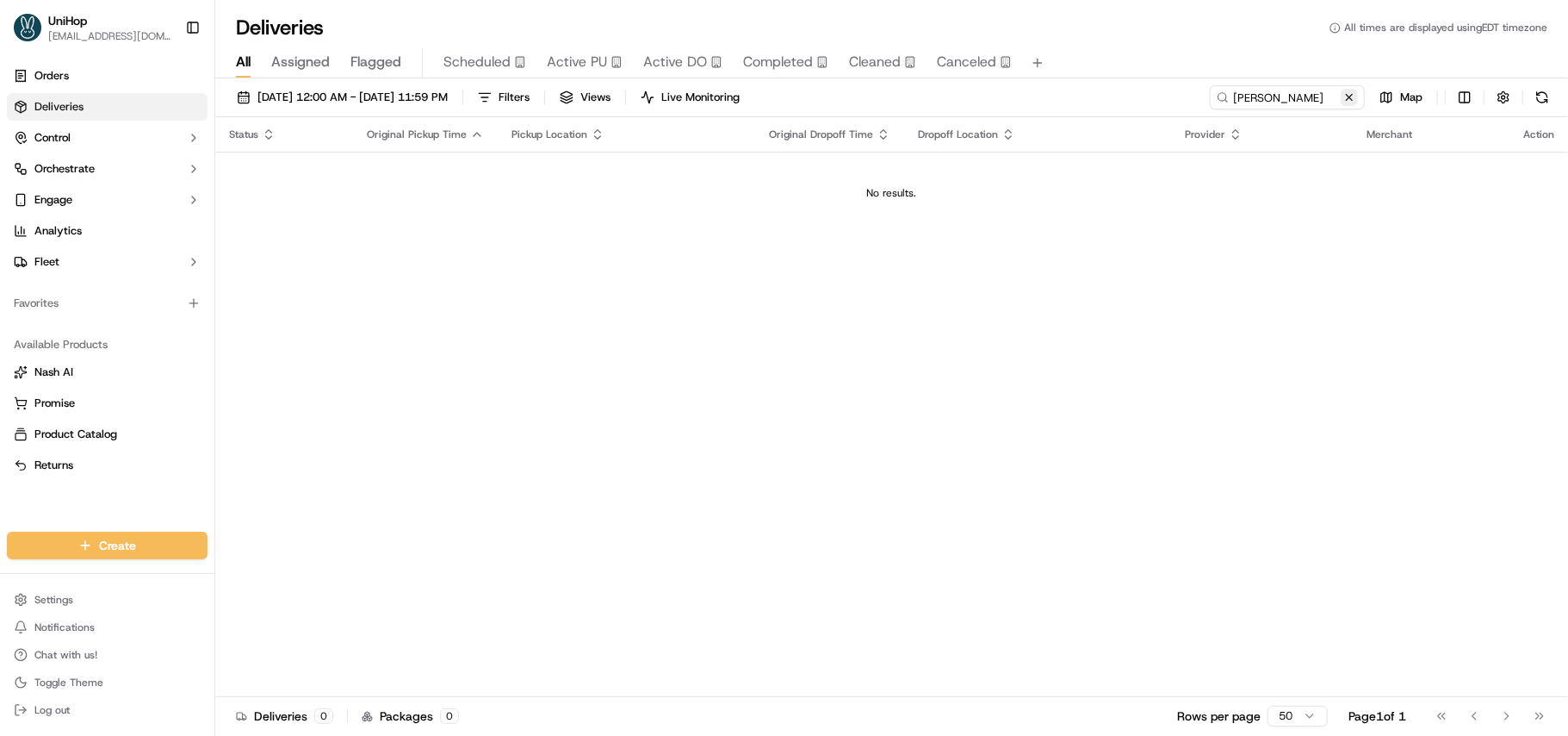
click at [1345, 93] on button at bounding box center [1350, 98] width 17 height 17
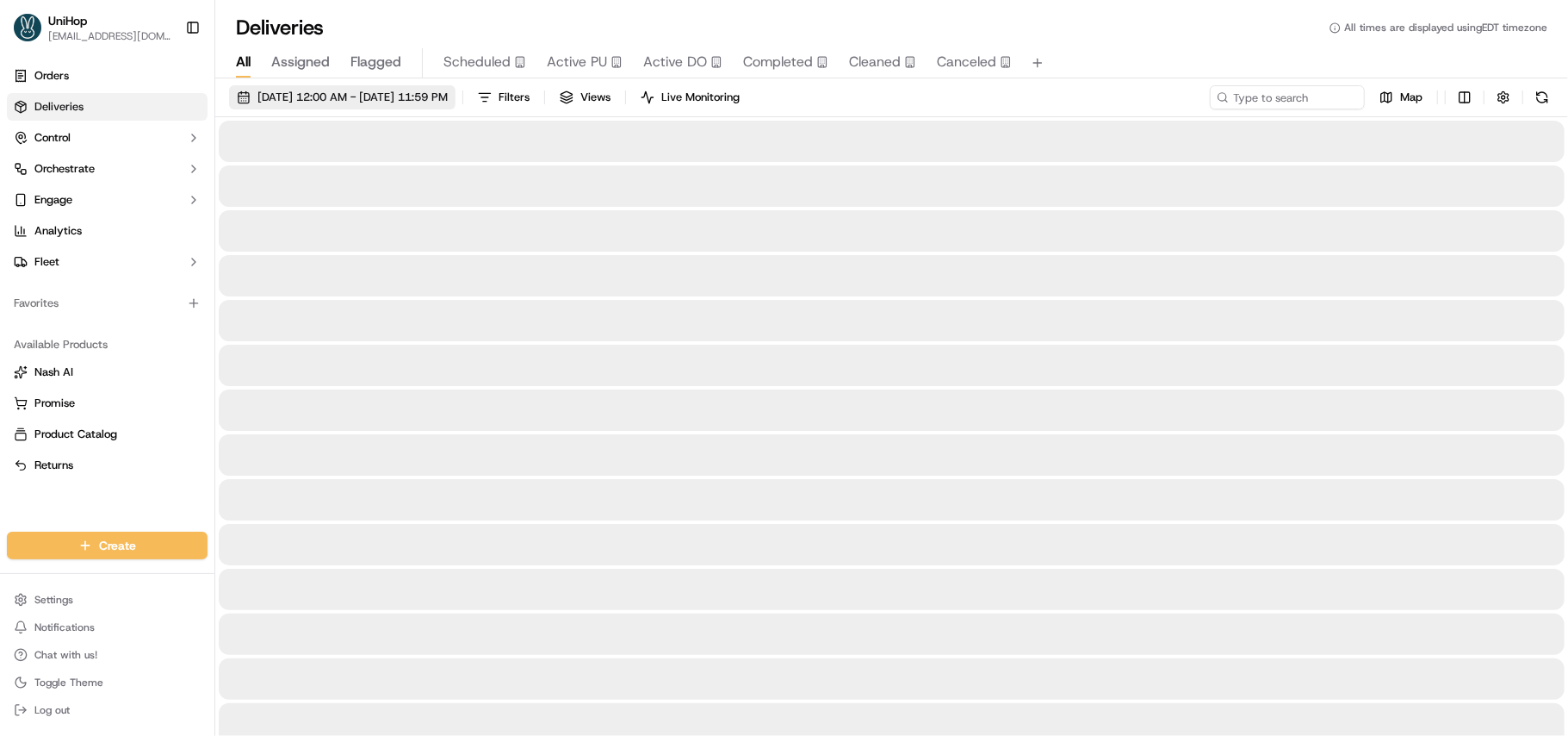
click at [314, 94] on span "[DATE] 12:00 AM - [DATE] 11:59 PM" at bounding box center [352, 98] width 190 height 15
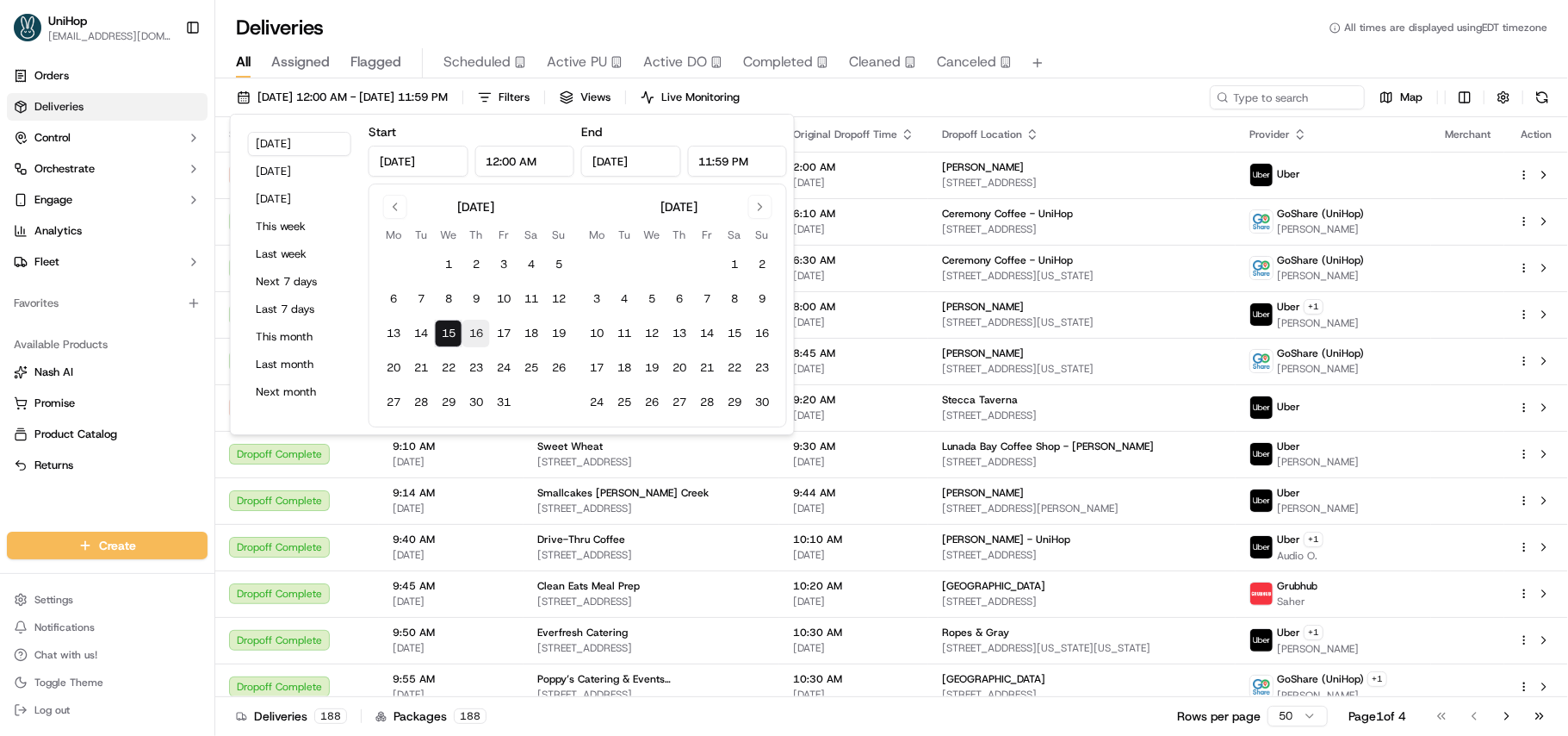
click at [476, 328] on button "16" at bounding box center [476, 333] width 28 height 28
type input "Oct 16, 2025"
click at [484, 328] on button "16" at bounding box center [476, 333] width 28 height 28
type input "Oct 16, 2025"
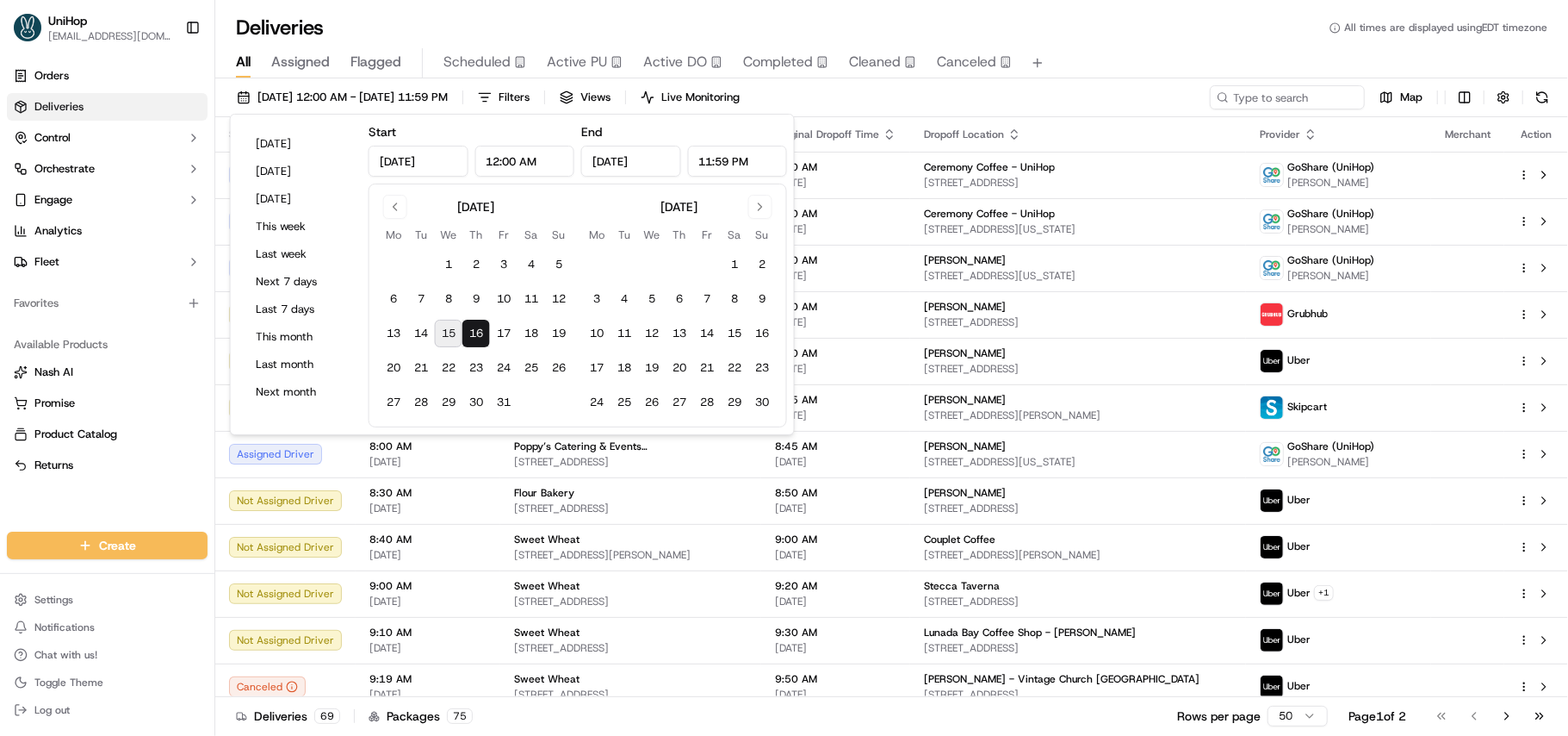
click at [1086, 50] on div "All Assigned Flagged Scheduled Active PU Active DO Completed Cleaned Canceled" at bounding box center [891, 63] width 1352 height 30
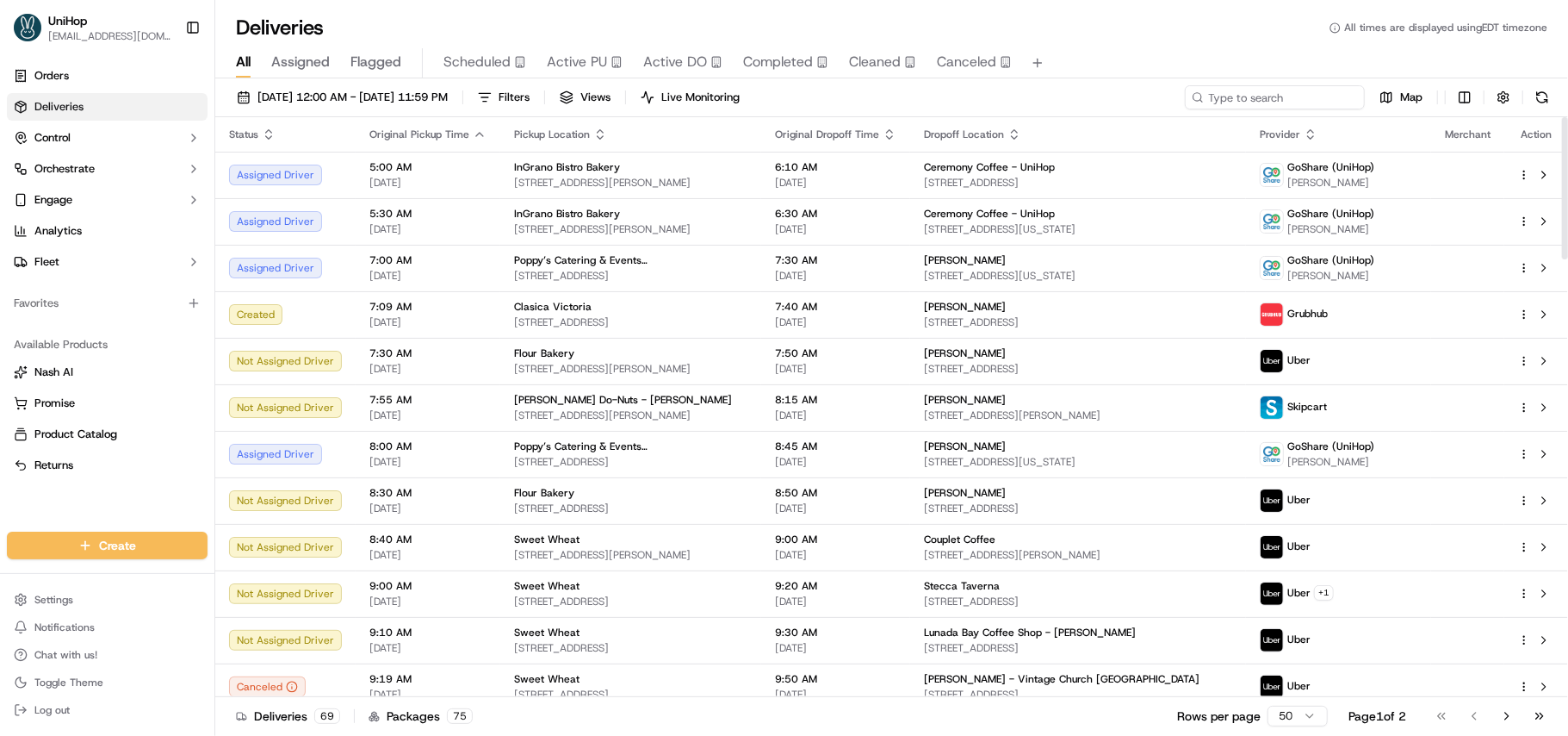
click at [1244, 103] on input at bounding box center [1275, 97] width 180 height 24
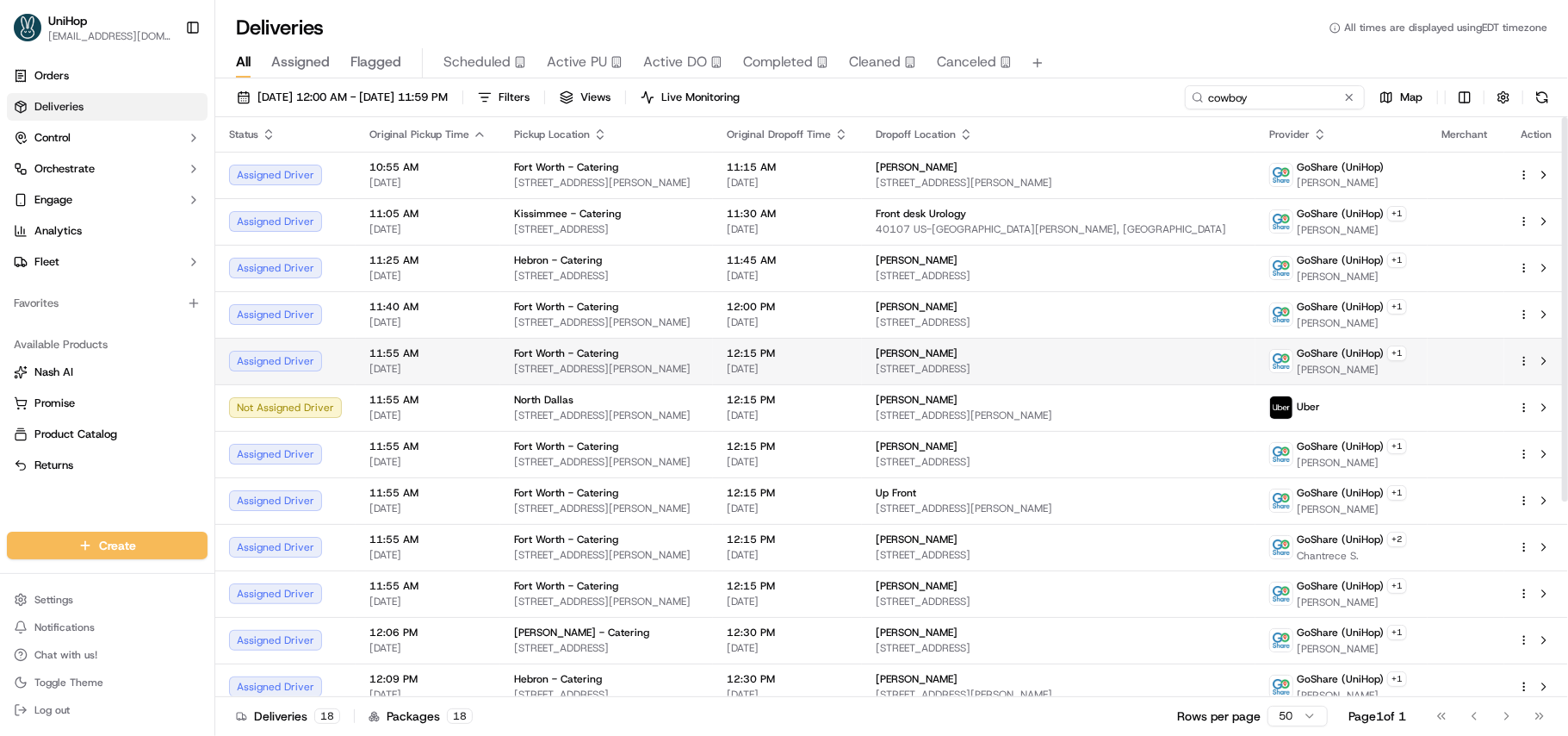
type input "cowboy"
click at [1272, 362] on td "GoShare (UniHop) + 1 Michael B." at bounding box center [1342, 361] width 172 height 46
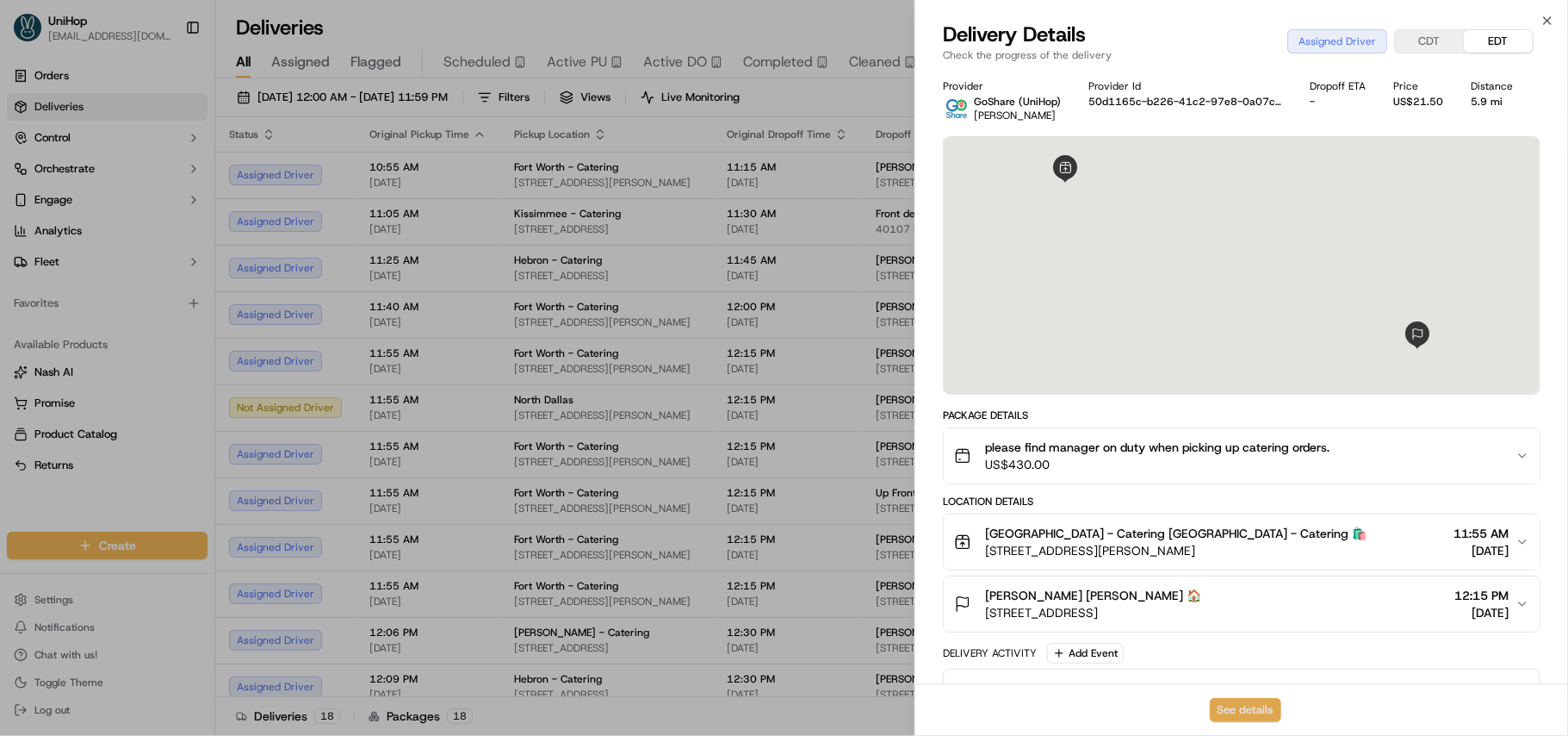
click at [1249, 706] on button "See details" at bounding box center [1246, 710] width 72 height 24
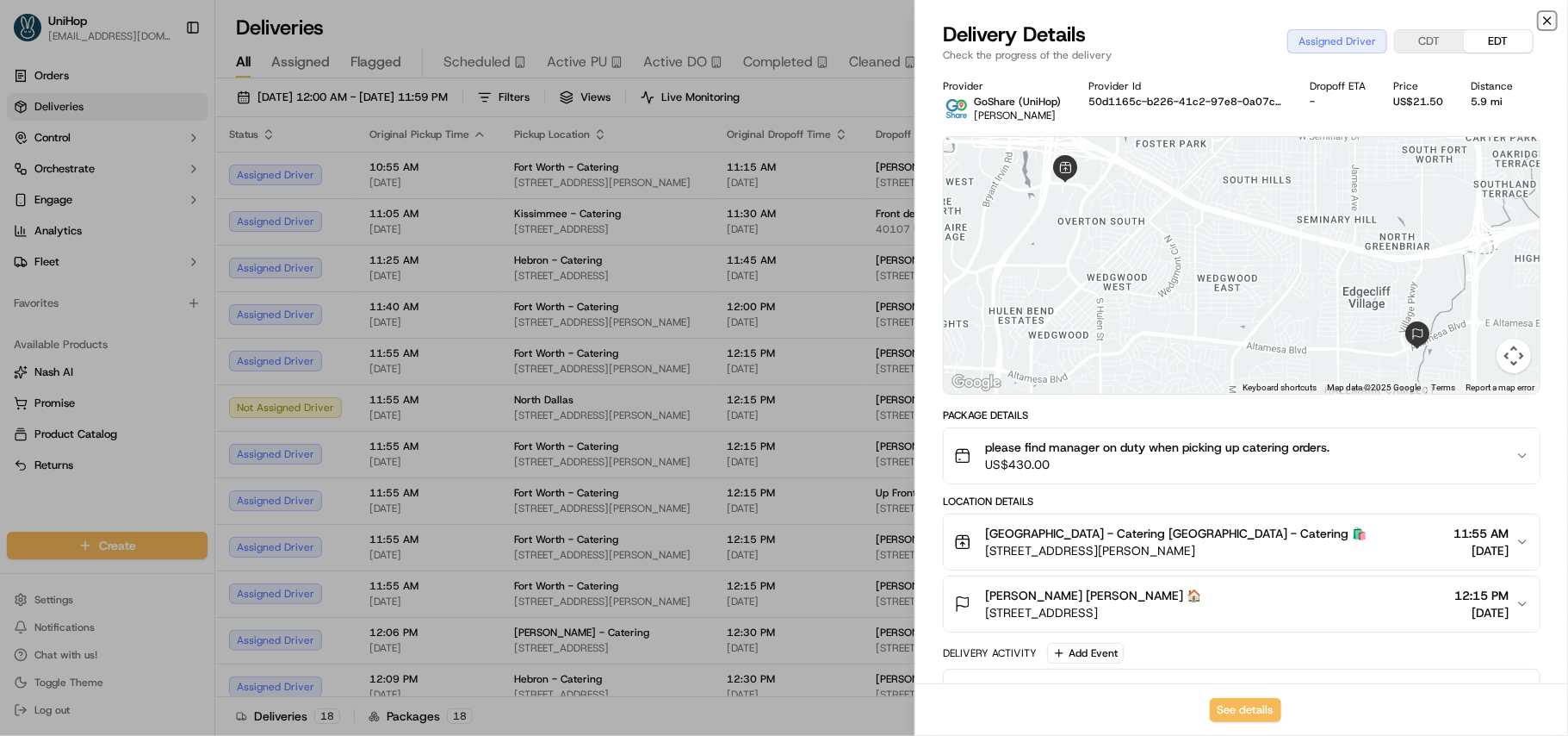
click at [1549, 21] on icon "button" at bounding box center [1547, 20] width 7 height 7
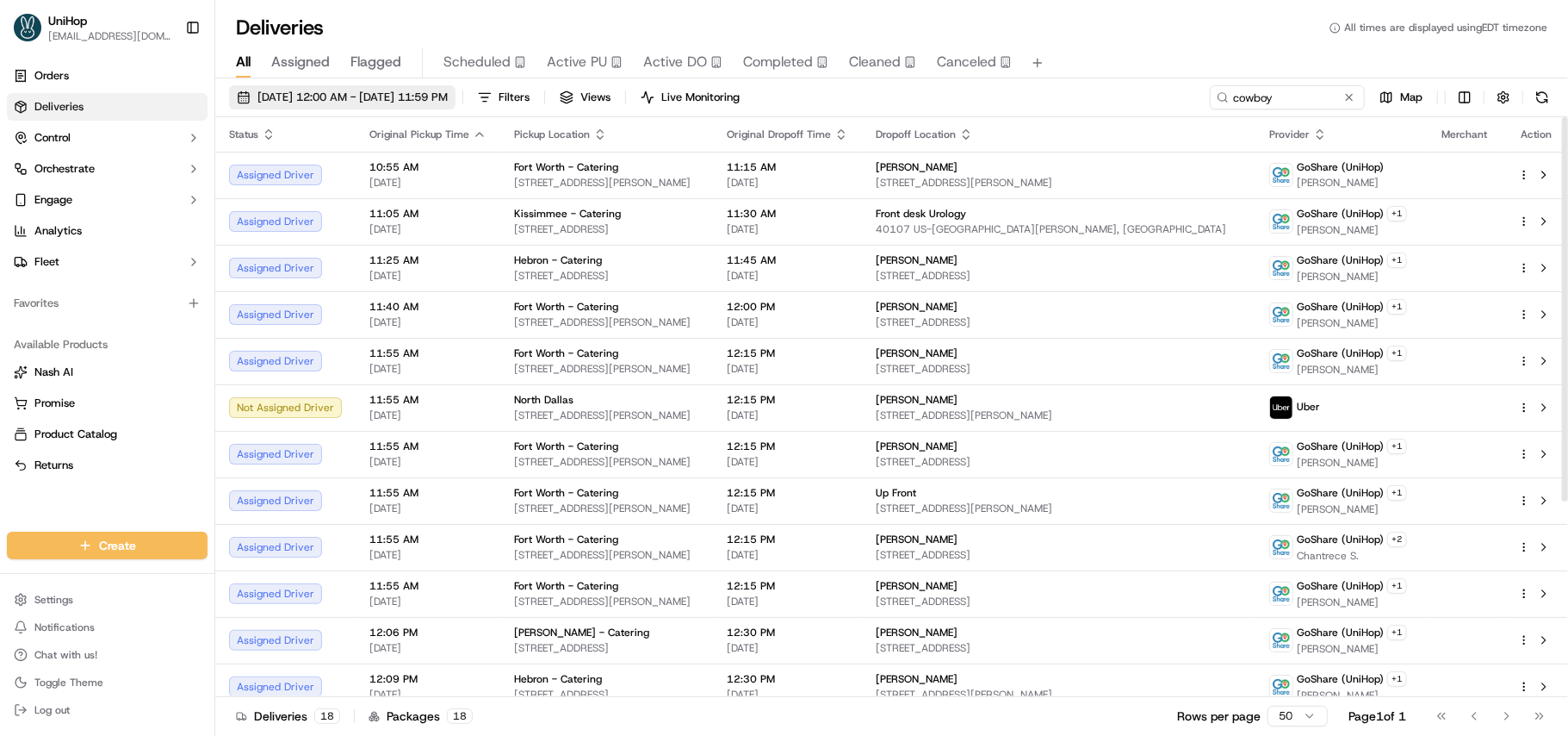
click at [315, 100] on span "Oct 16 2025 12:00 AM - Oct 16 2025 11:59 PM" at bounding box center [352, 98] width 190 height 15
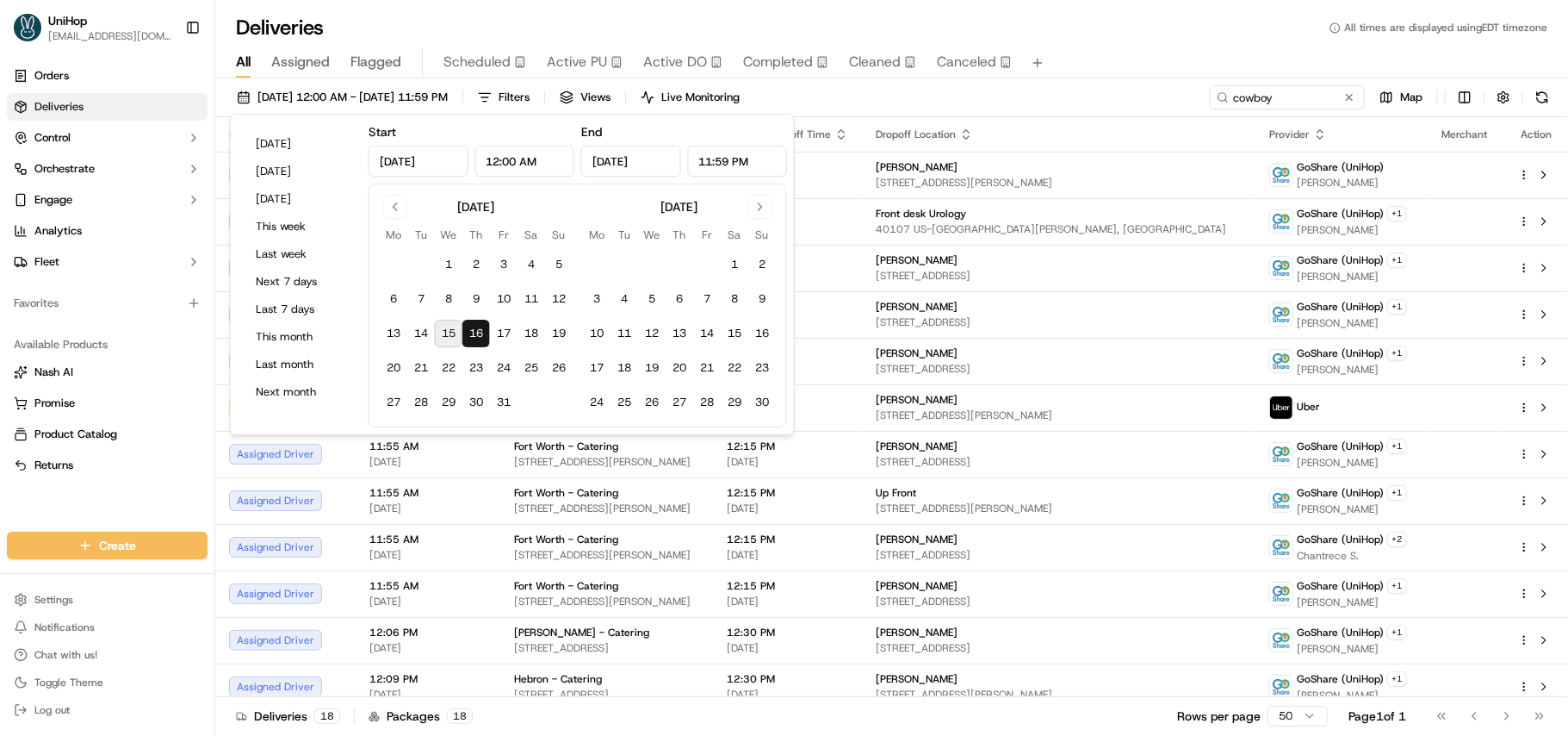
click at [449, 336] on button "15" at bounding box center [449, 333] width 28 height 28
type input "Oct 15, 2025"
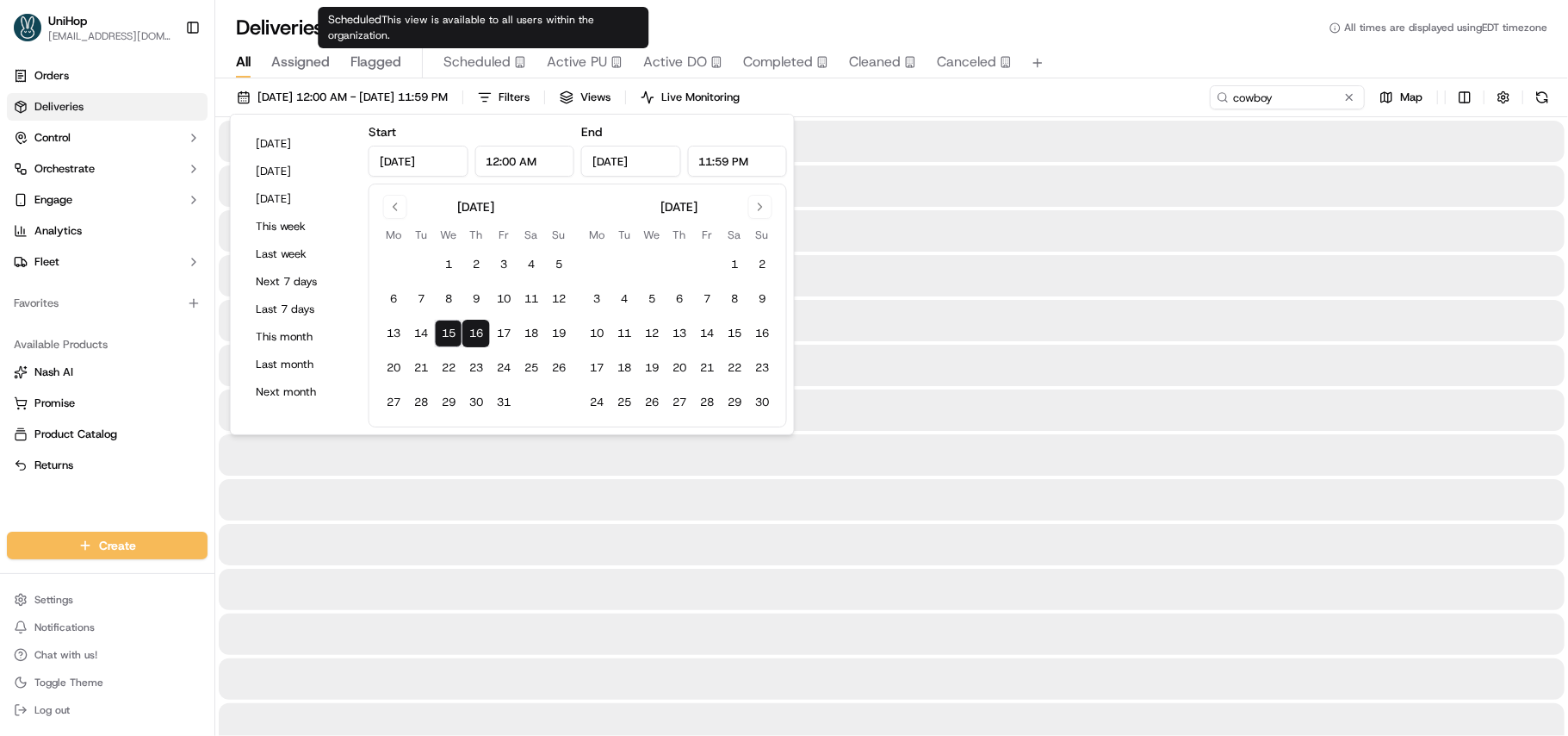
click at [476, 64] on span "Scheduled" at bounding box center [477, 61] width 67 height 20
type input "Oct 15, 2025"
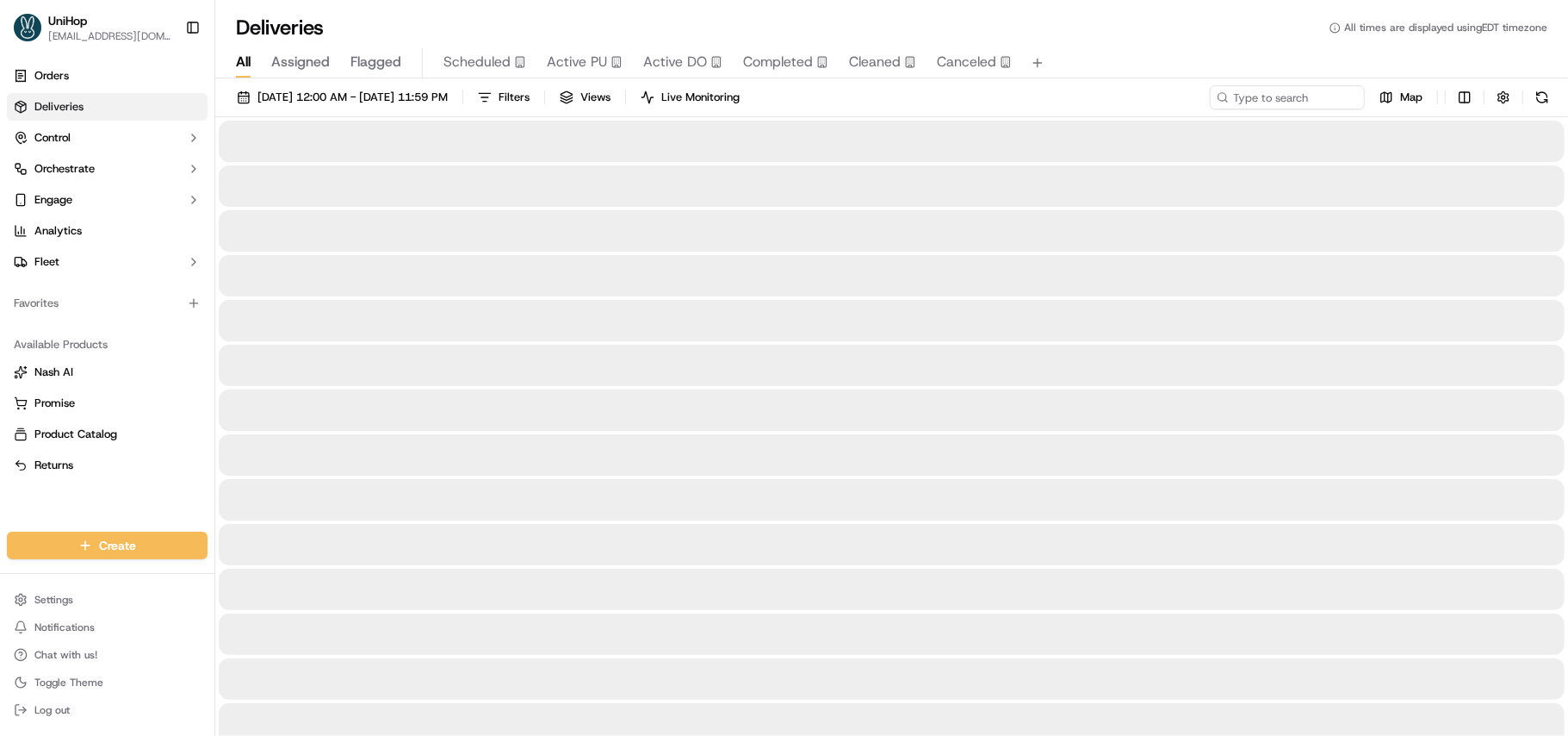
click at [246, 59] on span "All" at bounding box center [243, 61] width 15 height 20
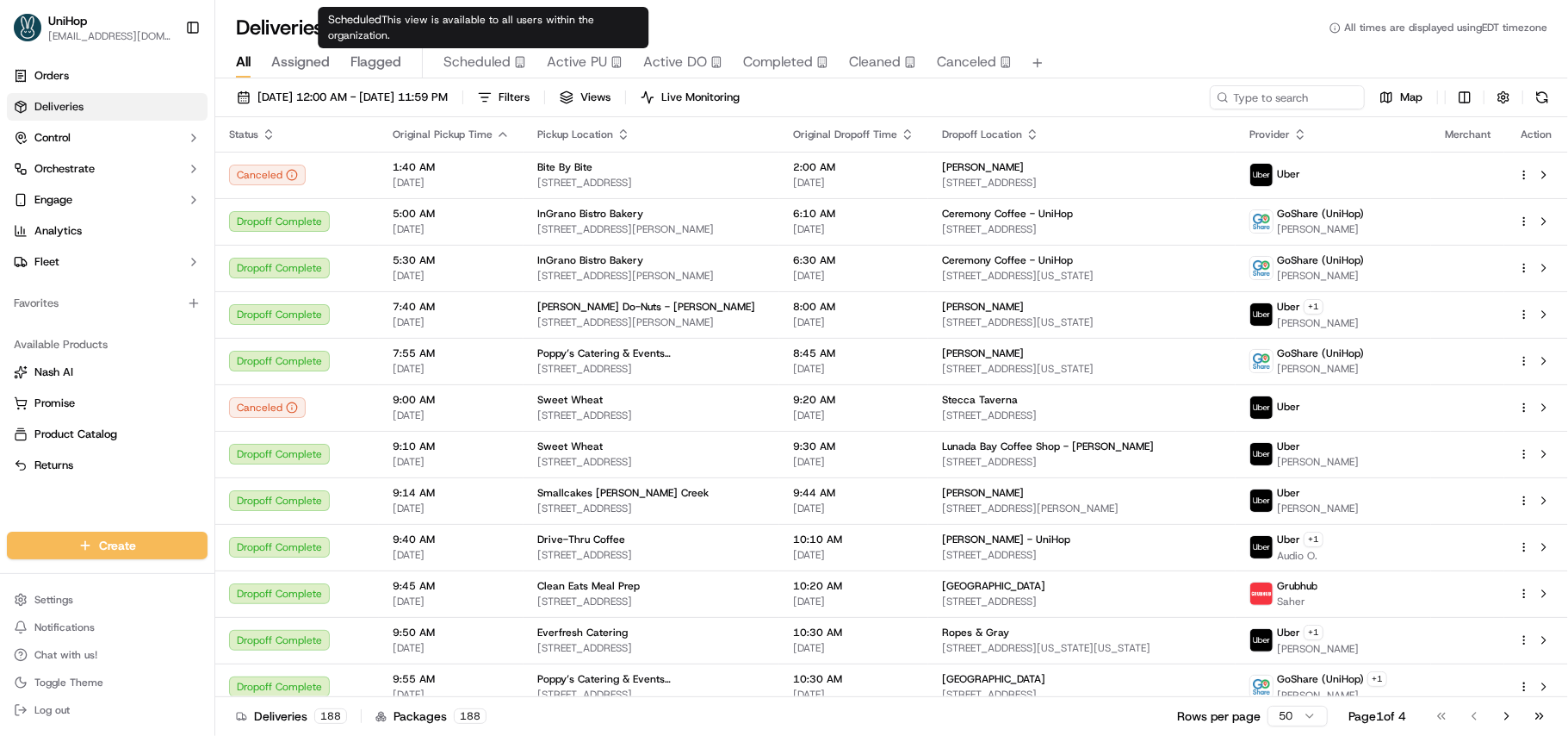
click at [494, 63] on span "Scheduled" at bounding box center [477, 61] width 67 height 20
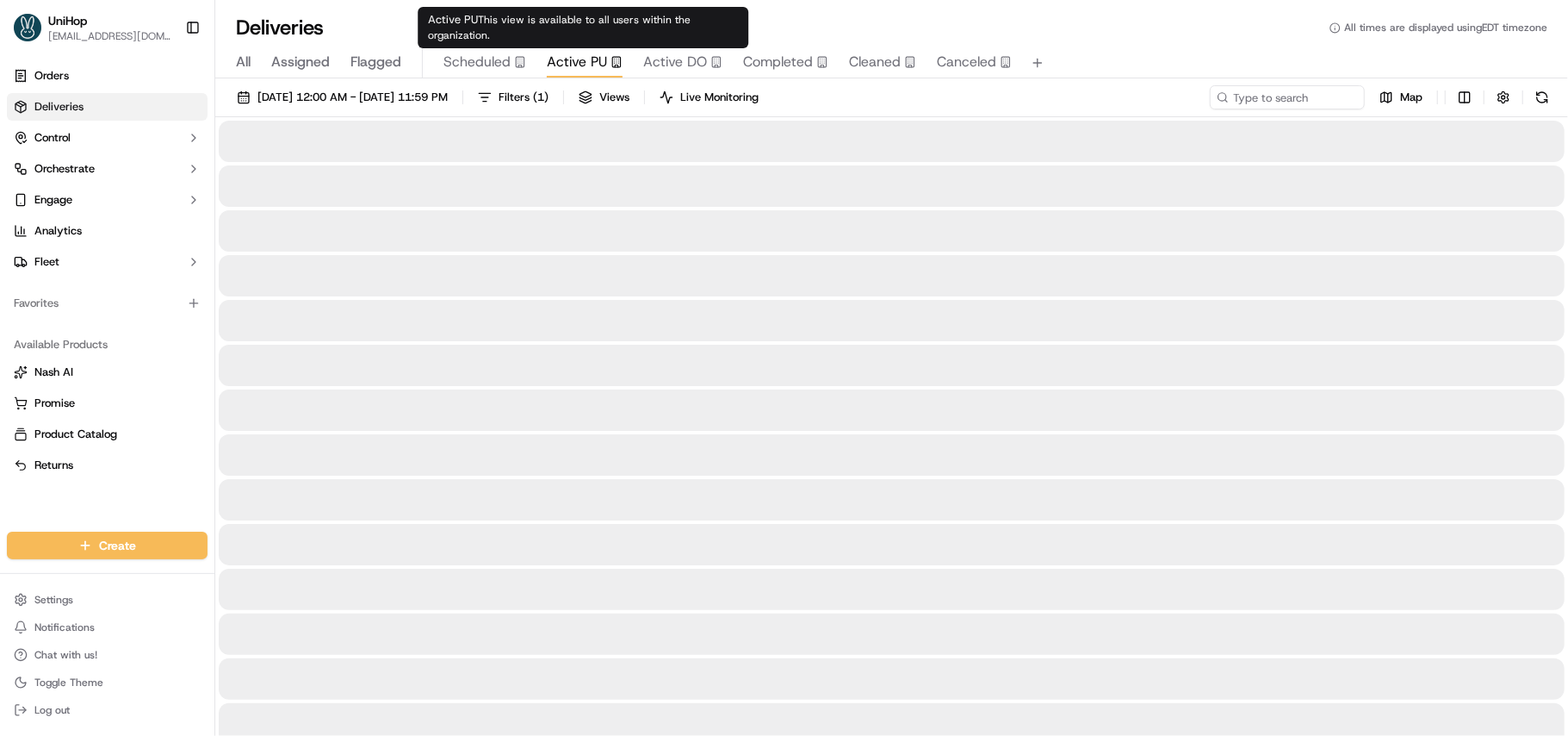
click at [575, 52] on span "Active PU" at bounding box center [577, 61] width 60 height 20
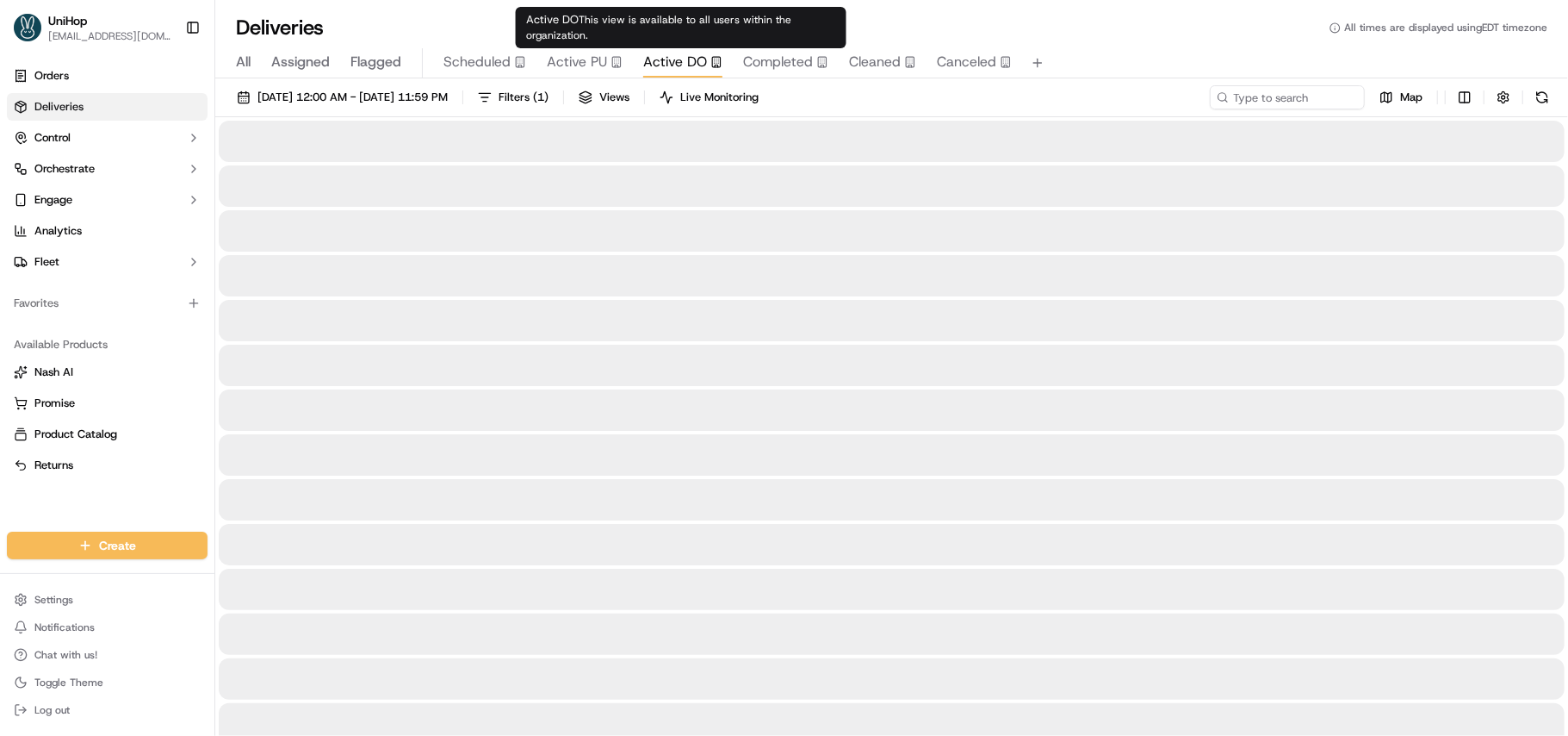
click at [648, 57] on span "Active DO" at bounding box center [675, 61] width 64 height 20
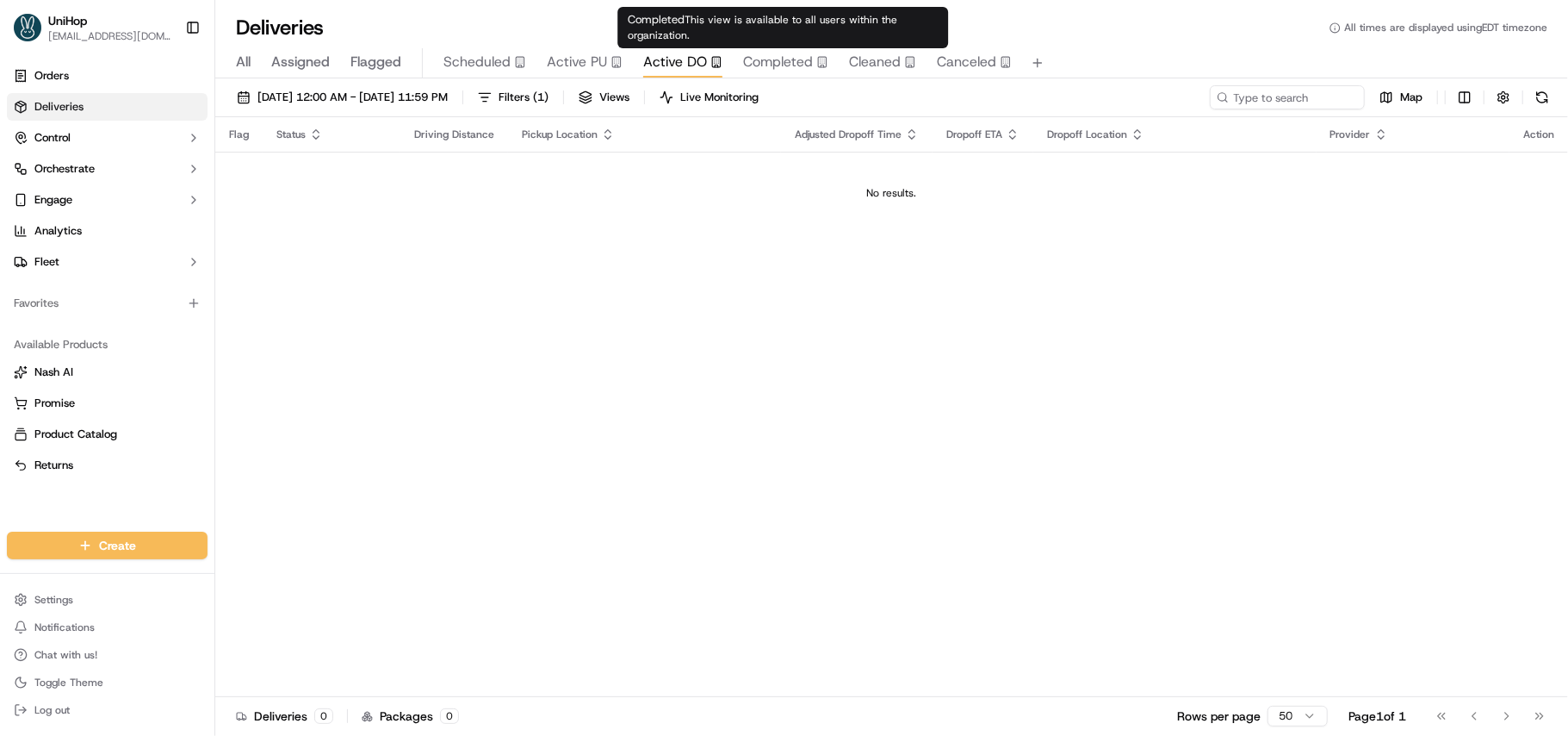
click at [769, 60] on span "Completed" at bounding box center [778, 61] width 70 height 20
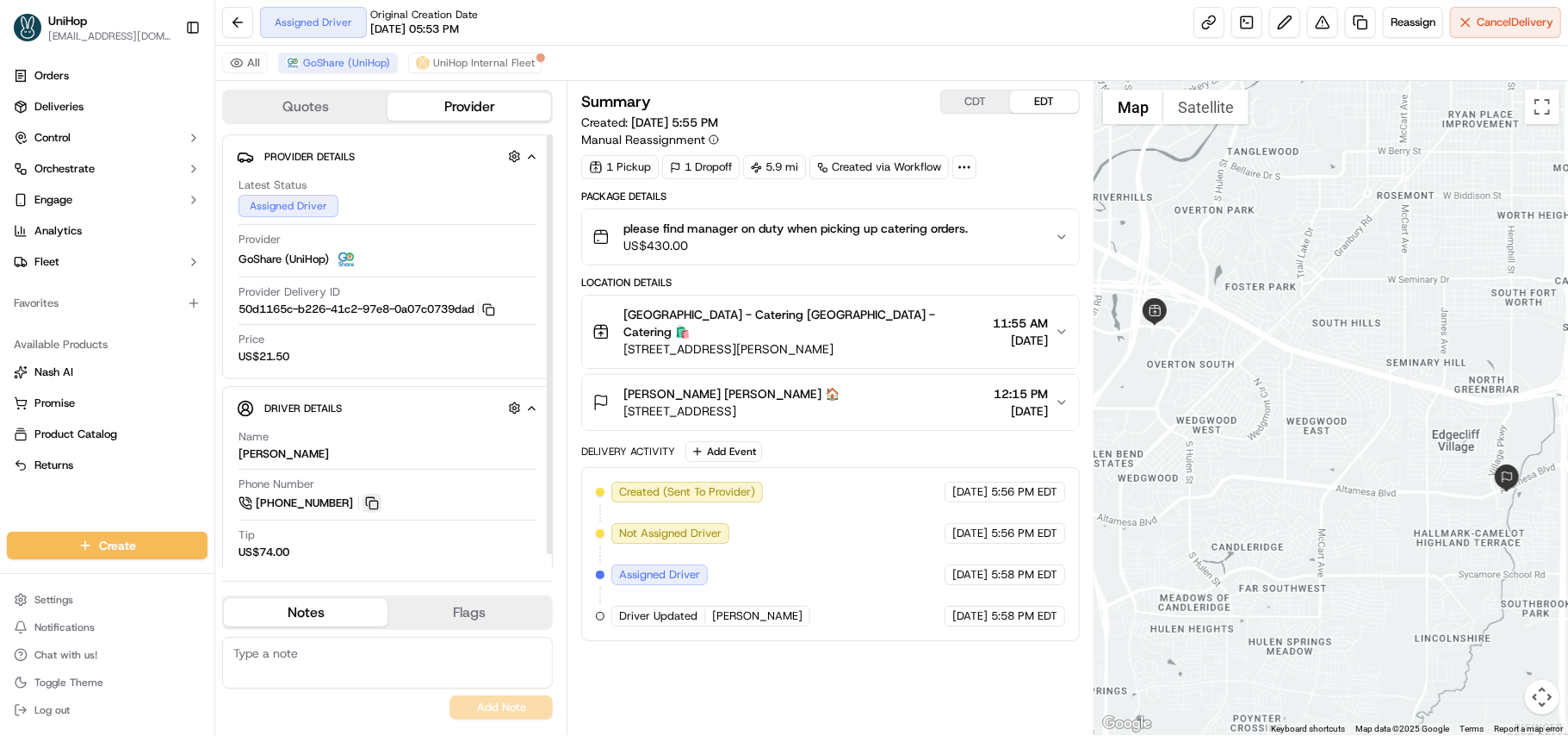
click at [365, 503] on button at bounding box center [372, 503] width 19 height 19
